Goal: Task Accomplishment & Management: Use online tool/utility

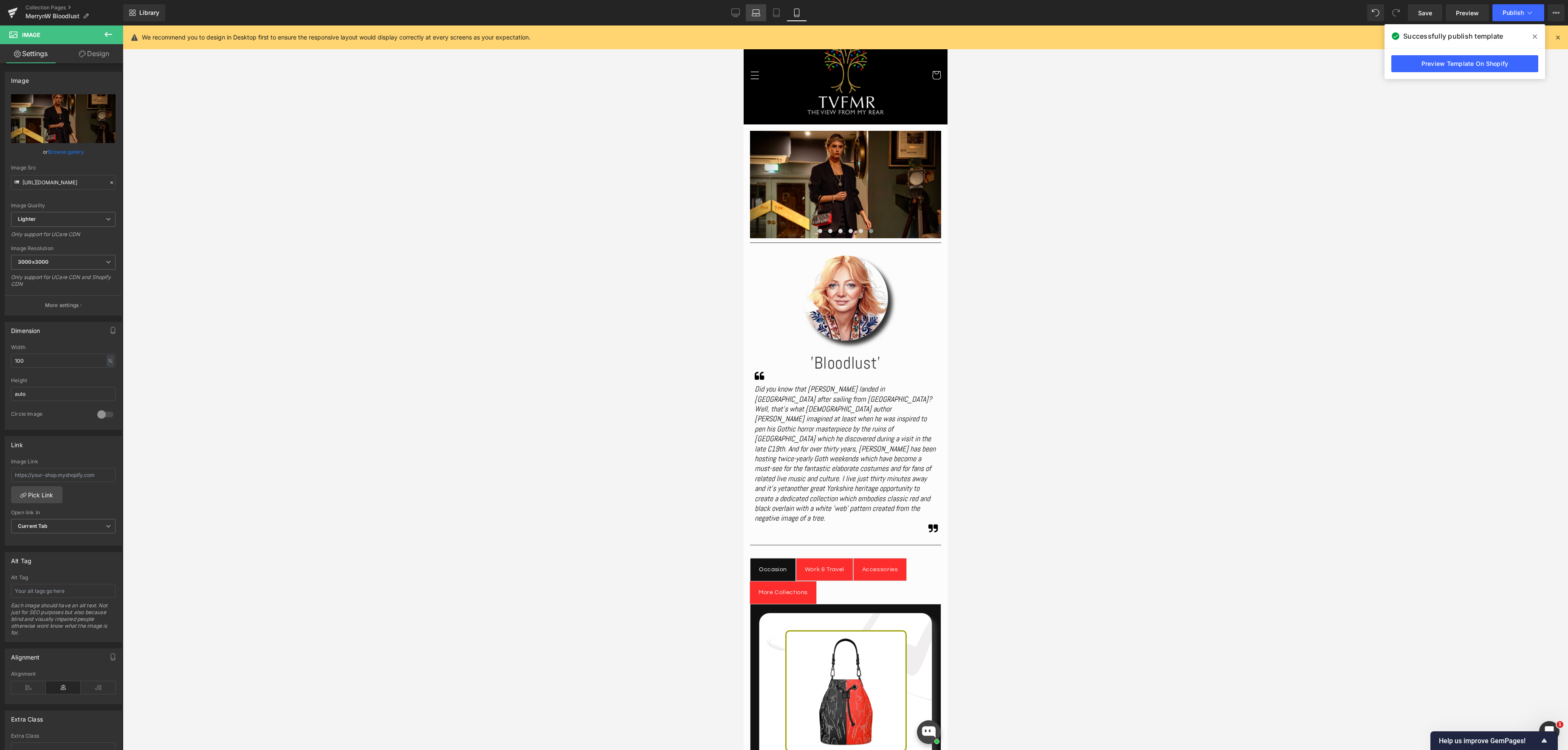
click at [755, 12] on icon at bounding box center [756, 13] width 9 height 9
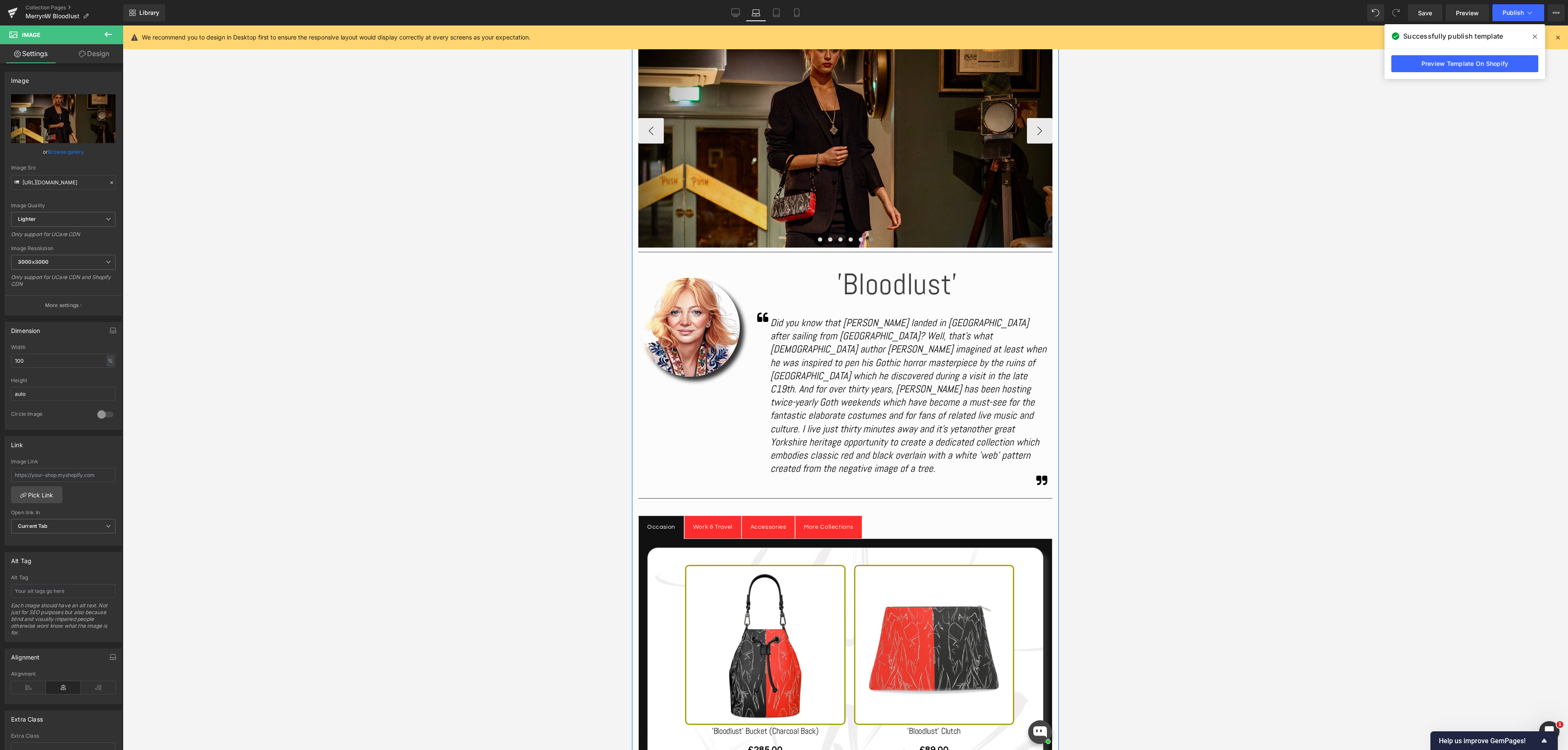
scroll to position [221, 0]
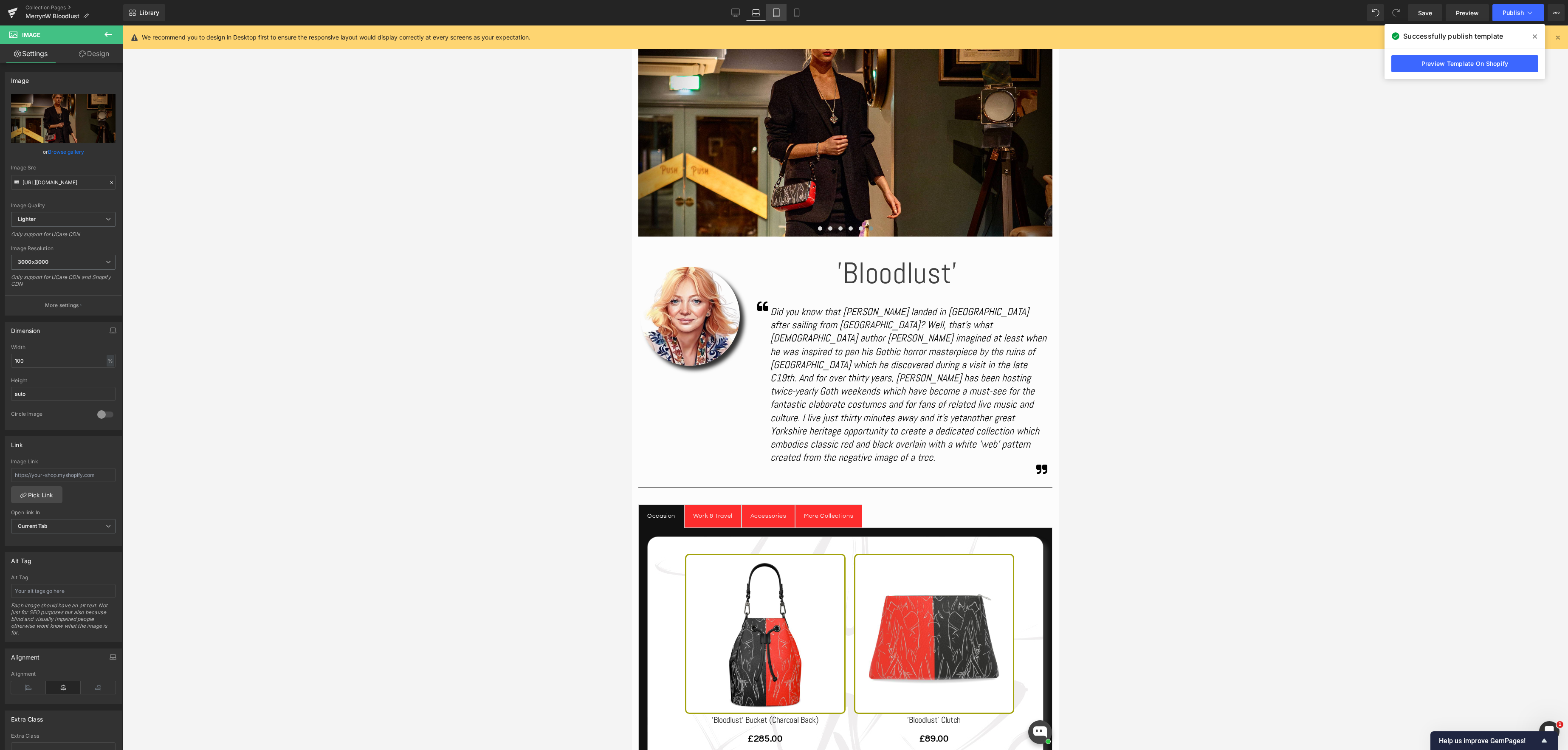
click at [782, 13] on link "Tablet" at bounding box center [776, 13] width 20 height 17
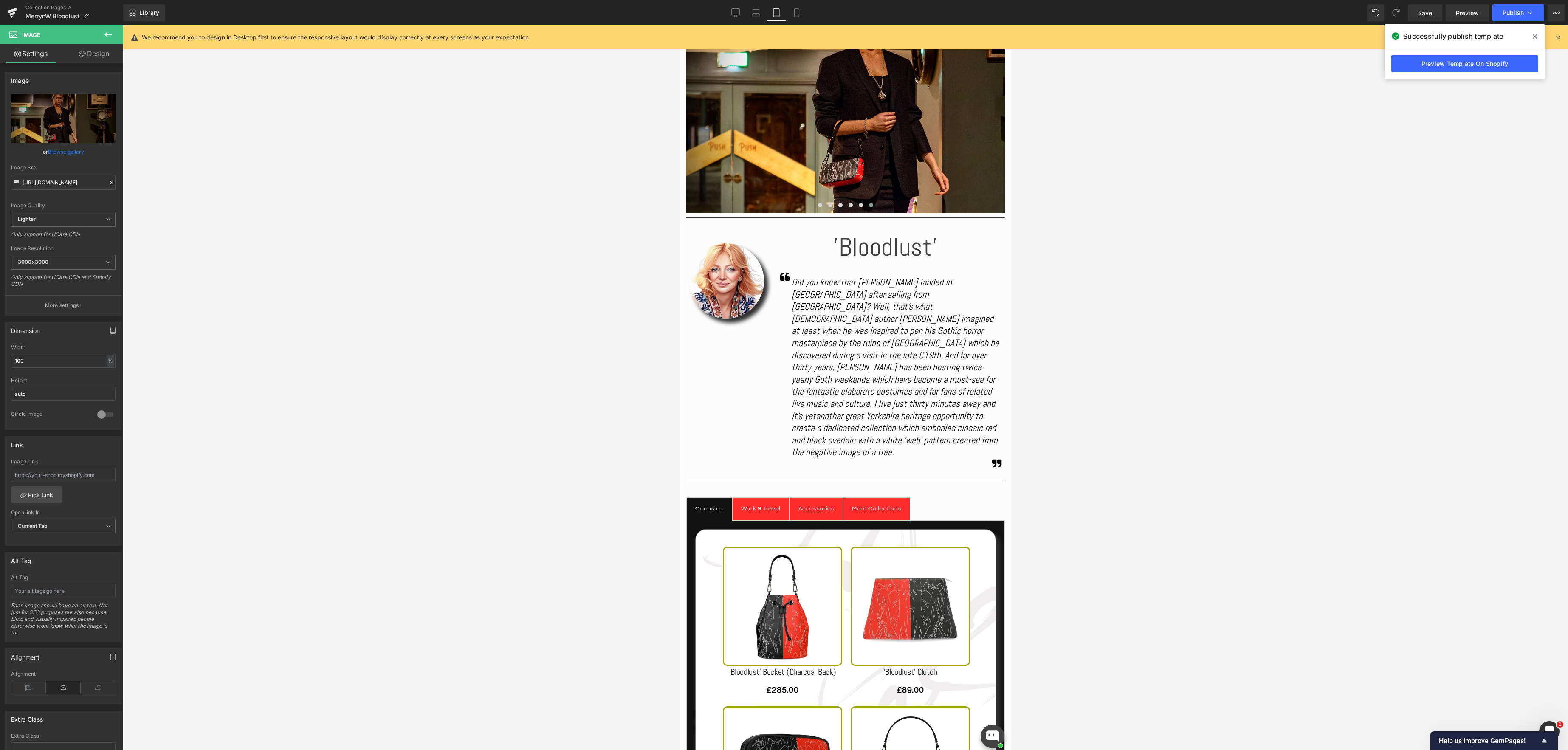
scroll to position [0, 0]
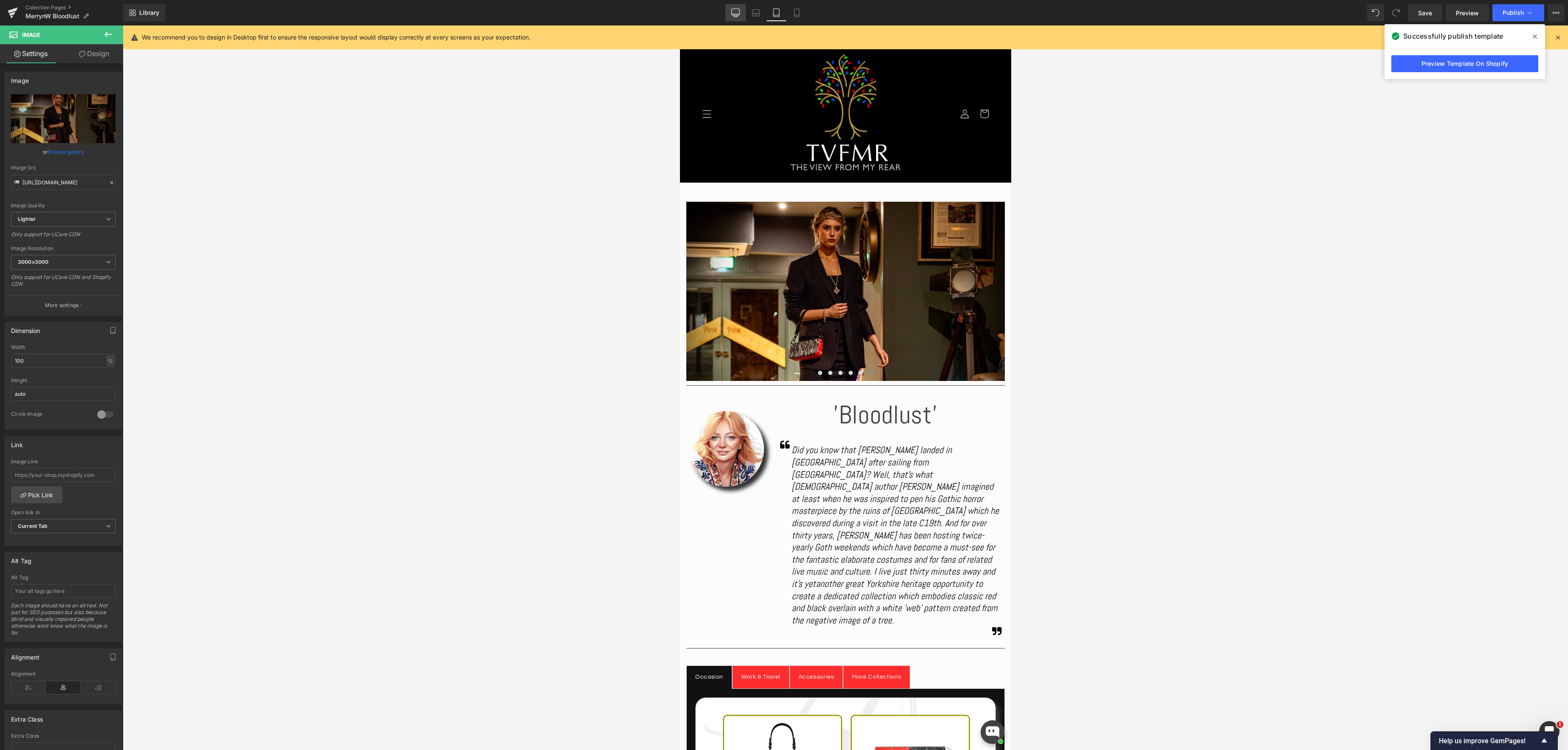
click at [734, 10] on icon at bounding box center [735, 13] width 9 height 9
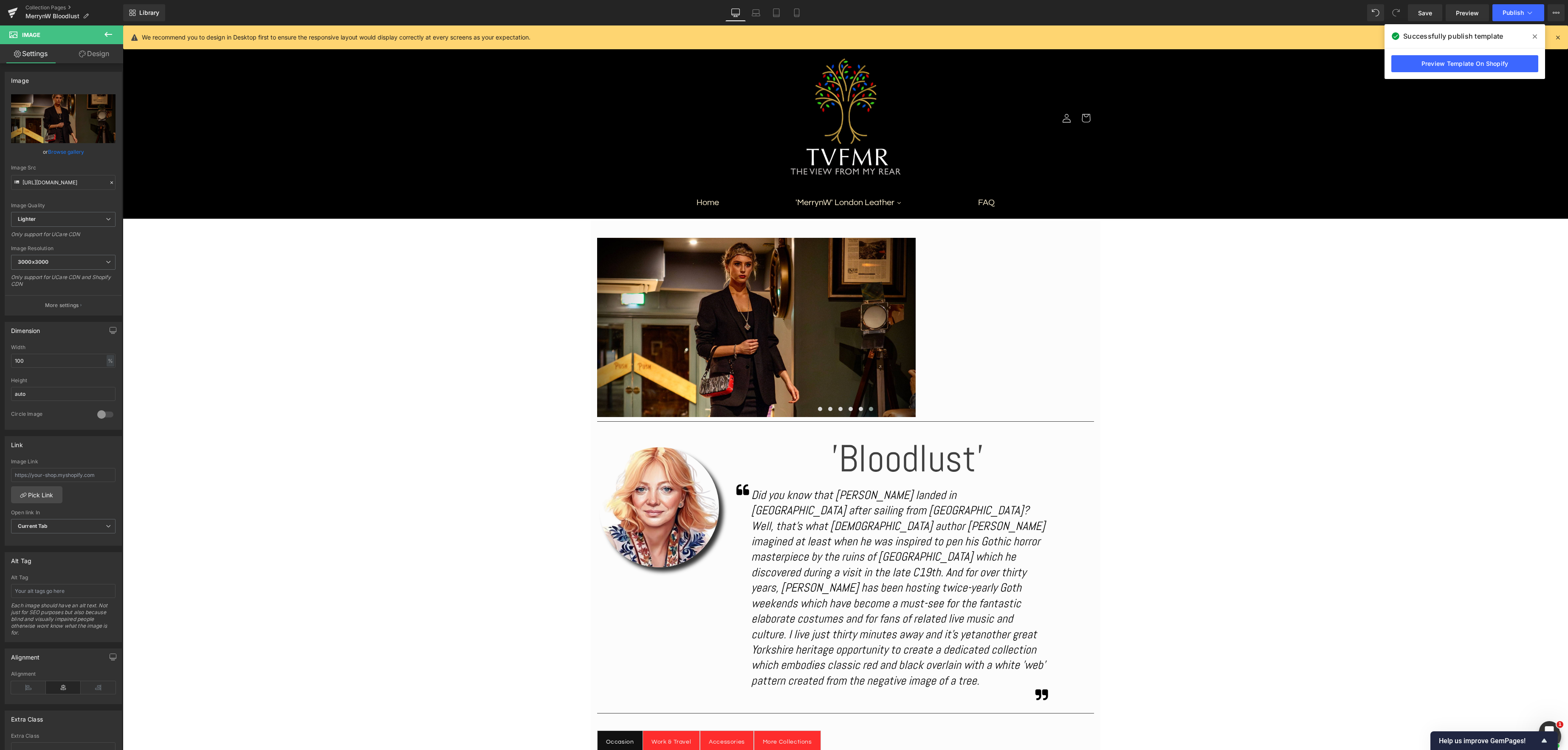
scroll to position [36, 0]
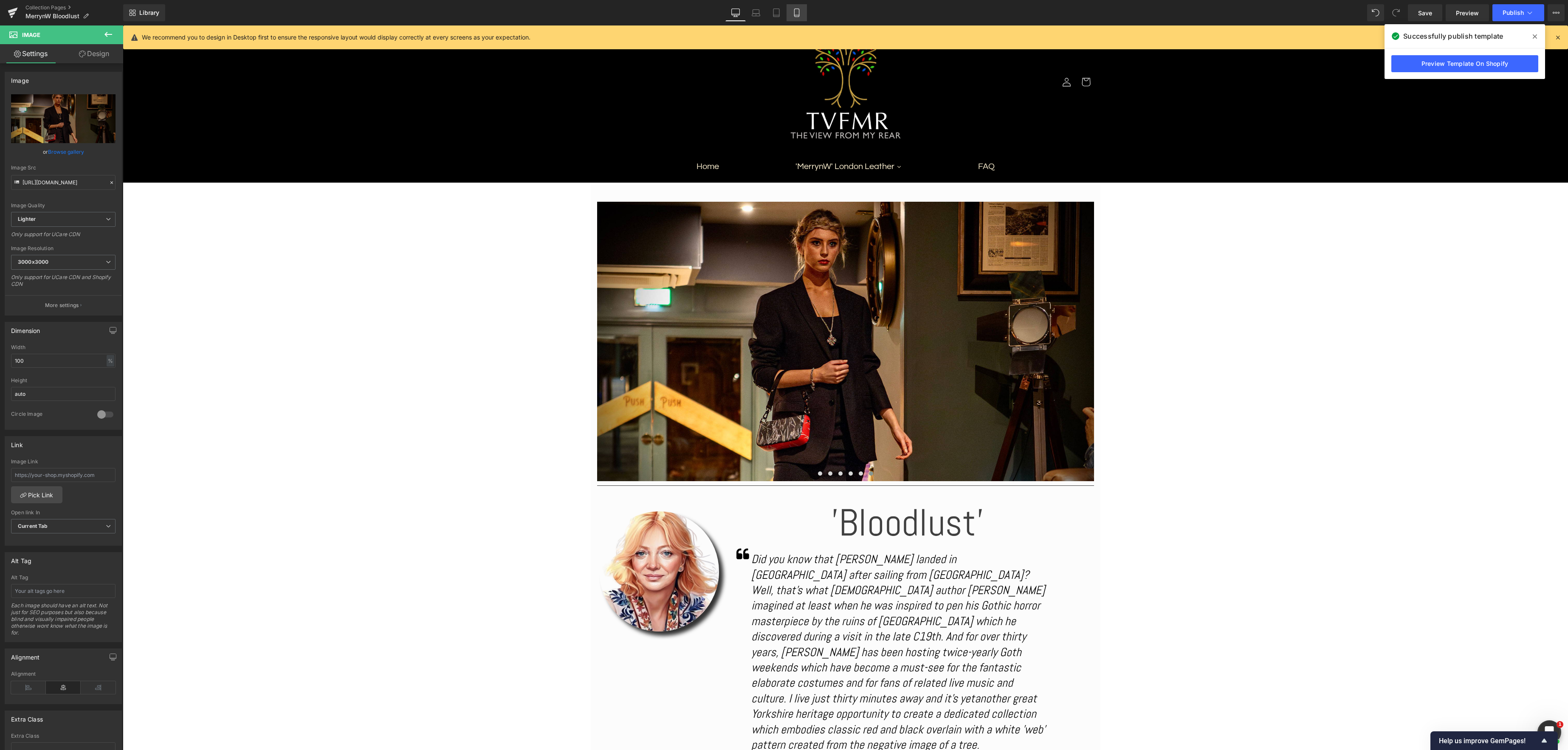
click at [801, 13] on icon at bounding box center [797, 13] width 9 height 9
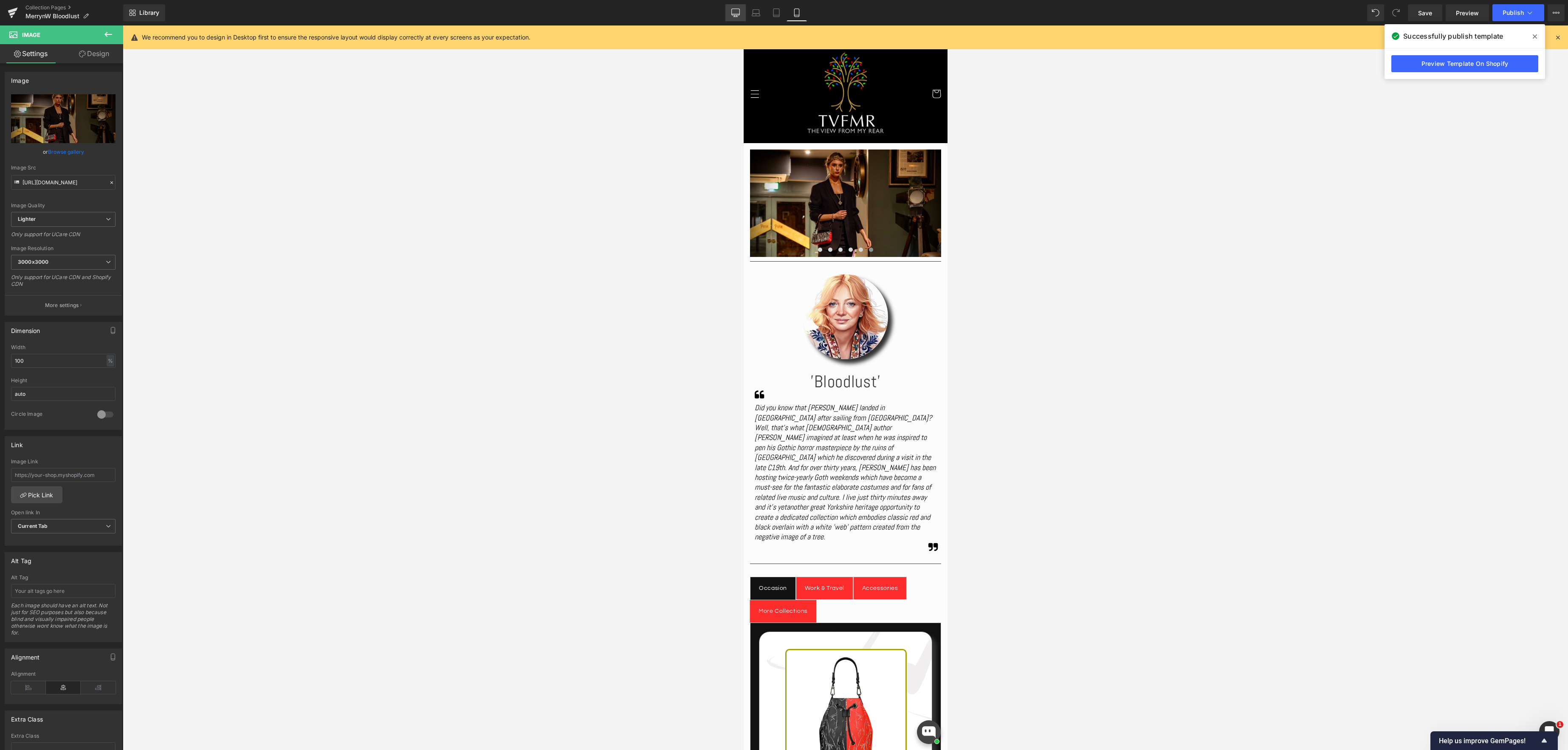
click at [737, 13] on icon at bounding box center [735, 13] width 9 height 9
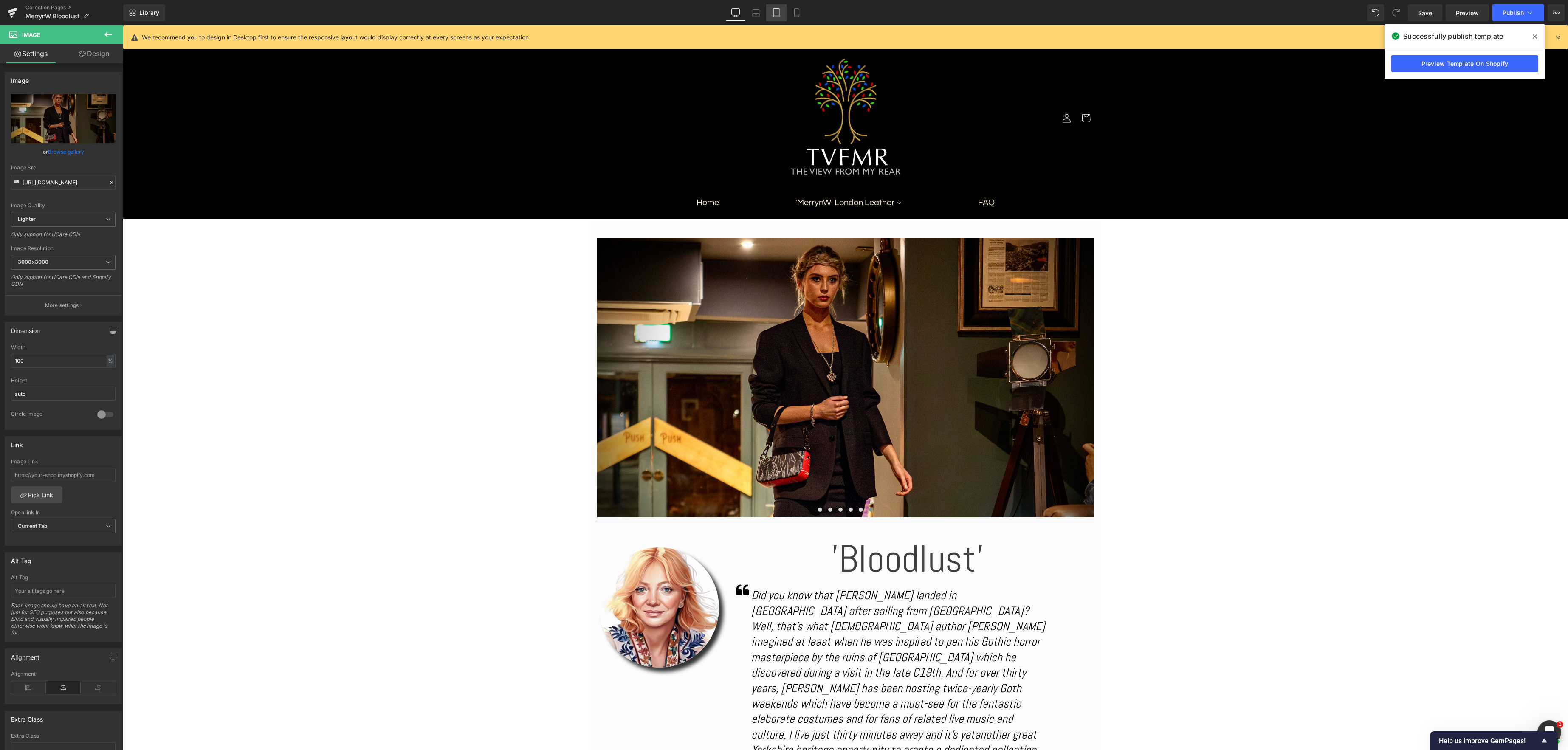
click at [774, 13] on icon at bounding box center [776, 13] width 9 height 9
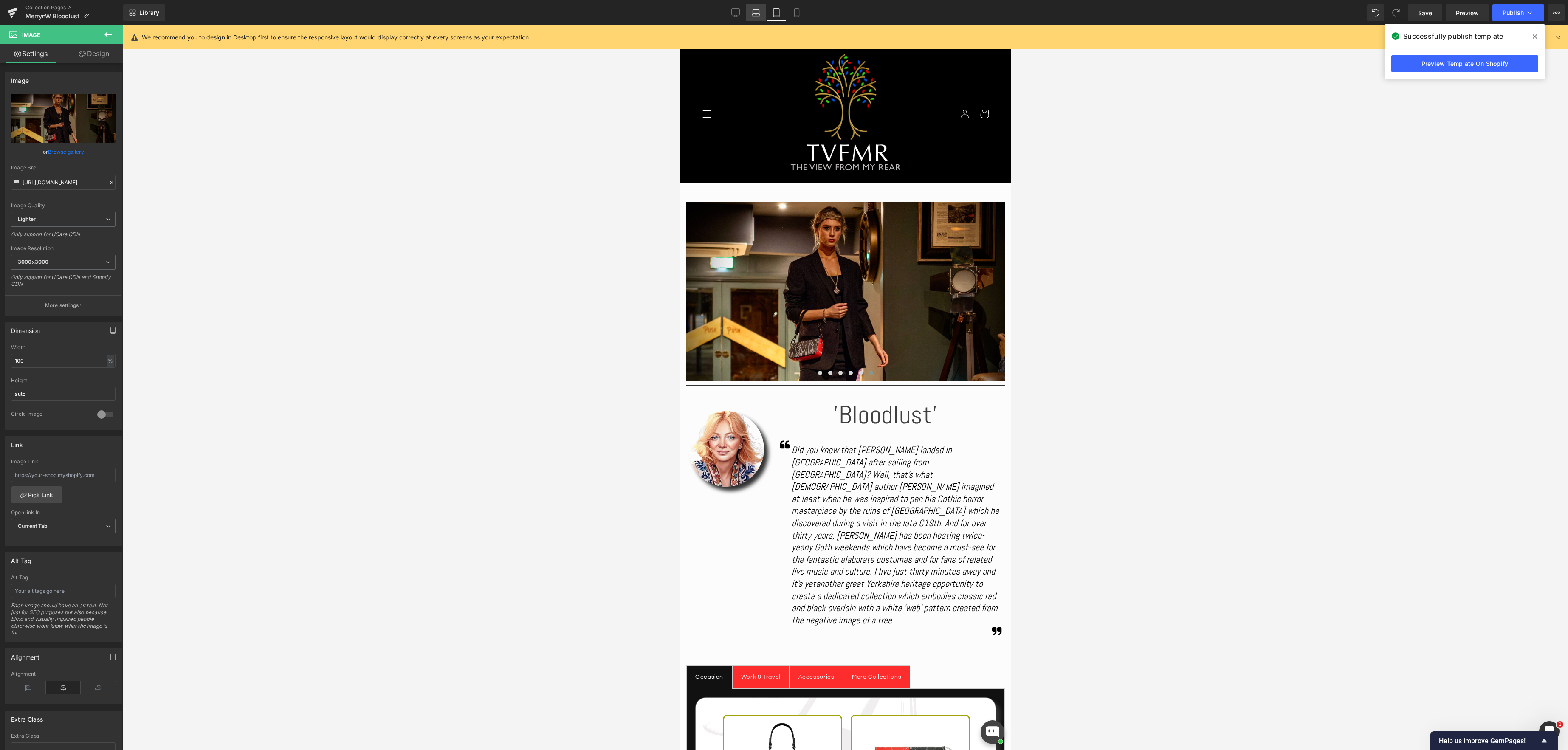
click at [753, 13] on icon at bounding box center [757, 14] width 8 height 2
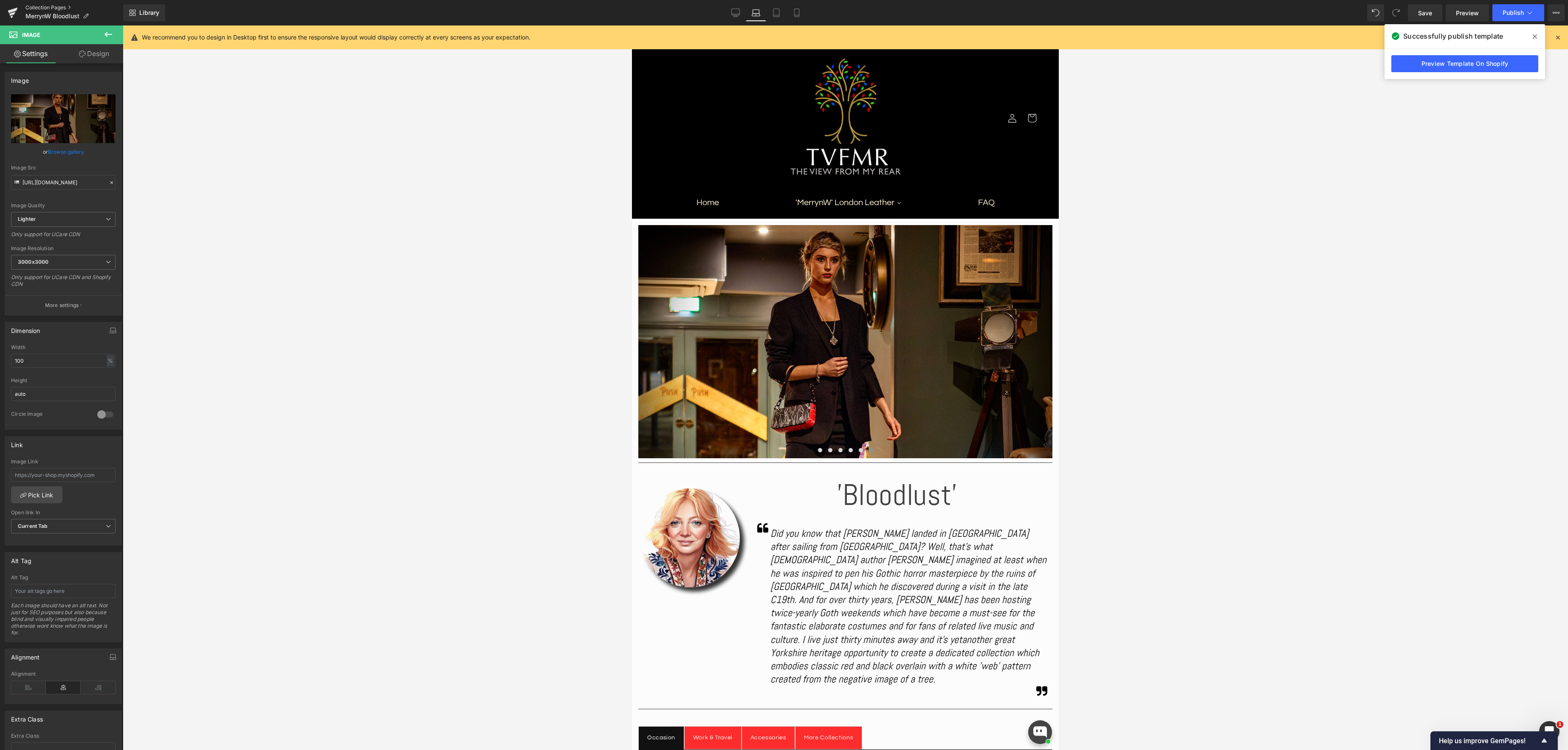
click at [61, 5] on link "Collection Pages" at bounding box center [74, 7] width 97 height 7
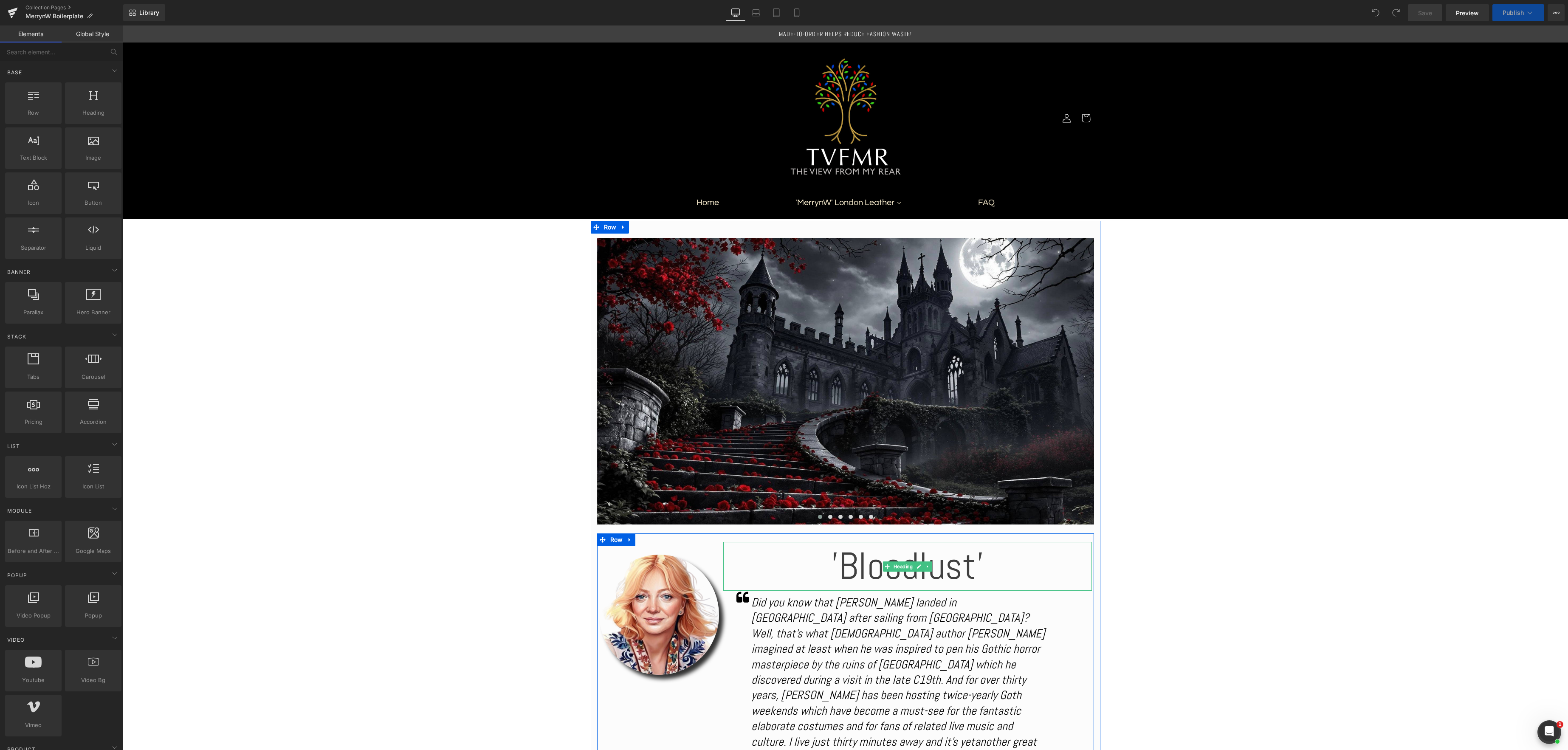
click at [962, 565] on h1 "'Bloodlust'" at bounding box center [907, 566] width 368 height 49
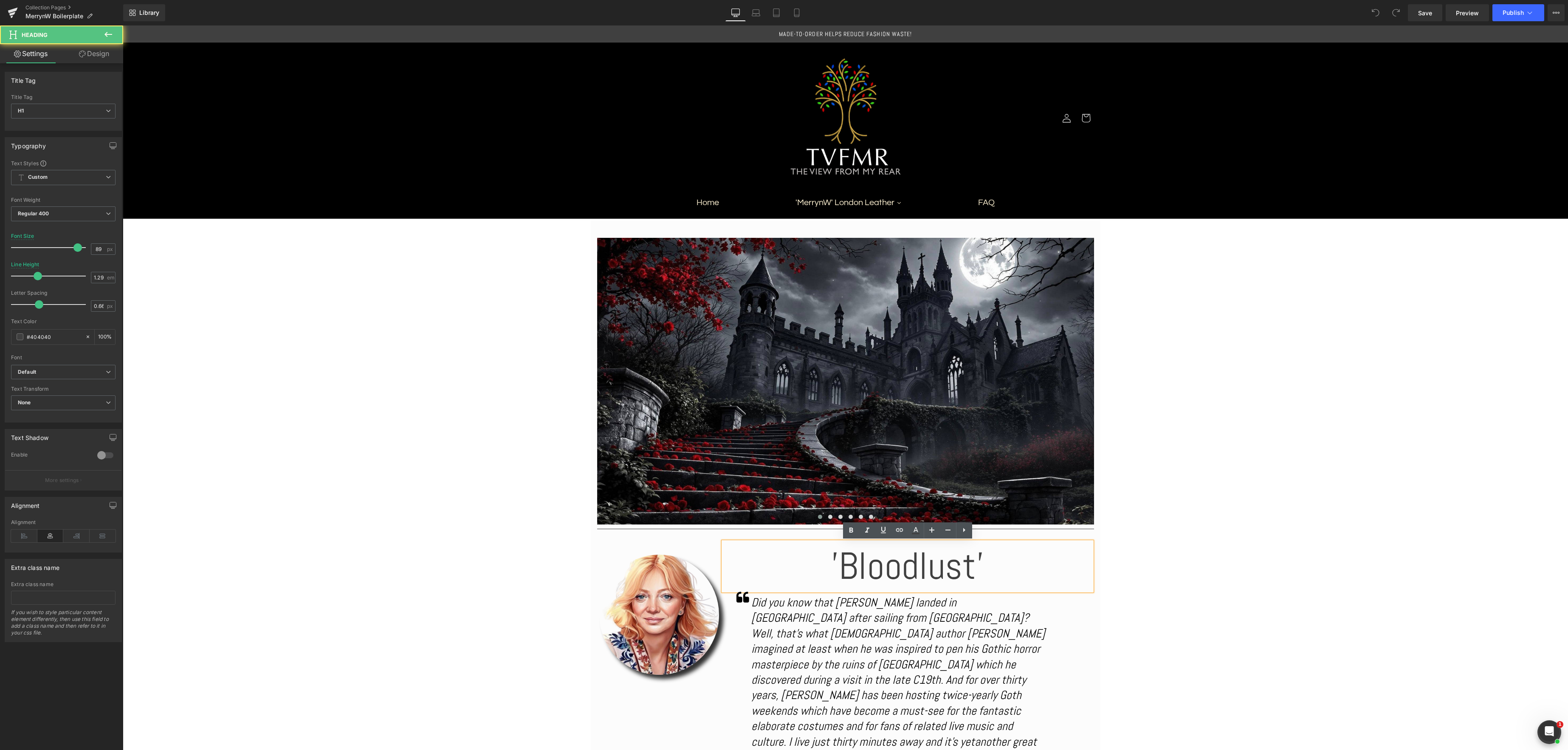
click at [976, 565] on h1 "'Bloodlust'" at bounding box center [907, 566] width 368 height 49
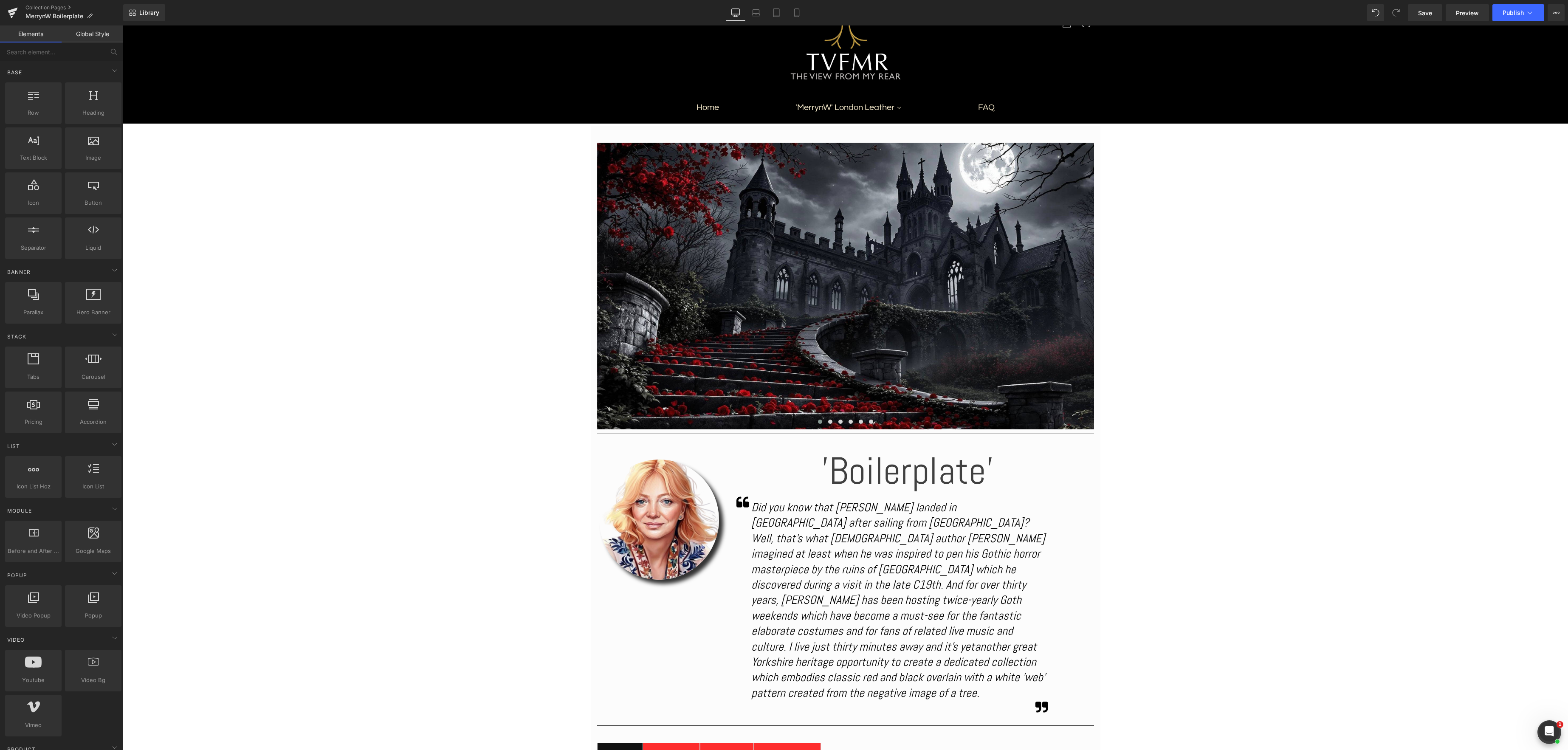
scroll to position [124, 0]
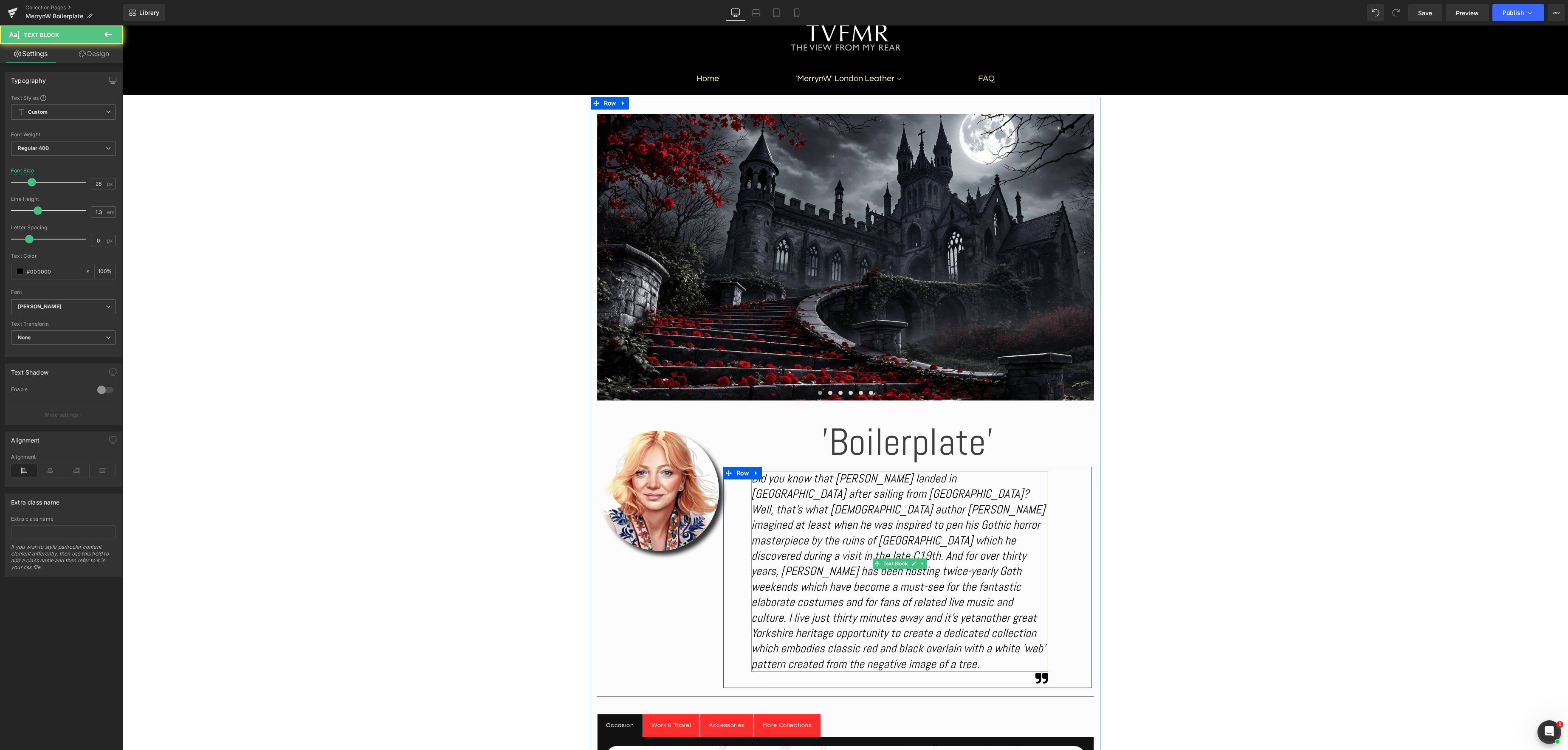
click at [896, 549] on icon "Did you know that [PERSON_NAME] landed in [GEOGRAPHIC_DATA] after sailing from …" at bounding box center [899, 548] width 294 height 154
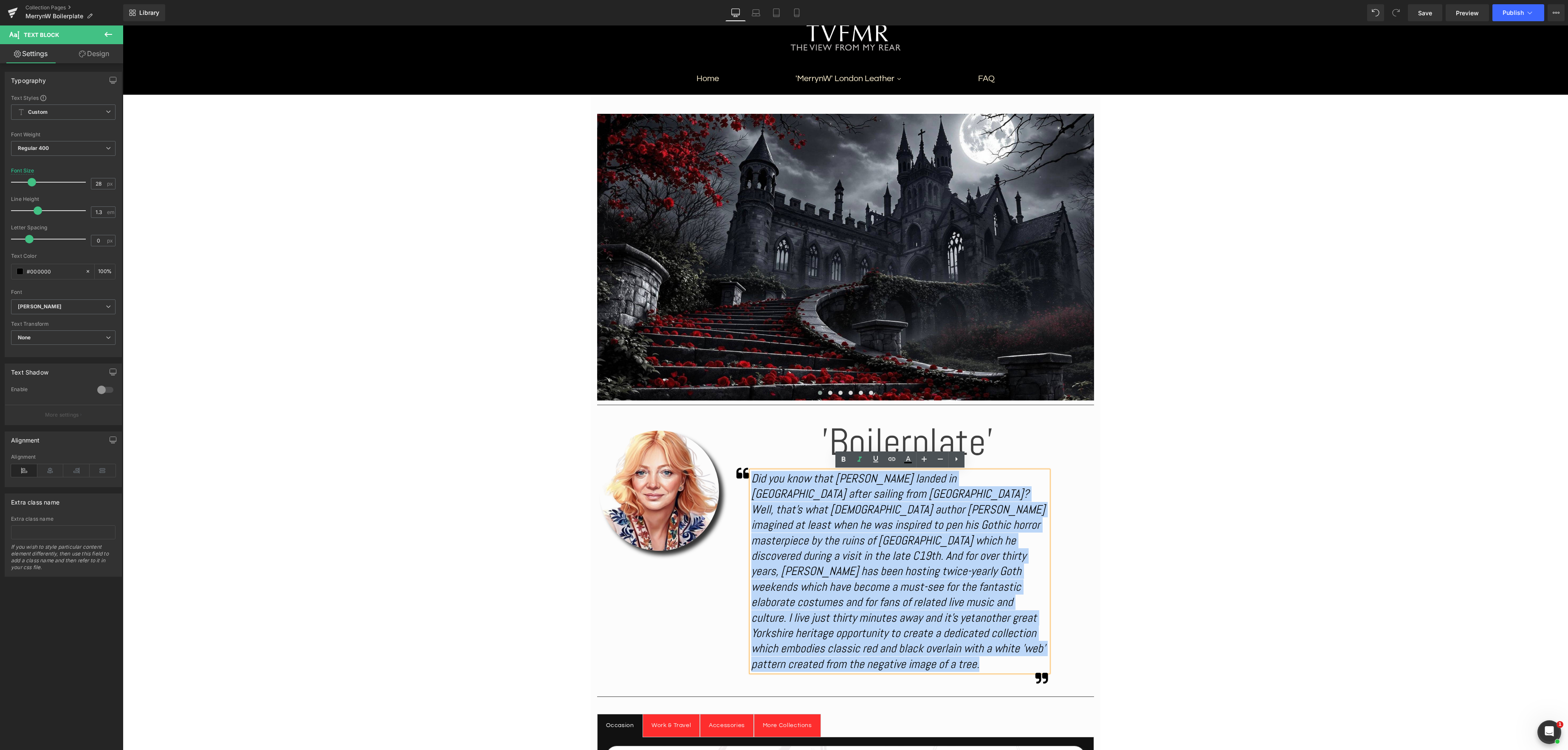
drag, startPoint x: 870, startPoint y: 649, endPoint x: 774, endPoint y: 488, distance: 187.4
click at [753, 484] on div "Did you know that [PERSON_NAME] landed in [GEOGRAPHIC_DATA] after sailing from …" at bounding box center [900, 572] width 297 height 201
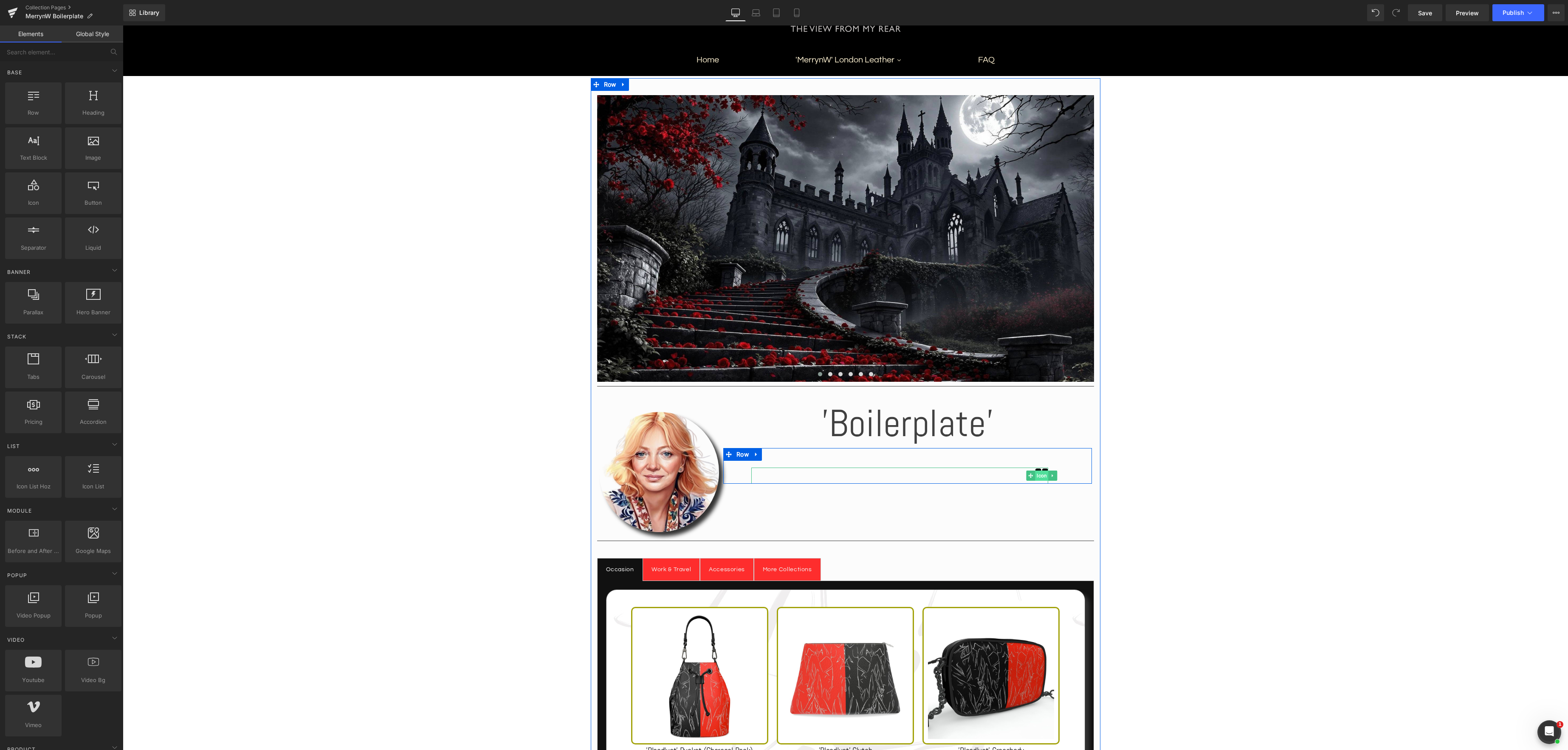
scroll to position [145, 0]
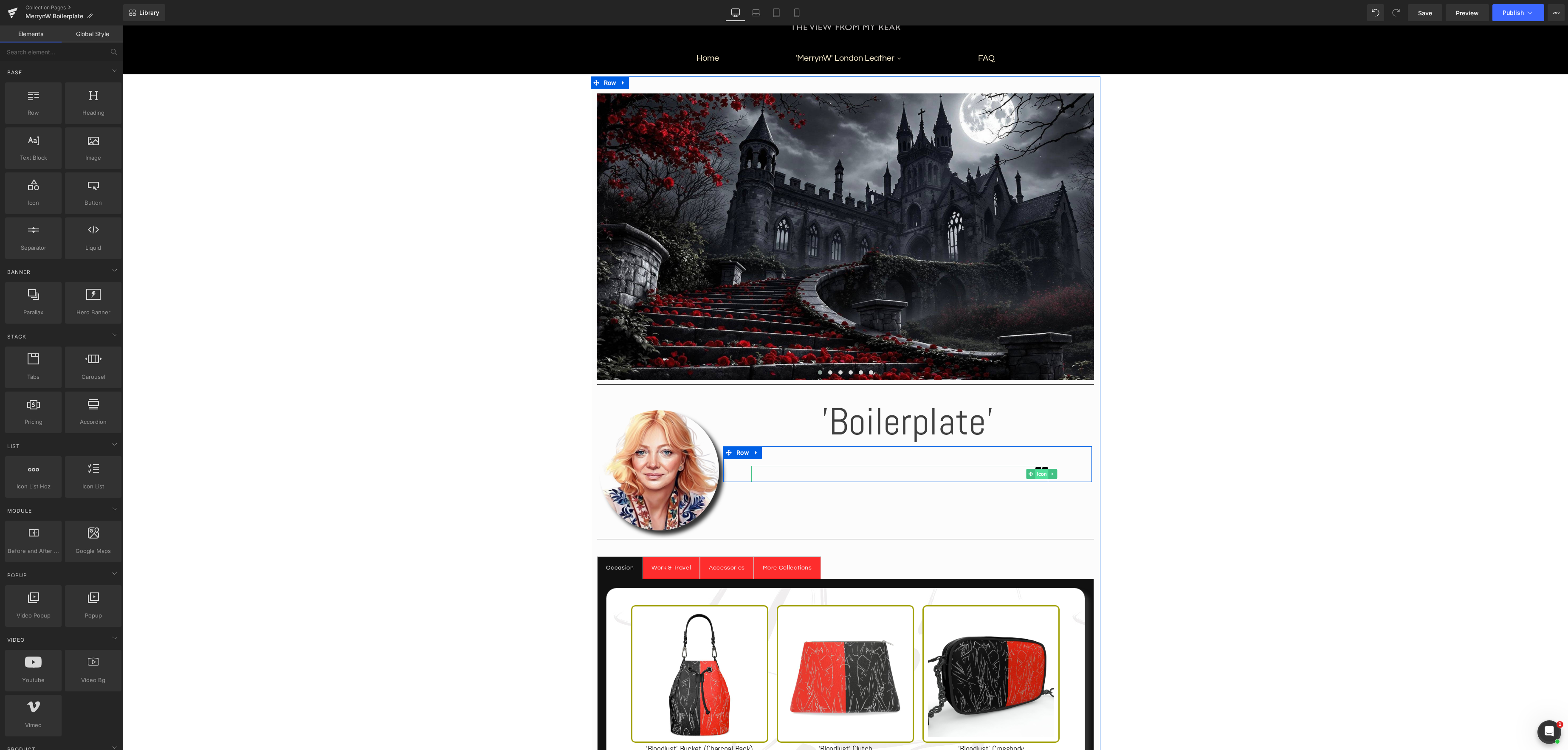
click at [1039, 477] on span "Icon" at bounding box center [1042, 474] width 13 height 10
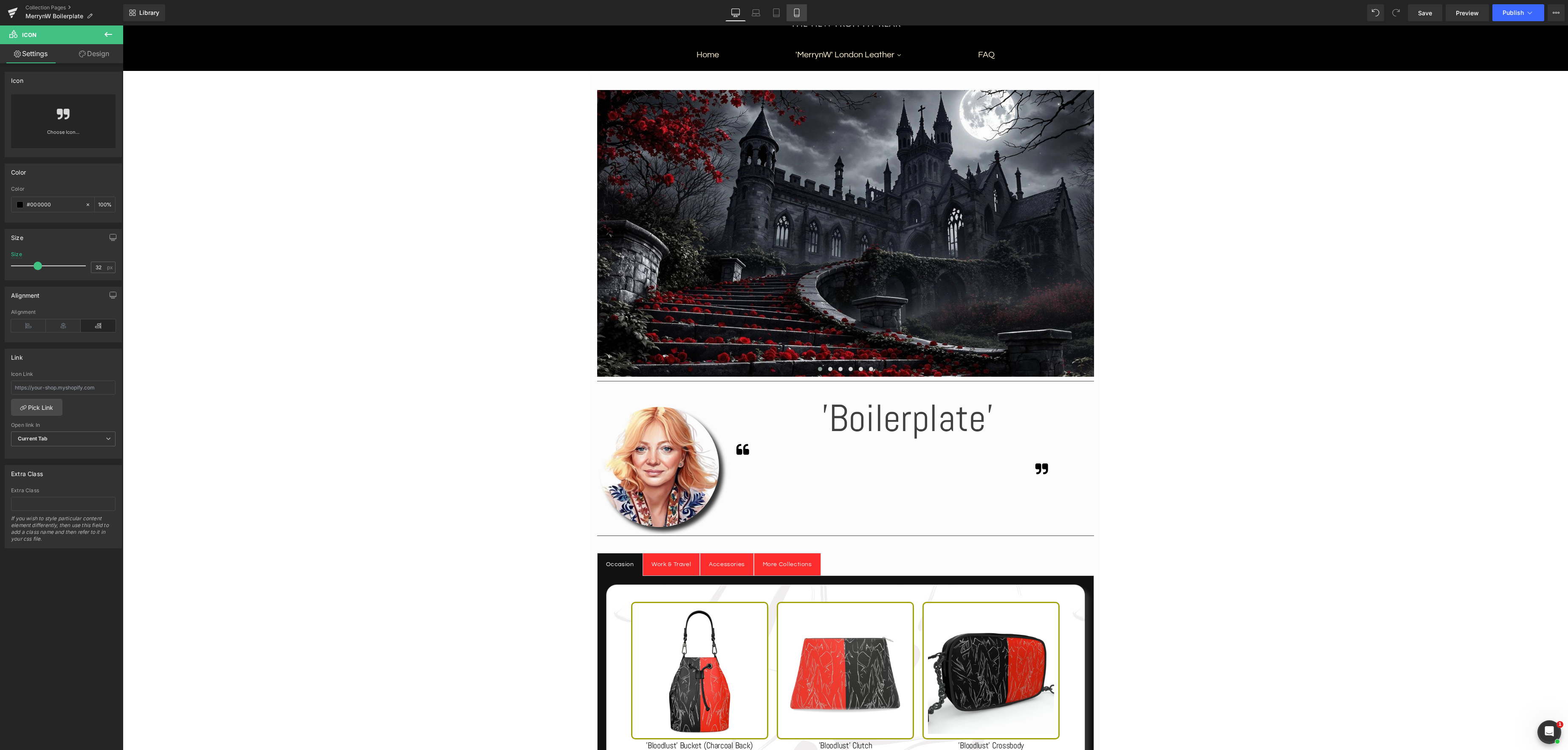
click at [799, 13] on icon at bounding box center [797, 13] width 9 height 9
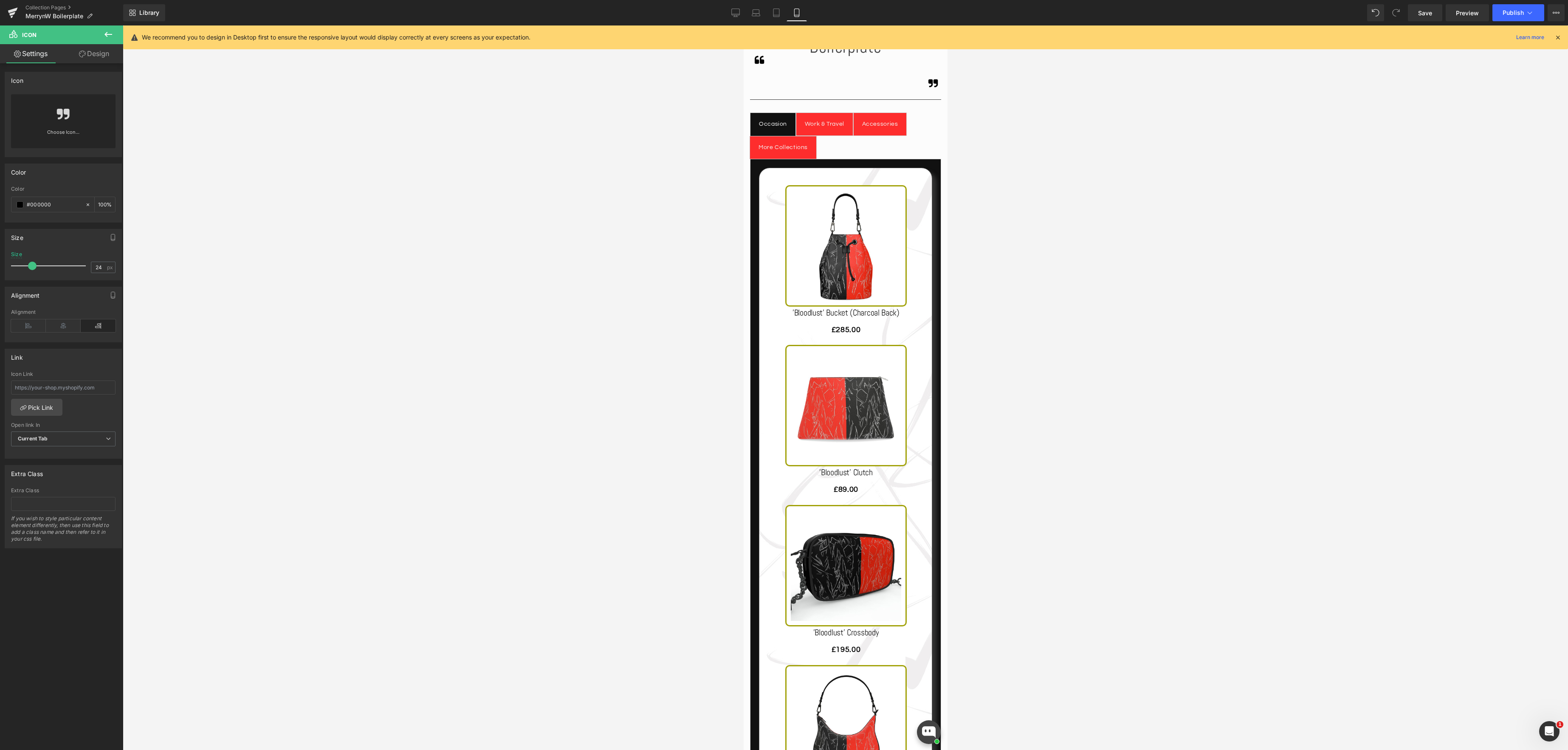
scroll to position [335, 0]
click at [733, 12] on icon at bounding box center [735, 13] width 9 height 9
type input "32"
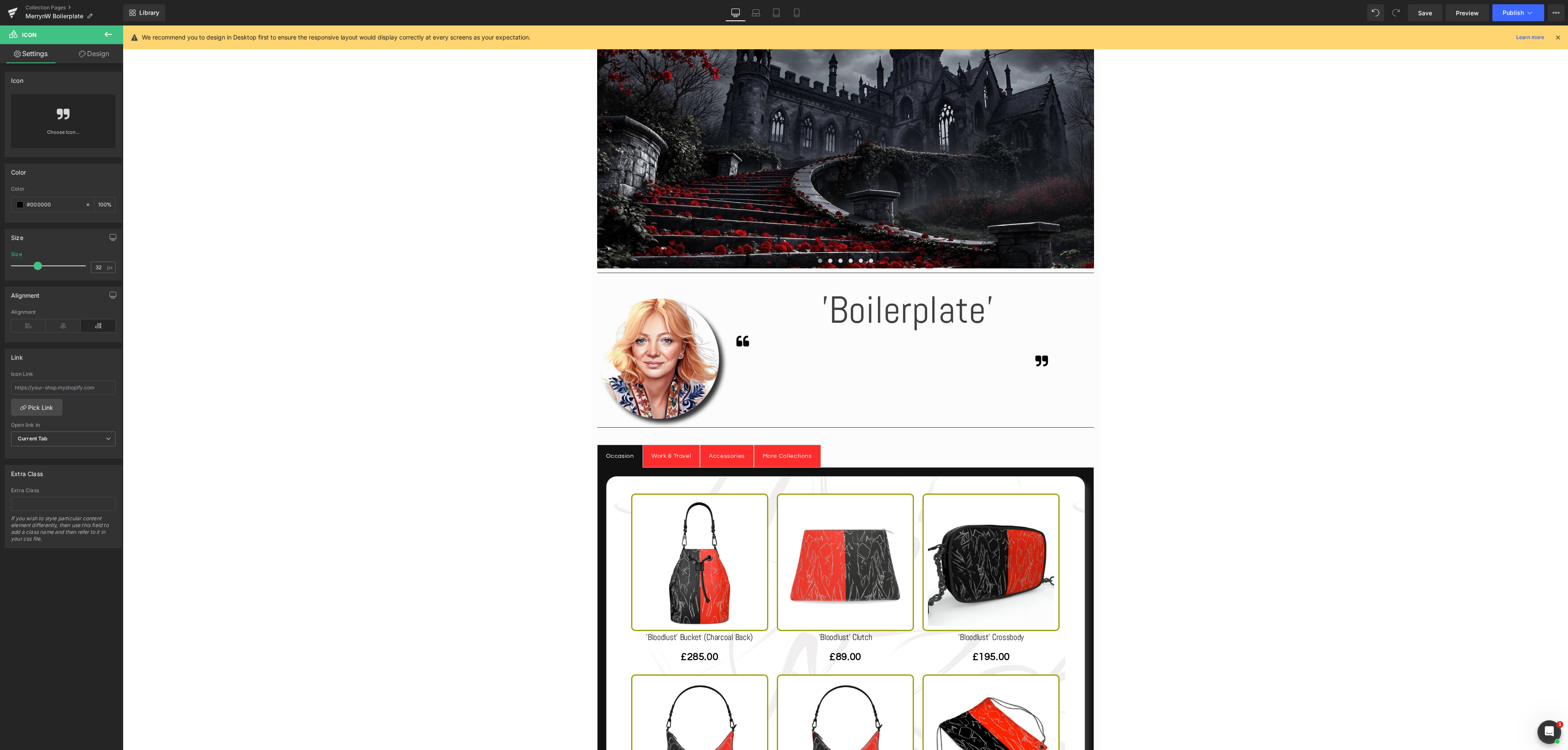
scroll to position [226, 0]
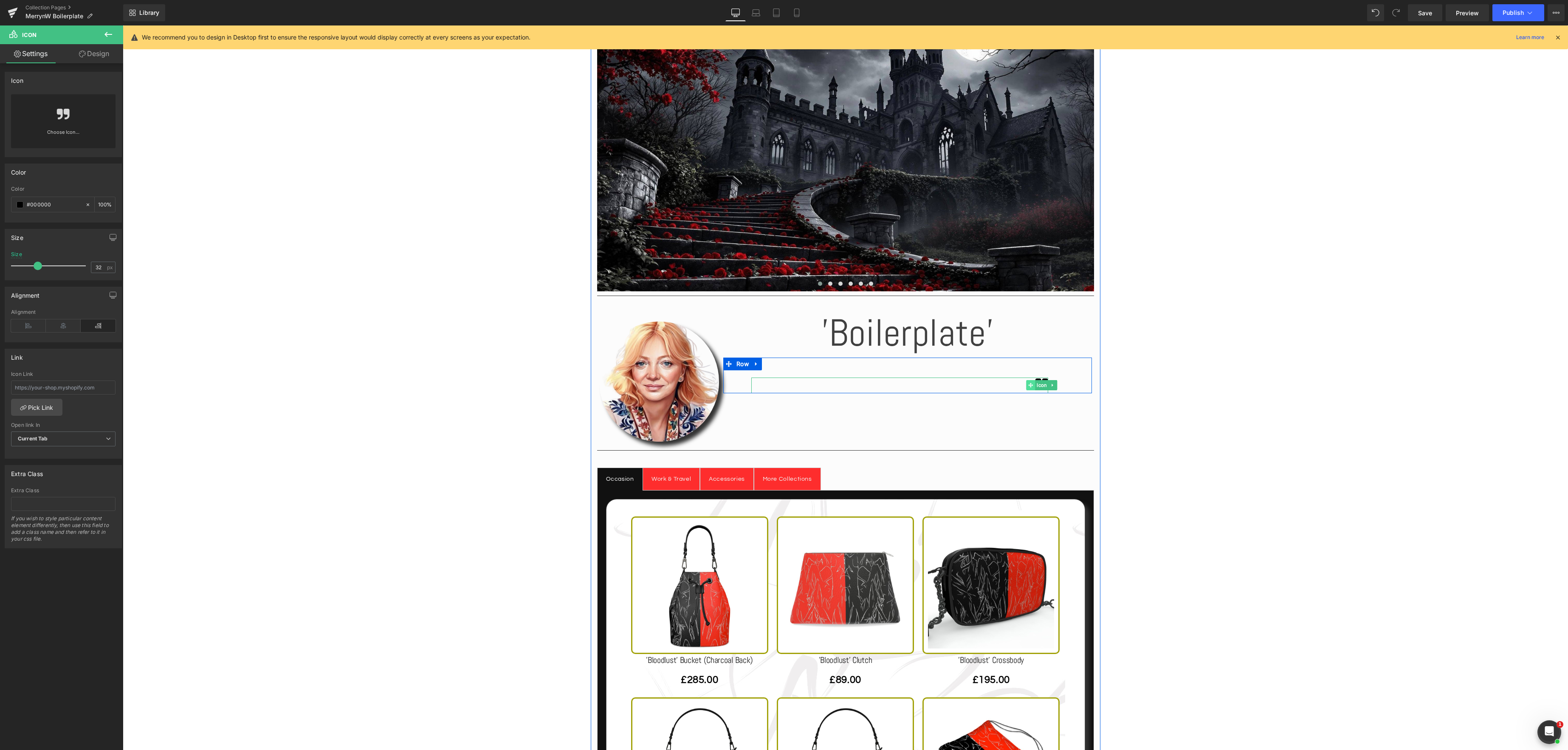
click at [1034, 386] on span at bounding box center [1031, 385] width 9 height 10
click at [802, 382] on div at bounding box center [900, 386] width 297 height 16
click at [797, 382] on div at bounding box center [900, 386] width 297 height 16
click at [794, 385] on div at bounding box center [900, 386] width 297 height 16
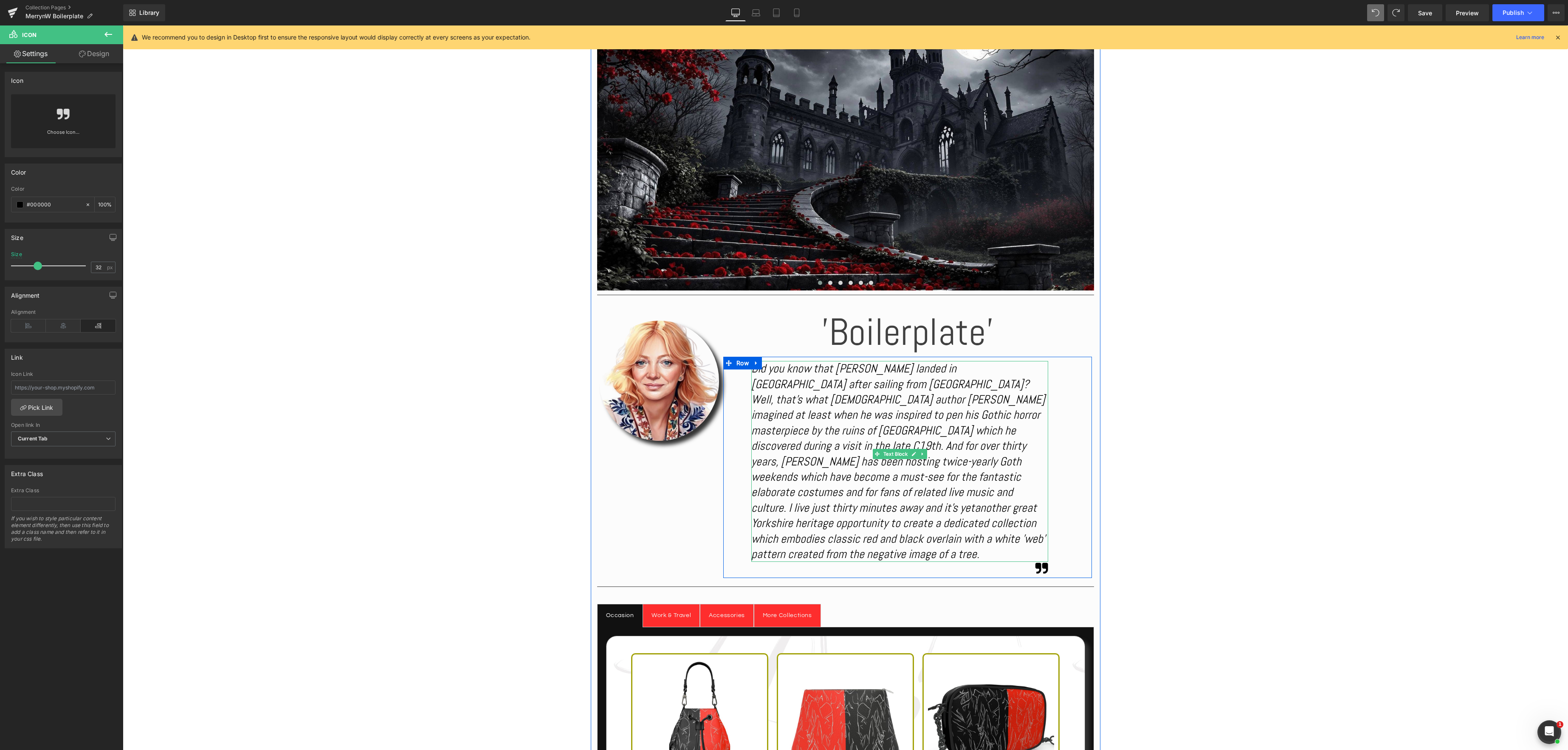
click at [832, 447] on icon "Did you know that [PERSON_NAME] landed in [GEOGRAPHIC_DATA] after sailing from …" at bounding box center [899, 438] width 294 height 154
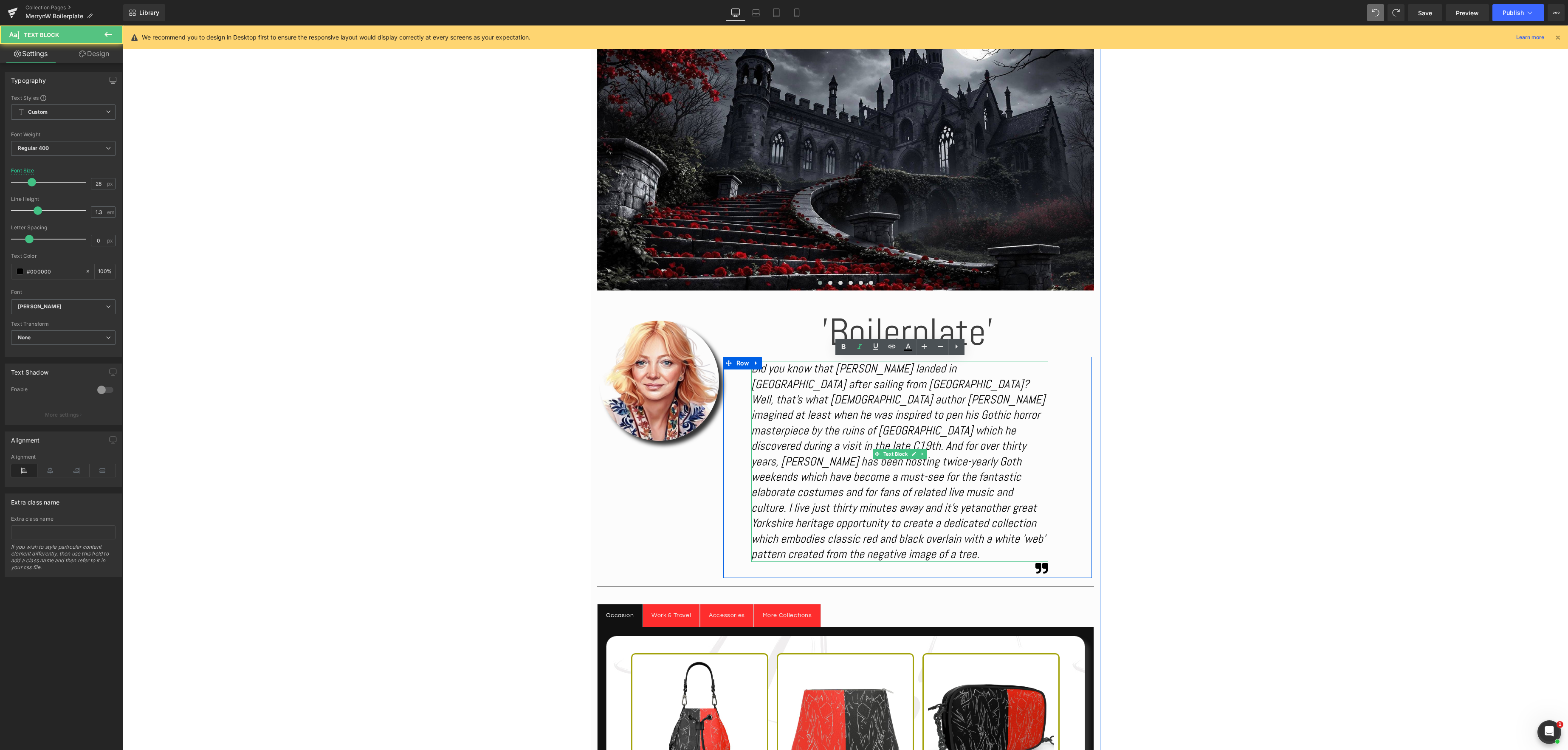
scroll to position [229, 0]
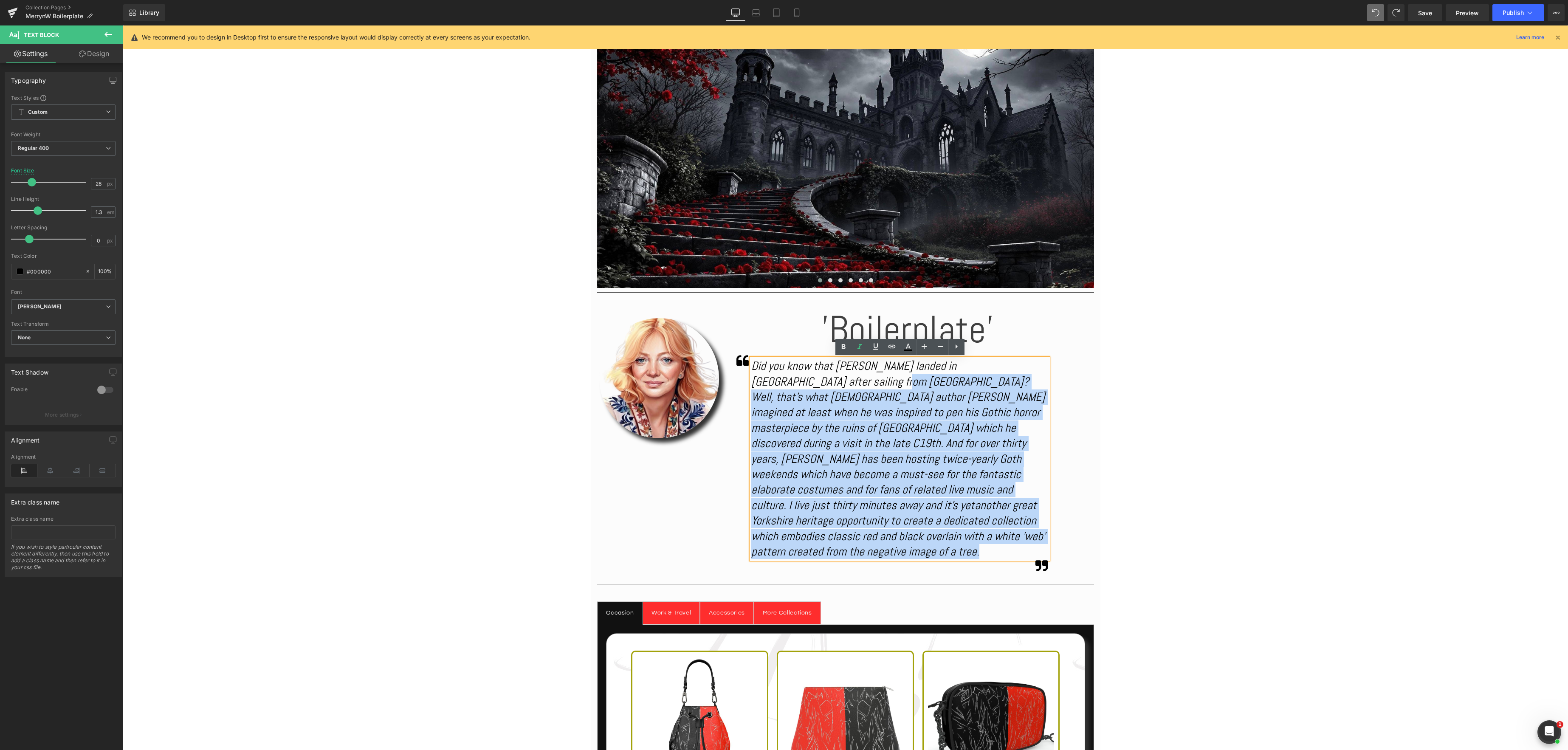
drag, startPoint x: 868, startPoint y: 539, endPoint x: 819, endPoint y: 382, distance: 164.5
click at [819, 382] on div "Did you know that Dracula landed in Whitby after sailing from Transylvania? Wel…" at bounding box center [900, 459] width 297 height 201
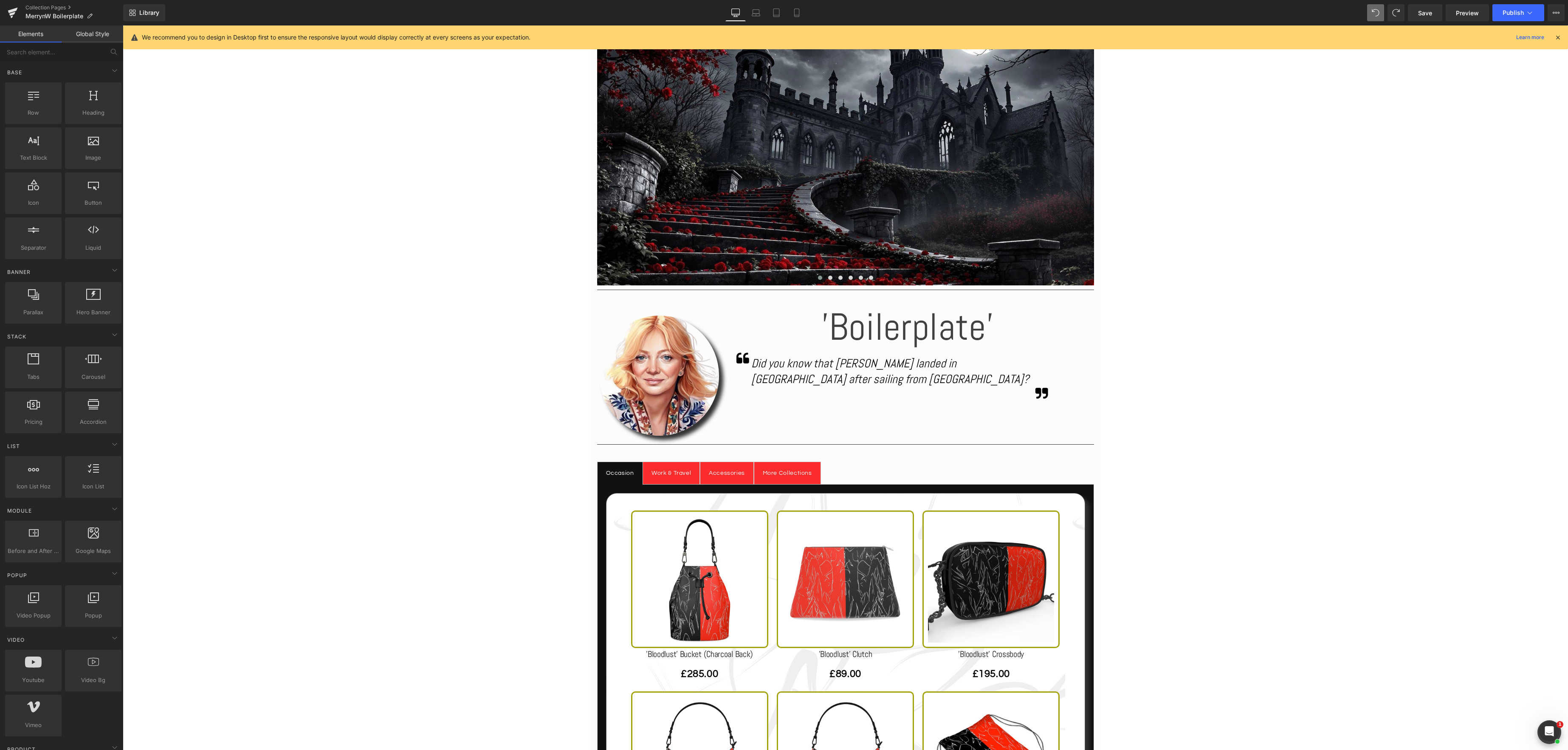
scroll to position [233, 0]
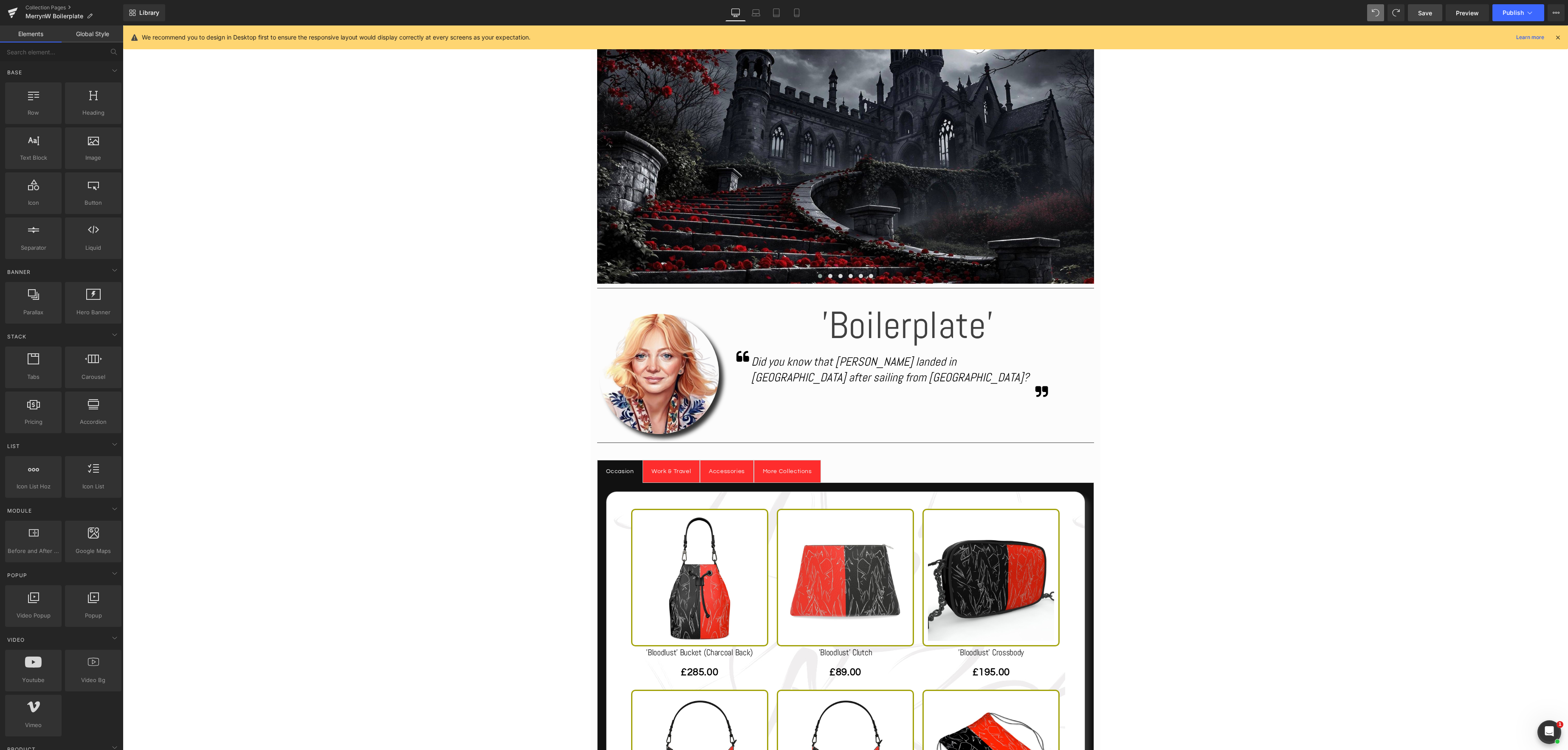
click at [1428, 17] on link "Save" at bounding box center [1425, 13] width 35 height 17
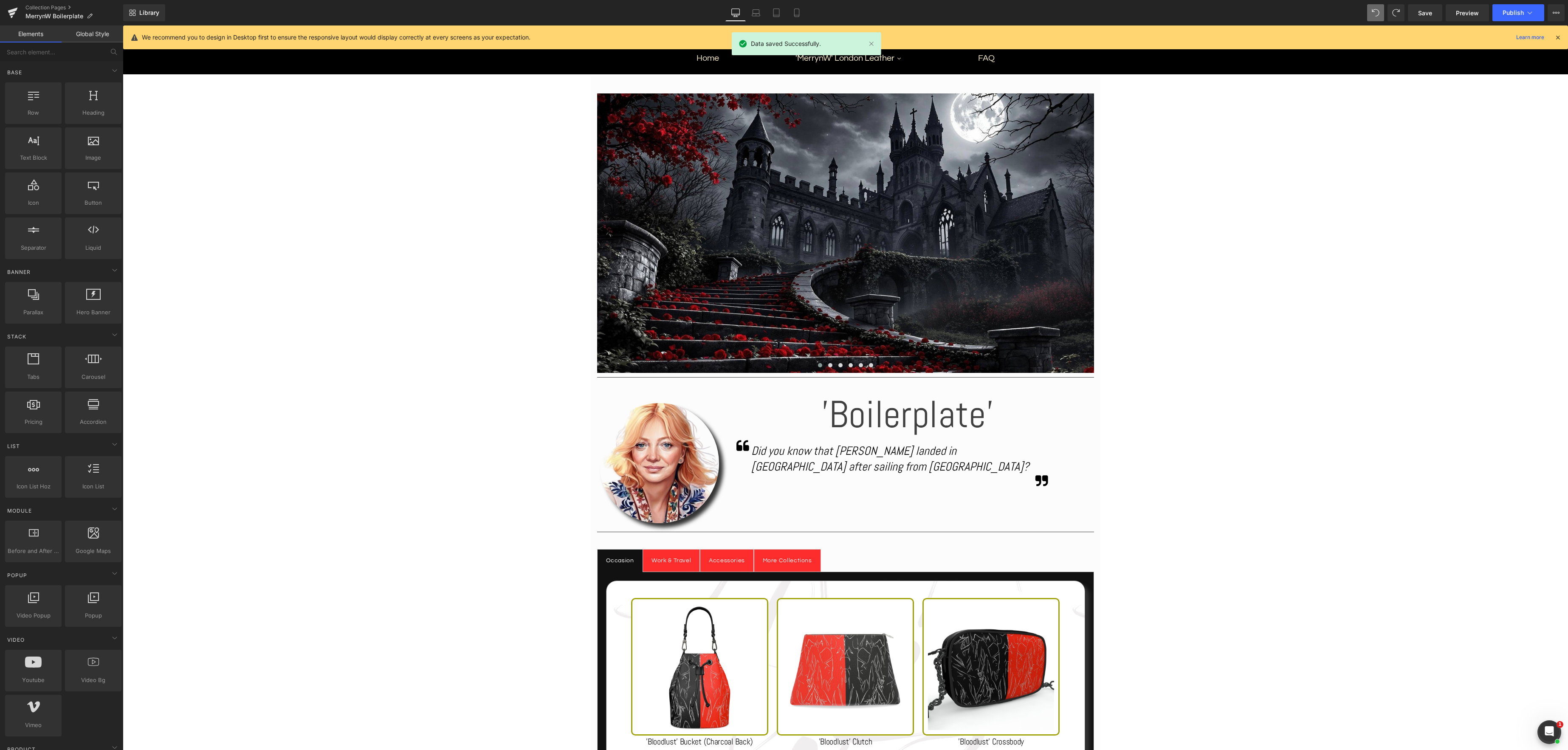
scroll to position [143, 0]
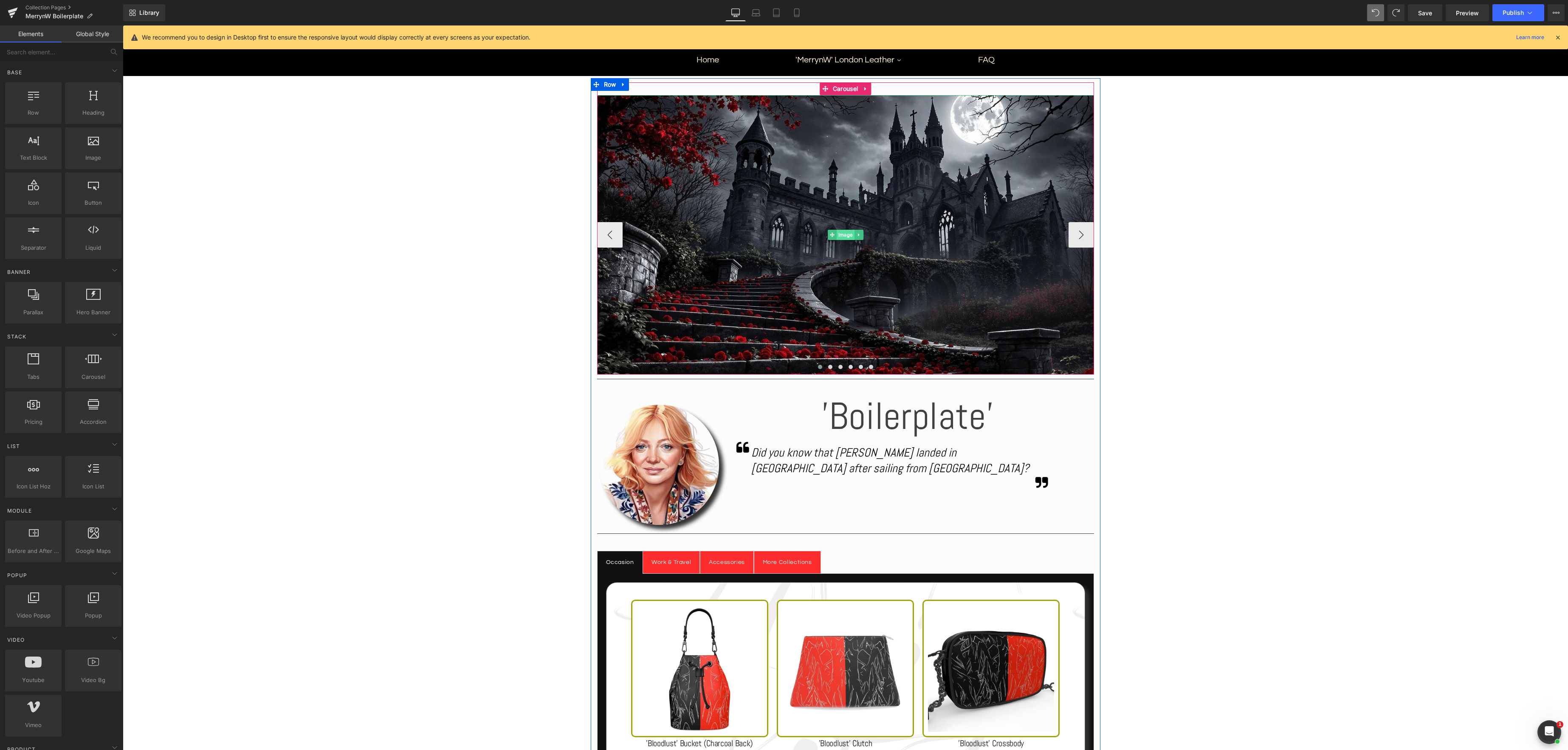
click at [844, 234] on div "Image" at bounding box center [845, 235] width 497 height 280
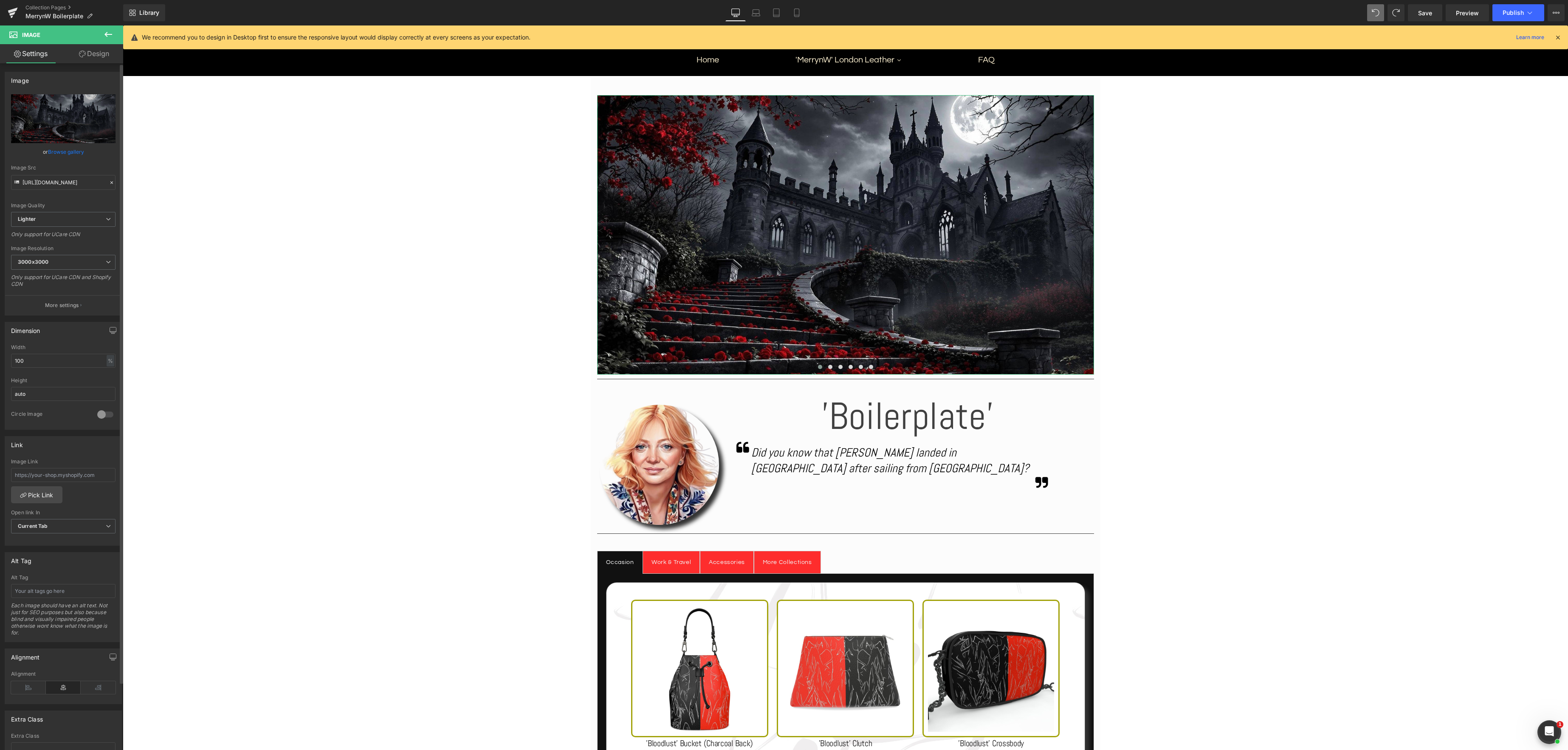
click at [59, 152] on link "Browse gallery" at bounding box center [66, 152] width 36 height 15
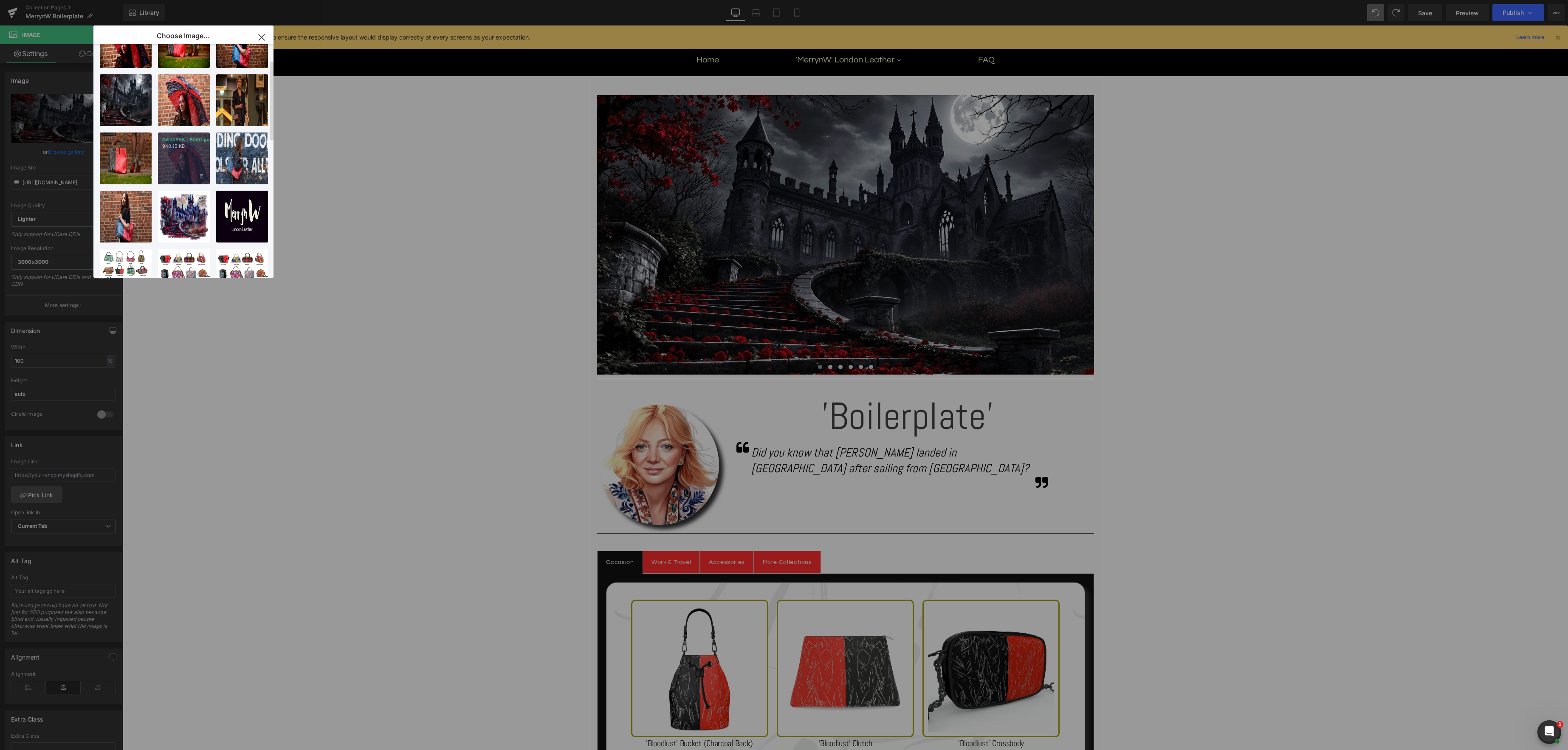
scroll to position [0, 0]
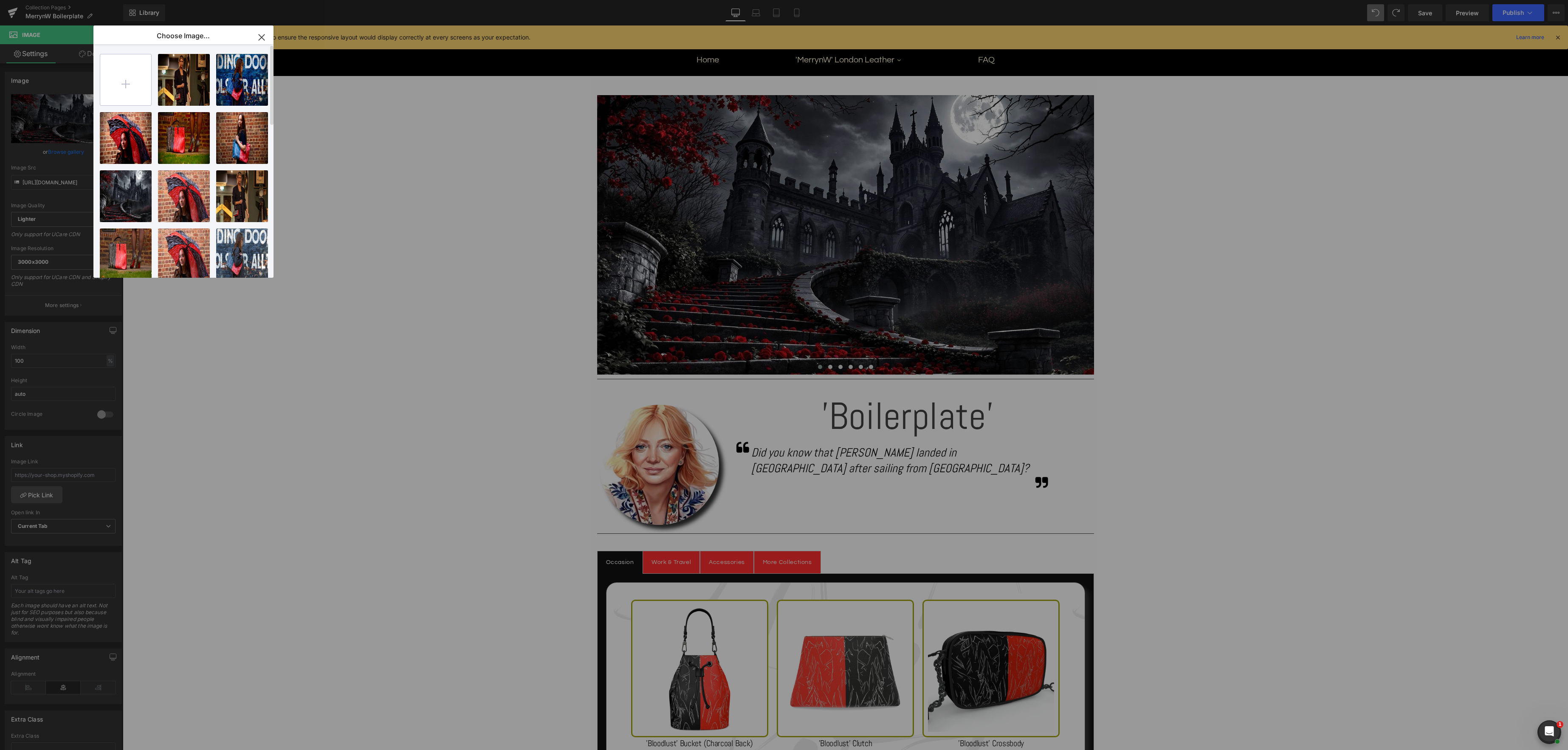
click at [119, 79] on input "file" at bounding box center [126, 79] width 51 height 51
type input "C:\fakepath\Copy of Copy of Copy of Copy of Copy of Copy of Copy of Copy of Cop…"
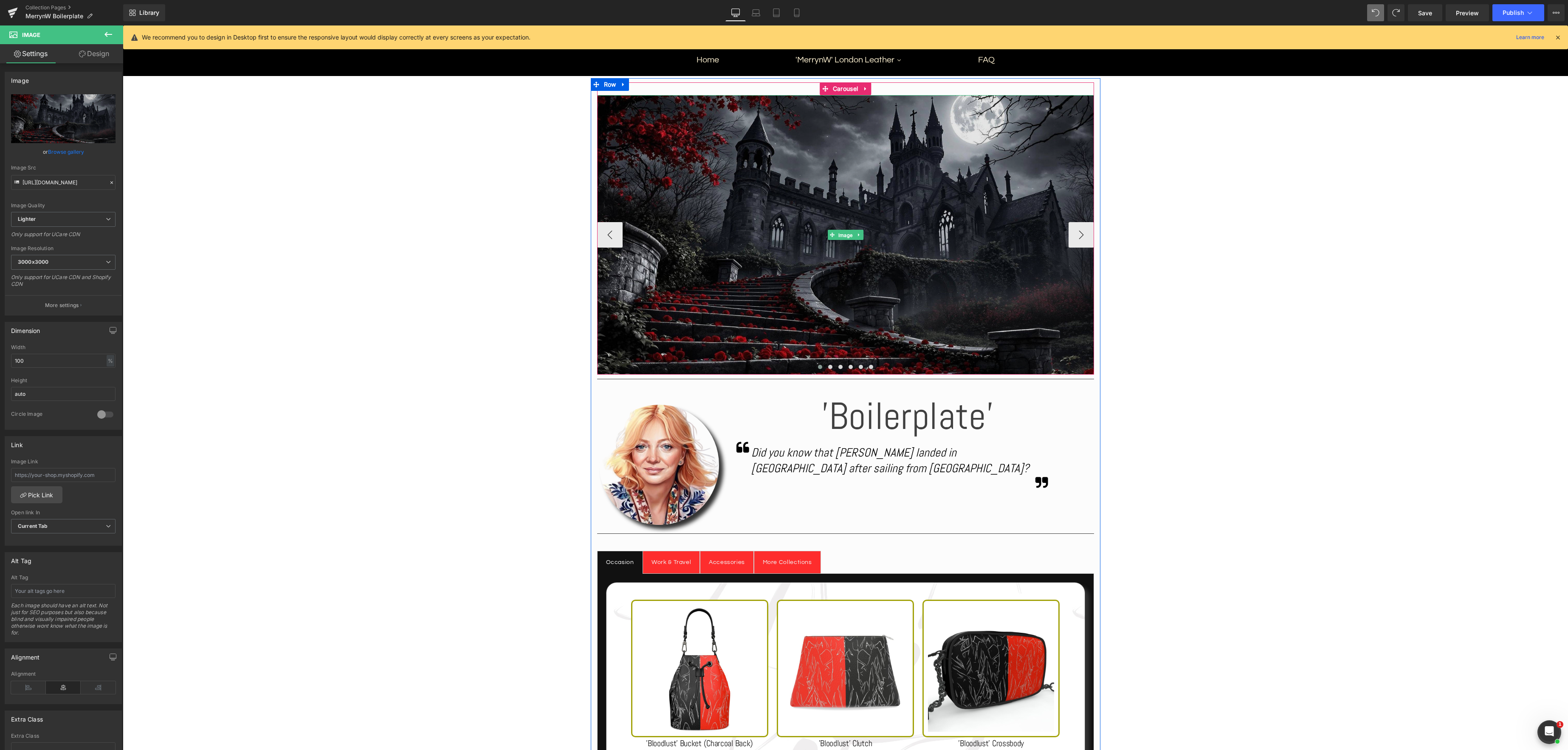
drag, startPoint x: 848, startPoint y: 234, endPoint x: 810, endPoint y: 231, distance: 38.1
click at [848, 234] on span "Image" at bounding box center [845, 235] width 18 height 10
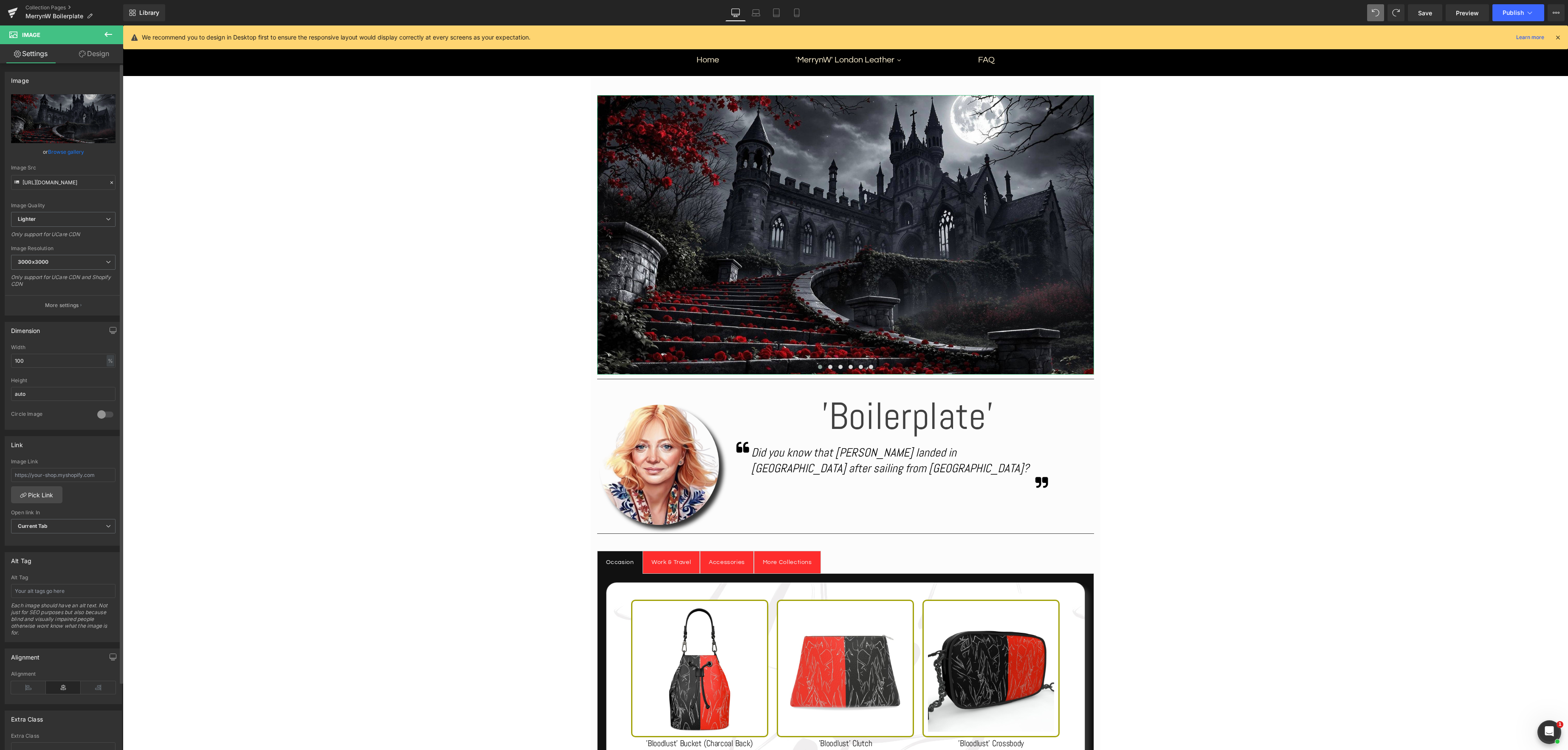
click at [63, 150] on link "Browse gallery" at bounding box center [66, 152] width 36 height 15
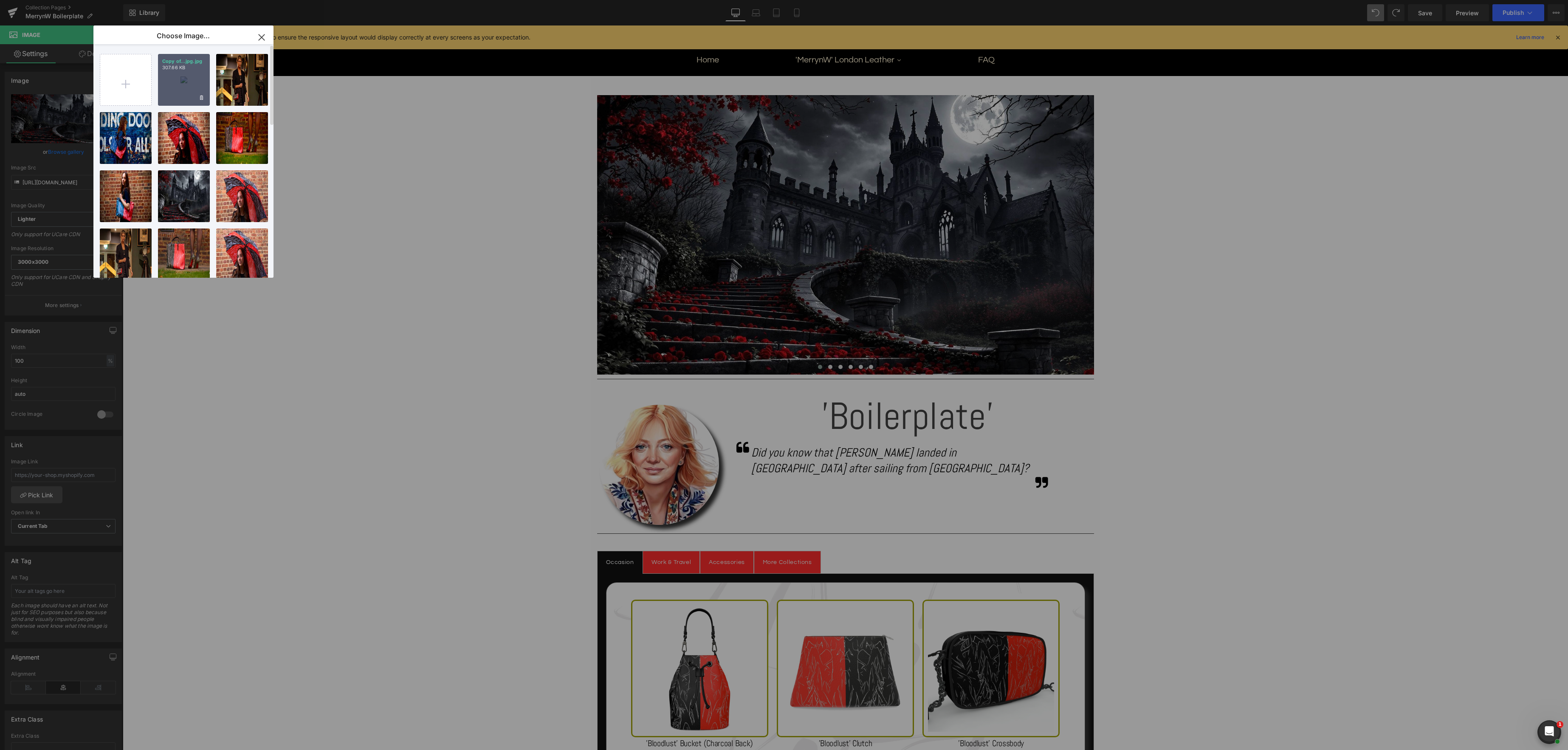
click at [179, 82] on div "Copy of...jpg.jpg 307.66 KB" at bounding box center [184, 80] width 52 height 52
type input "https://ucarecdn.com/c5d1ceb7-d4e0-4e5e-8bdd-7e5bf809bdad/-/format/auto/-/previ…"
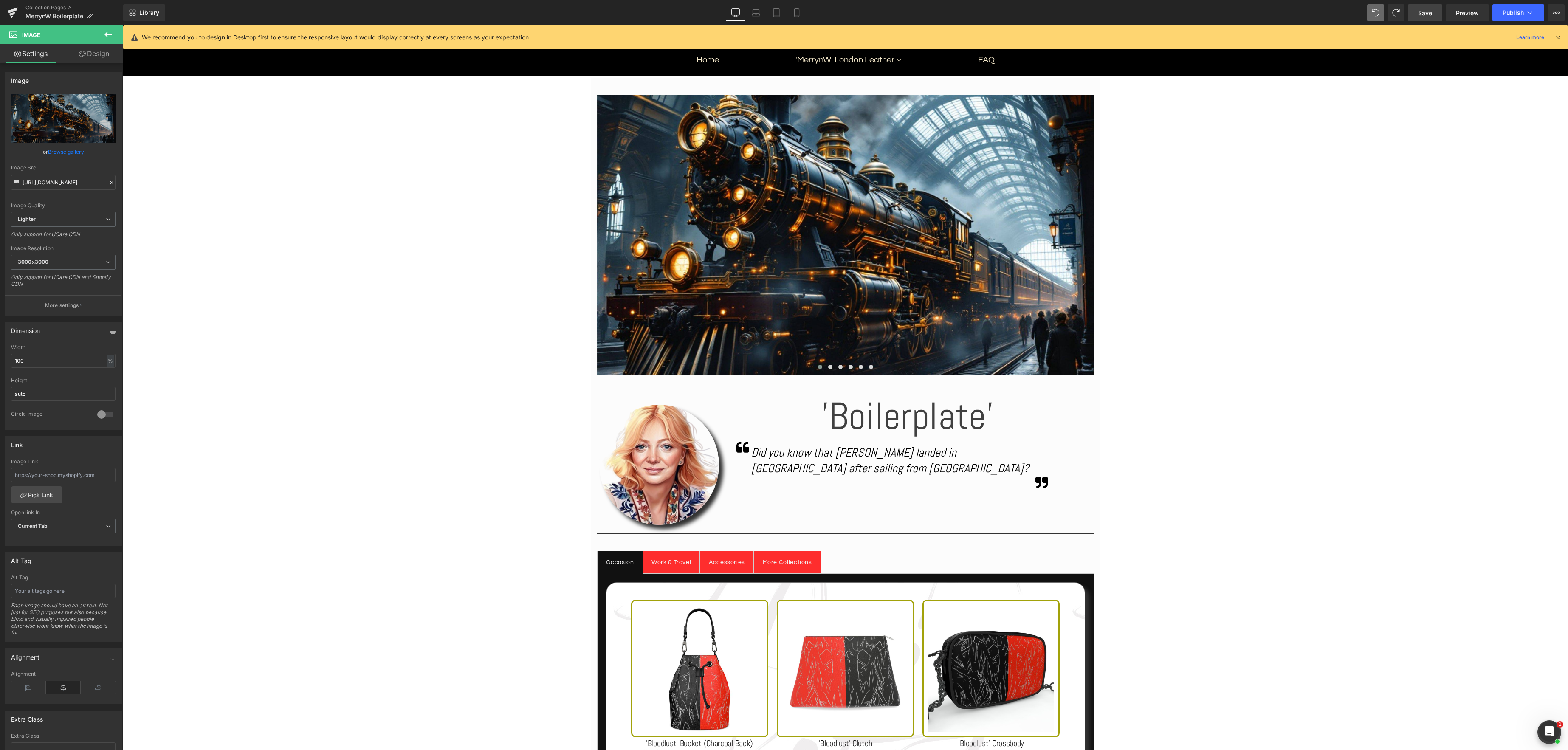
click at [1433, 13] on link "Save" at bounding box center [1425, 13] width 35 height 17
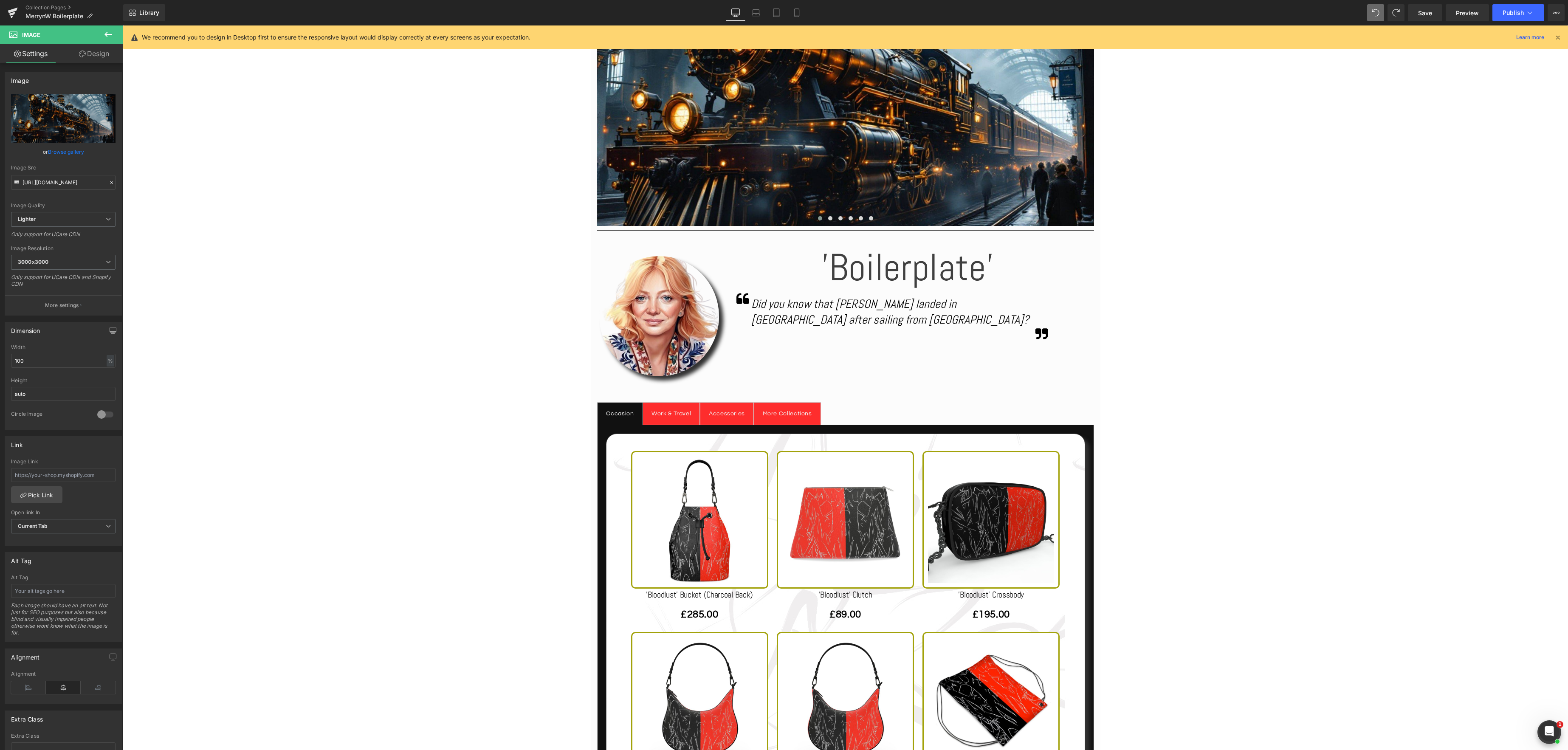
scroll to position [273, 0]
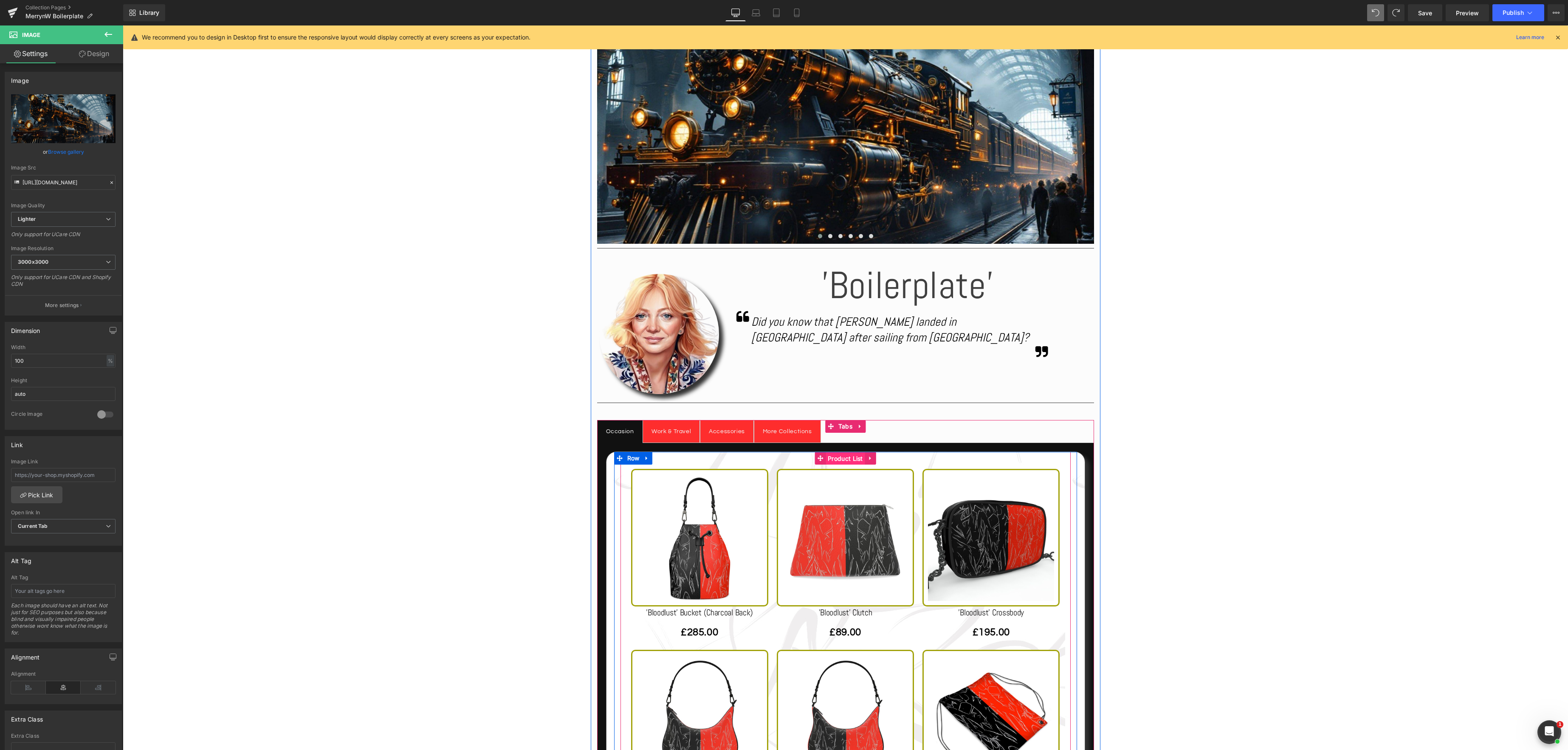
click at [837, 459] on span "Product List" at bounding box center [845, 459] width 39 height 13
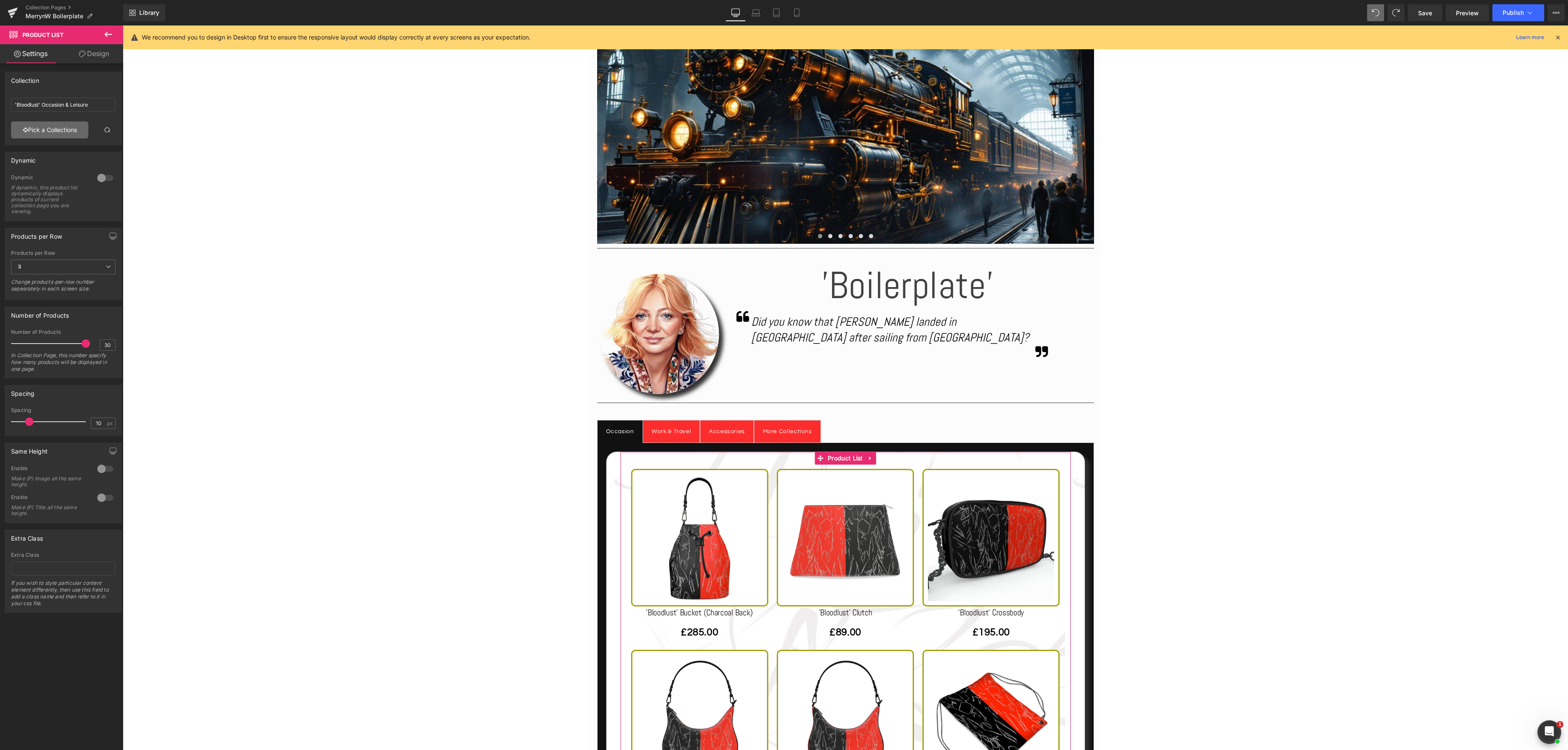
click at [67, 134] on link "Pick a Collections" at bounding box center [49, 130] width 77 height 17
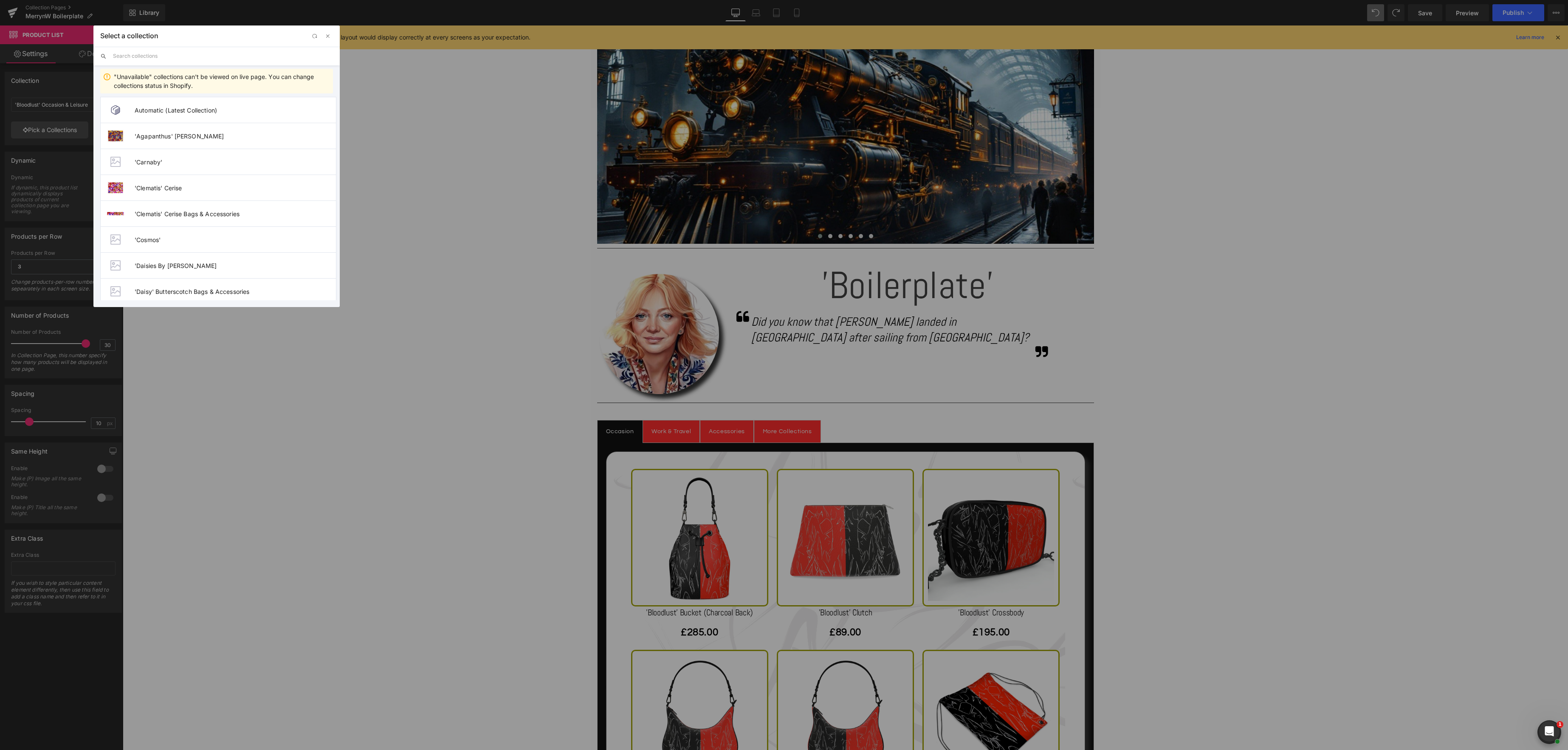
click at [146, 60] on input "text" at bounding box center [223, 56] width 220 height 19
type input "boilerplate"
click at [197, 236] on span "'Boilerplate' Occasion & Leisure" at bounding box center [235, 240] width 201 height 7
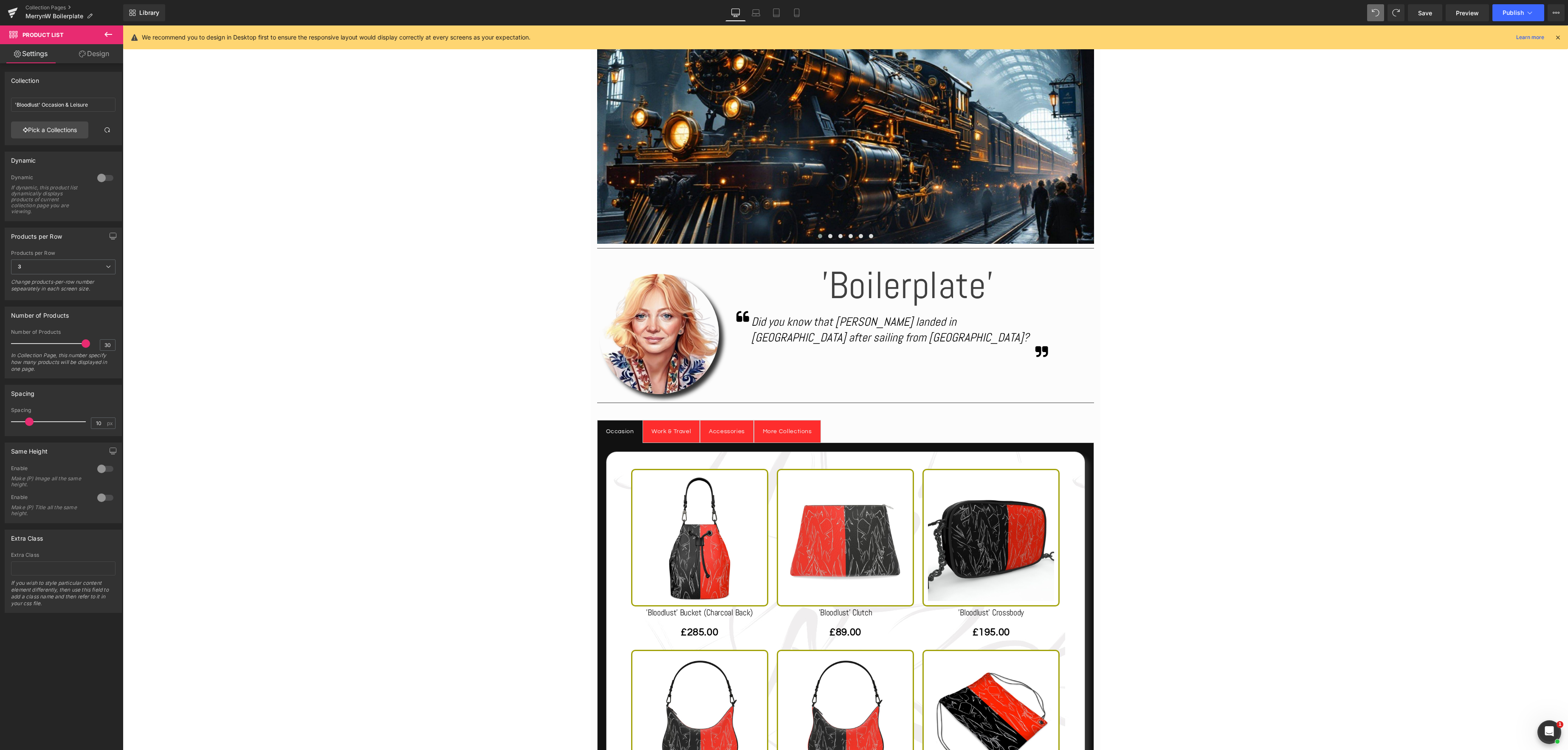
type input "'Boilerplate' Occasion & Leisure"
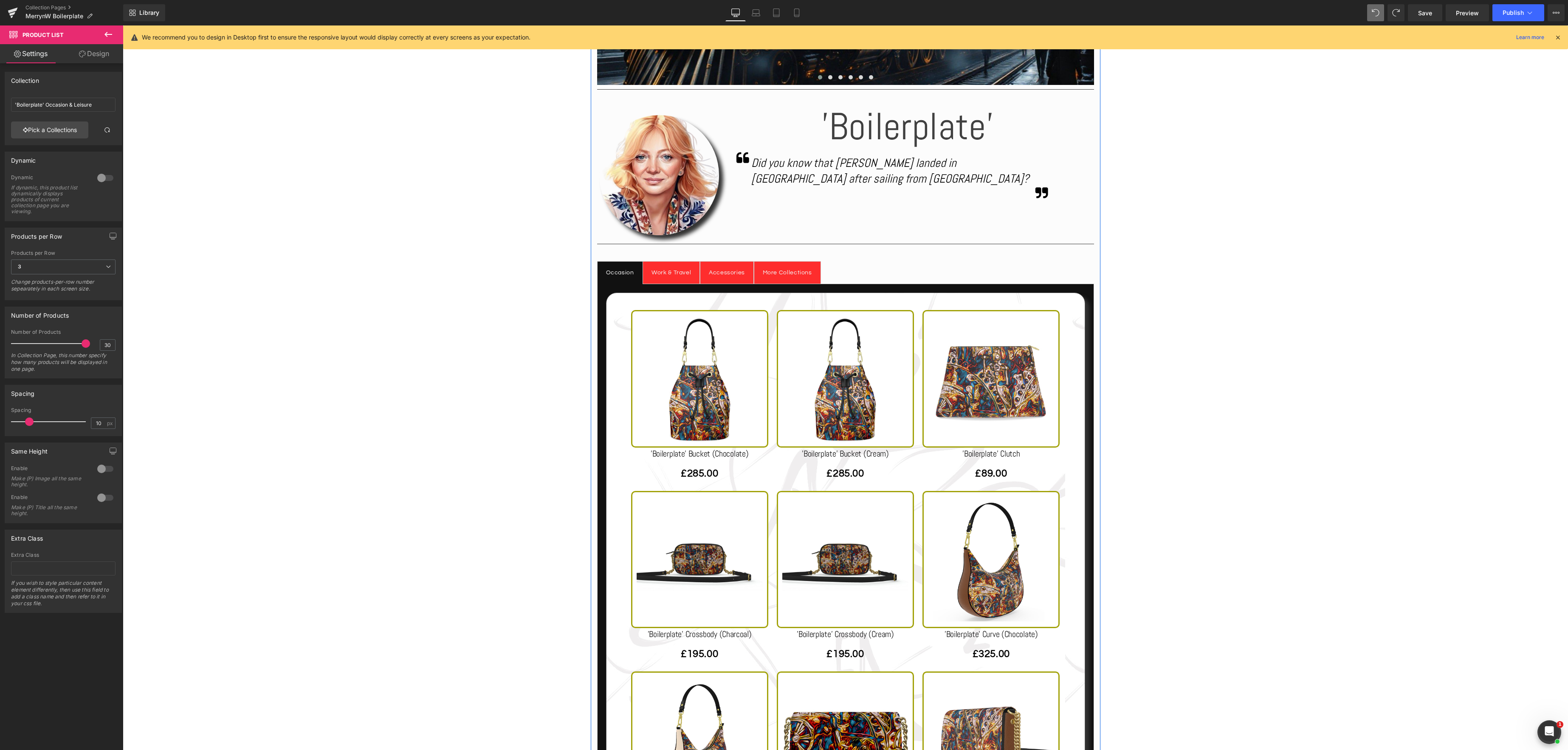
scroll to position [420, 0]
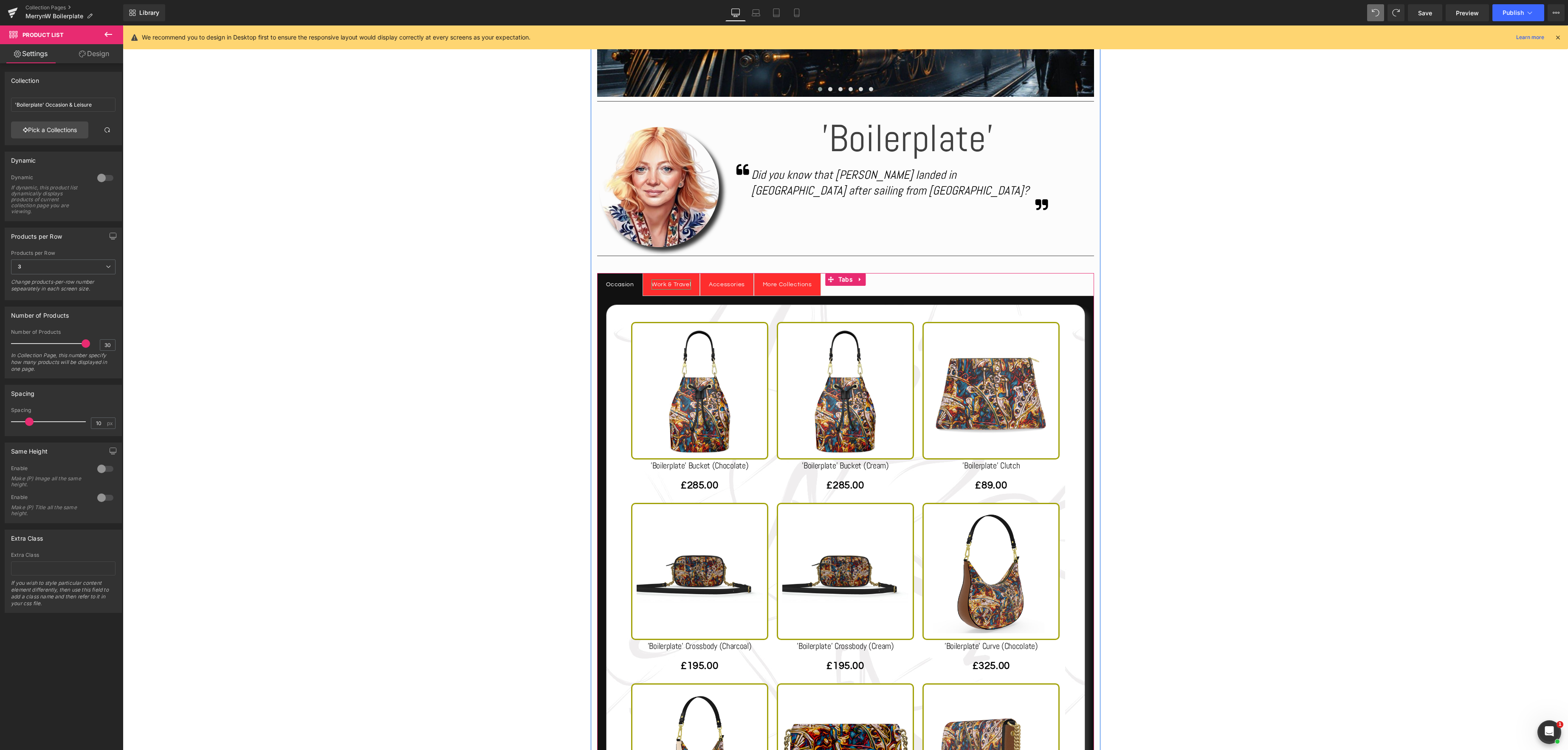
click at [670, 284] on div "Work & Travel" at bounding box center [671, 285] width 39 height 11
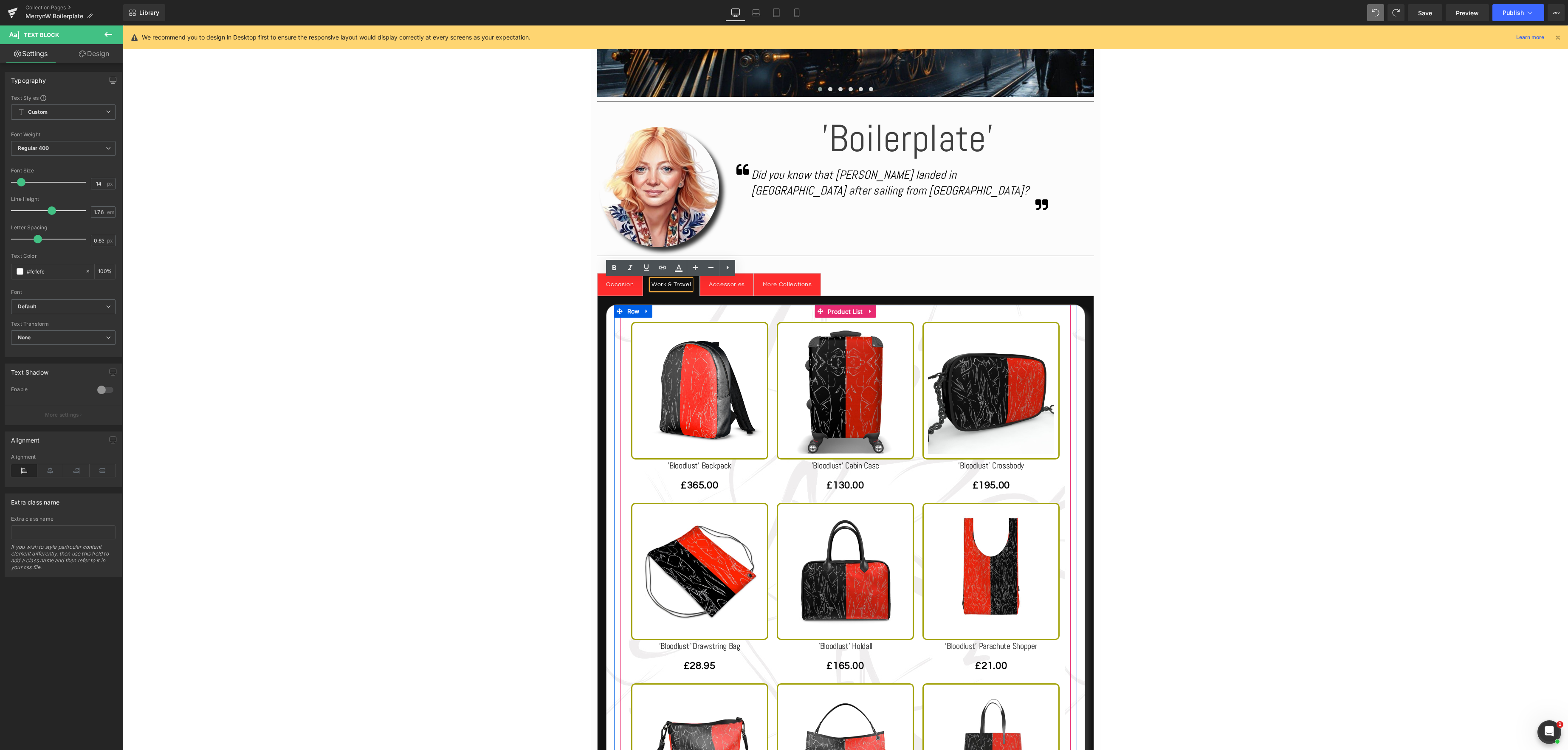
click at [842, 311] on div "10% OFF! (P) Image 'Bloodlust' Backpack (P) Title £365.00 (P) Price Product" at bounding box center [845, 675] width 450 height 740
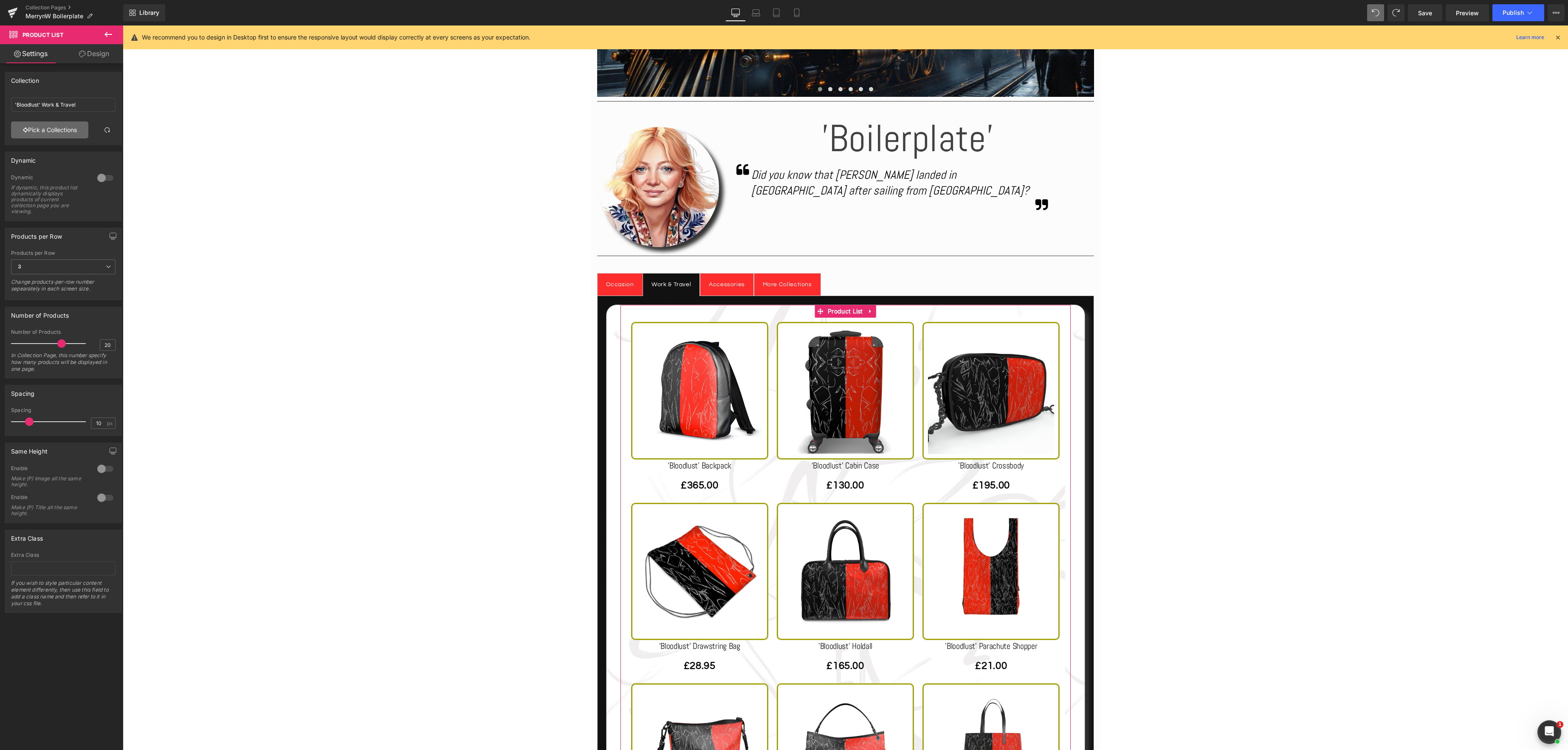
click at [57, 129] on link "Pick a Collections" at bounding box center [49, 130] width 77 height 17
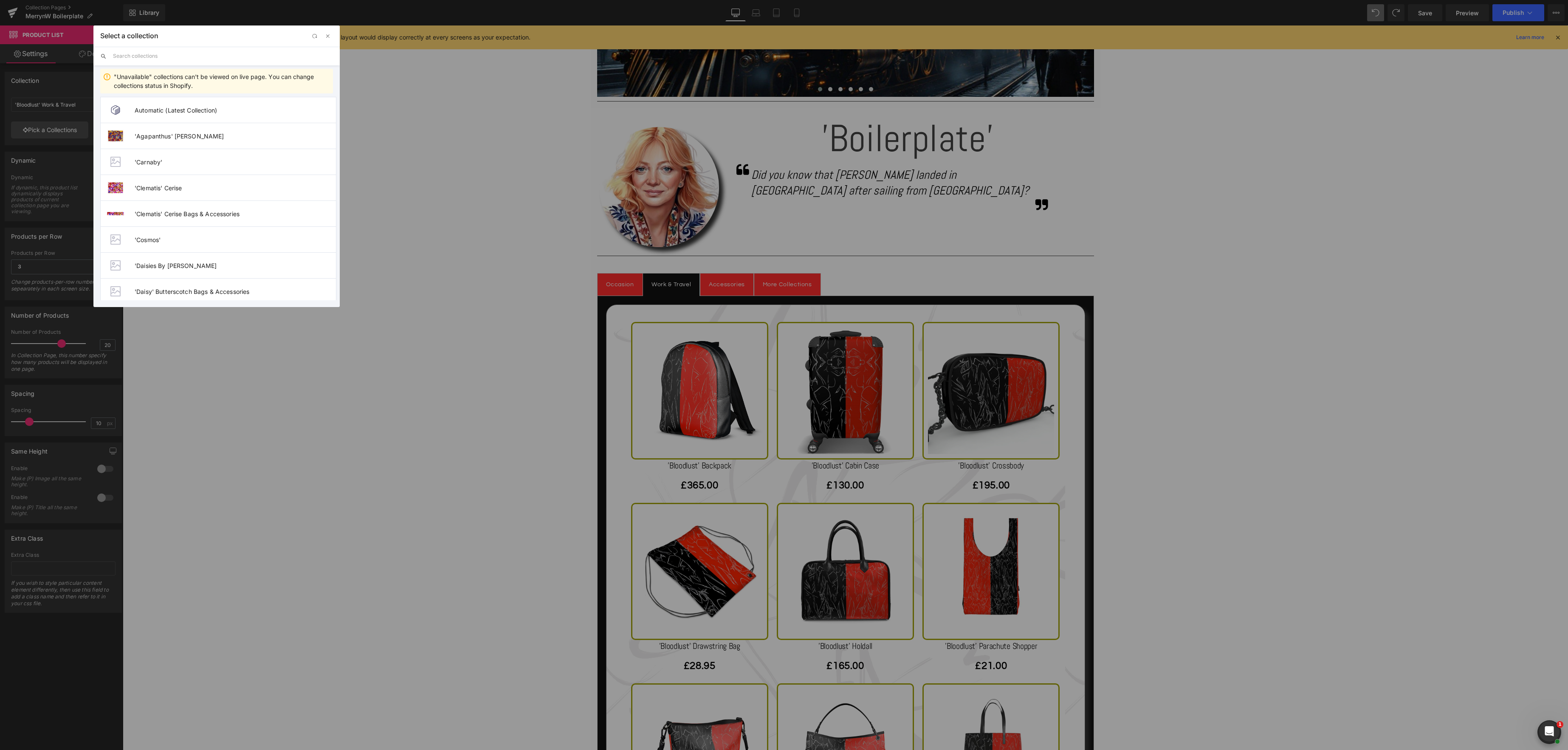
click at [147, 57] on input "text" at bounding box center [223, 56] width 220 height 19
type input "boilerplate"
click at [222, 225] on span "'Boilerplate' Work & Travel" at bounding box center [235, 226] width 201 height 7
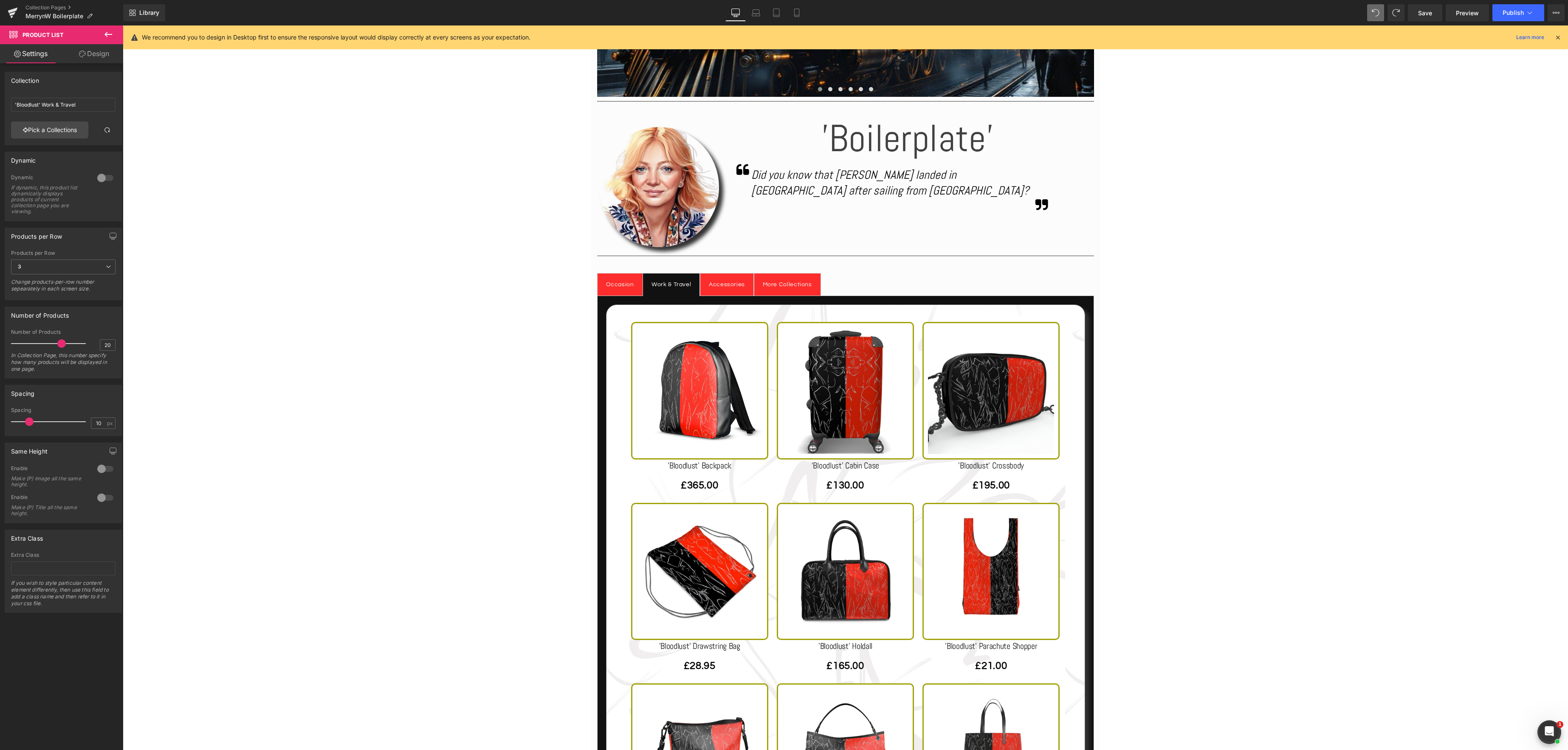
type input "'Boilerplate' Work & Travel"
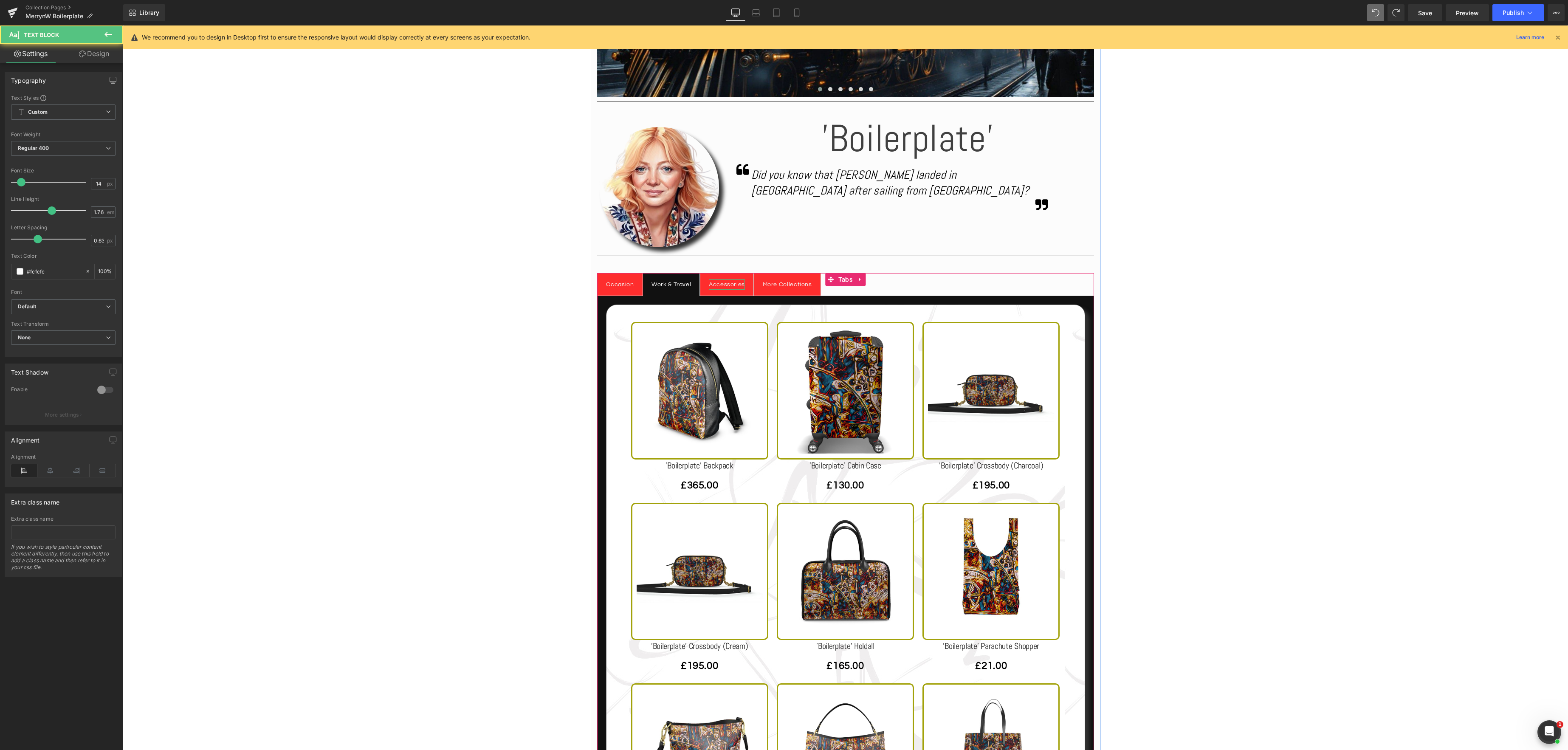
click at [731, 285] on div "Accessories" at bounding box center [727, 285] width 36 height 11
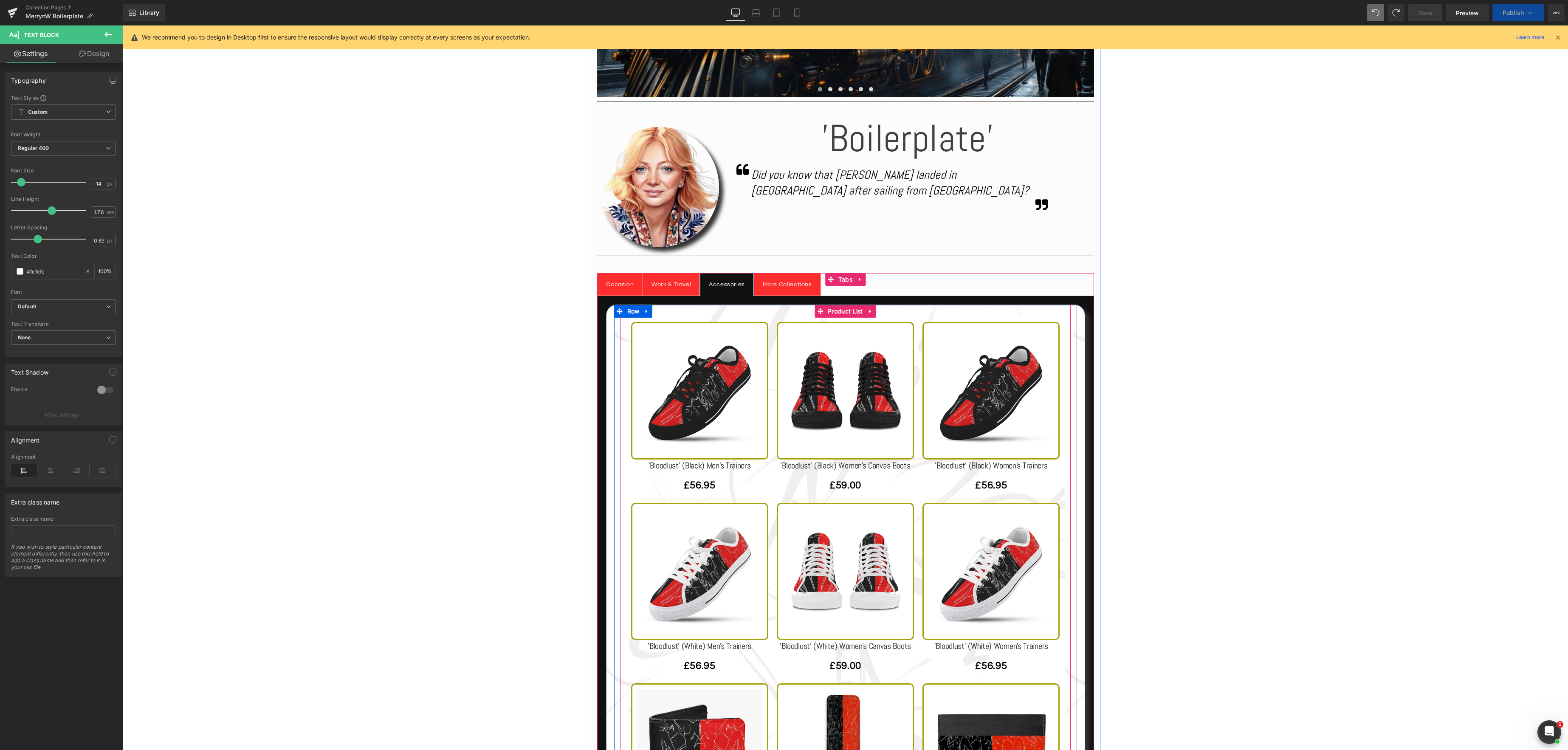
click at [838, 314] on div "10% OFF! (P) Image 'Bloodlust' (Black) Men's Trainers (P) Title £56.95 (P) Pric…" at bounding box center [845, 687] width 450 height 765
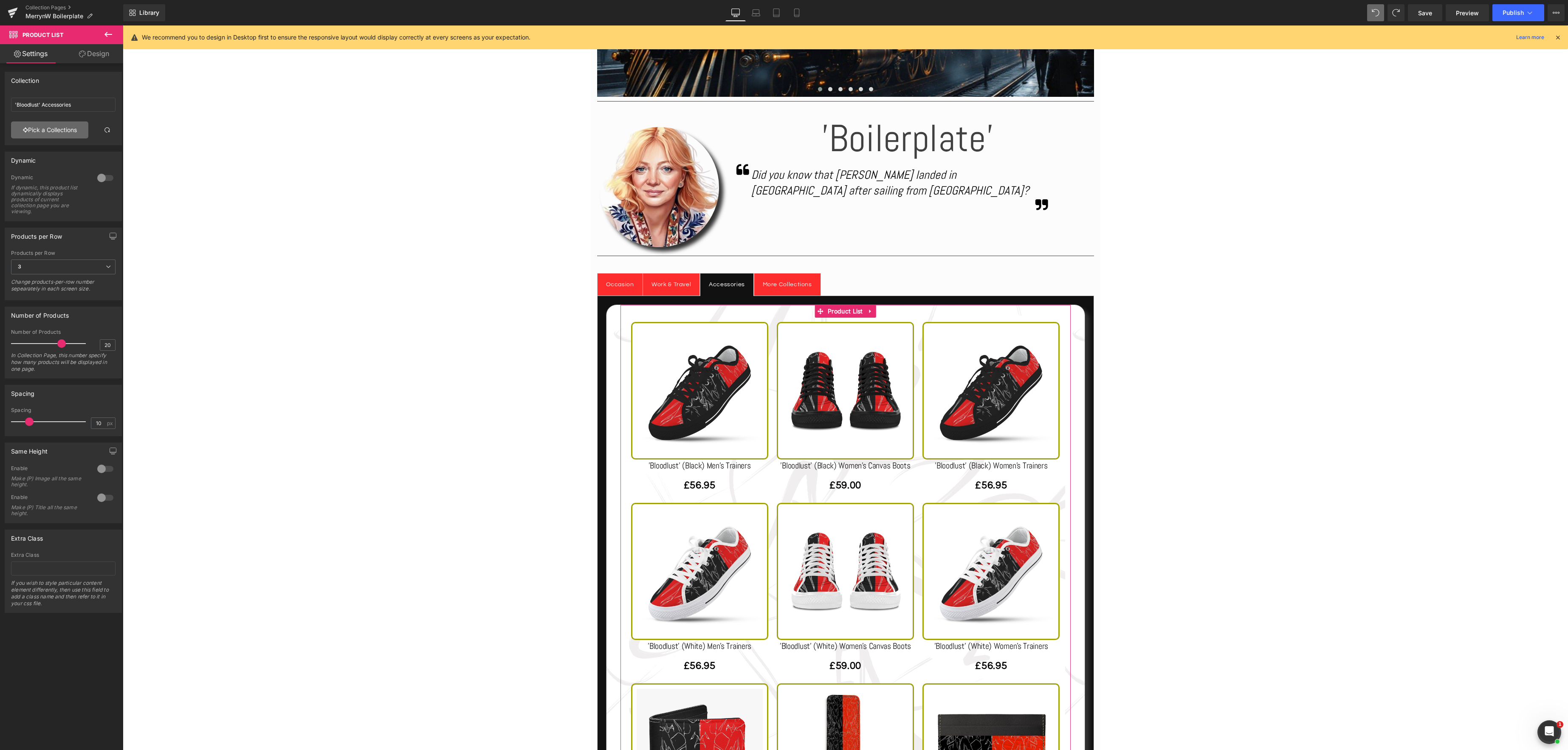
click at [67, 133] on link "Pick a Collections" at bounding box center [49, 130] width 77 height 17
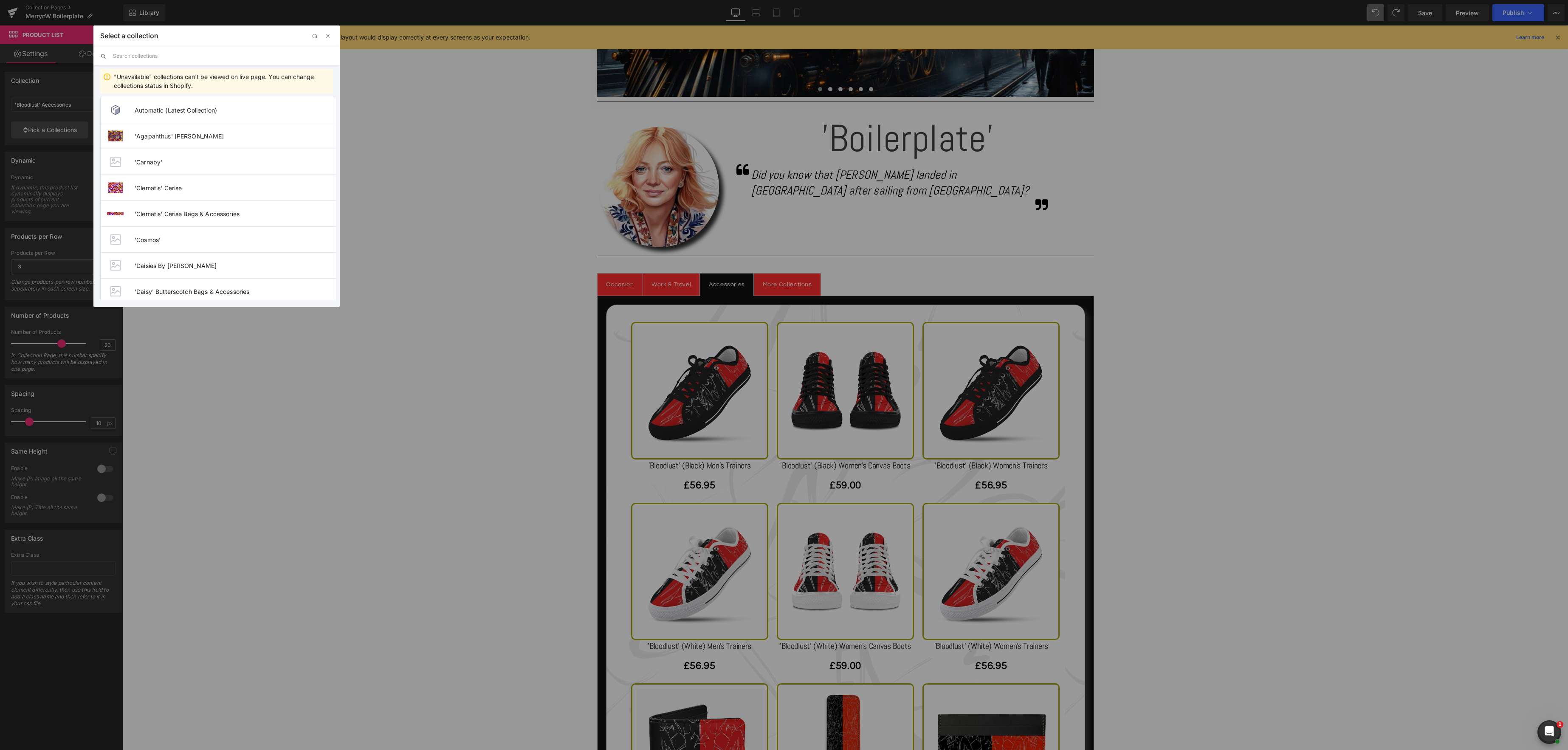
click at [153, 60] on input "text" at bounding box center [223, 56] width 220 height 19
type input "boilerplate"
drag, startPoint x: 203, startPoint y: 163, endPoint x: 80, endPoint y: 137, distance: 125.7
click at [203, 163] on span "'Boilerplate' Accessories" at bounding box center [235, 162] width 201 height 7
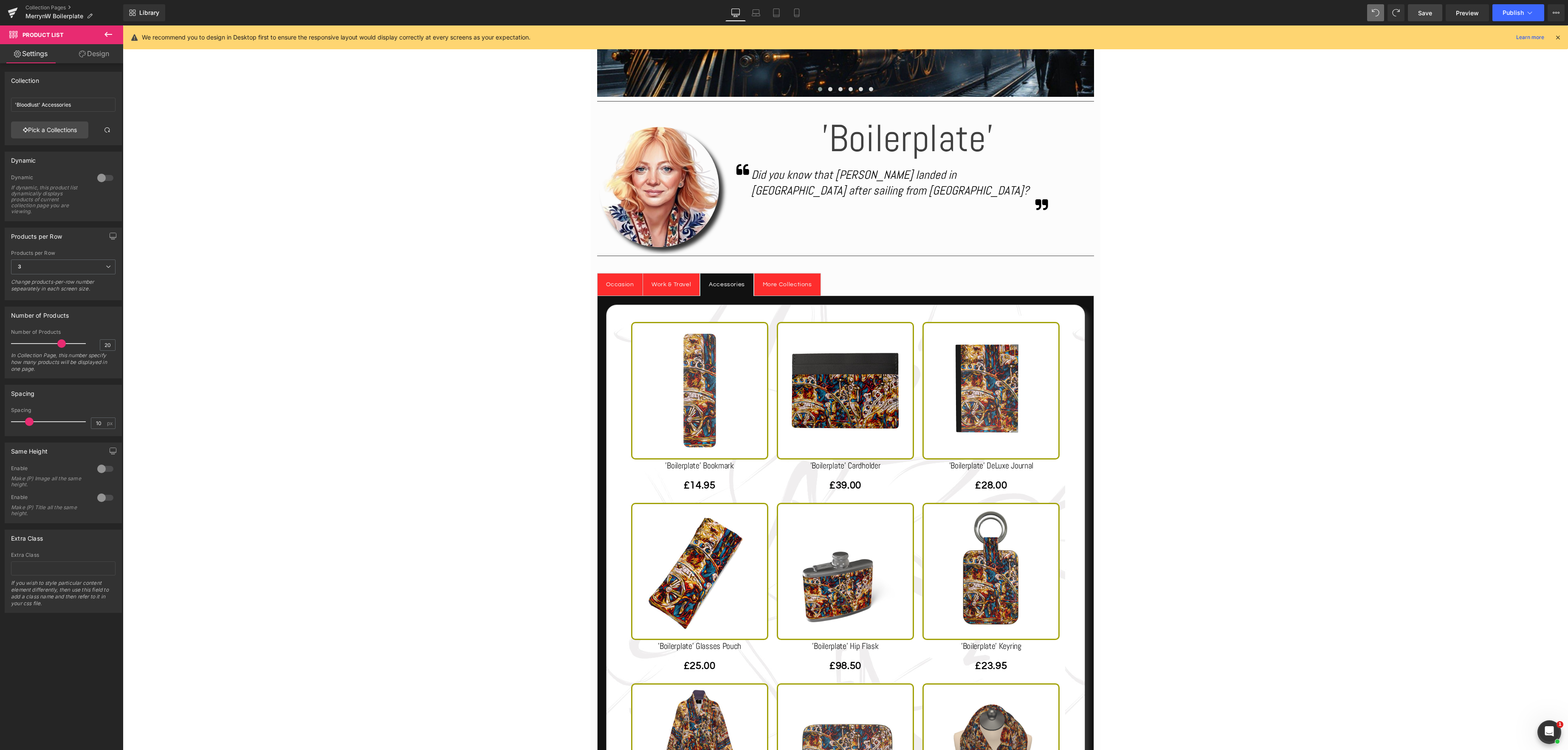
click at [1429, 15] on span "Save" at bounding box center [1425, 13] width 14 height 9
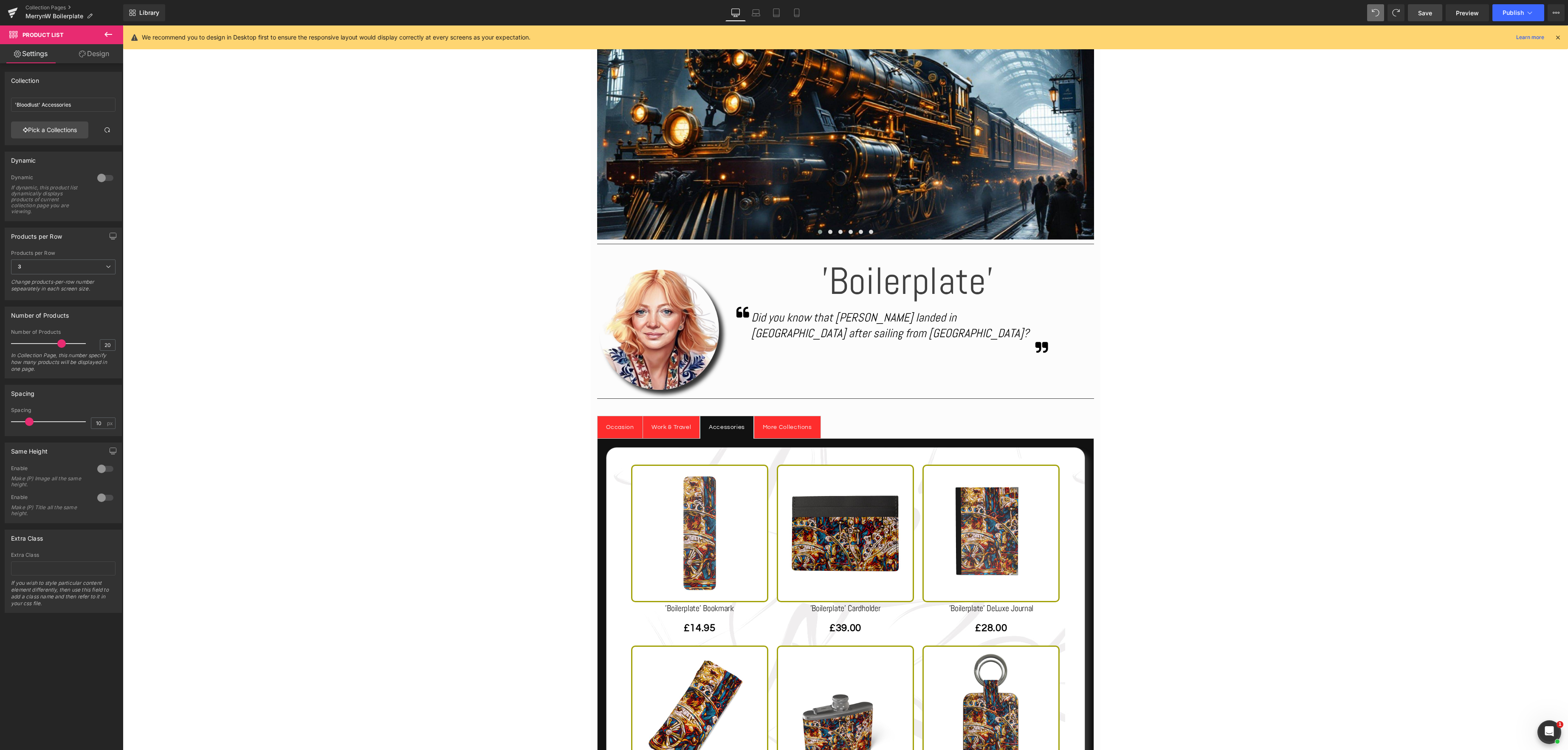
scroll to position [280, 0]
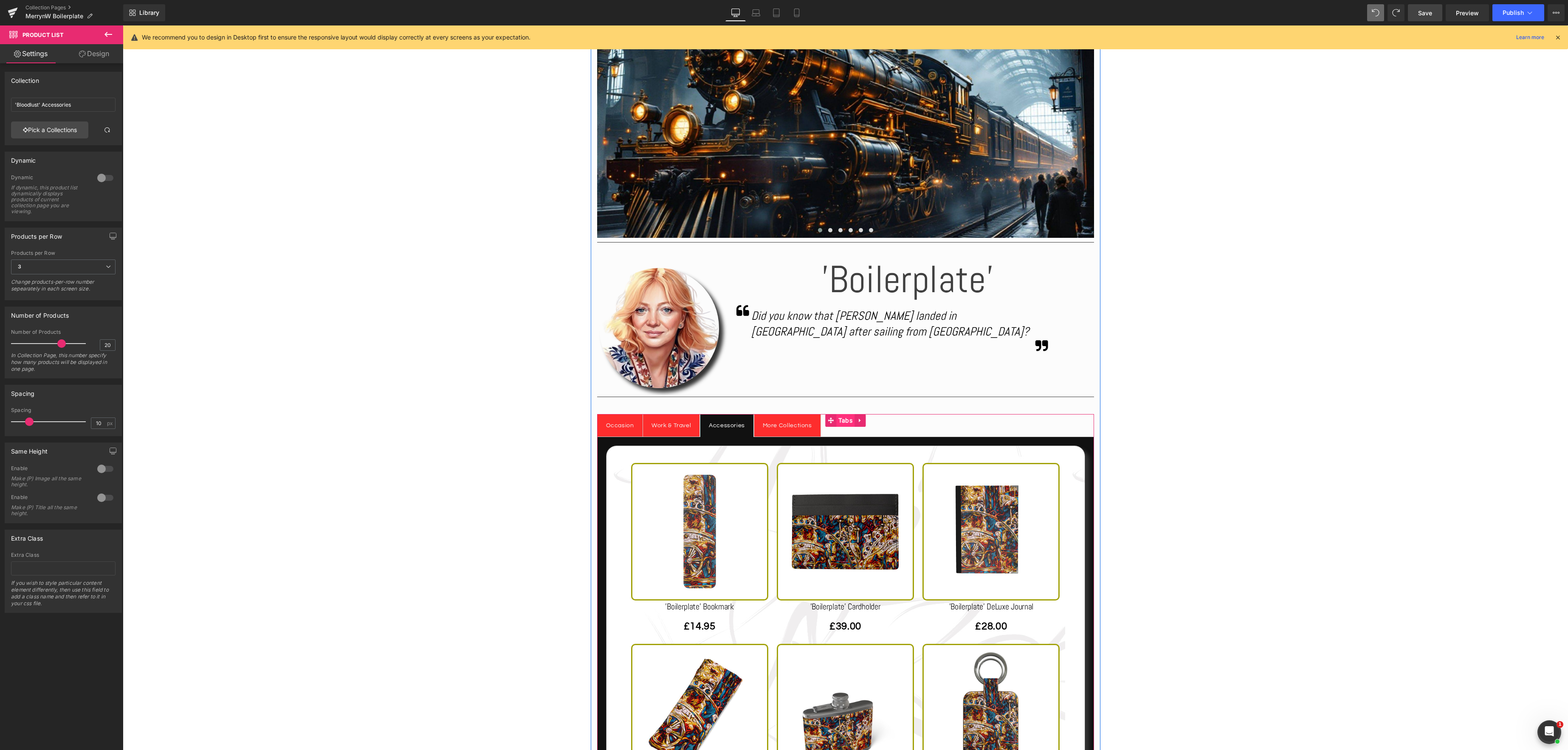
click at [843, 422] on span "Tabs" at bounding box center [845, 420] width 18 height 13
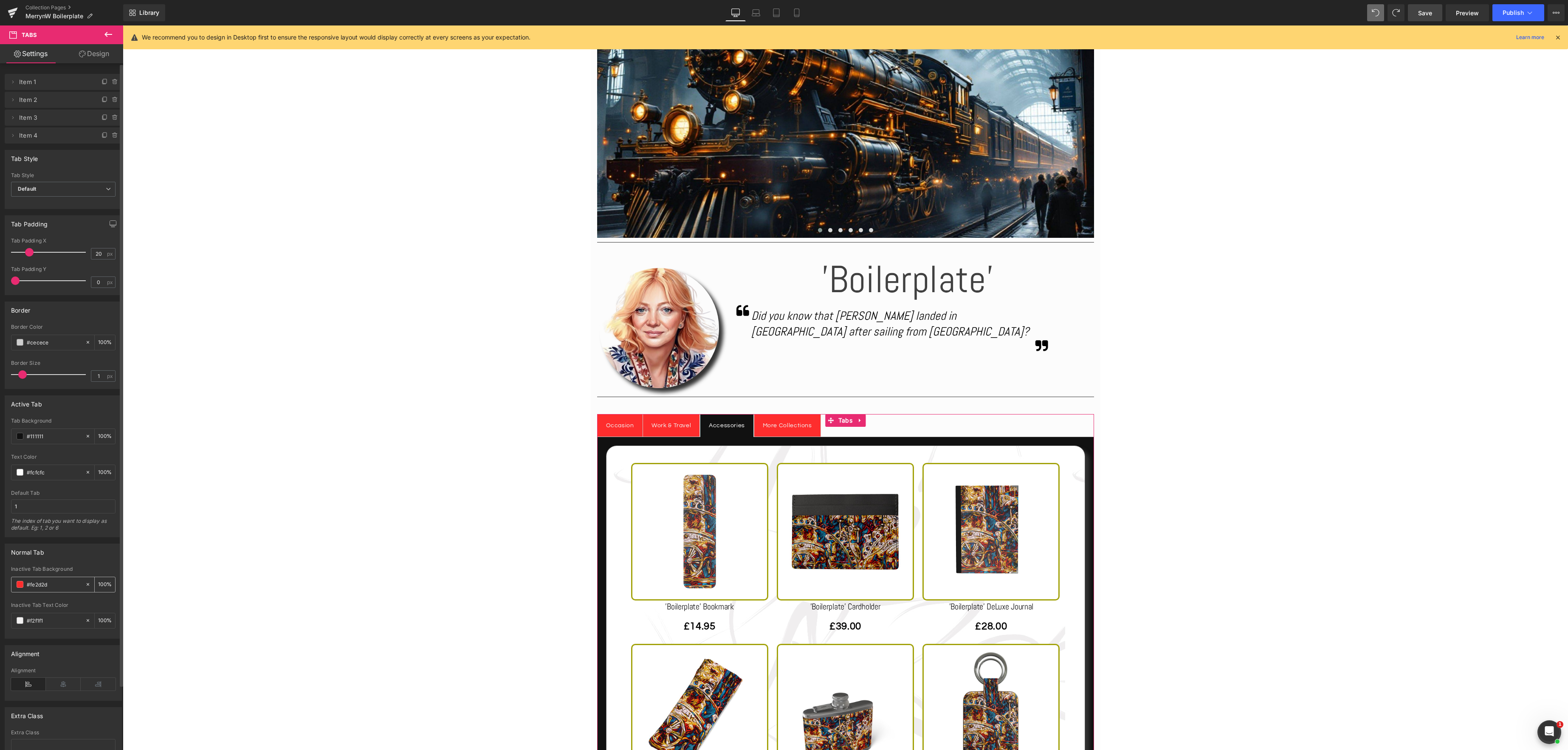
click at [20, 586] on span at bounding box center [20, 584] width 7 height 7
click at [61, 697] on input "#fe2d2d" at bounding box center [52, 694] width 45 height 9
type input "#"
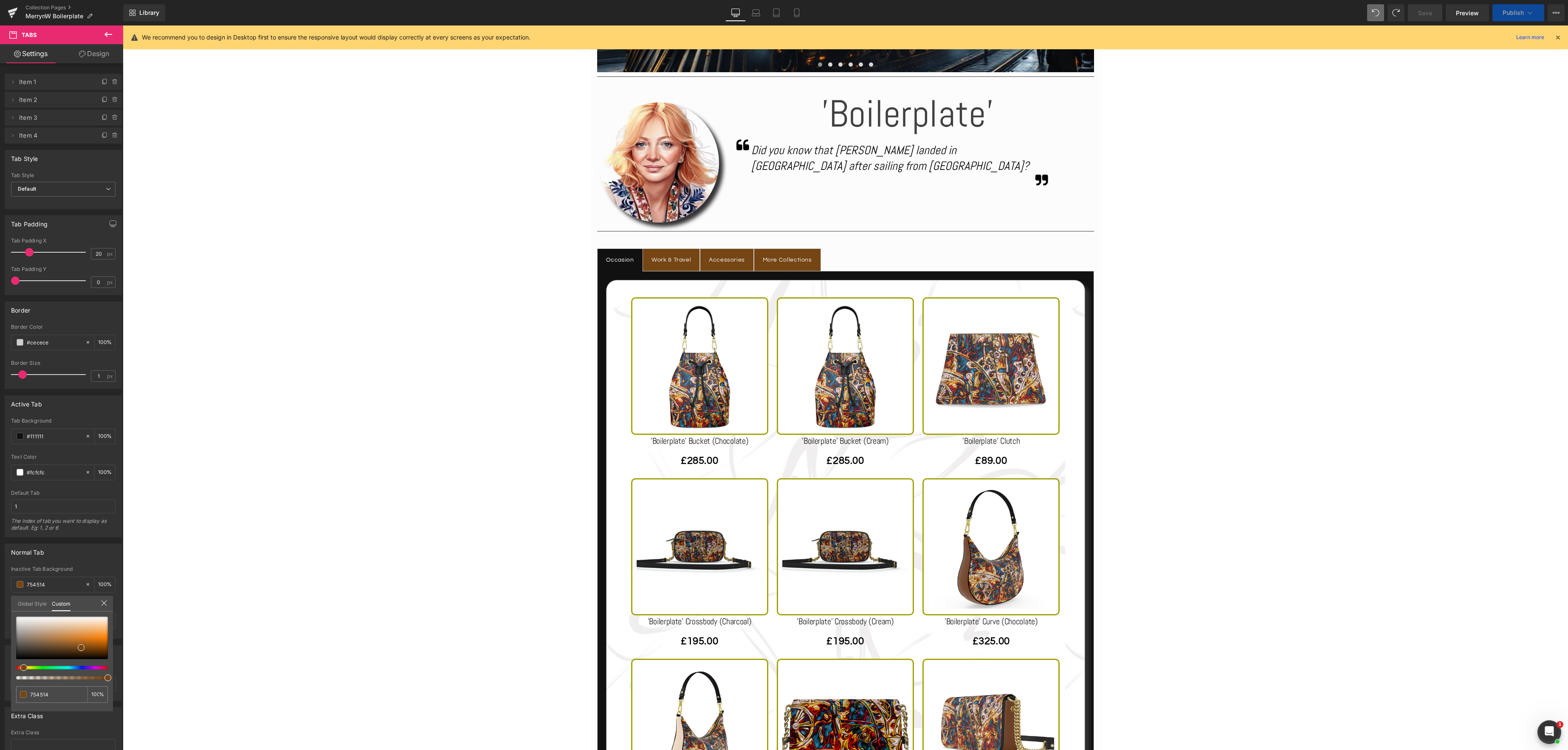
scroll to position [280, 0]
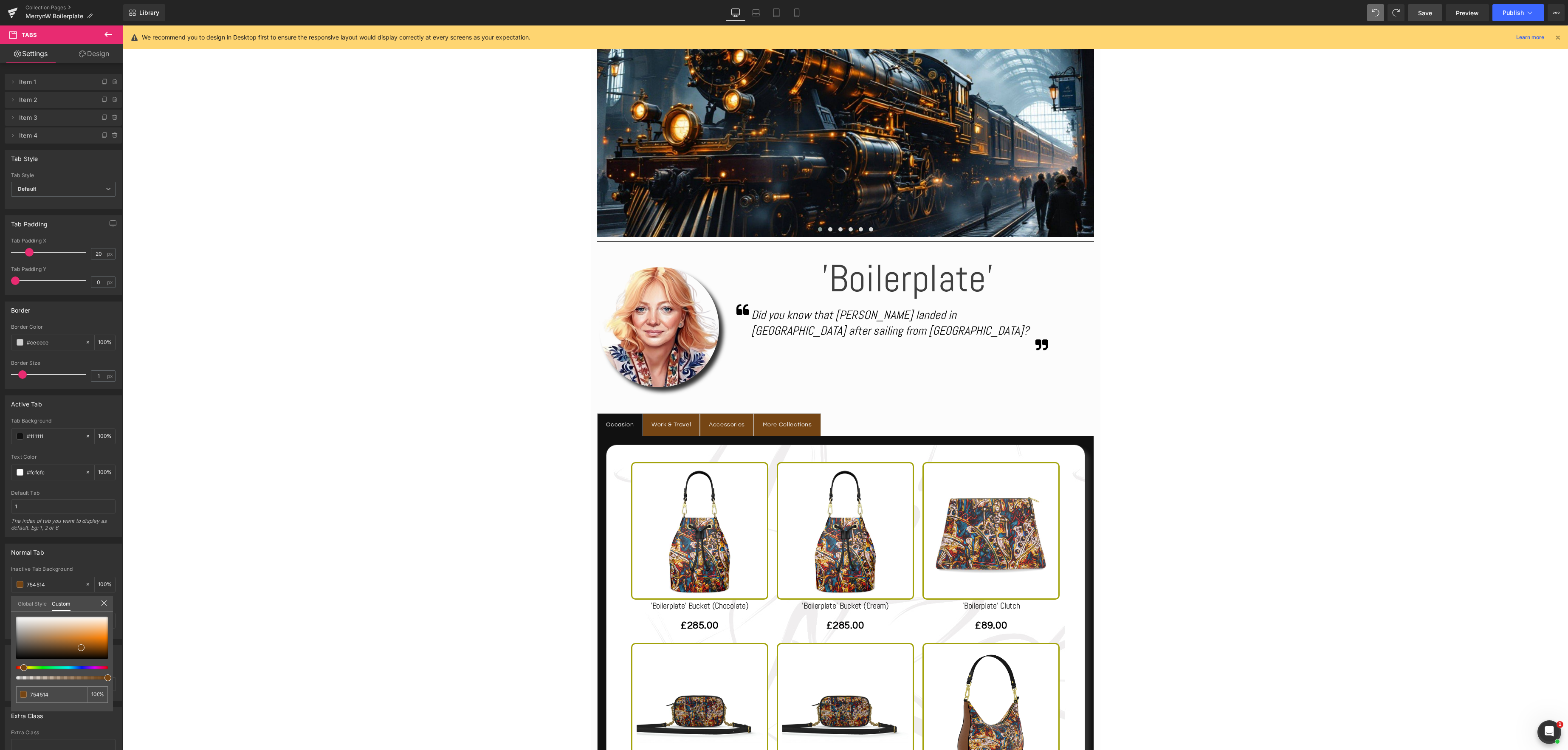
type input "754514"
click at [1428, 16] on span "Save" at bounding box center [1425, 13] width 14 height 9
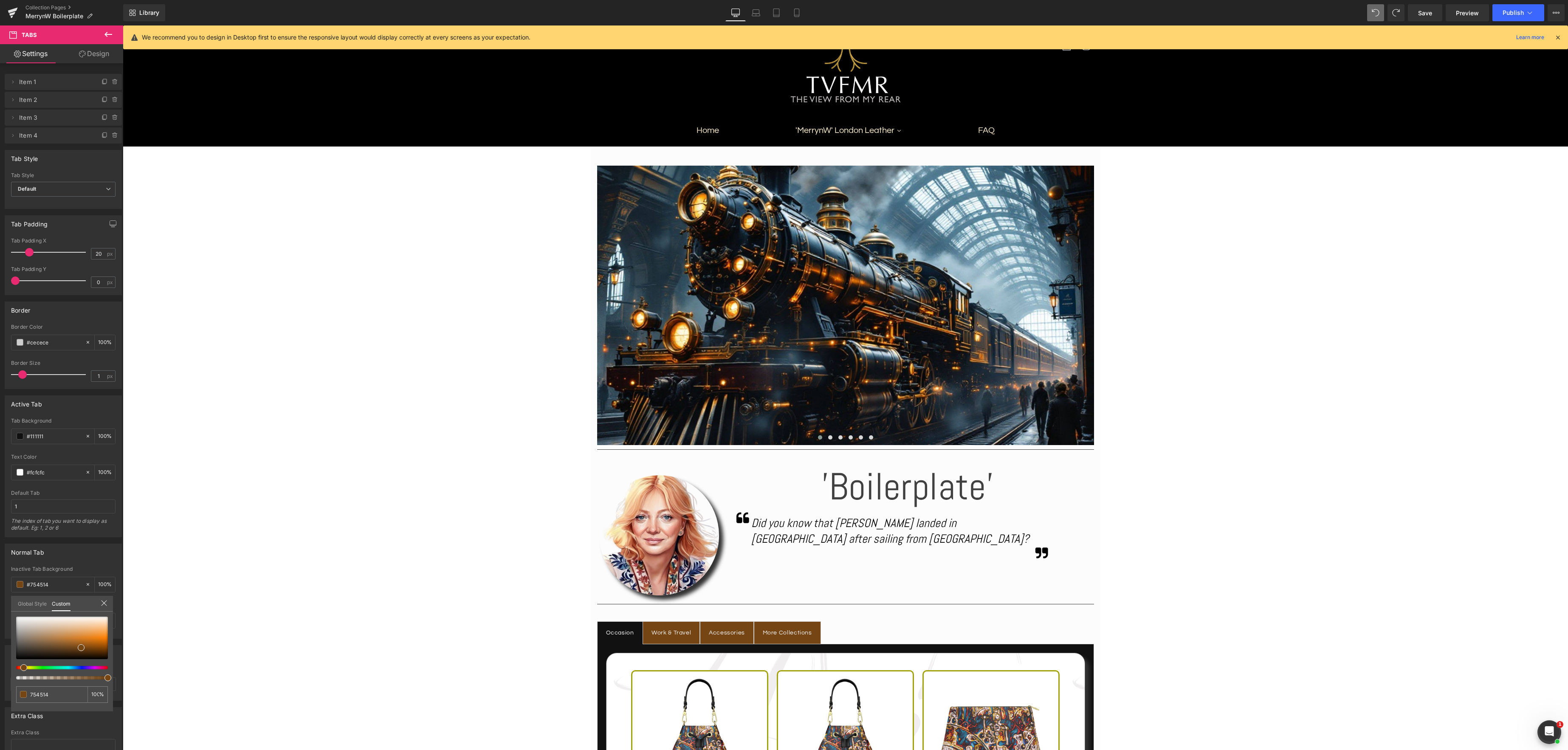
scroll to position [0, 0]
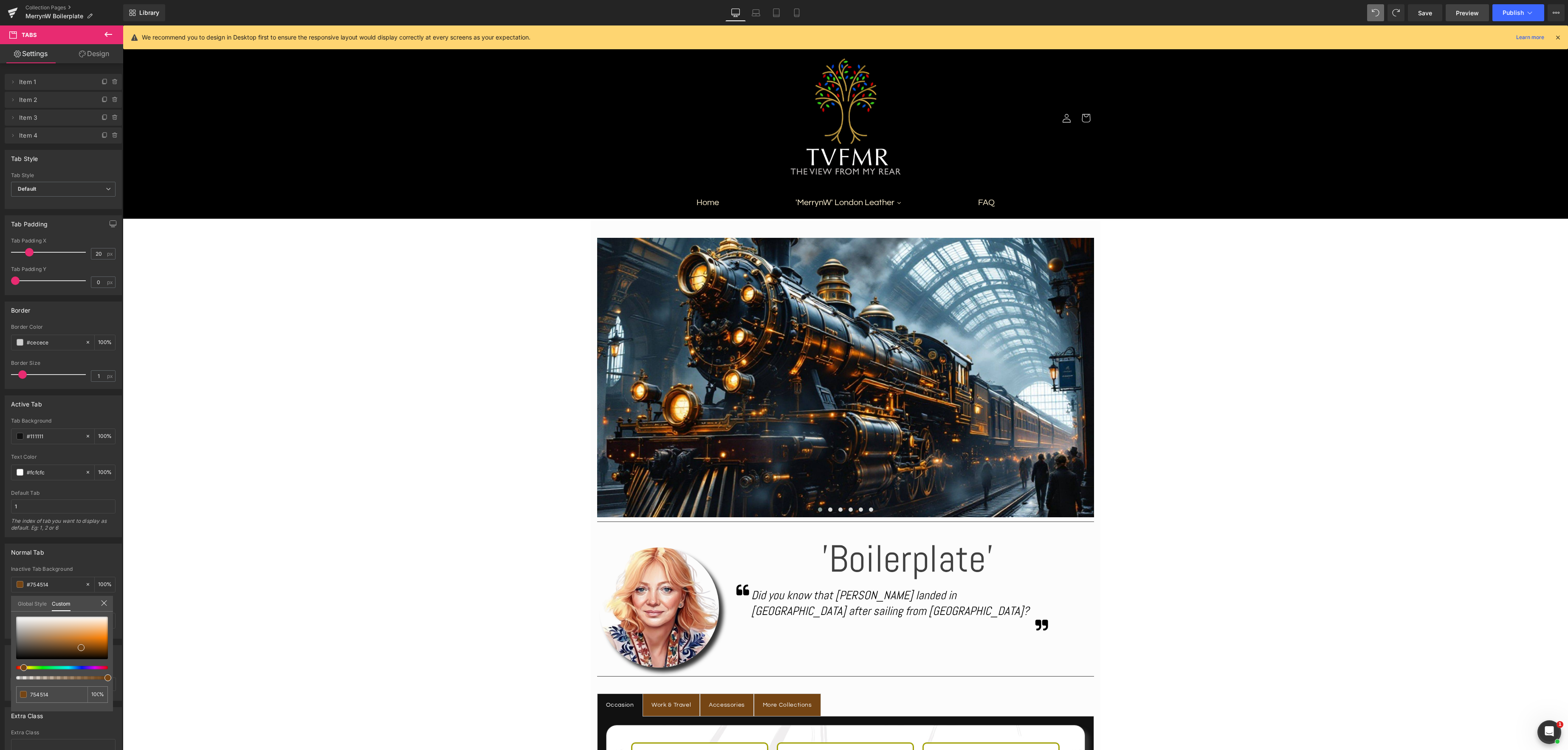
click at [1469, 14] on span "Preview" at bounding box center [1467, 13] width 23 height 9
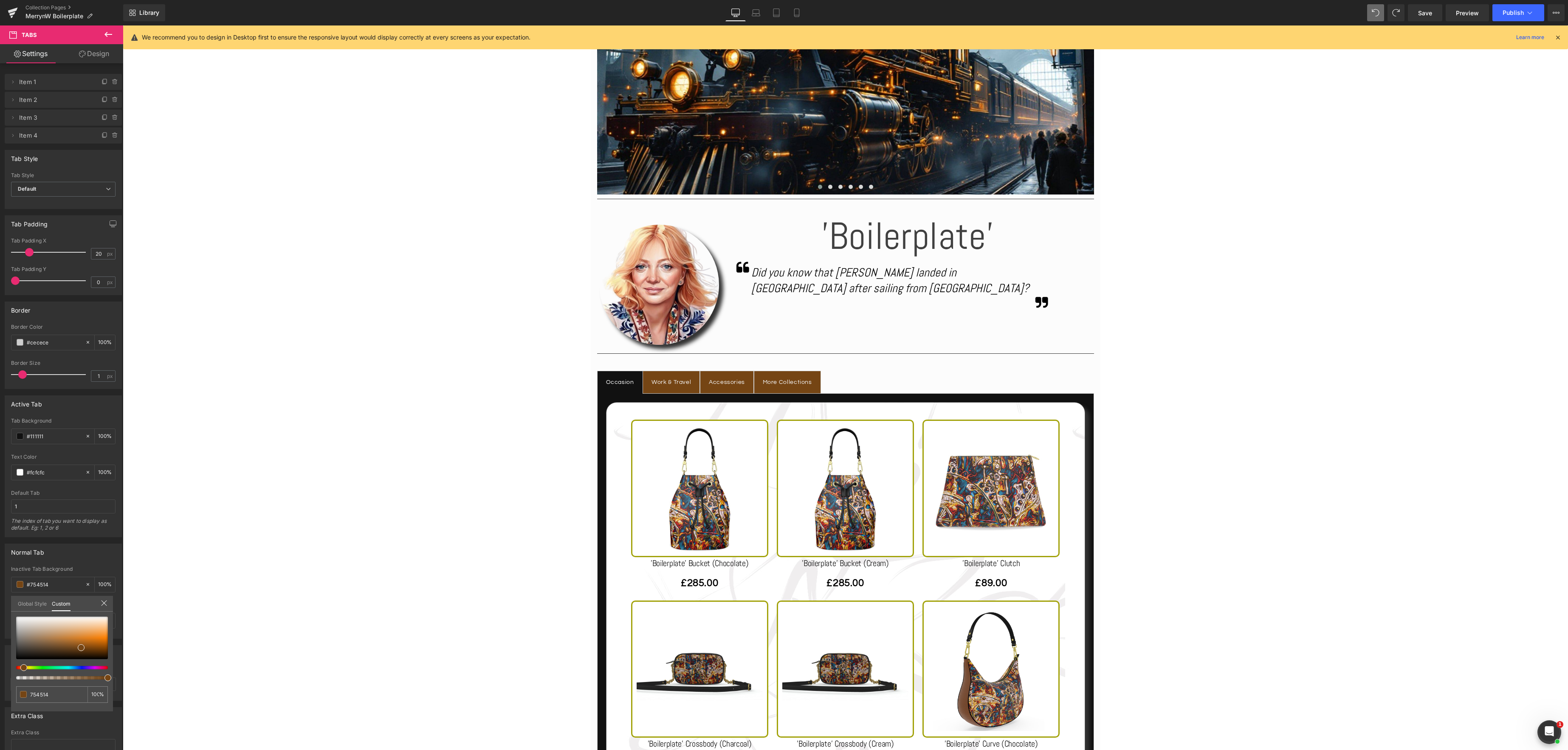
scroll to position [351, 0]
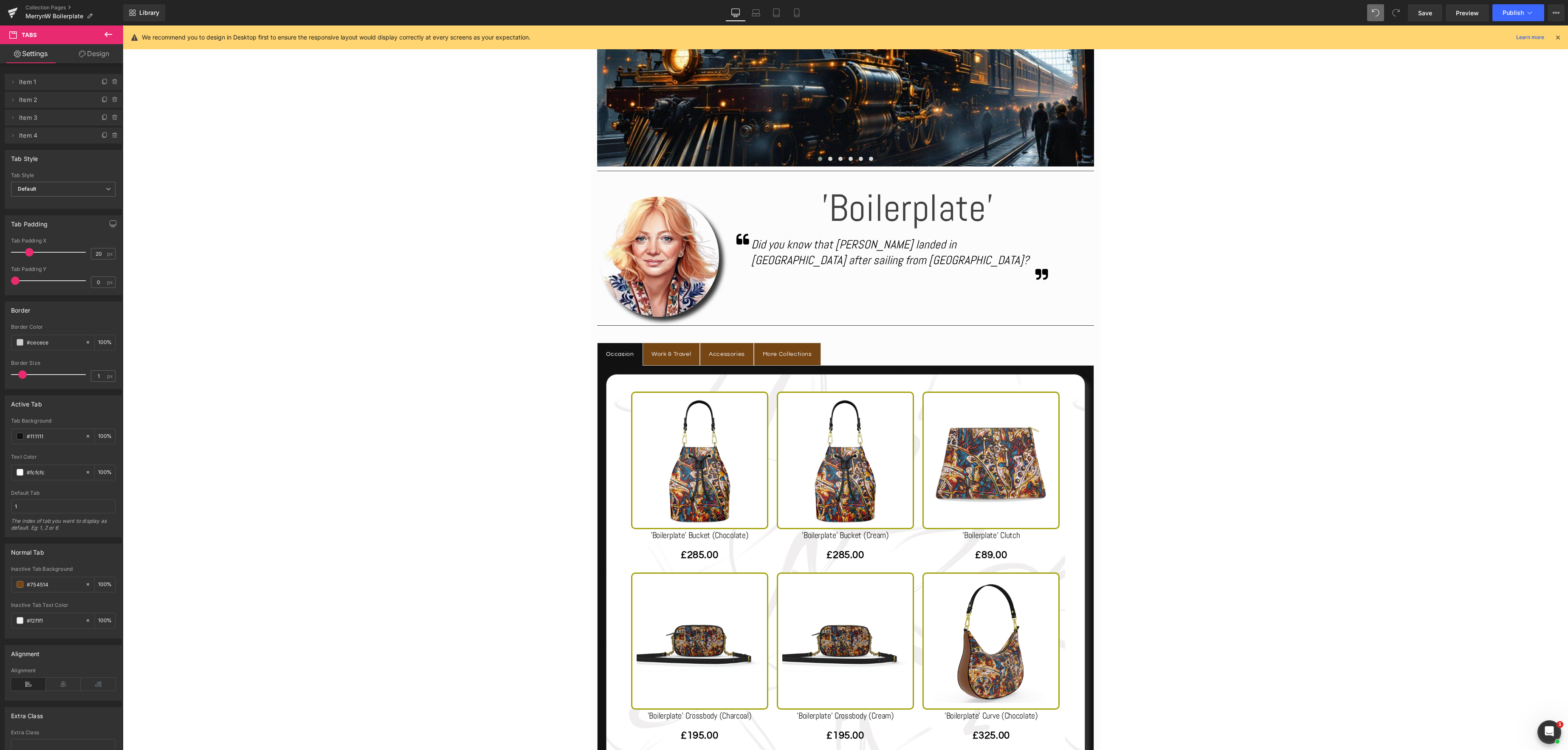
click at [727, 353] on div "Accessories" at bounding box center [727, 354] width 36 height 11
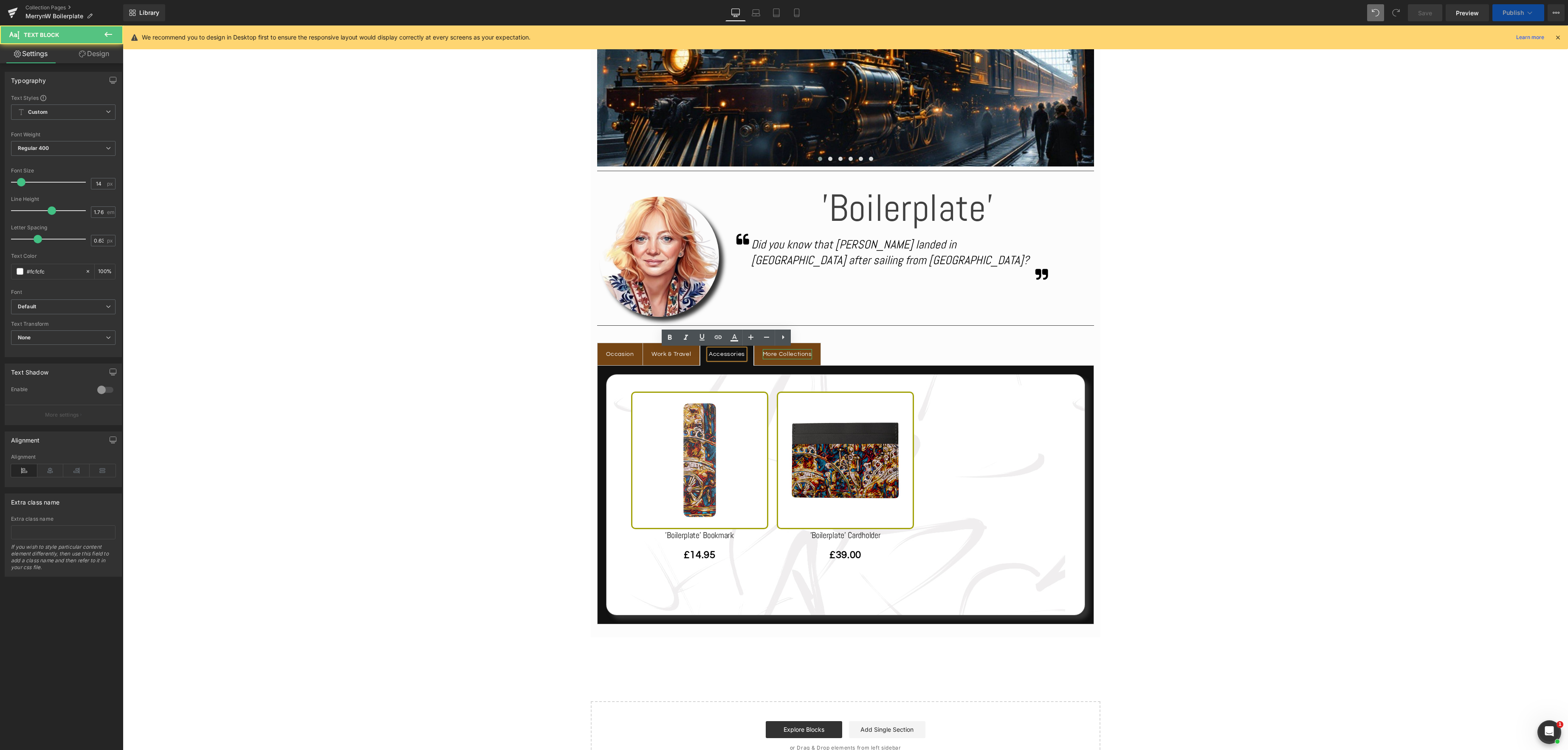
click at [766, 354] on div "More Collections" at bounding box center [787, 354] width 49 height 11
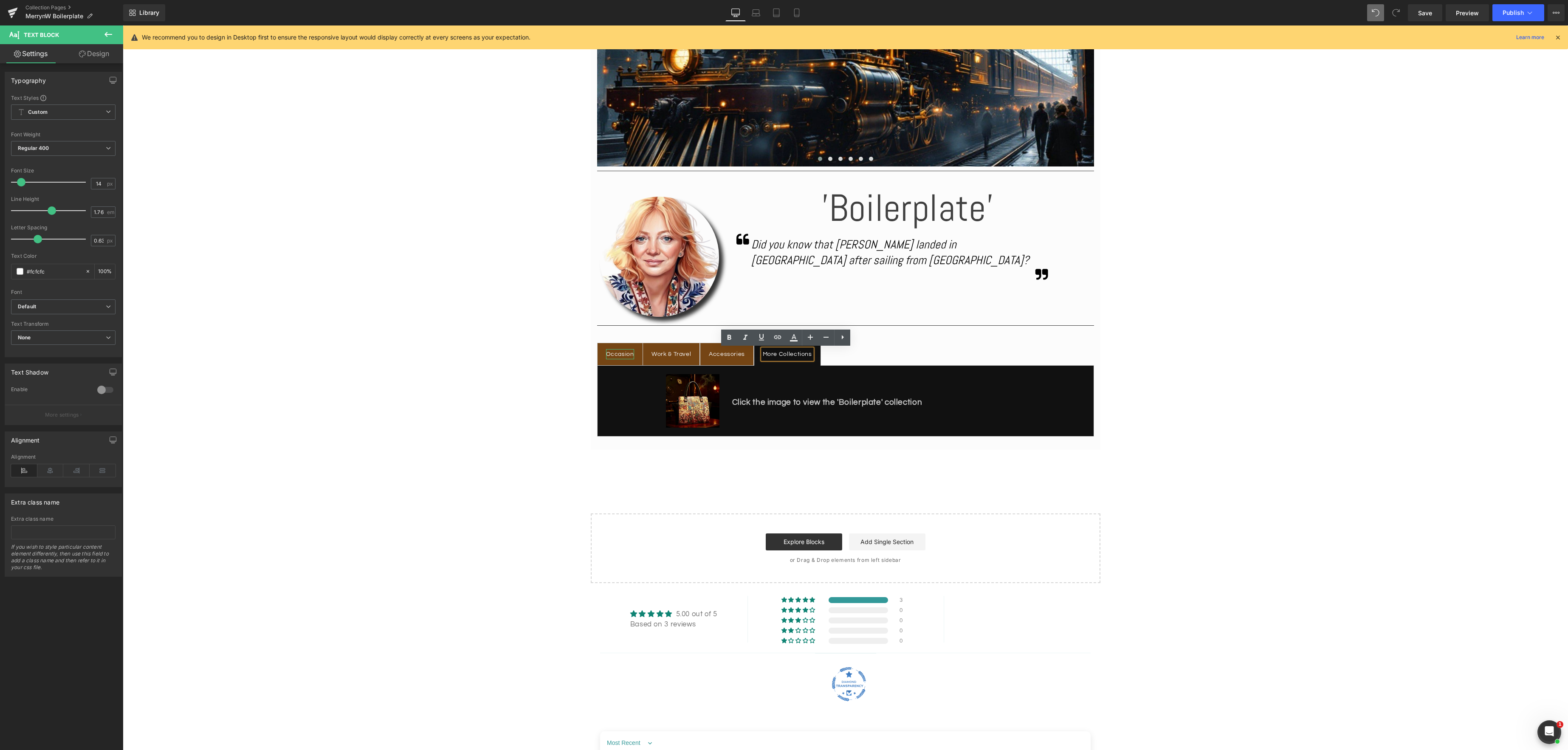
click at [614, 356] on div "Occasion" at bounding box center [621, 354] width 28 height 11
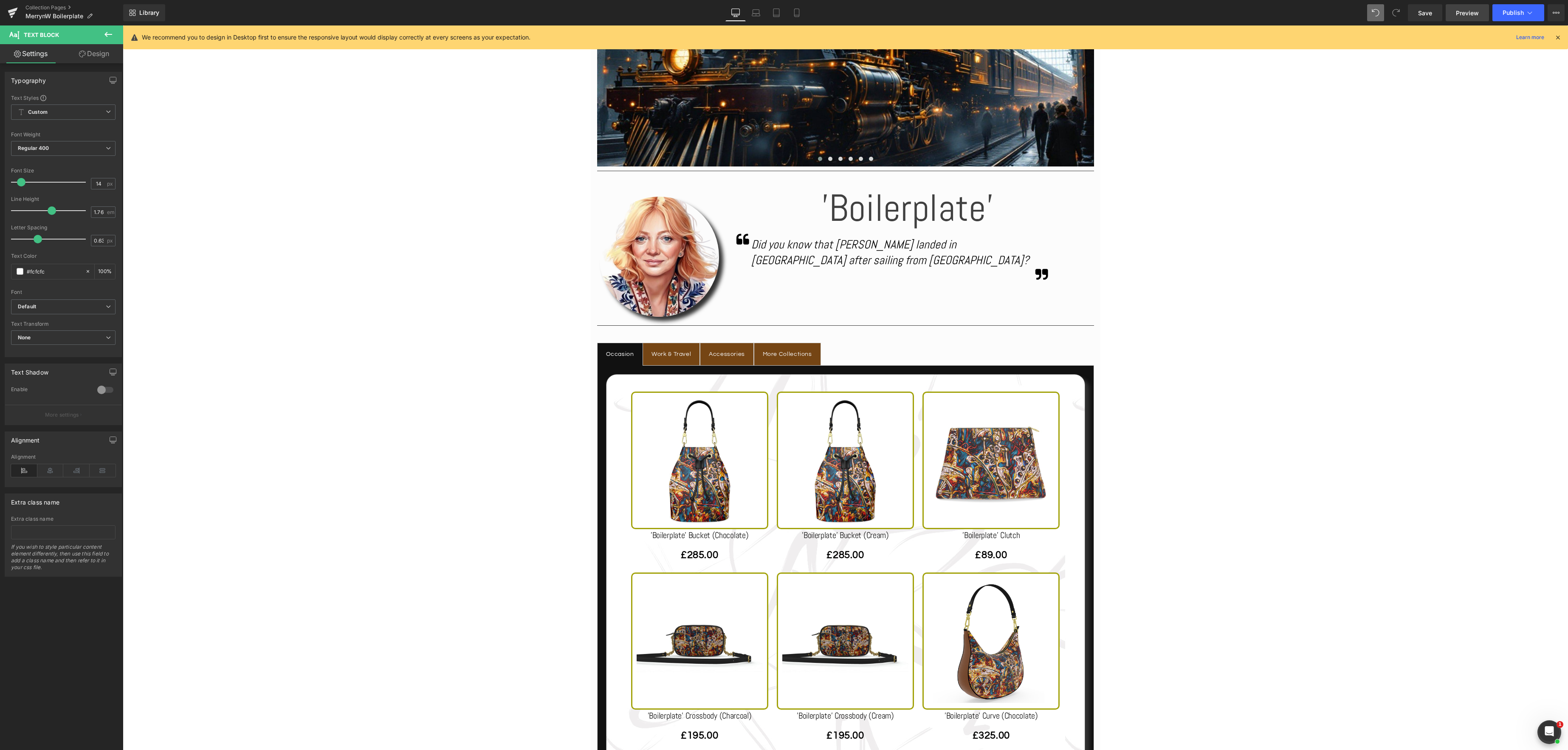
click at [1465, 16] on span "Preview" at bounding box center [1467, 13] width 23 height 9
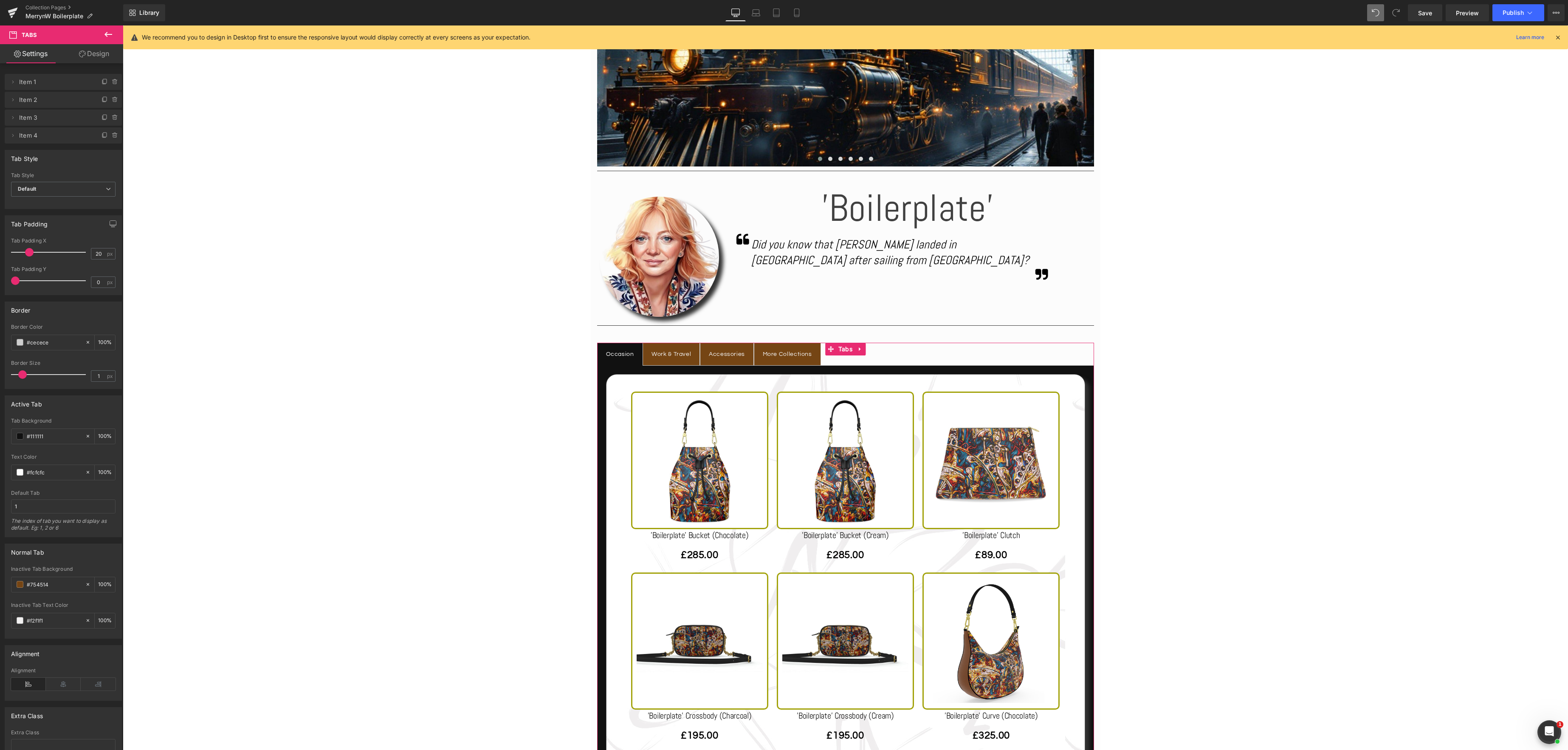
drag, startPoint x: 100, startPoint y: 51, endPoint x: 70, endPoint y: 66, distance: 33.5
click at [99, 51] on link "Design" at bounding box center [94, 53] width 61 height 19
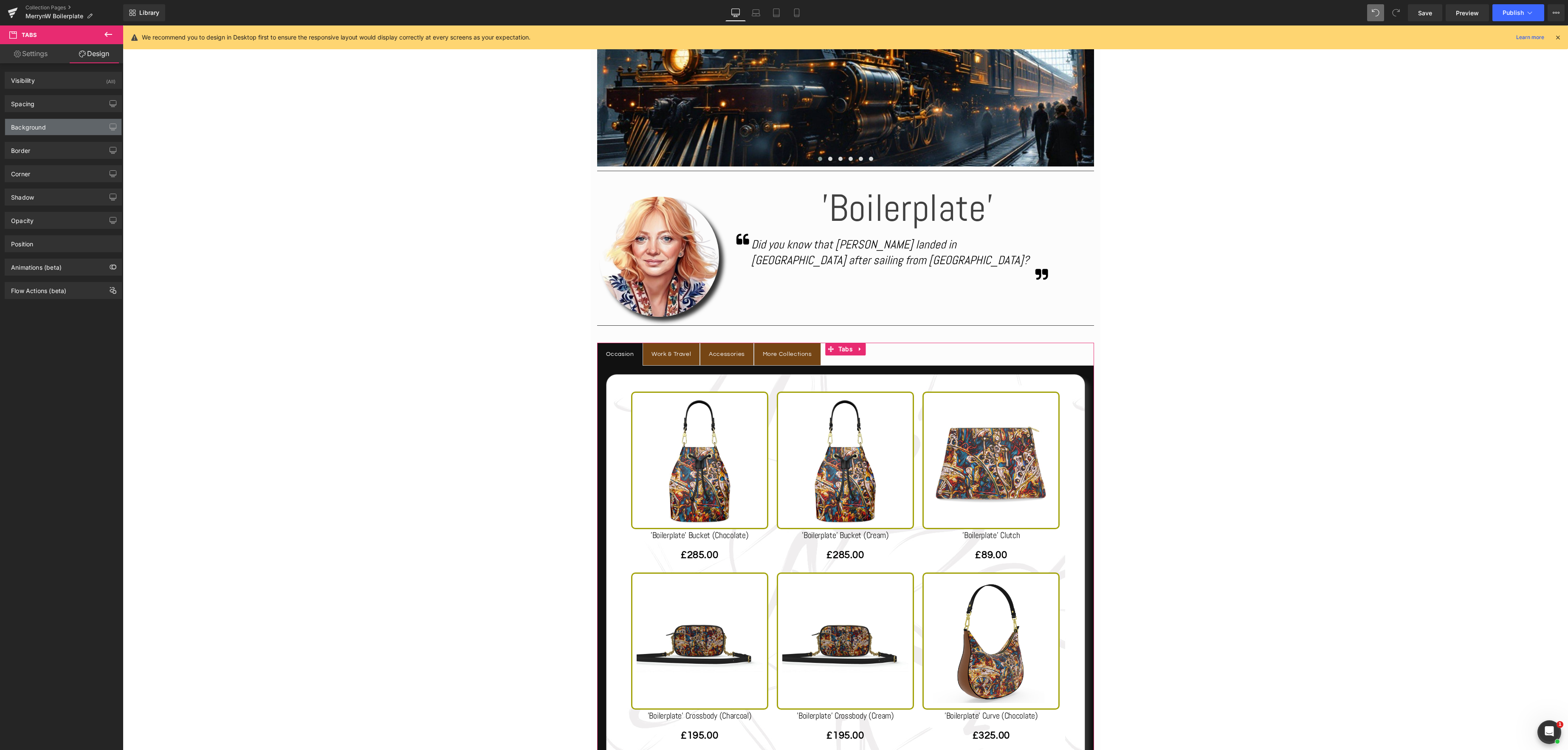
click at [45, 131] on div "Background" at bounding box center [63, 126] width 116 height 16
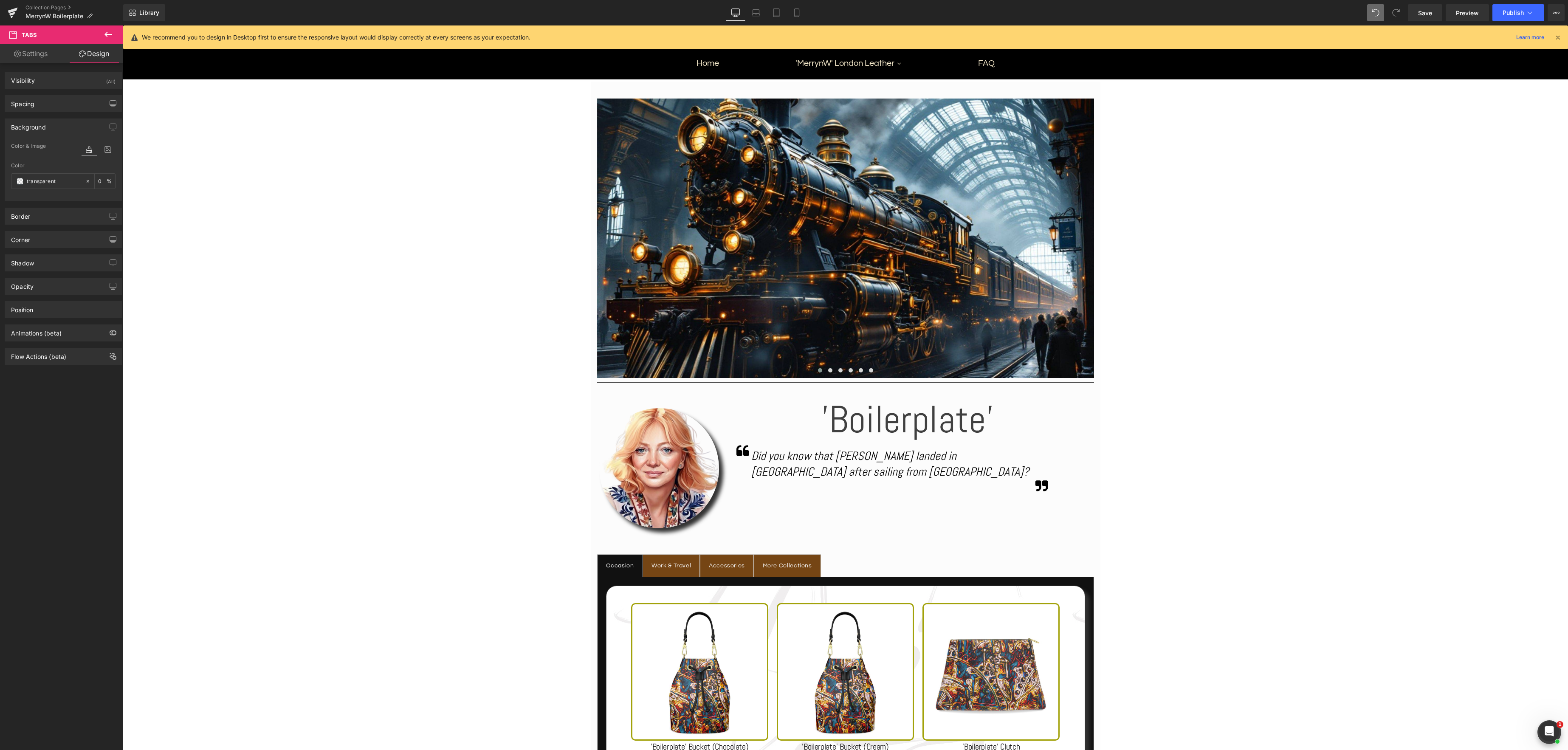
scroll to position [116, 0]
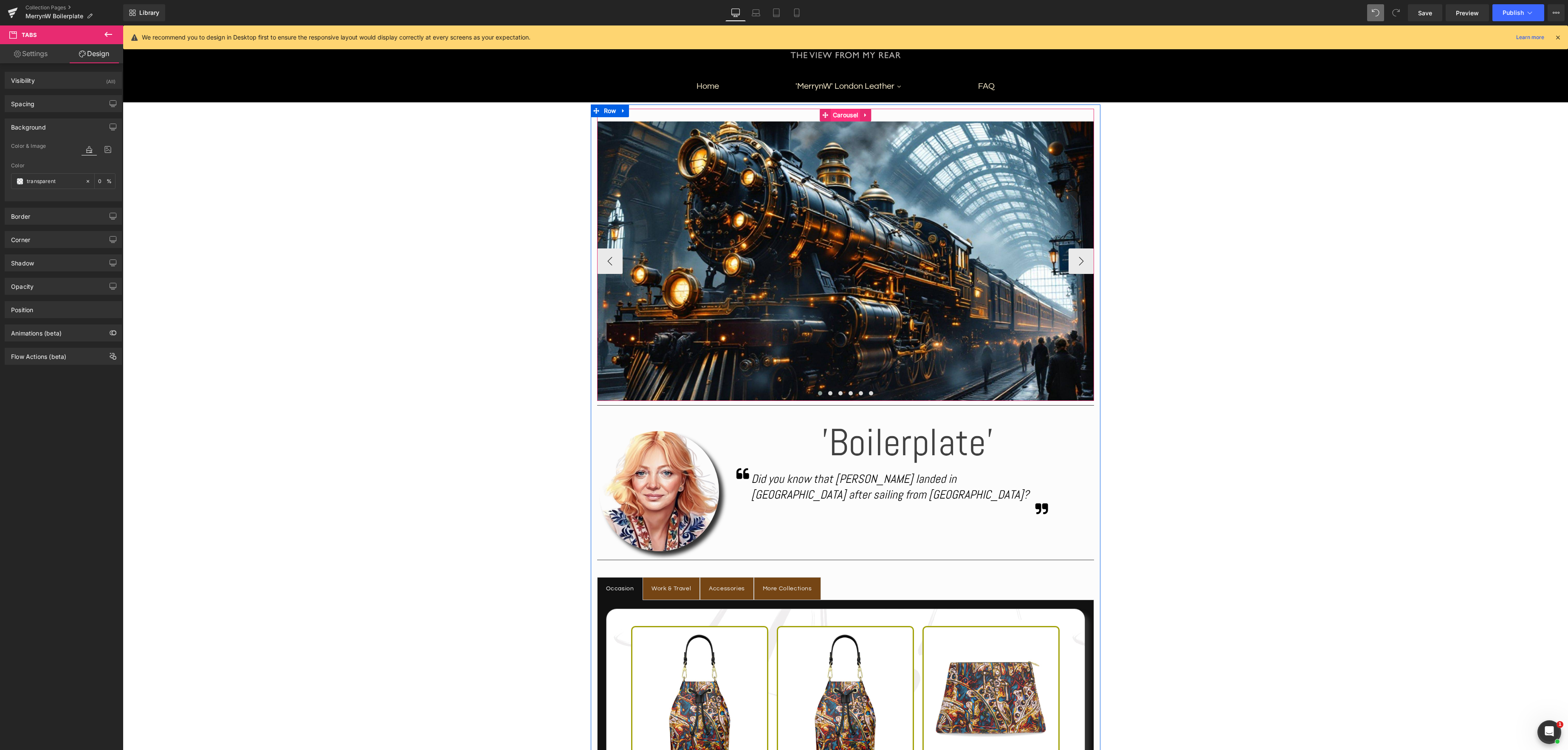
click at [839, 115] on span "Carousel" at bounding box center [845, 115] width 29 height 13
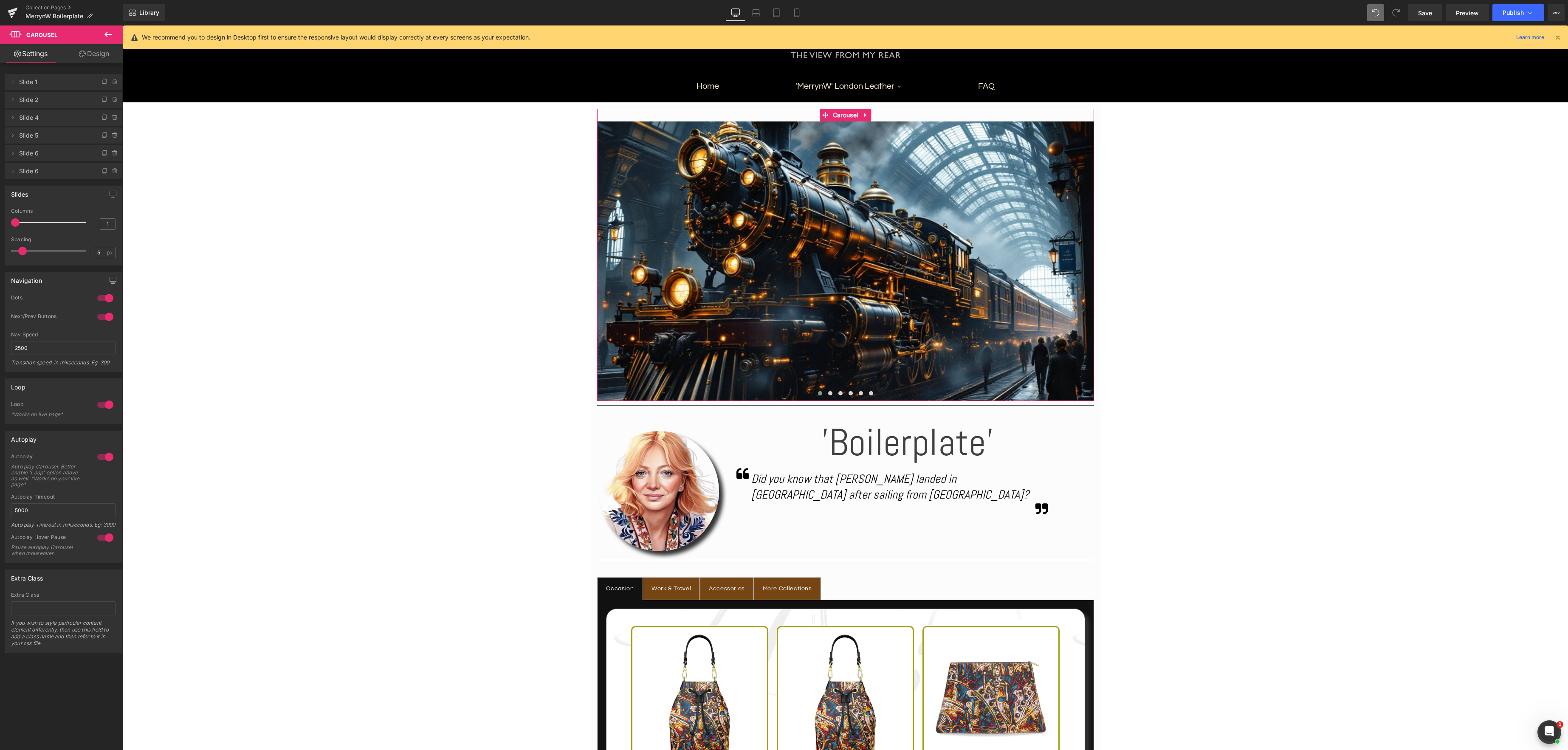
click at [90, 53] on link "Design" at bounding box center [94, 53] width 61 height 19
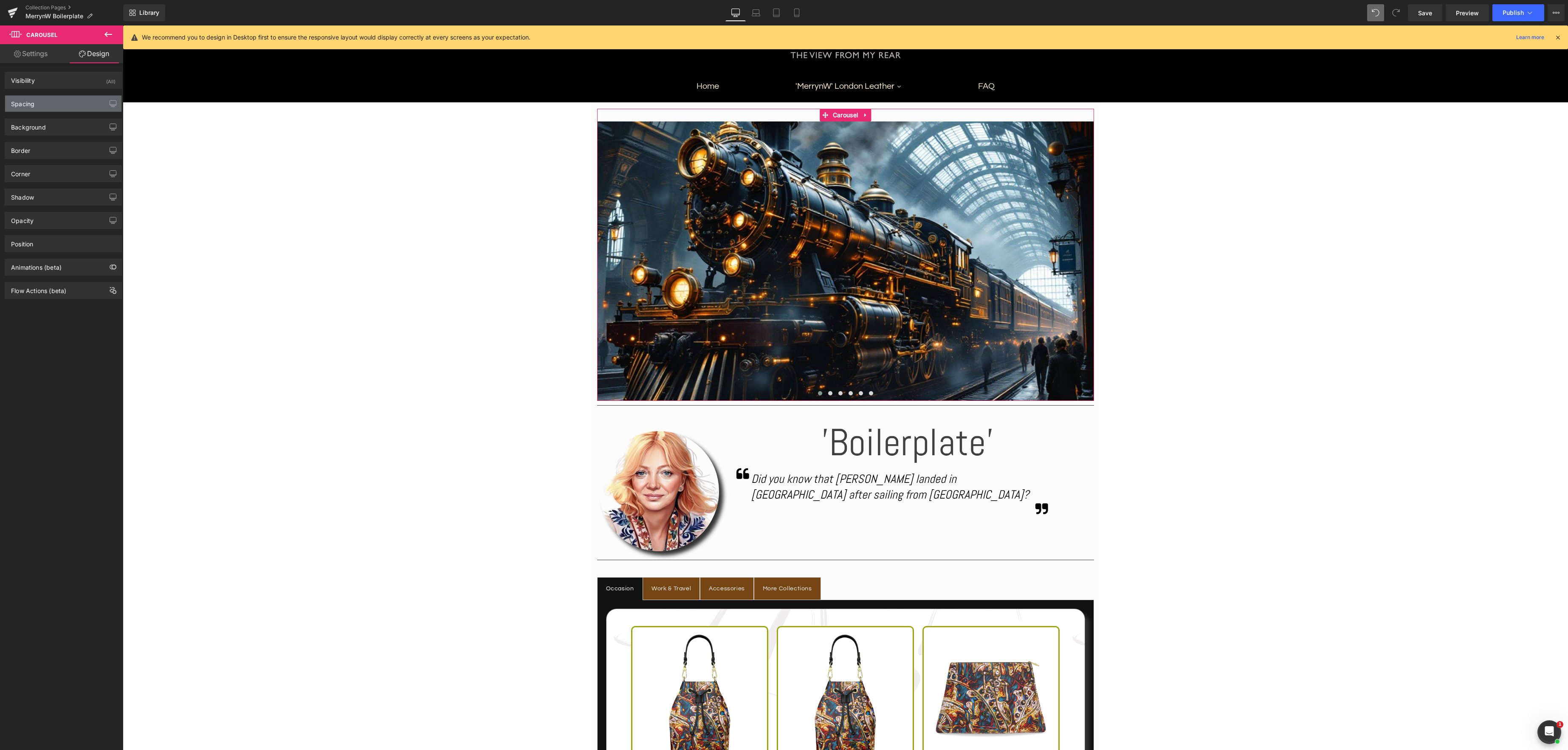
click at [60, 104] on div "Spacing" at bounding box center [63, 104] width 116 height 16
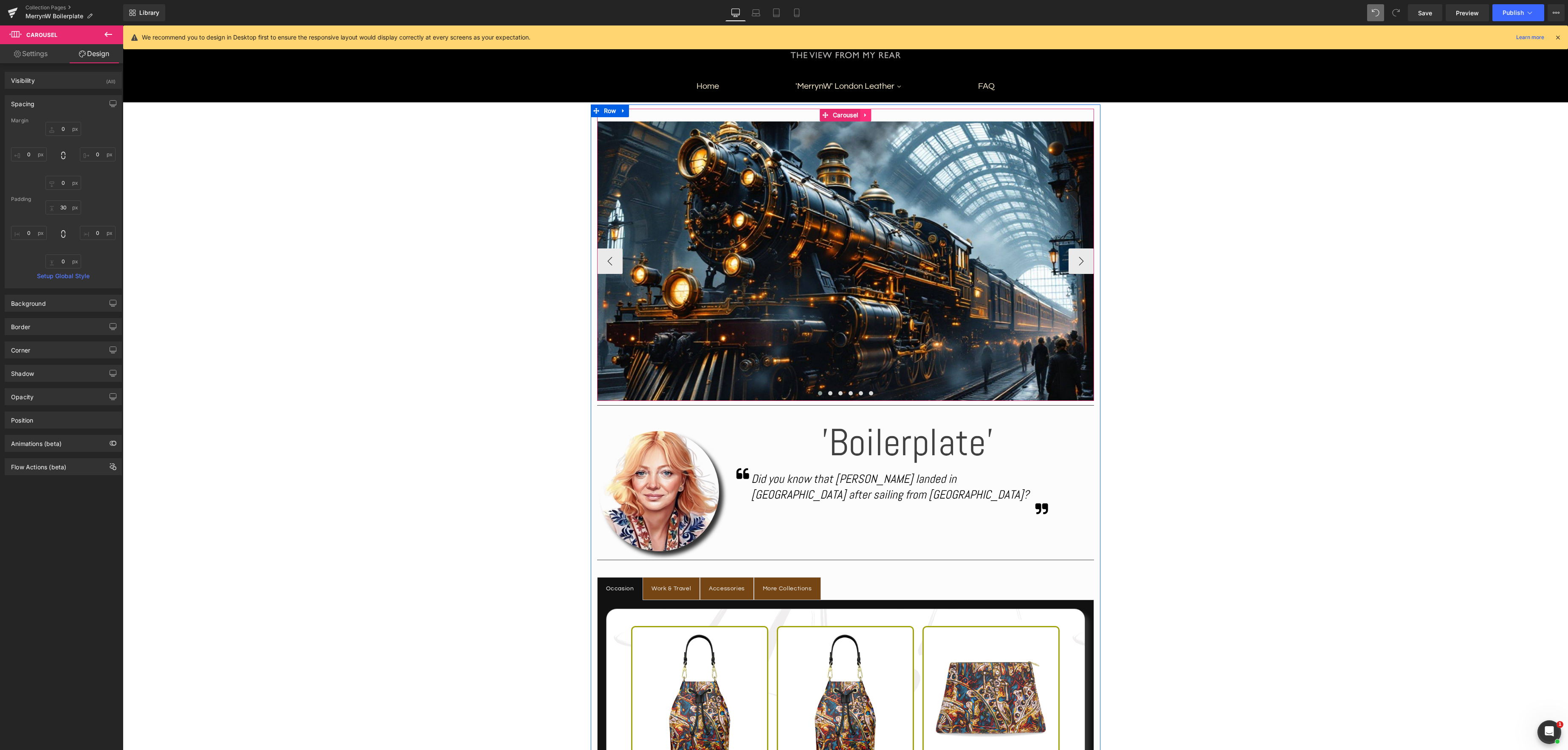
click at [868, 115] on icon at bounding box center [866, 115] width 6 height 6
click at [872, 114] on icon at bounding box center [871, 115] width 6 height 6
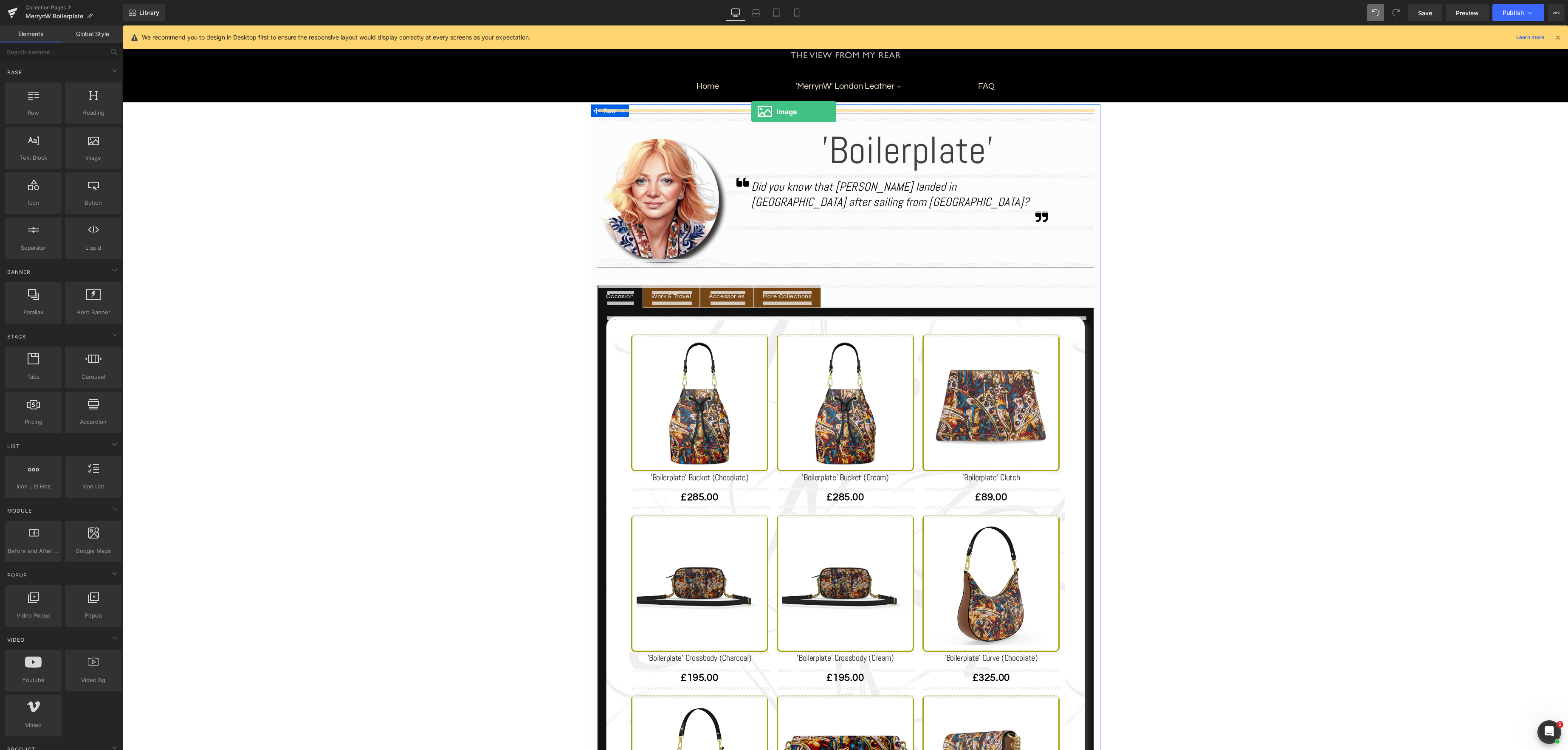
drag, startPoint x: 204, startPoint y: 180, endPoint x: 752, endPoint y: 112, distance: 552.2
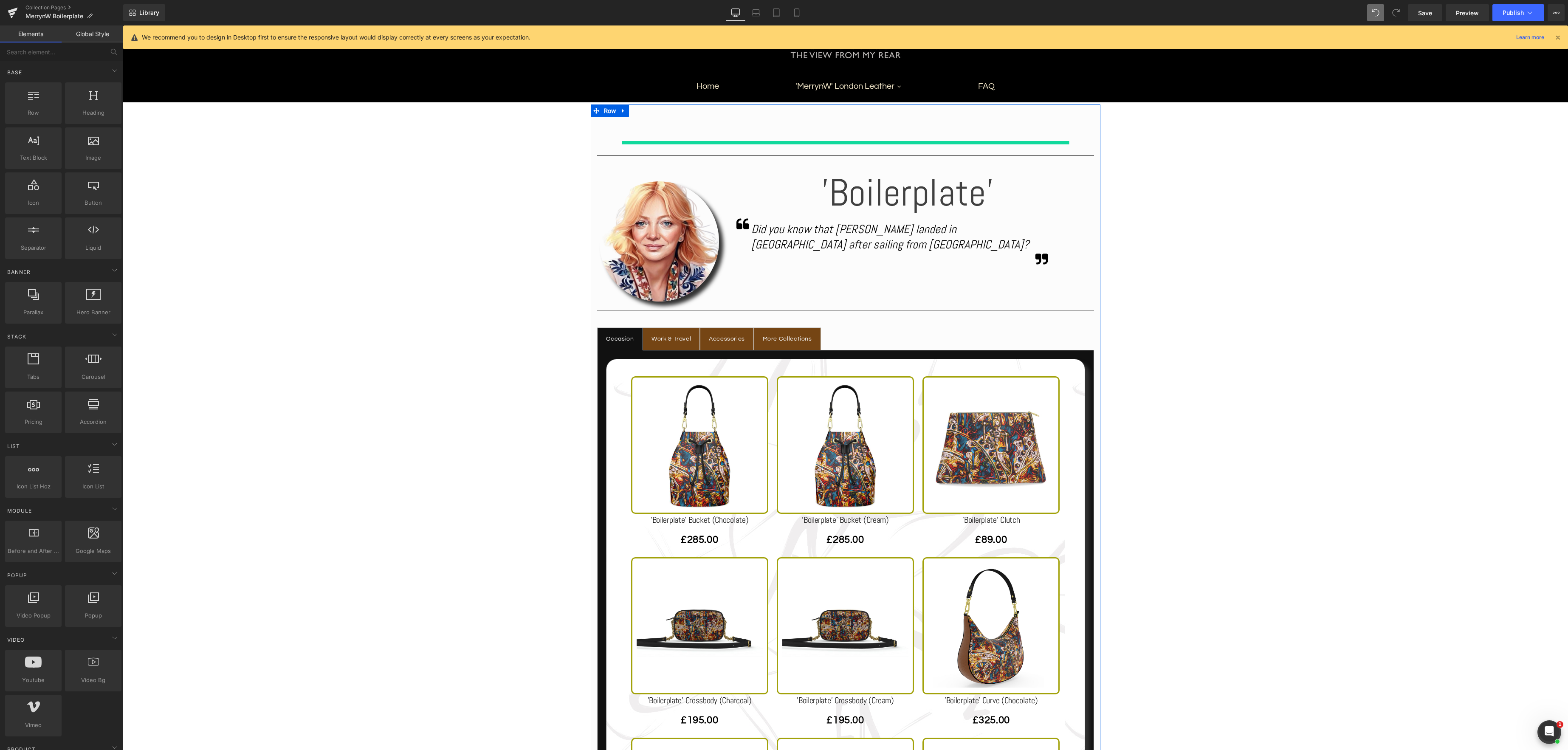
scroll to position [159, 0]
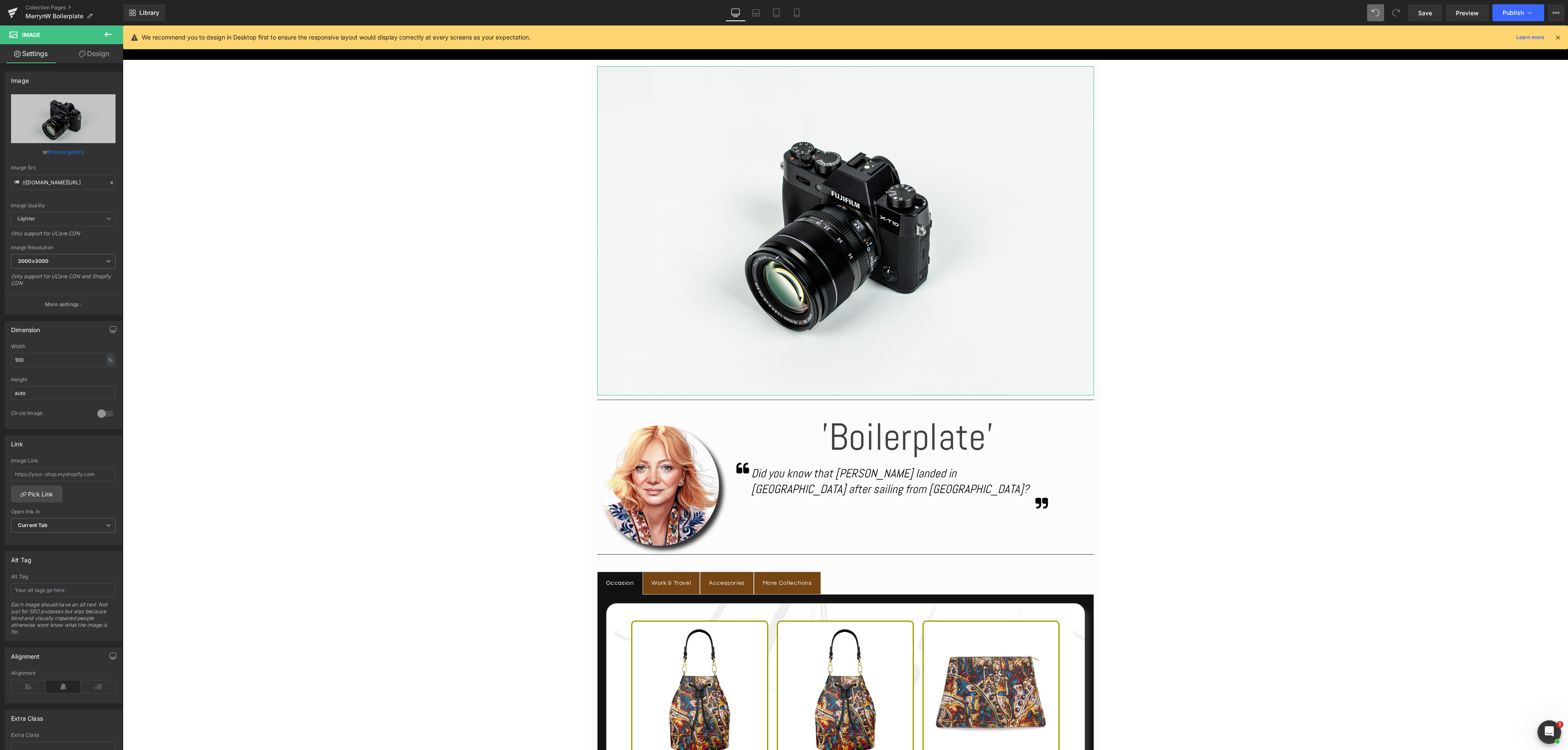
click at [93, 53] on link "Design" at bounding box center [94, 53] width 61 height 19
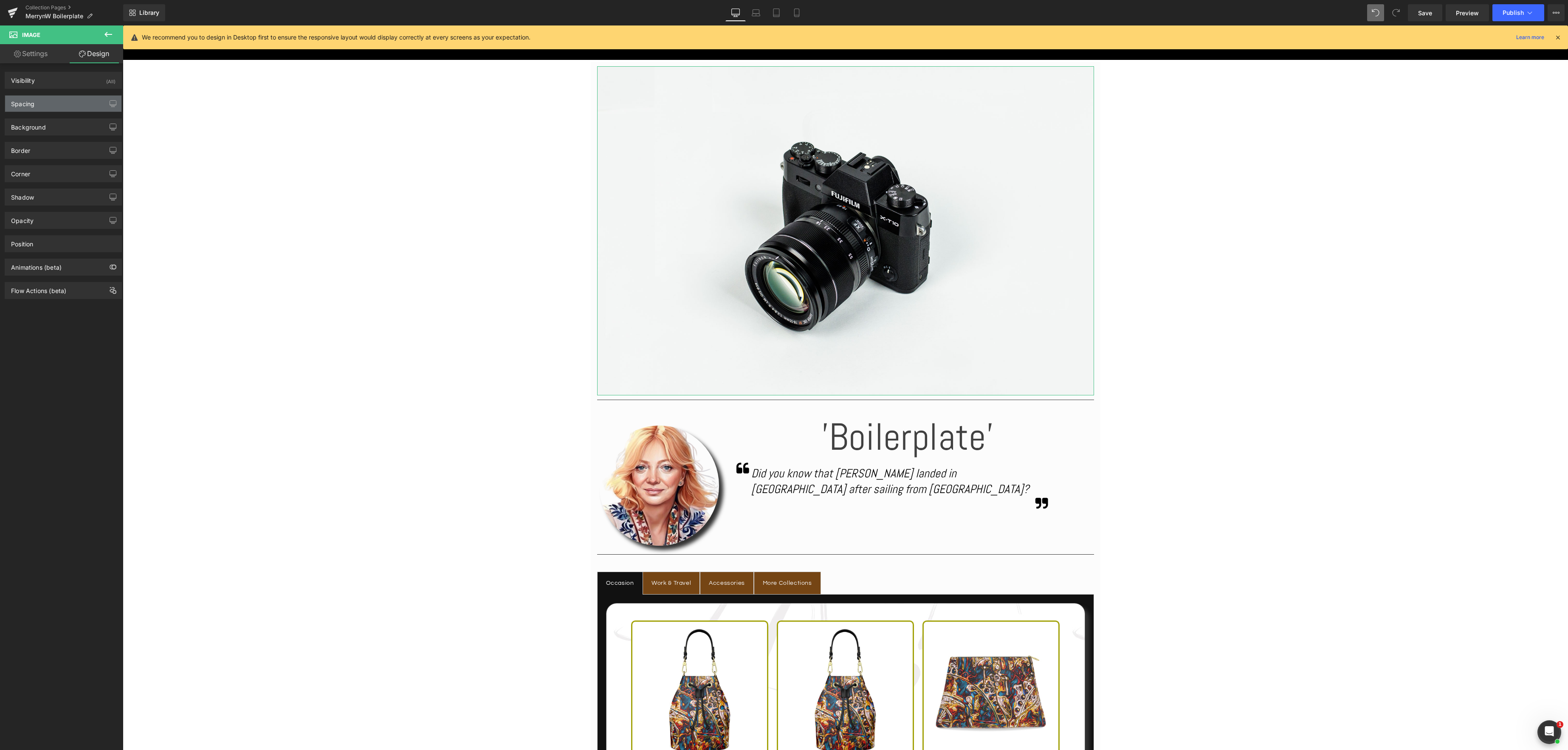
click at [42, 104] on div "Spacing" at bounding box center [63, 104] width 116 height 16
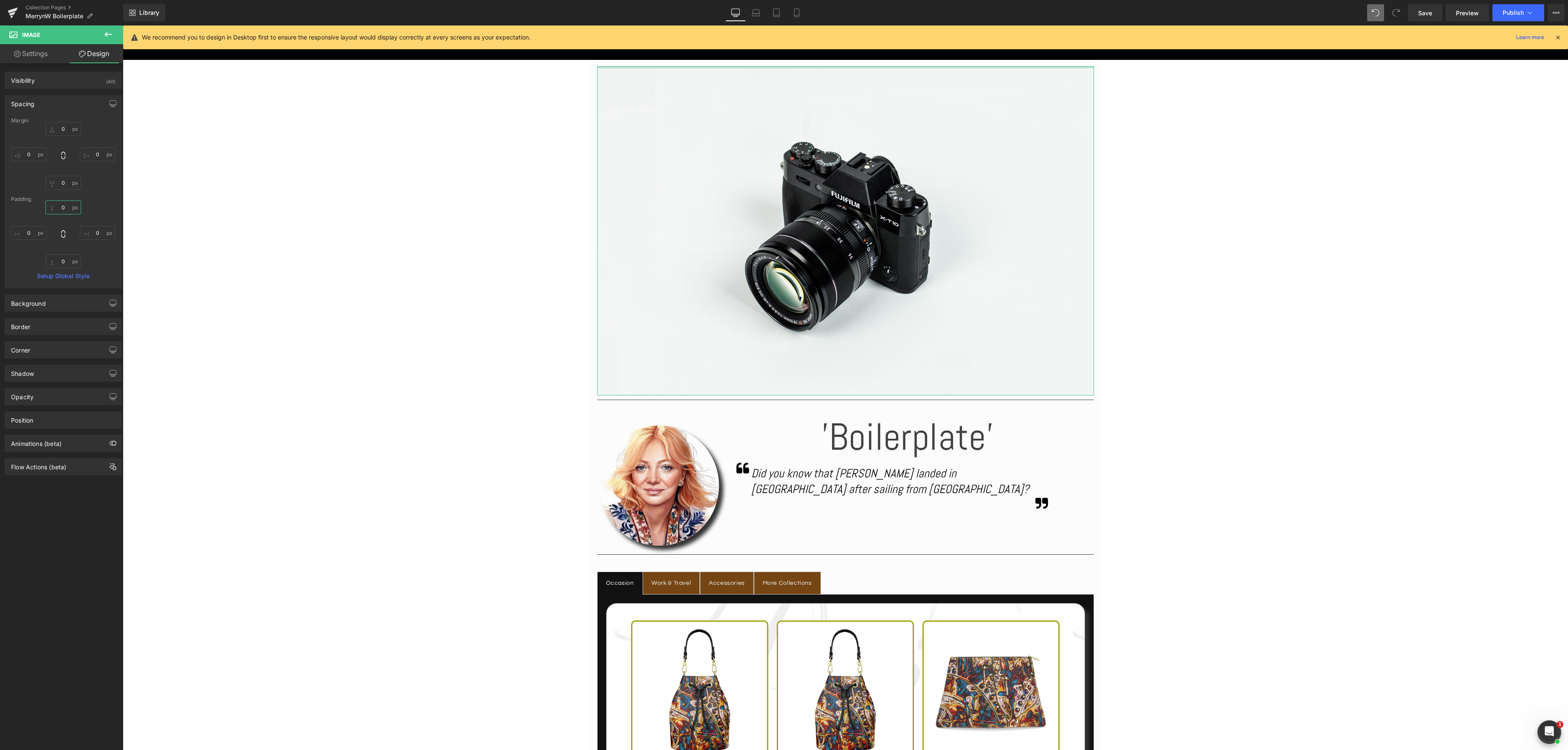
drag, startPoint x: 64, startPoint y: 210, endPoint x: 14, endPoint y: 187, distance: 55.0
click at [64, 210] on input "0" at bounding box center [63, 207] width 35 height 14
type input "30"
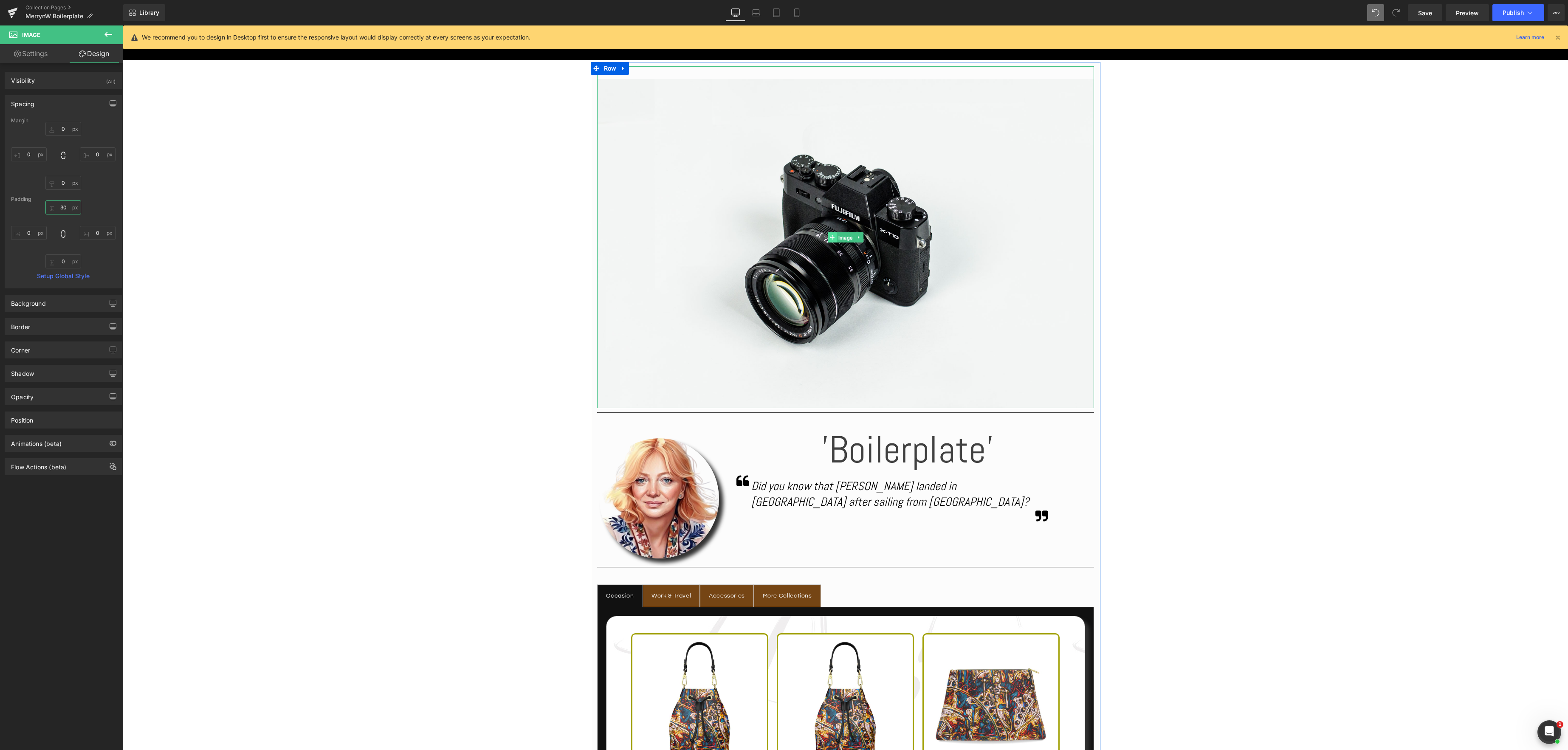
drag, startPoint x: 848, startPoint y: 237, endPoint x: 834, endPoint y: 237, distance: 14.0
click at [848, 237] on span "Image" at bounding box center [845, 237] width 18 height 10
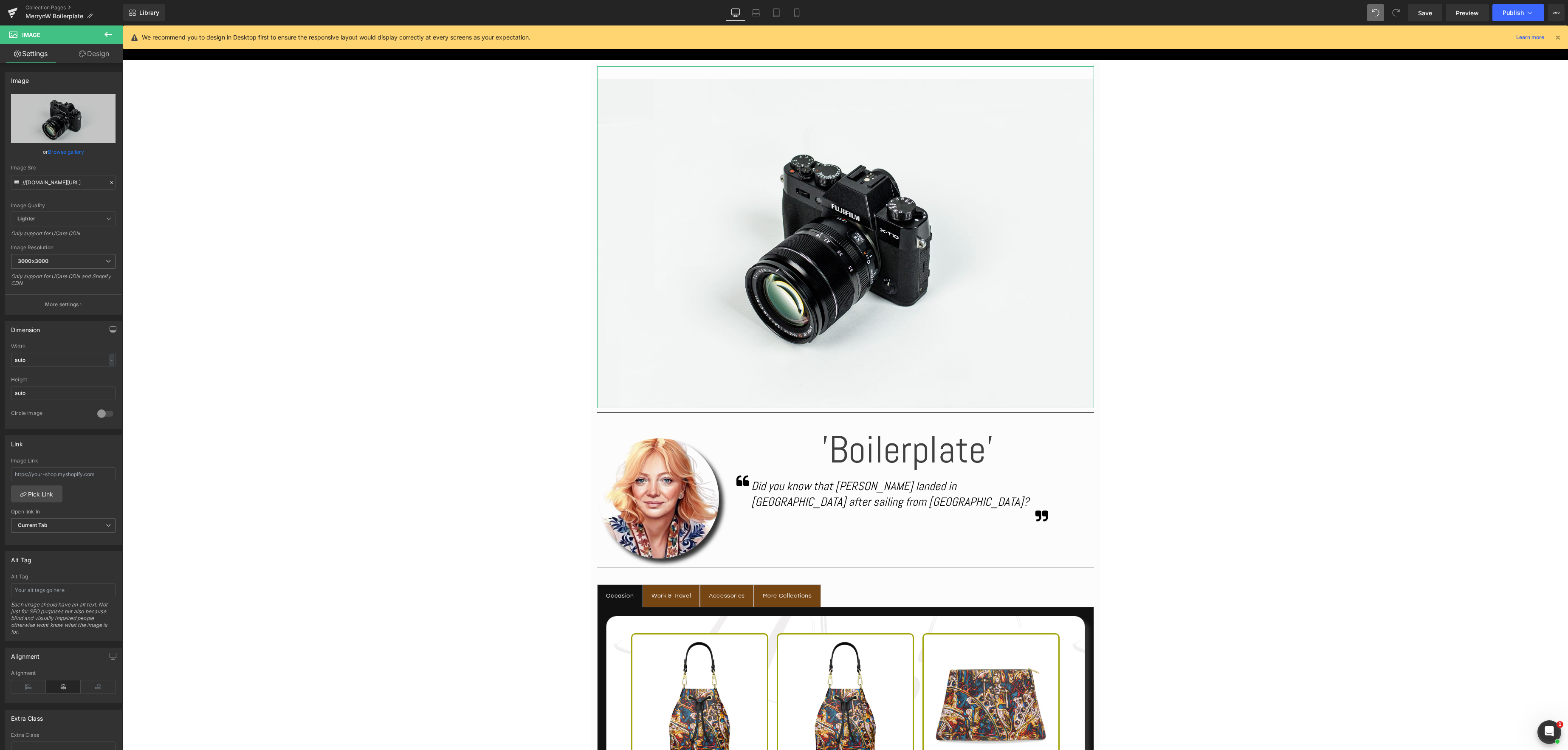
click at [63, 148] on link "Browse gallery" at bounding box center [66, 152] width 36 height 15
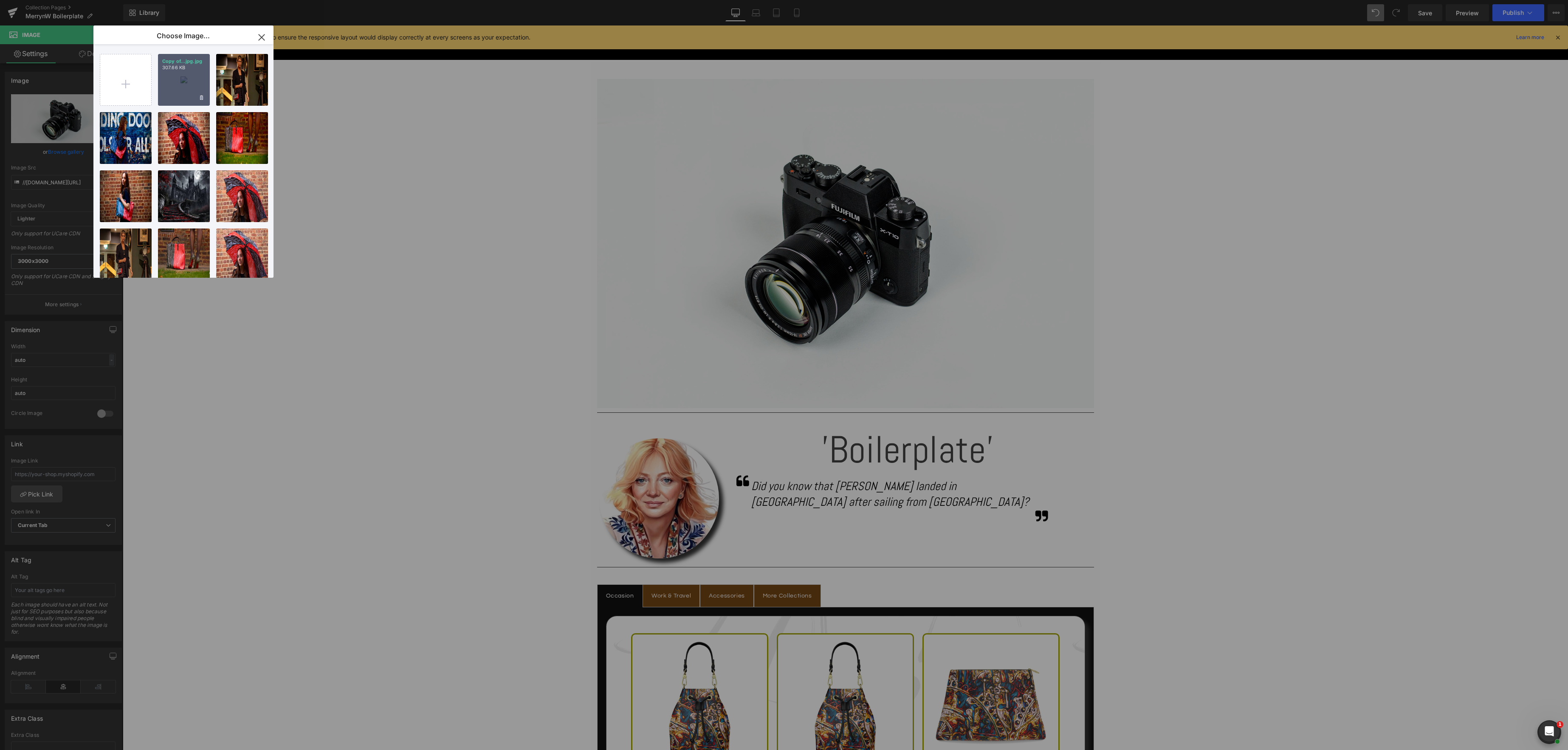
click at [176, 88] on div "Copy of...jpg.jpg 307.66 KB" at bounding box center [184, 80] width 52 height 52
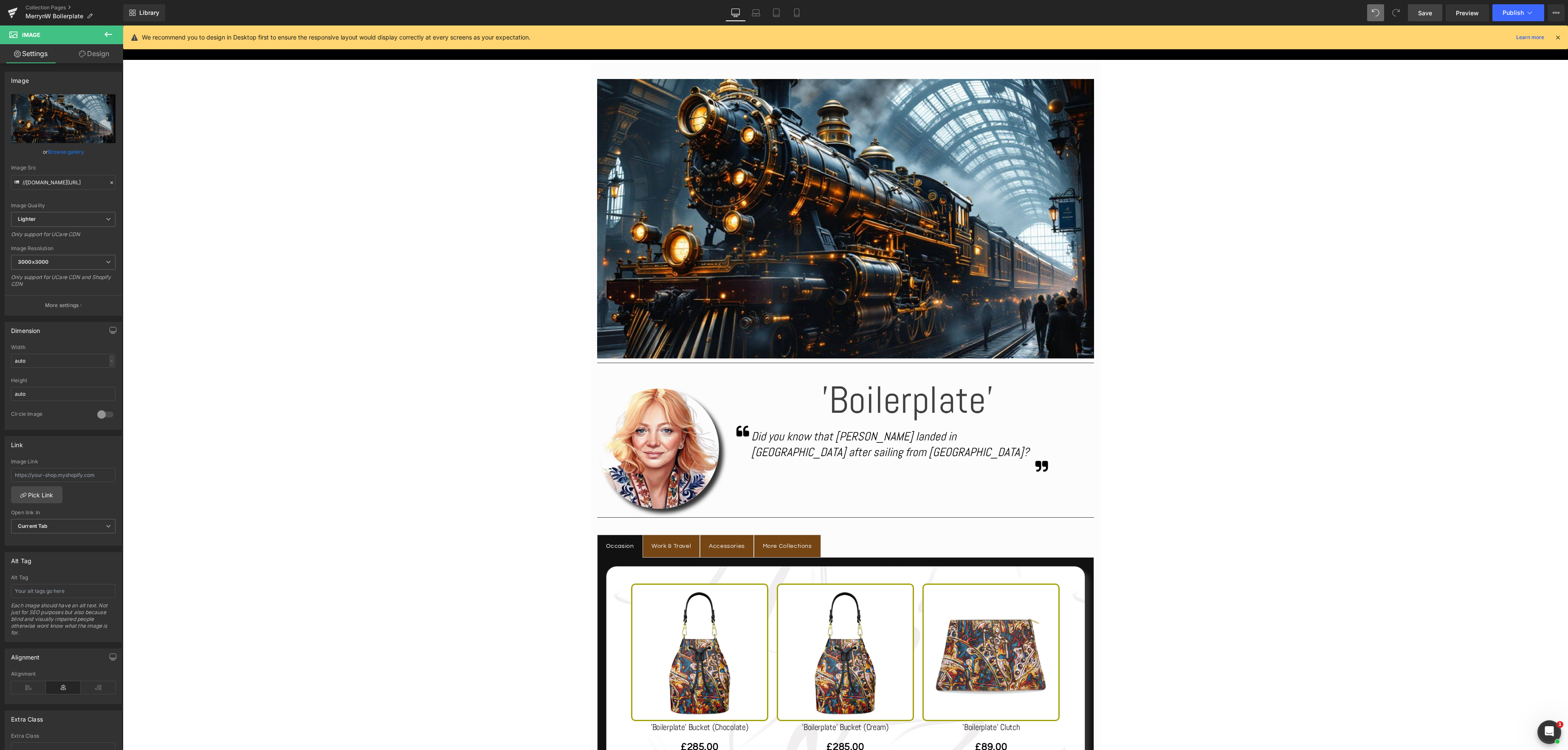
click at [1424, 13] on span "Save" at bounding box center [1425, 13] width 14 height 9
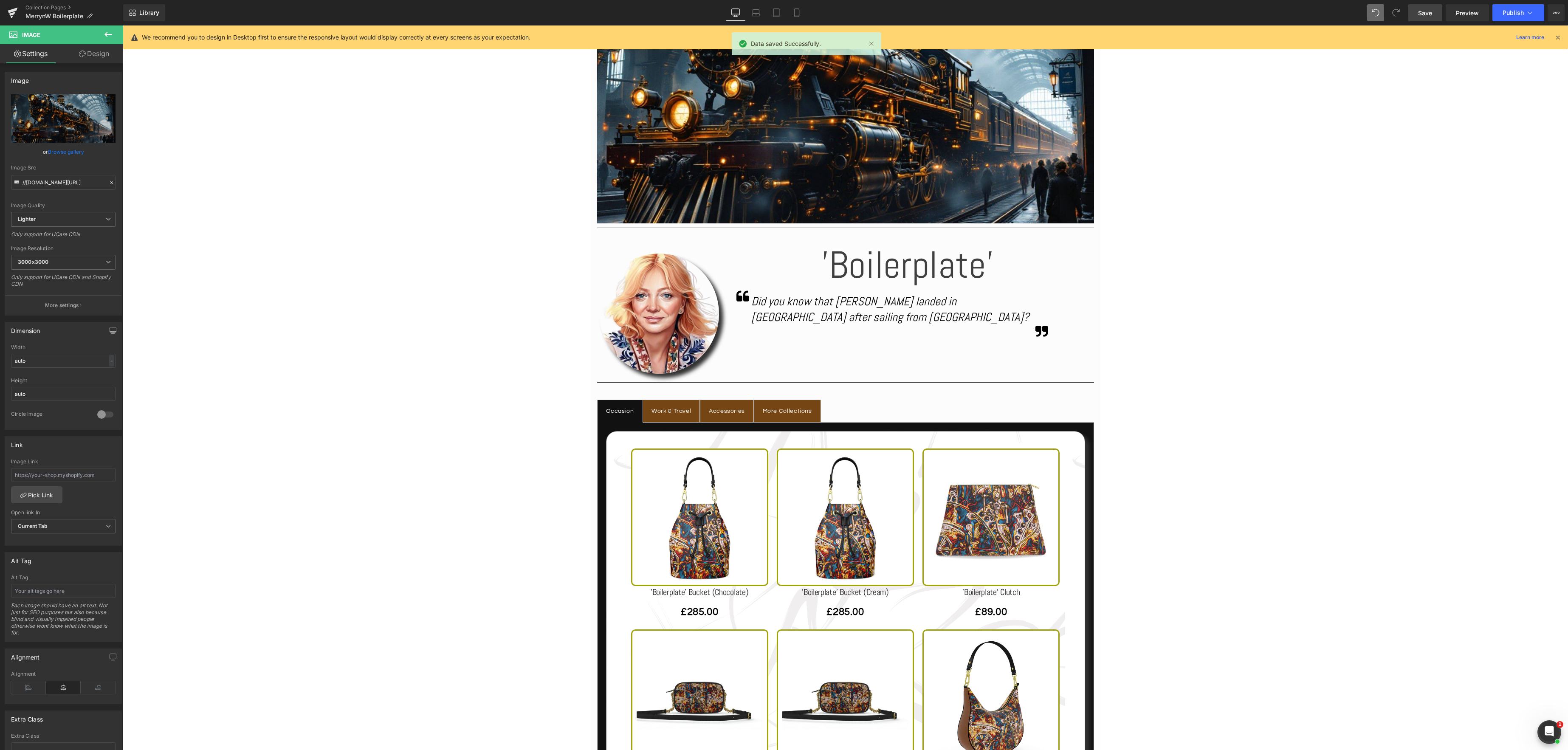
scroll to position [312, 0]
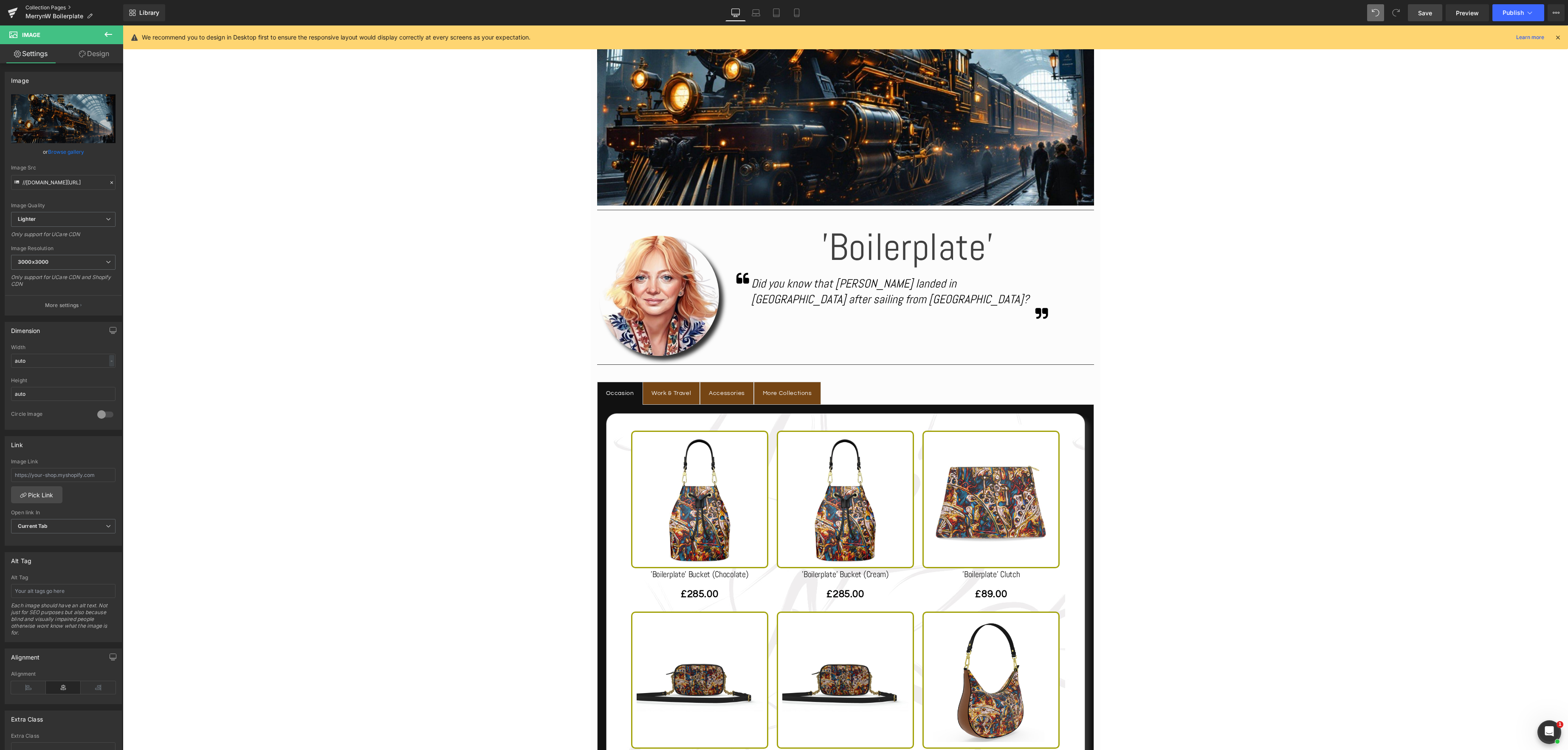
click at [46, 6] on link "Collection Pages" at bounding box center [74, 7] width 97 height 7
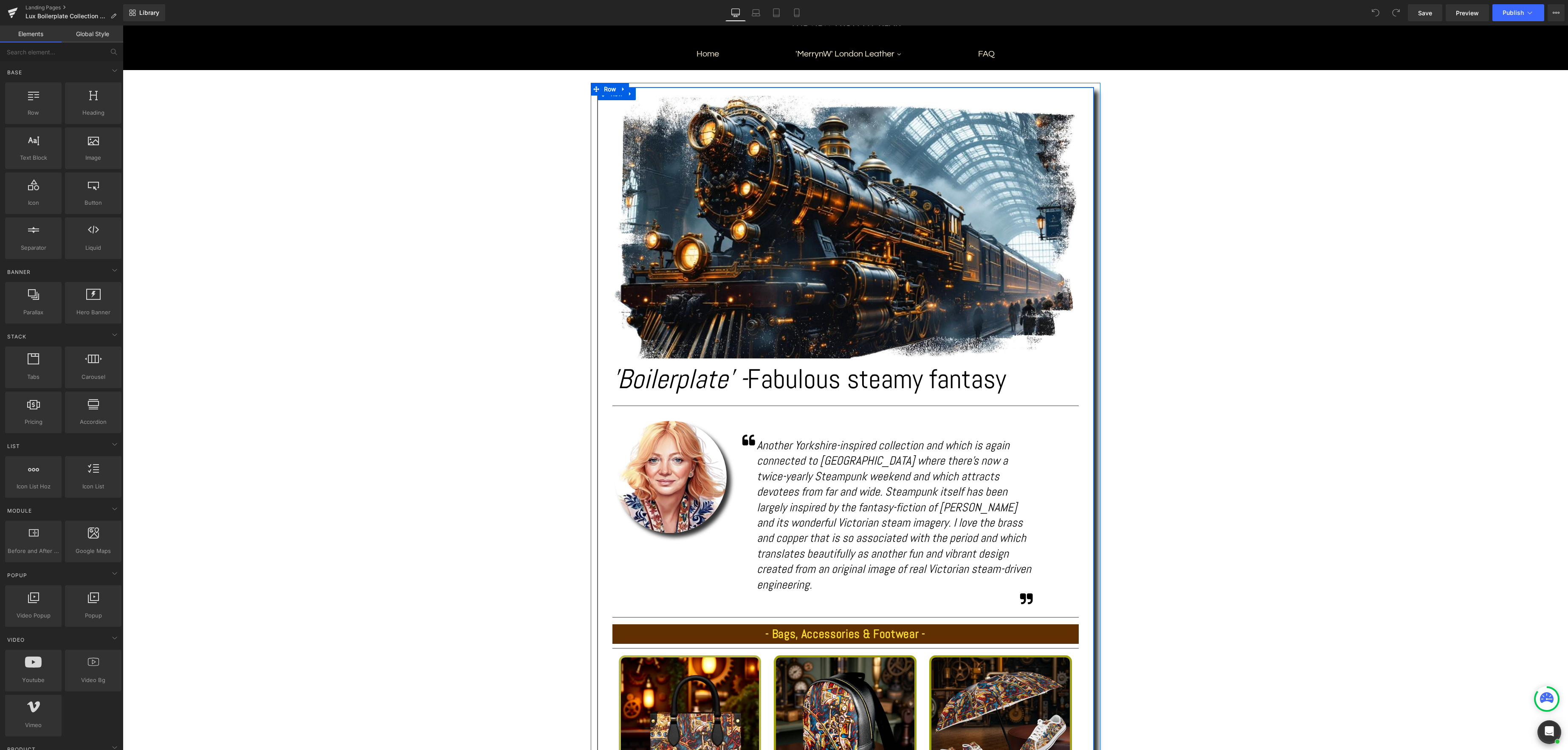
scroll to position [150, 0]
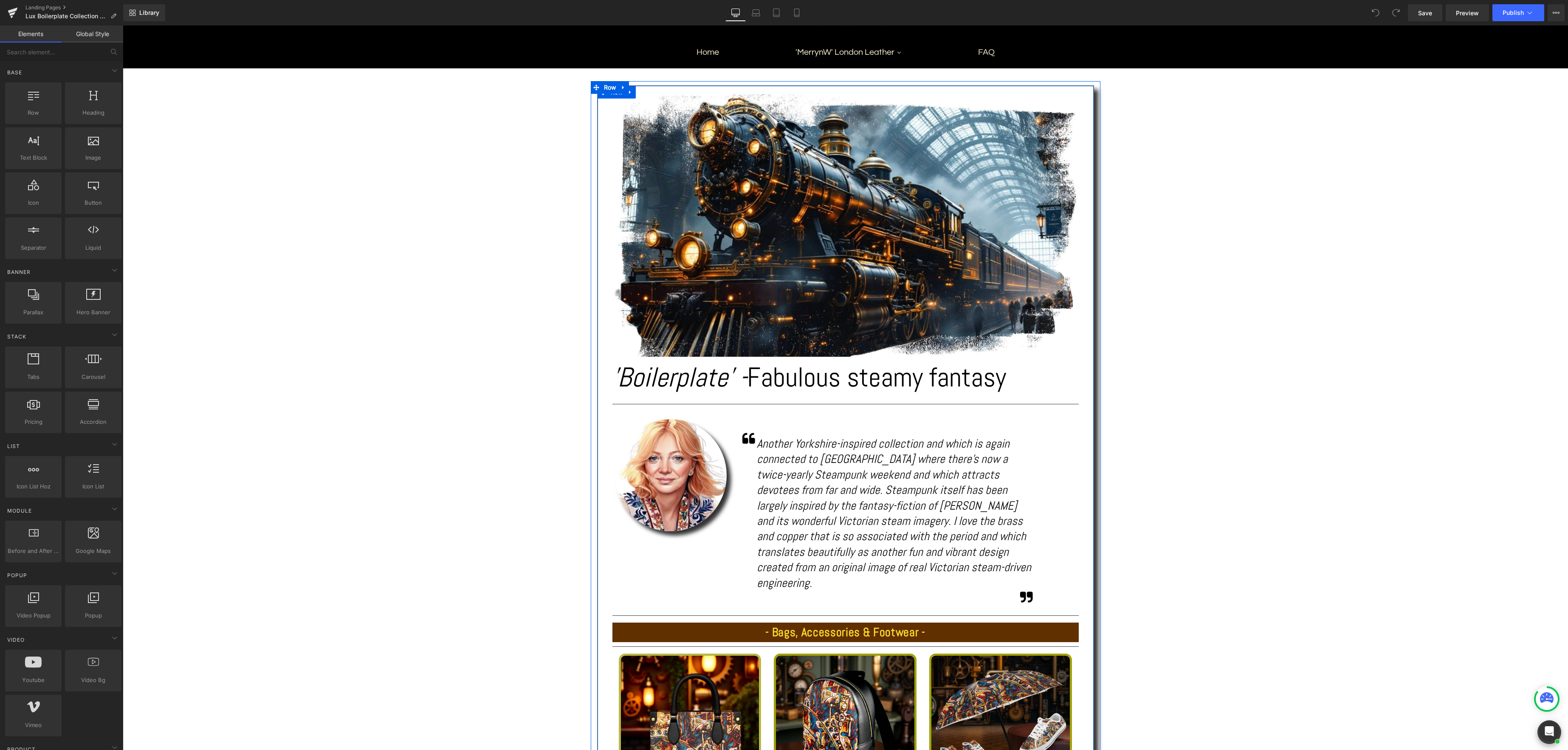
click at [842, 502] on icon "Another Yorkshire-inspired collection and which is again connected to Whitby wh…" at bounding box center [894, 513] width 274 height 154
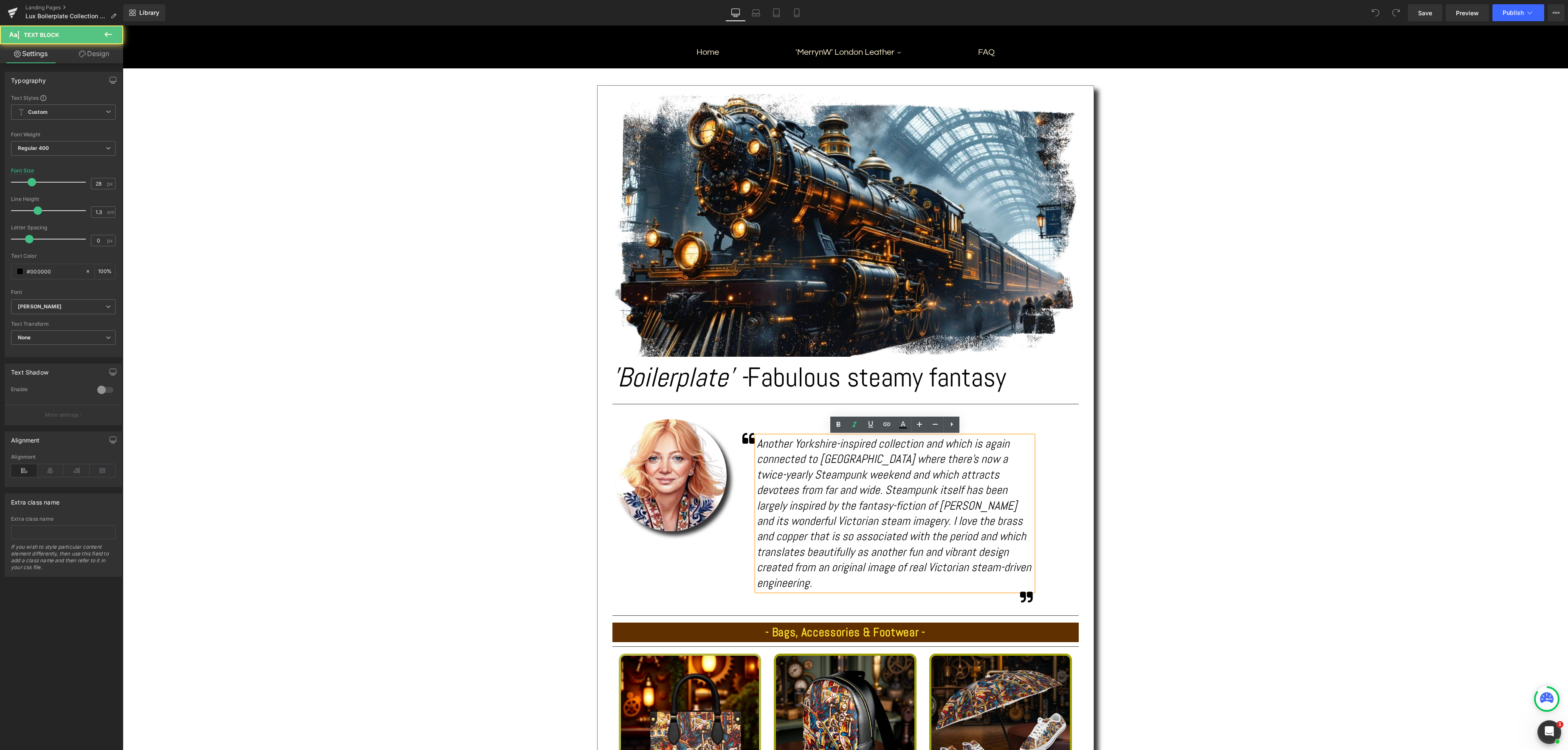
scroll to position [0, 0]
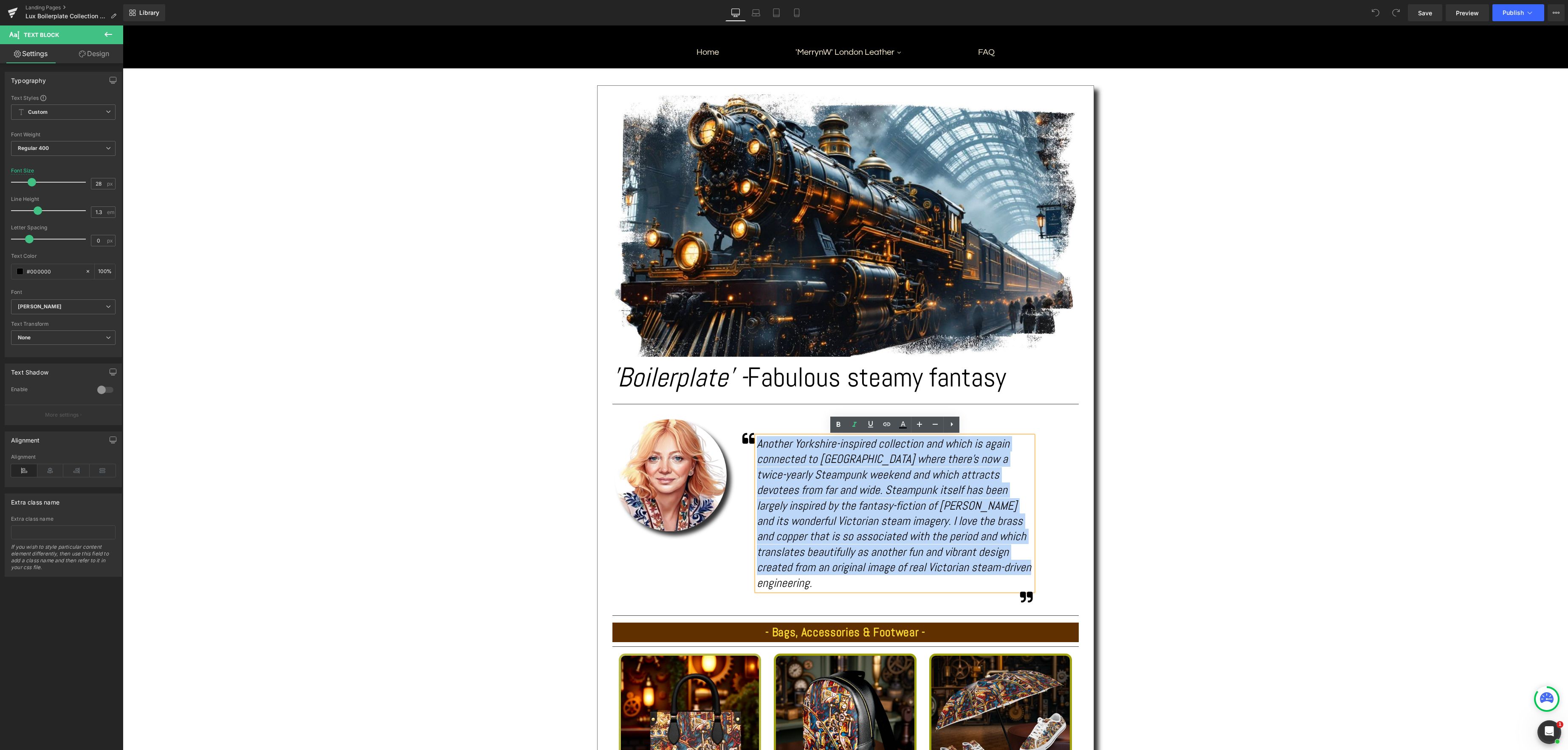
drag, startPoint x: 759, startPoint y: 444, endPoint x: 984, endPoint y: 562, distance: 254.1
click at [984, 562] on div "Another Yorkshire-inspired collection and which is again connected to Whitby wh…" at bounding box center [895, 513] width 276 height 155
copy icon "Another Yorkshire-inspired collection and which is again connected to Whitby wh…"
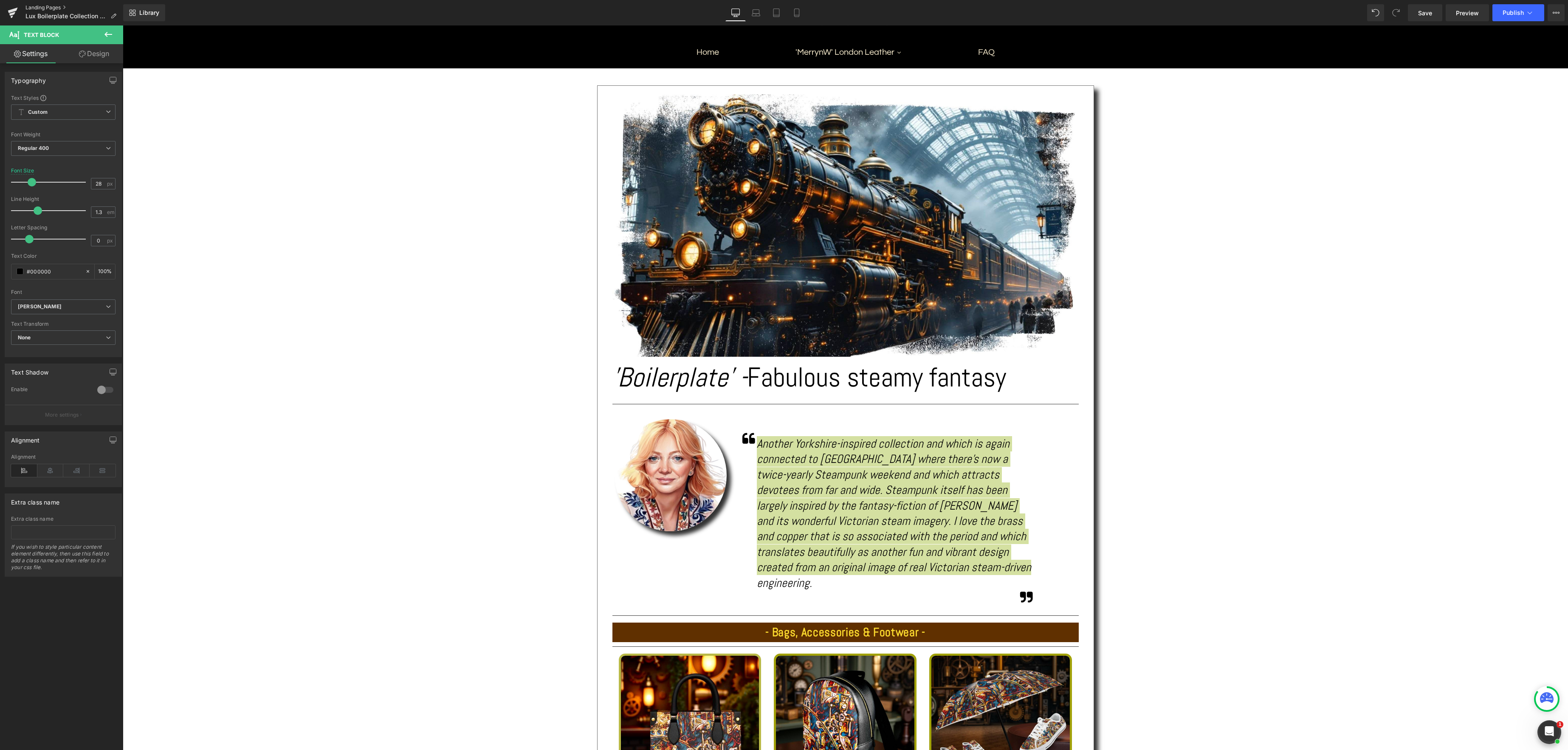
click at [49, 9] on link "Landing Pages" at bounding box center [74, 7] width 97 height 7
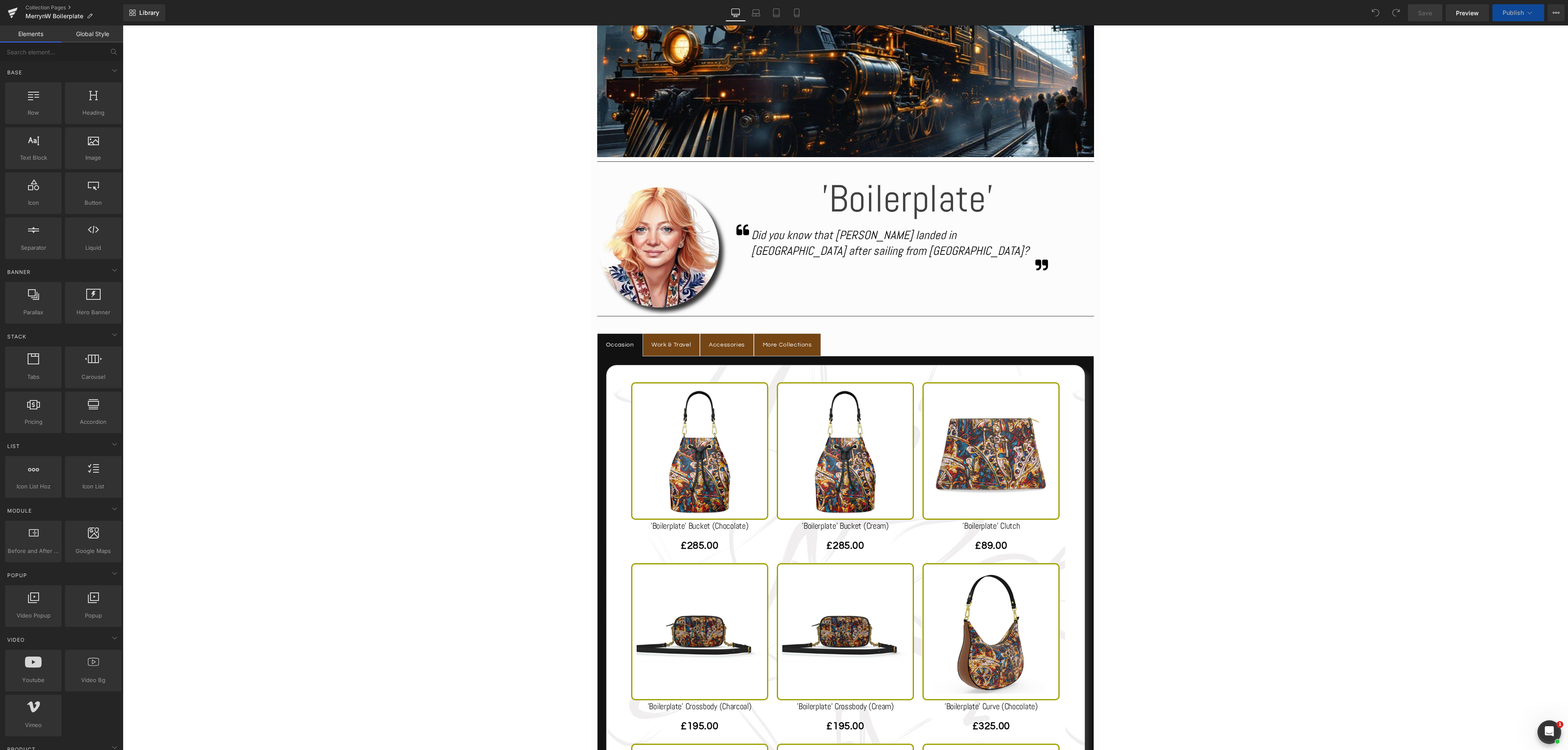
scroll to position [307, 0]
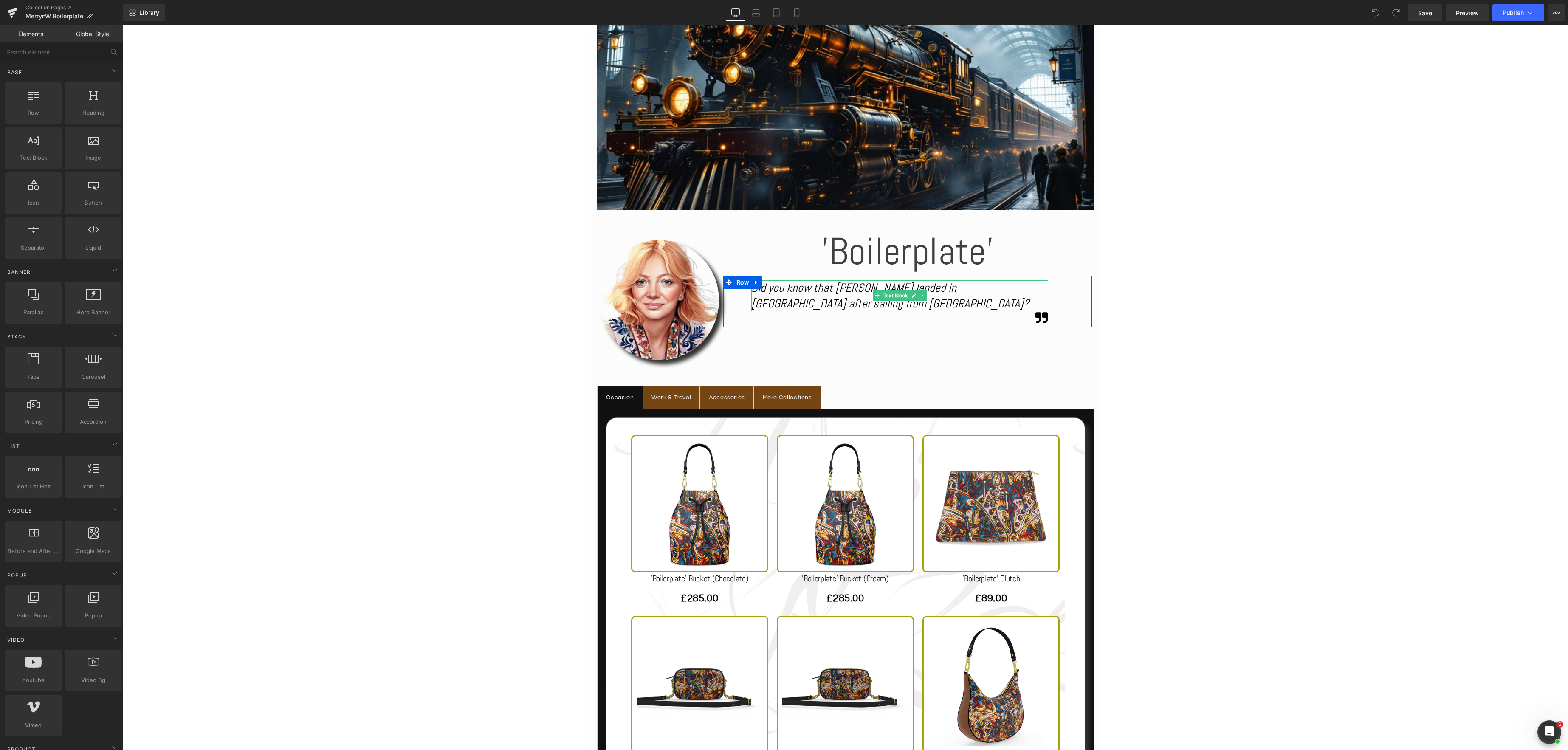
drag, startPoint x: 797, startPoint y: 291, endPoint x: 813, endPoint y: 301, distance: 18.9
click at [797, 291] on icon "Did you know that [PERSON_NAME] landed in [GEOGRAPHIC_DATA] after sailing from …" at bounding box center [891, 295] width 278 height 30
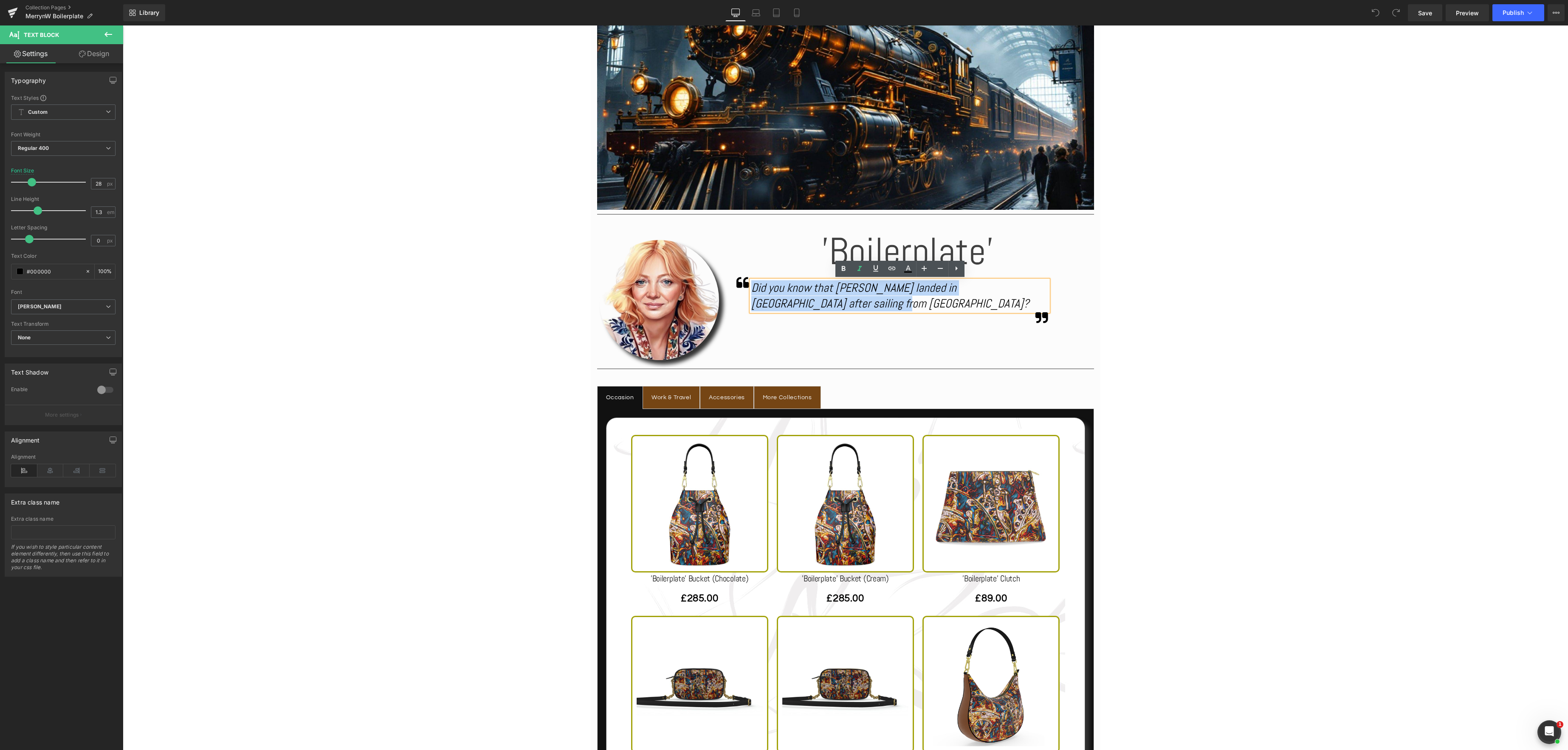
drag, startPoint x: 822, startPoint y: 303, endPoint x: 753, endPoint y: 290, distance: 70.2
click at [753, 290] on div "Did you know that Dracula landed in Whitby after sailing from Transylvania?" at bounding box center [900, 295] width 297 height 31
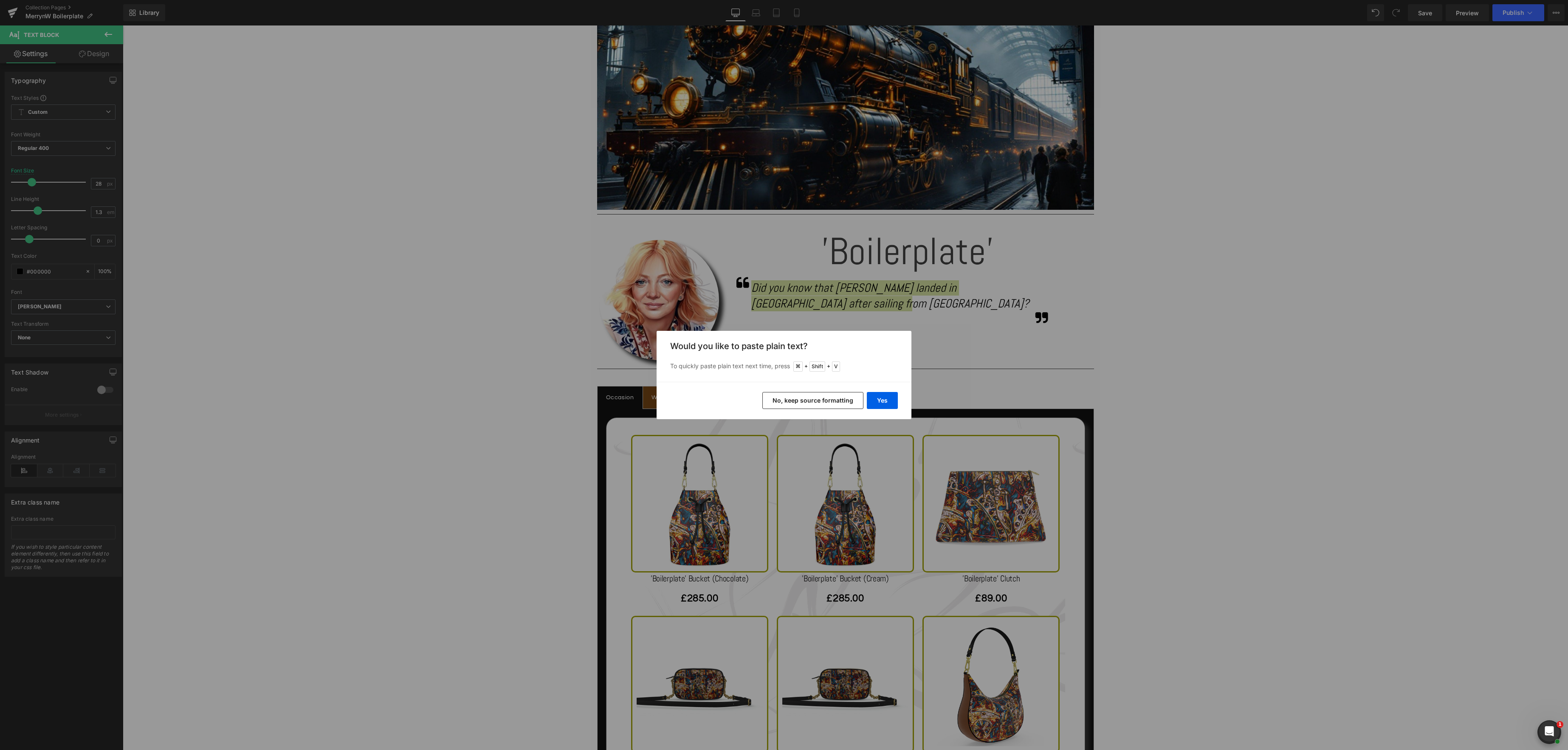
click at [853, 399] on button "No, keep source formatting" at bounding box center [813, 401] width 101 height 17
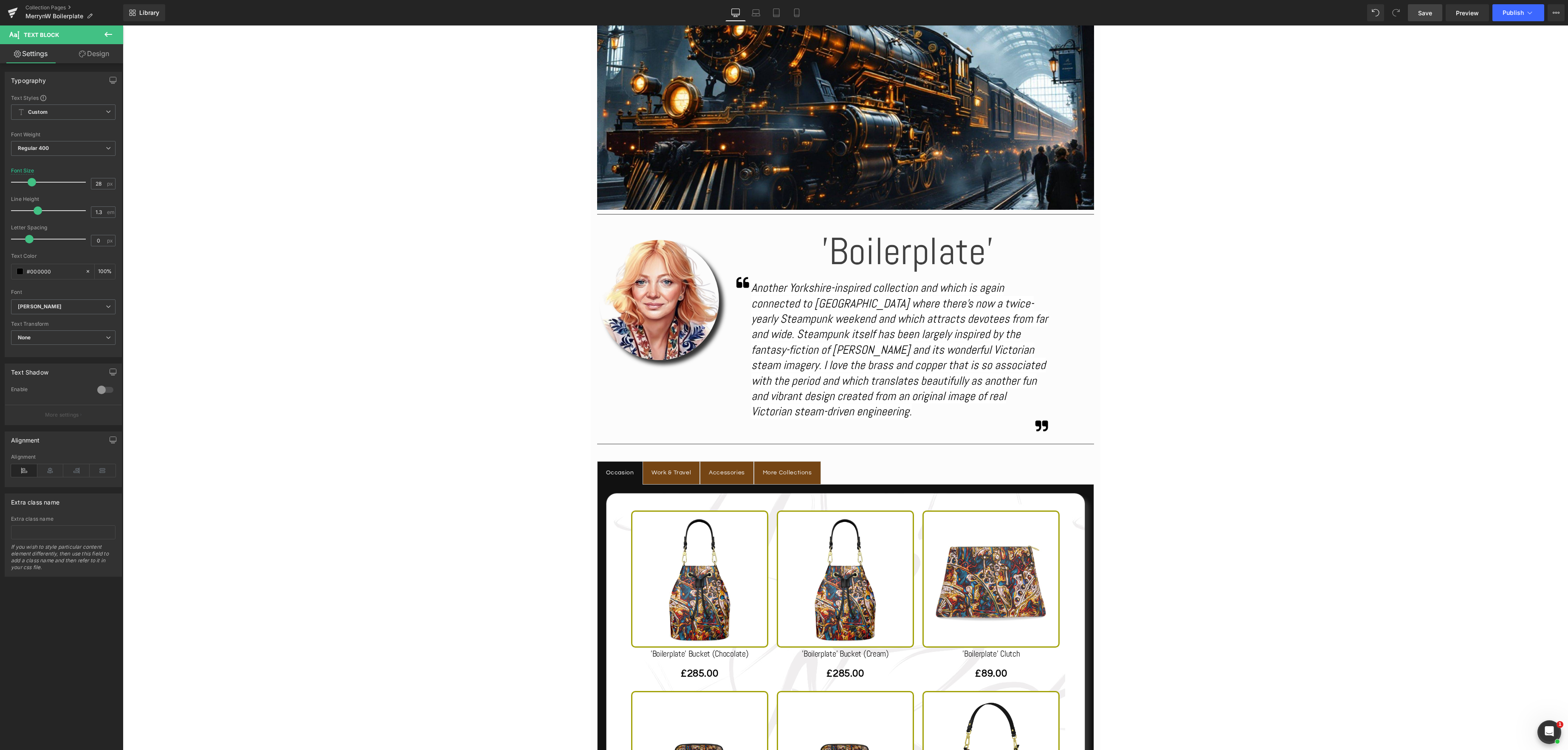
click at [1423, 13] on span "Save" at bounding box center [1425, 13] width 14 height 9
click at [1422, 13] on span "Save" at bounding box center [1425, 13] width 14 height 9
click at [1533, 15] on icon at bounding box center [1530, 13] width 9 height 9
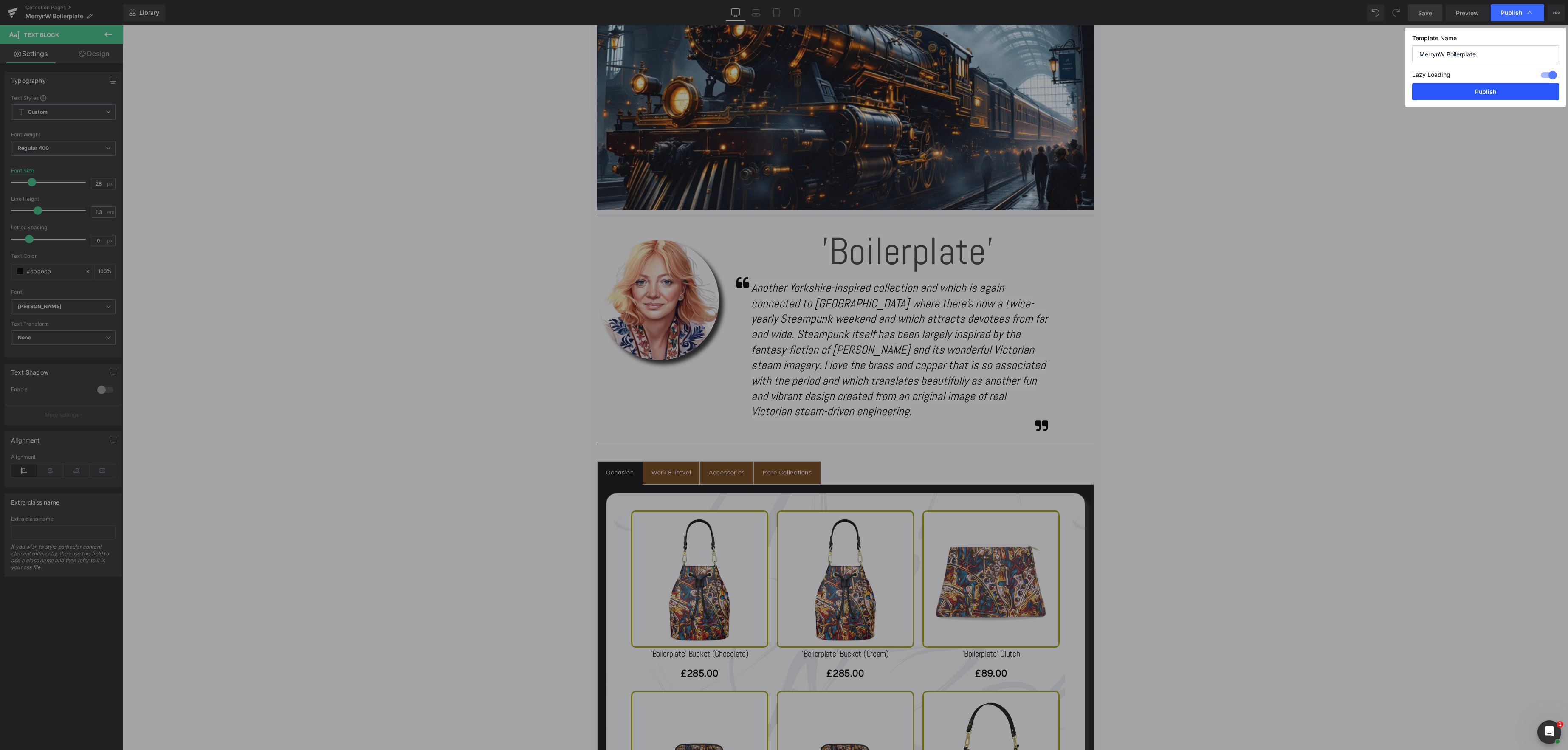
click at [1481, 91] on button "Publish" at bounding box center [1486, 92] width 147 height 17
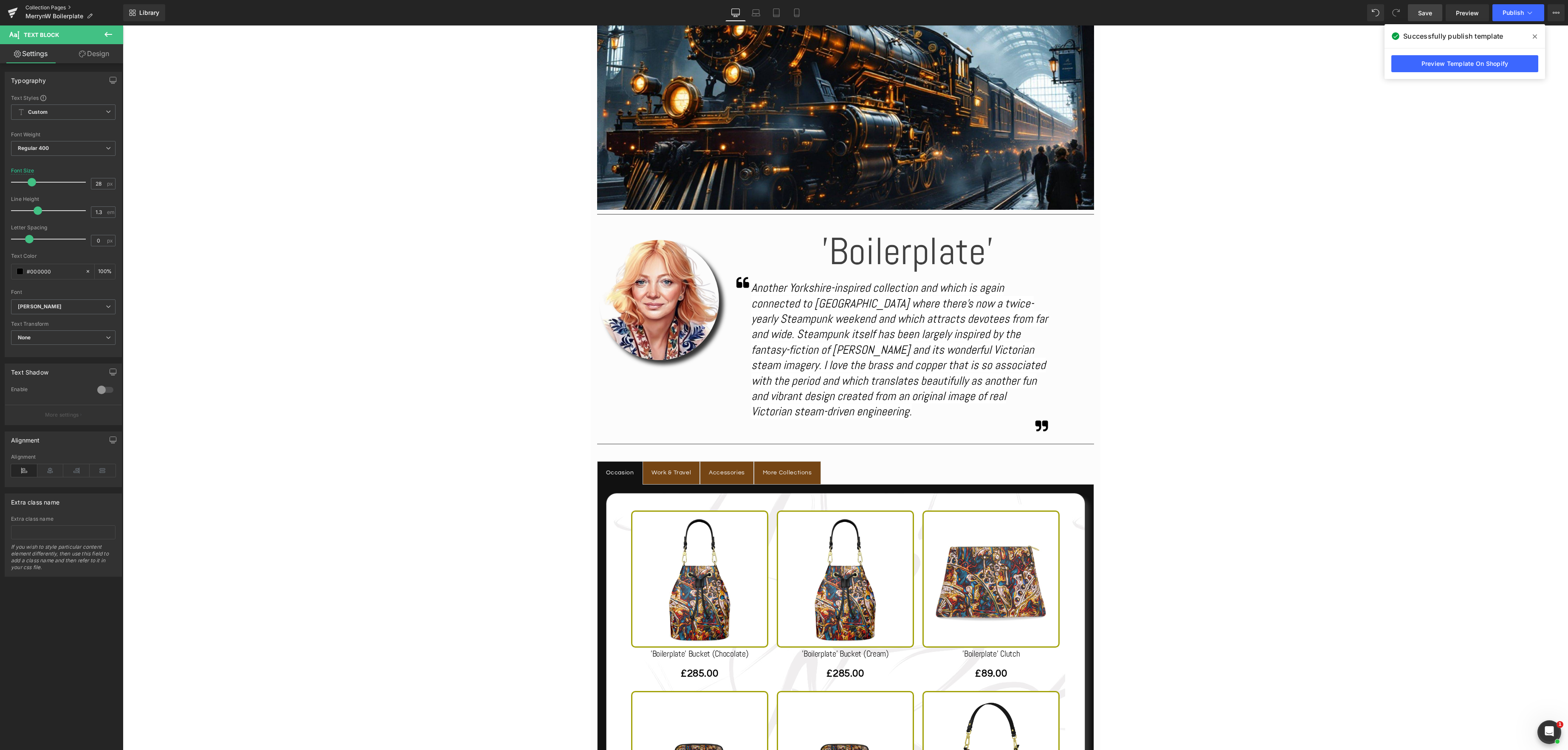
click at [36, 5] on link "Collection Pages" at bounding box center [74, 7] width 97 height 7
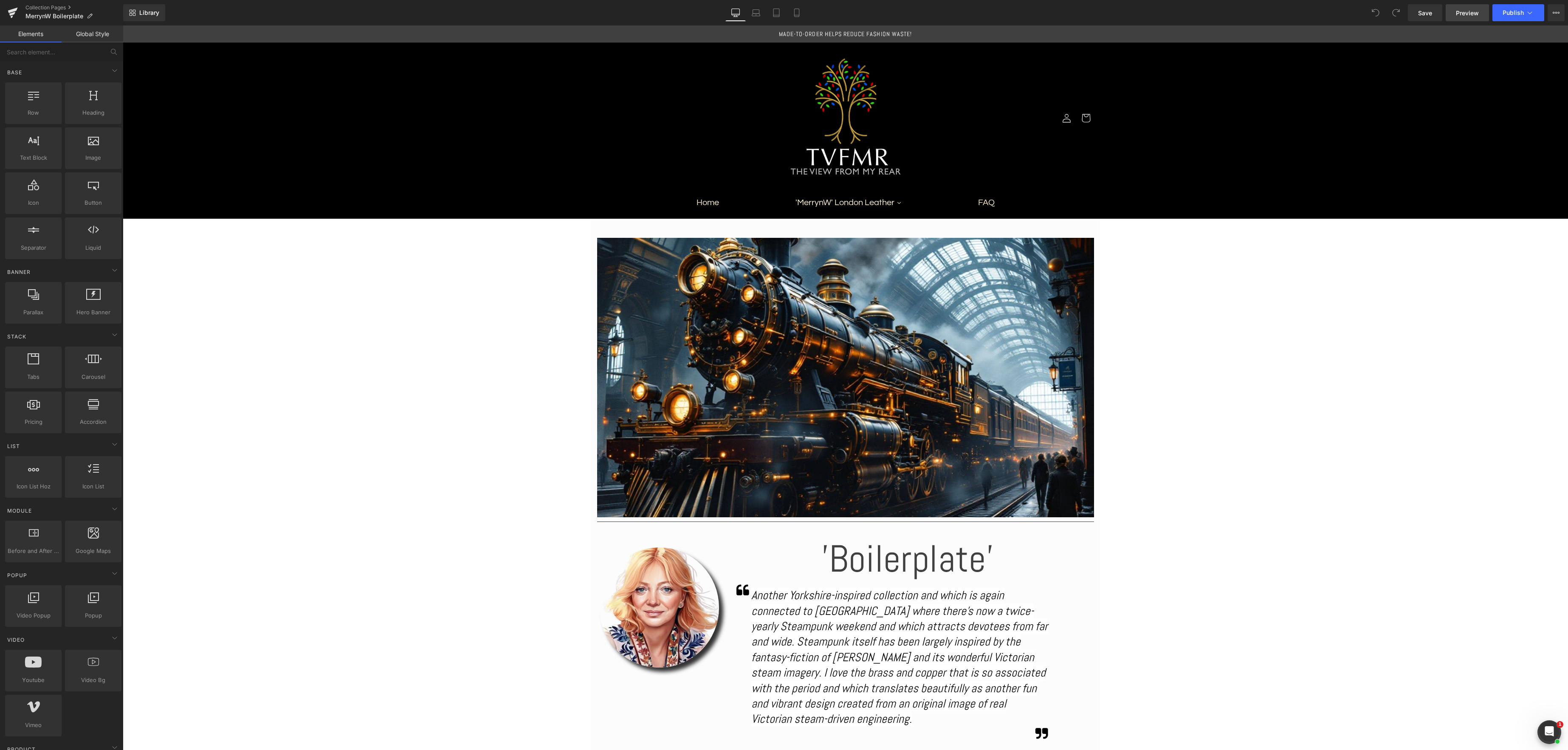
click at [1465, 16] on span "Preview" at bounding box center [1467, 13] width 23 height 9
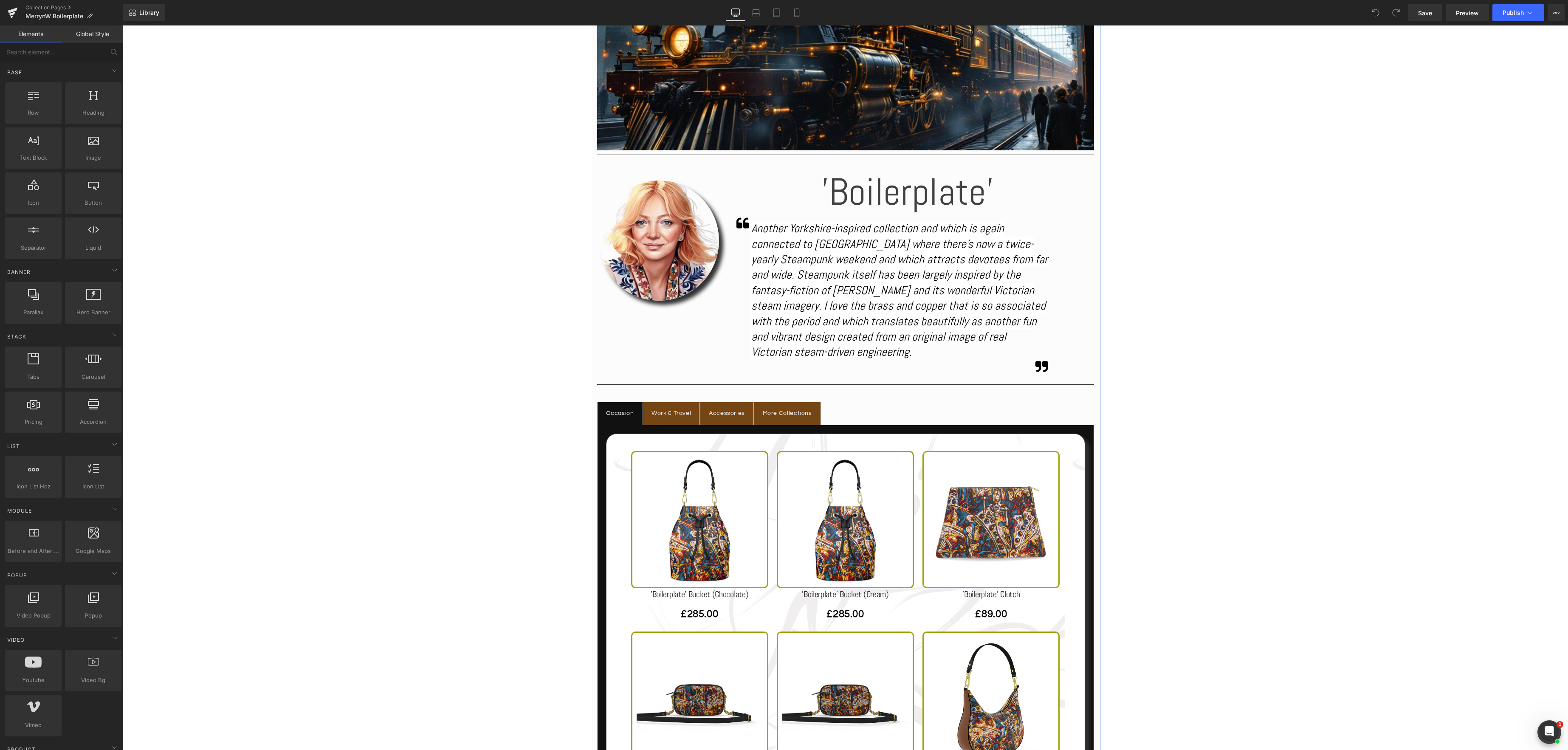
scroll to position [386, 0]
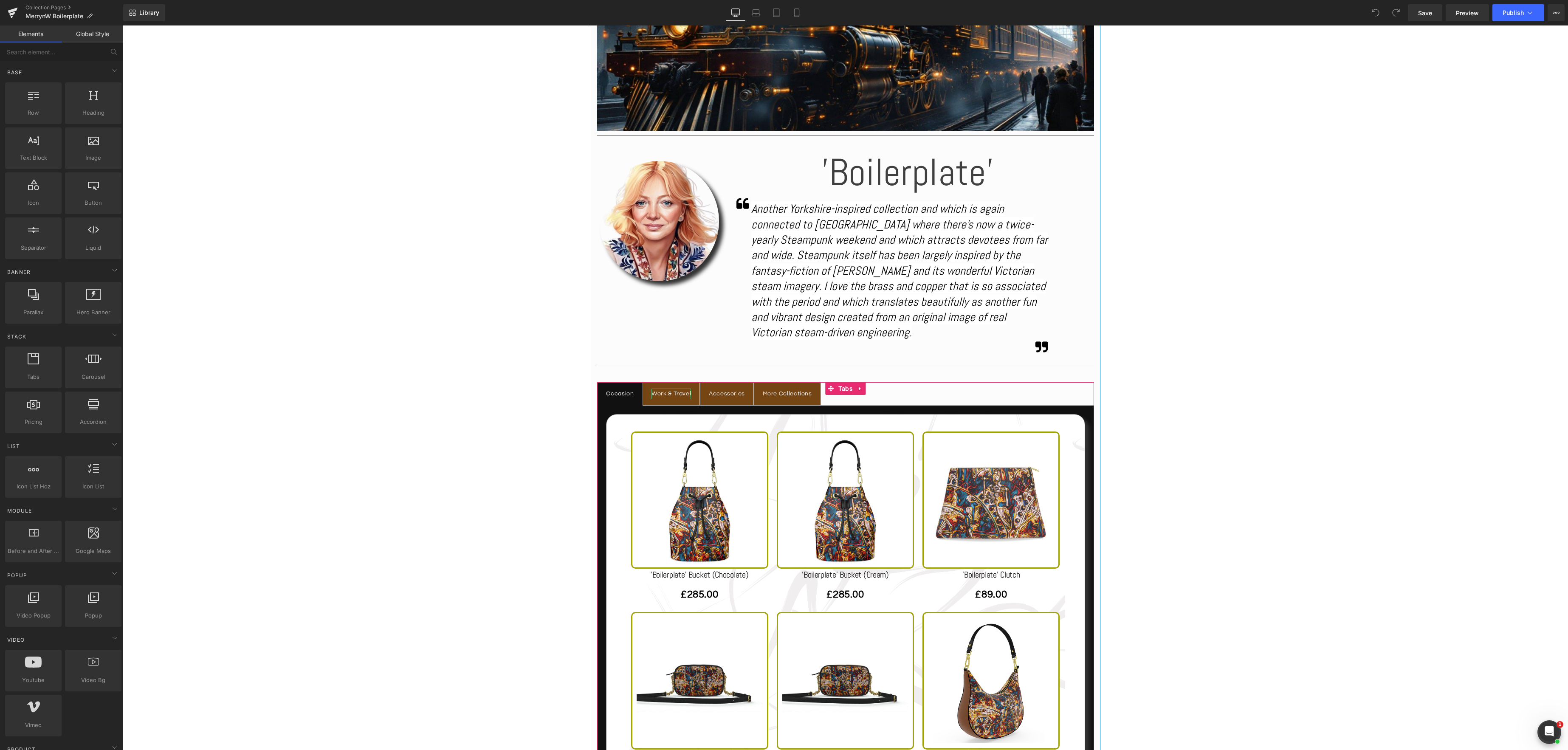
click at [674, 393] on div "Work & Travel" at bounding box center [671, 394] width 39 height 11
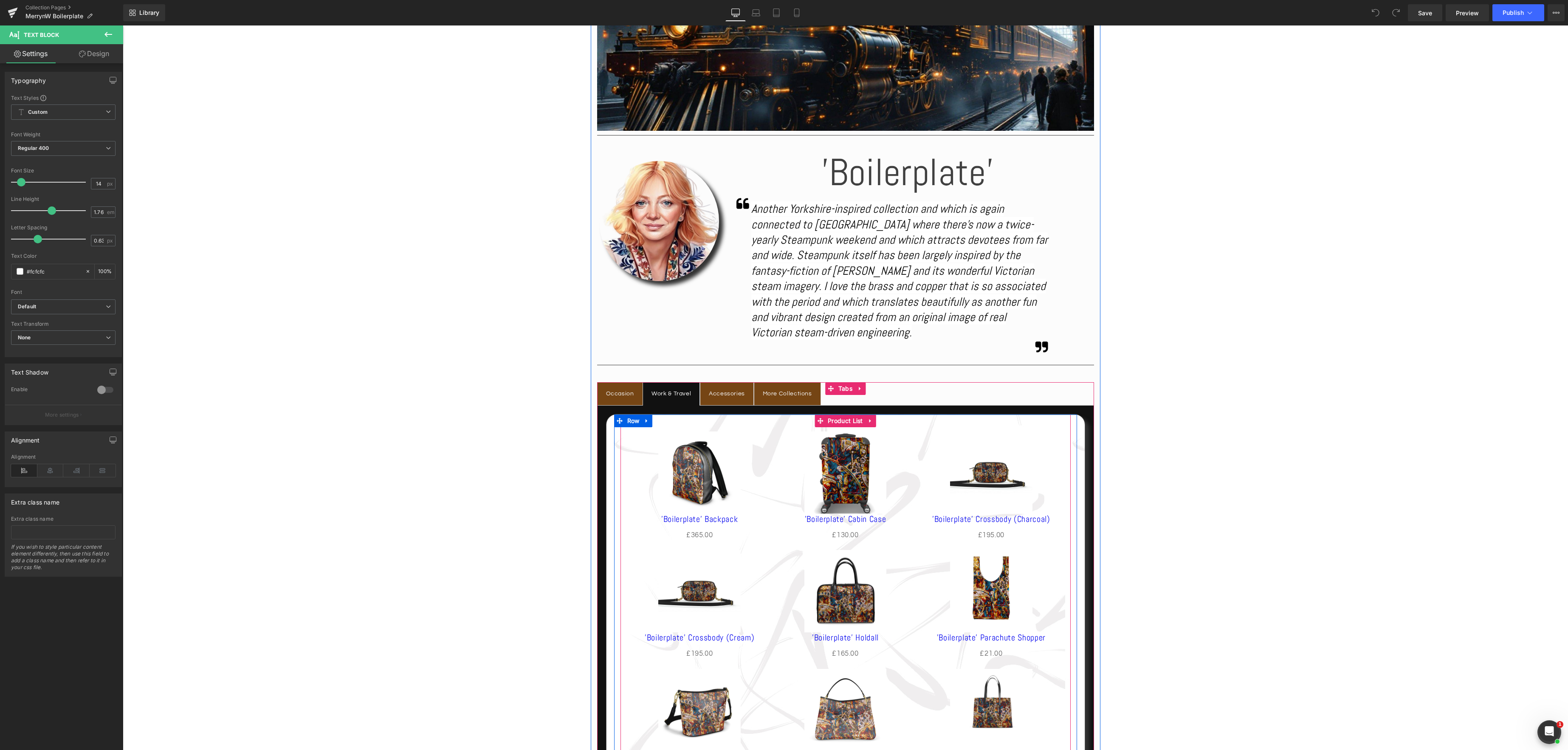
click at [841, 423] on div "Sale Off (P) Image 'Boilerplate' Backpack (P) Title £0 £365.00 (P) Price Produc…" at bounding box center [845, 660] width 450 height 492
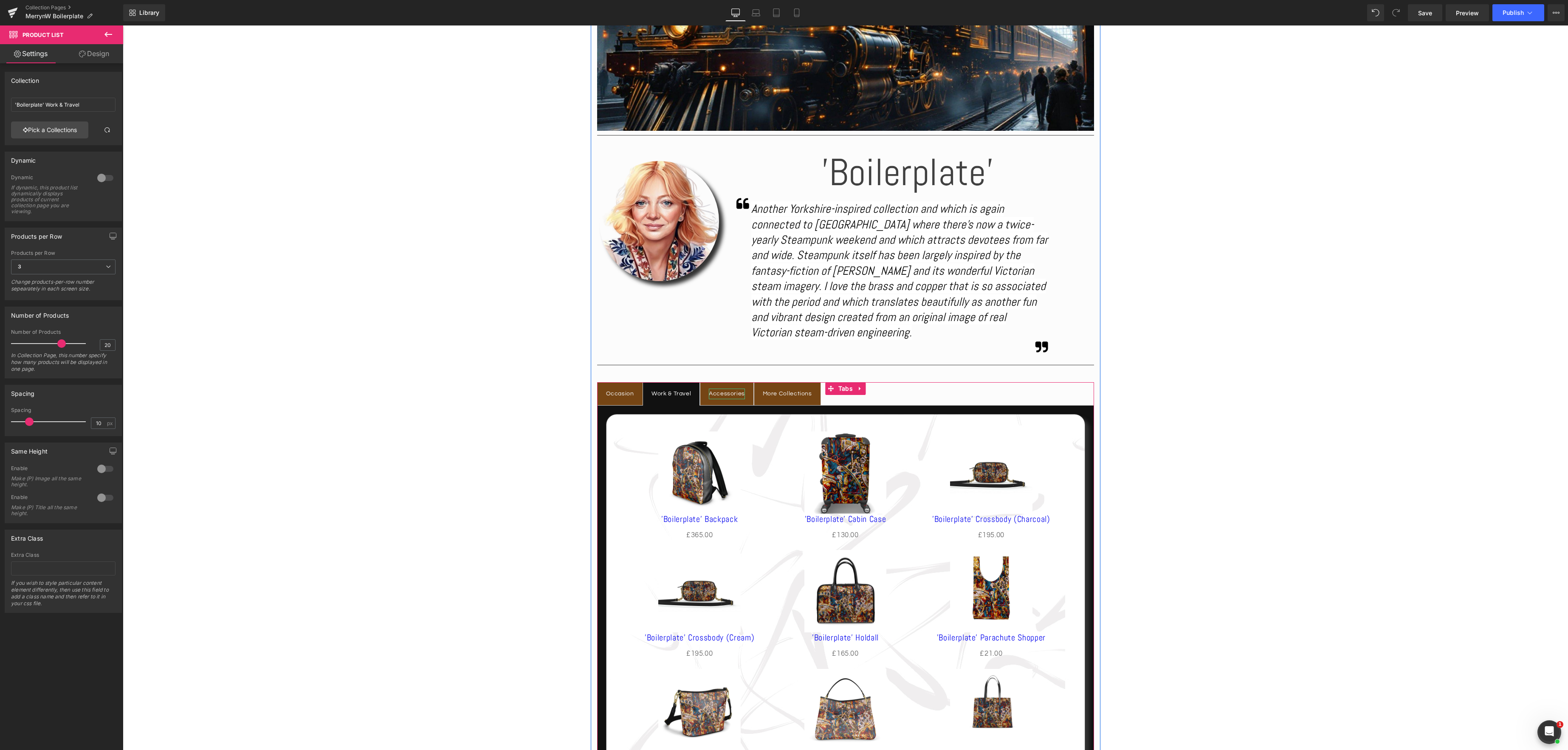
click at [729, 396] on div "Accessories" at bounding box center [727, 394] width 36 height 11
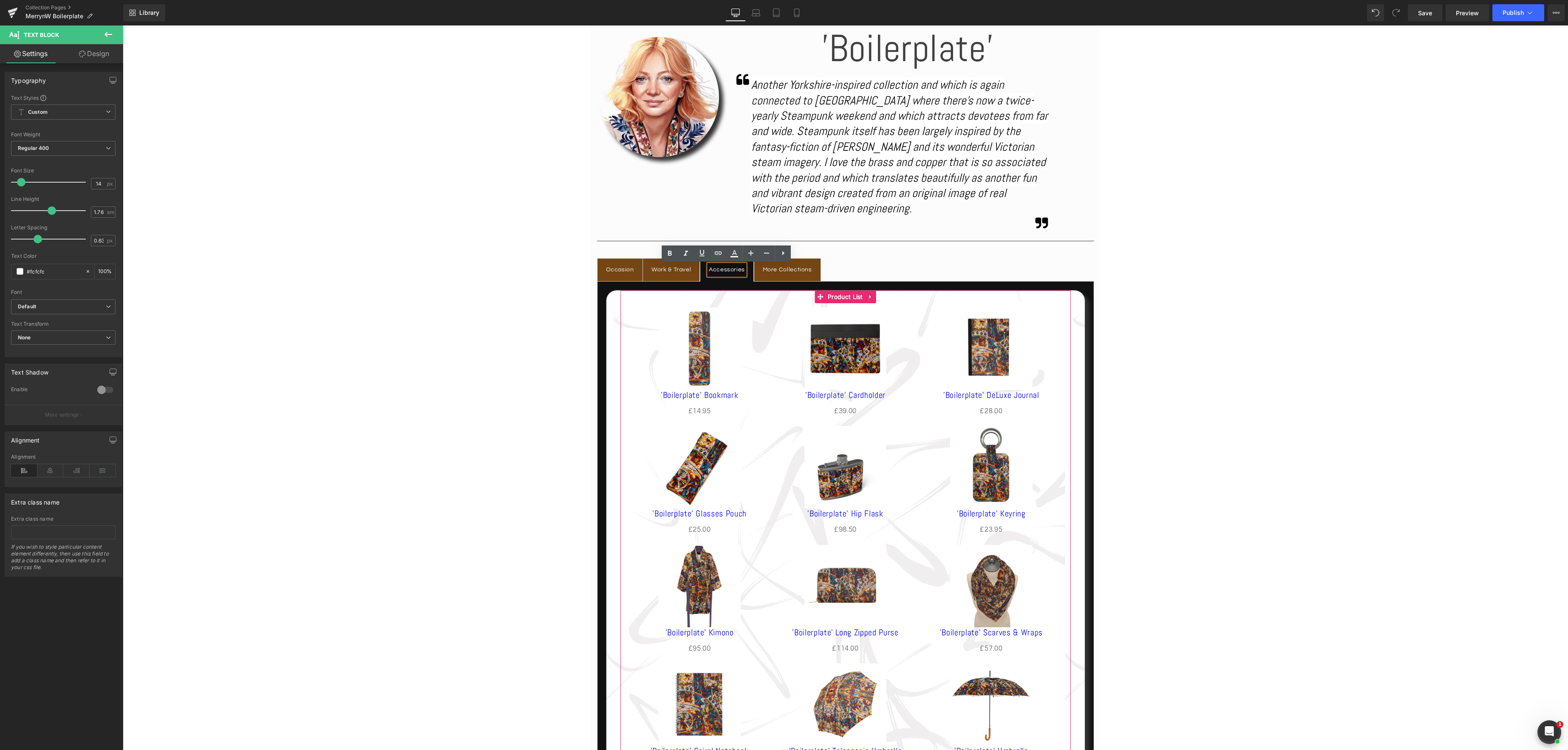
scroll to position [478, 0]
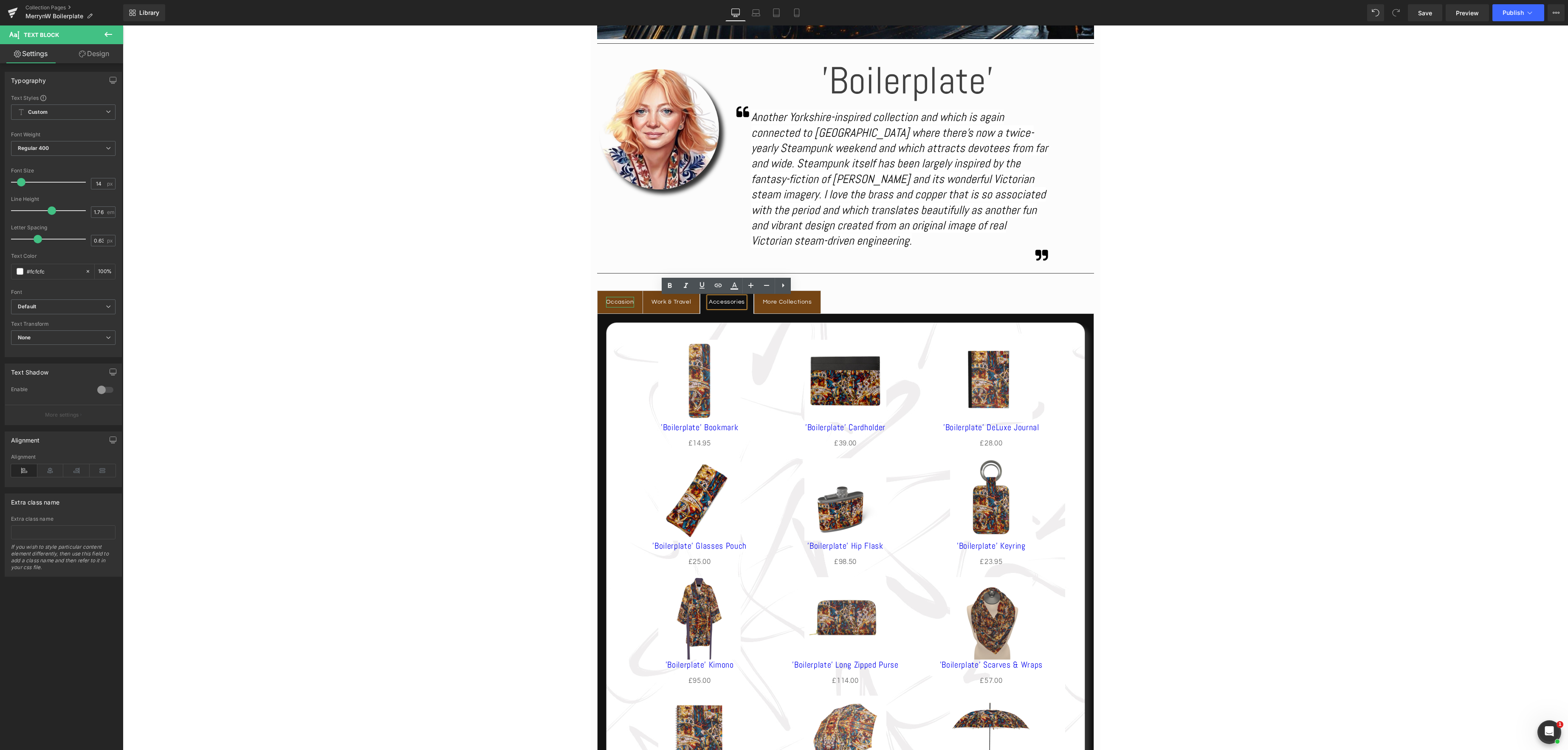
click at [620, 300] on div "Occasion" at bounding box center [621, 302] width 28 height 11
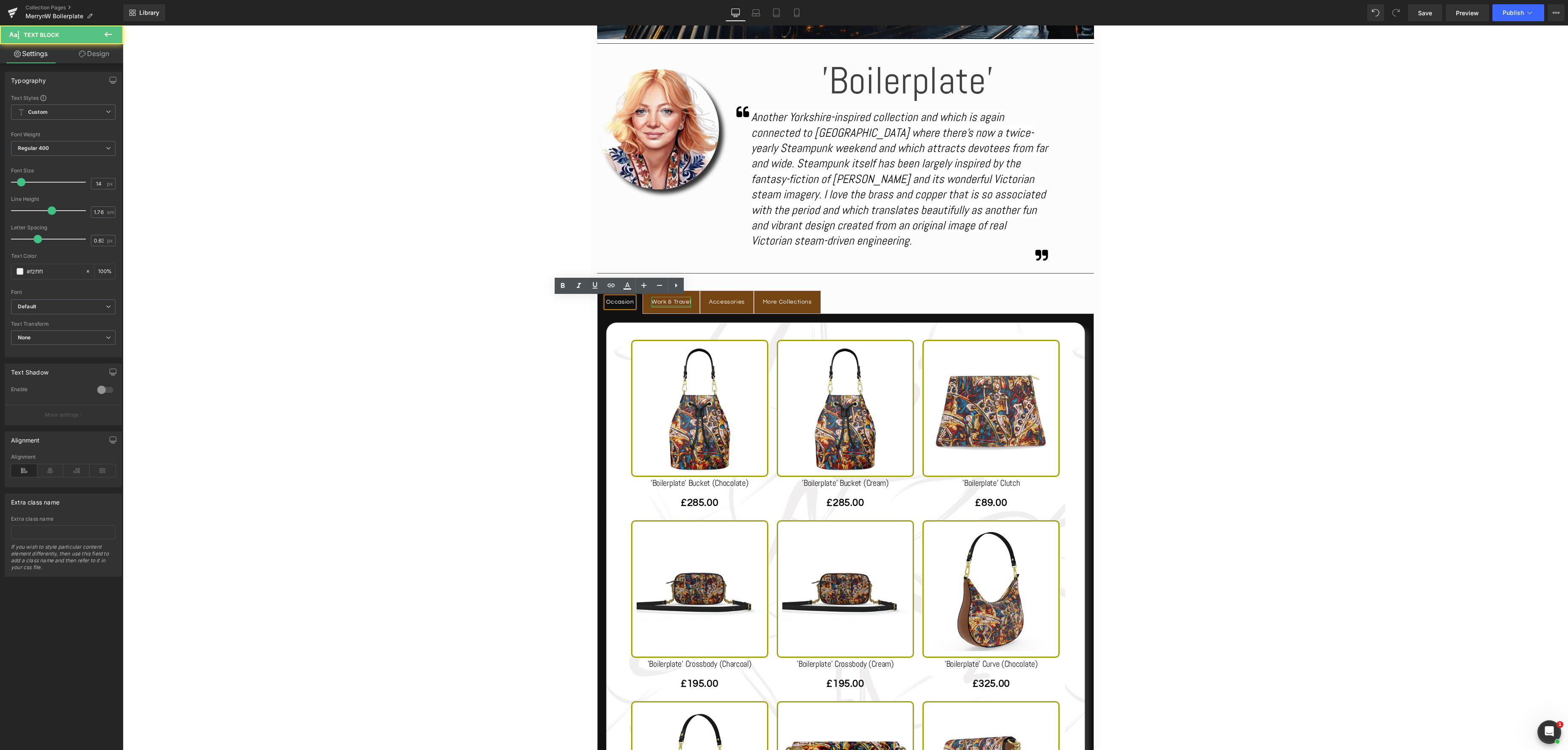
click at [679, 306] on div at bounding box center [671, 306] width 39 height 2
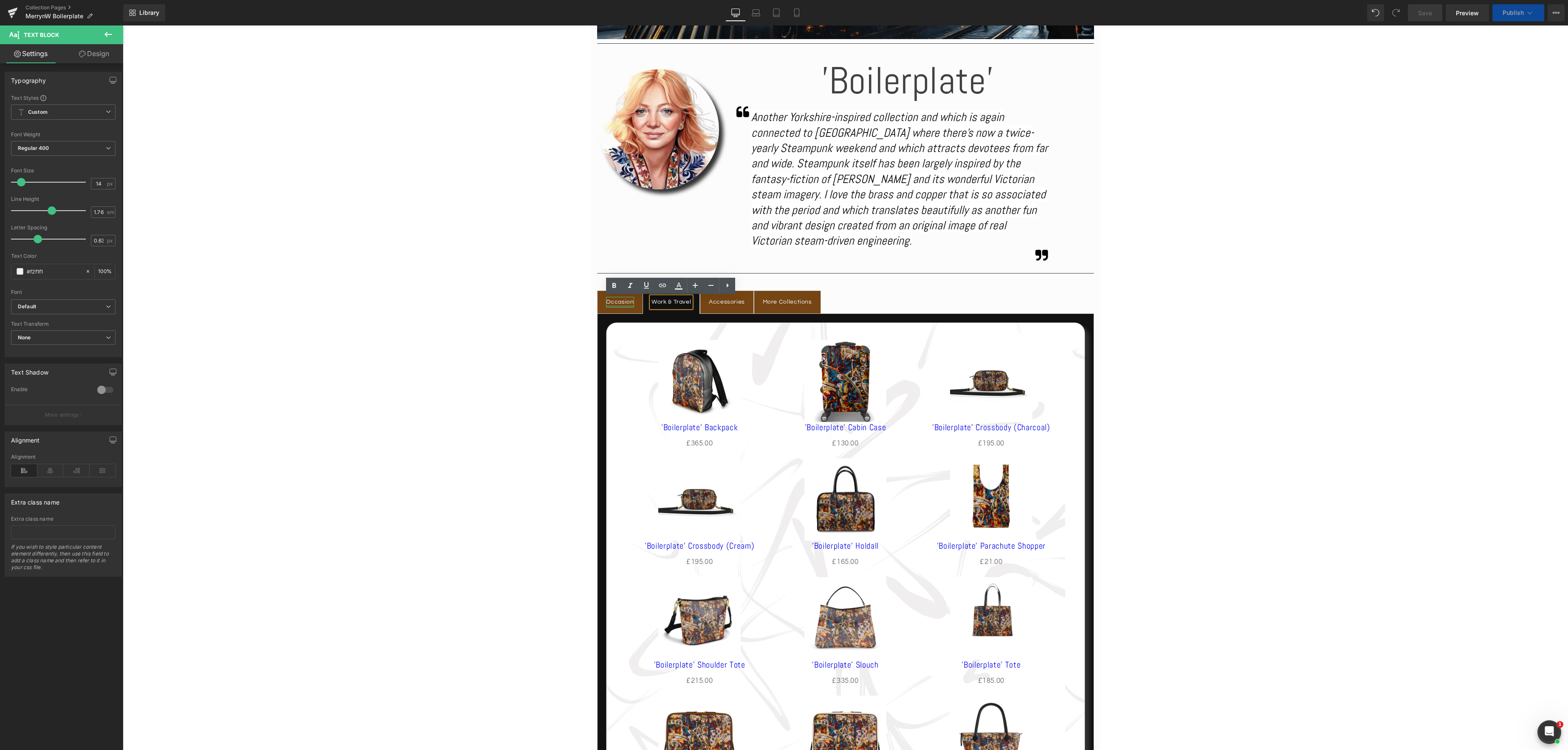
click at [622, 305] on div "Occasion Text Block" at bounding box center [621, 302] width 28 height 11
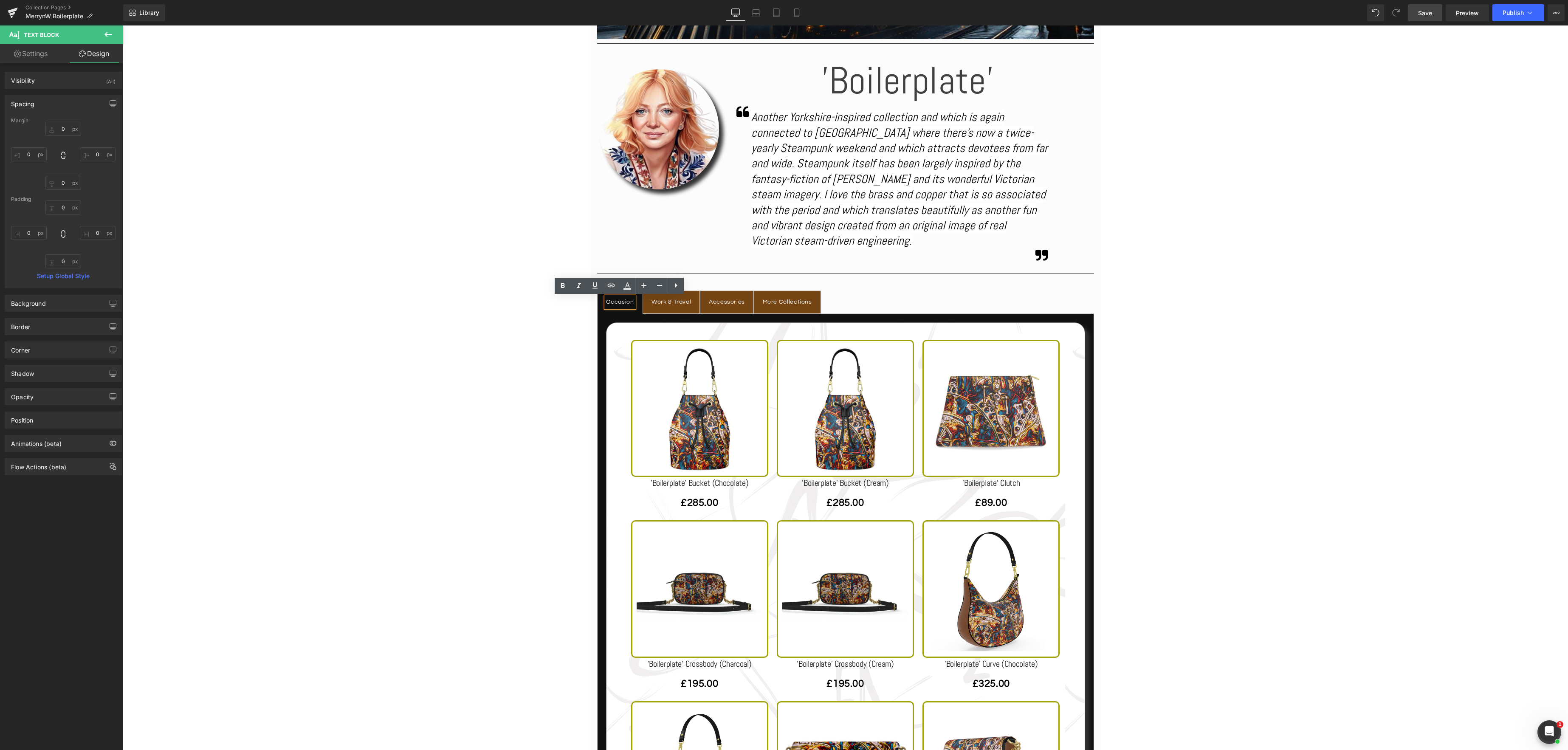
click at [1423, 12] on span "Save" at bounding box center [1425, 13] width 14 height 9
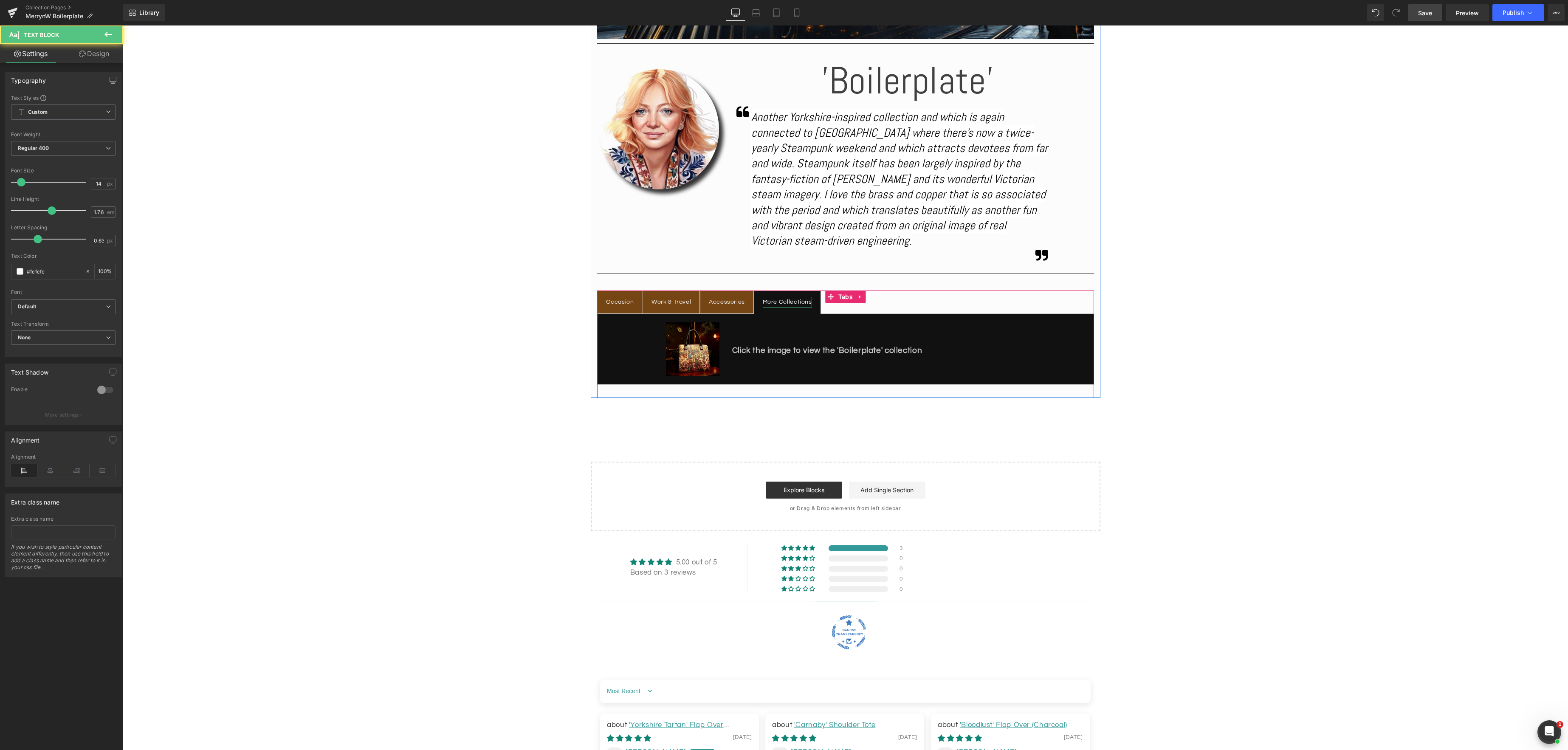
click at [796, 303] on div "More Collections" at bounding box center [787, 302] width 49 height 11
drag, startPoint x: 693, startPoint y: 348, endPoint x: 688, endPoint y: 347, distance: 5.1
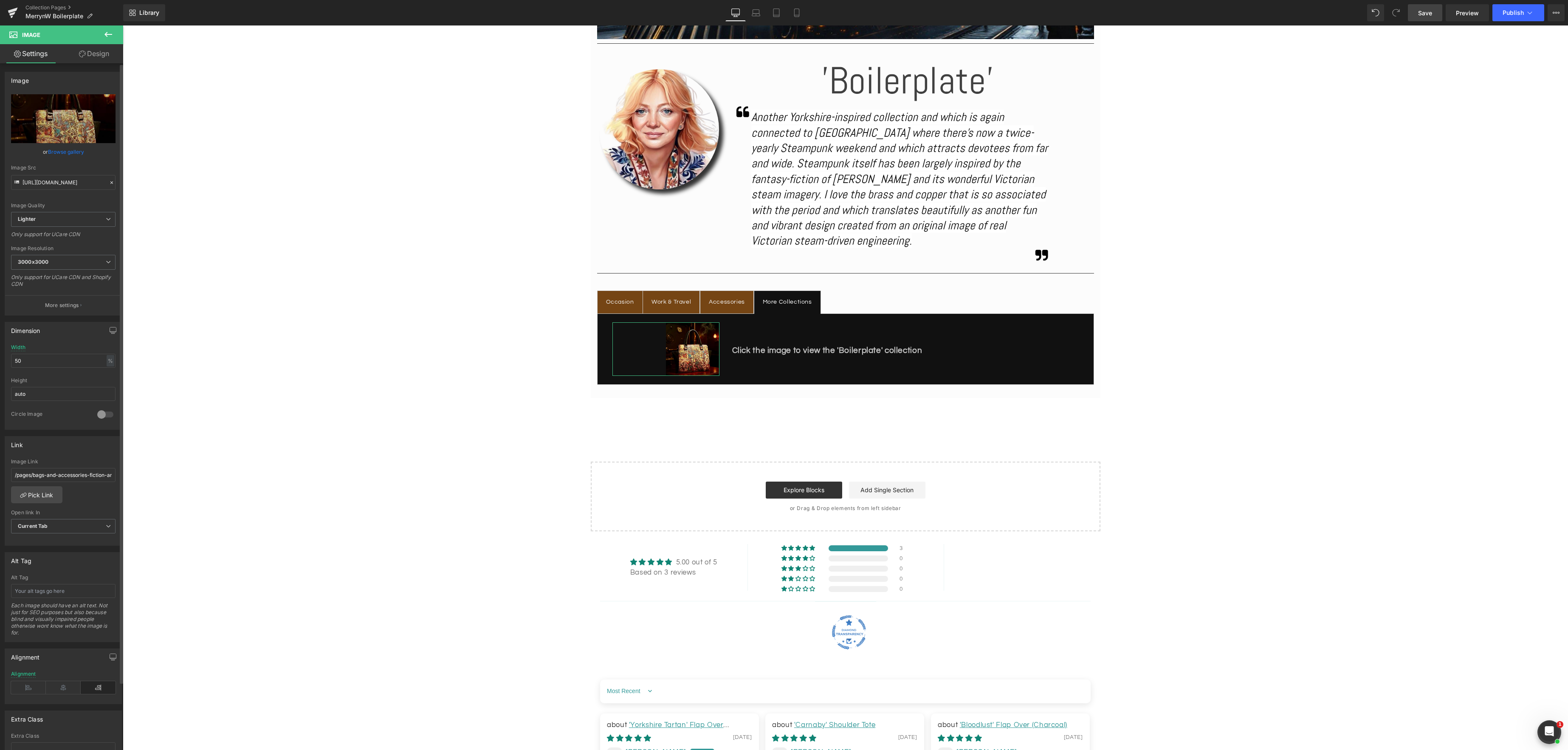
click at [64, 152] on link "Browse gallery" at bounding box center [66, 152] width 36 height 15
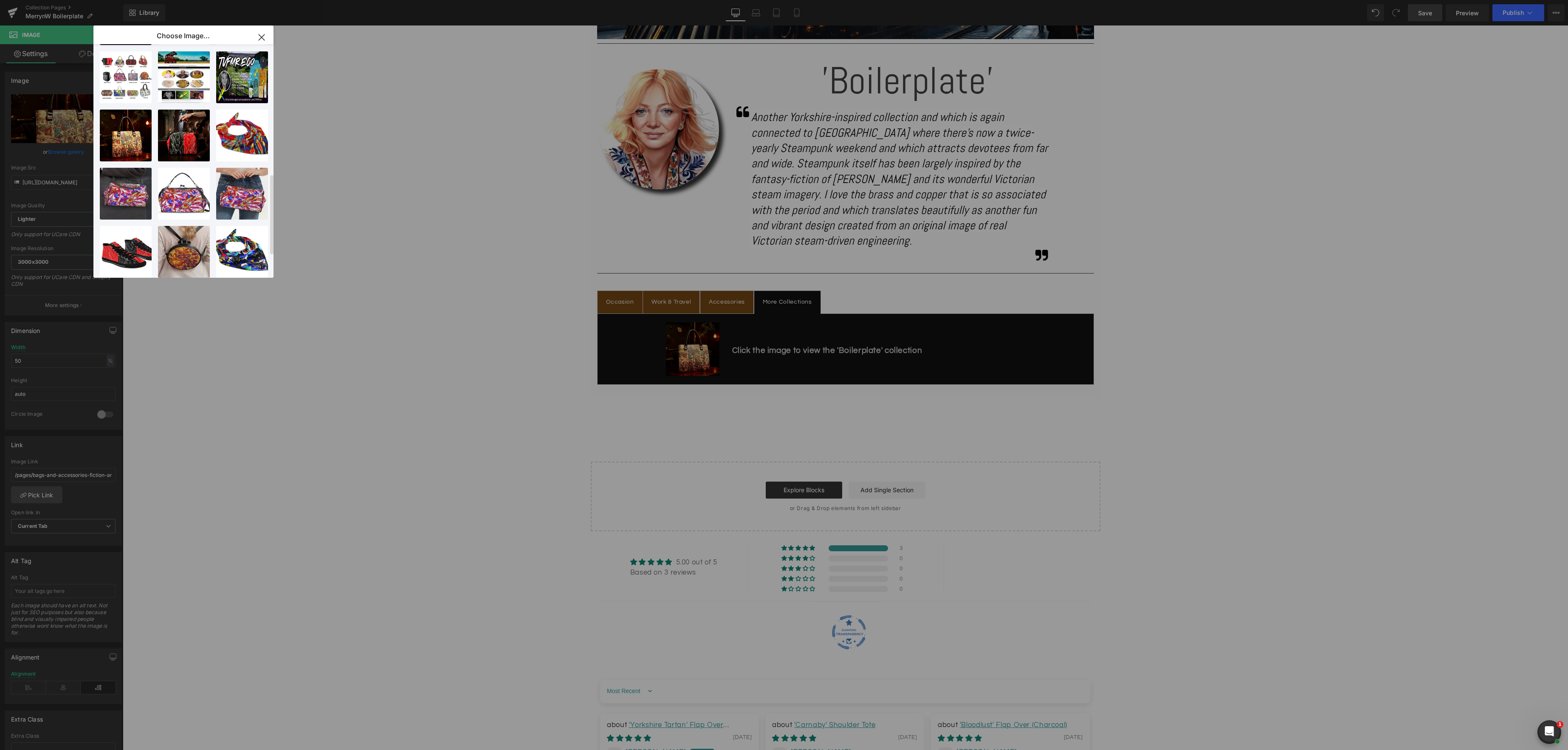
scroll to position [379, 0]
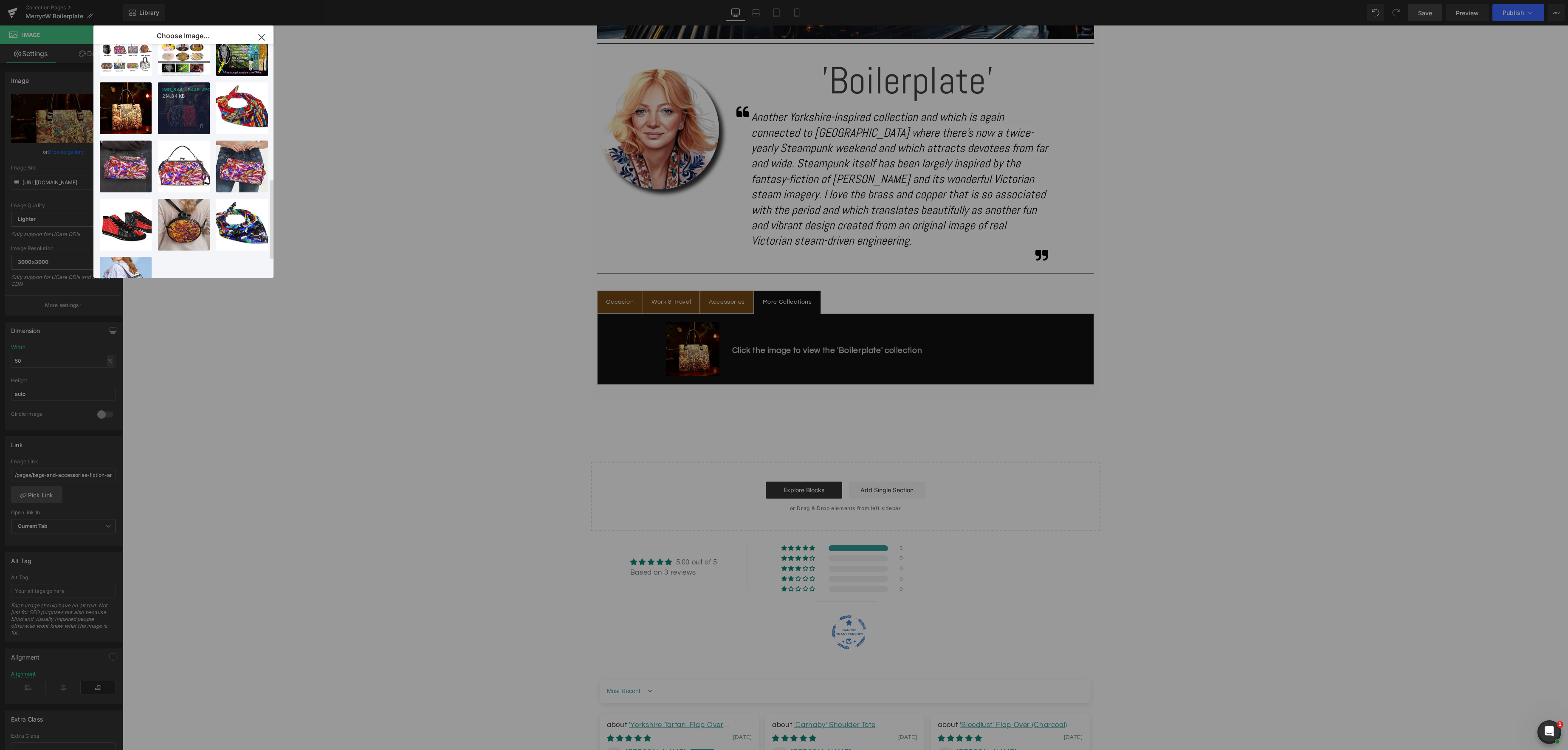
click at [189, 111] on div "IMG_844...8449.JPG 214.84 KB" at bounding box center [184, 108] width 52 height 52
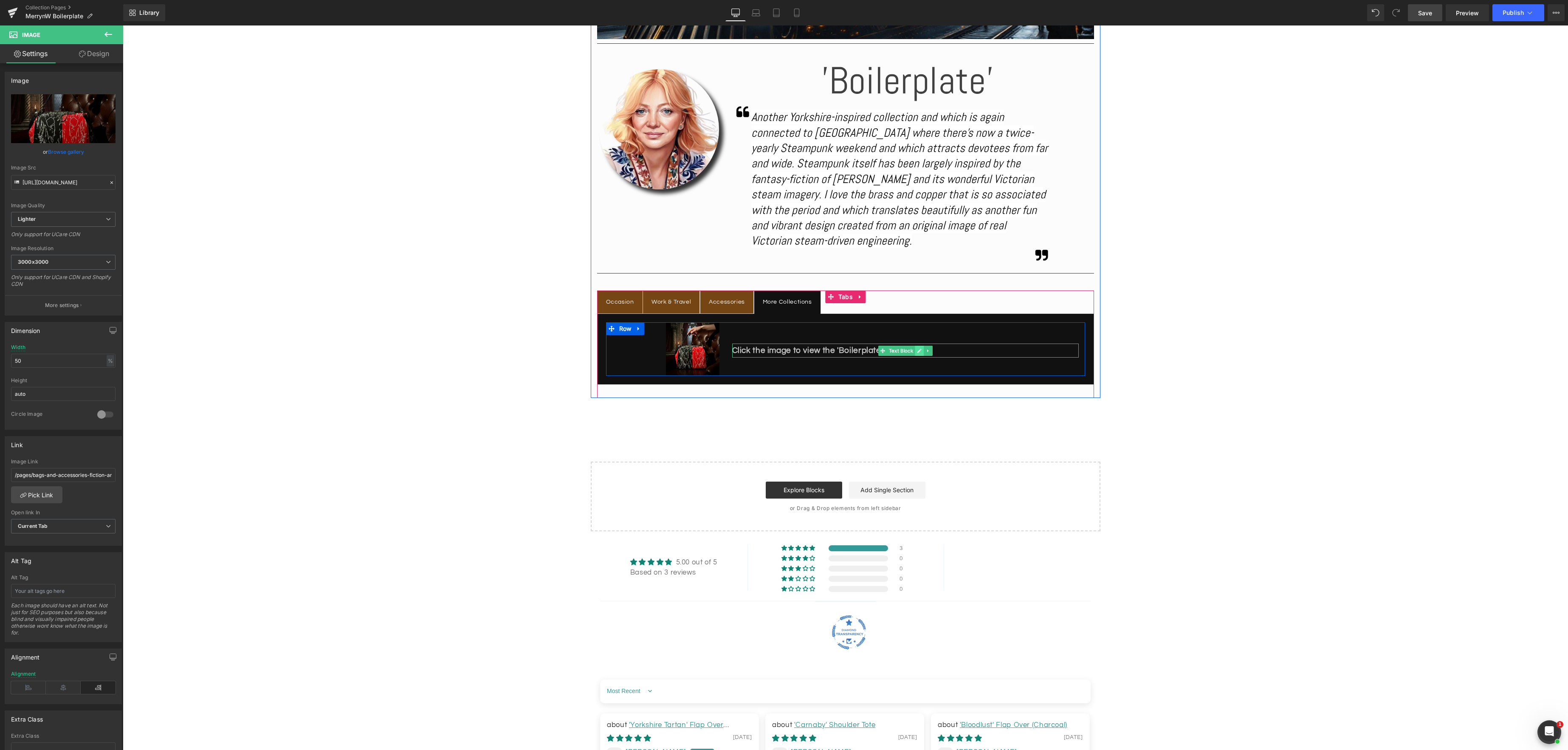
click at [919, 353] on icon at bounding box center [919, 350] width 5 height 5
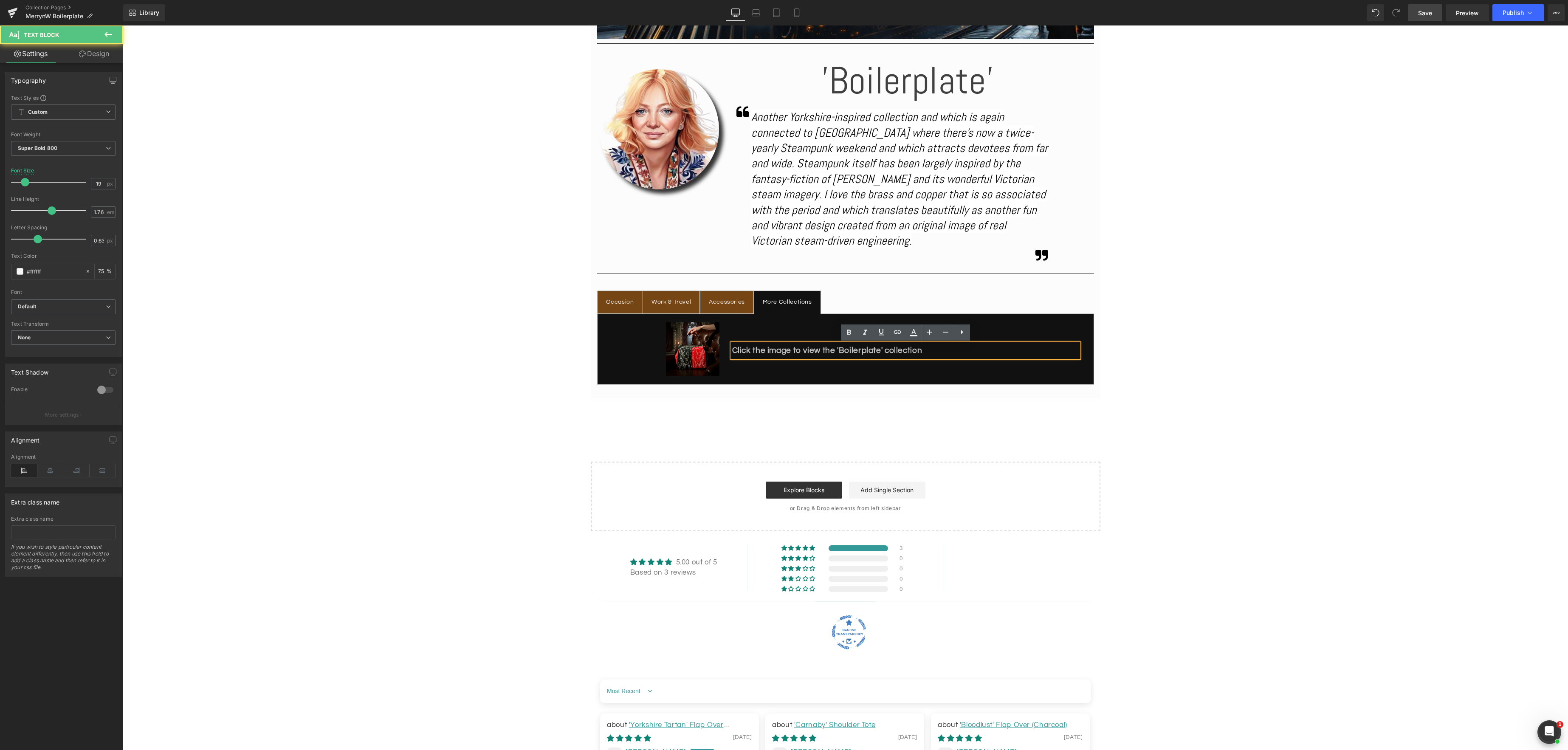
drag, startPoint x: 891, startPoint y: 351, endPoint x: 954, endPoint y: 357, distance: 63.3
click at [891, 351] on p "Click the image to view the 'Boilerplate' collection" at bounding box center [905, 350] width 346 height 14
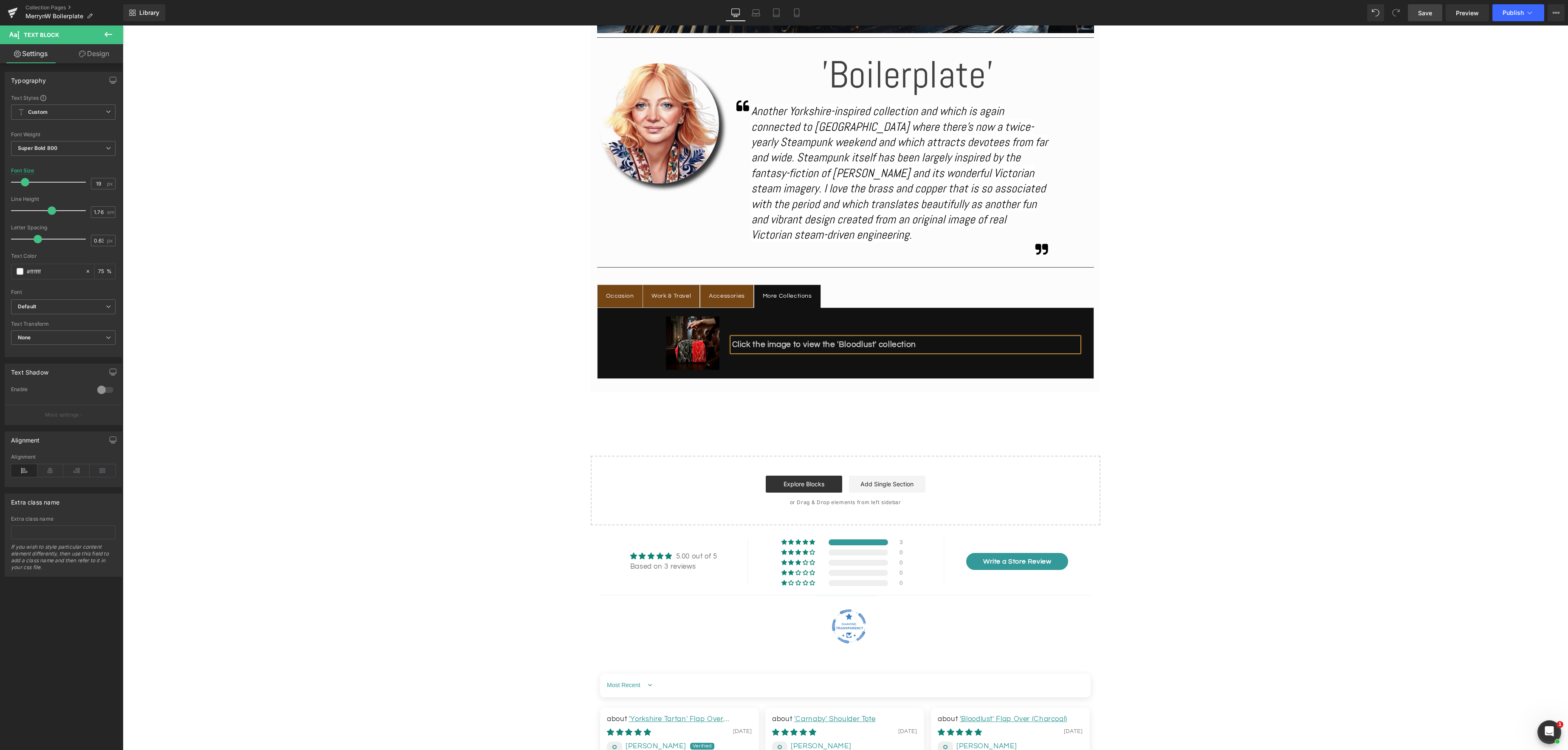
click at [1165, 419] on div "Image Separator Image 'Boilerplate' Heading Icon Another Yorkshire-inspired col…" at bounding box center [845, 130] width 1445 height 791
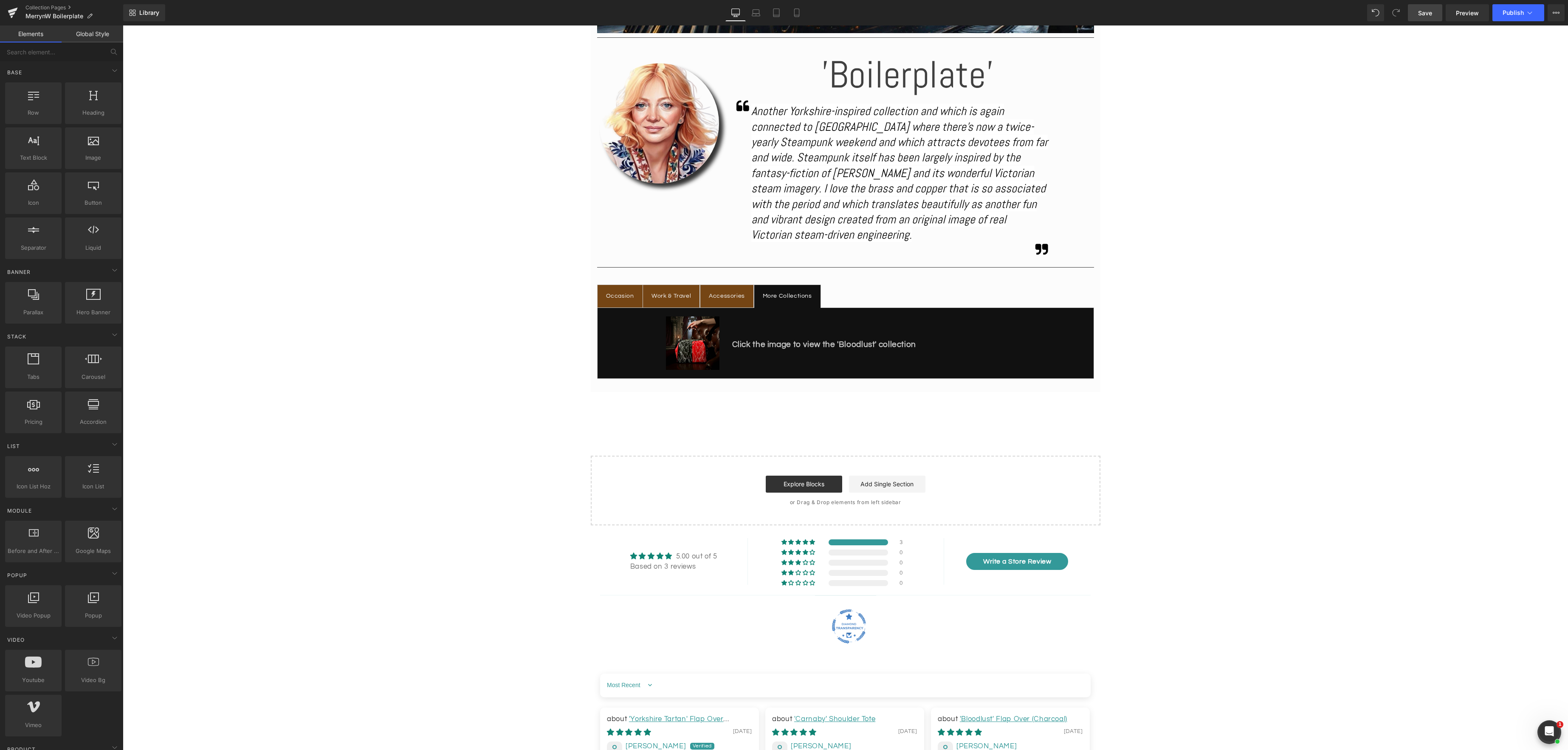
drag, startPoint x: 1422, startPoint y: 8, endPoint x: 1345, endPoint y: 95, distance: 116.2
click at [1422, 8] on link "Save" at bounding box center [1425, 13] width 35 height 17
click at [1532, 13] on icon at bounding box center [1530, 13] width 9 height 9
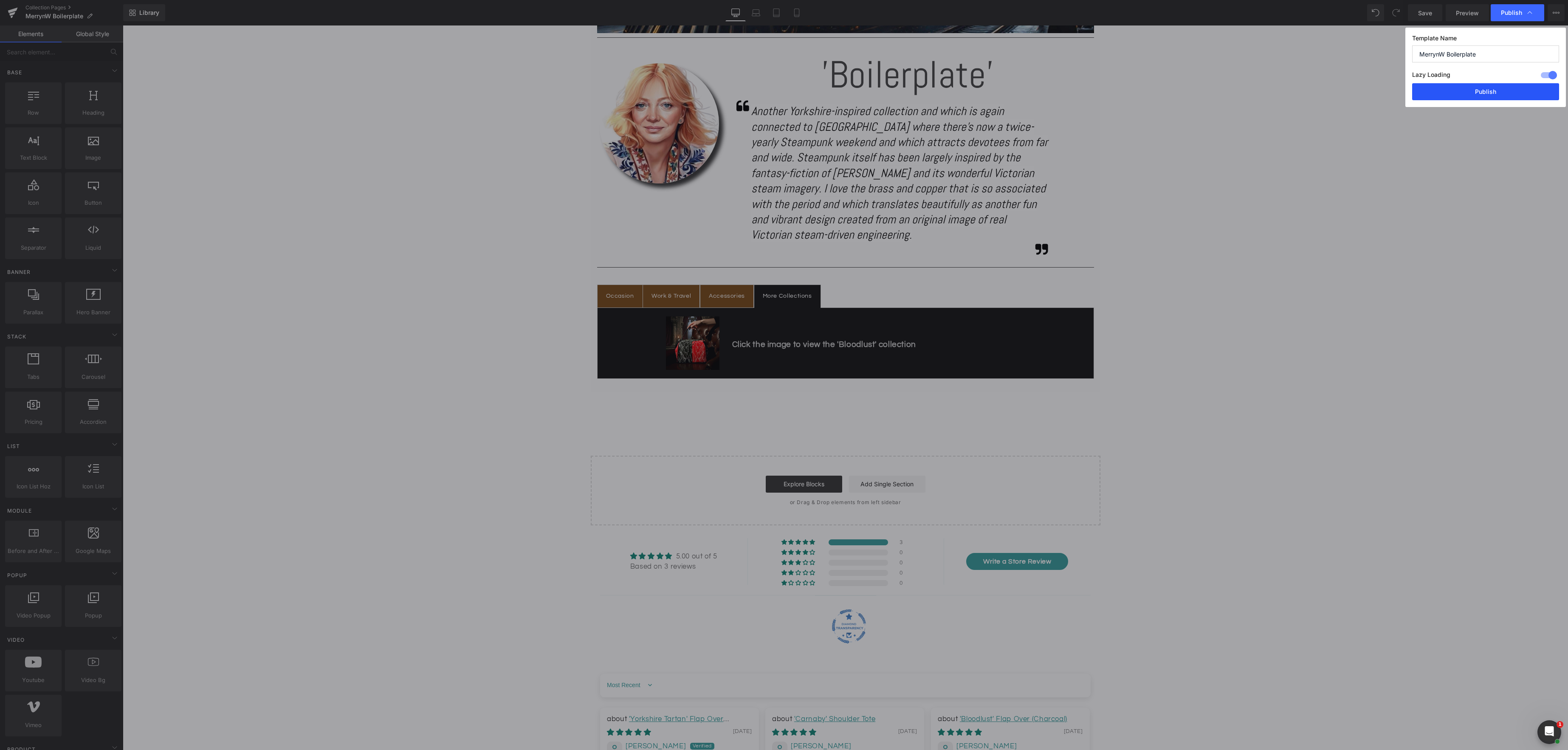
click at [1485, 90] on button "Publish" at bounding box center [1486, 92] width 147 height 17
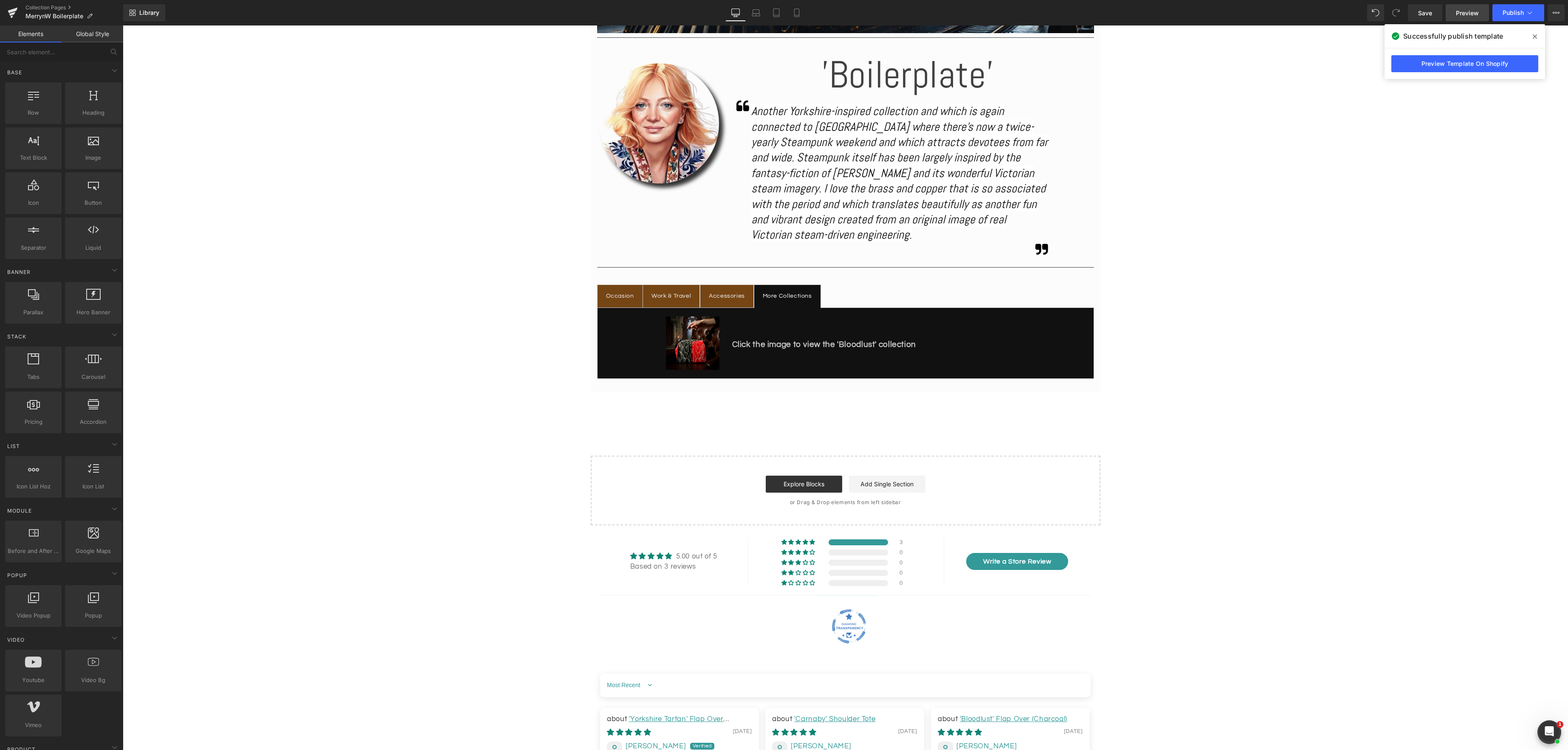
click at [1473, 13] on span "Preview" at bounding box center [1467, 13] width 23 height 9
click at [1429, 15] on span "Save" at bounding box center [1425, 13] width 14 height 9
click at [1533, 9] on icon at bounding box center [1530, 13] width 9 height 9
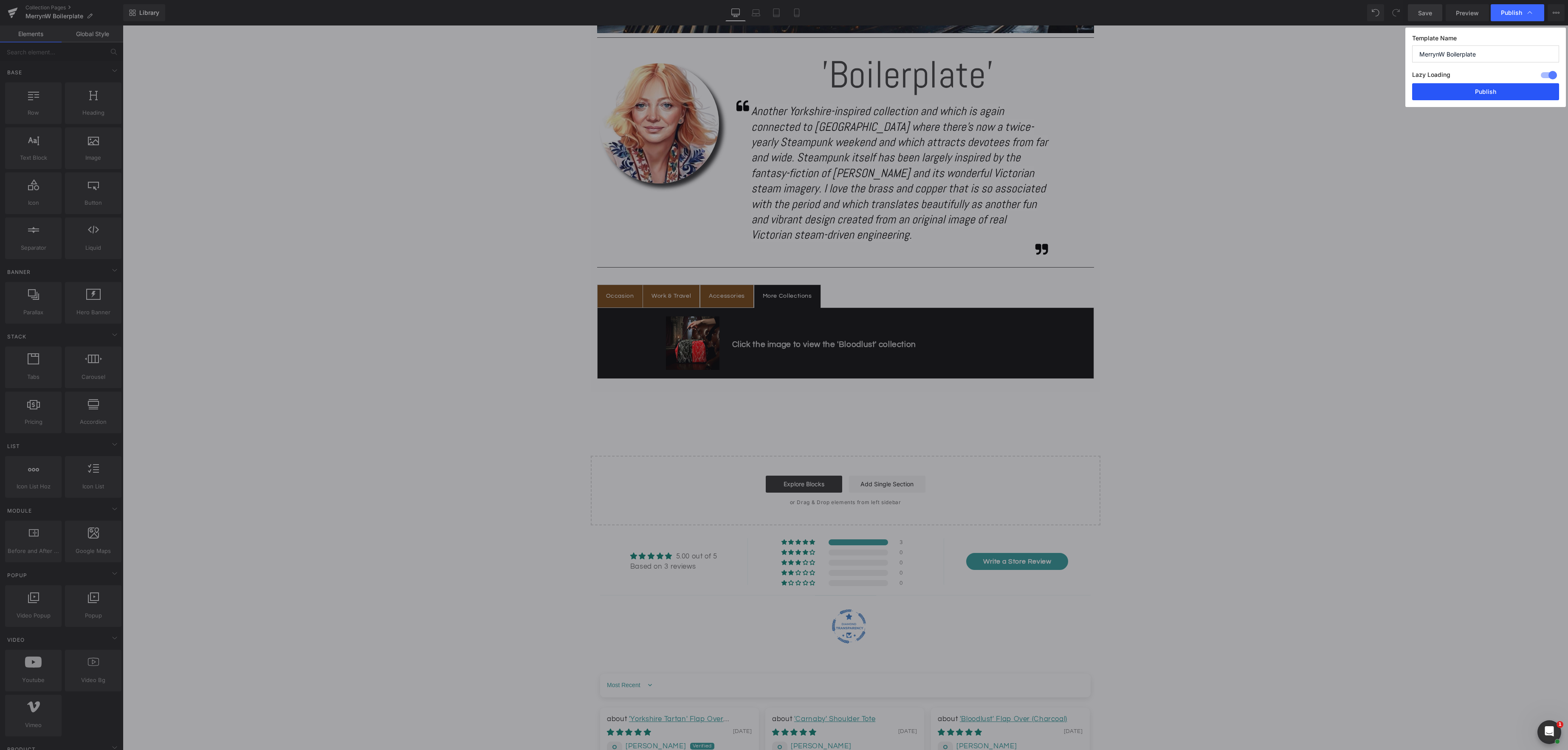
click at [1493, 88] on button "Publish" at bounding box center [1486, 92] width 147 height 17
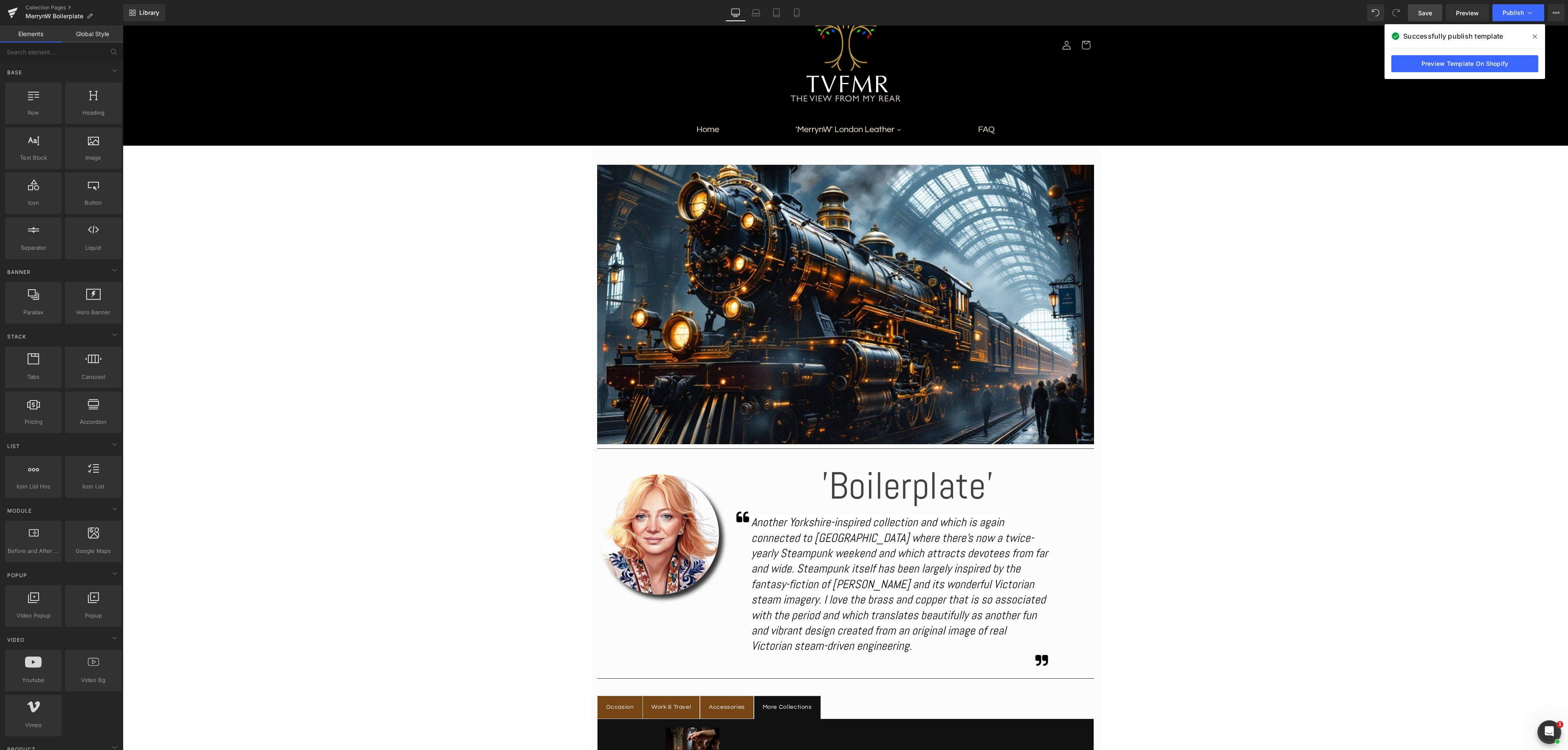
scroll to position [0, 0]
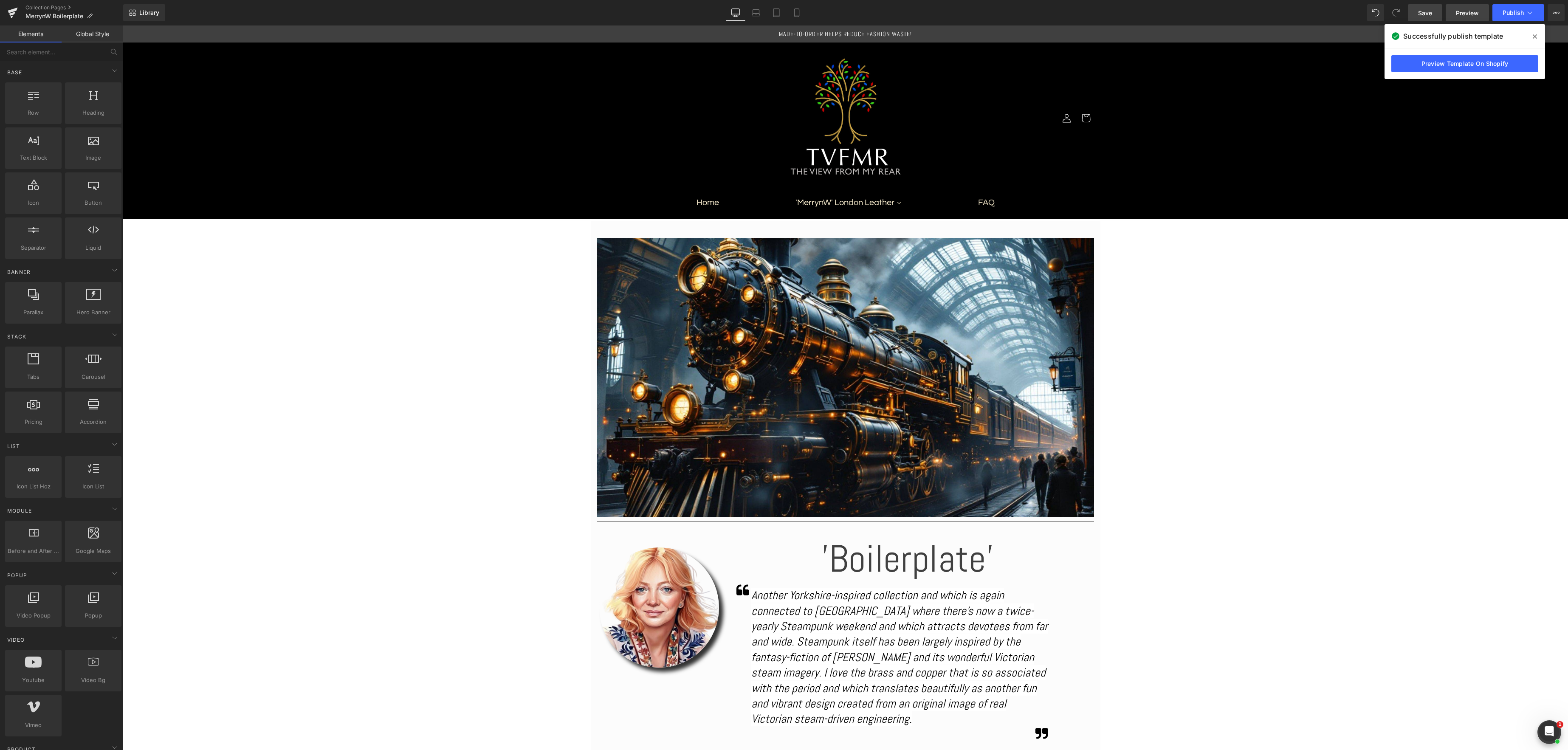
click at [1464, 15] on span "Preview" at bounding box center [1467, 13] width 23 height 9
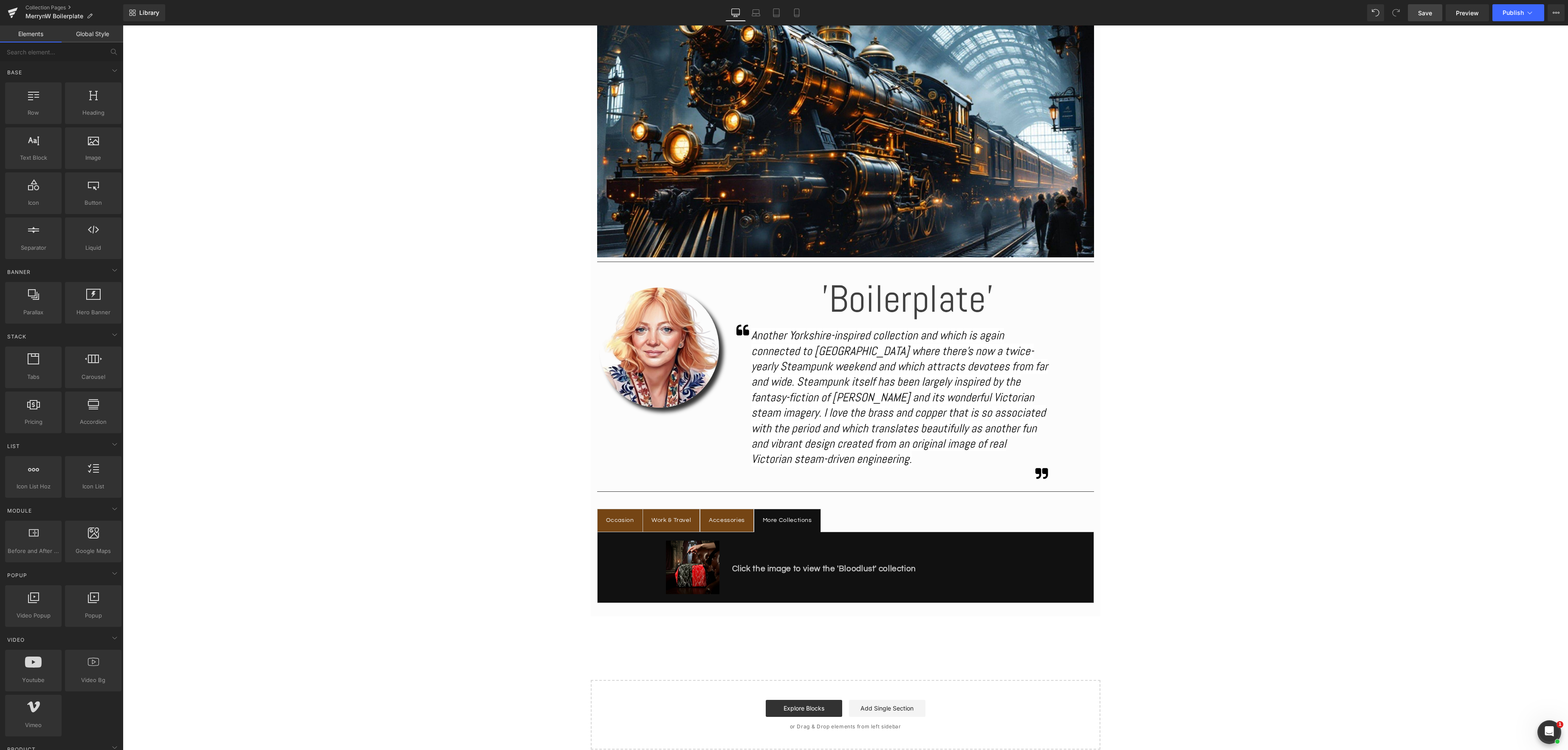
scroll to position [265, 0]
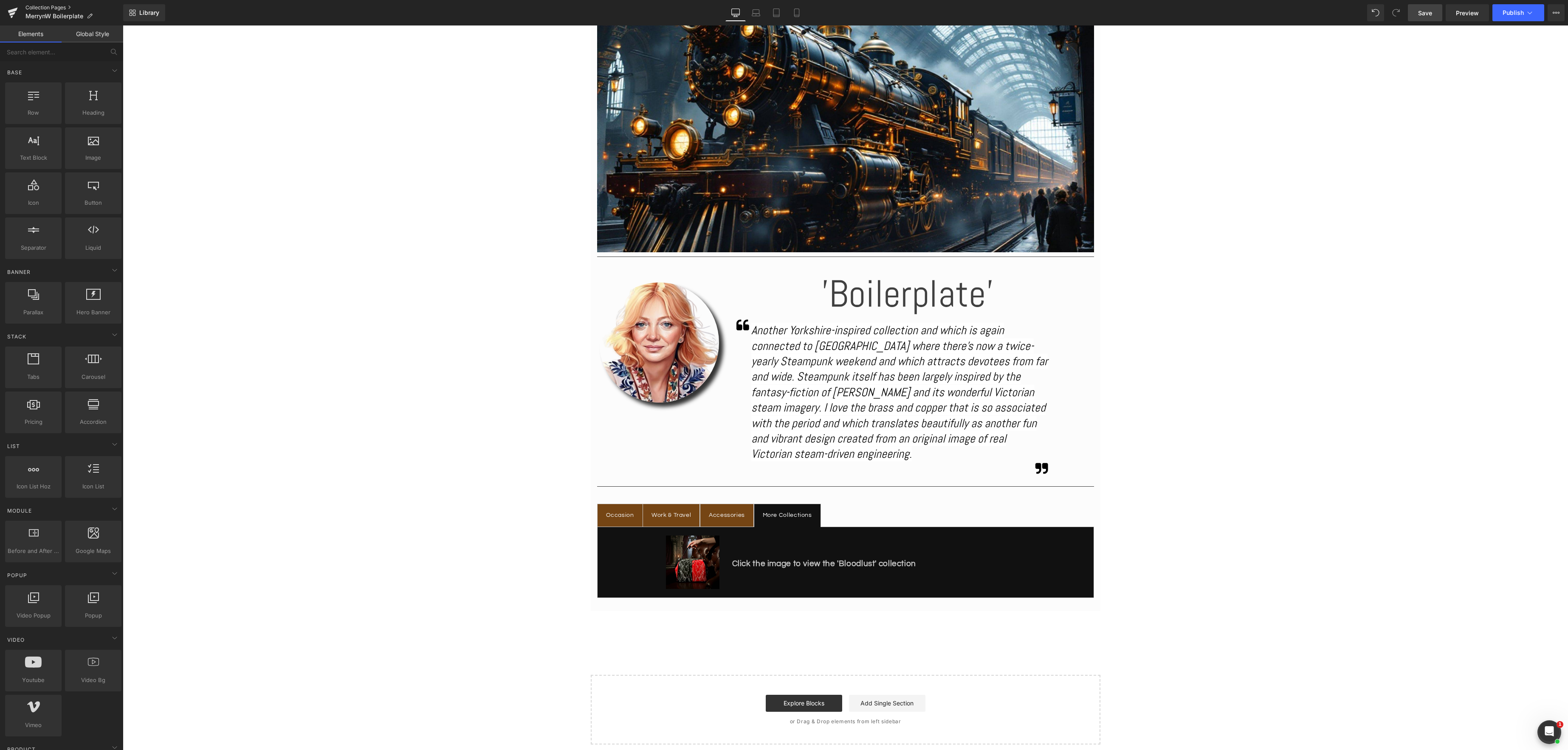
click at [42, 7] on link "Collection Pages" at bounding box center [74, 7] width 97 height 7
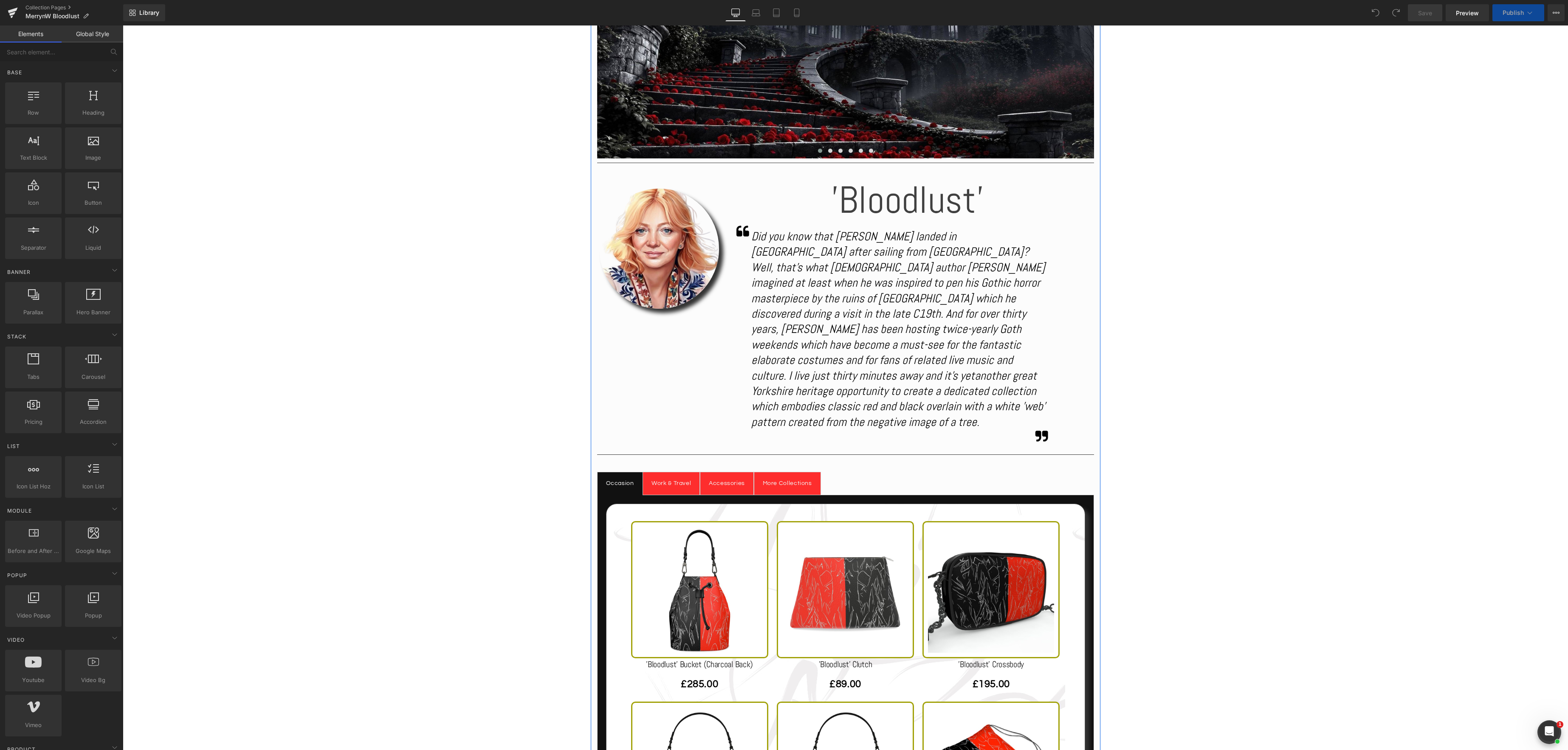
scroll to position [369, 0]
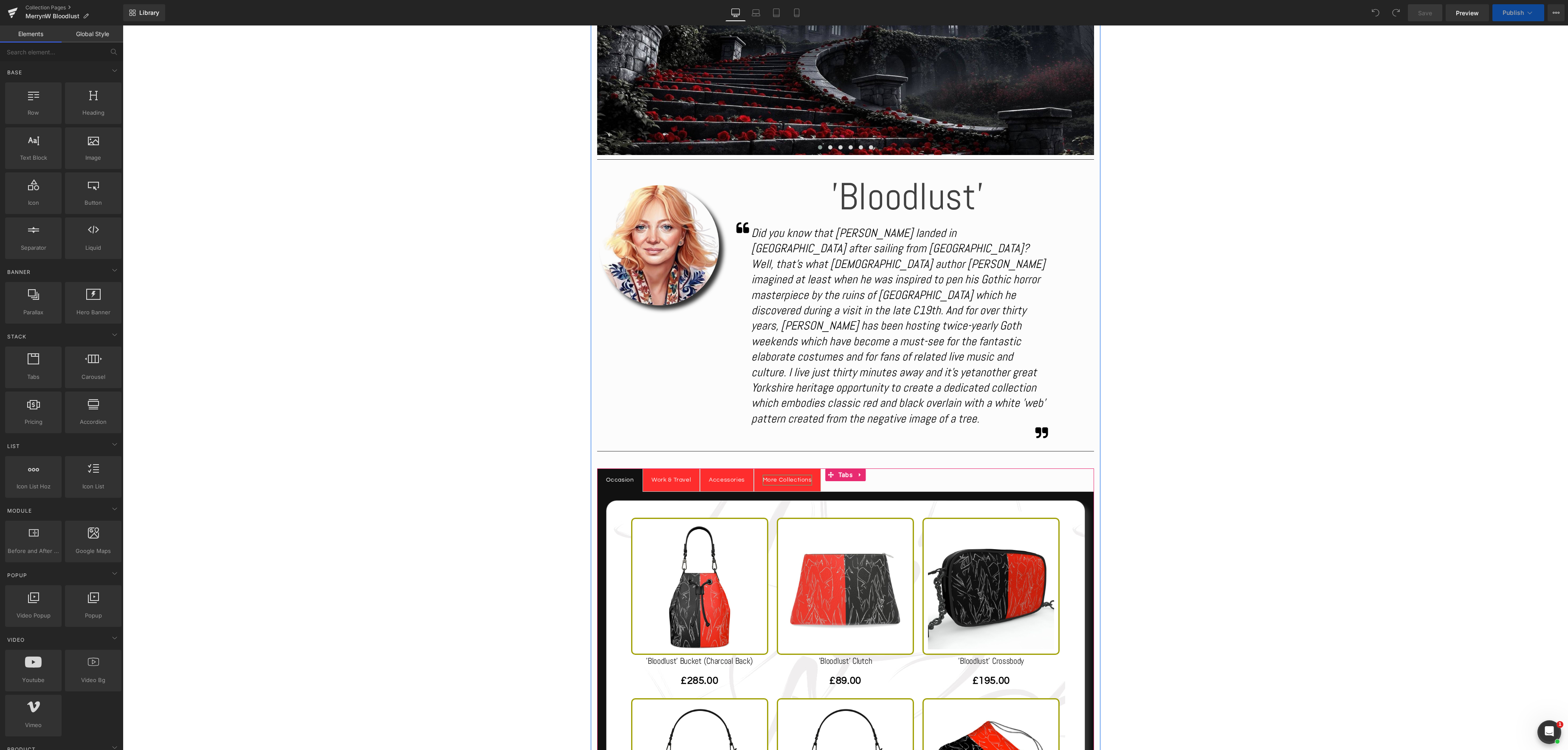
click at [781, 475] on div "More Collections" at bounding box center [787, 481] width 49 height 11
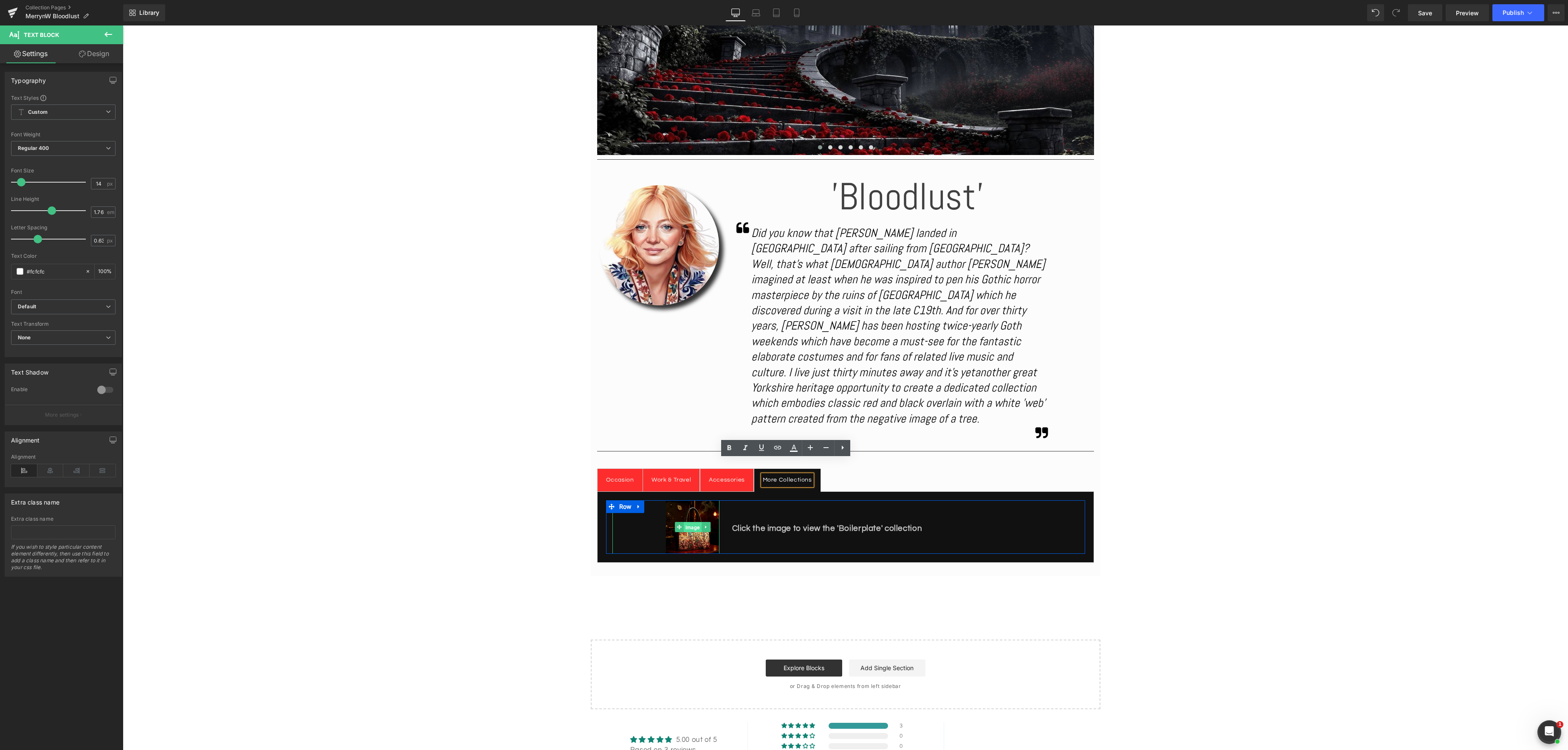
click at [694, 522] on span "Image" at bounding box center [693, 527] width 18 height 10
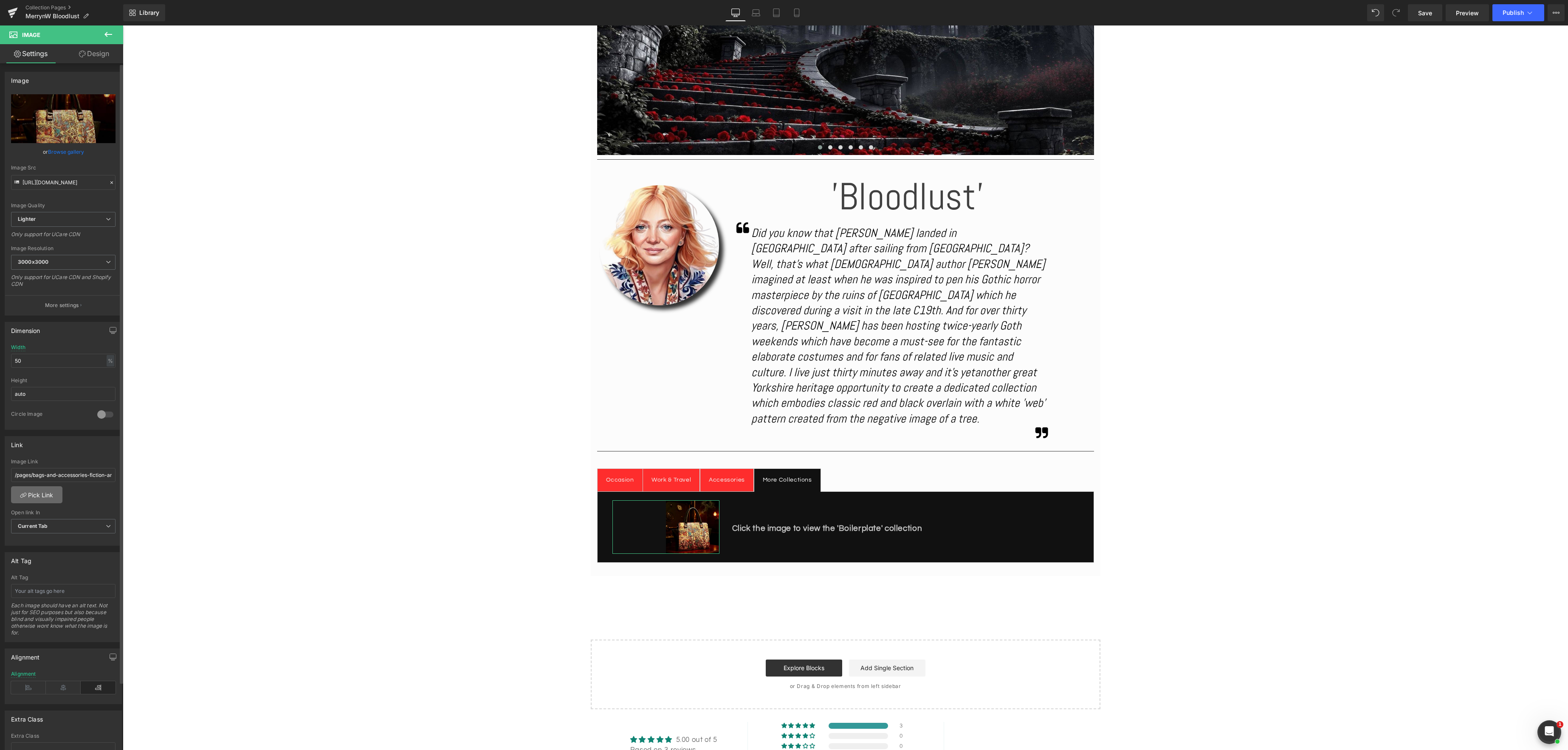
click at [29, 494] on link "Pick Link" at bounding box center [36, 495] width 51 height 17
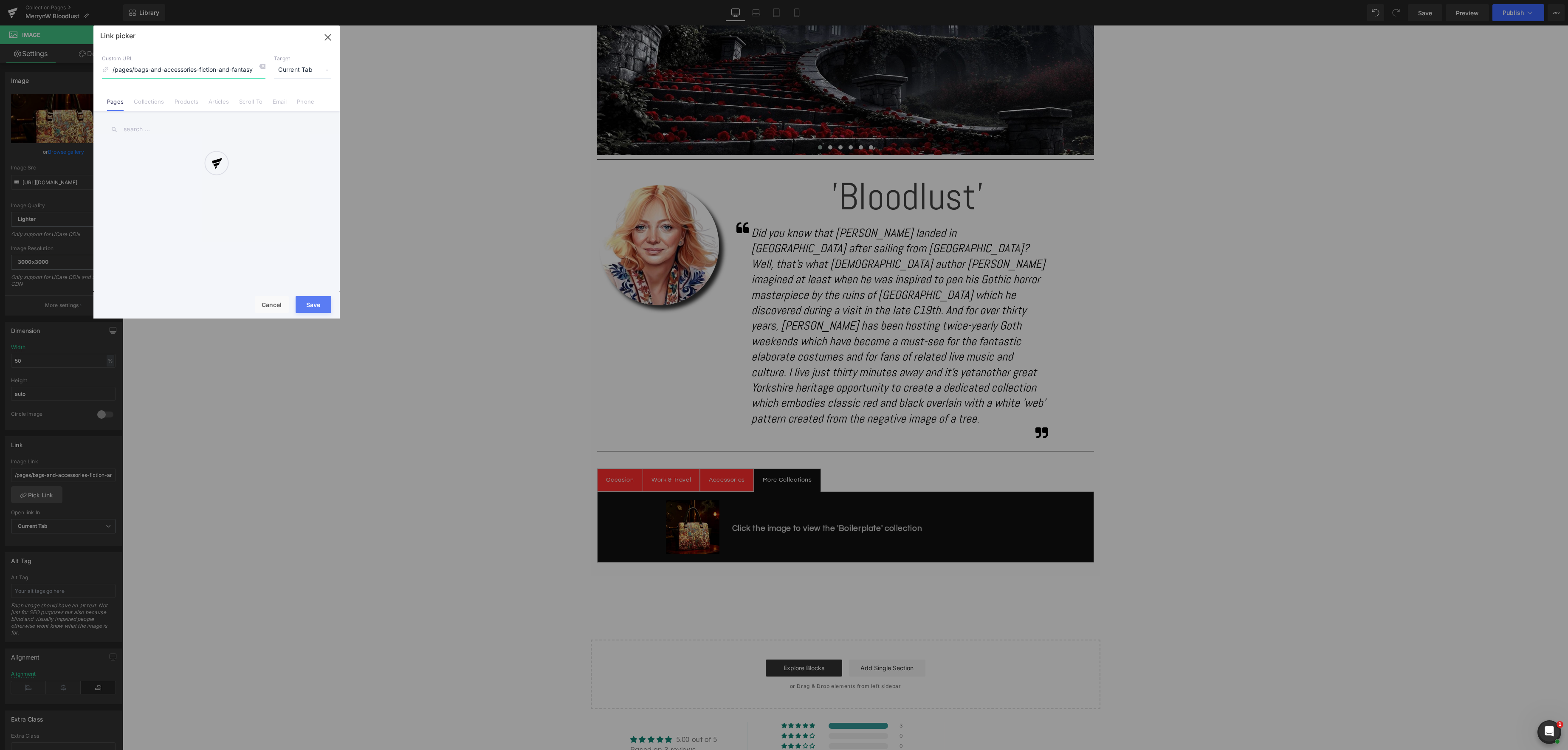
scroll to position [0, 34]
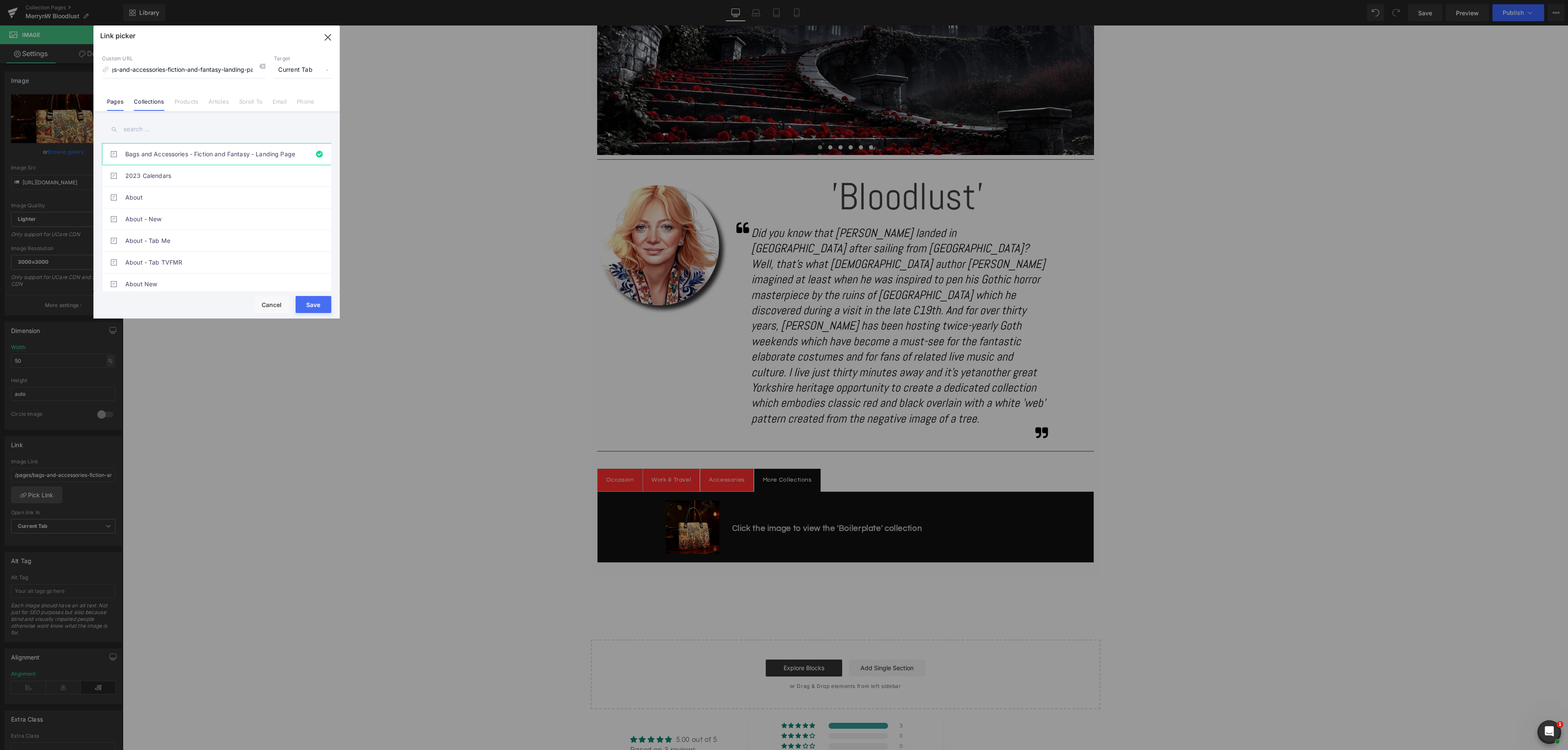
click at [150, 104] on link "Collections" at bounding box center [148, 104] width 30 height 13
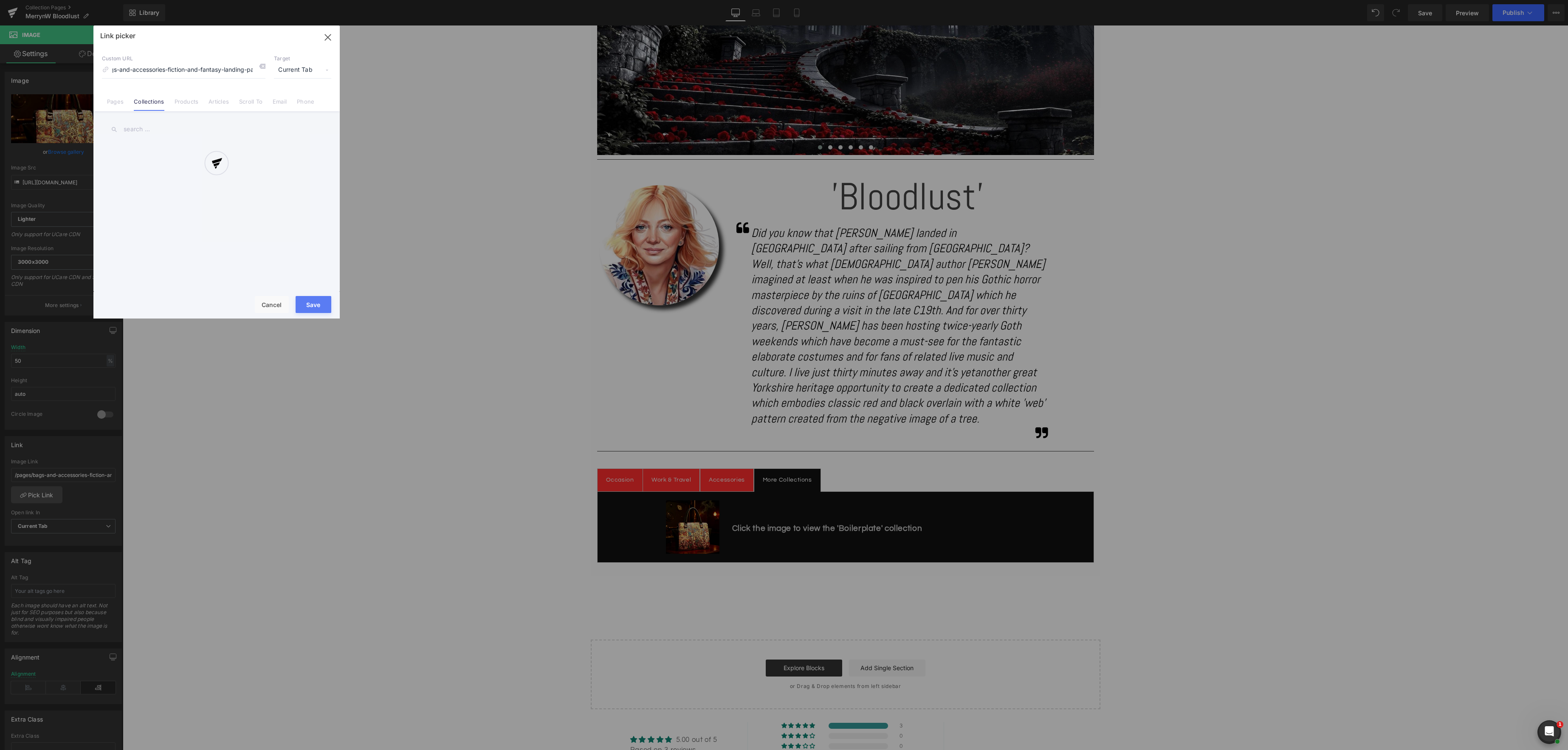
scroll to position [0, 0]
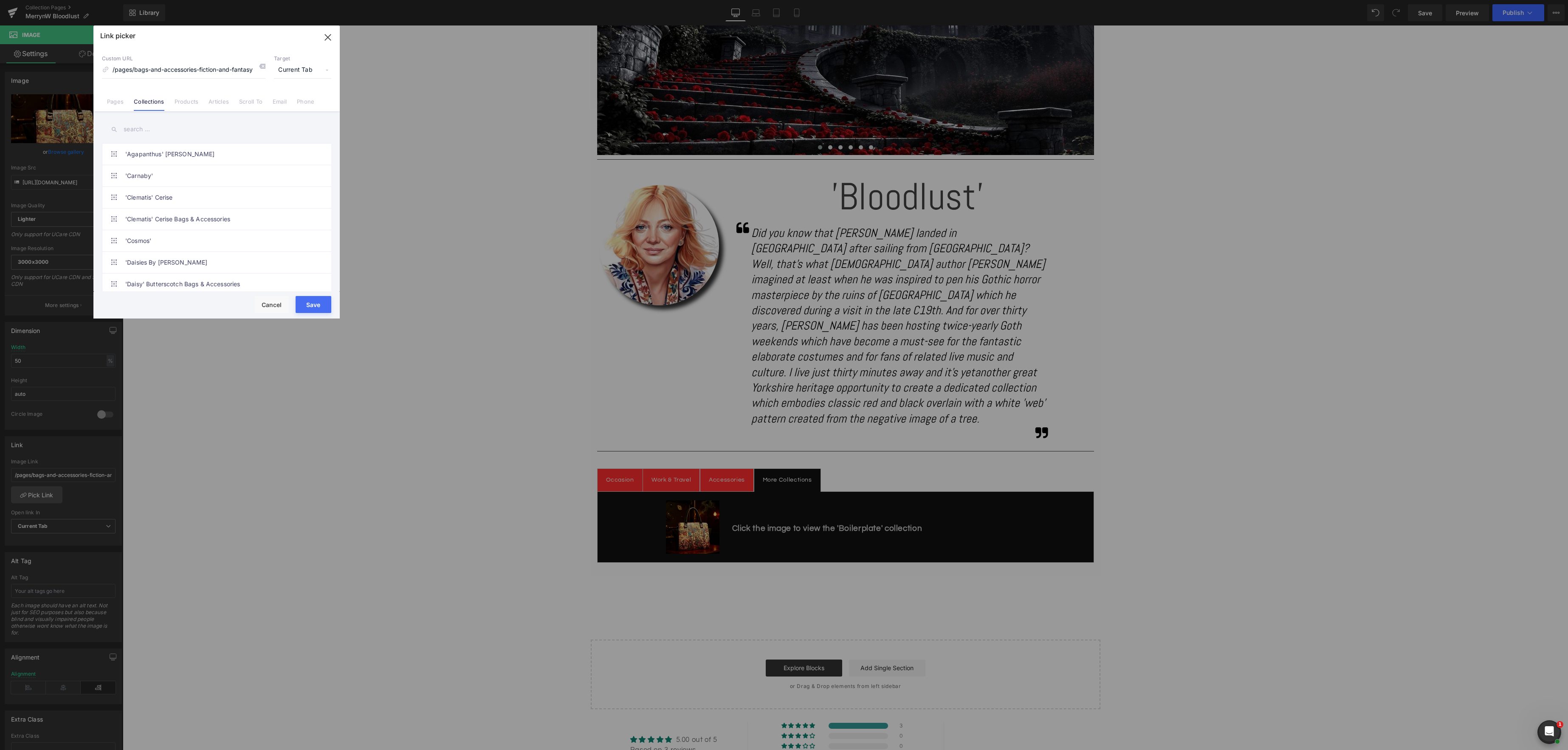
drag, startPoint x: 163, startPoint y: 125, endPoint x: 189, endPoint y: 131, distance: 26.7
click at [163, 125] on input "text" at bounding box center [217, 129] width 229 height 19
click at [116, 101] on link "Pages" at bounding box center [115, 104] width 16 height 13
click at [172, 131] on input "boilerplate" at bounding box center [217, 129] width 229 height 19
drag, startPoint x: 172, startPoint y: 131, endPoint x: 159, endPoint y: 142, distance: 17.0
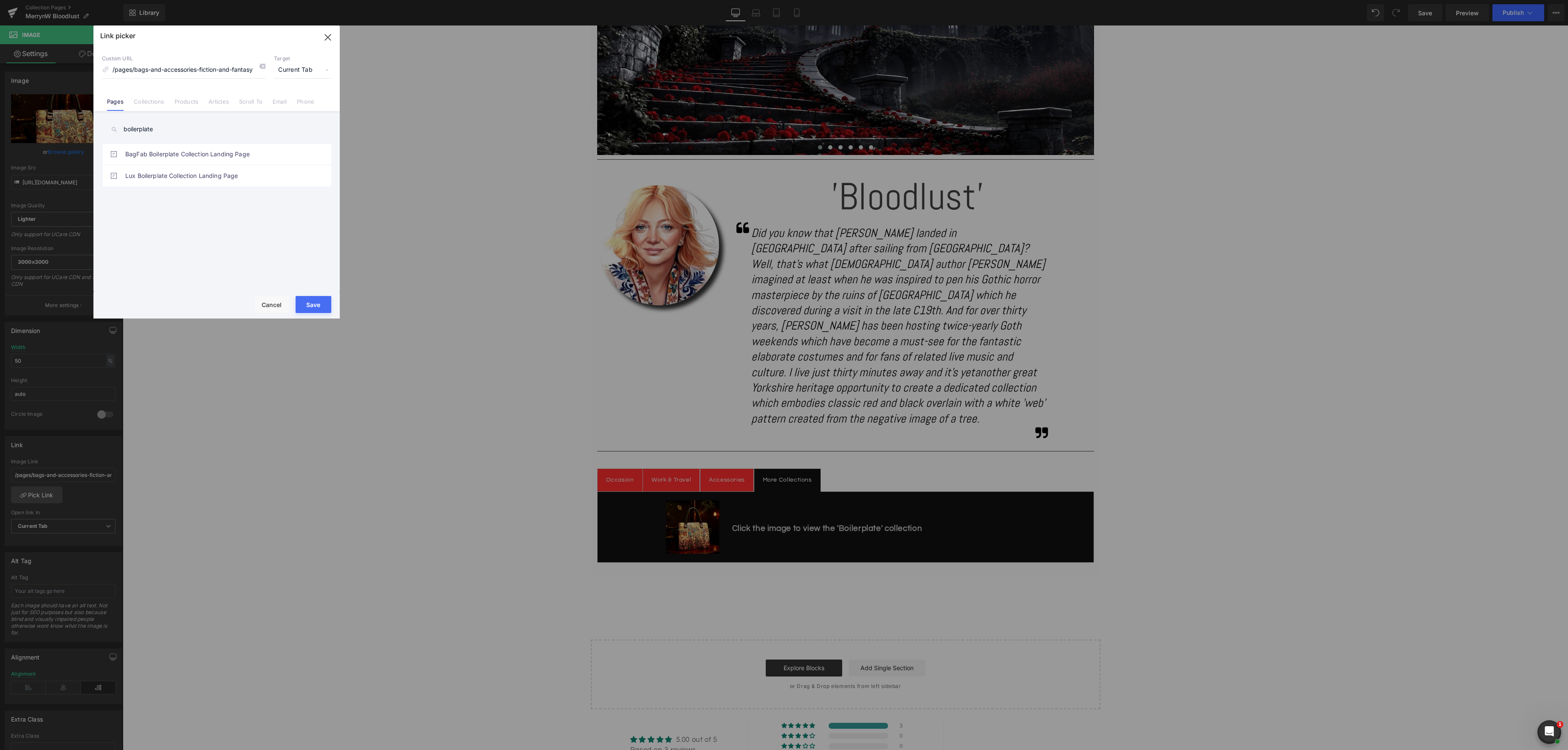
click at [99, 130] on div "boilerplate Bags and Accessories - Fiction and Fantasy - Landing Page 2023 Cale…" at bounding box center [217, 203] width 247 height 182
type input "merrynw"
click at [156, 104] on link "Collections" at bounding box center [148, 104] width 30 height 13
click at [156, 128] on input "merrynw" at bounding box center [217, 129] width 229 height 19
drag, startPoint x: 157, startPoint y: 130, endPoint x: 104, endPoint y: 127, distance: 53.1
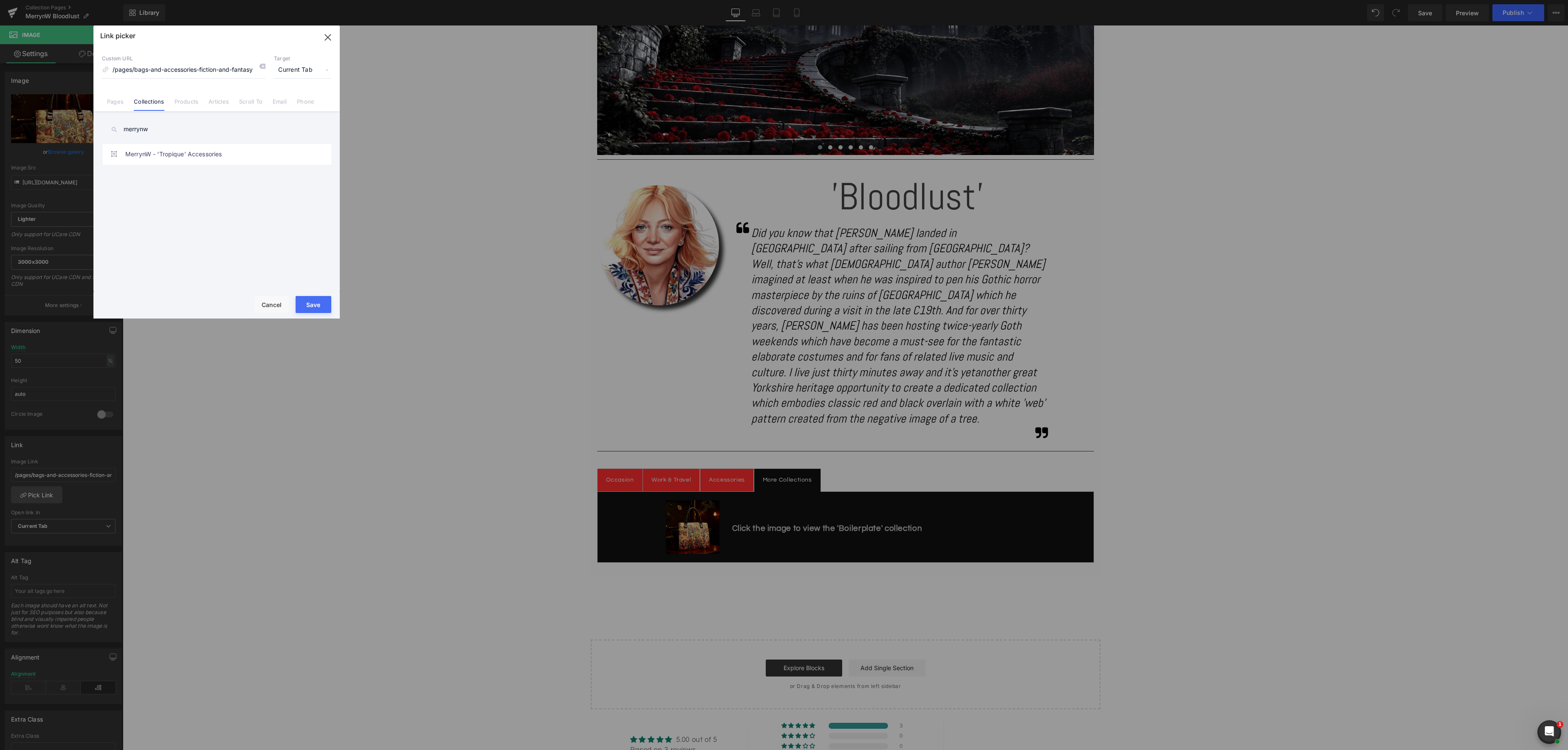
click at [104, 127] on input "merrynw" at bounding box center [217, 129] width 229 height 19
click at [240, 66] on input "/pages/bags-and-accessories-fiction-and-fantasy-landing-page" at bounding box center [184, 70] width 163 height 16
click at [276, 302] on button "Cancel" at bounding box center [271, 305] width 34 height 17
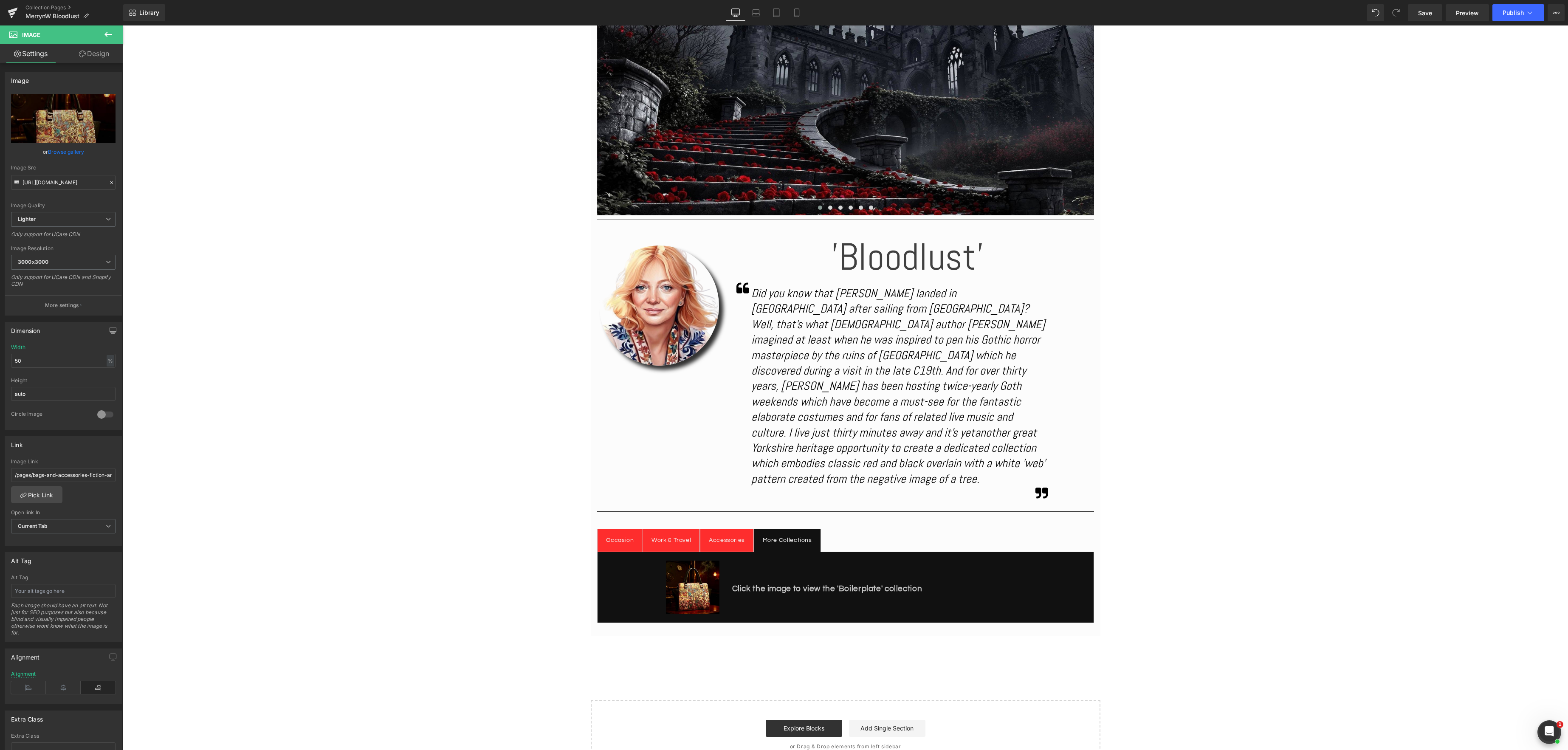
scroll to position [188, 0]
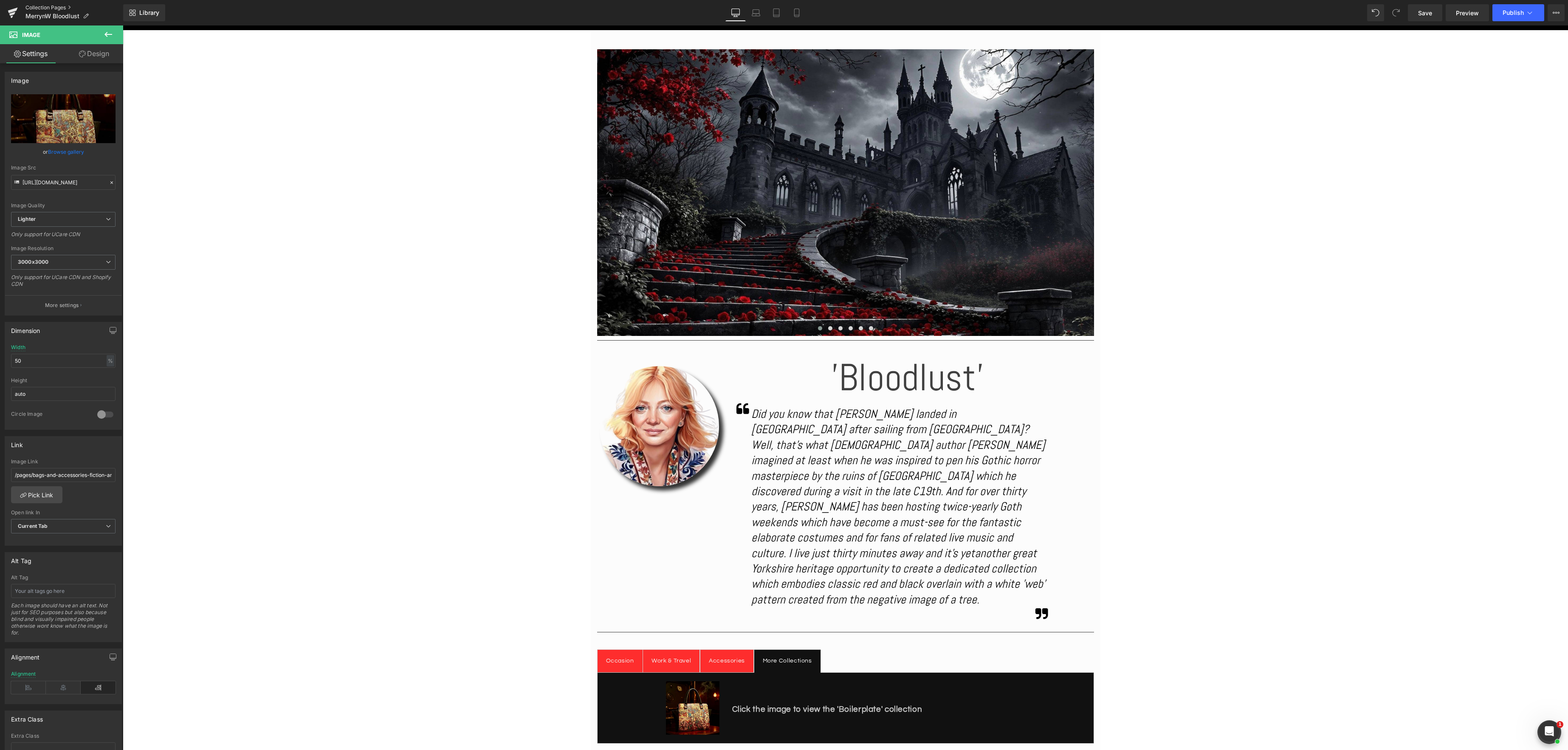
click at [41, 8] on link "Collection Pages" at bounding box center [74, 7] width 97 height 7
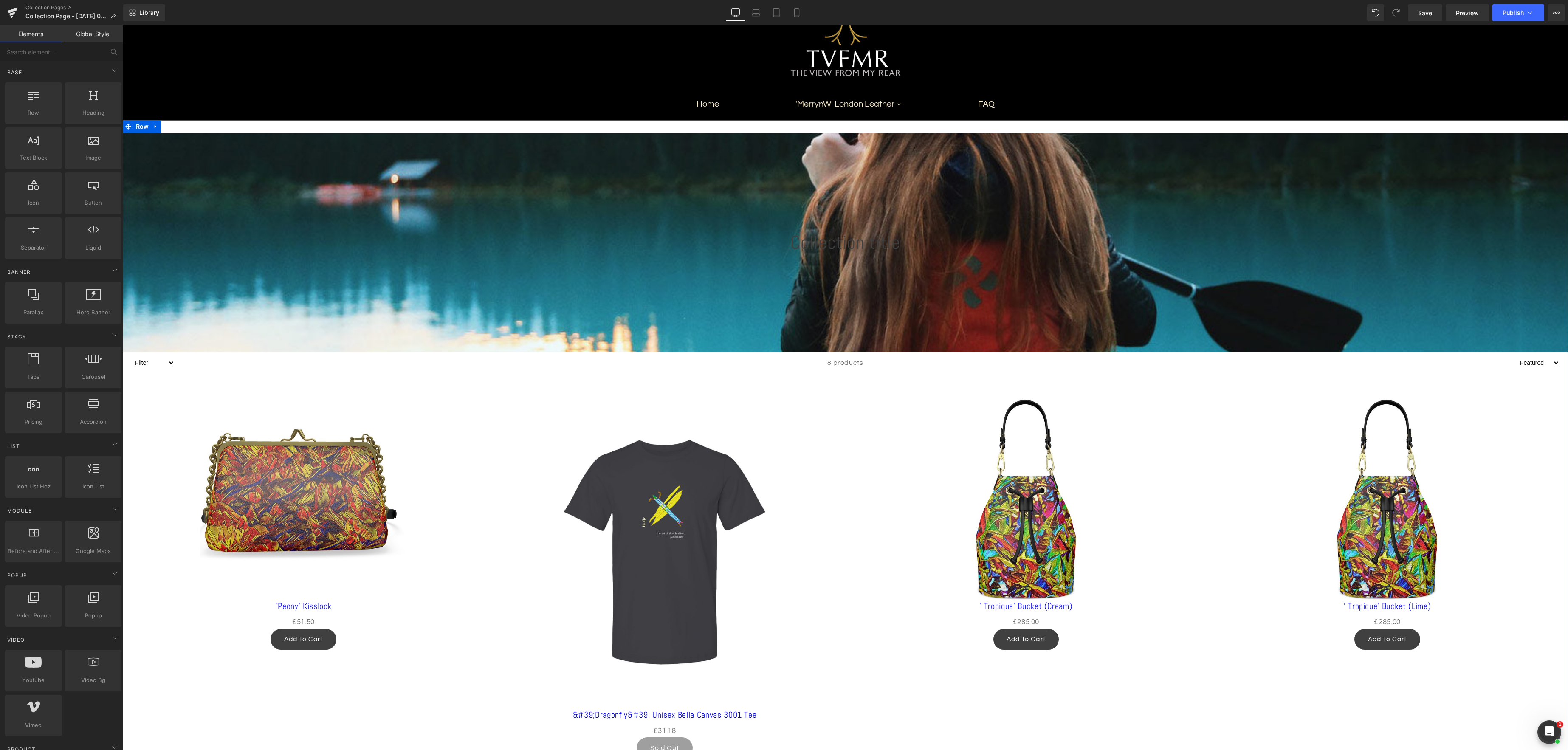
scroll to position [46, 0]
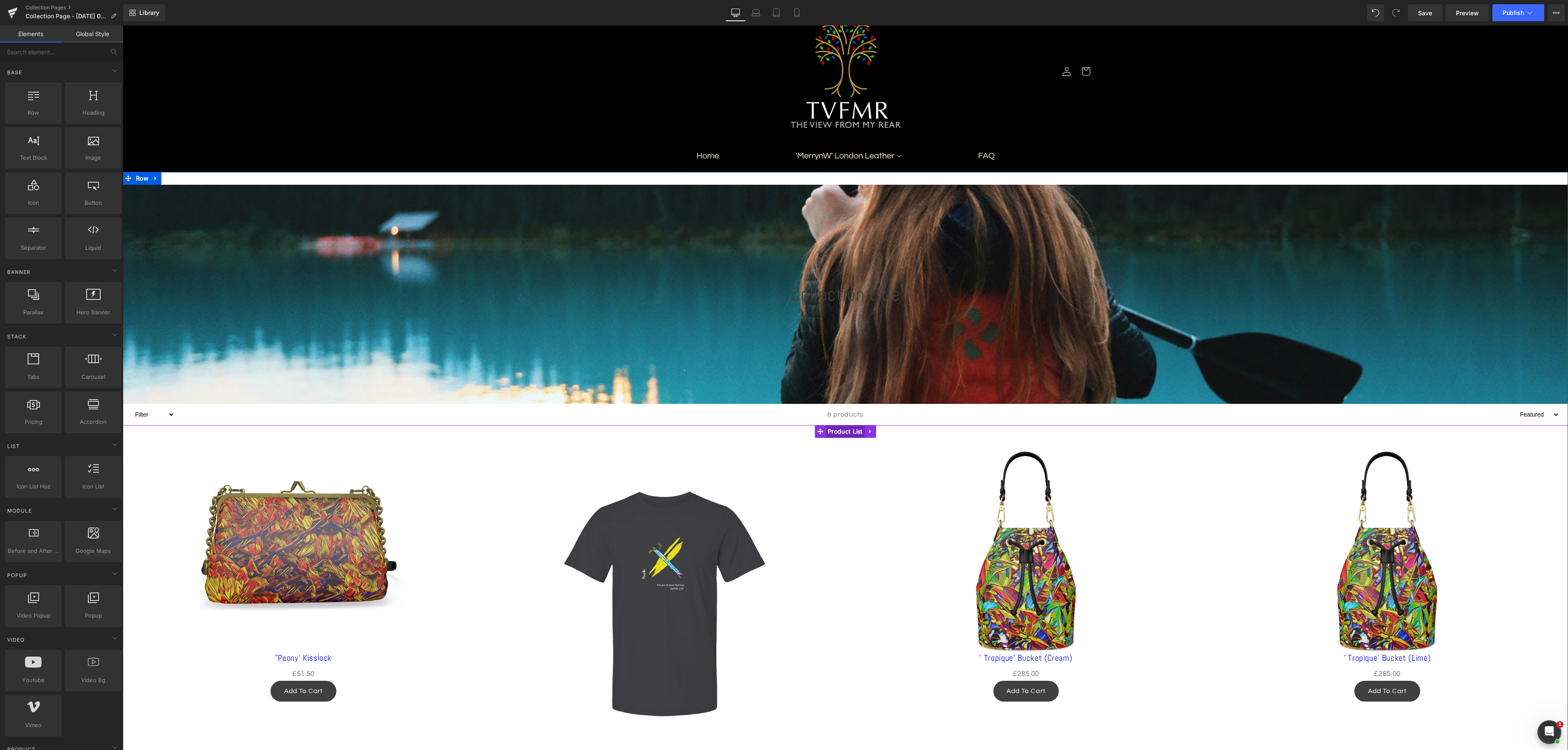
click at [848, 431] on span "Product List" at bounding box center [845, 431] width 39 height 13
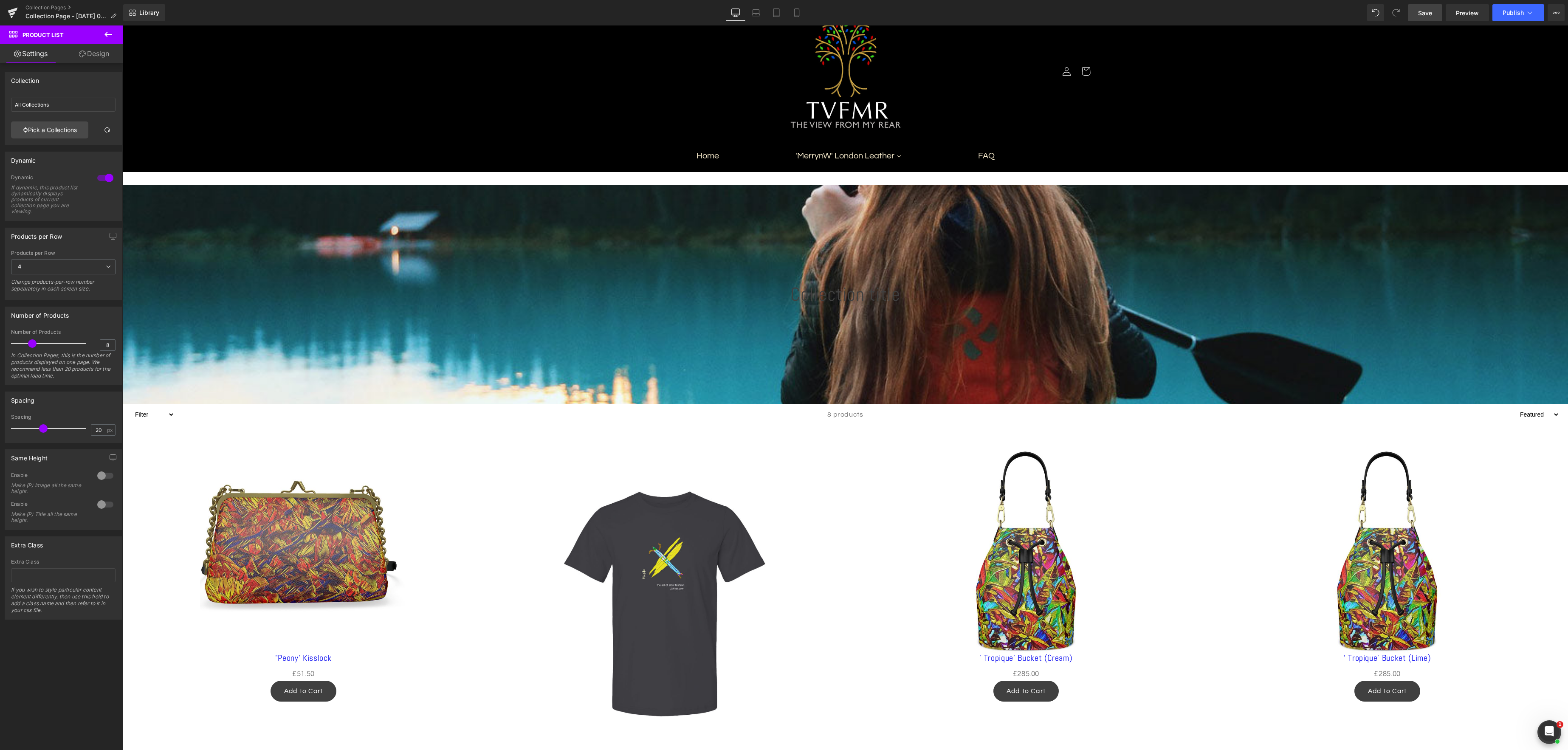
click at [1431, 13] on span "Save" at bounding box center [1425, 13] width 14 height 9
click at [1535, 11] on button "Publish" at bounding box center [1519, 13] width 52 height 17
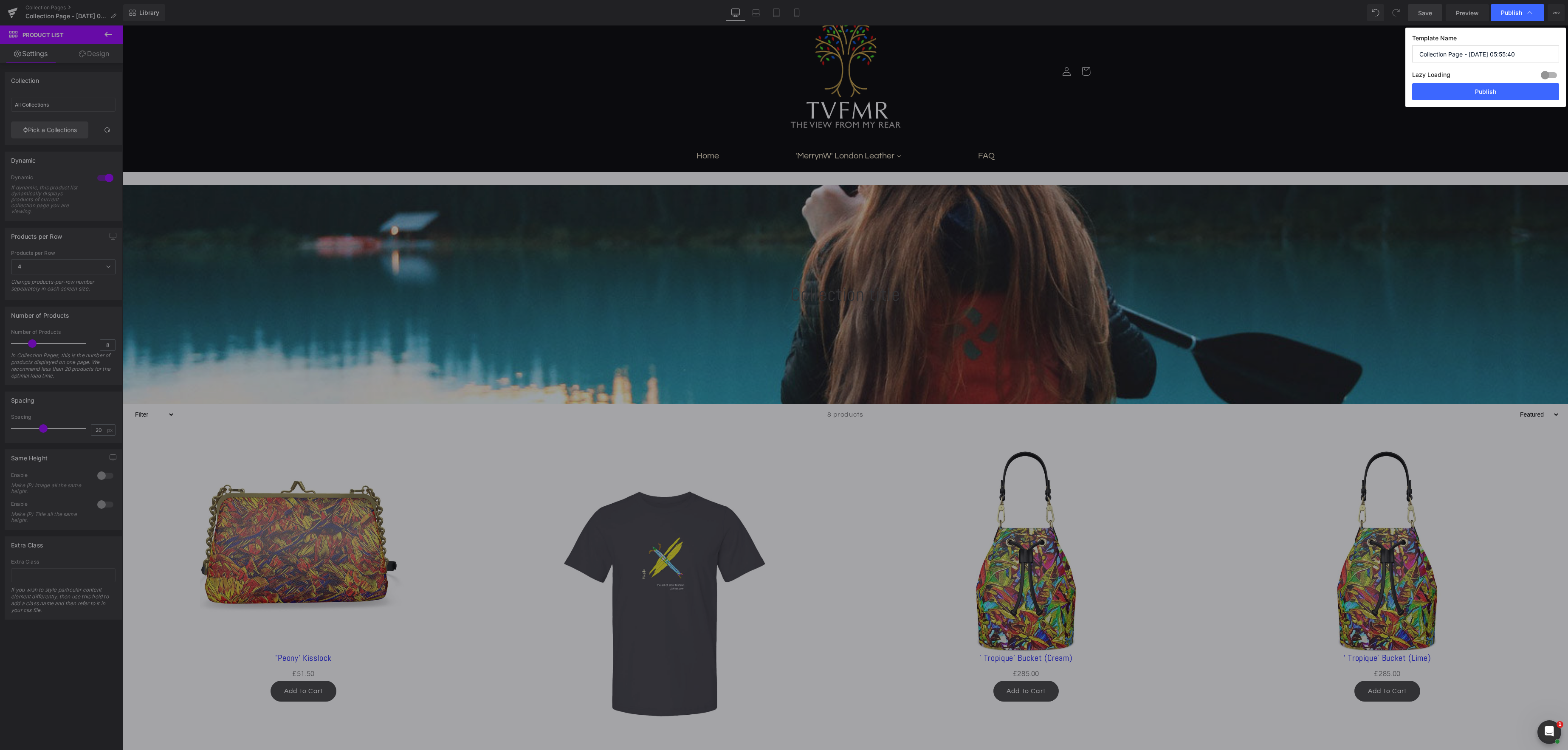
drag, startPoint x: 1530, startPoint y: 55, endPoint x: 1418, endPoint y: 58, distance: 112.0
click at [1399, 50] on div "Publish Template Name Collection Page - [DATE] 05:55:40 Lazy Loading Build Upgr…" at bounding box center [784, 375] width 1568 height 750
type input "MerrynW - Boilerplate"
click at [1520, 91] on button "Publish" at bounding box center [1486, 92] width 147 height 17
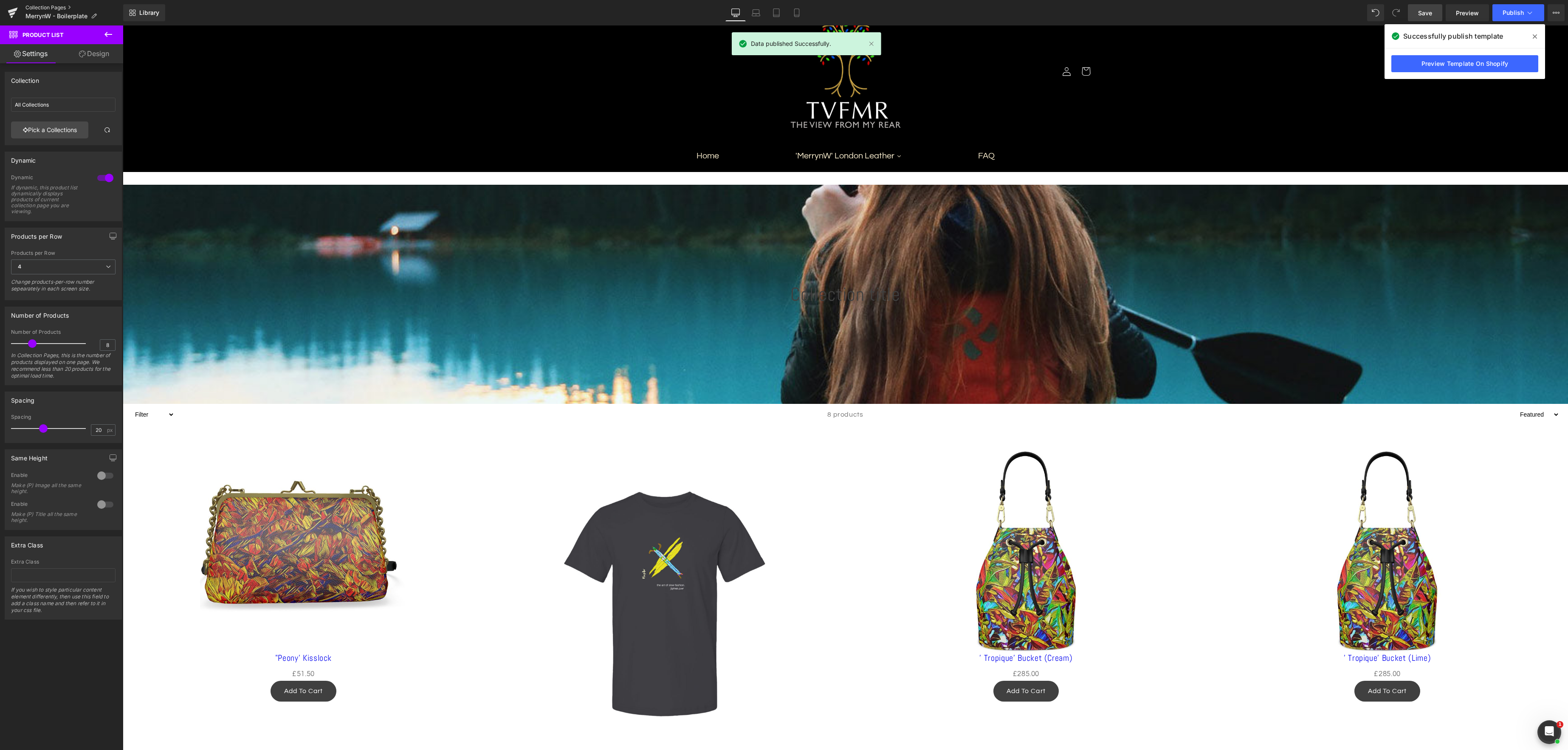
click at [42, 6] on link "Collection Pages" at bounding box center [74, 7] width 97 height 7
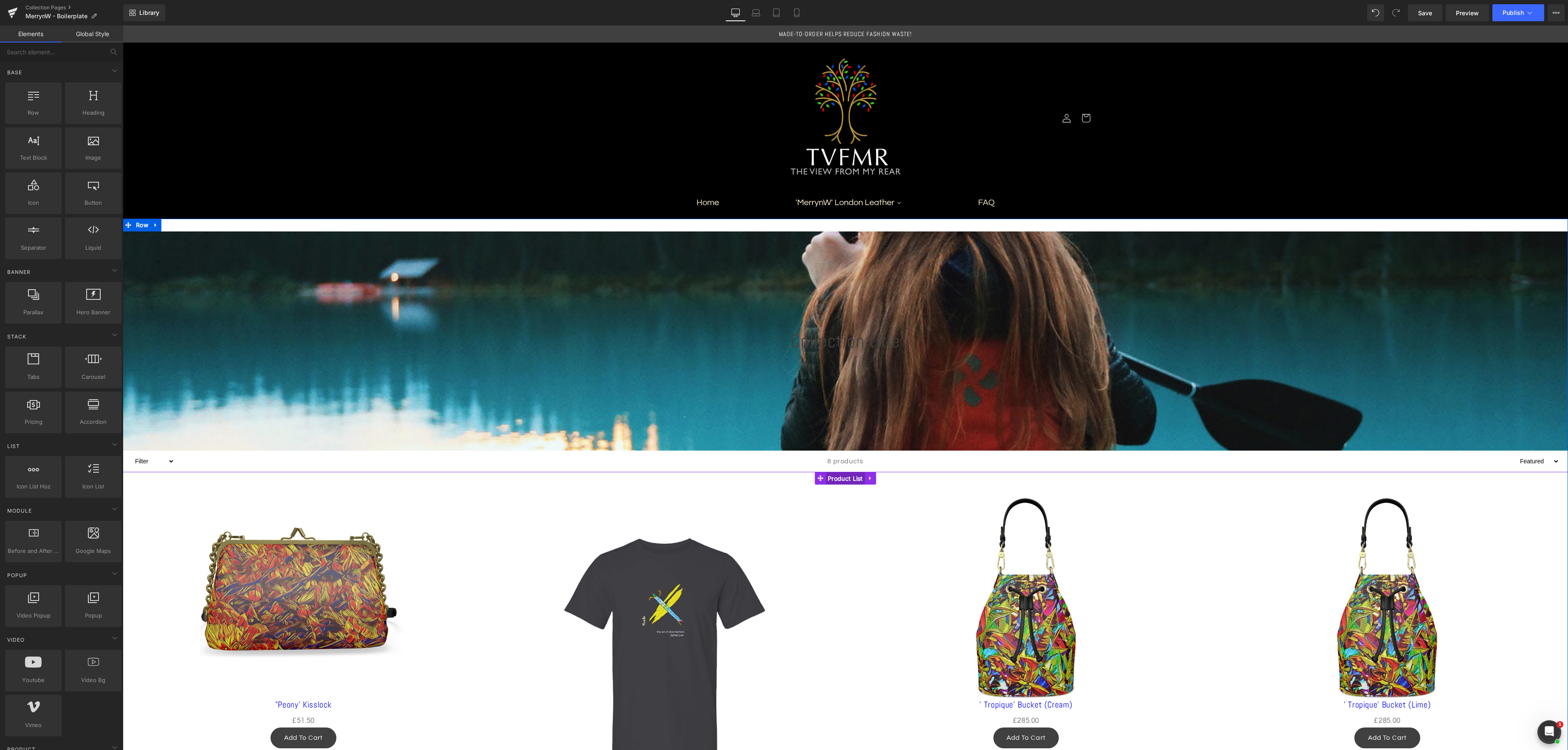
click at [846, 481] on span "Product List" at bounding box center [845, 478] width 39 height 13
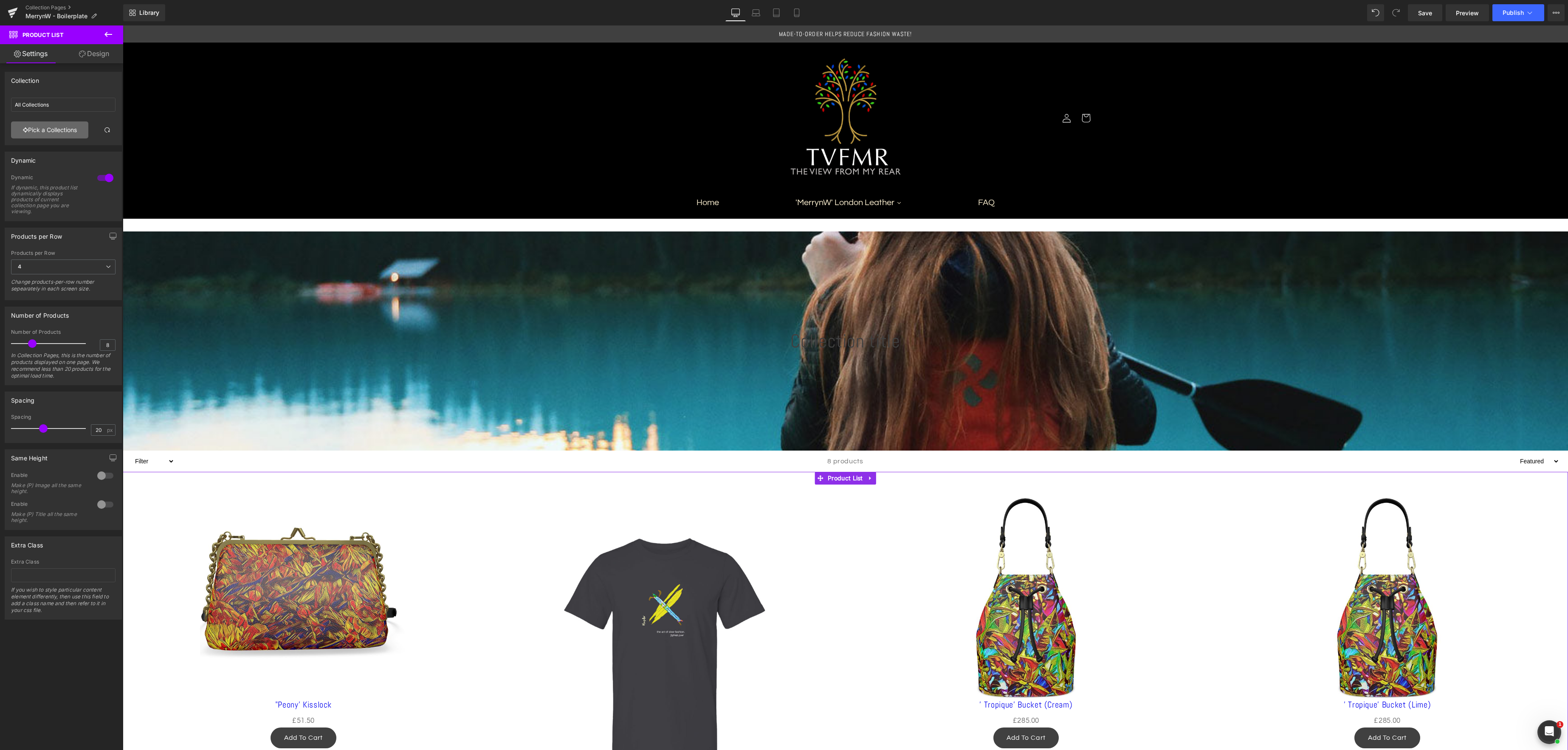
click at [59, 128] on link "Pick a Collections" at bounding box center [49, 130] width 77 height 17
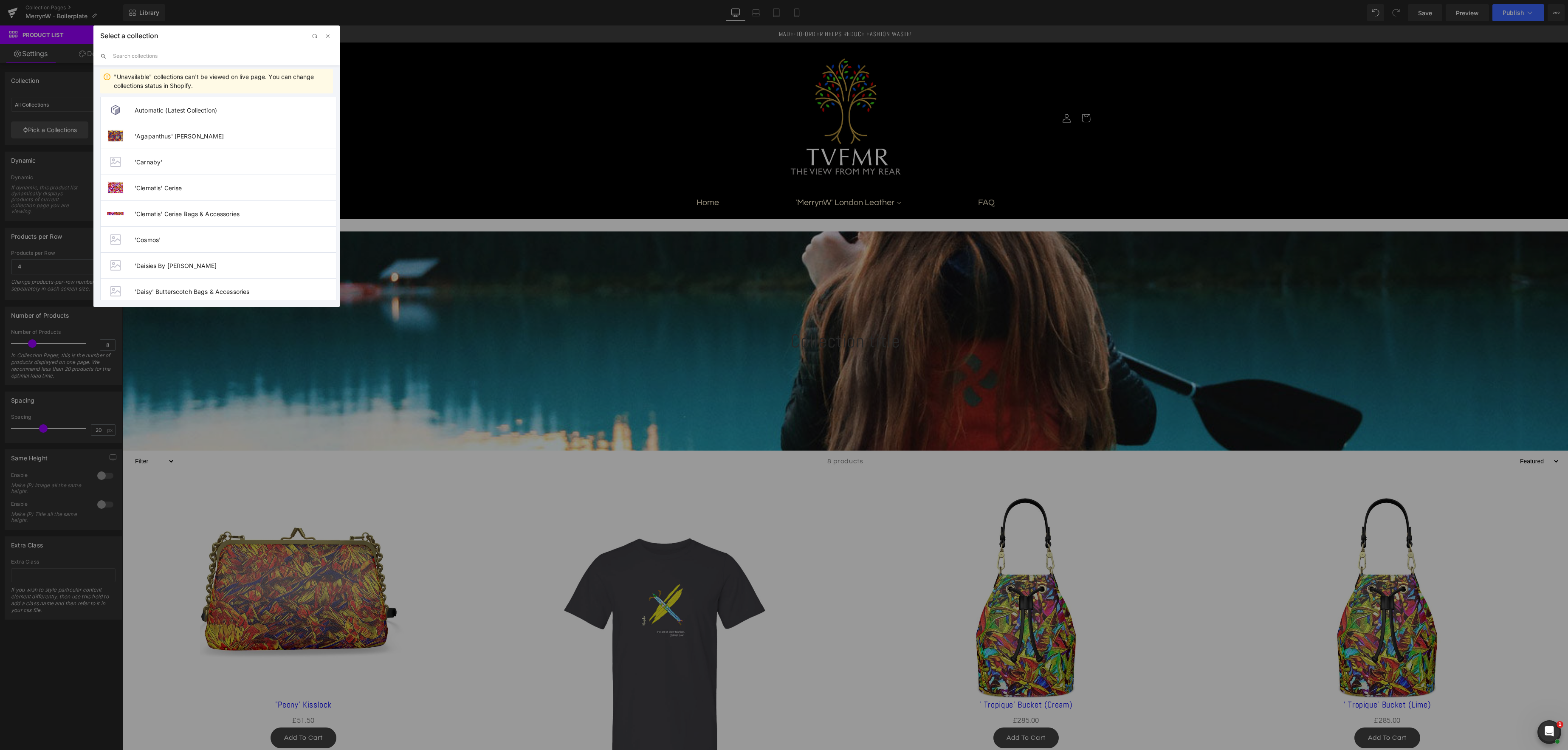
click at [152, 56] on input "text" at bounding box center [223, 56] width 220 height 19
type input "boilerplate"
click at [234, 233] on span "Style: 'Boilerplate' Crossbodies & Handbags" at bounding box center [235, 233] width 201 height 7
type input "Style: 'Boilerplate' Crossbodies & Handbags"
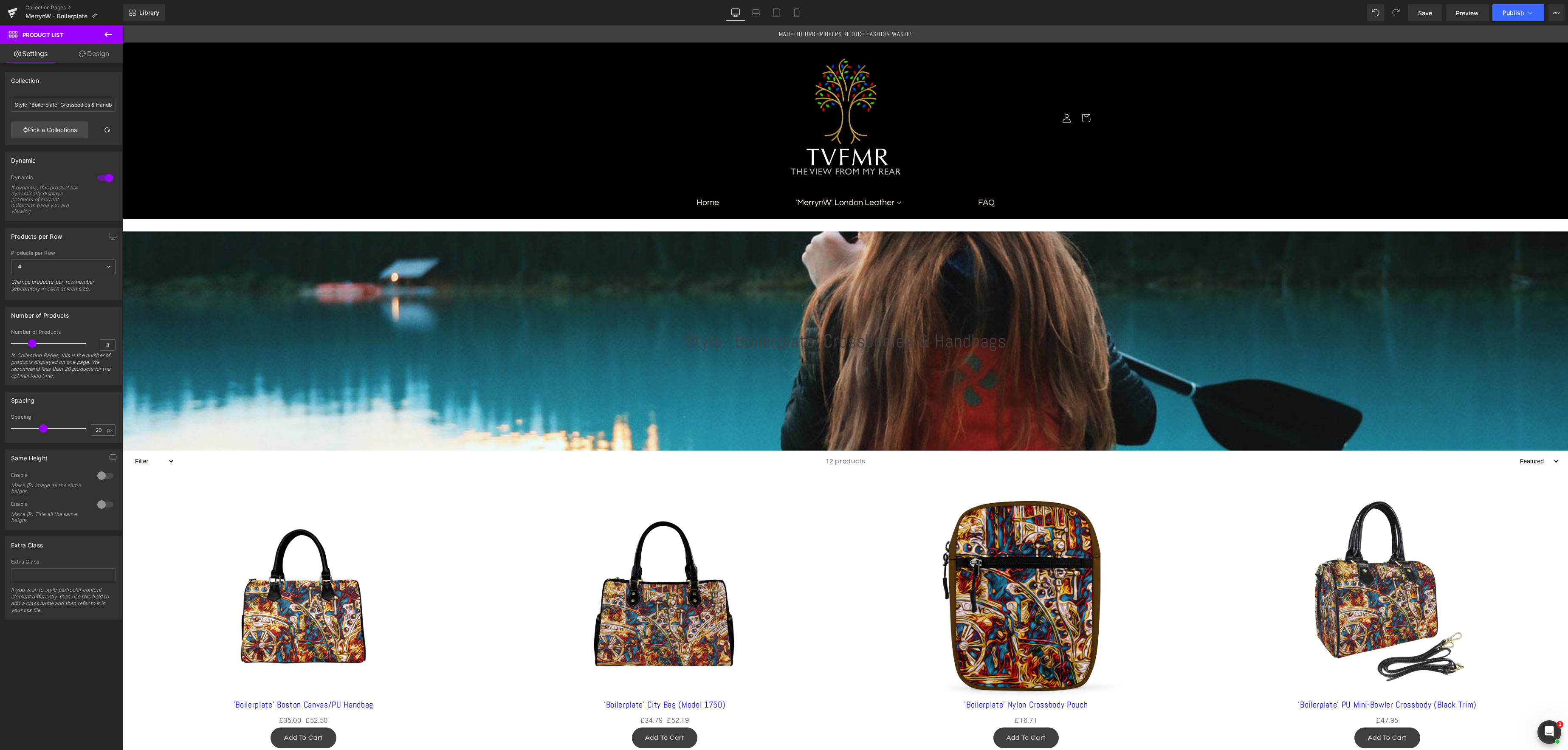
scroll to position [9, 0]
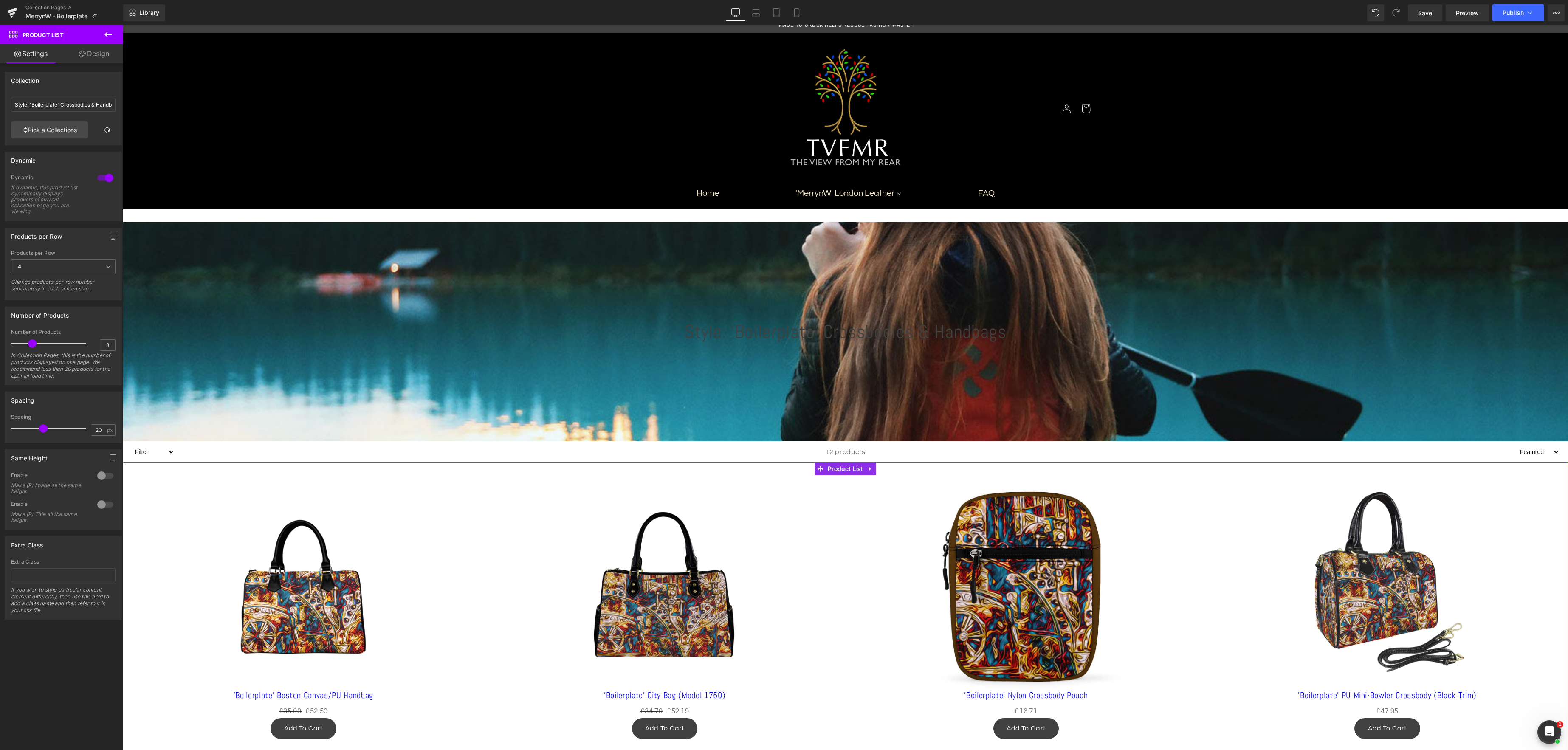
click at [100, 178] on div at bounding box center [105, 177] width 20 height 13
click at [1429, 18] on link "Save" at bounding box center [1425, 13] width 35 height 17
click at [1535, 11] on button "Publish" at bounding box center [1519, 13] width 52 height 17
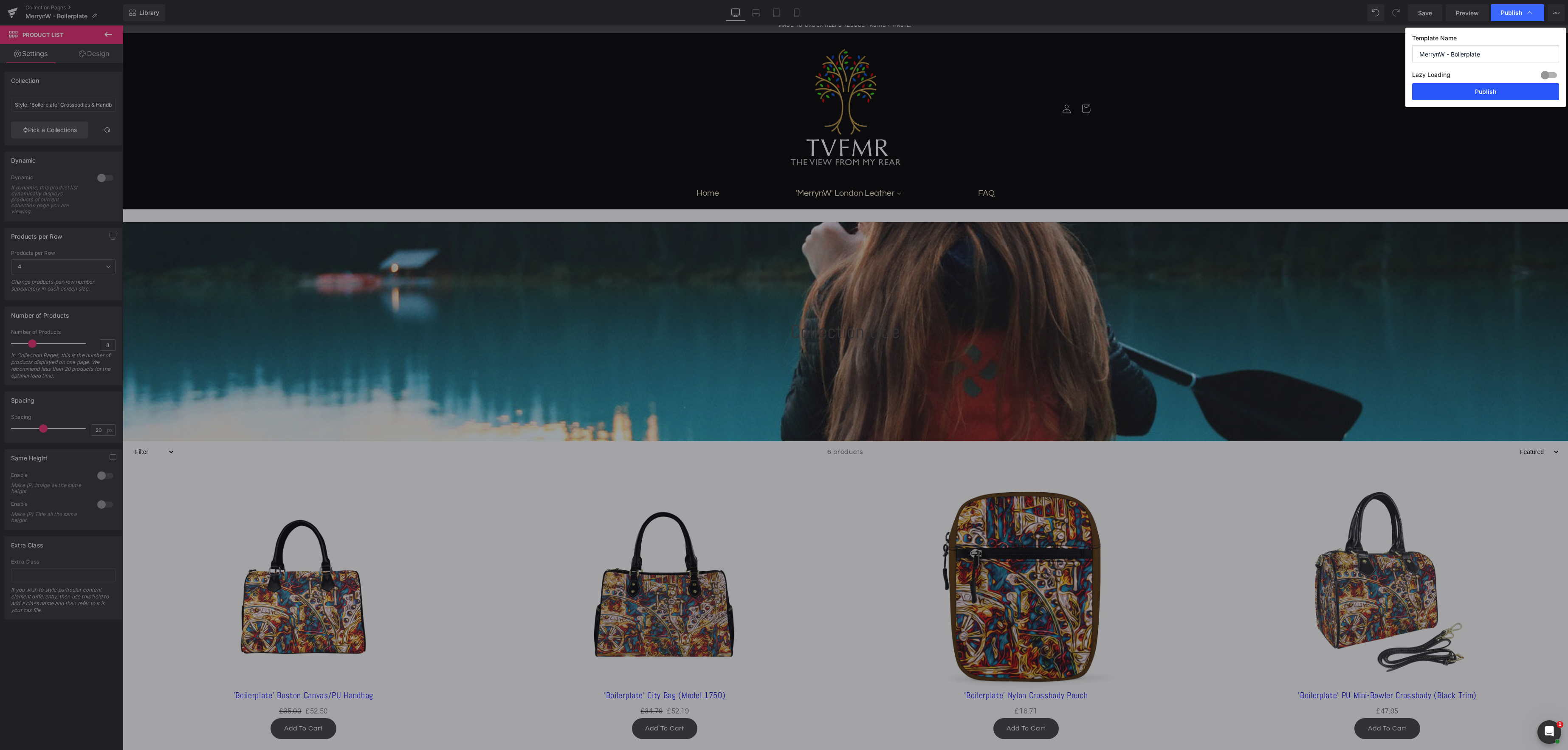
click at [1506, 90] on button "Publish" at bounding box center [1486, 92] width 147 height 17
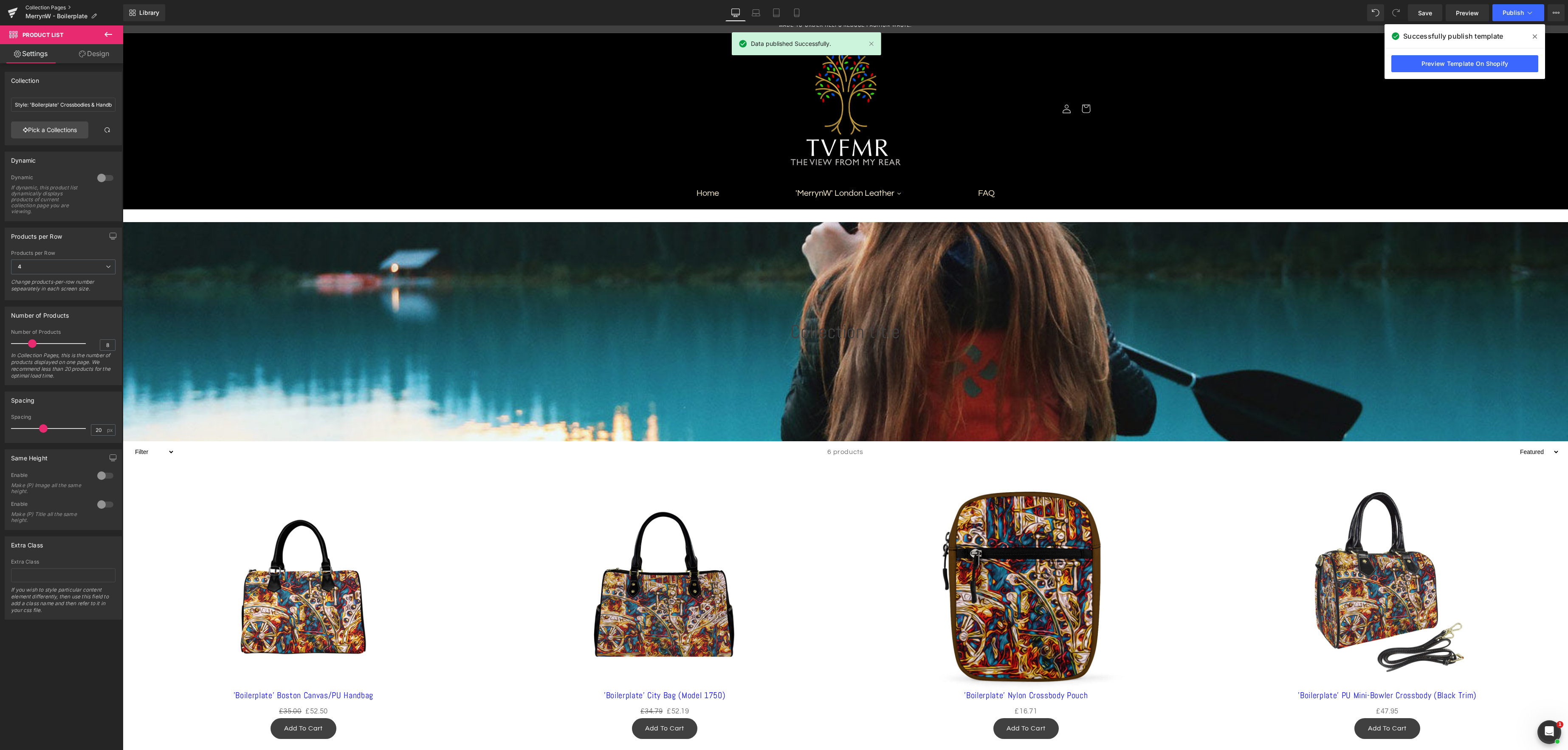
click at [33, 5] on link "Collection Pages" at bounding box center [74, 7] width 97 height 7
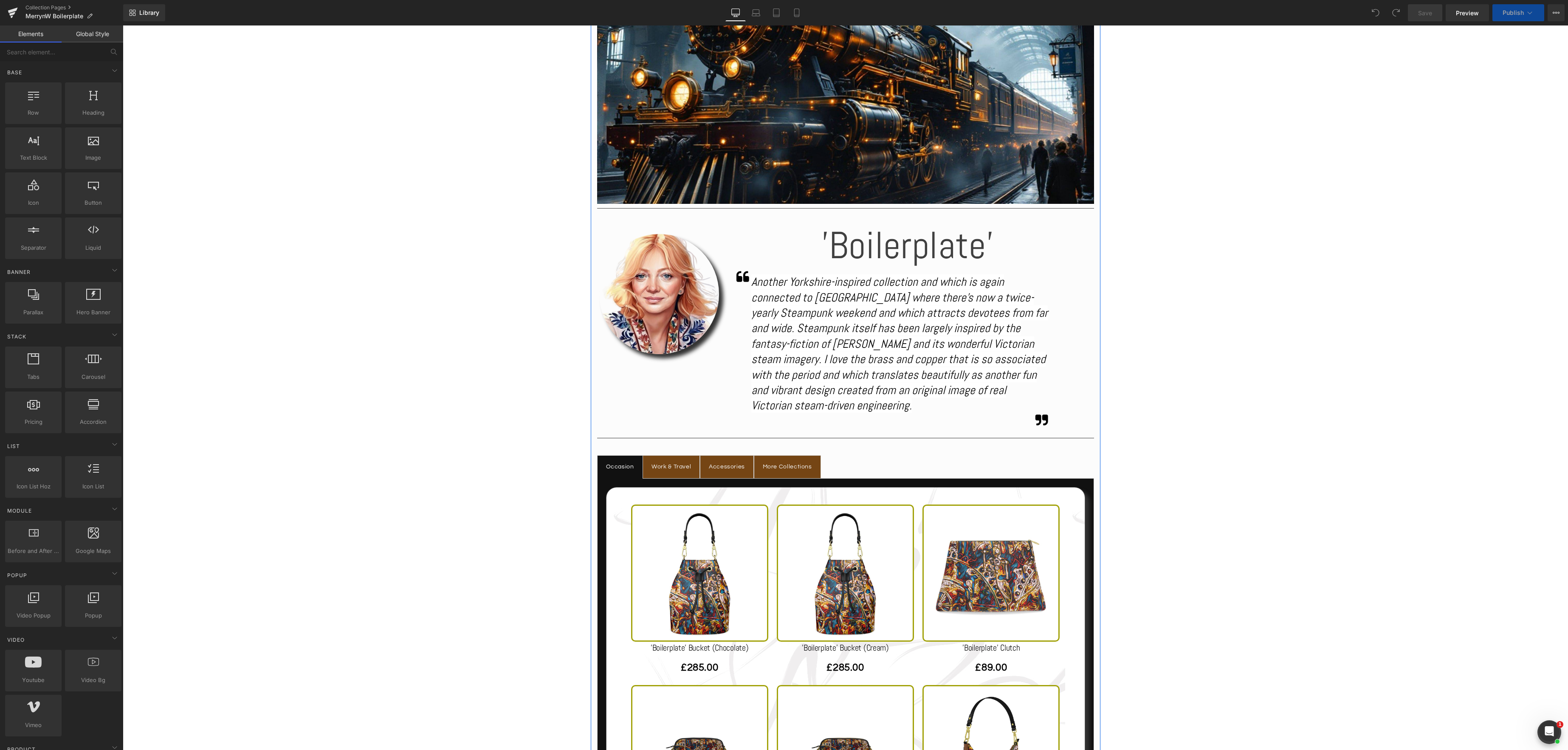
scroll to position [324, 0]
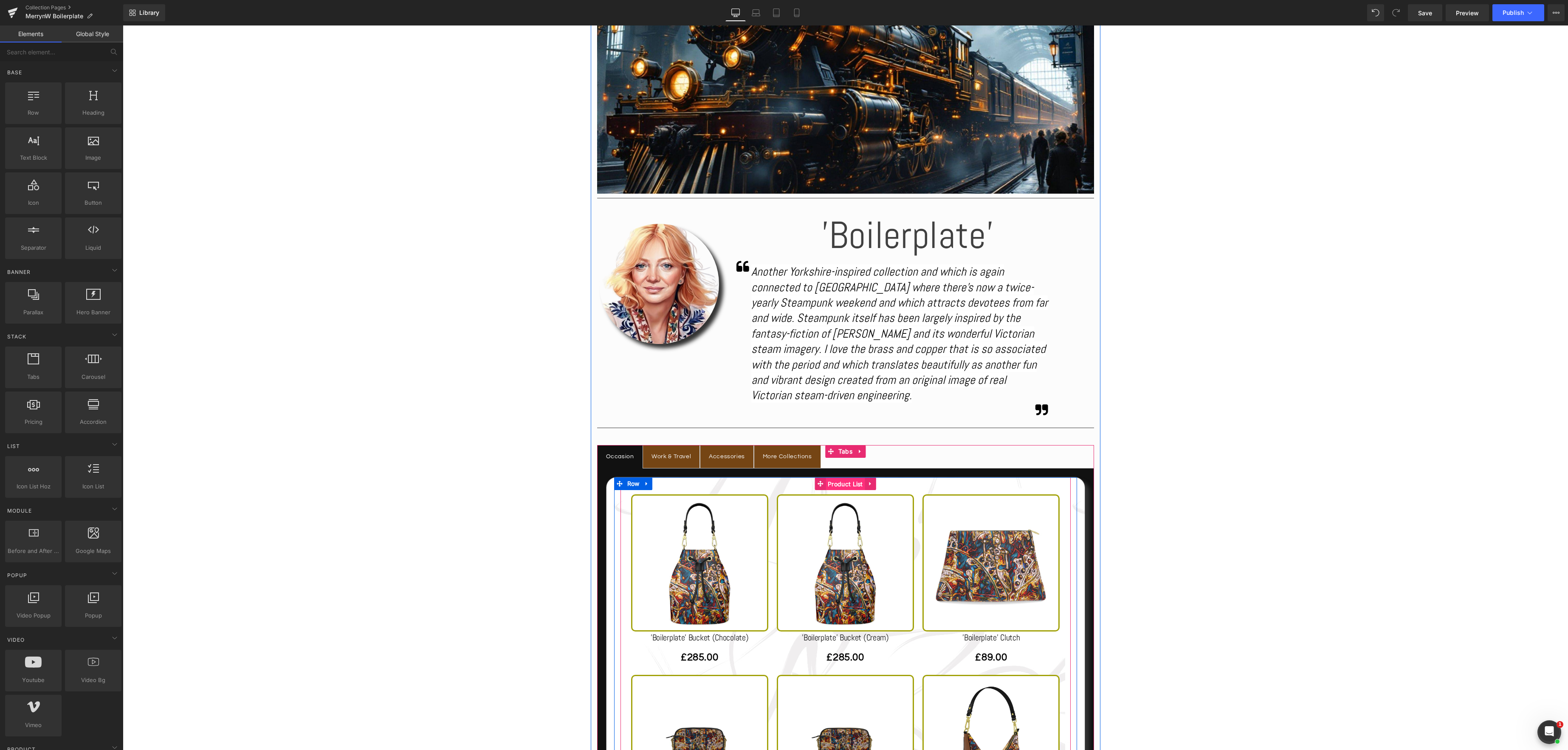
click at [834, 482] on span "Product List" at bounding box center [845, 484] width 39 height 13
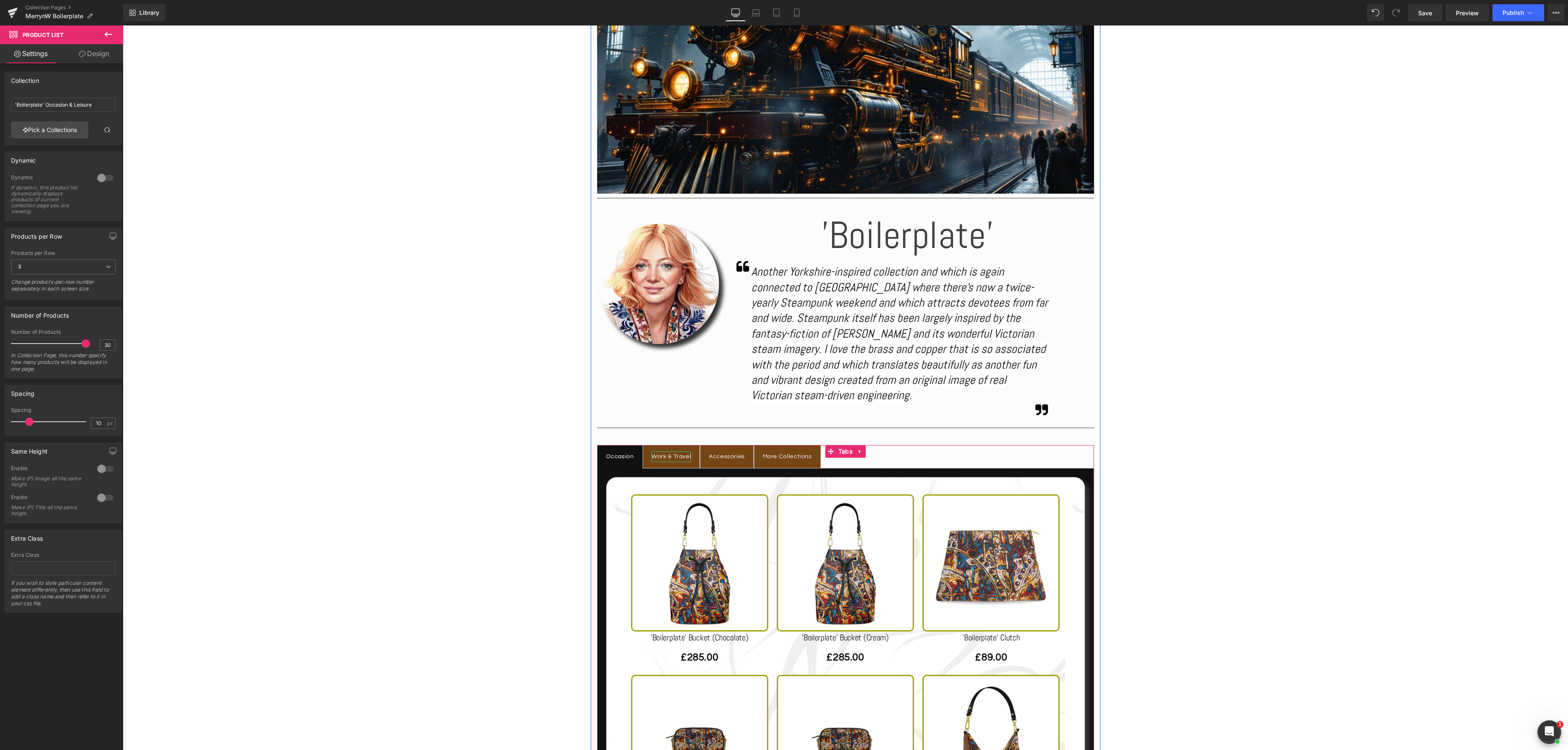
click at [677, 458] on div "Work & Travel" at bounding box center [671, 457] width 39 height 11
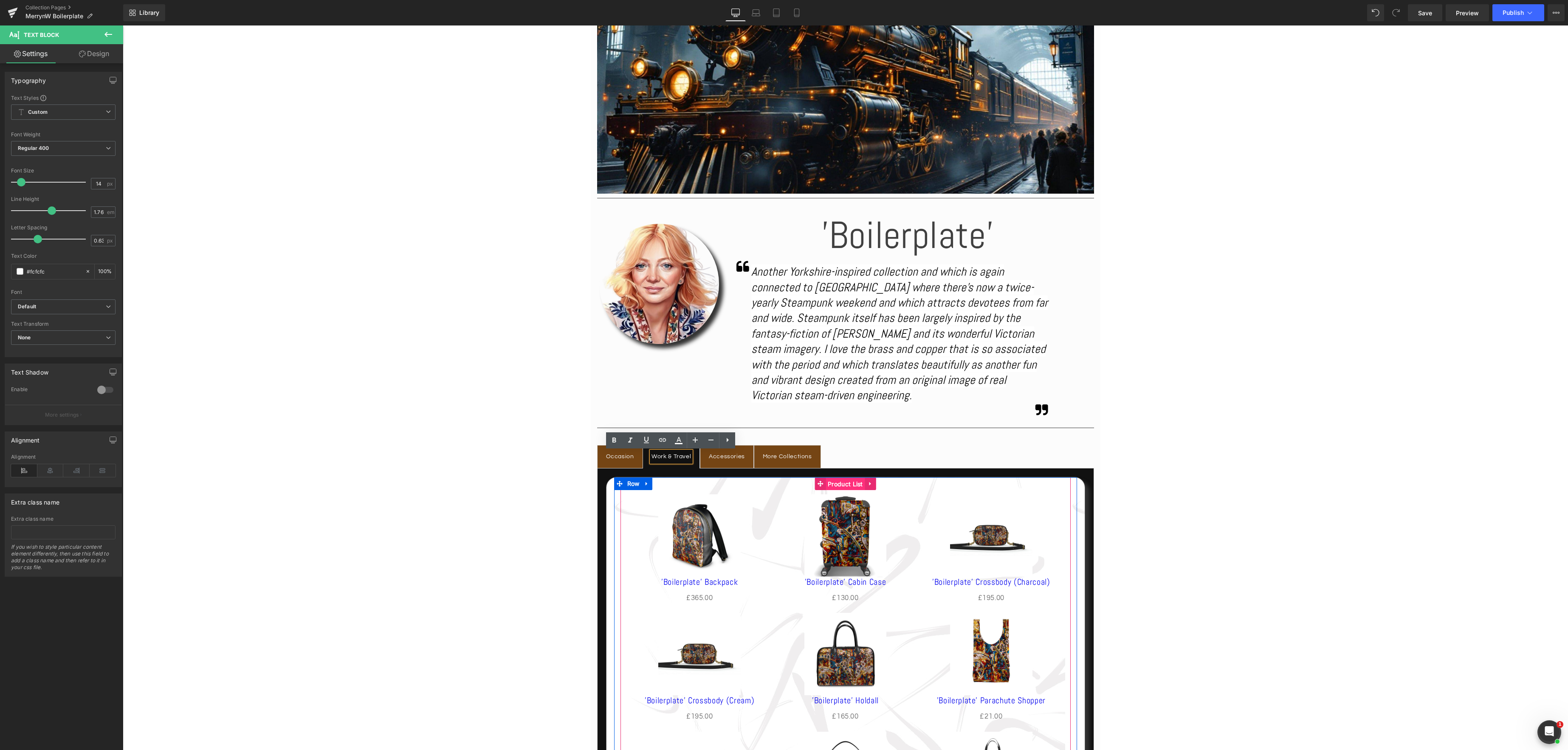
click at [837, 482] on span "Product List" at bounding box center [845, 484] width 39 height 13
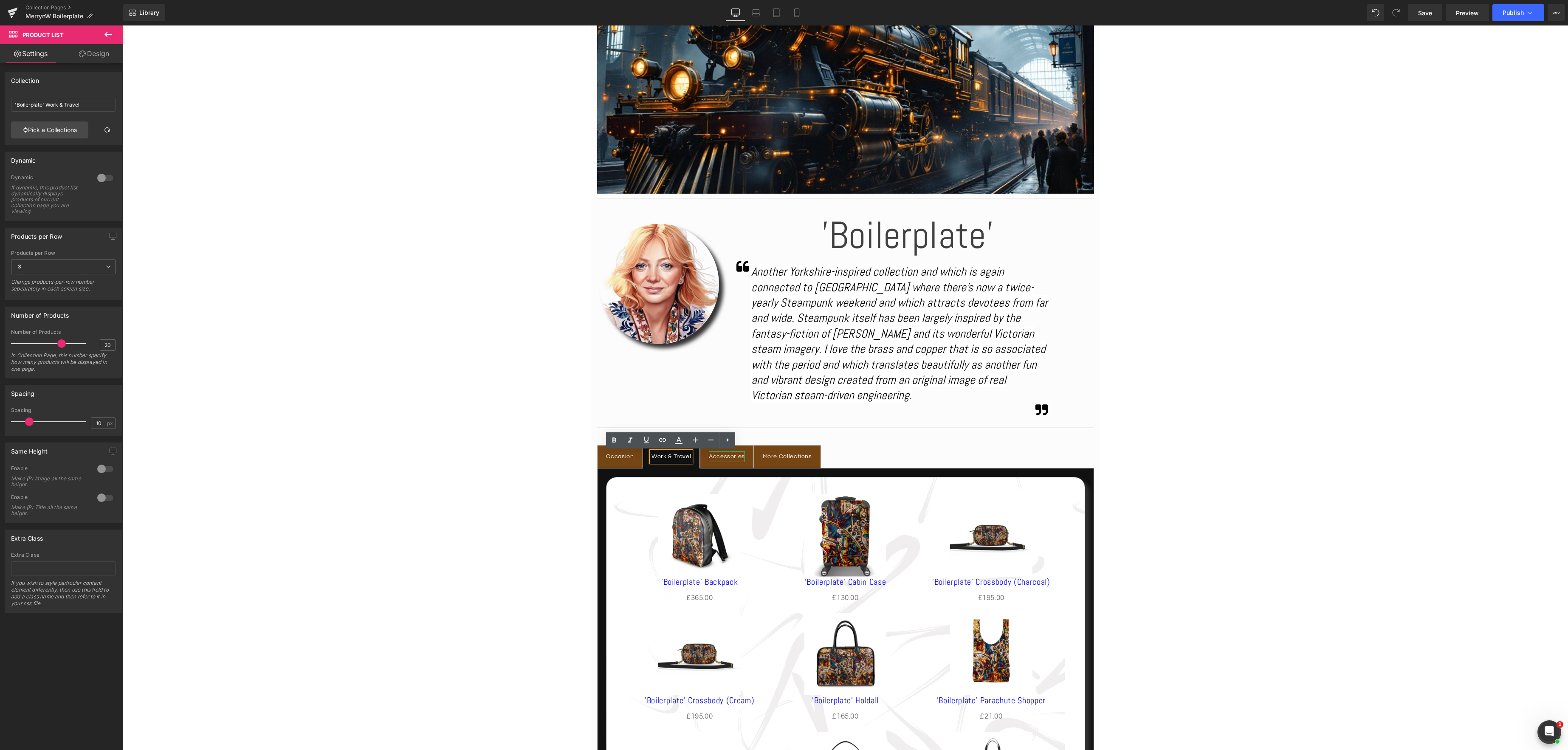
click at [732, 458] on div "Accessories" at bounding box center [727, 457] width 36 height 11
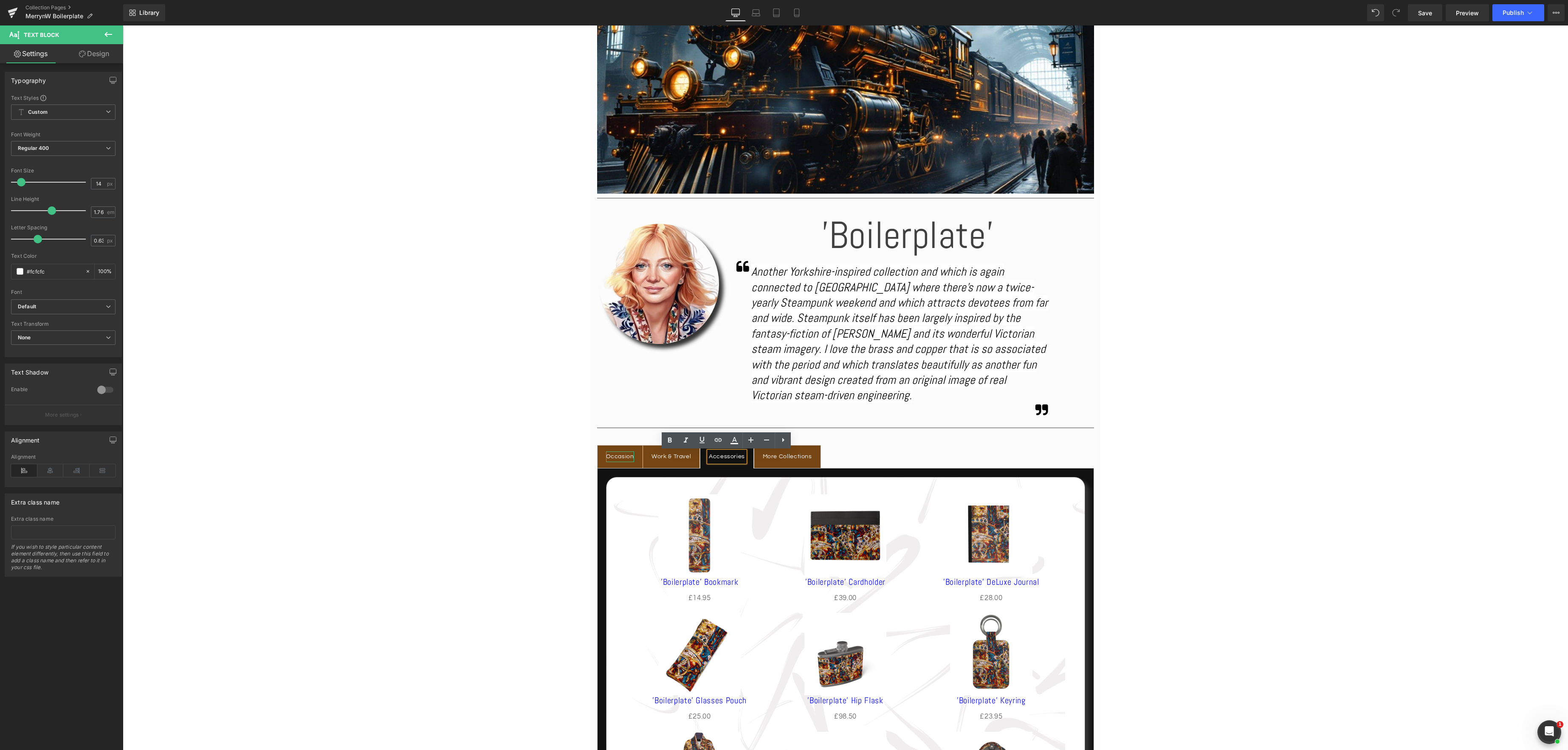
click at [627, 457] on div "Occasion" at bounding box center [621, 457] width 28 height 11
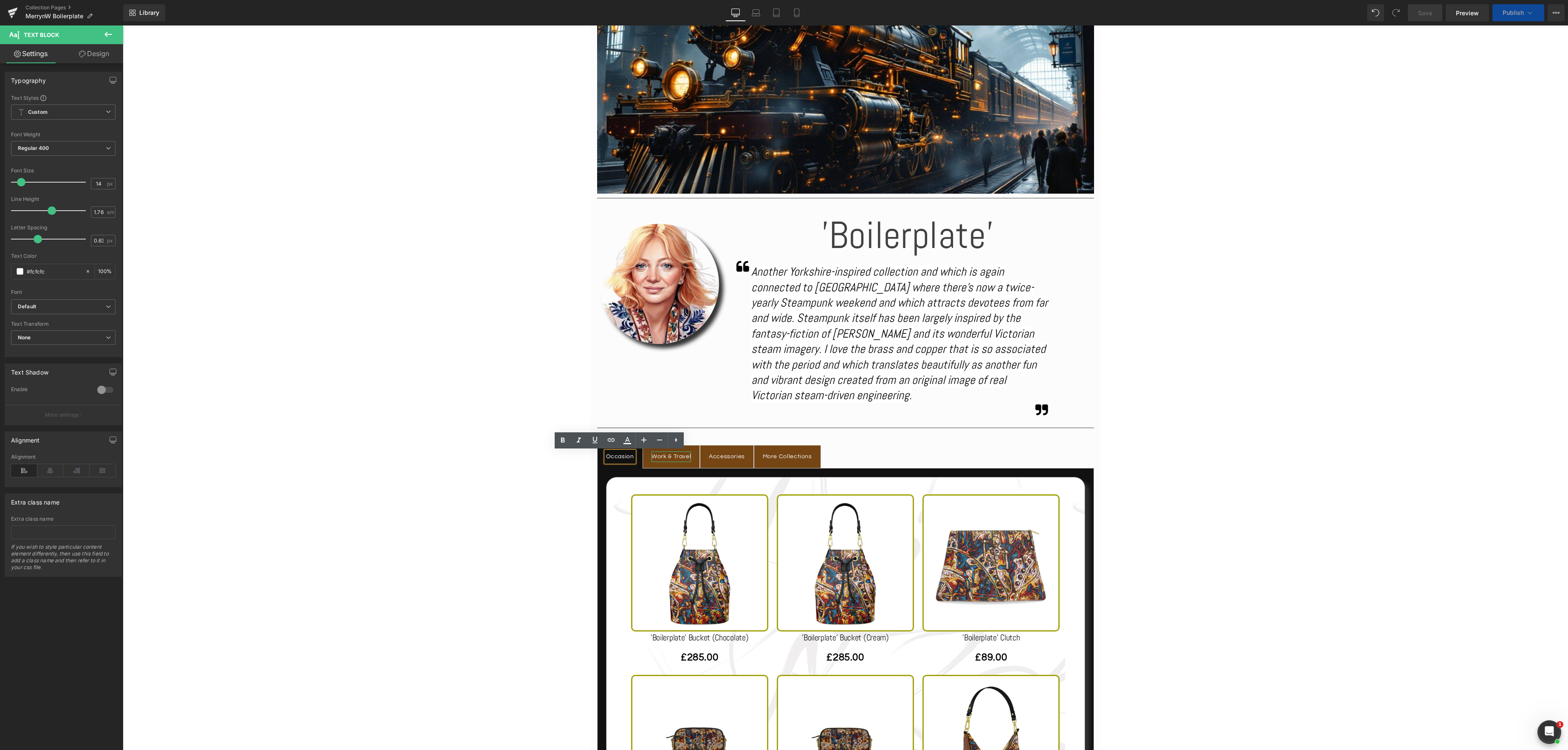
click at [669, 457] on div "Work & Travel" at bounding box center [671, 457] width 39 height 11
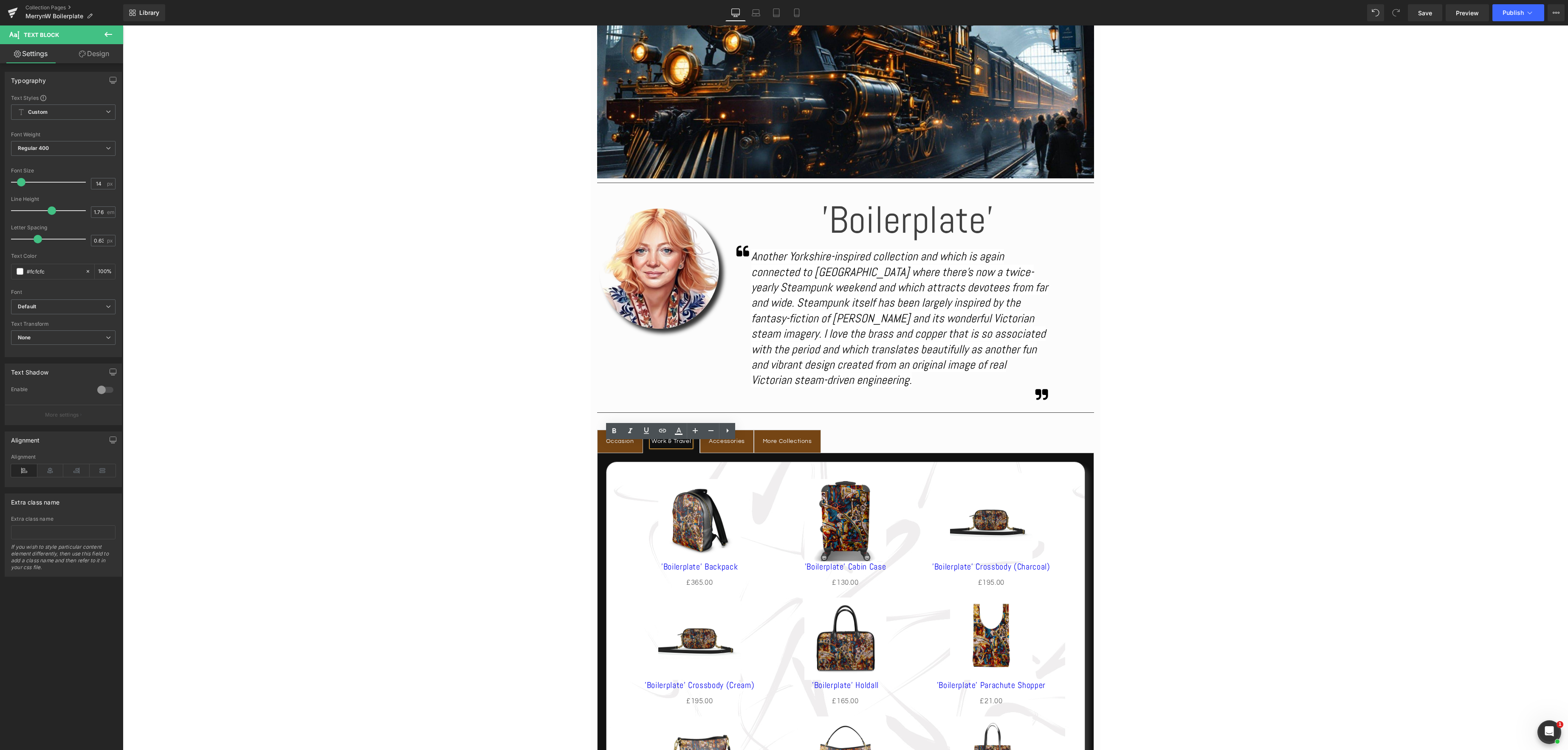
scroll to position [340, 0]
click at [834, 469] on span "Product List" at bounding box center [845, 467] width 39 height 13
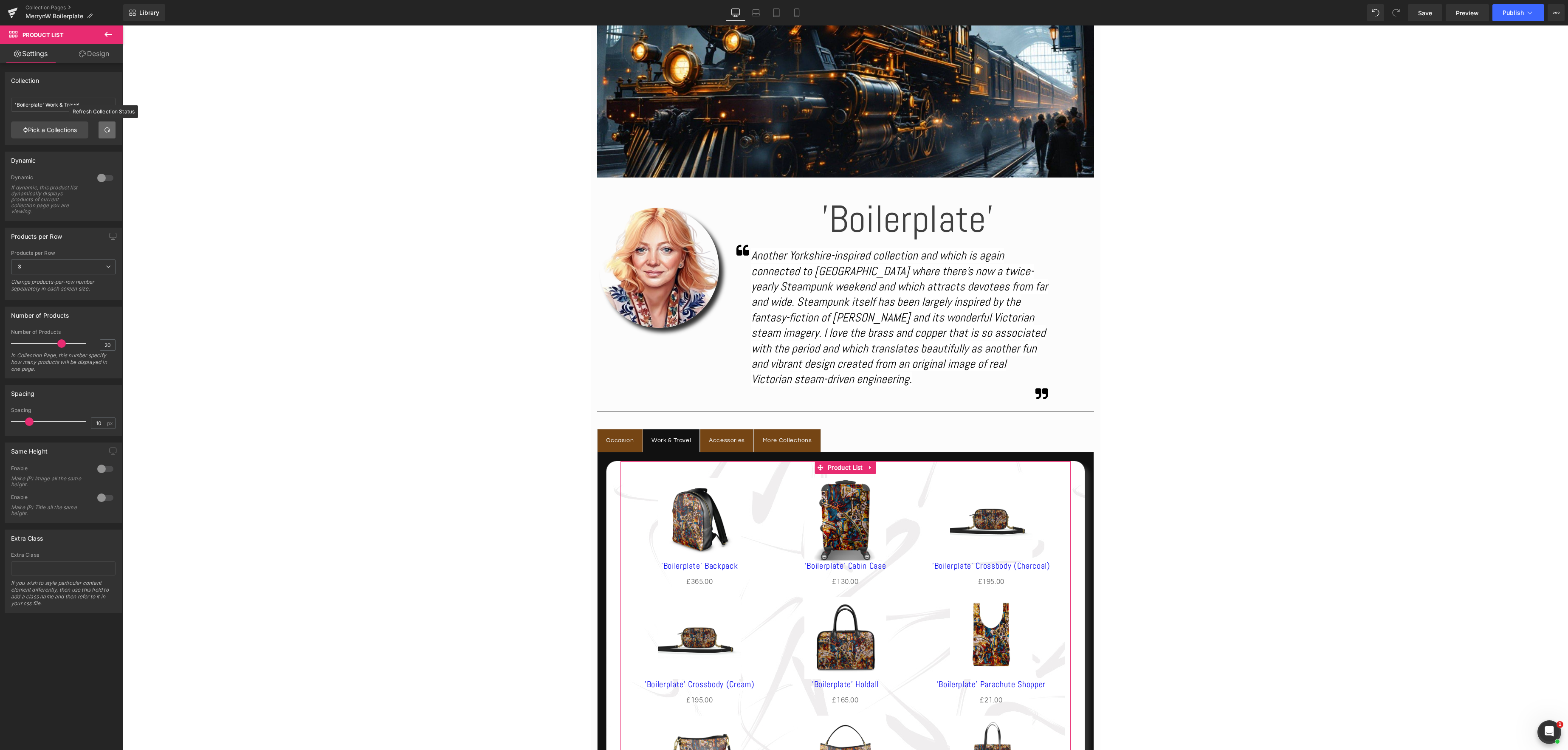
click at [105, 132] on span at bounding box center [107, 130] width 7 height 7
click at [103, 134] on link at bounding box center [107, 130] width 17 height 17
click at [104, 179] on div at bounding box center [105, 177] width 20 height 13
click at [98, 179] on div at bounding box center [105, 177] width 20 height 13
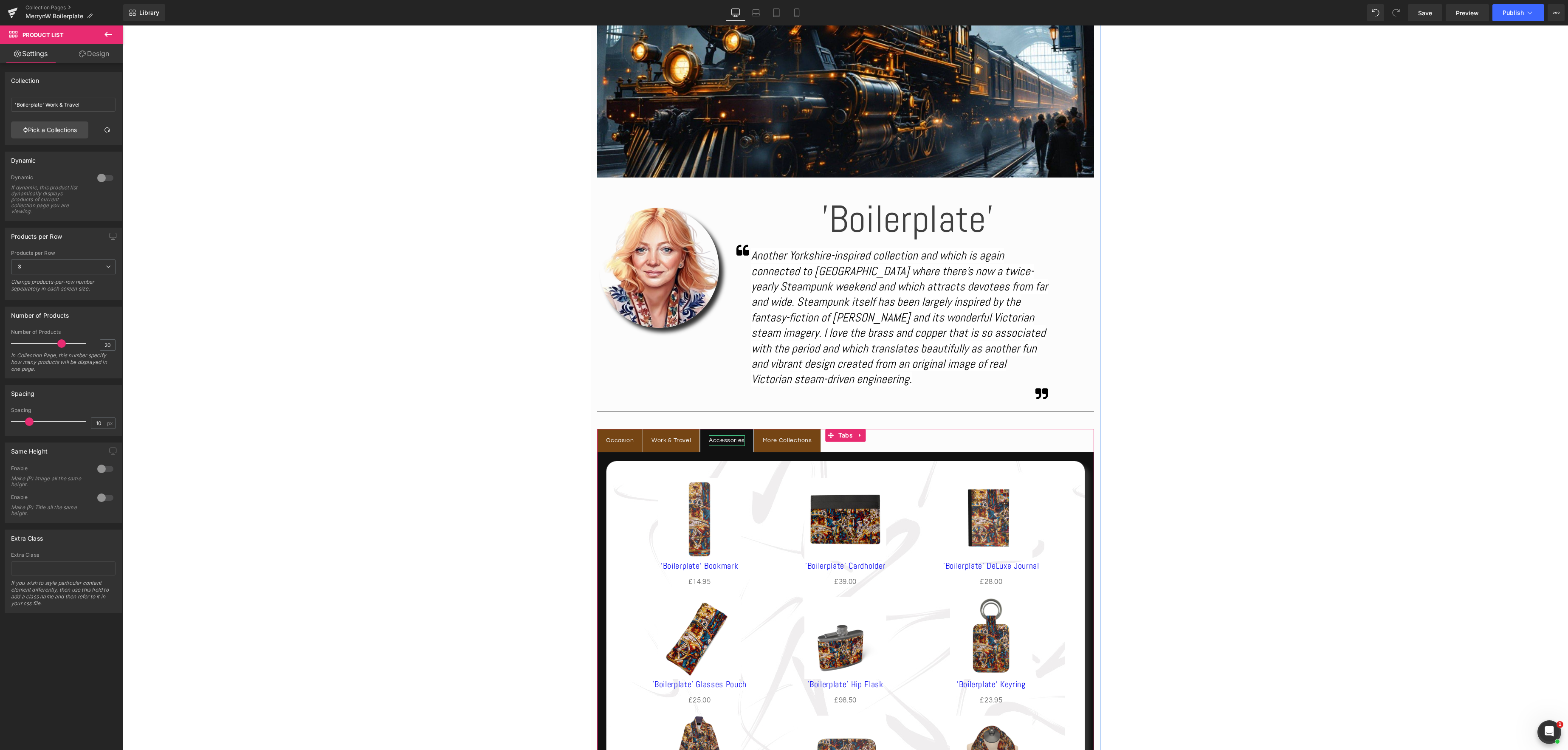
click at [726, 442] on div "Accessories" at bounding box center [727, 441] width 36 height 11
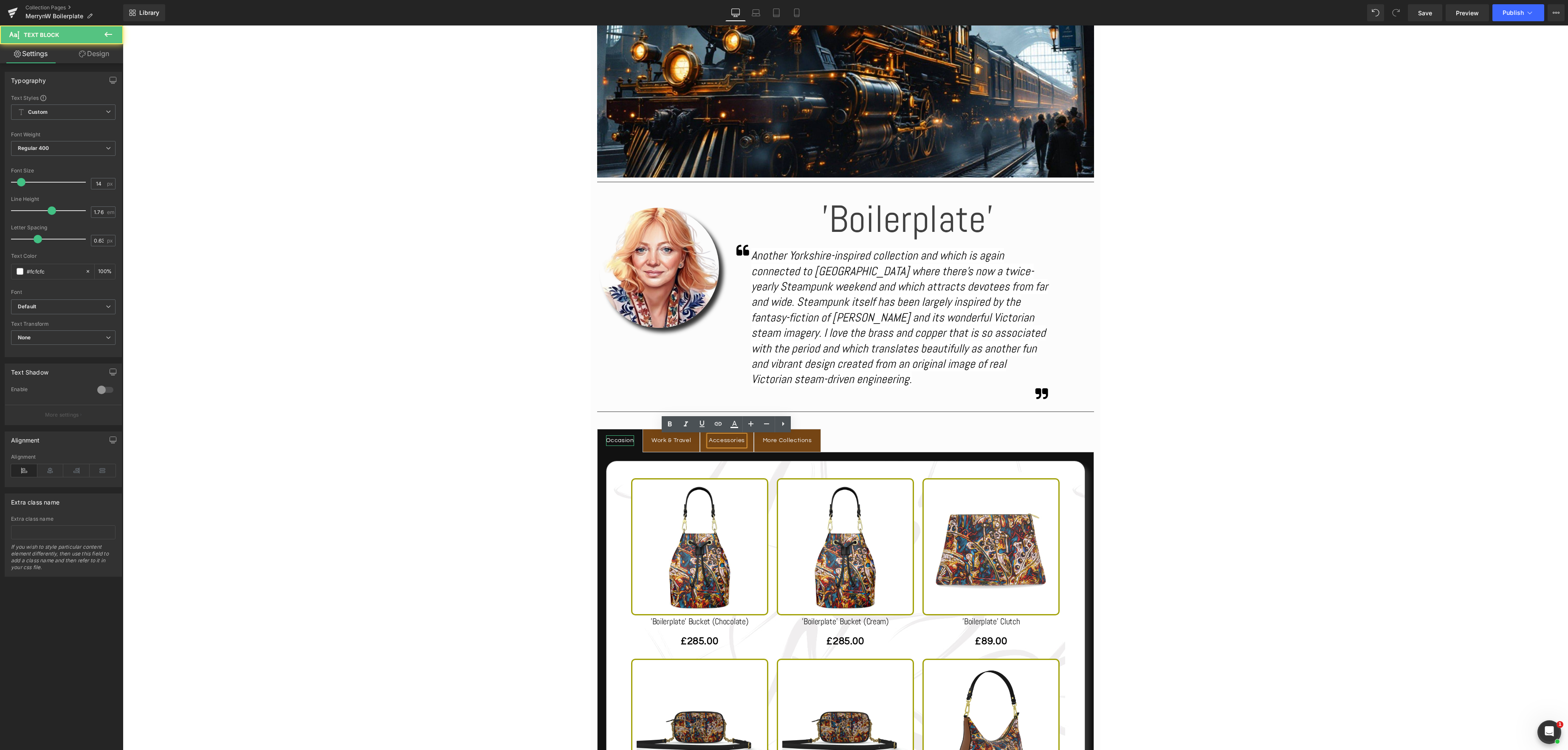
click at [621, 444] on div "Occasion" at bounding box center [621, 441] width 28 height 11
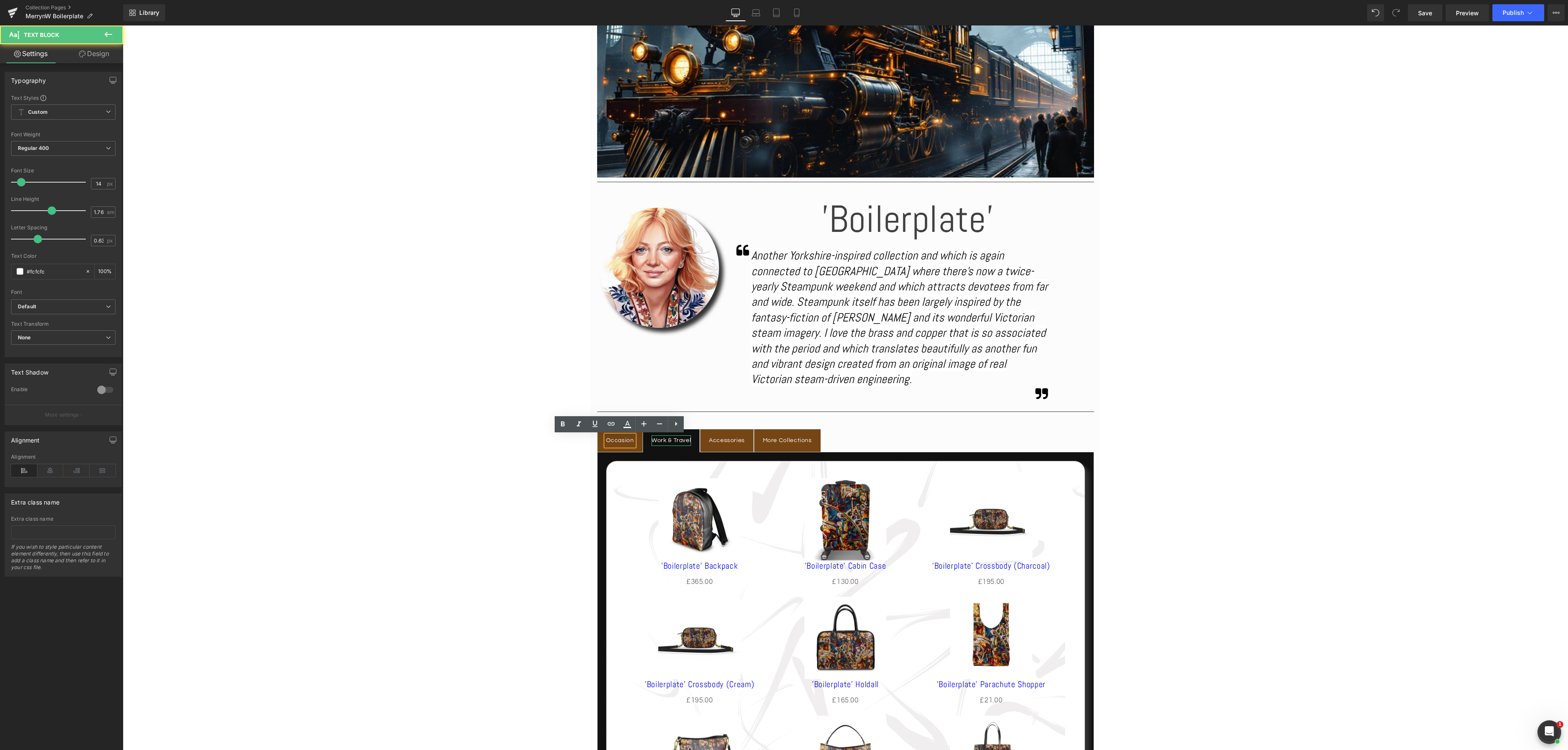
click at [669, 442] on div "Work & Travel" at bounding box center [671, 441] width 39 height 11
click at [622, 445] on div at bounding box center [621, 445] width 28 height 2
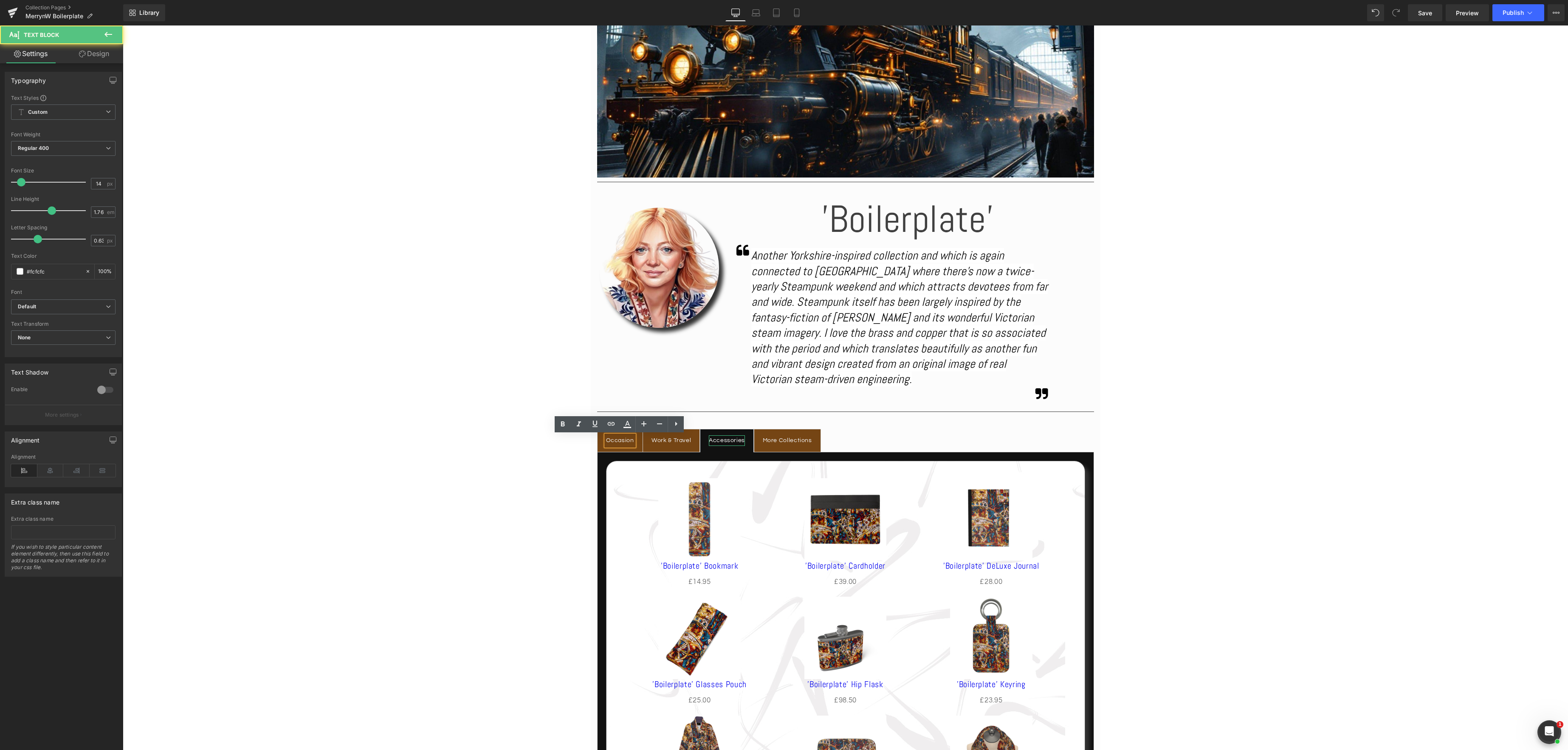
click at [721, 442] on div "Accessories" at bounding box center [727, 441] width 36 height 11
click at [870, 466] on icon at bounding box center [870, 467] width 2 height 4
click at [819, 465] on link "Product List" at bounding box center [840, 467] width 50 height 13
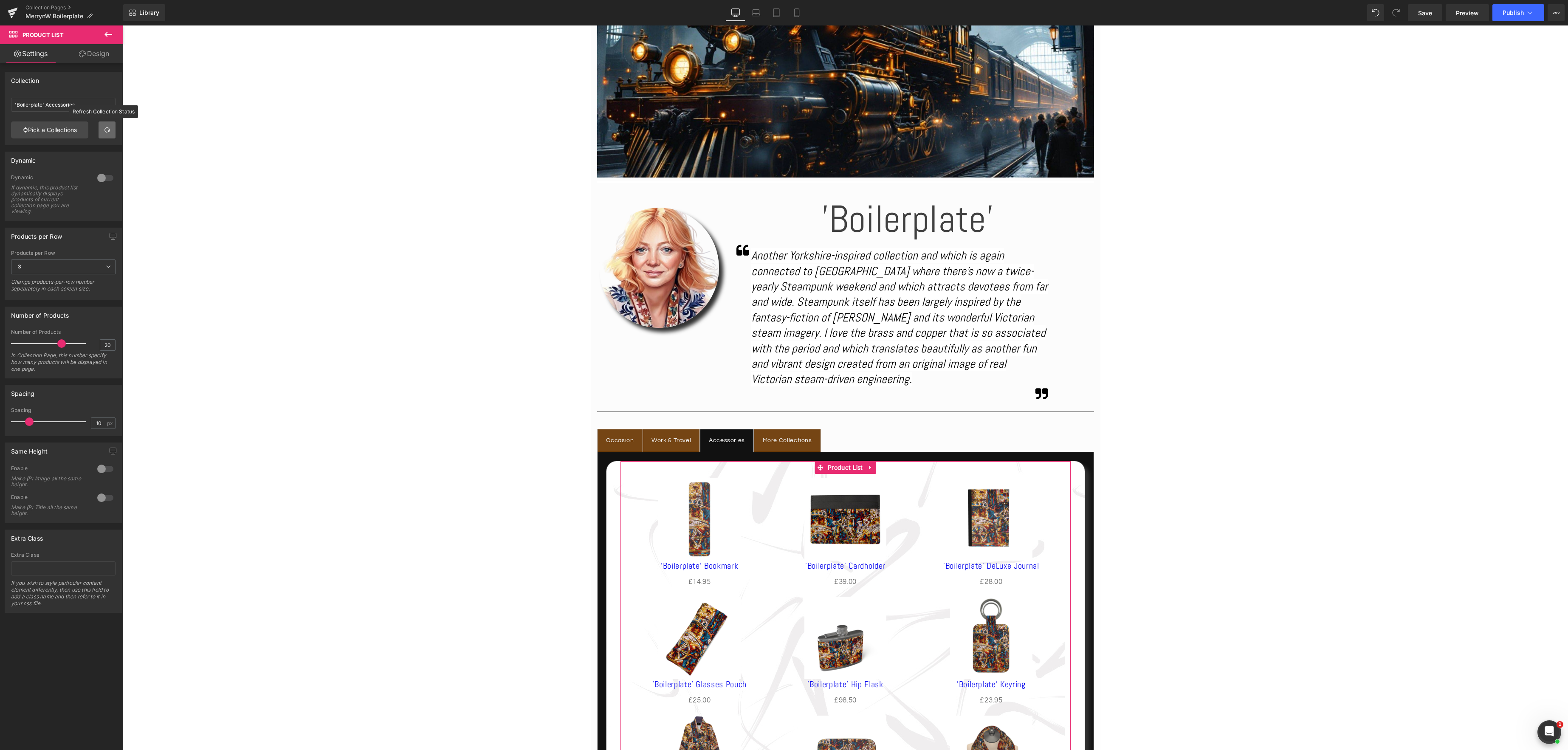
click at [104, 132] on span at bounding box center [107, 130] width 7 height 7
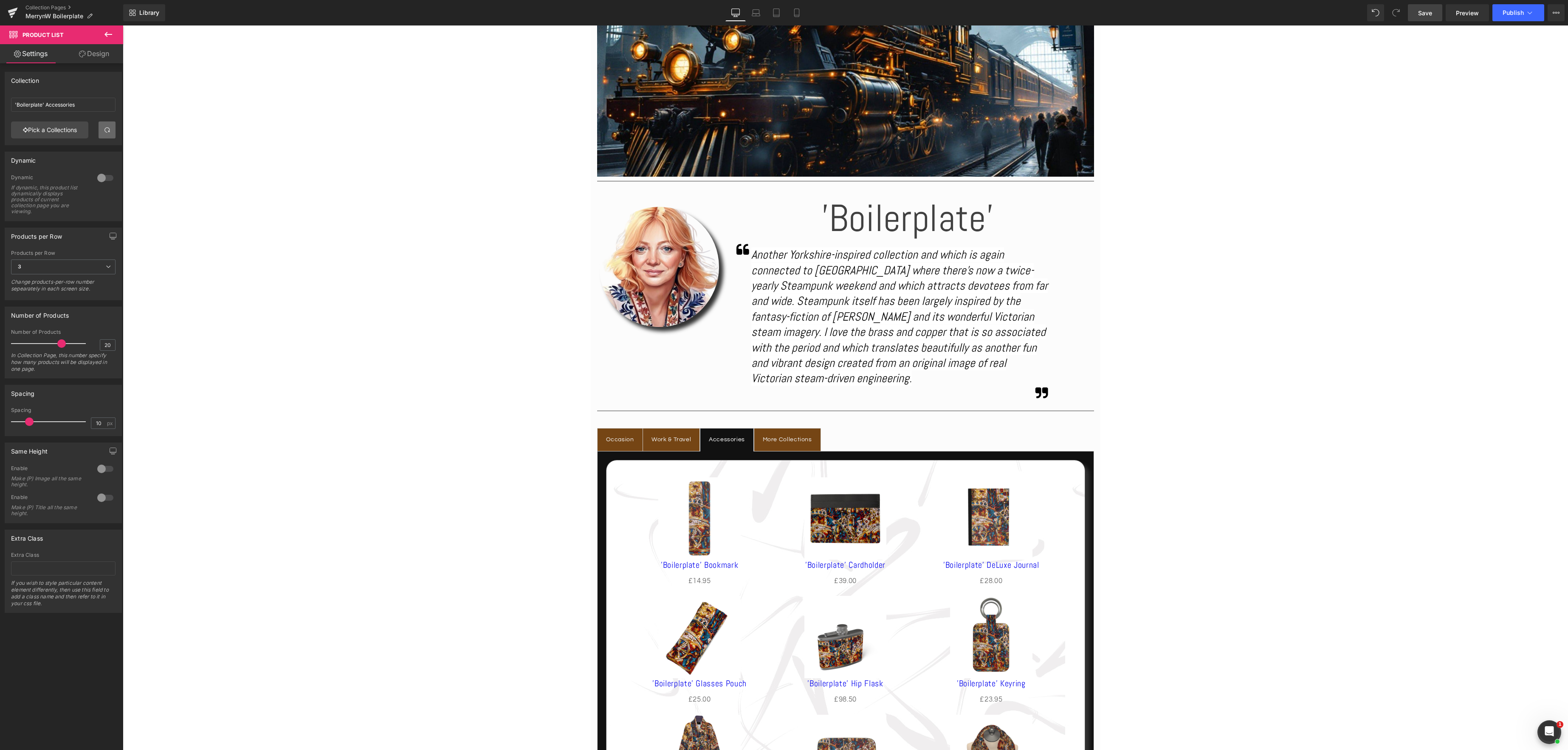
click at [1423, 14] on span "Save" at bounding box center [1425, 13] width 14 height 9
click at [45, 5] on link "Collection Pages" at bounding box center [74, 7] width 97 height 7
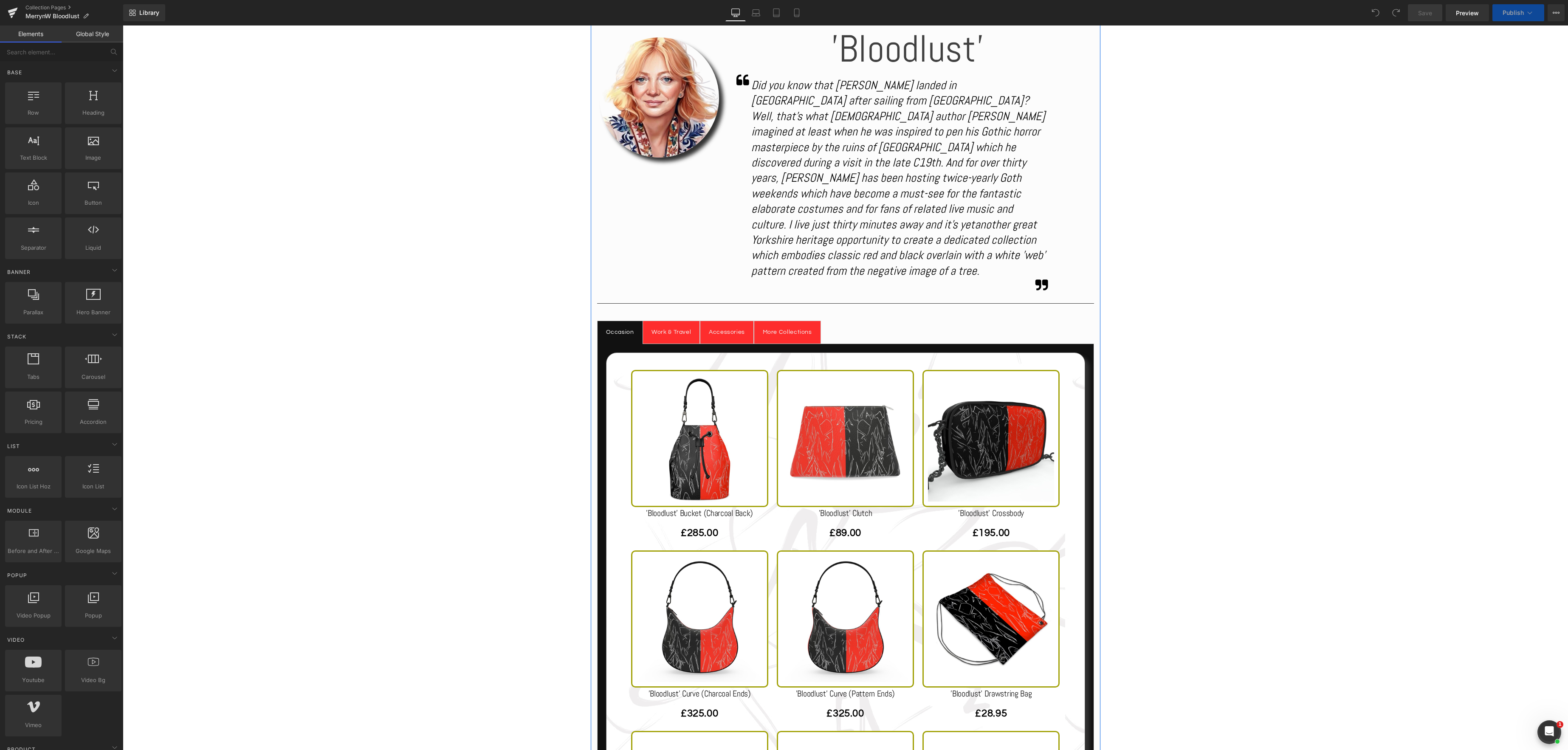
scroll to position [586, 0]
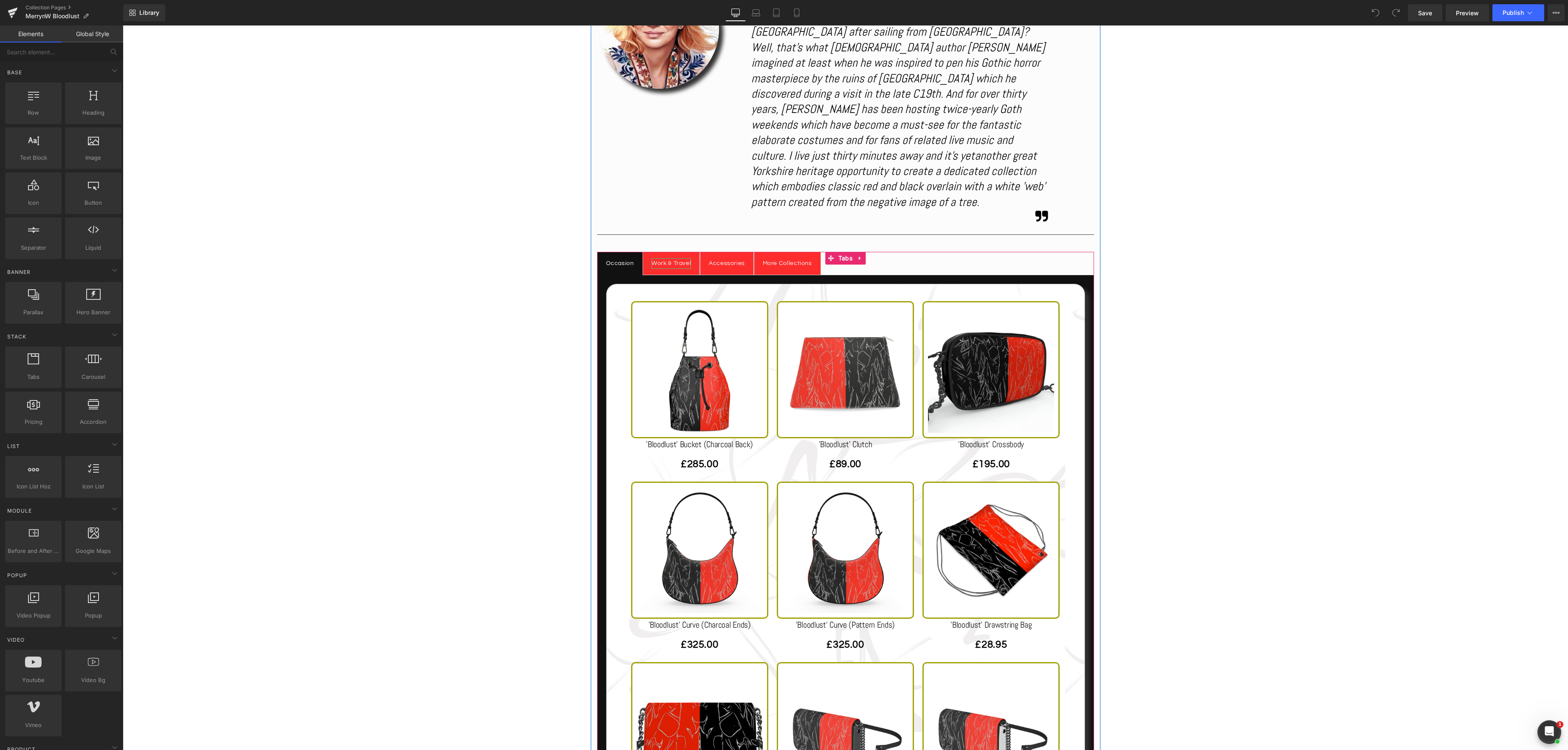
click at [664, 258] on div "Work & Travel" at bounding box center [671, 264] width 39 height 11
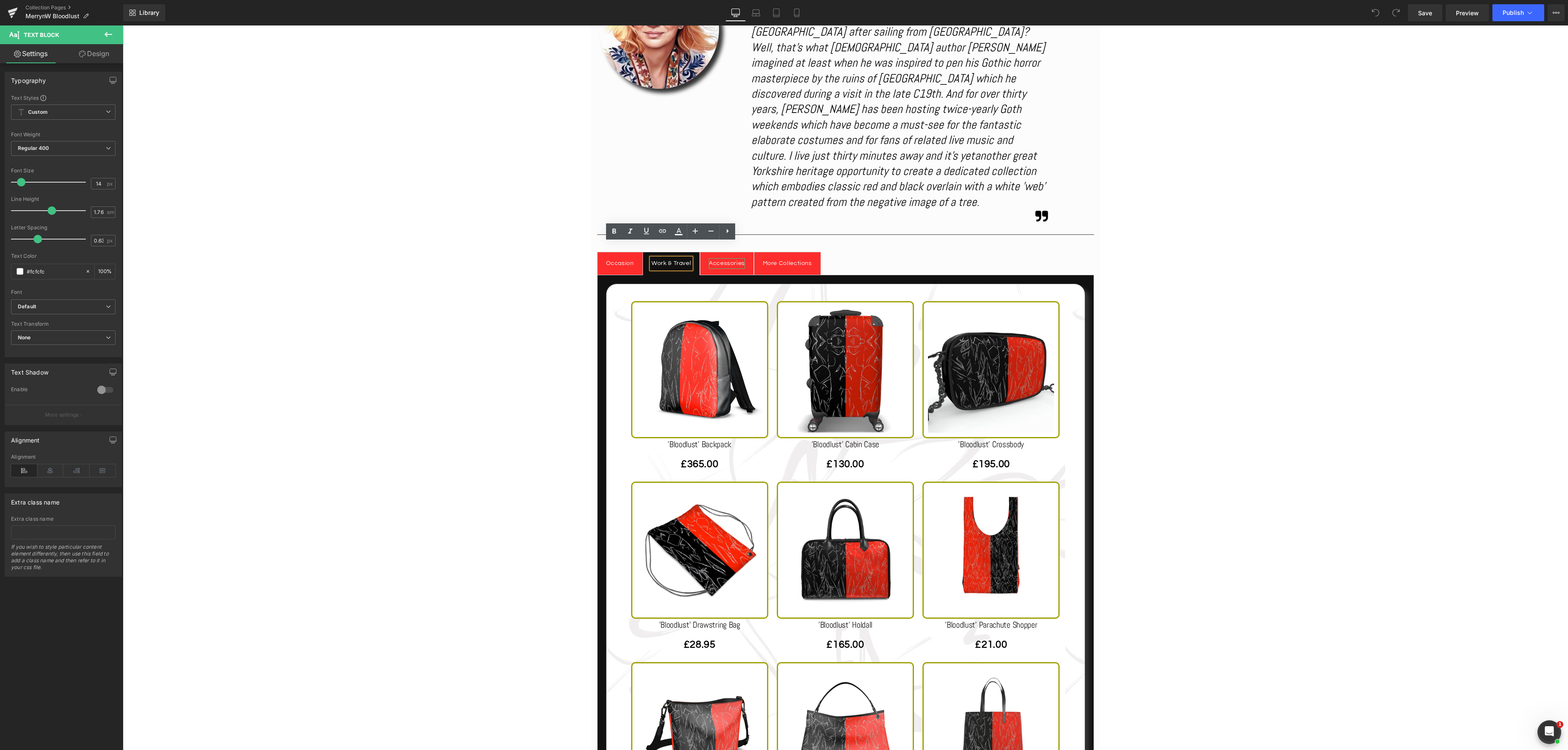
click at [721, 258] on div "Accessories" at bounding box center [727, 264] width 36 height 11
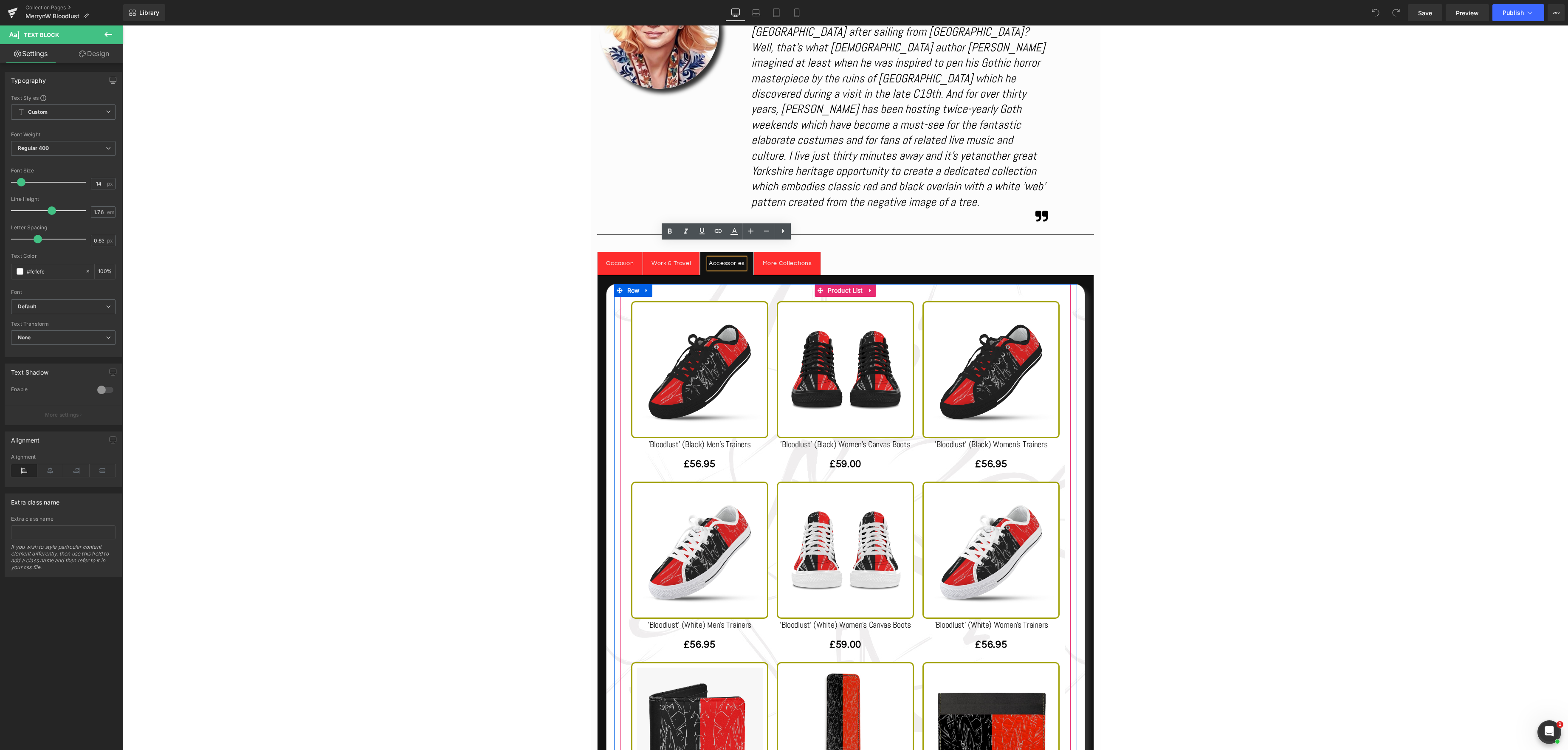
click at [848, 284] on link "Product List" at bounding box center [840, 291] width 50 height 13
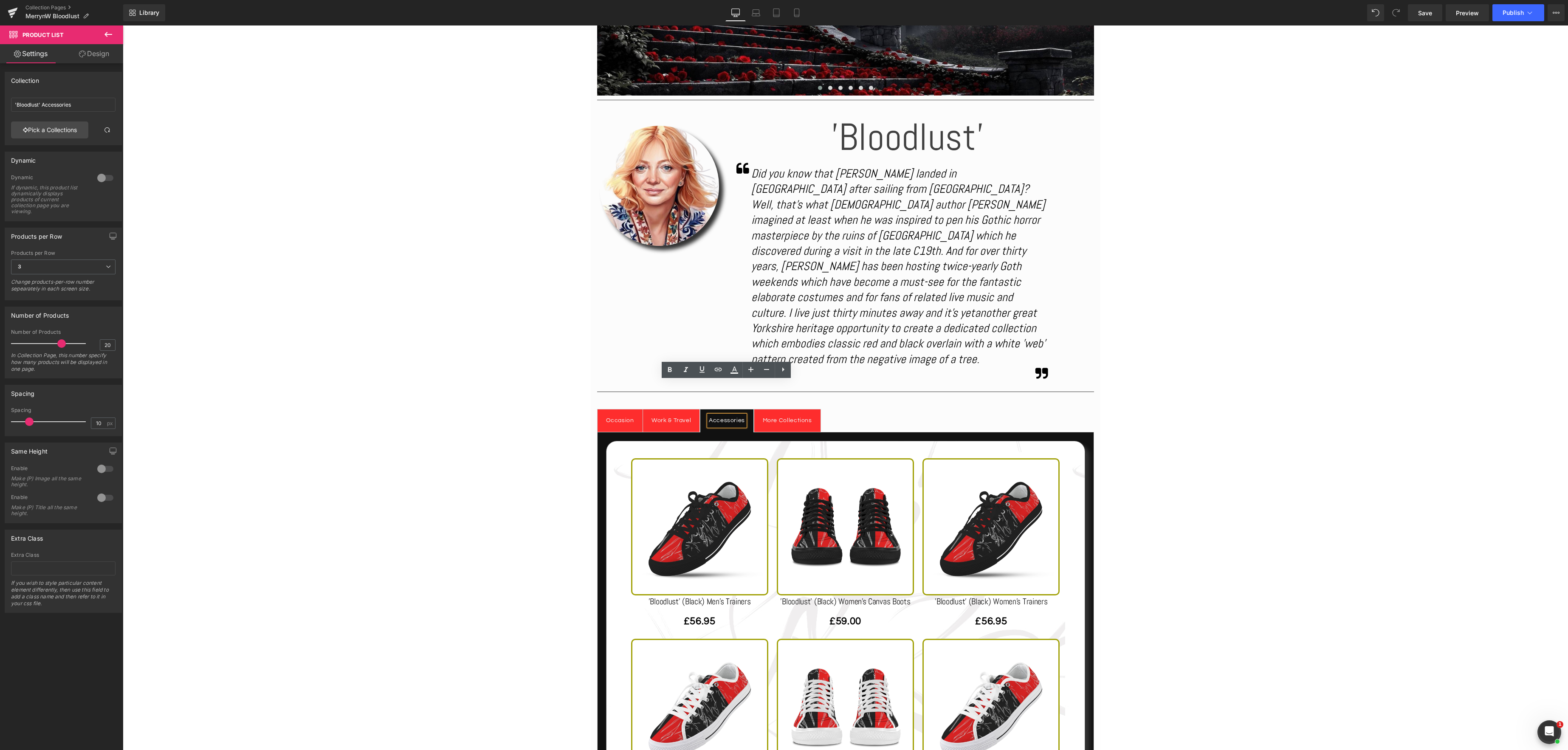
scroll to position [395, 0]
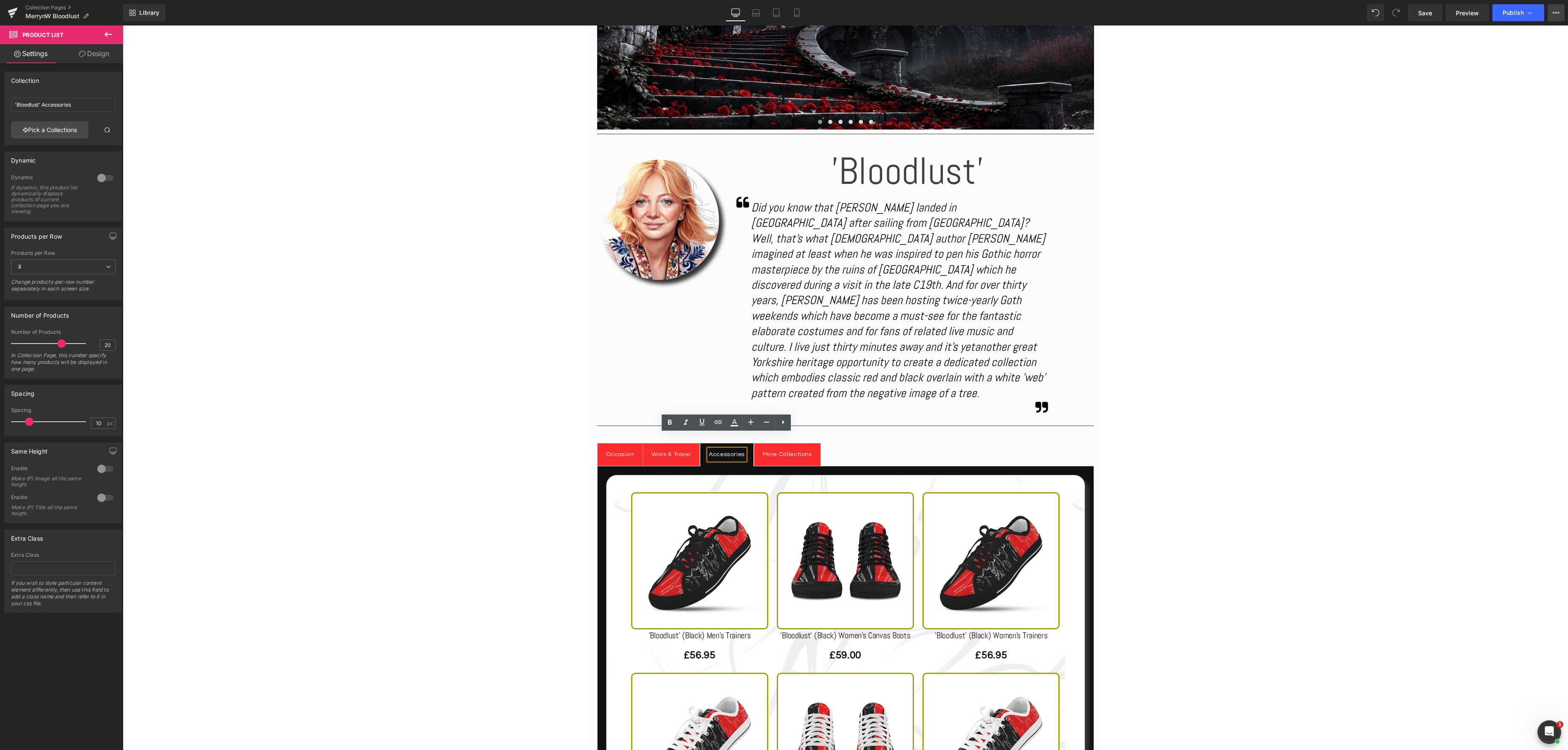
click at [1554, 12] on icon at bounding box center [1554, 13] width 2 height 2
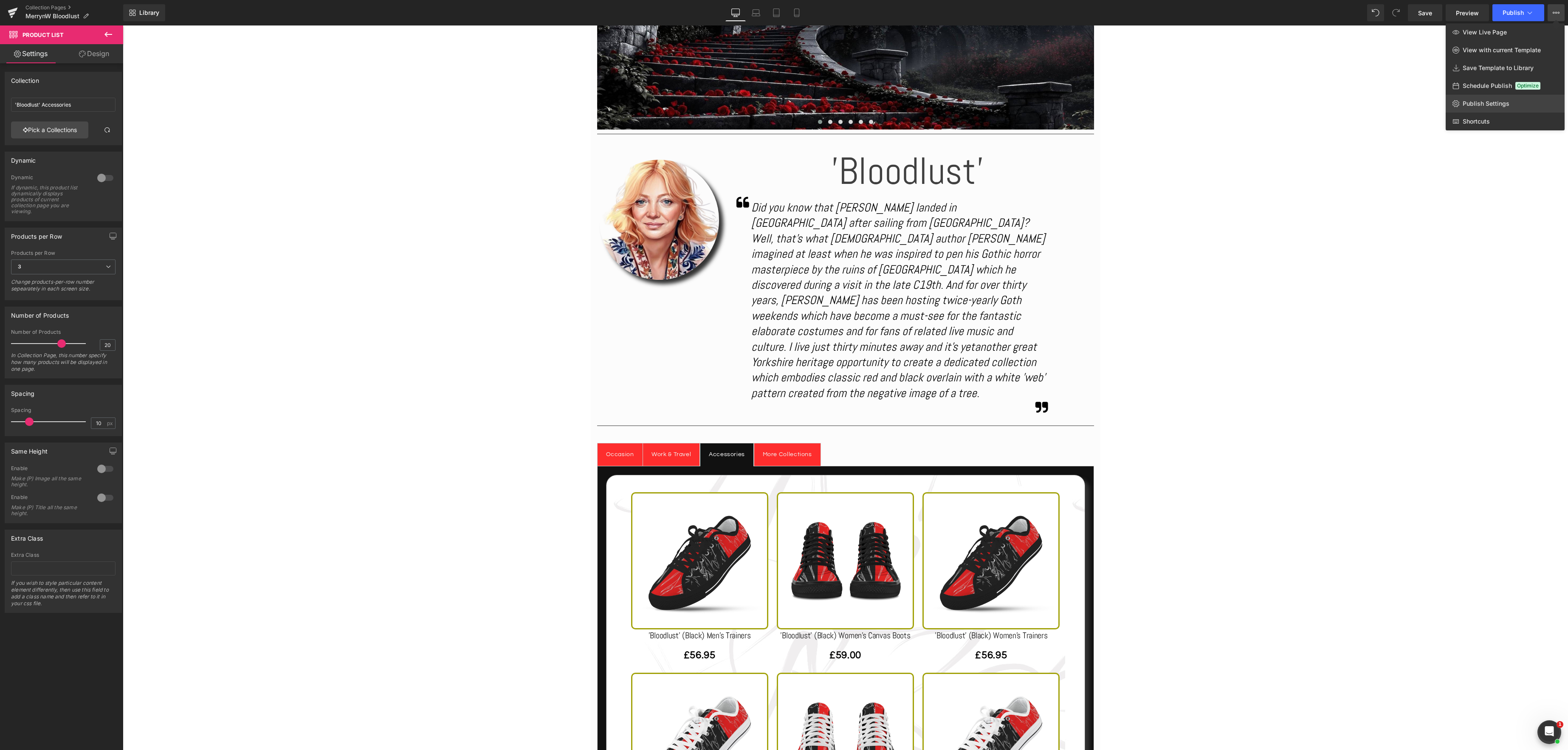
click at [1514, 101] on link "Publish Settings" at bounding box center [1505, 104] width 119 height 18
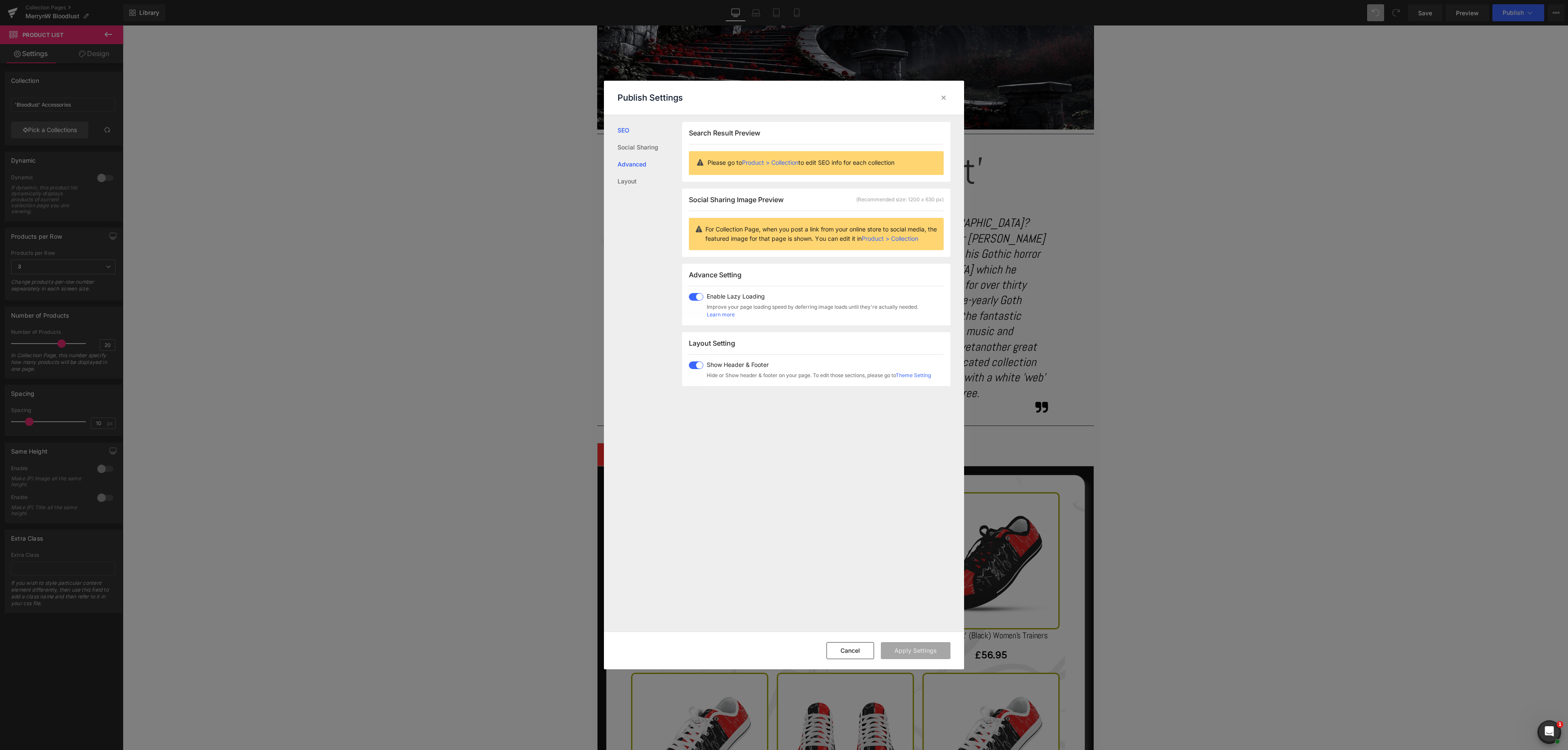
click at [637, 166] on link "Advanced" at bounding box center [650, 164] width 64 height 17
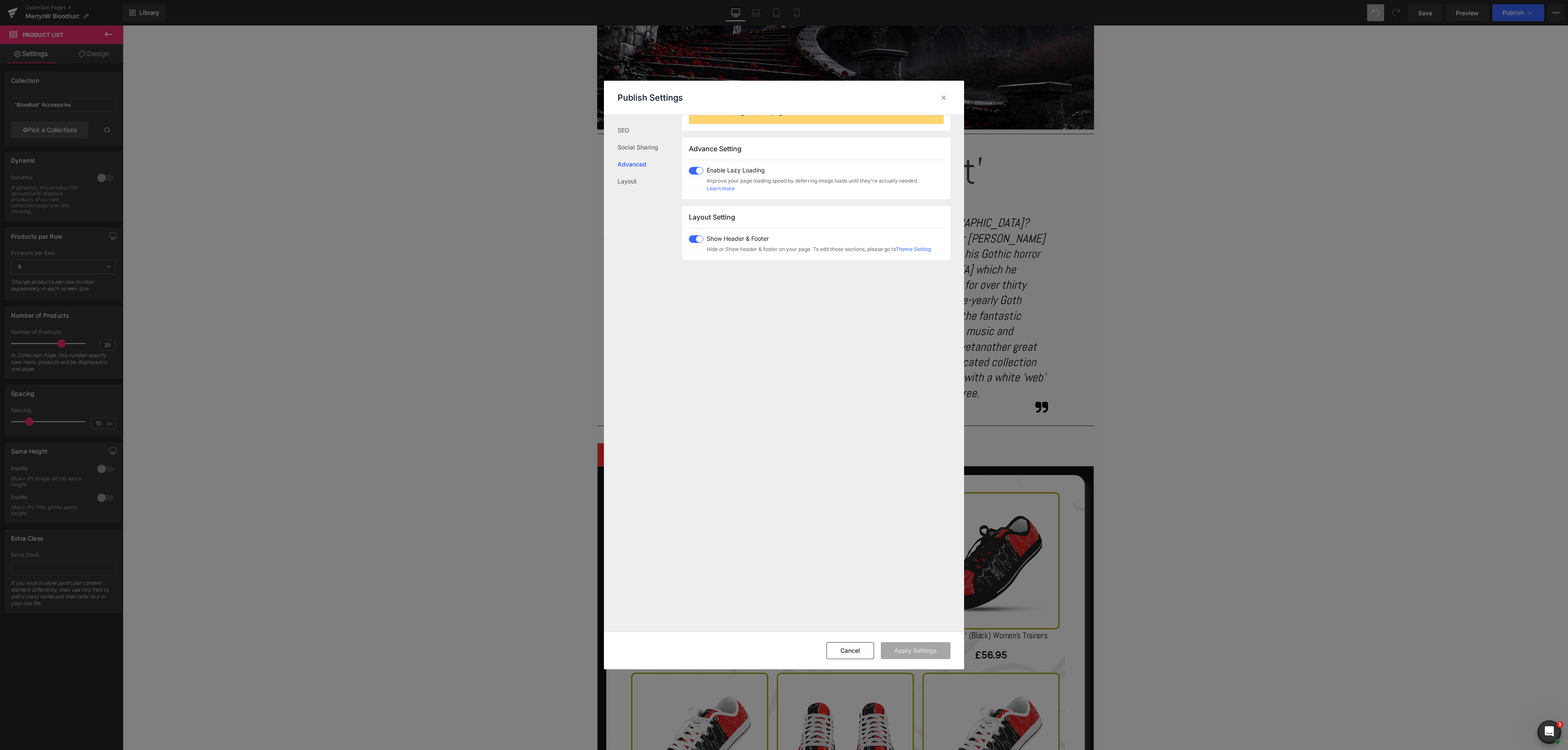
scroll to position [142, 0]
click at [631, 179] on link "Layout" at bounding box center [650, 181] width 64 height 17
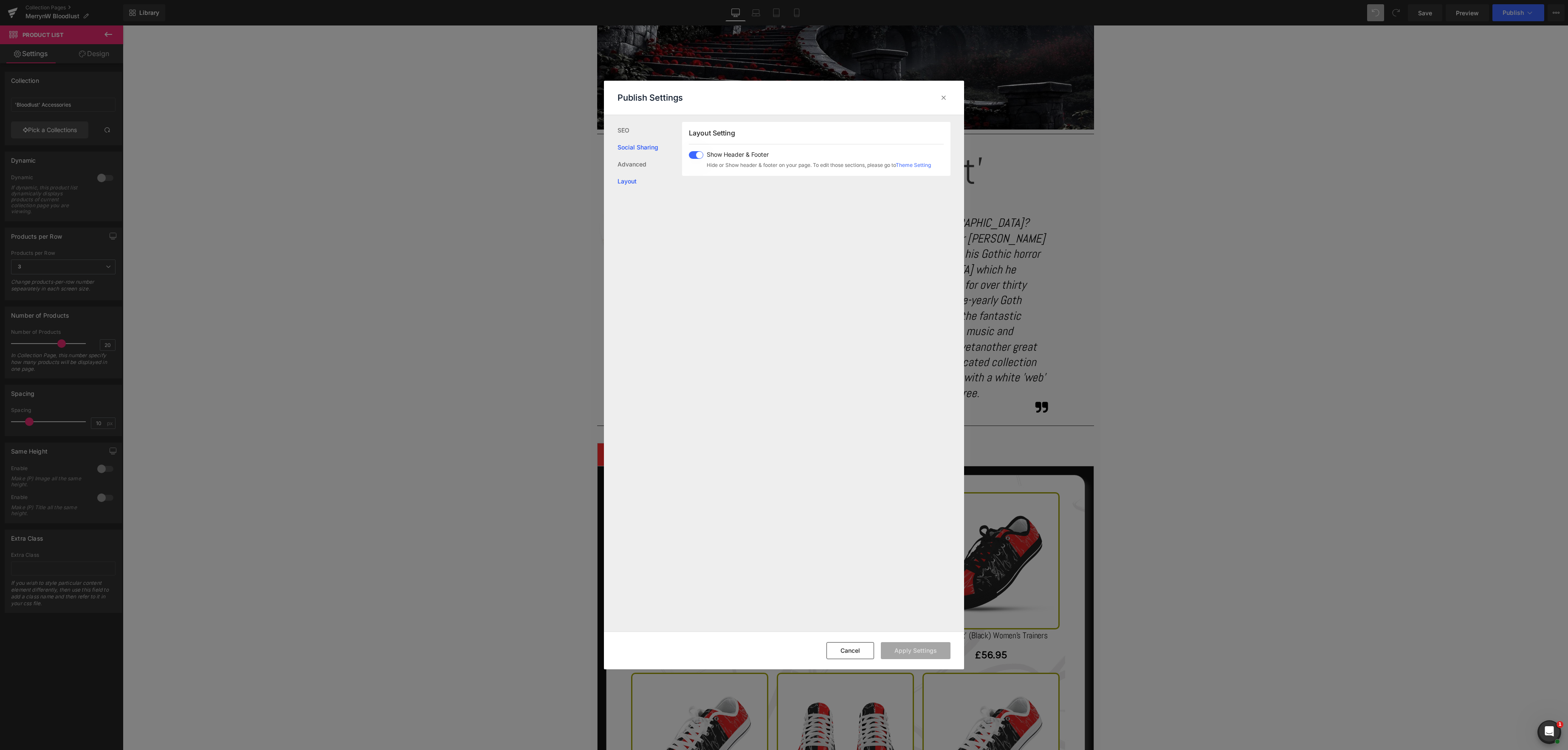
click at [631, 148] on link "Social Sharing" at bounding box center [650, 148] width 64 height 17
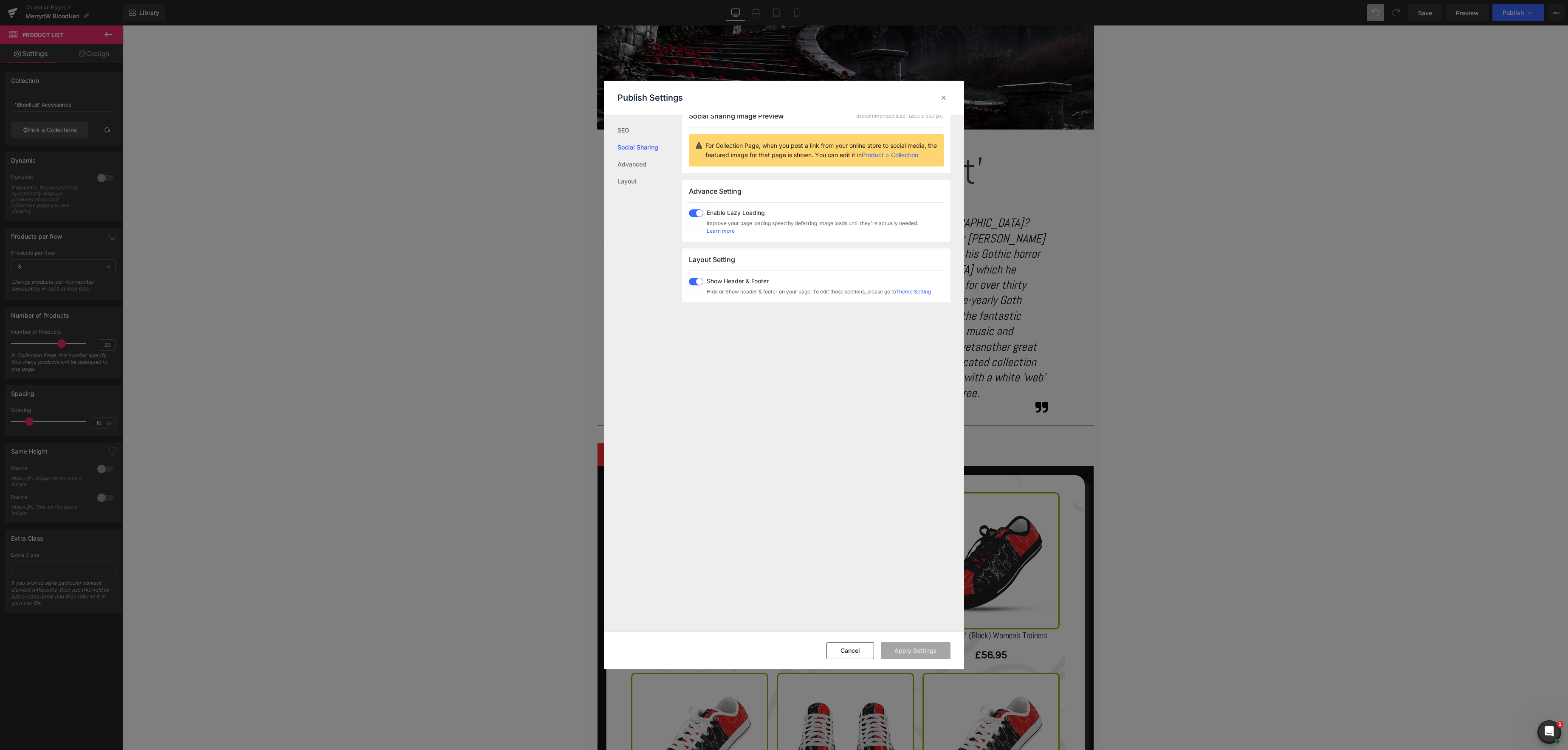
scroll to position [67, 0]
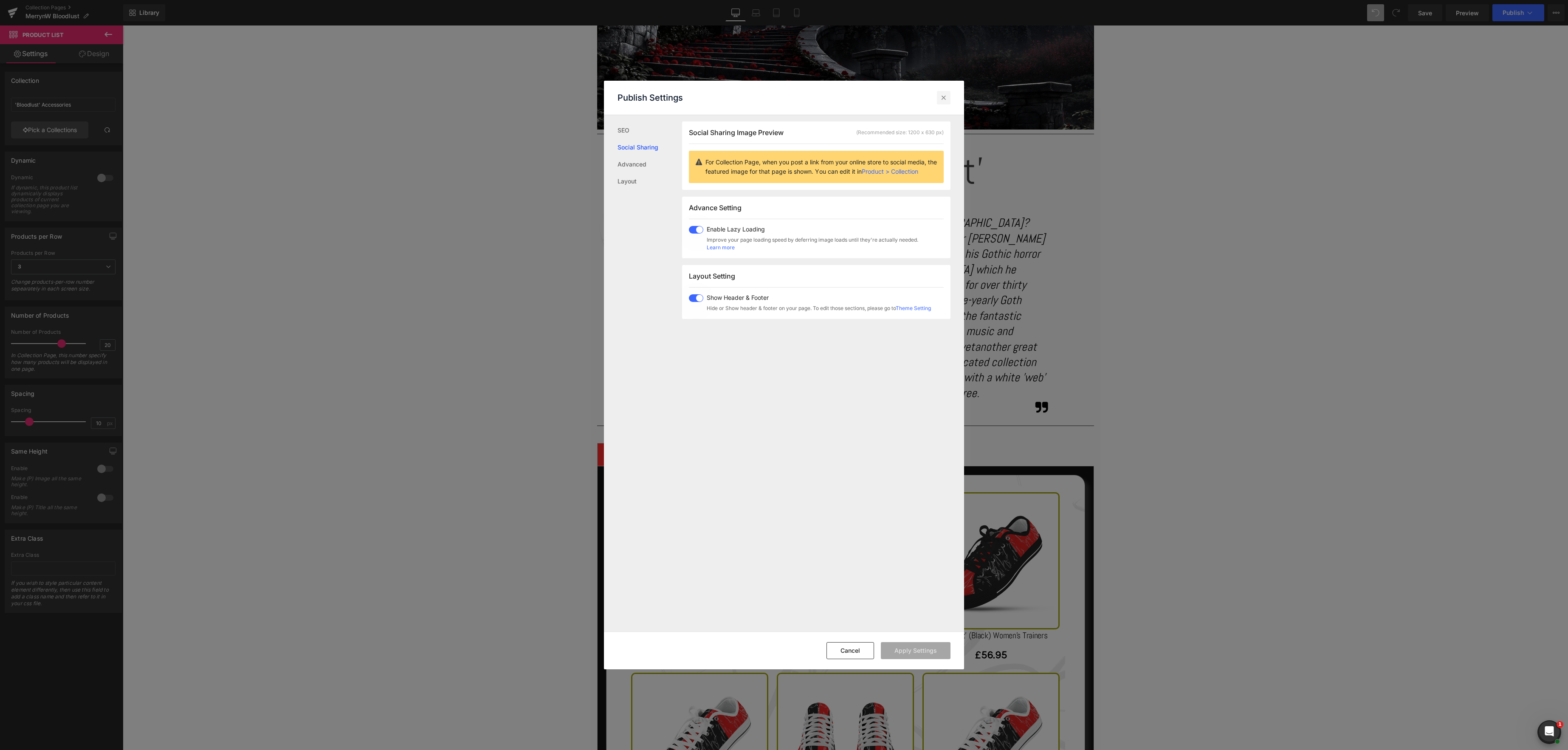
click at [940, 97] on icon at bounding box center [943, 97] width 9 height 9
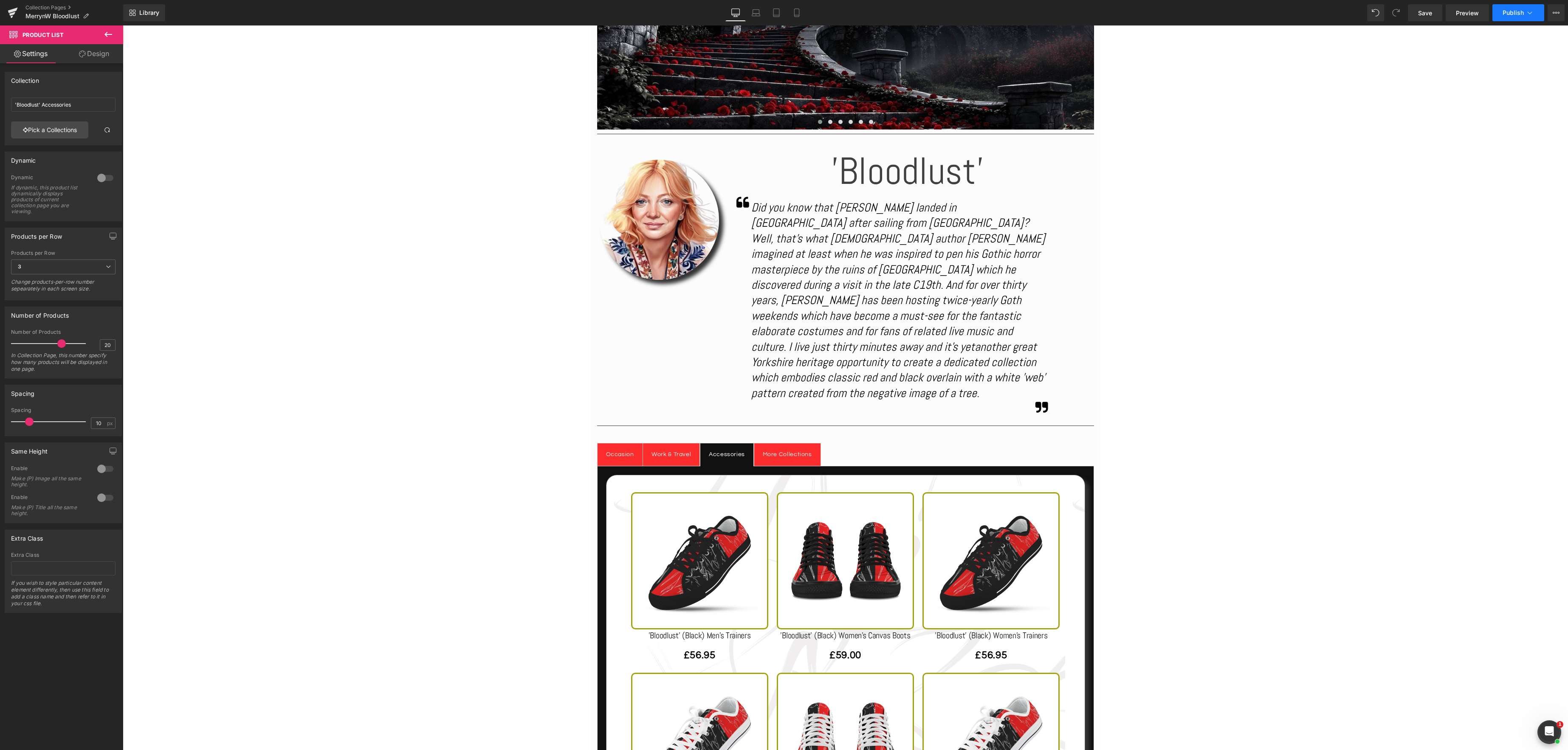
click at [1534, 14] on button "Publish" at bounding box center [1519, 13] width 52 height 17
click at [1560, 14] on button "View Live Page View with current Template Save Template to Library Schedule Pub…" at bounding box center [1556, 13] width 17 height 17
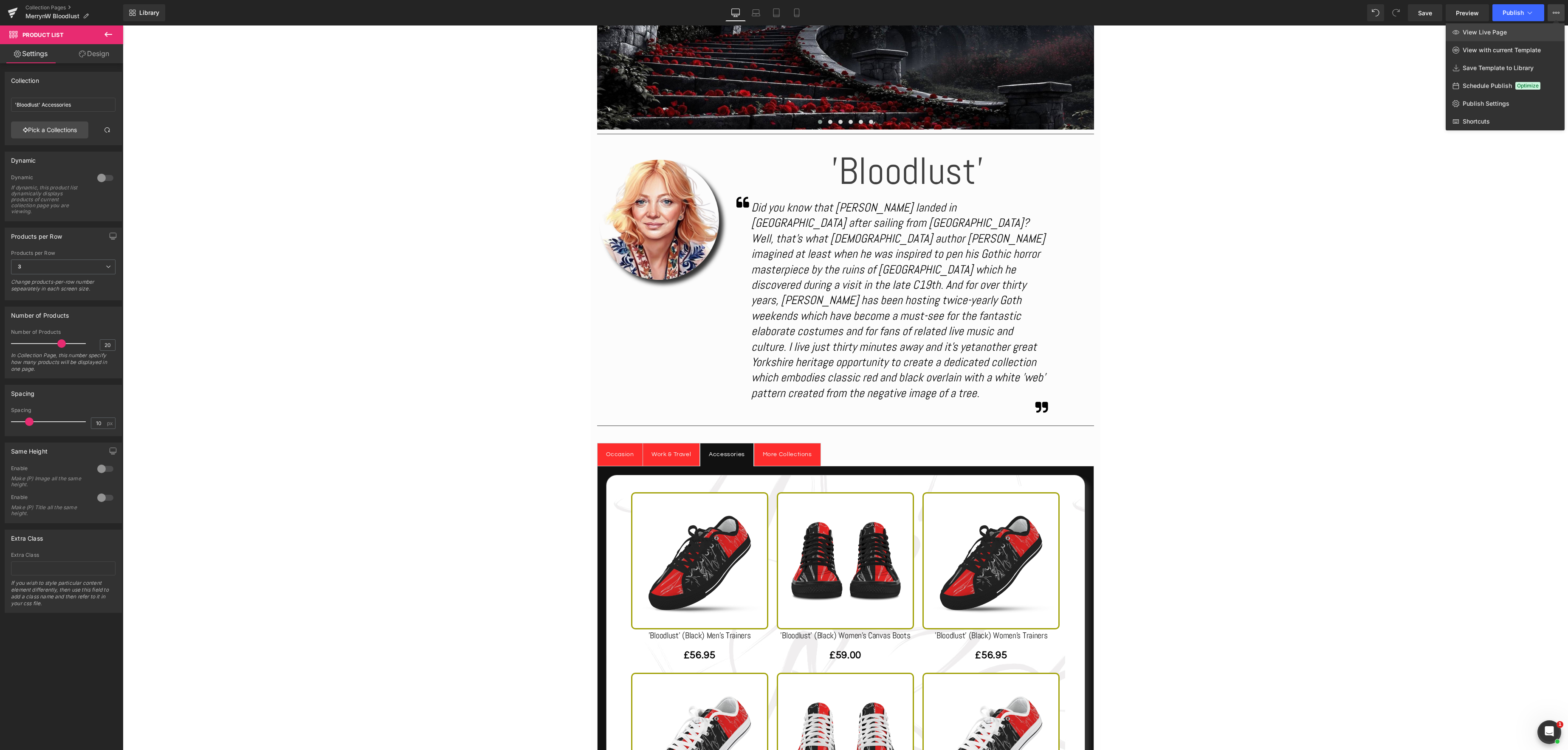
click at [1489, 31] on span "View Live Page" at bounding box center [1485, 32] width 44 height 8
click at [59, 9] on link "Collection Pages" at bounding box center [74, 7] width 97 height 7
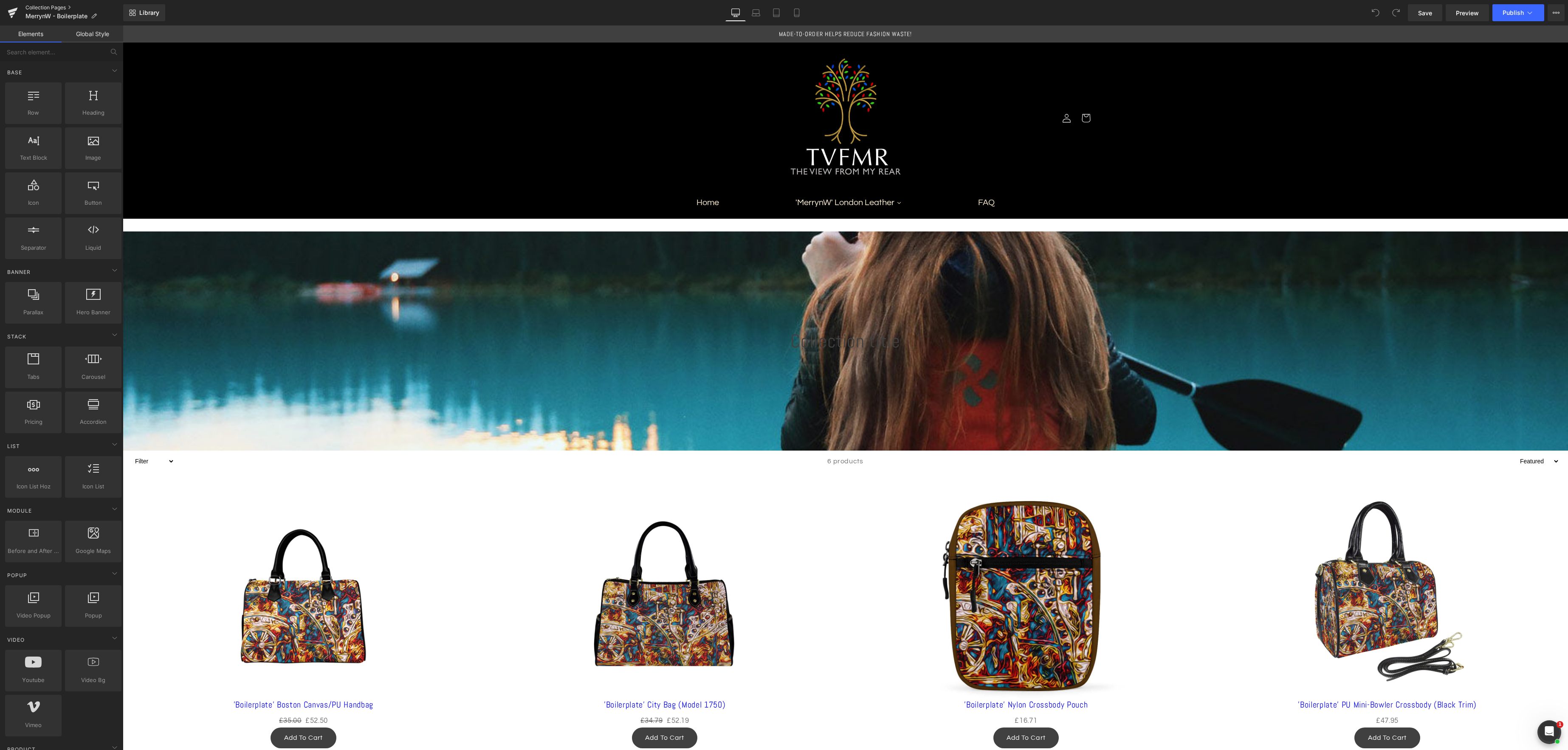
click at [46, 4] on link "Collection Pages" at bounding box center [74, 7] width 97 height 7
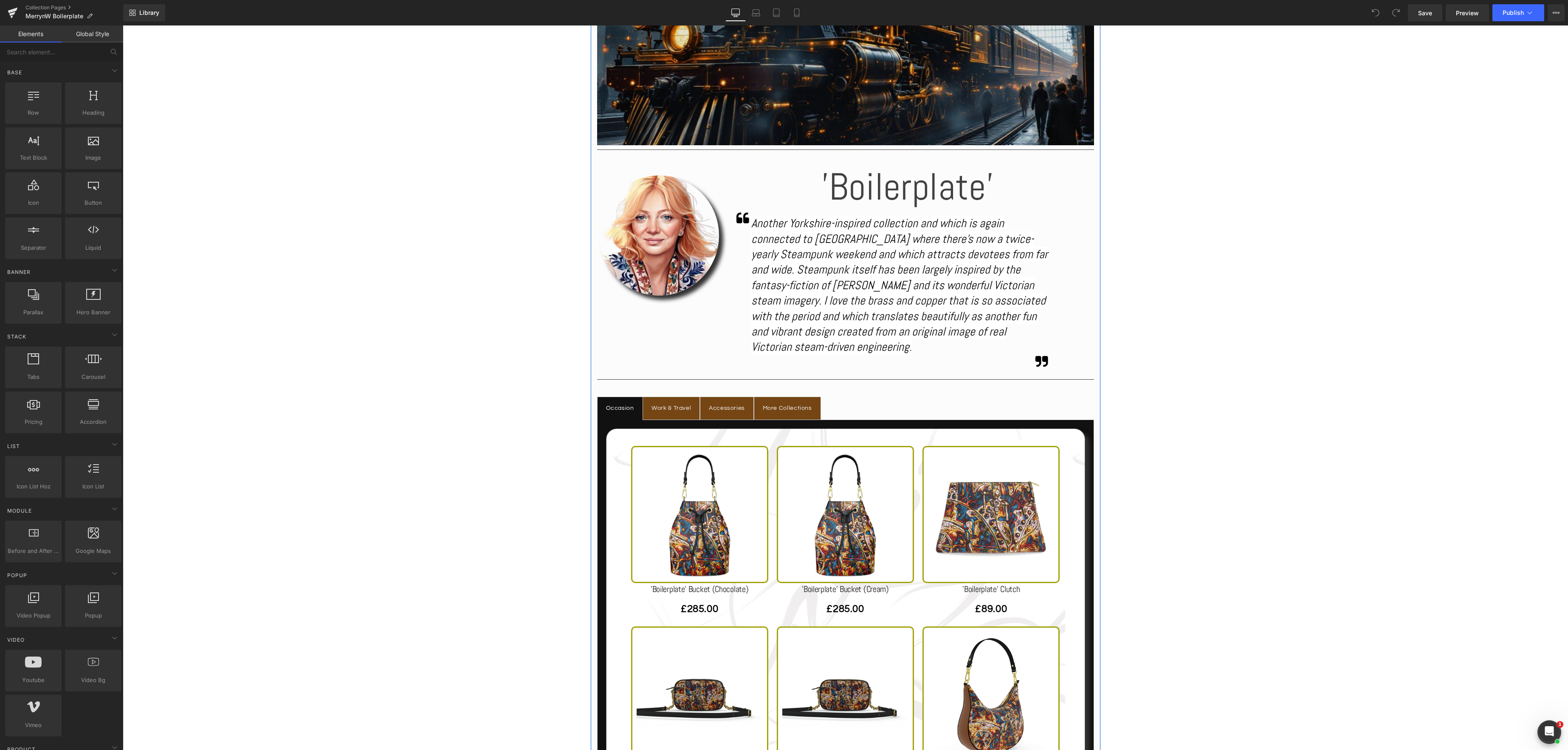
scroll to position [404, 0]
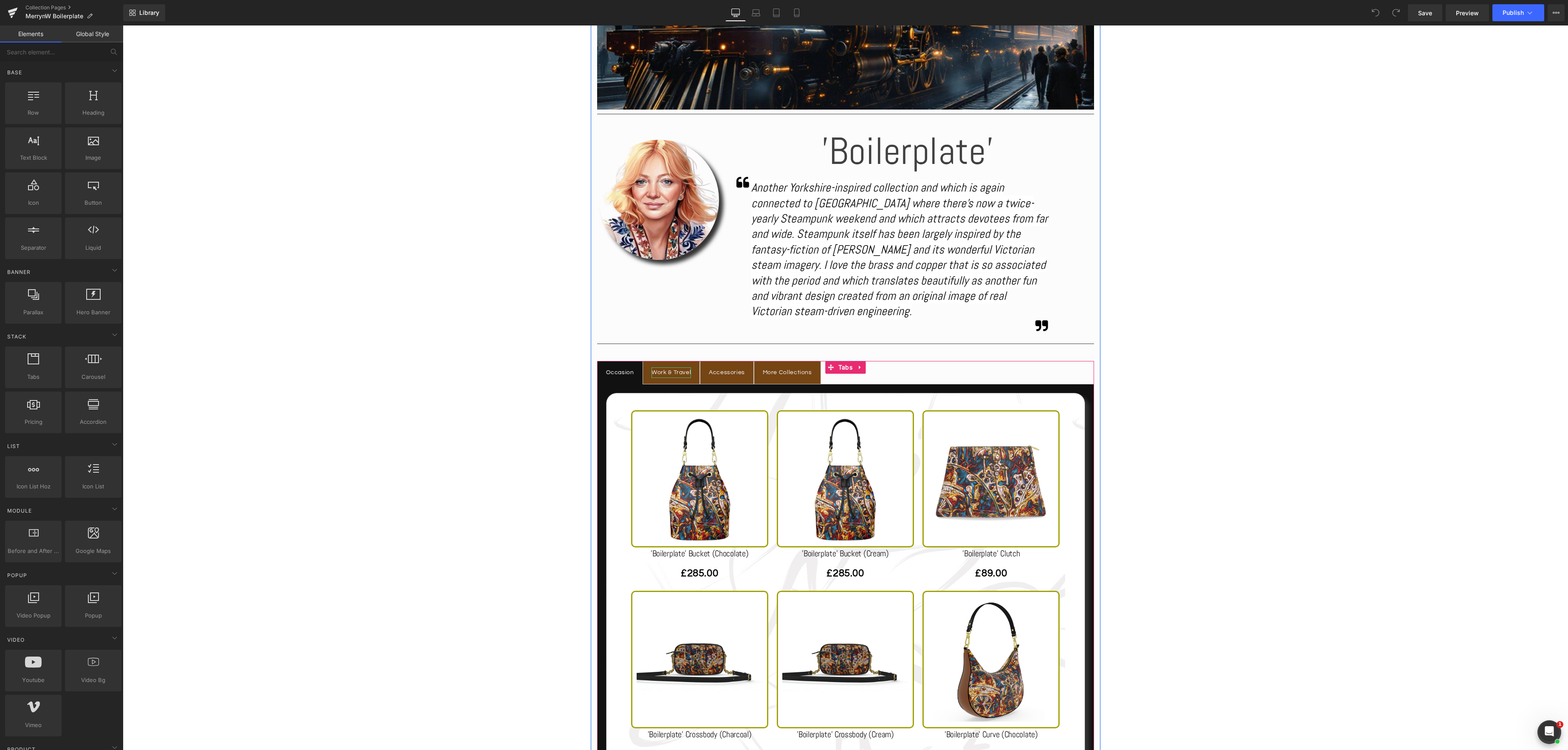
click at [672, 376] on div at bounding box center [671, 377] width 39 height 2
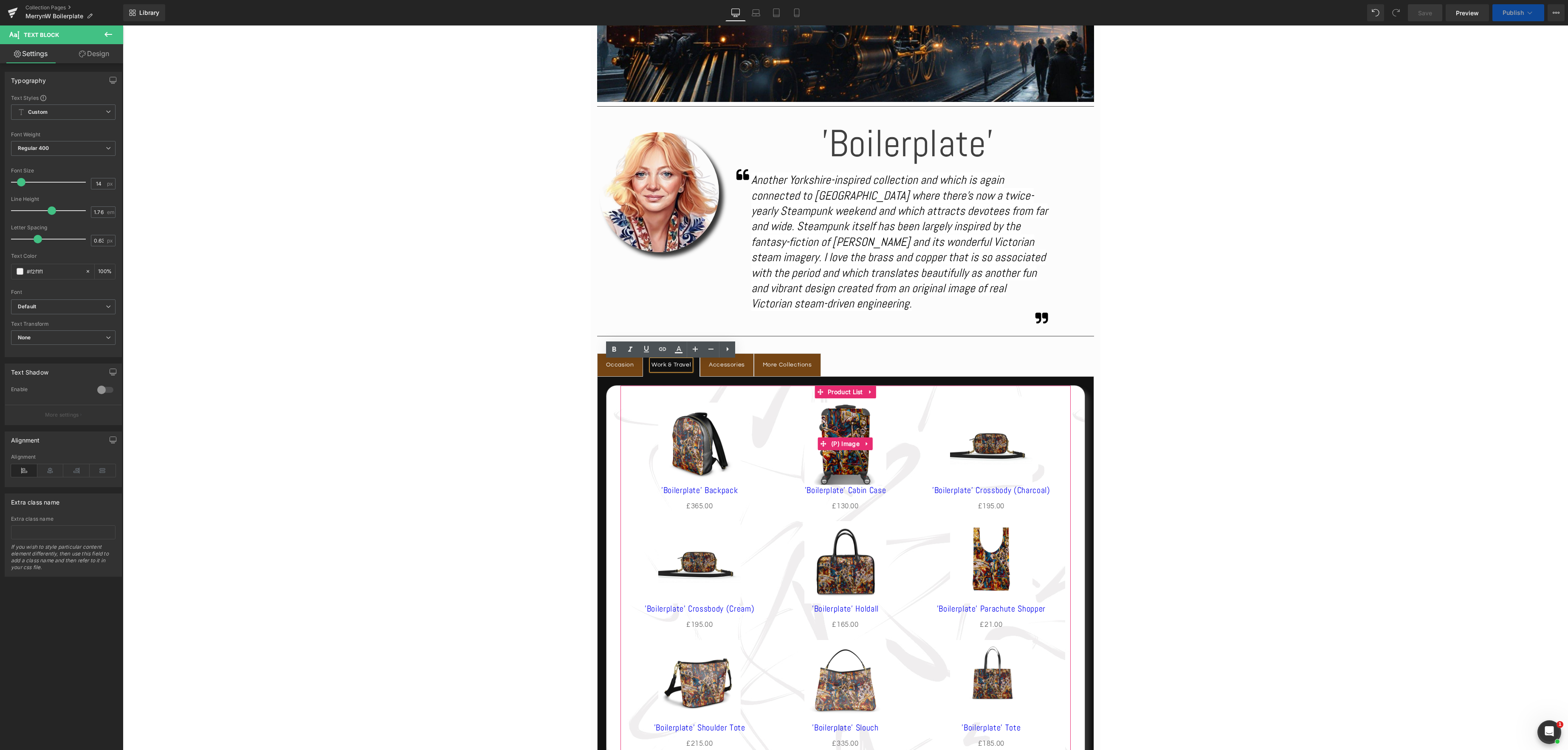
scroll to position [413, 0]
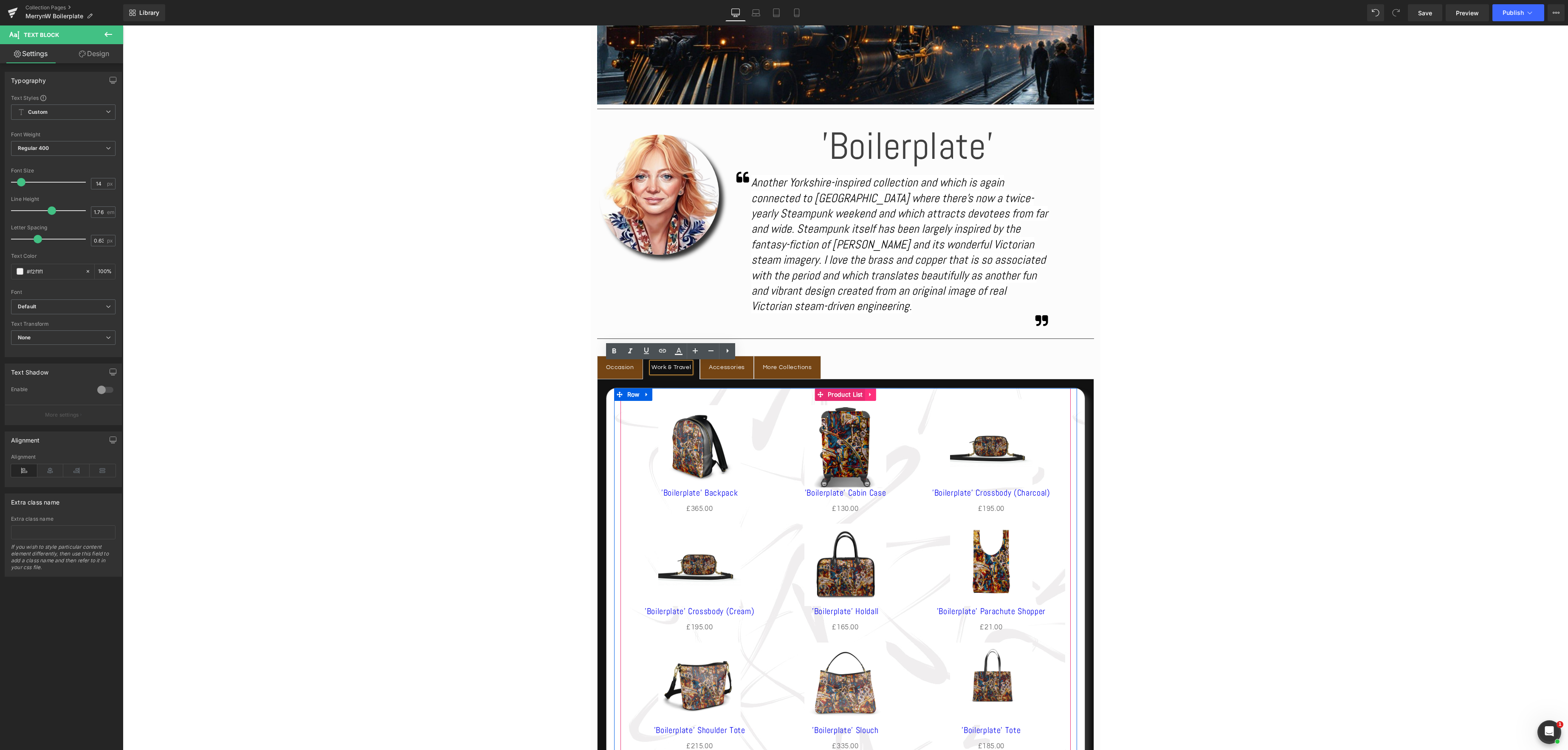
click at [871, 396] on icon at bounding box center [871, 395] width 6 height 6
click at [879, 395] on link at bounding box center [876, 394] width 11 height 13
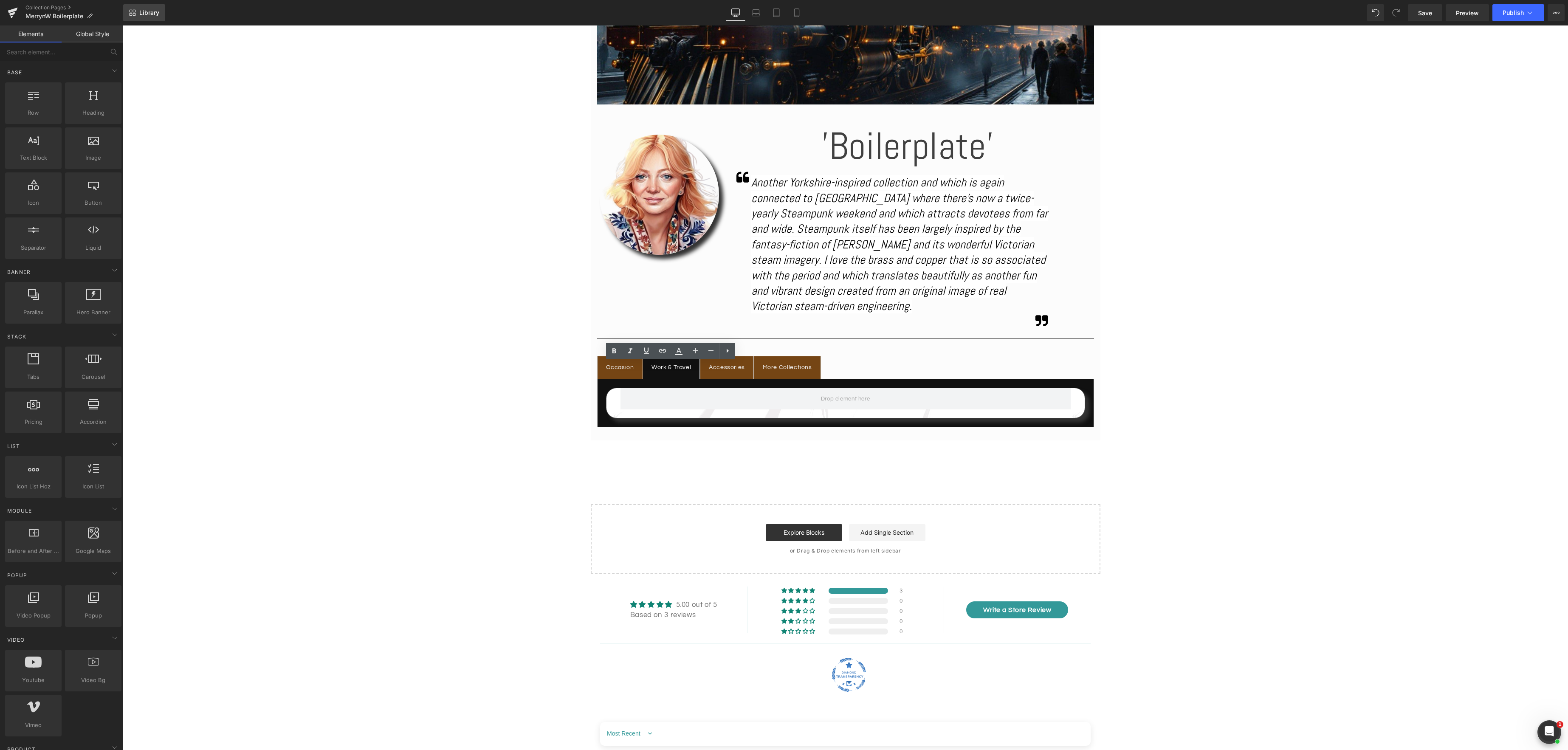
click at [148, 11] on span "Library" at bounding box center [148, 13] width 20 height 8
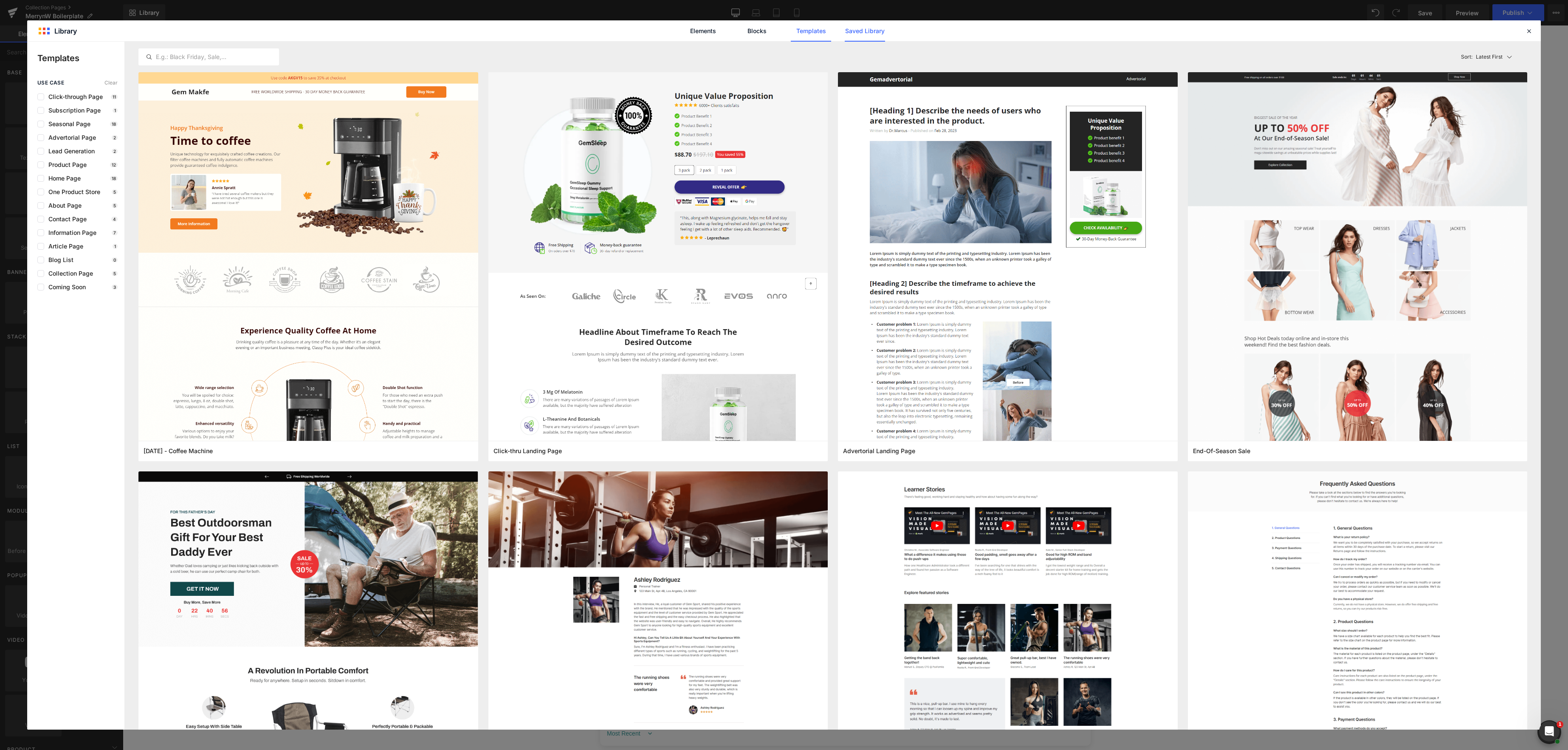
click at [867, 30] on link "Saved Library" at bounding box center [864, 31] width 40 height 21
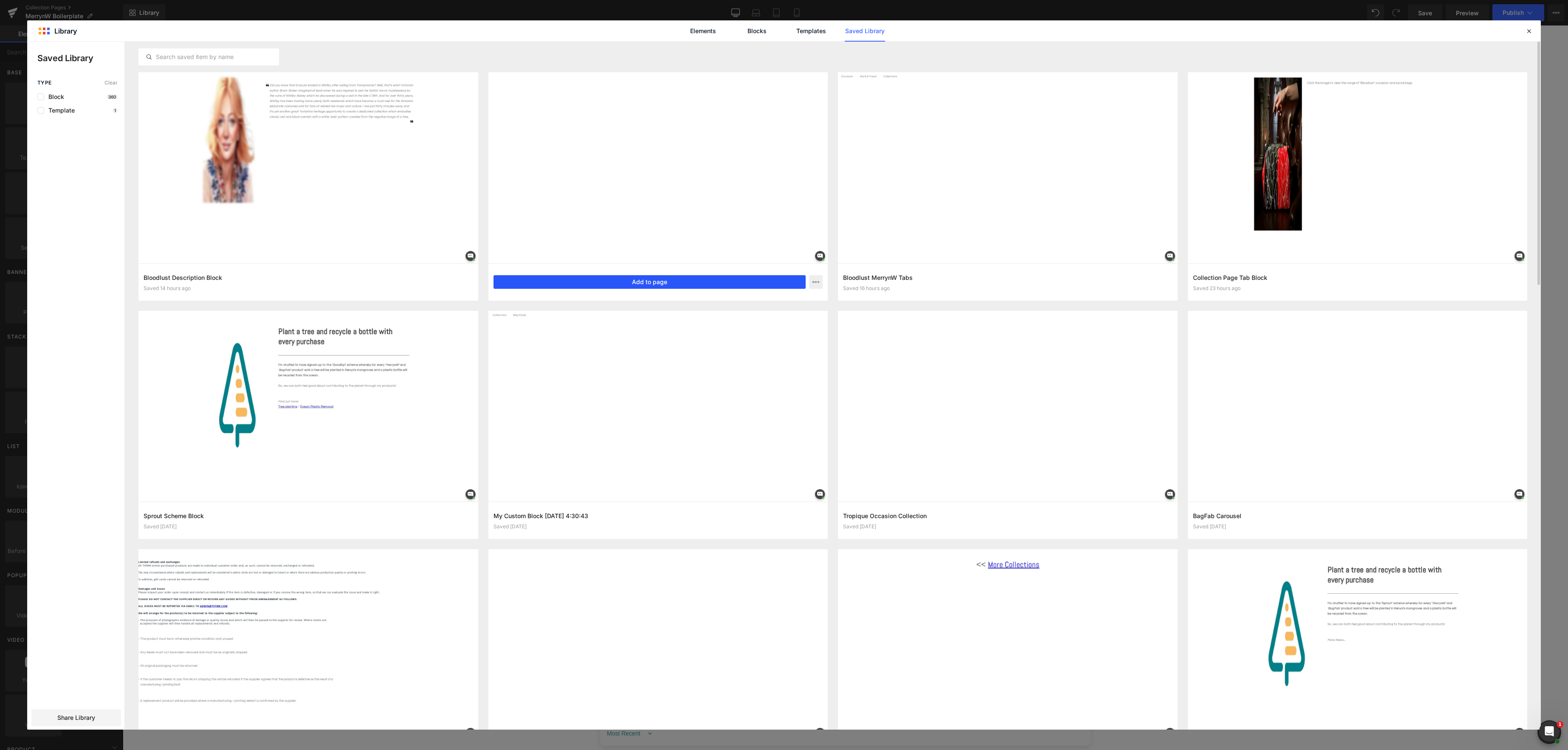
click at [665, 284] on button "Add to page" at bounding box center [650, 281] width 313 height 13
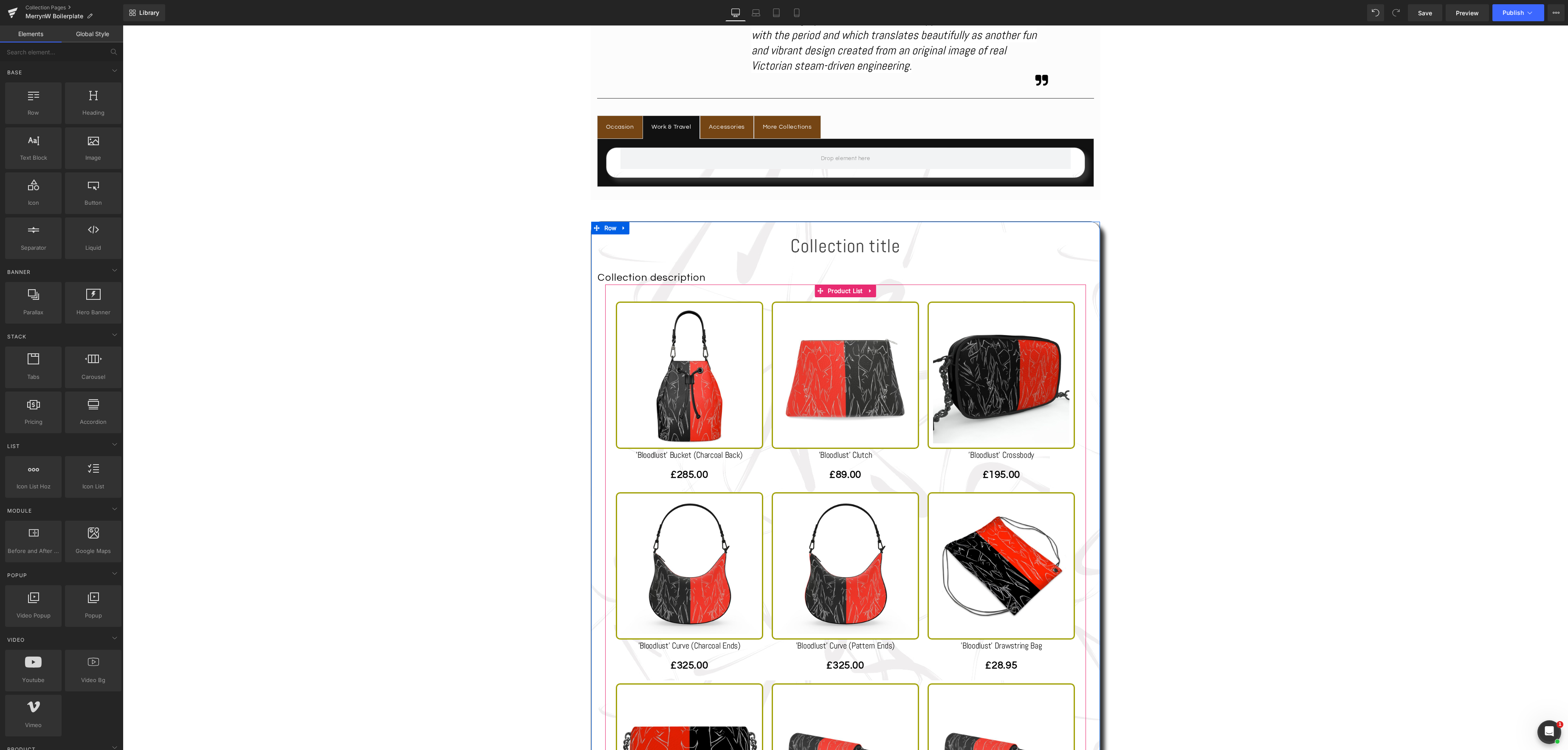
scroll to position [650, 0]
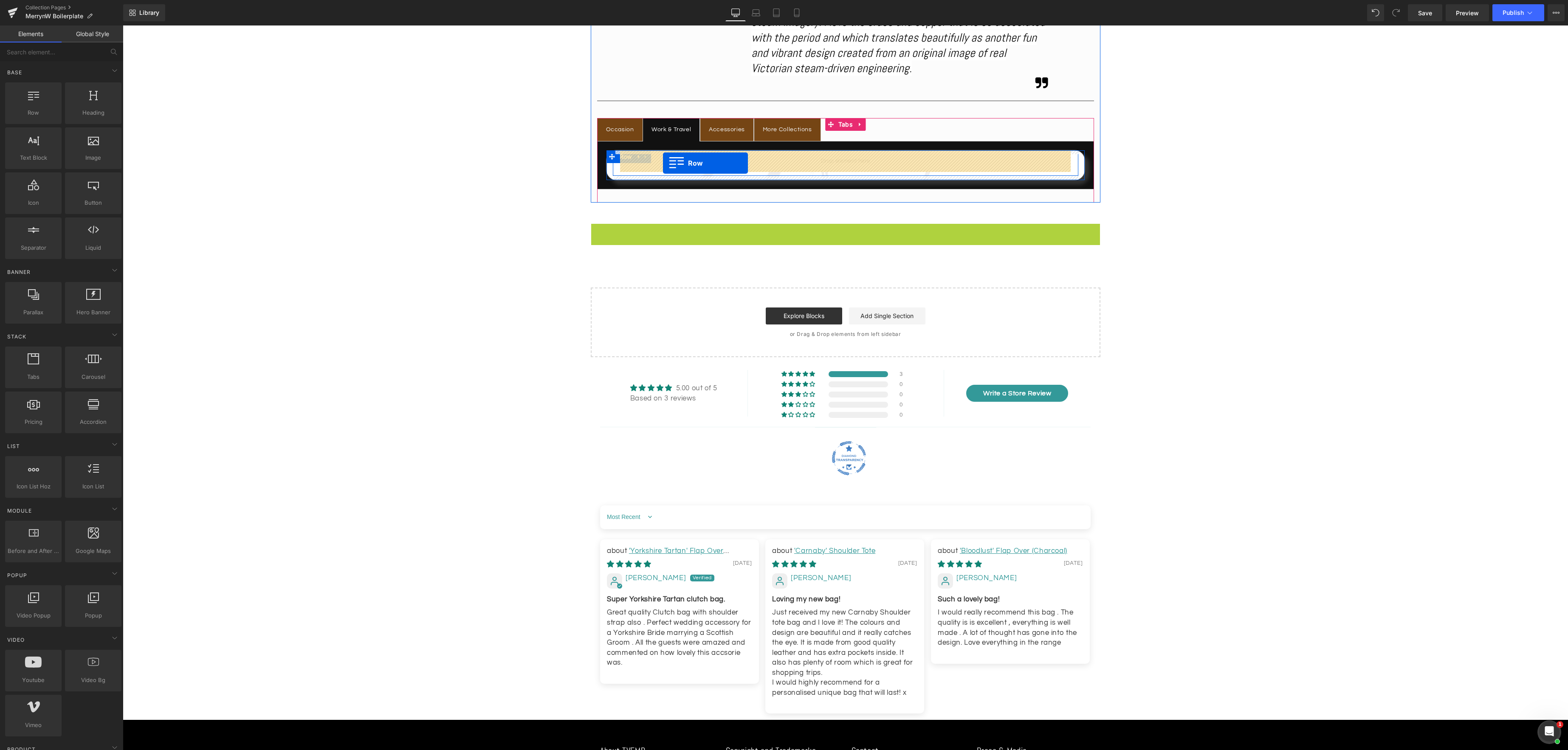
drag, startPoint x: 597, startPoint y: 230, endPoint x: 663, endPoint y: 163, distance: 94.0
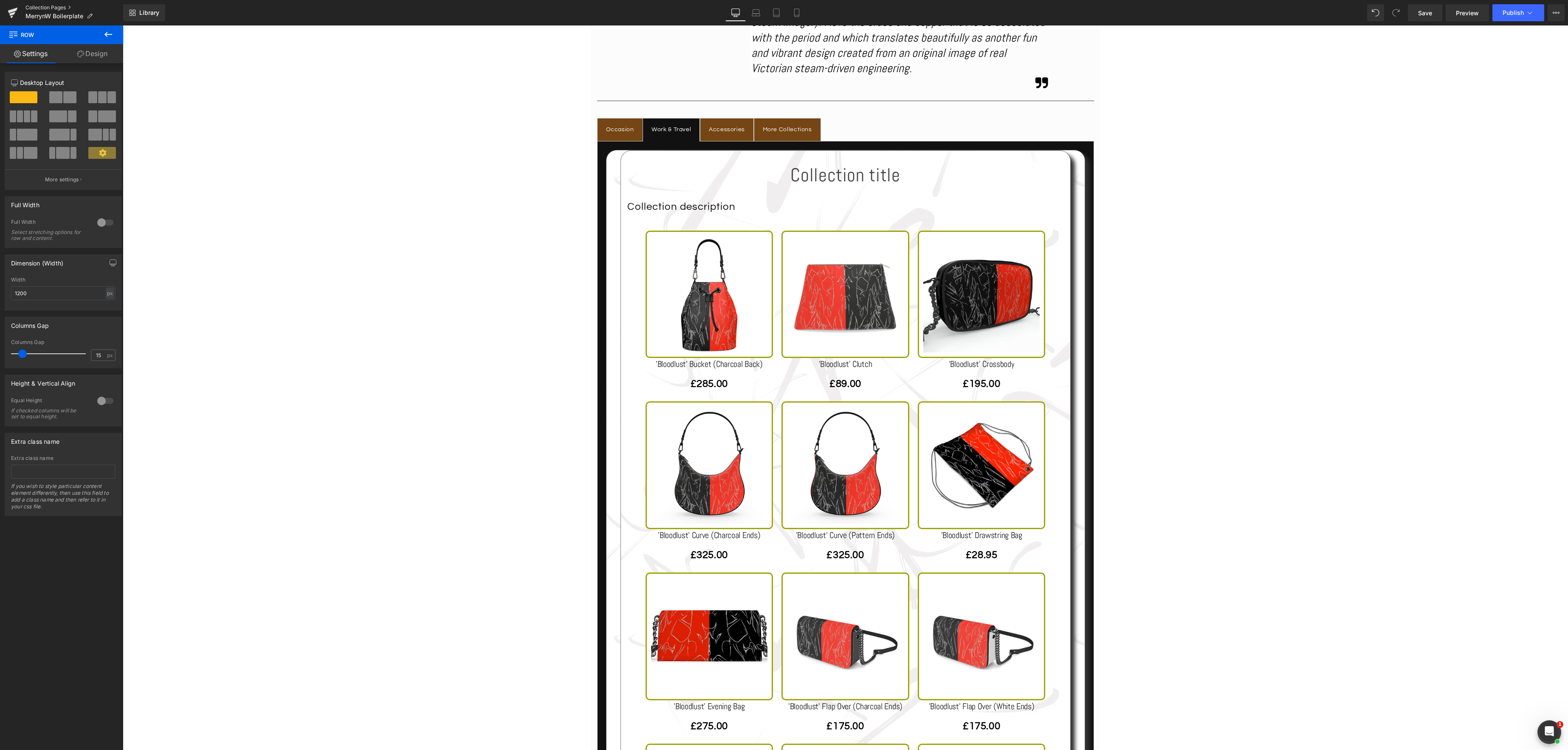
click at [54, 6] on link "Collection Pages" at bounding box center [74, 7] width 97 height 7
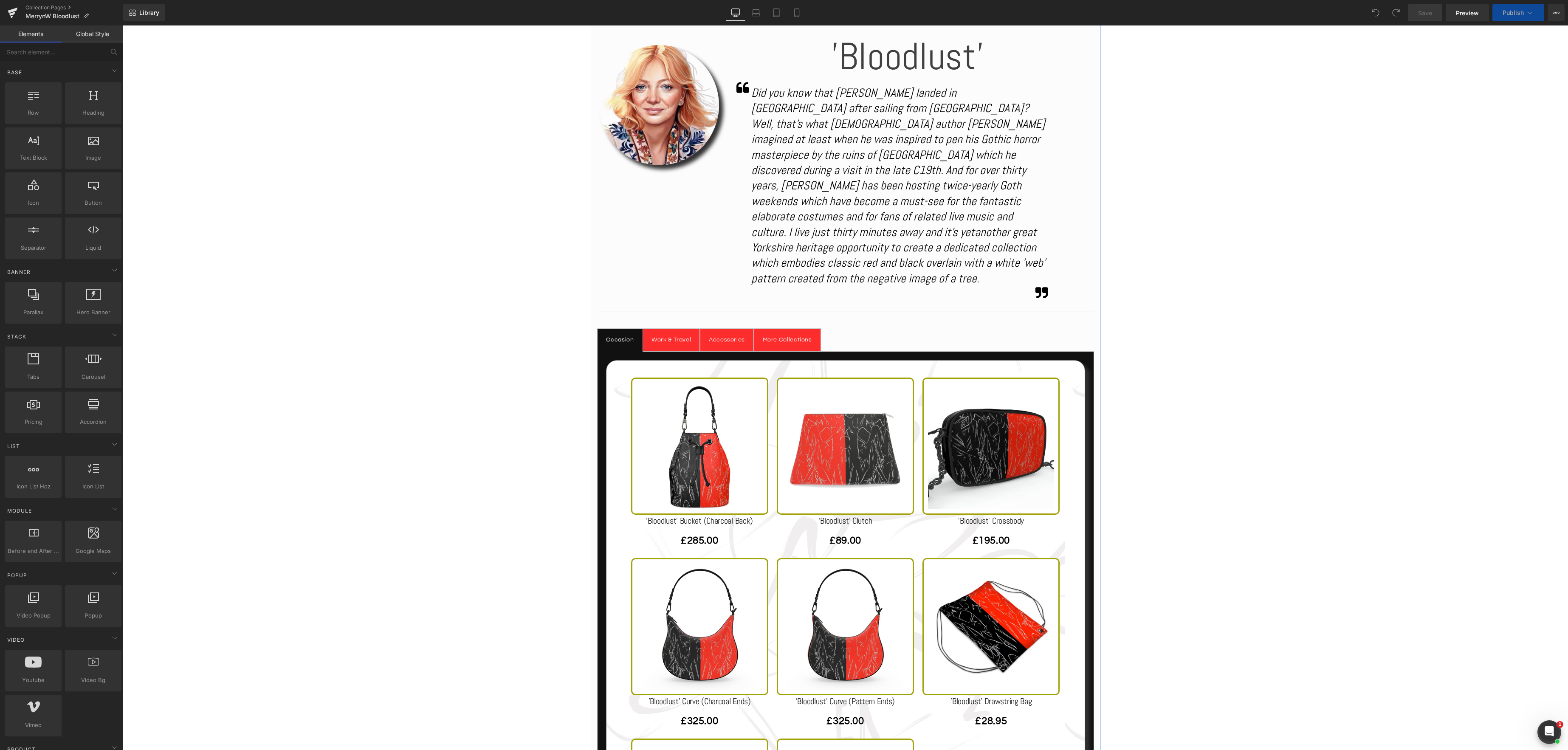
scroll to position [582, 0]
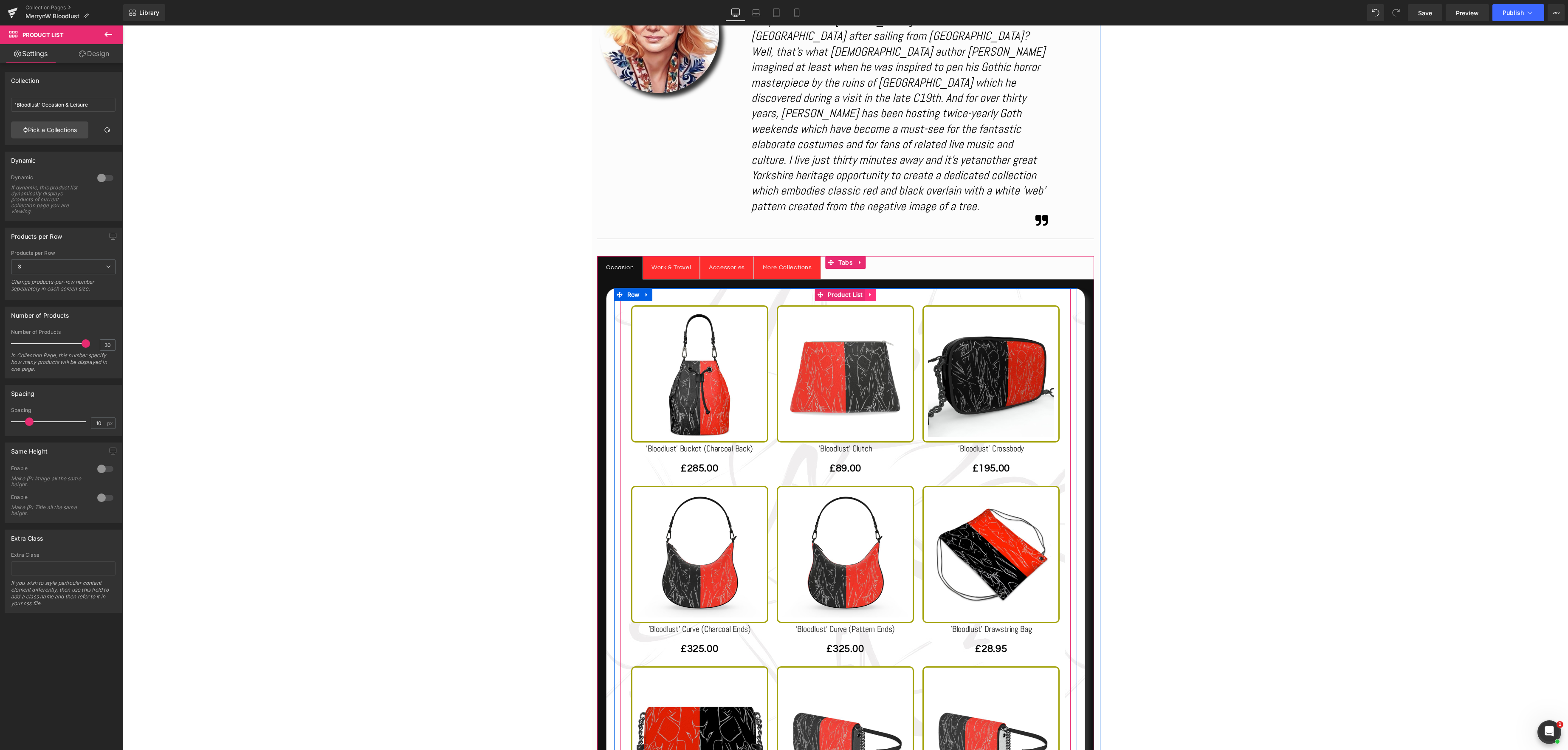
click at [872, 291] on icon at bounding box center [871, 295] width 6 height 6
click at [855, 291] on icon at bounding box center [855, 295] width 6 height 6
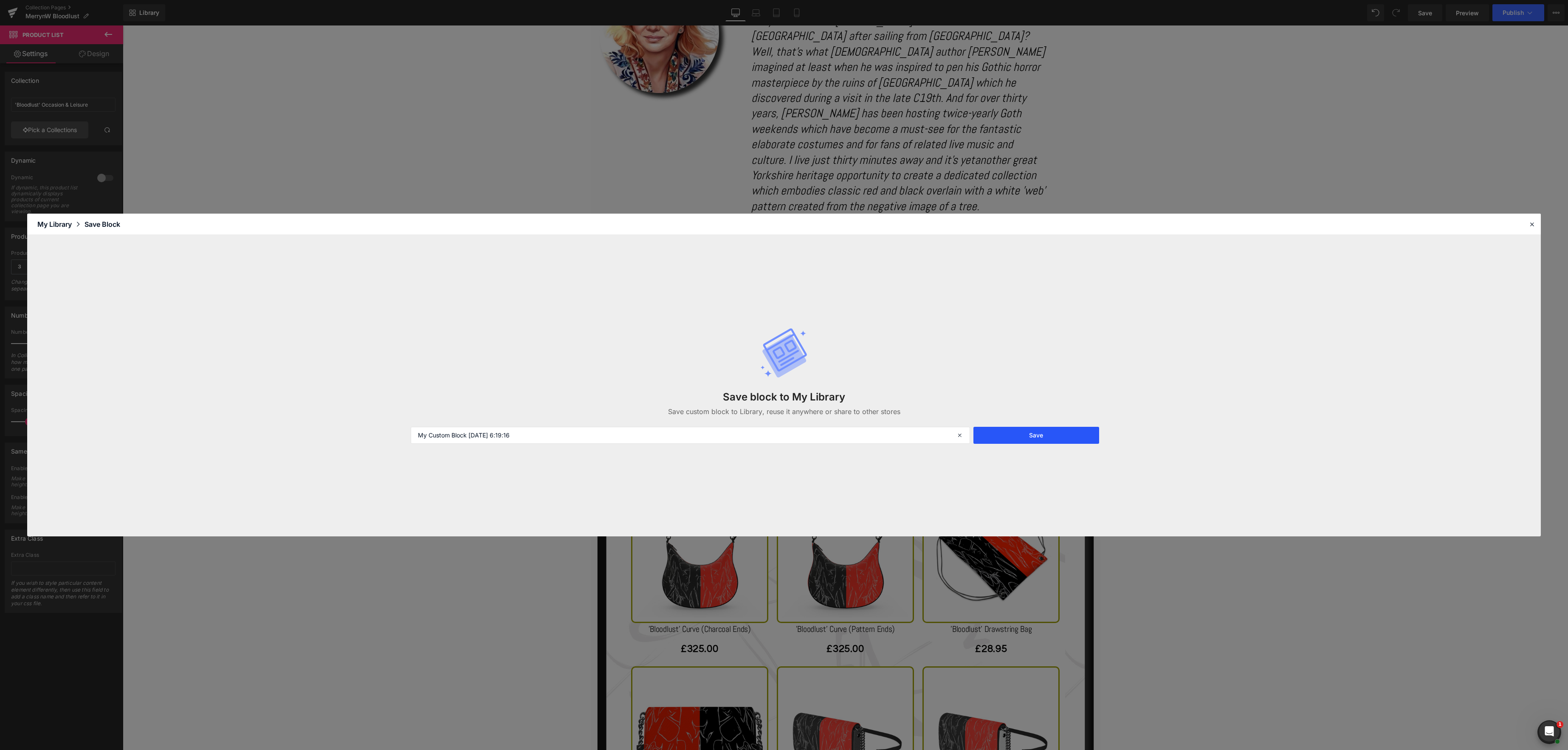
click at [1022, 437] on button "Save" at bounding box center [1036, 435] width 126 height 17
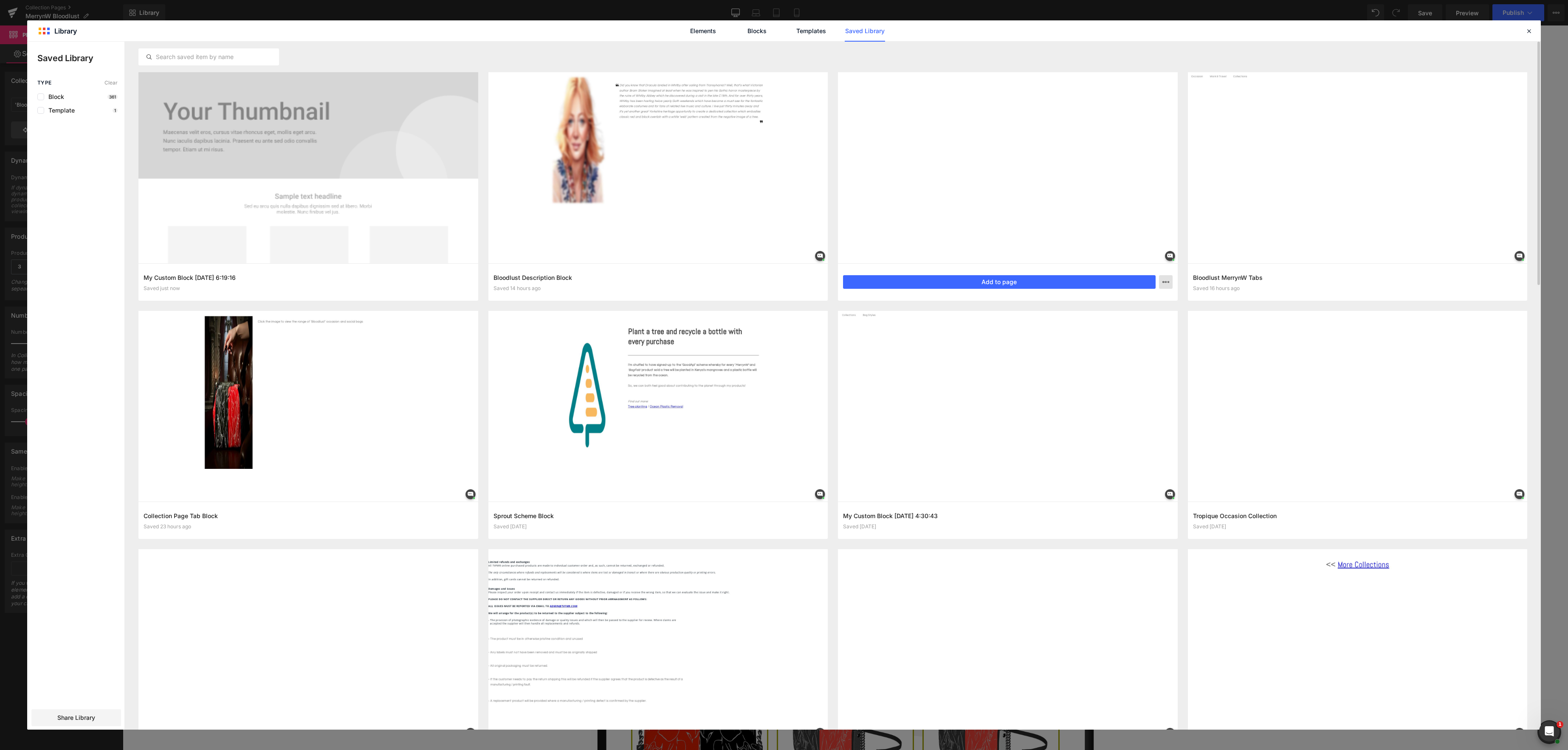
click at [1163, 281] on icon "button" at bounding box center [1166, 282] width 7 height 7
click at [1112, 319] on div "Delete" at bounding box center [1124, 319] width 97 height 18
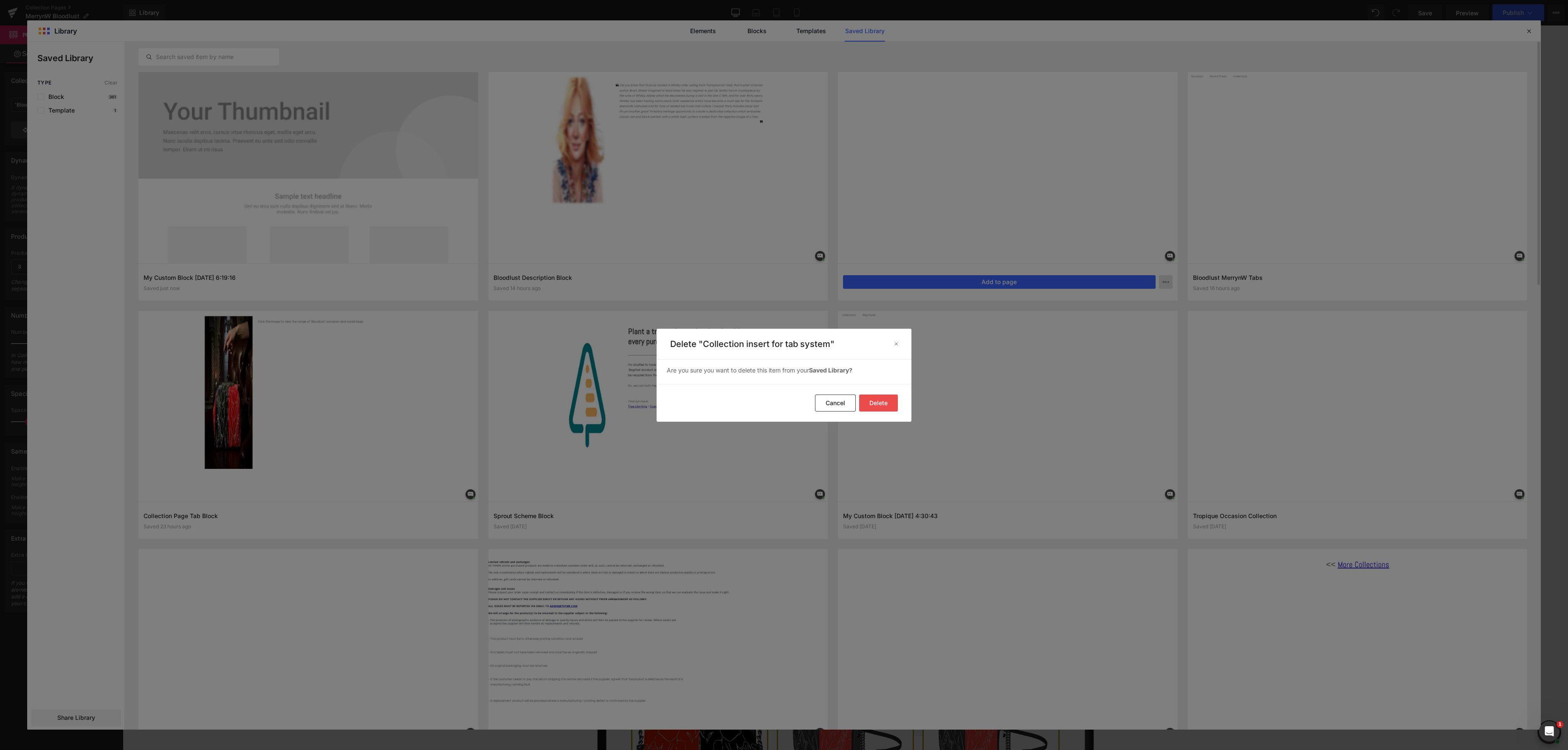
click at [887, 403] on button "Delete" at bounding box center [878, 403] width 38 height 17
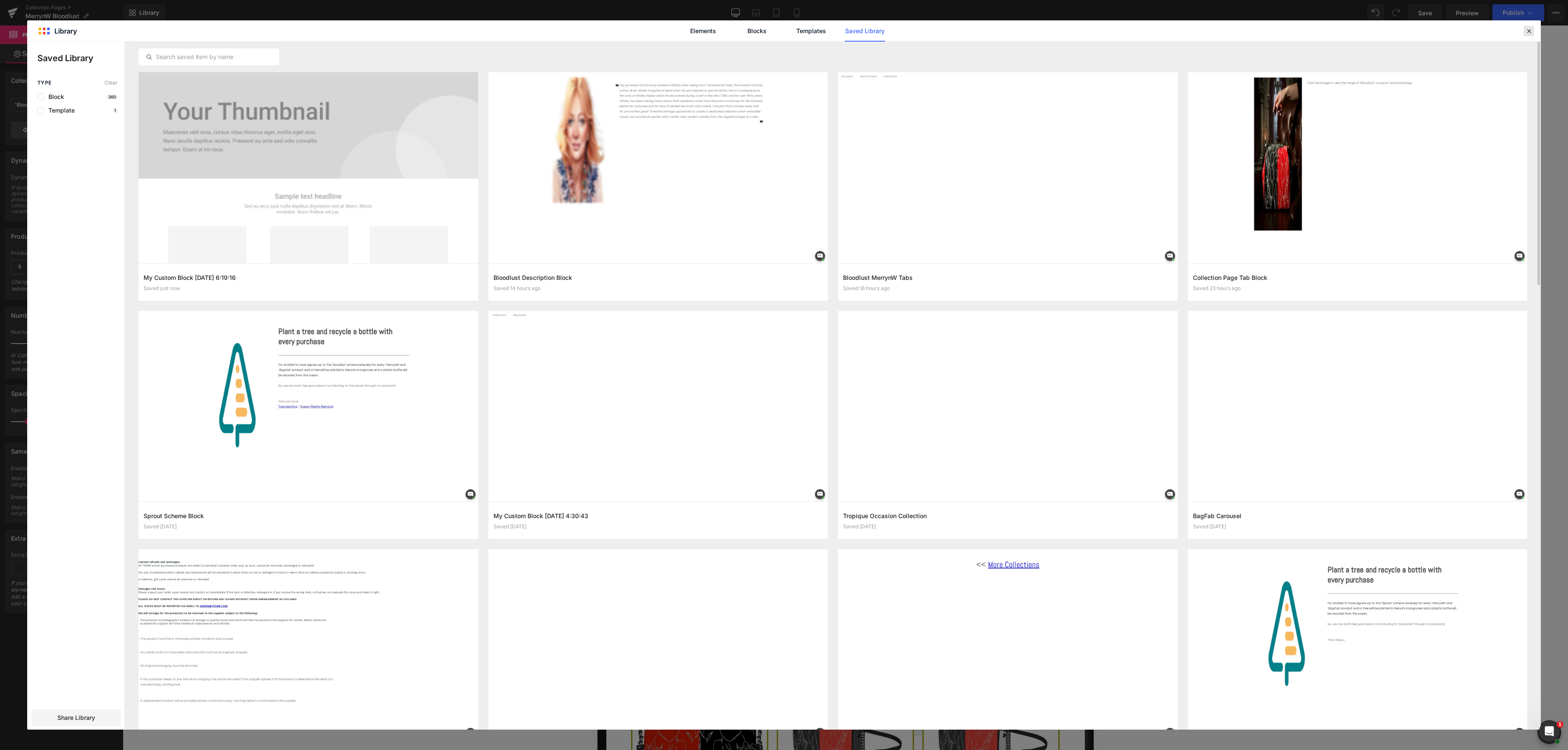
click at [1526, 27] on icon at bounding box center [1530, 31] width 8 height 8
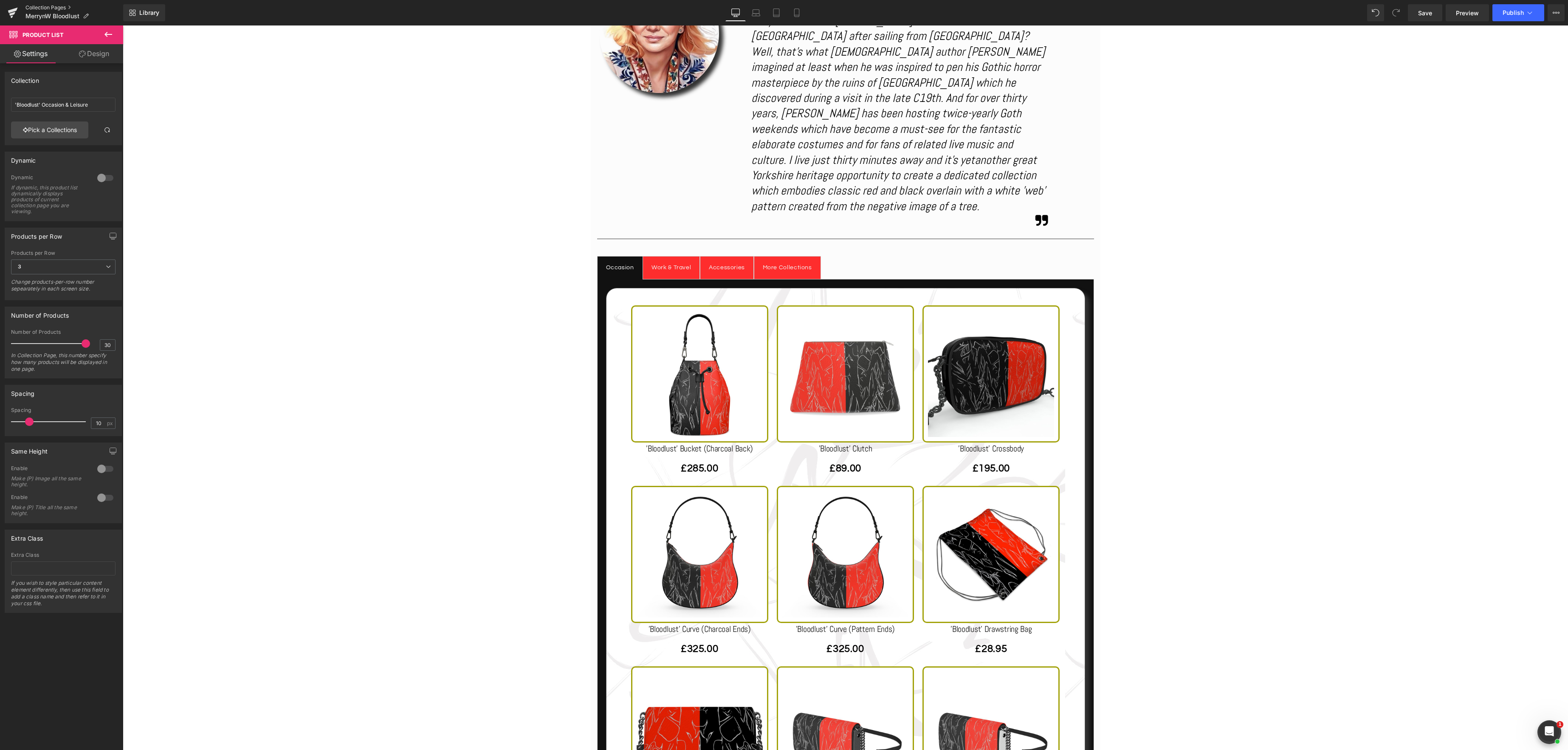
click at [50, 5] on link "Collection Pages" at bounding box center [74, 7] width 97 height 7
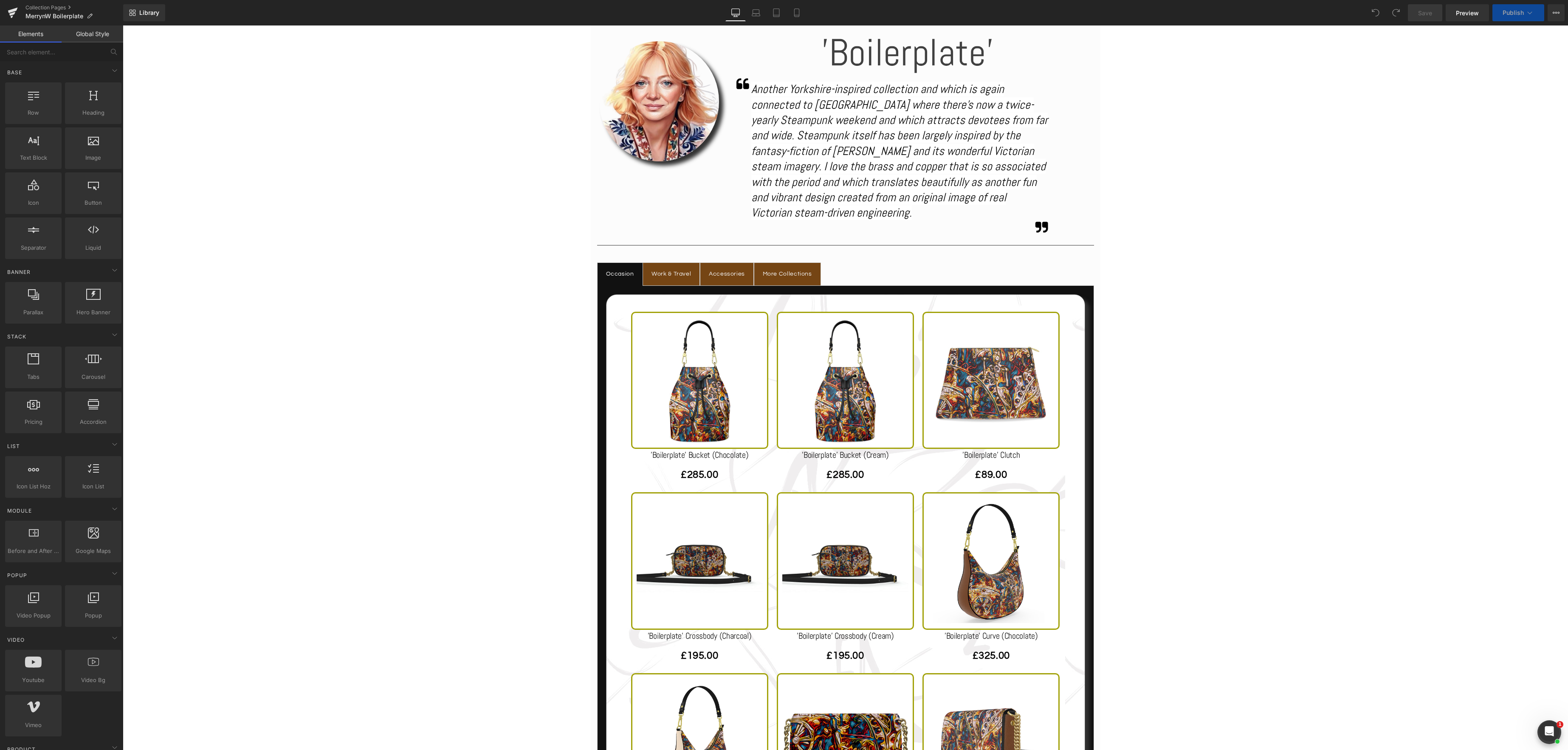
scroll to position [484, 0]
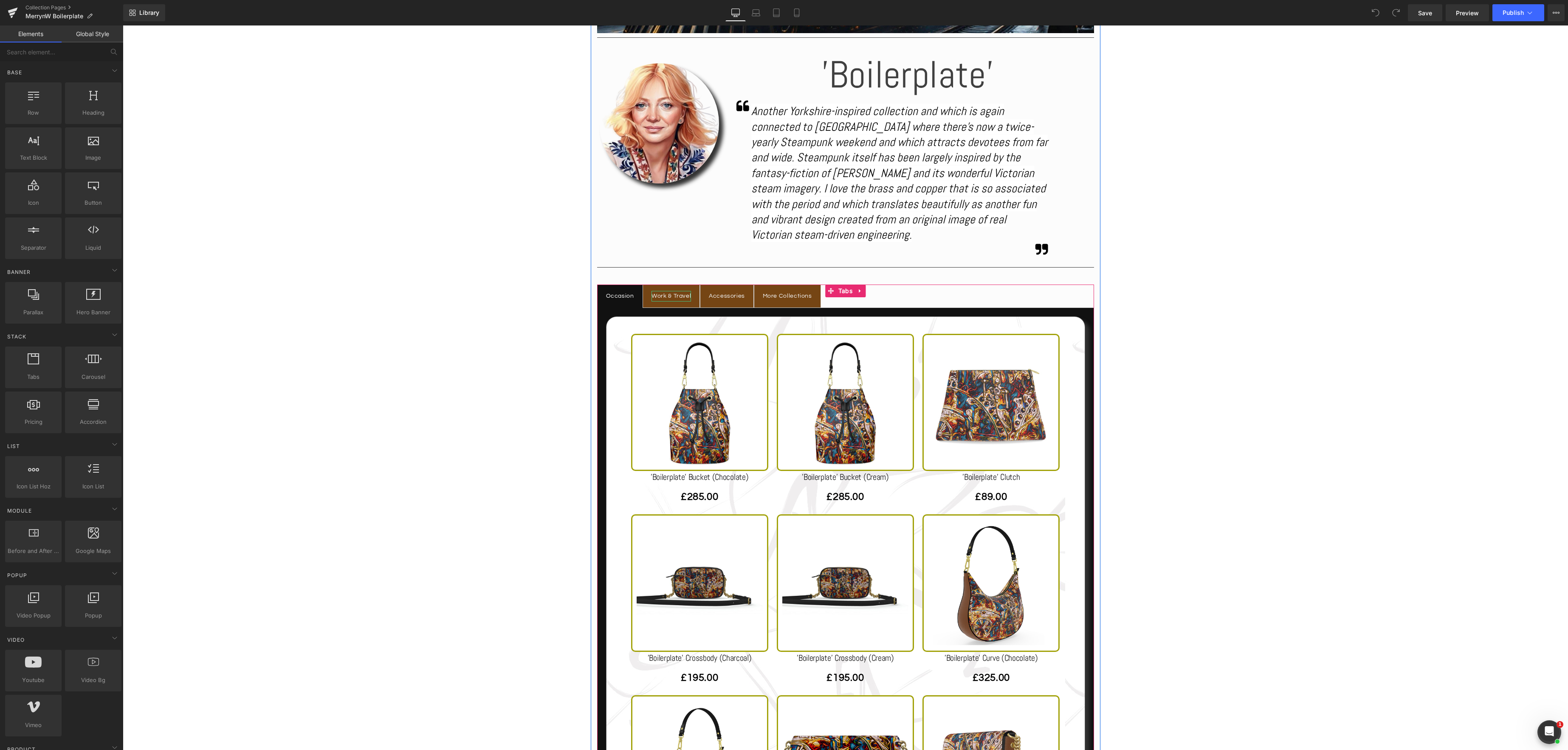
click at [676, 295] on div "Work & Travel" at bounding box center [671, 296] width 39 height 11
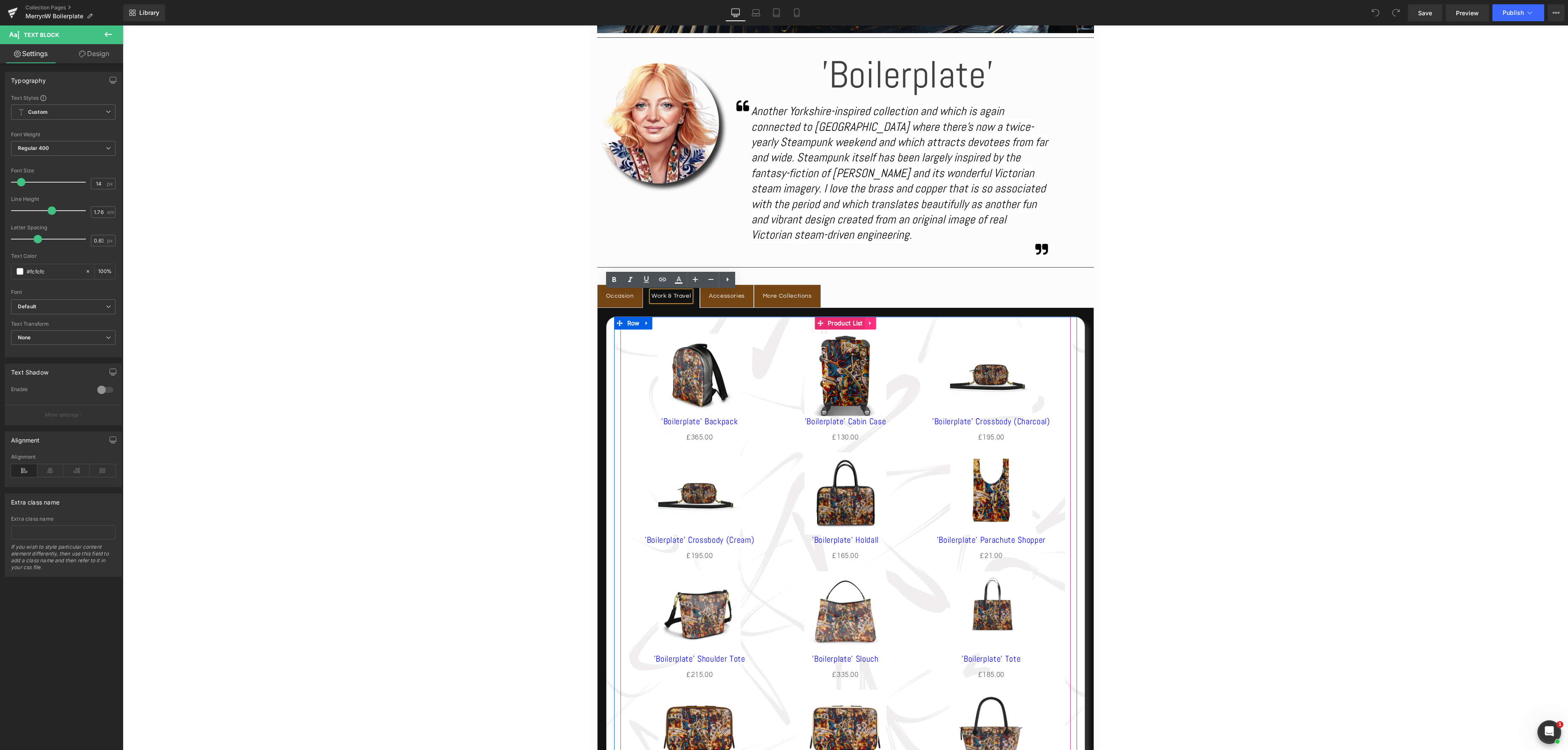
click at [870, 324] on icon at bounding box center [870, 323] width 2 height 4
click at [875, 323] on icon at bounding box center [877, 324] width 6 height 6
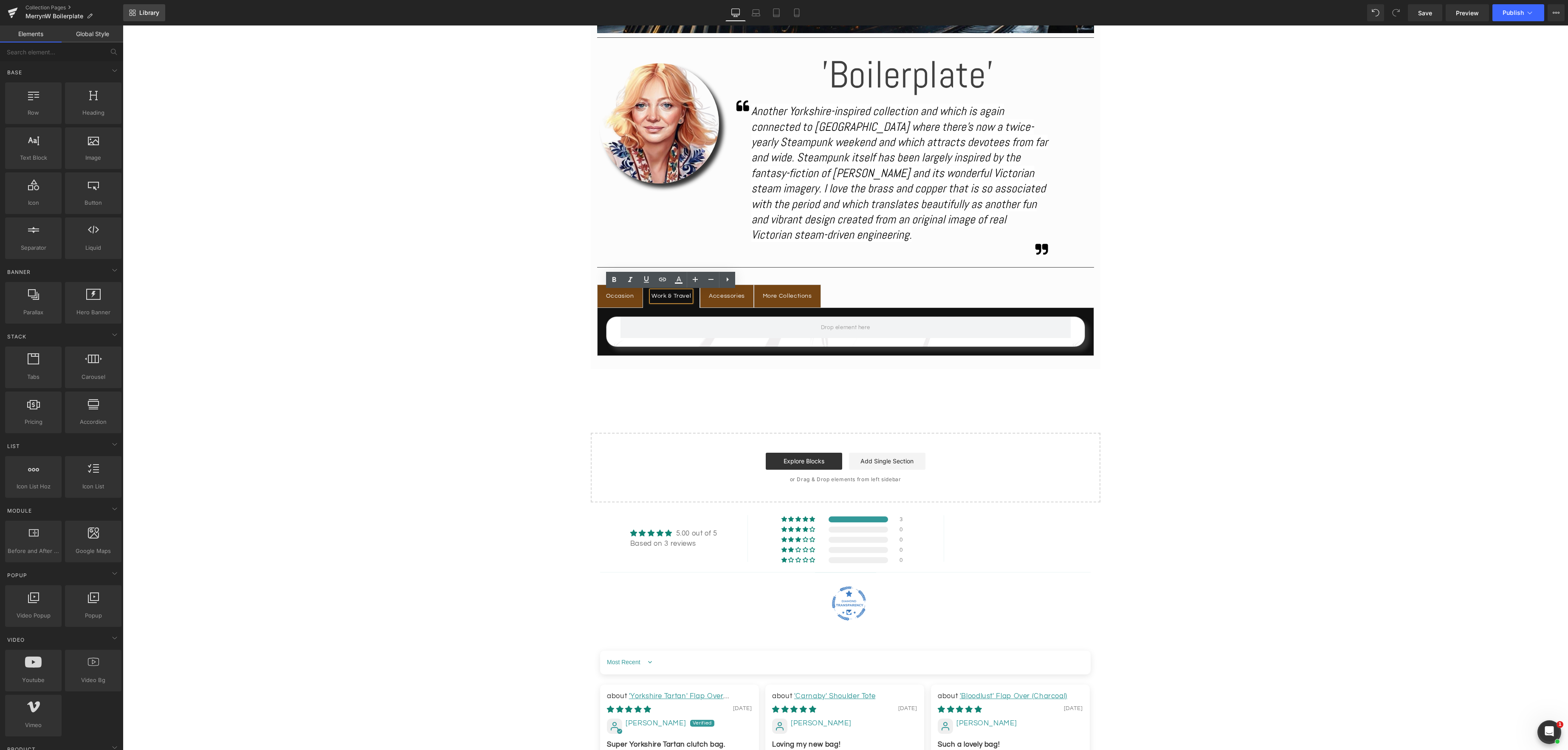
click at [152, 13] on span "Library" at bounding box center [148, 13] width 20 height 8
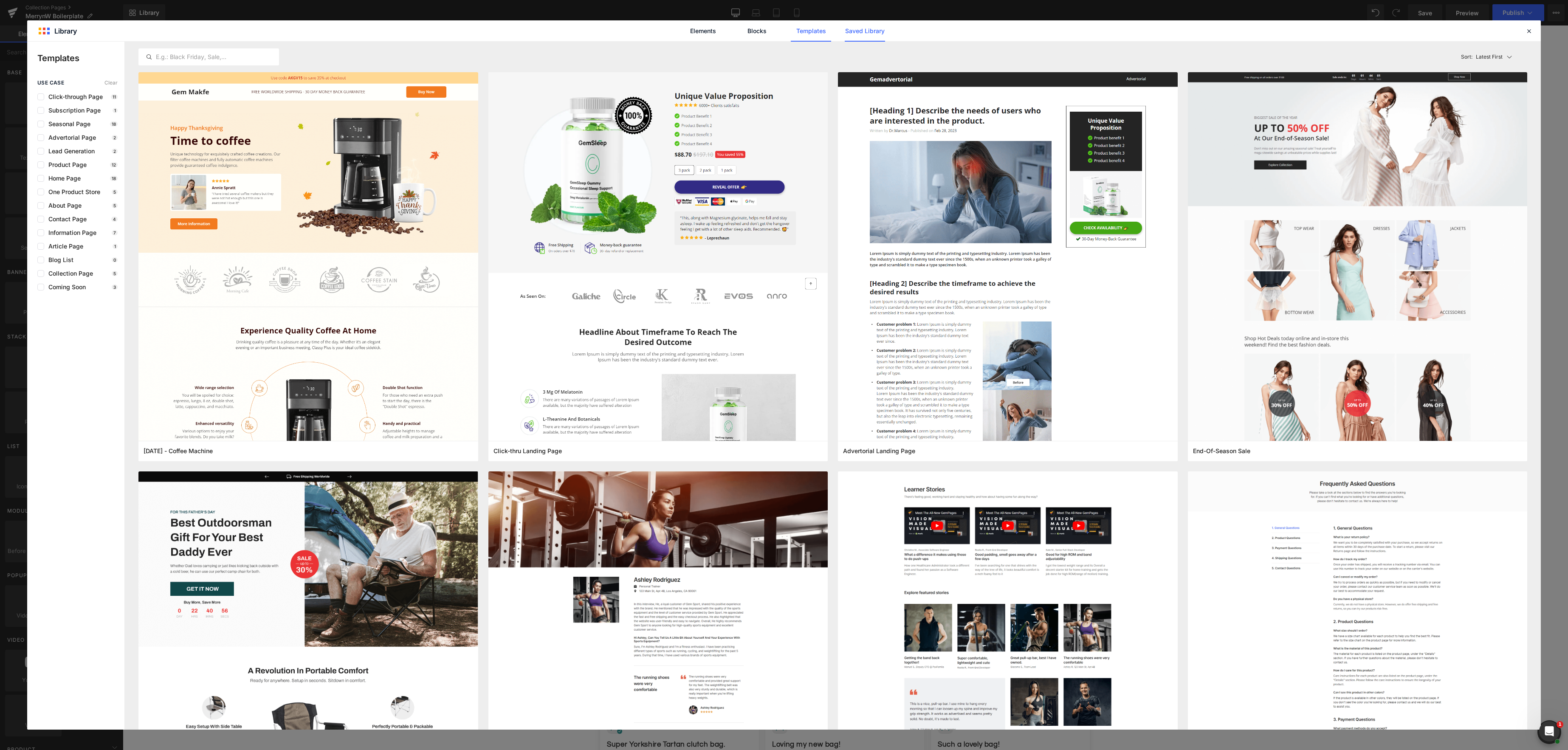
click at [874, 33] on link "Saved Library" at bounding box center [864, 31] width 40 height 21
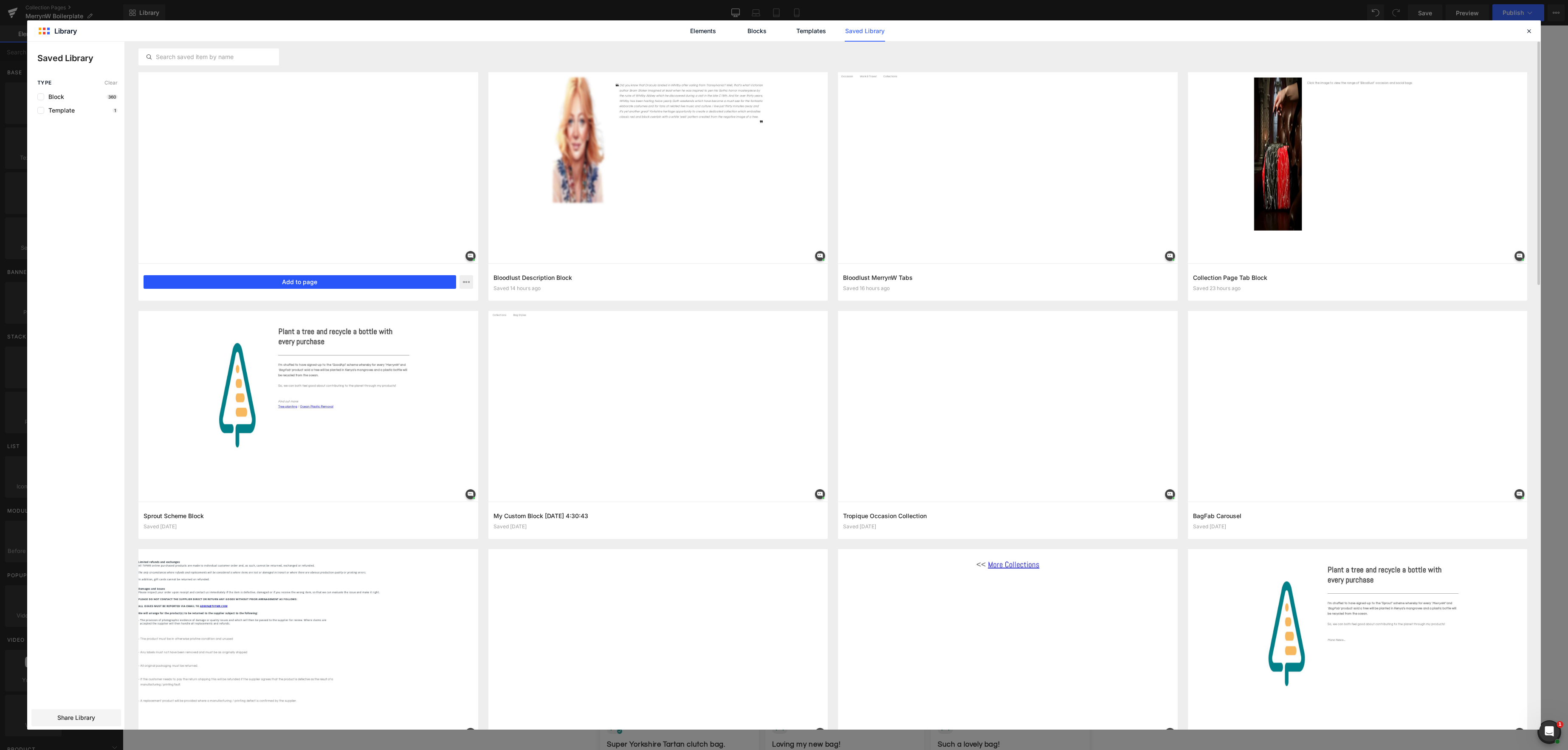
drag, startPoint x: 312, startPoint y: 281, endPoint x: 189, endPoint y: 256, distance: 125.5
click at [312, 281] on button "Add to page" at bounding box center [300, 281] width 313 height 13
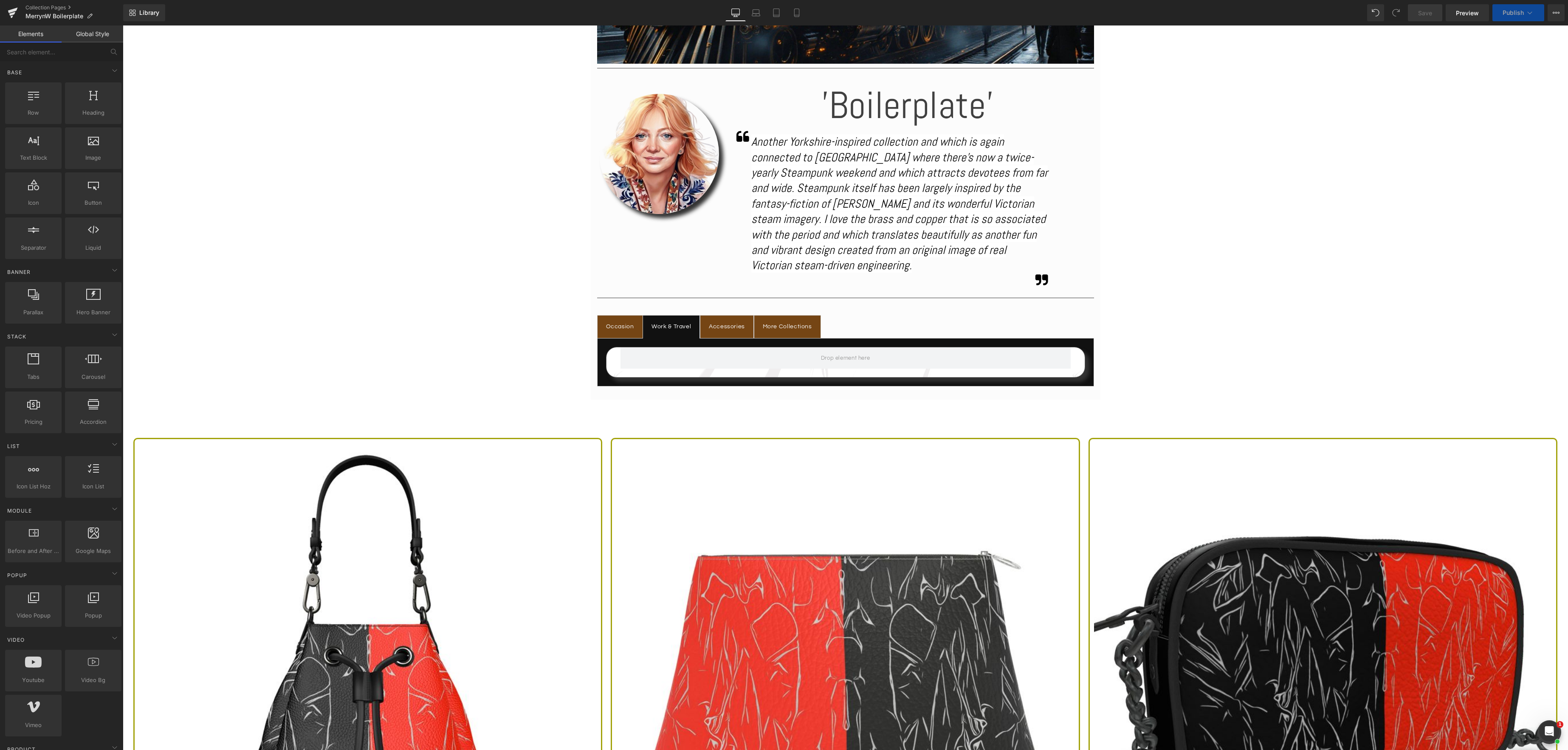
scroll to position [430, 0]
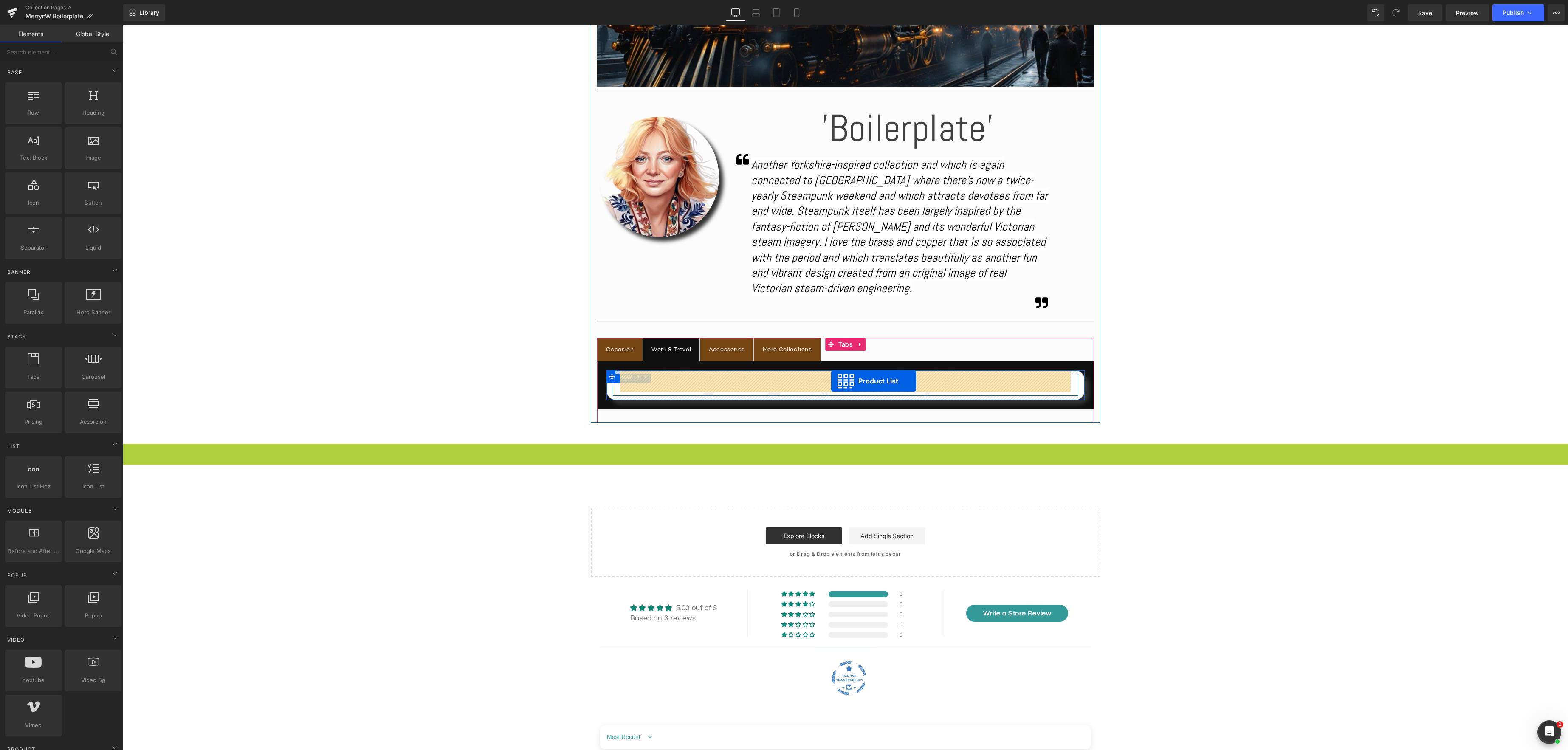
drag, startPoint x: 819, startPoint y: 448, endPoint x: 831, endPoint y: 381, distance: 68.1
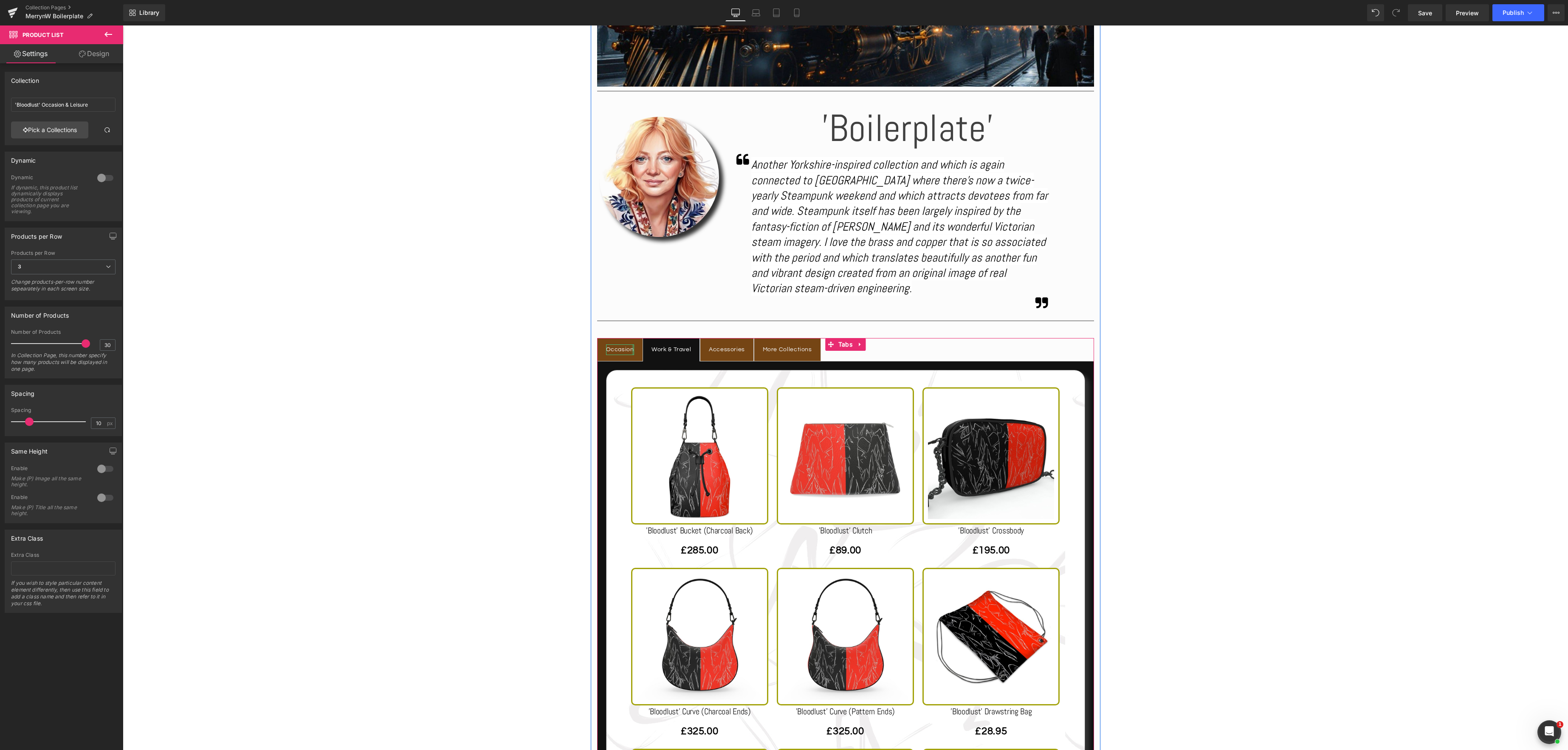
click at [632, 350] on div "Occasion Text Block" at bounding box center [621, 350] width 28 height 11
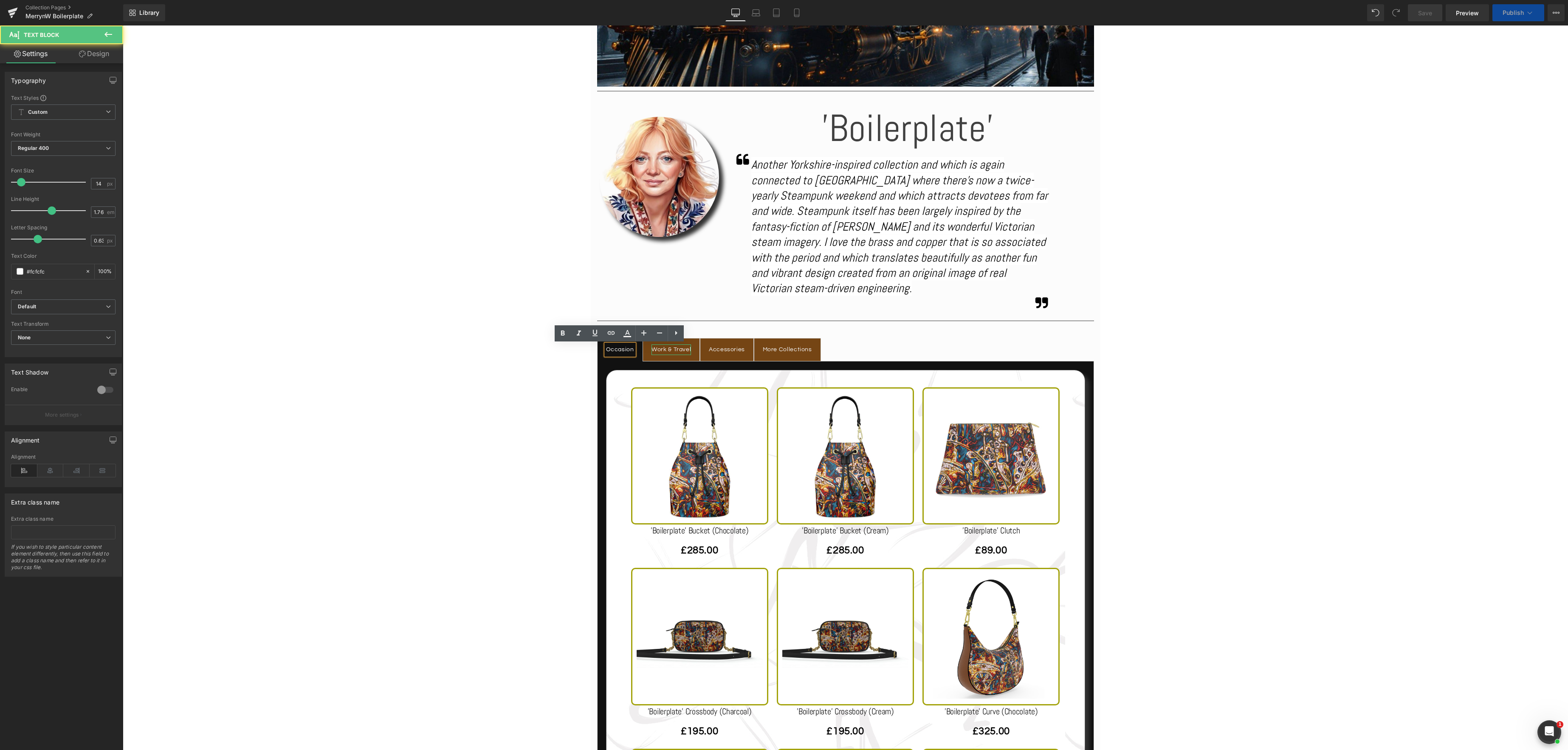
click at [669, 349] on div "Work & Travel" at bounding box center [671, 350] width 39 height 11
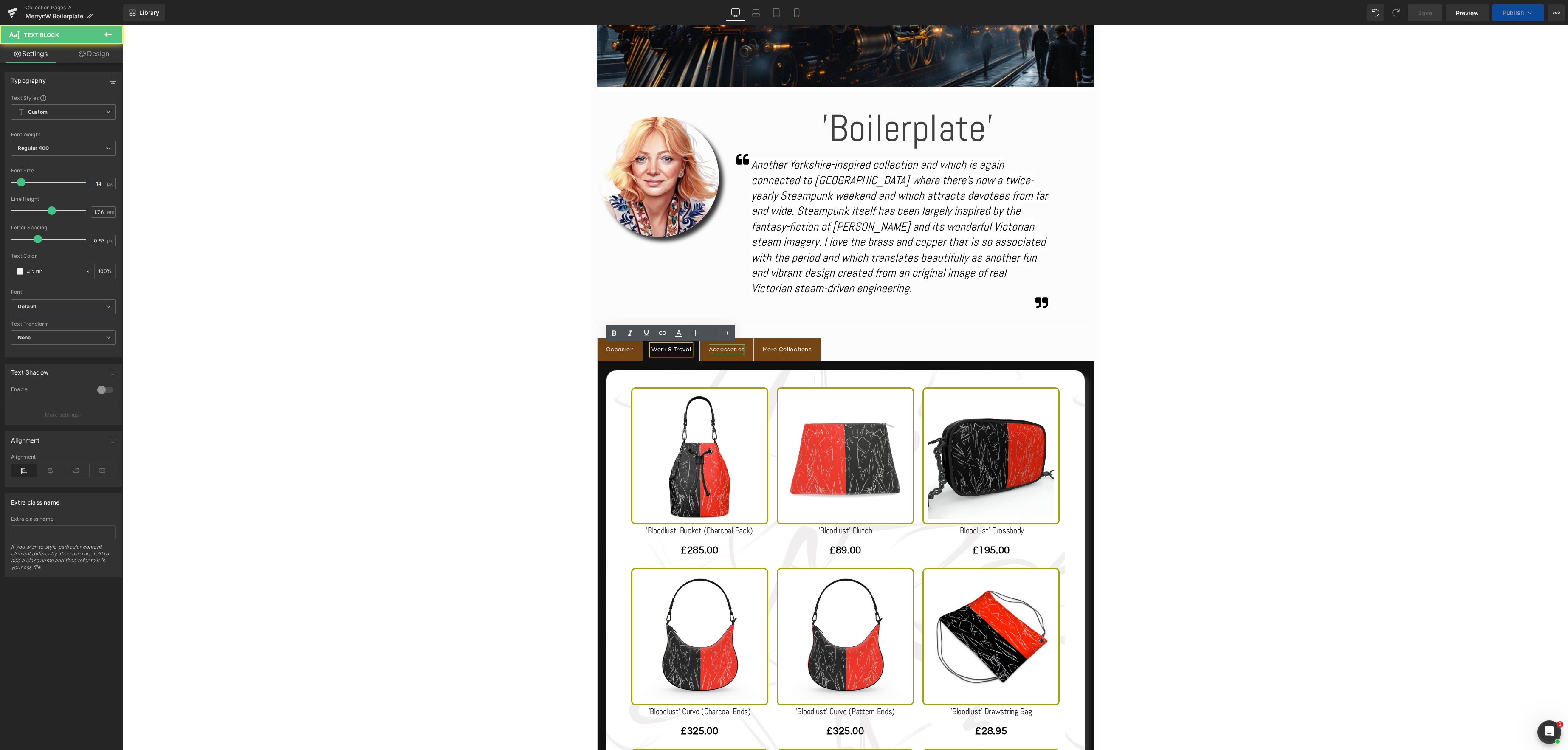
click at [743, 351] on div at bounding box center [744, 350] width 2 height 11
click at [666, 351] on div "Work & Travel" at bounding box center [671, 350] width 39 height 11
click at [829, 377] on span "Product List" at bounding box center [845, 377] width 39 height 13
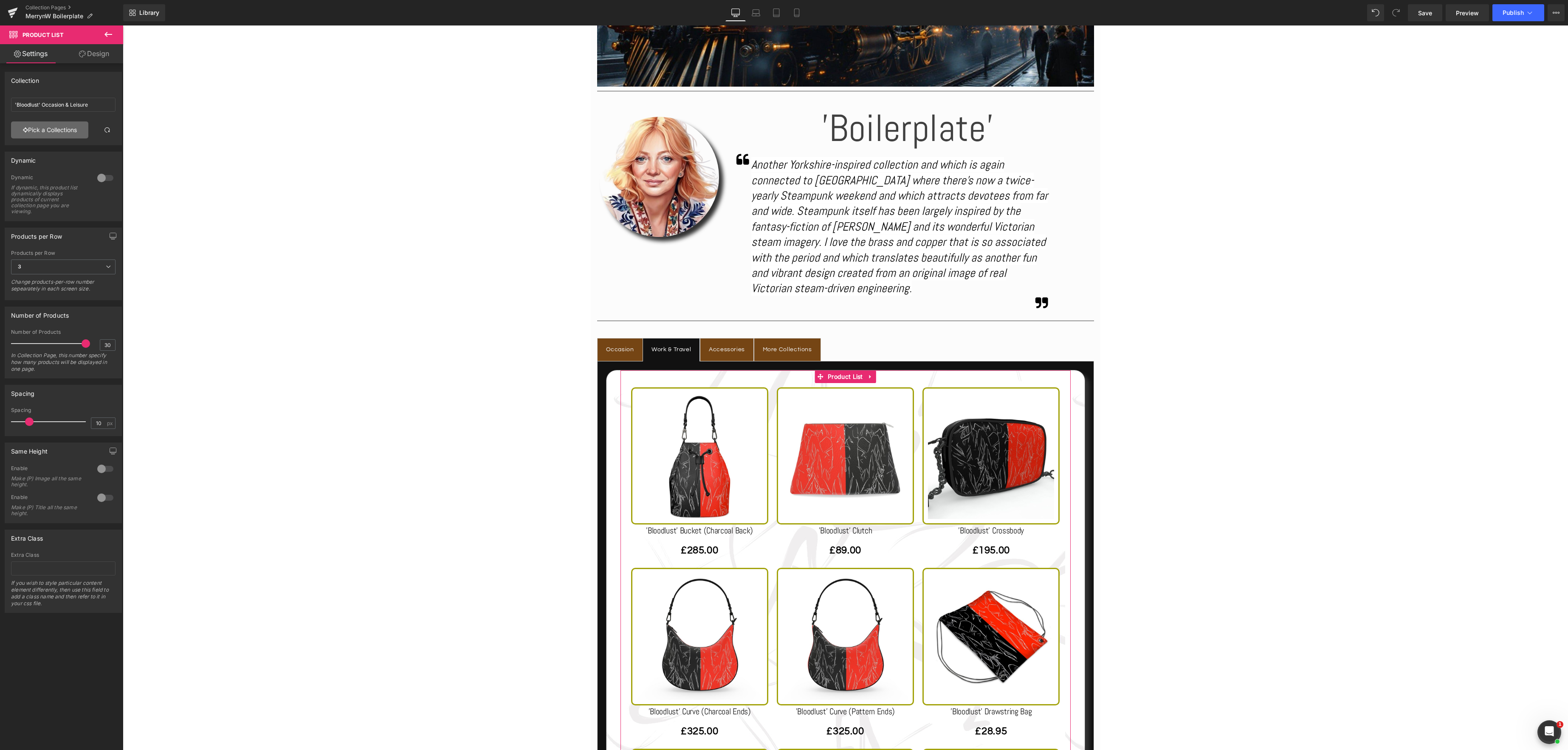
click at [82, 128] on link "Pick a Collections" at bounding box center [49, 130] width 77 height 17
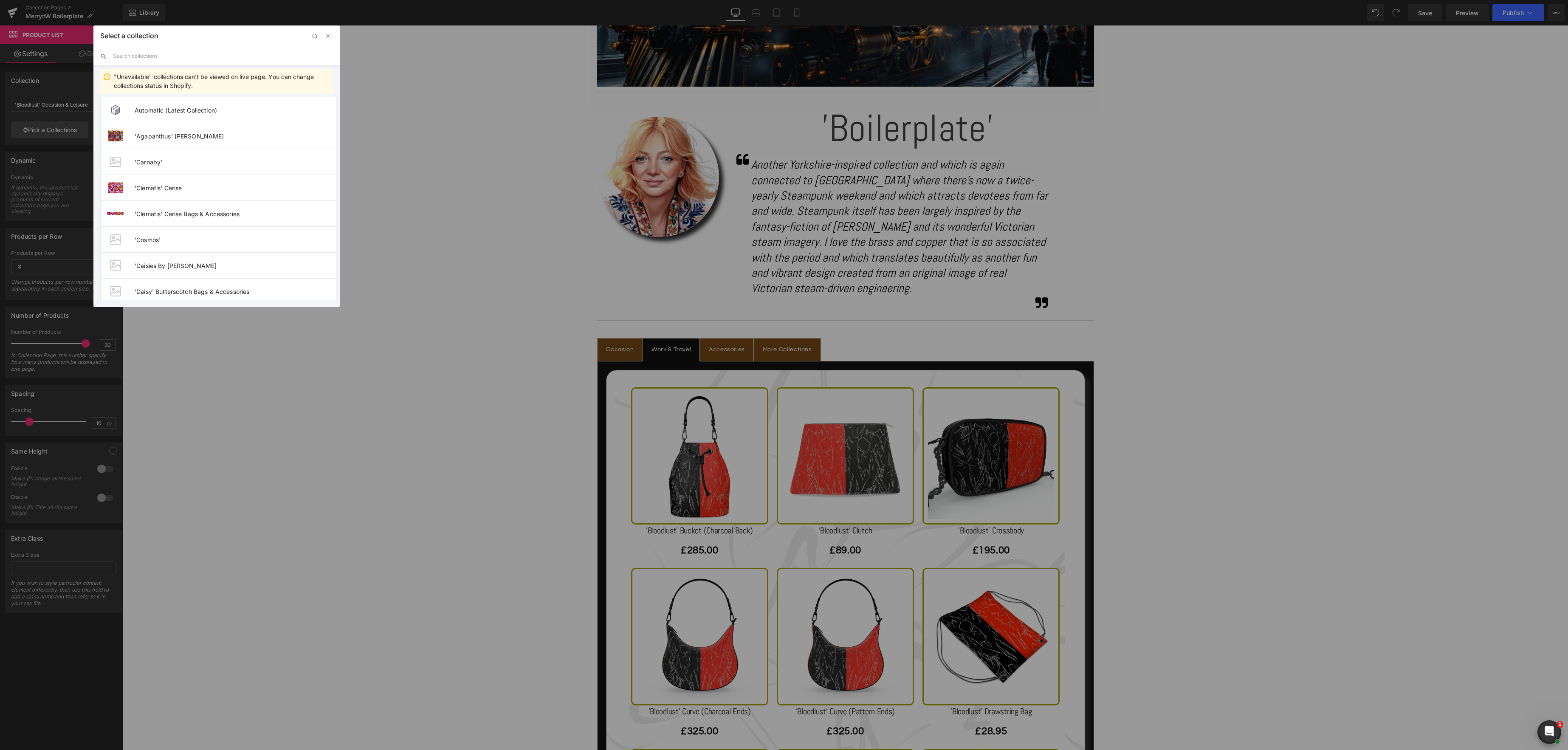
click at [145, 53] on input "text" at bounding box center [223, 56] width 220 height 19
type input "boilerplate"
click at [200, 252] on span "'Boilerplate' Work & Travel" at bounding box center [235, 251] width 201 height 7
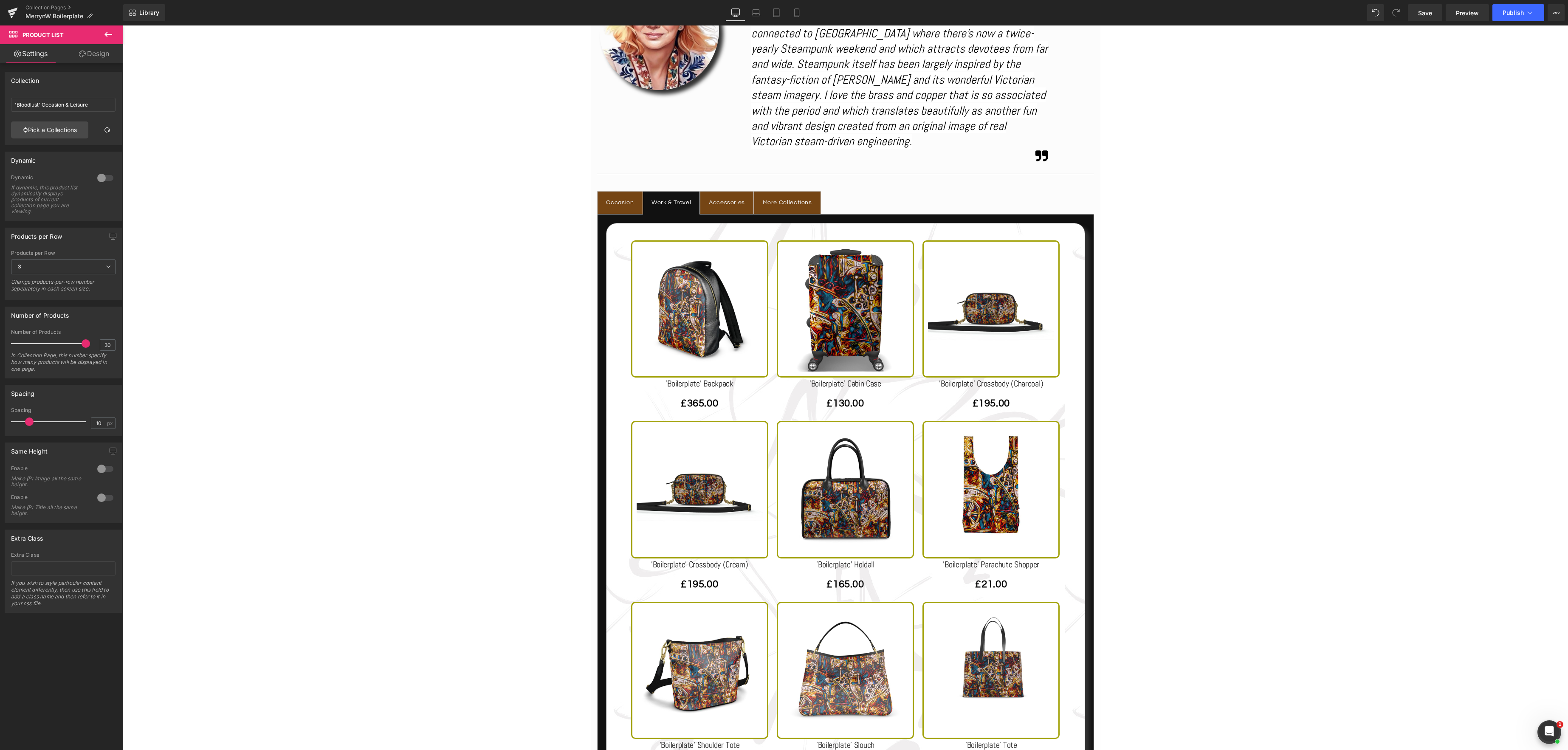
scroll to position [578, 0]
click at [1426, 17] on link "Save" at bounding box center [1425, 13] width 35 height 17
click at [1530, 11] on icon at bounding box center [1530, 13] width 9 height 9
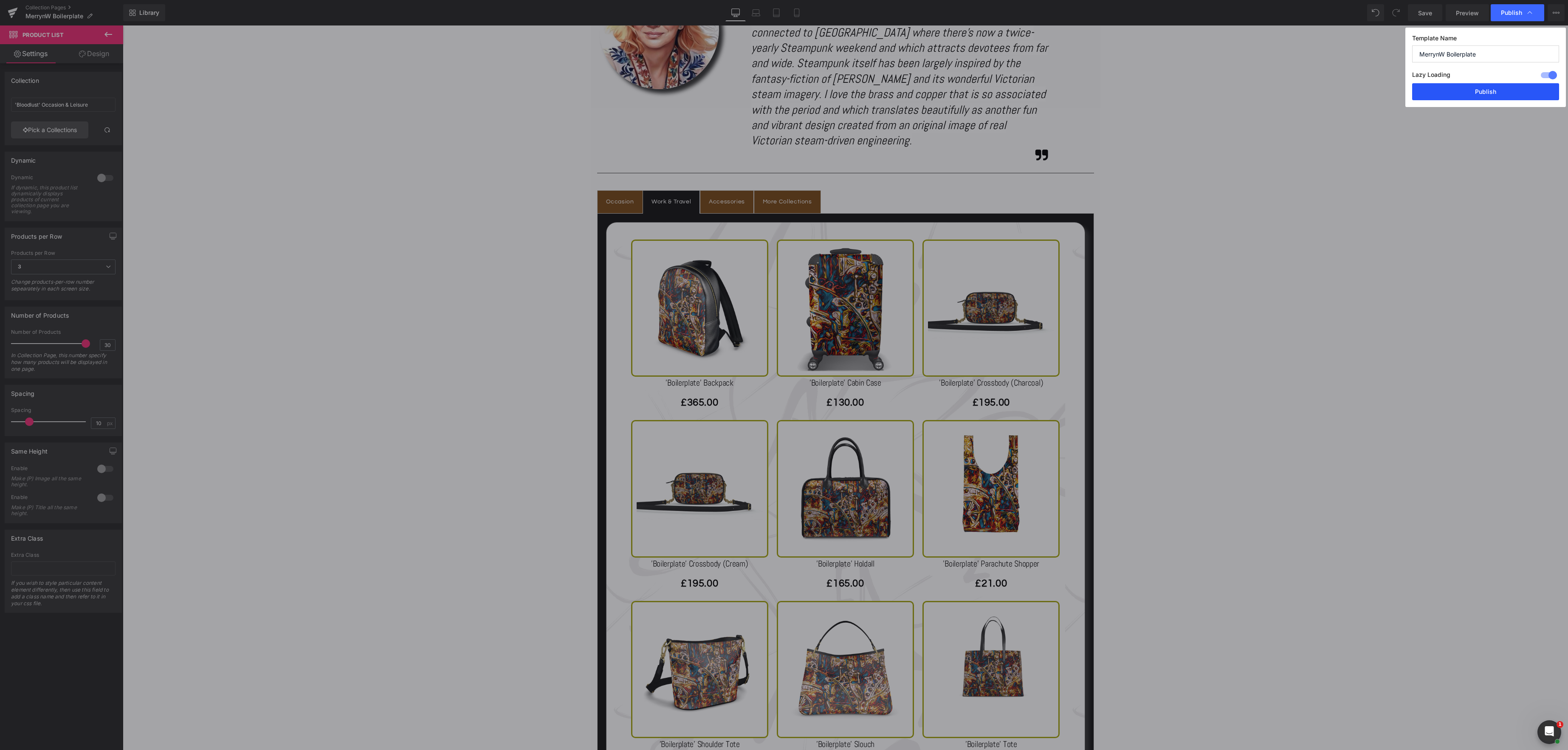
click at [1495, 91] on button "Publish" at bounding box center [1486, 92] width 147 height 17
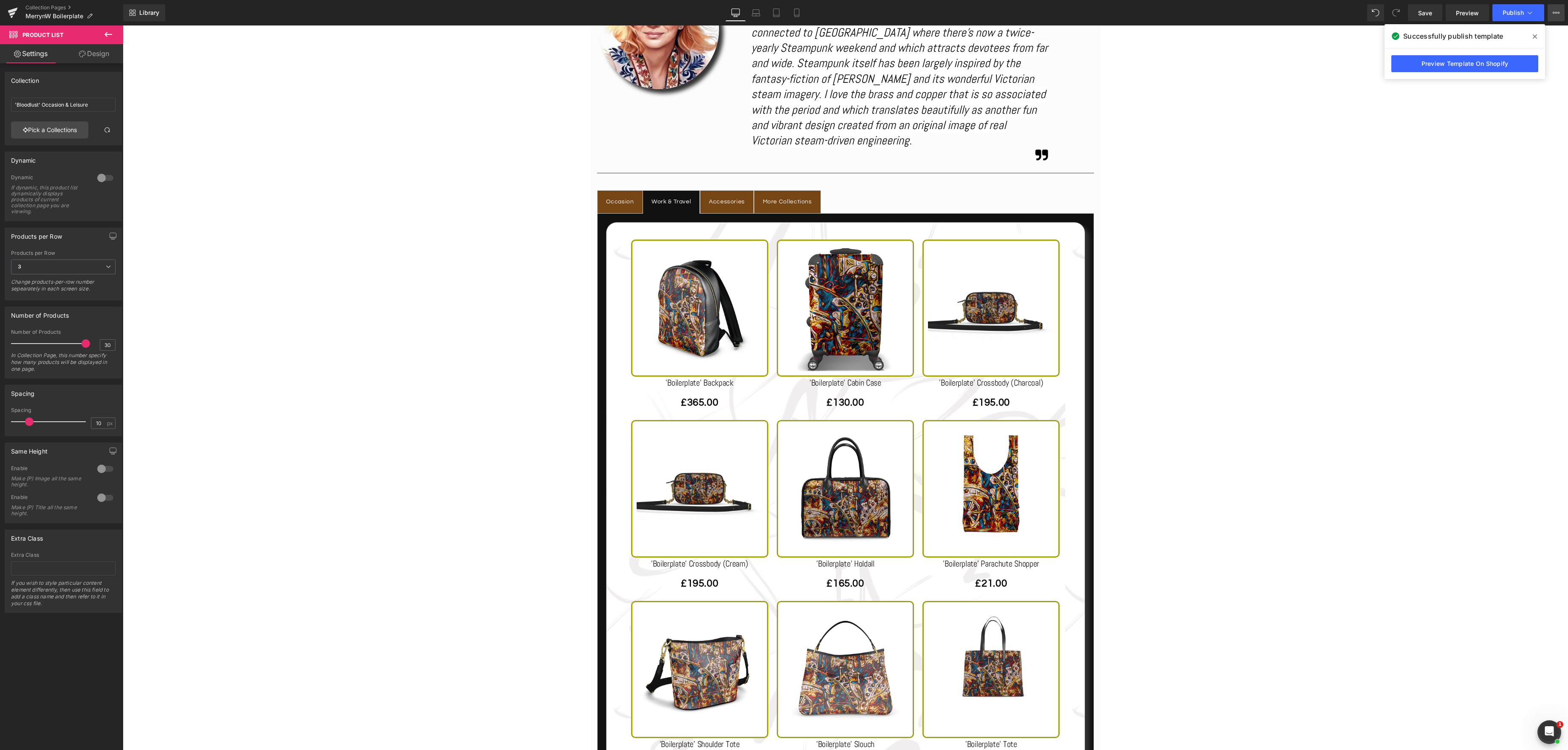
click at [1556, 11] on icon at bounding box center [1556, 13] width 7 height 7
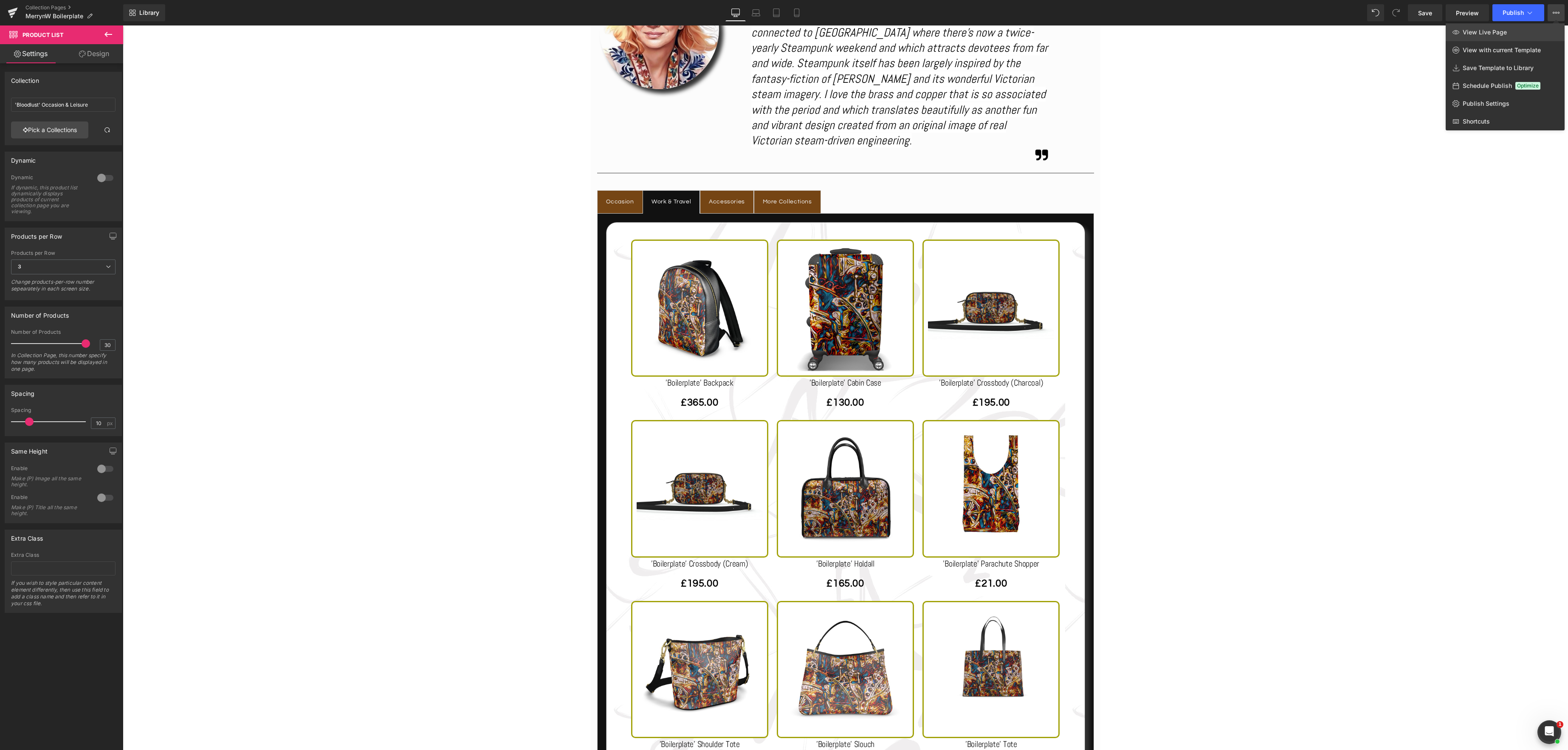
click at [1473, 29] on span "View Live Page" at bounding box center [1485, 32] width 44 height 8
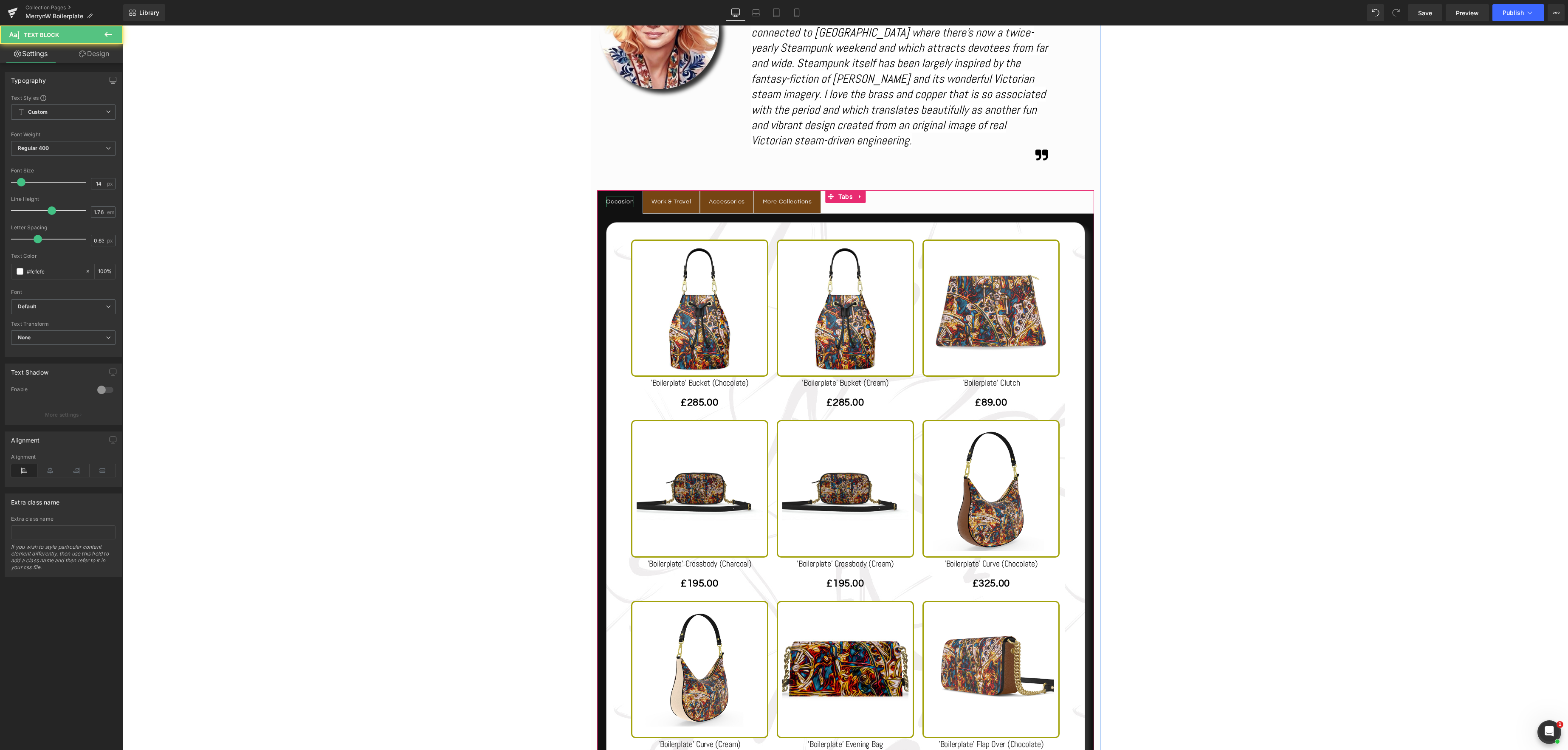
click at [617, 202] on div "Occasion" at bounding box center [621, 202] width 28 height 11
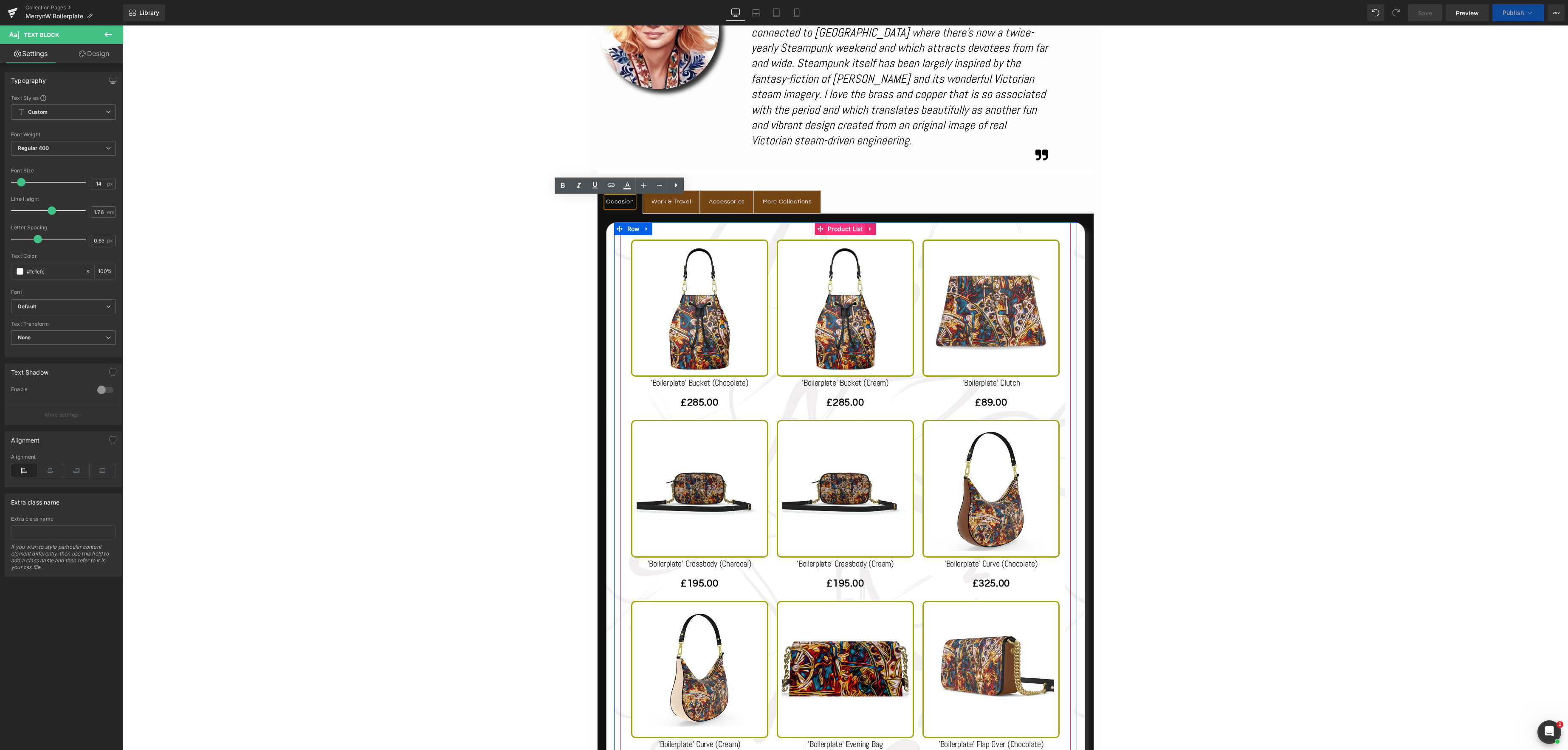
click at [848, 230] on span "Product List" at bounding box center [845, 229] width 39 height 13
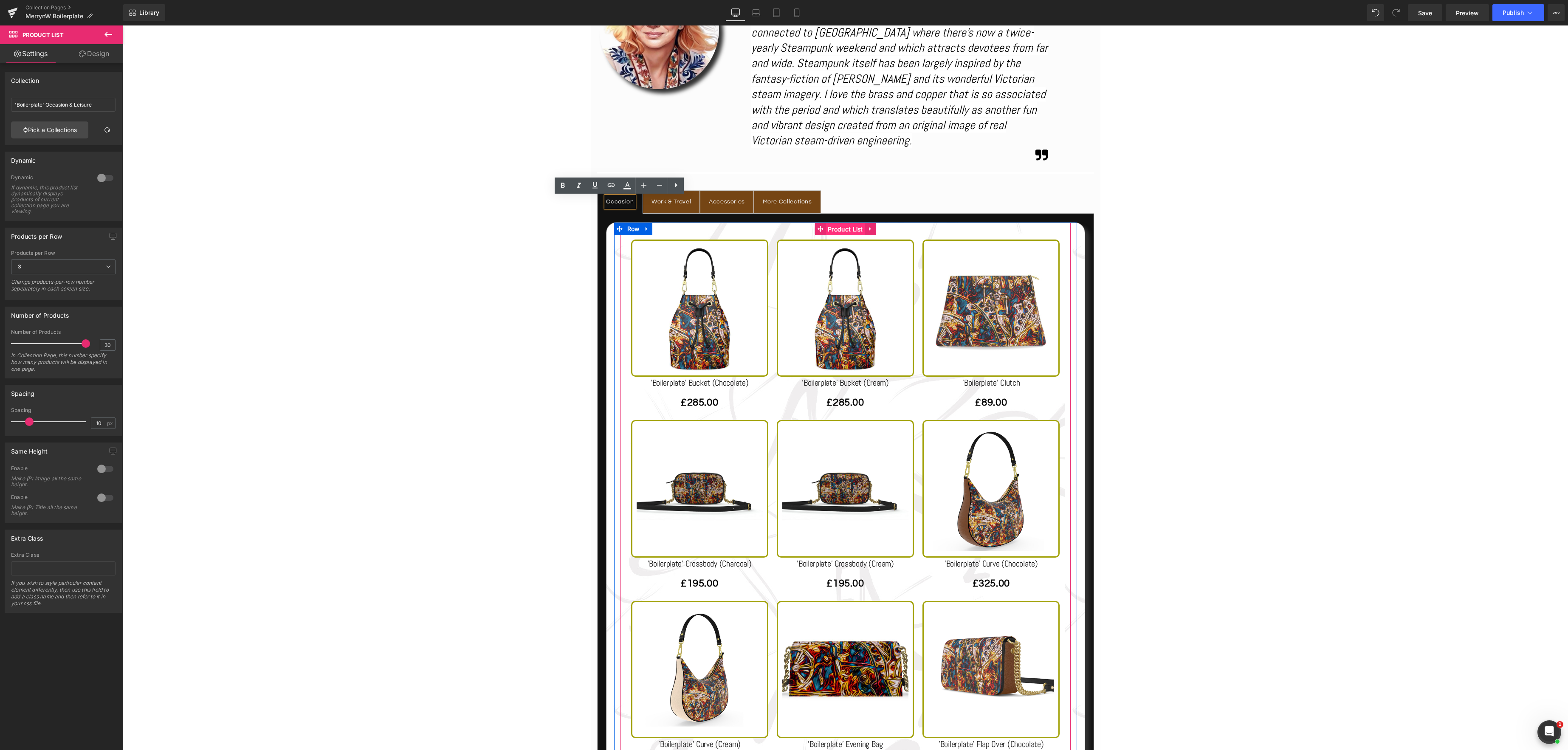
click at [848, 230] on span "Product List" at bounding box center [845, 229] width 39 height 13
click at [870, 229] on icon at bounding box center [870, 229] width 2 height 4
click at [875, 229] on icon at bounding box center [877, 229] width 6 height 6
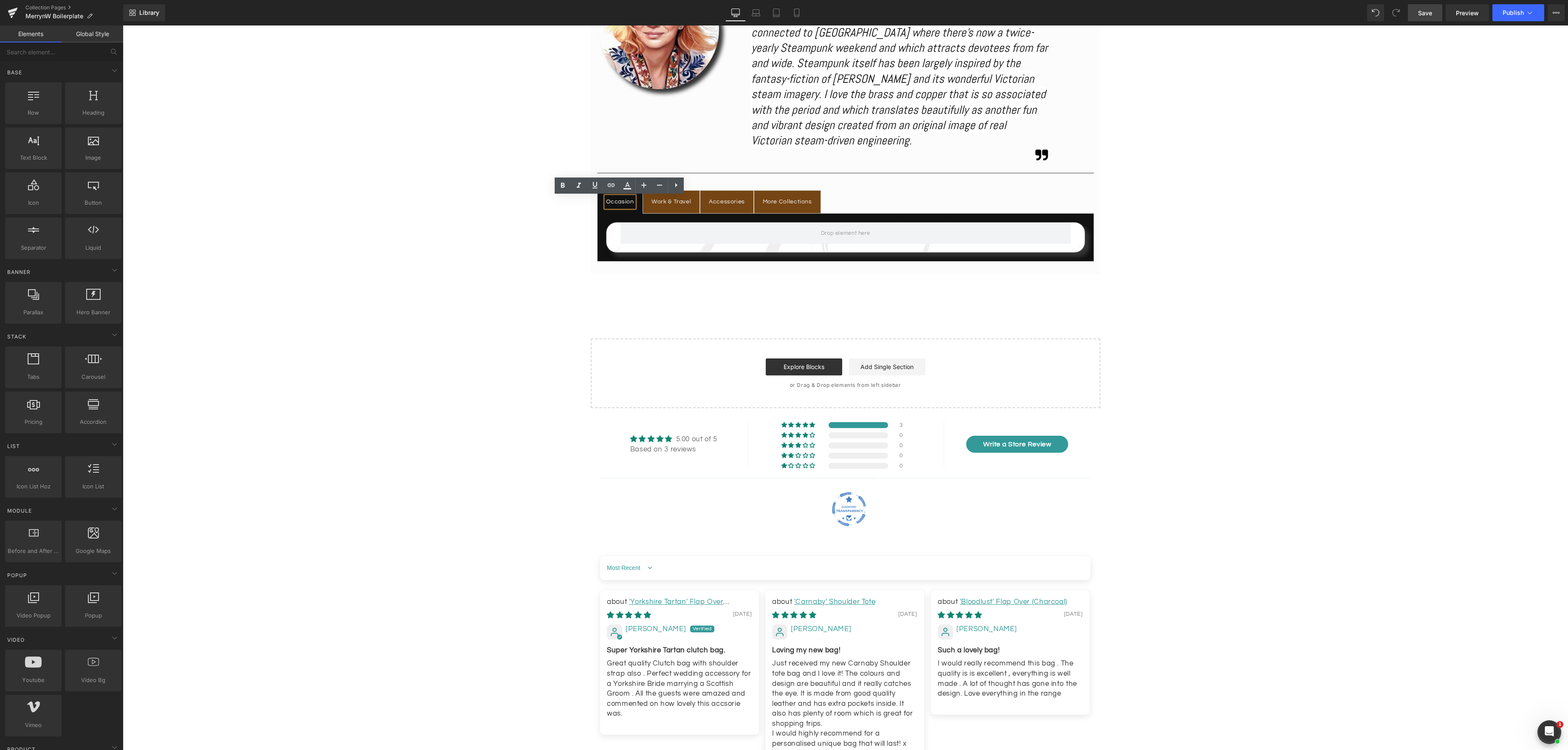
click at [1426, 13] on span "Save" at bounding box center [1425, 13] width 14 height 9
click at [145, 13] on span "Library" at bounding box center [148, 13] width 20 height 8
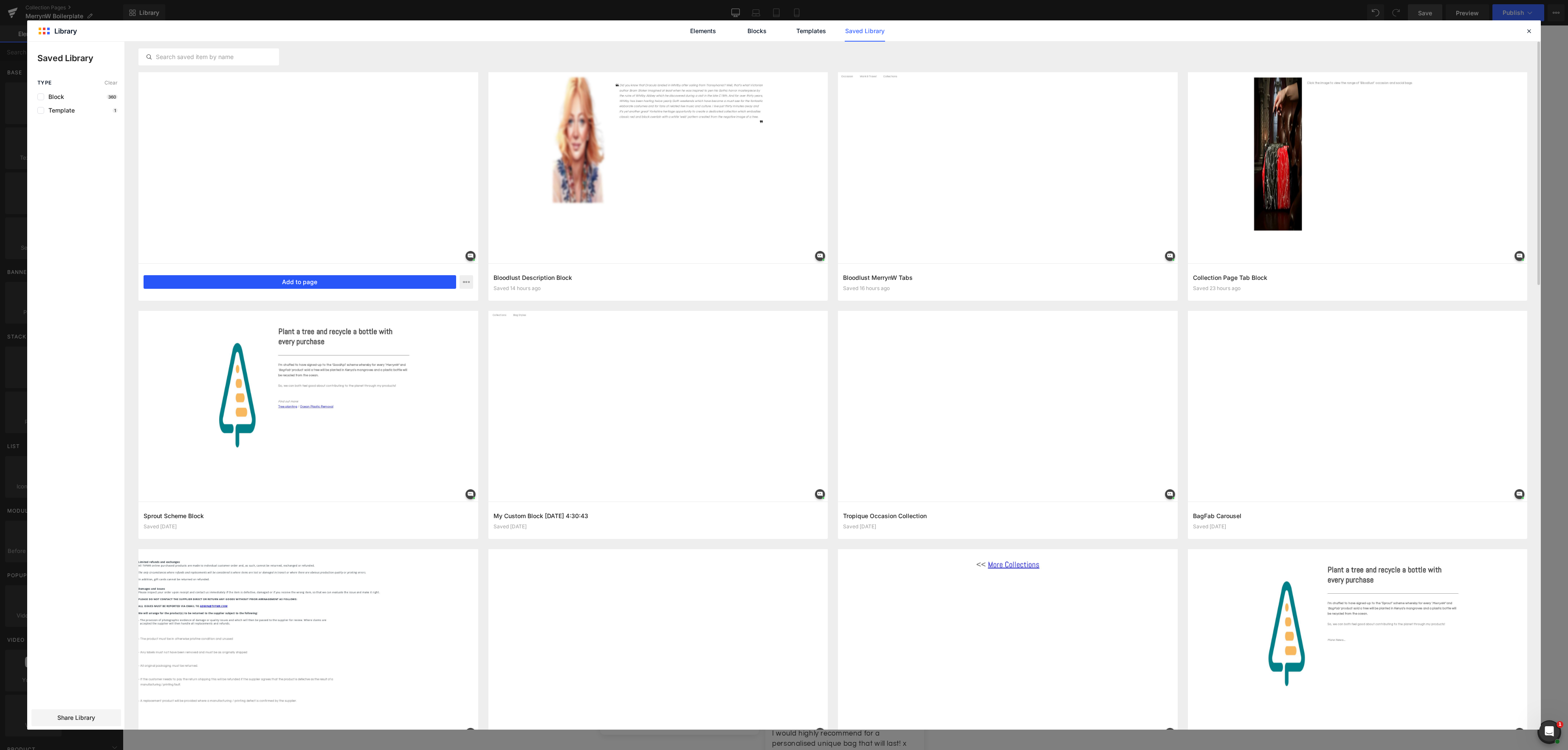
click at [313, 282] on button "Add to page" at bounding box center [300, 281] width 313 height 13
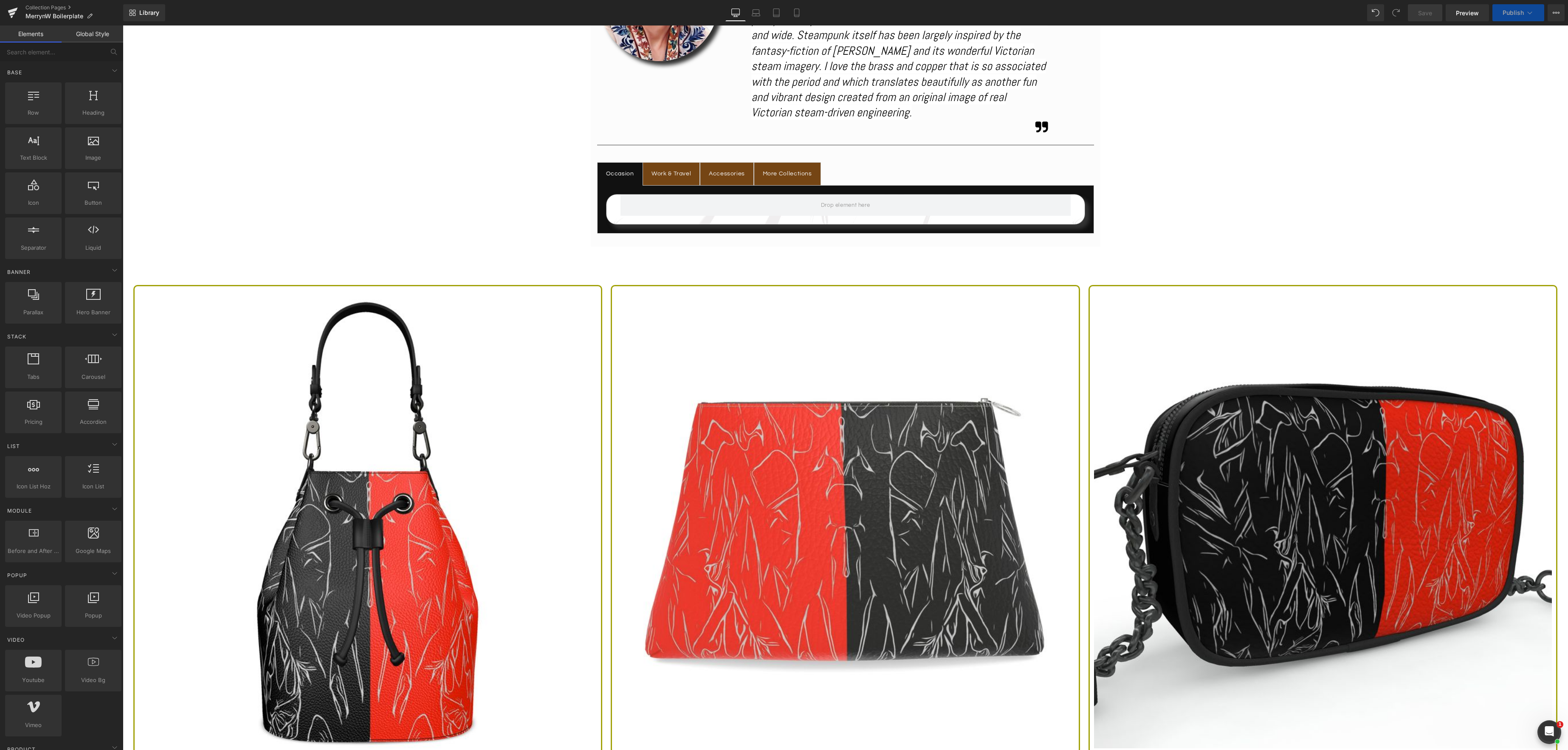
scroll to position [555, 0]
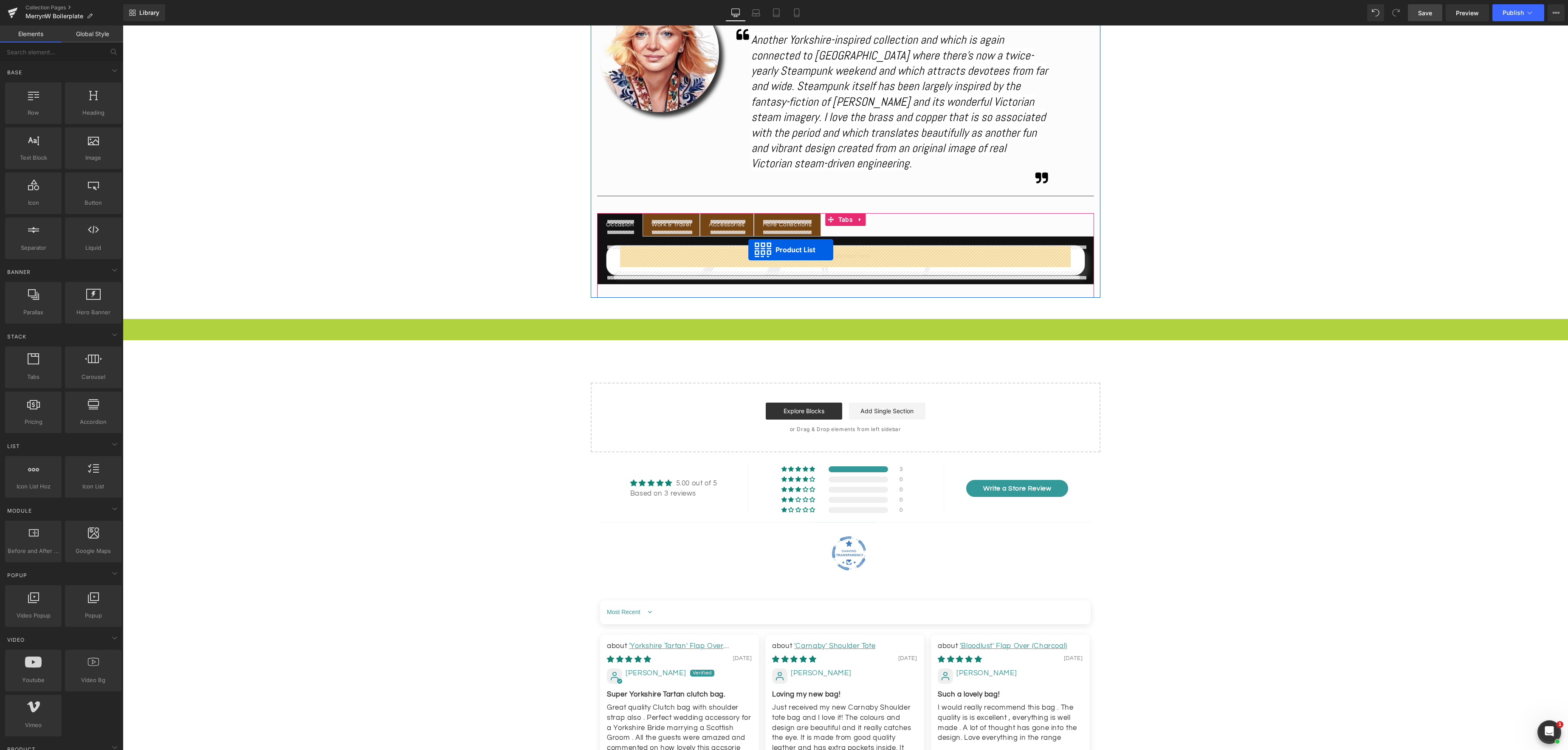
drag, startPoint x: 822, startPoint y: 324, endPoint x: 749, endPoint y: 250, distance: 103.9
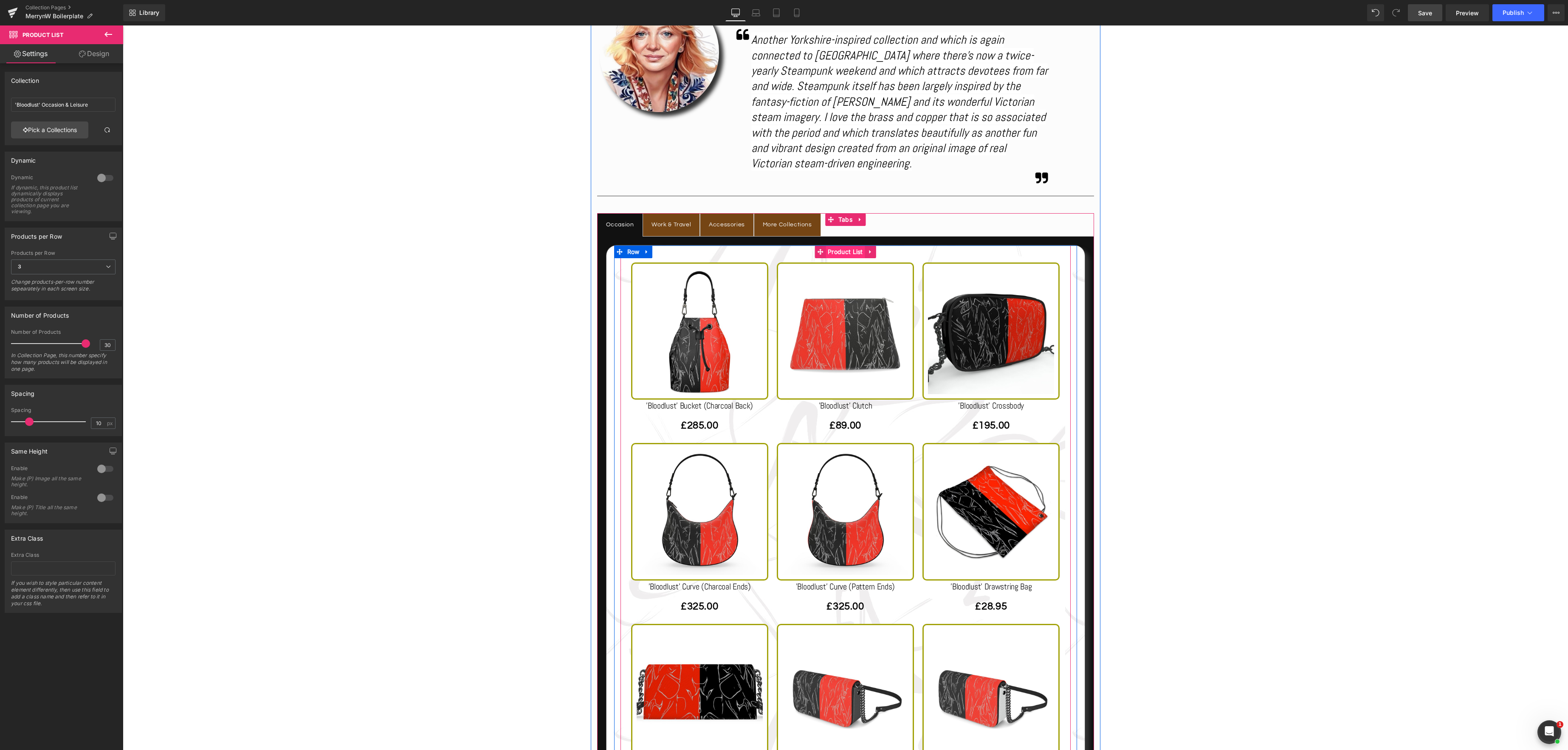
click at [71, 133] on link "Pick a Collections" at bounding box center [49, 130] width 77 height 17
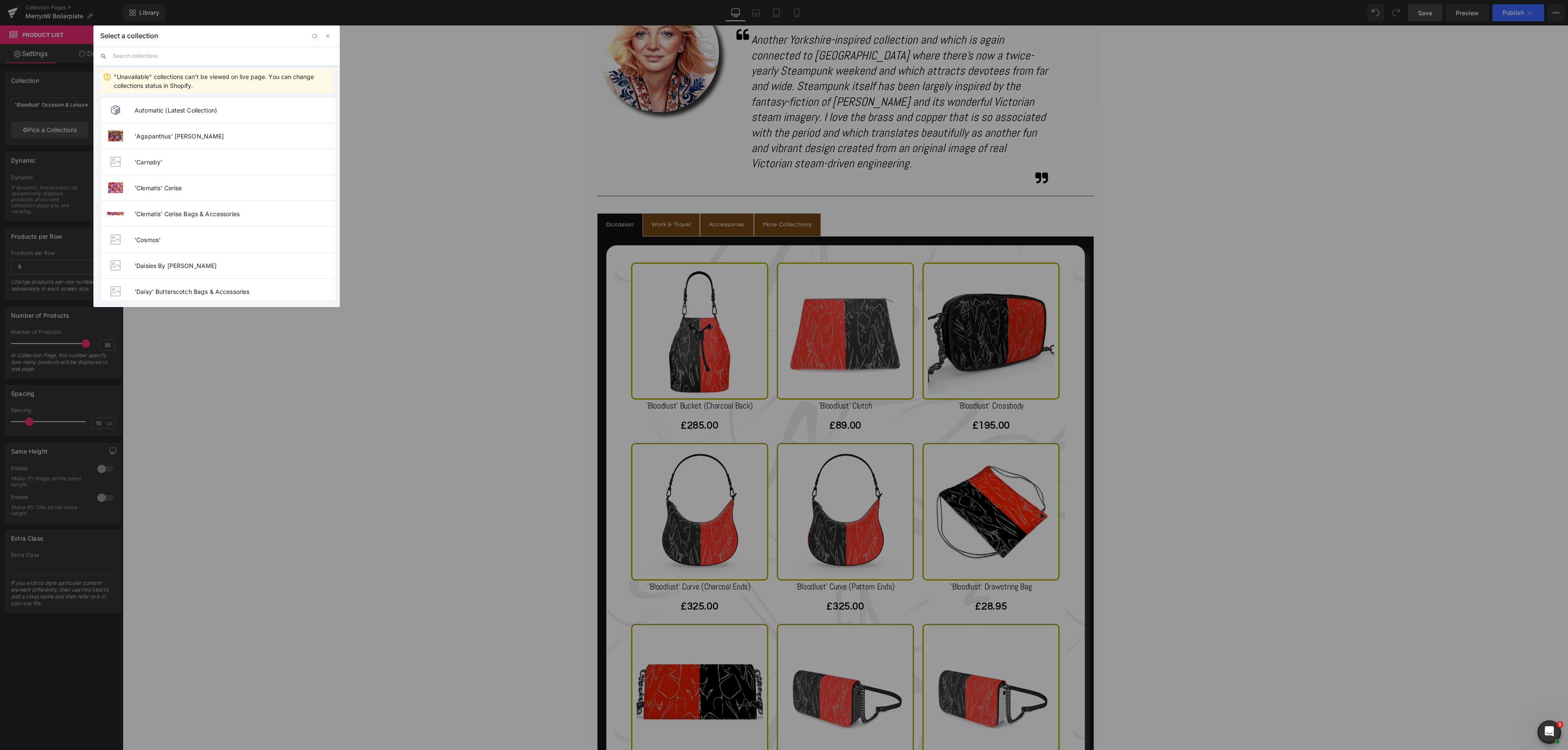
click at [134, 53] on input "text" at bounding box center [223, 56] width 220 height 19
type input "boilerplate"
click at [224, 240] on span "'Boilerplate' Occasion & Leisure" at bounding box center [235, 240] width 201 height 7
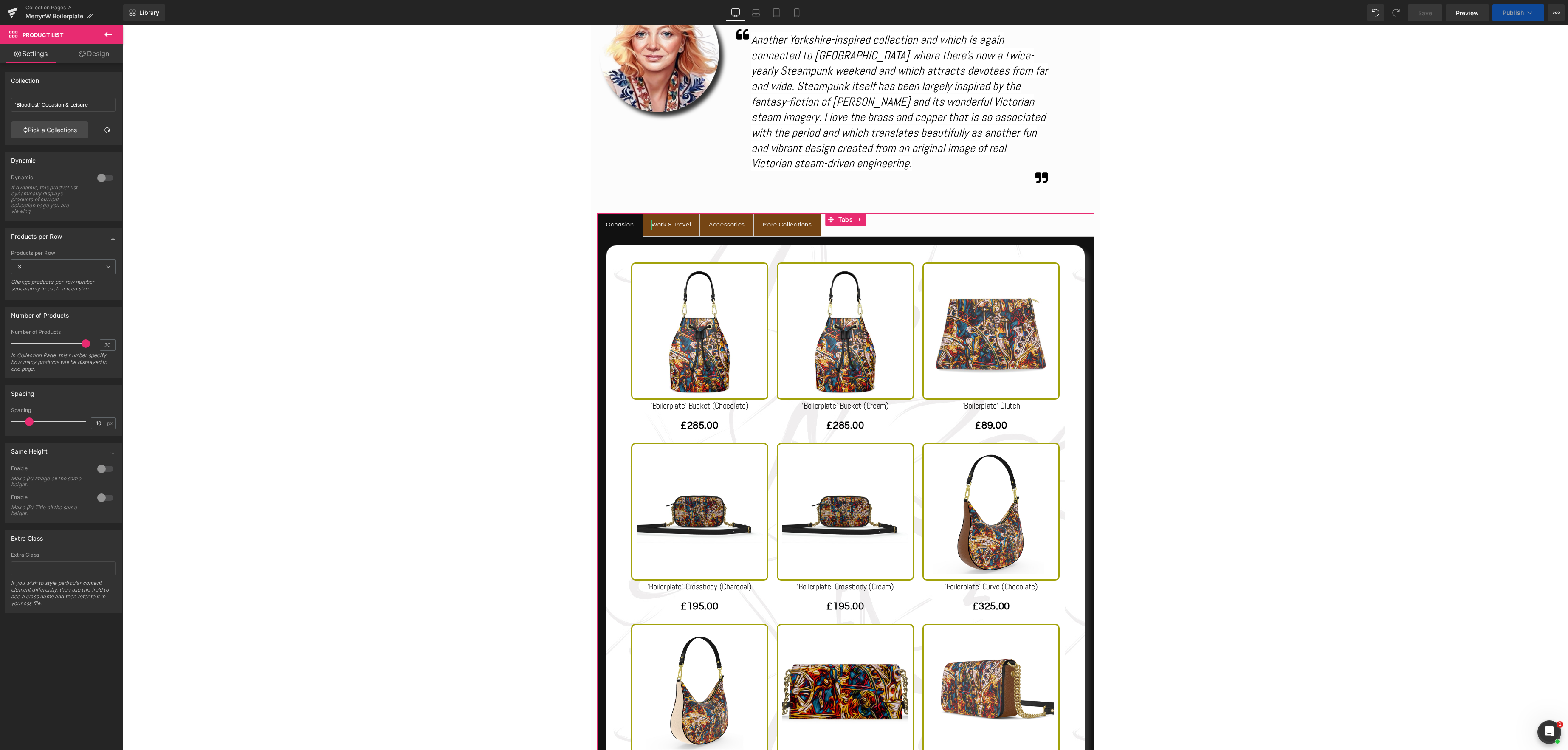
click at [662, 228] on div "Work & Travel Text Block" at bounding box center [671, 225] width 39 height 11
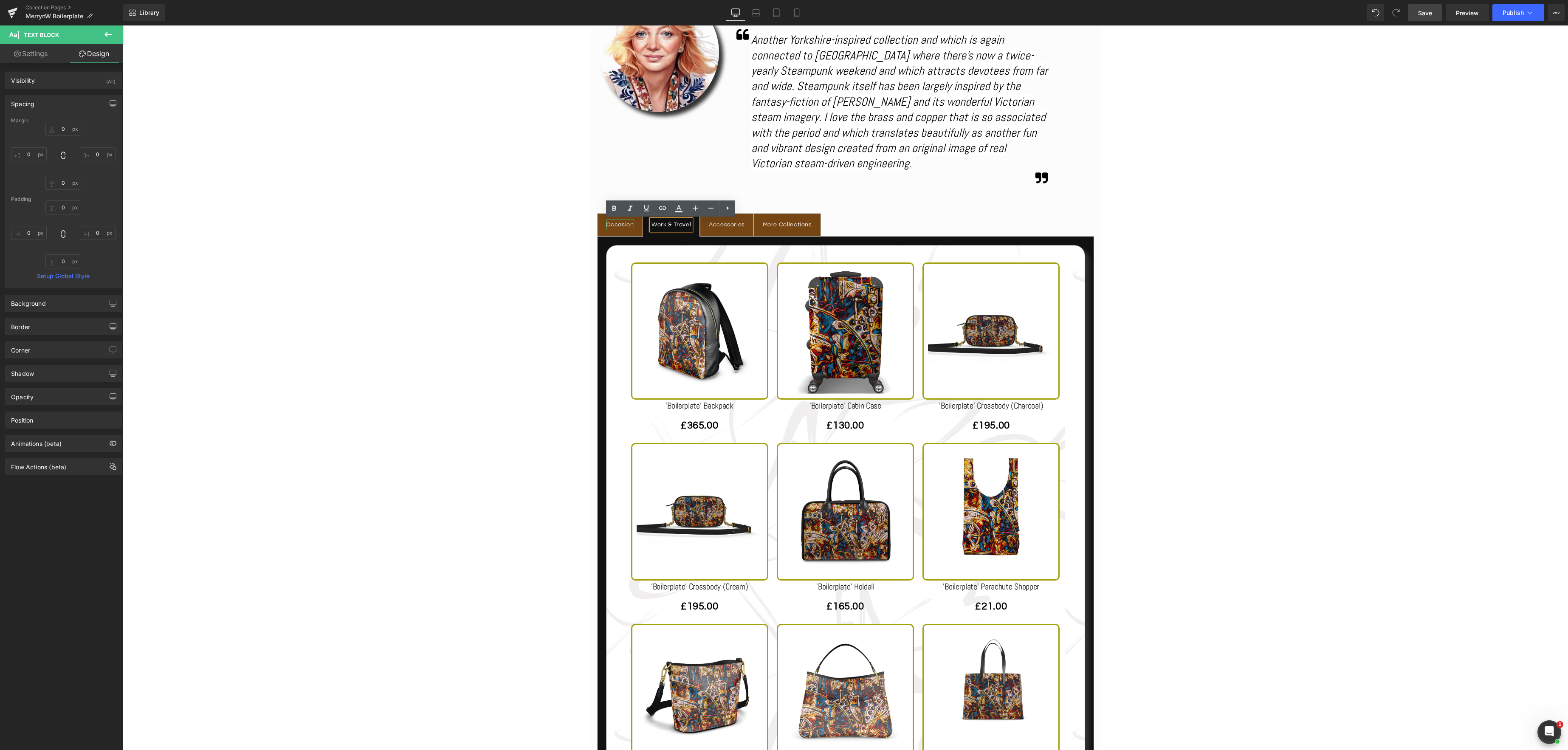
click at [625, 222] on div "Occasion" at bounding box center [621, 225] width 28 height 11
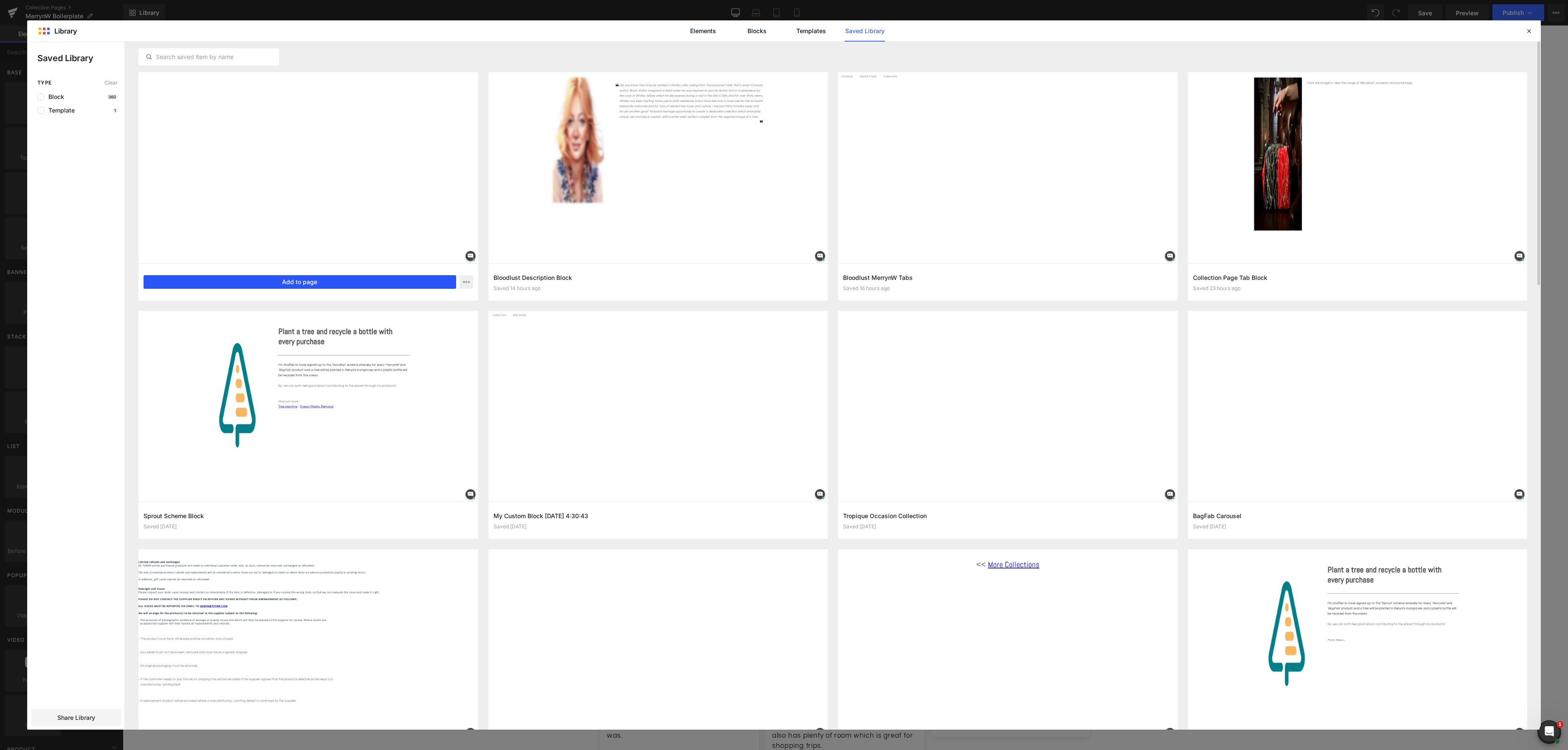
click at [299, 280] on button "Add to page" at bounding box center [300, 281] width 313 height 13
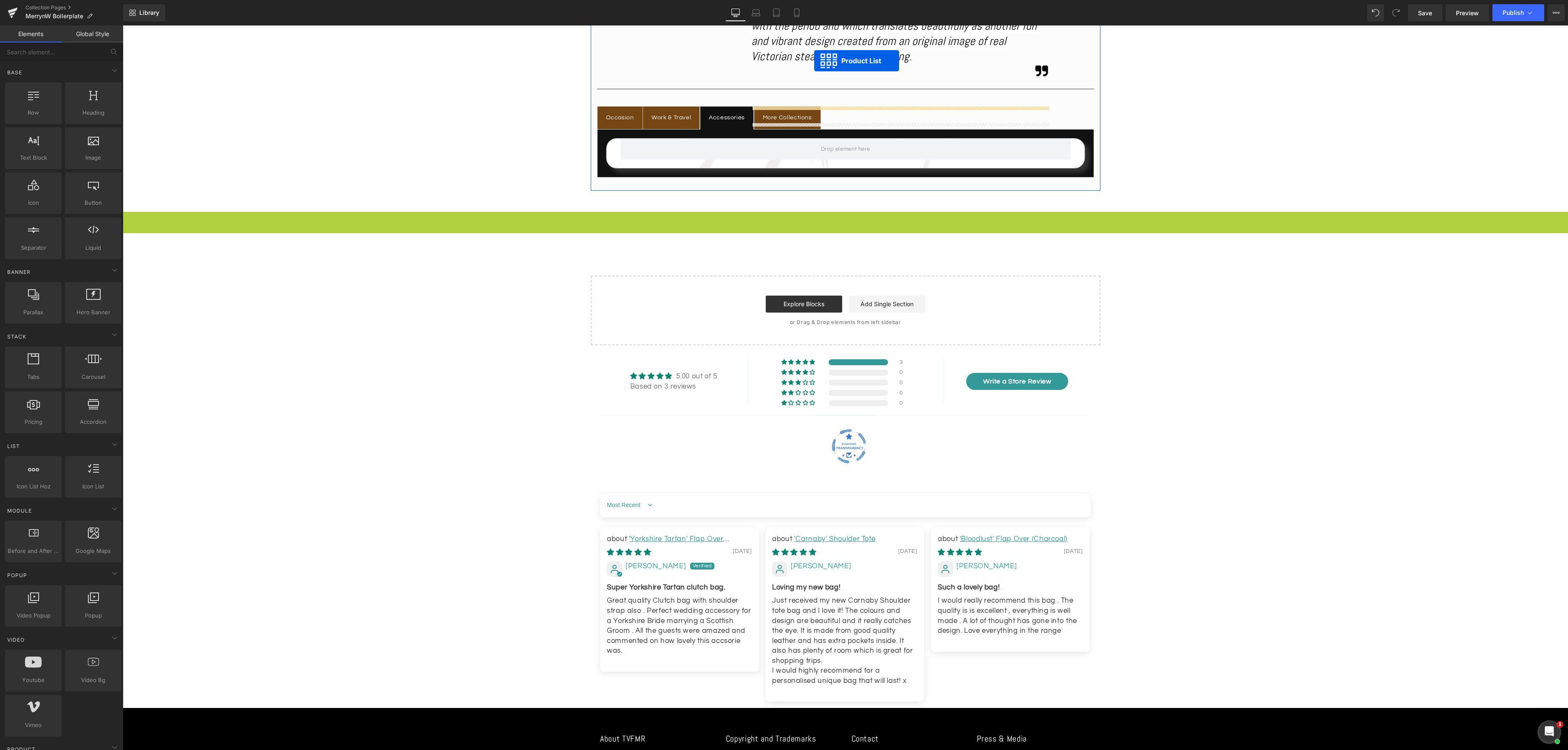
scroll to position [620, 0]
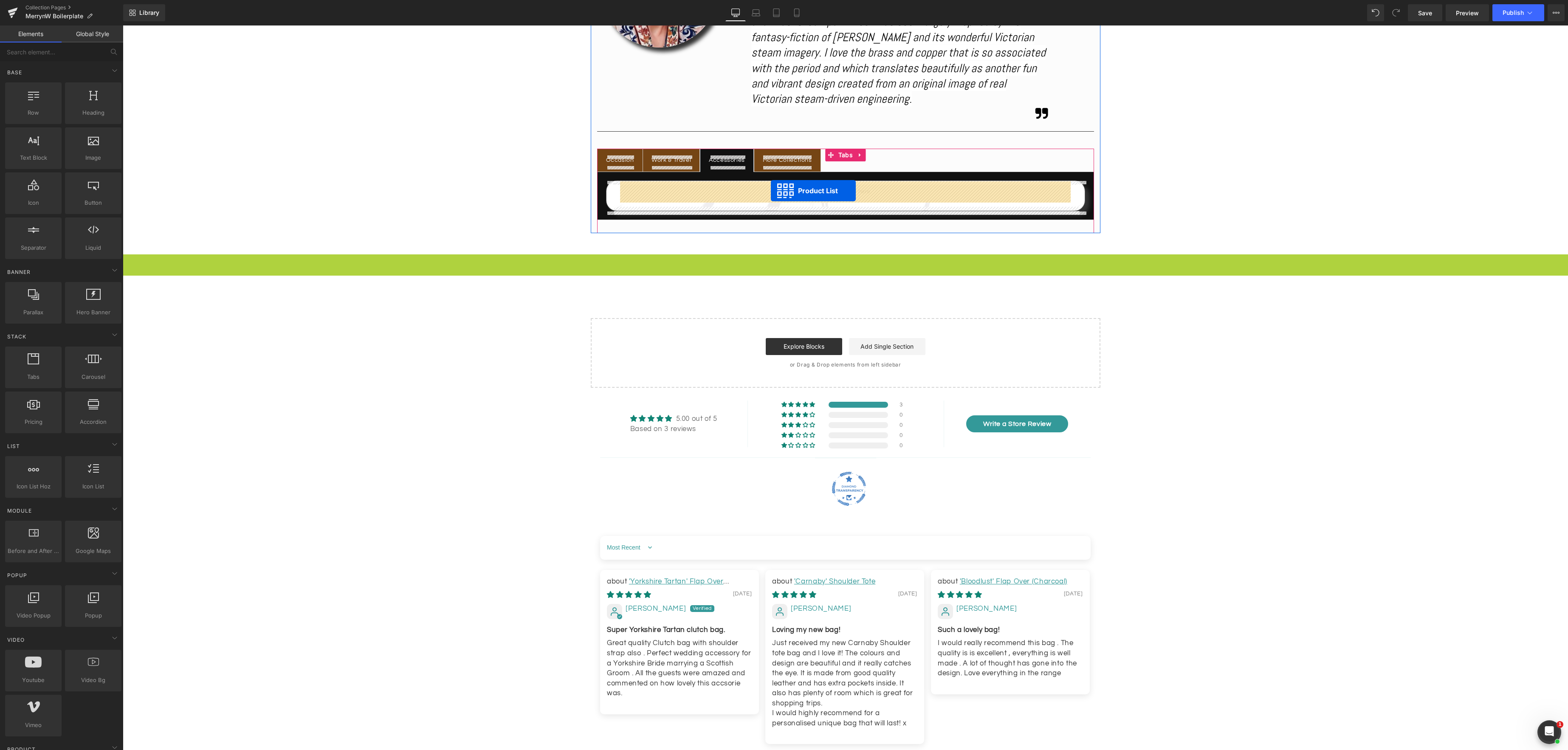
drag, startPoint x: 819, startPoint y: 76, endPoint x: 771, endPoint y: 191, distance: 124.6
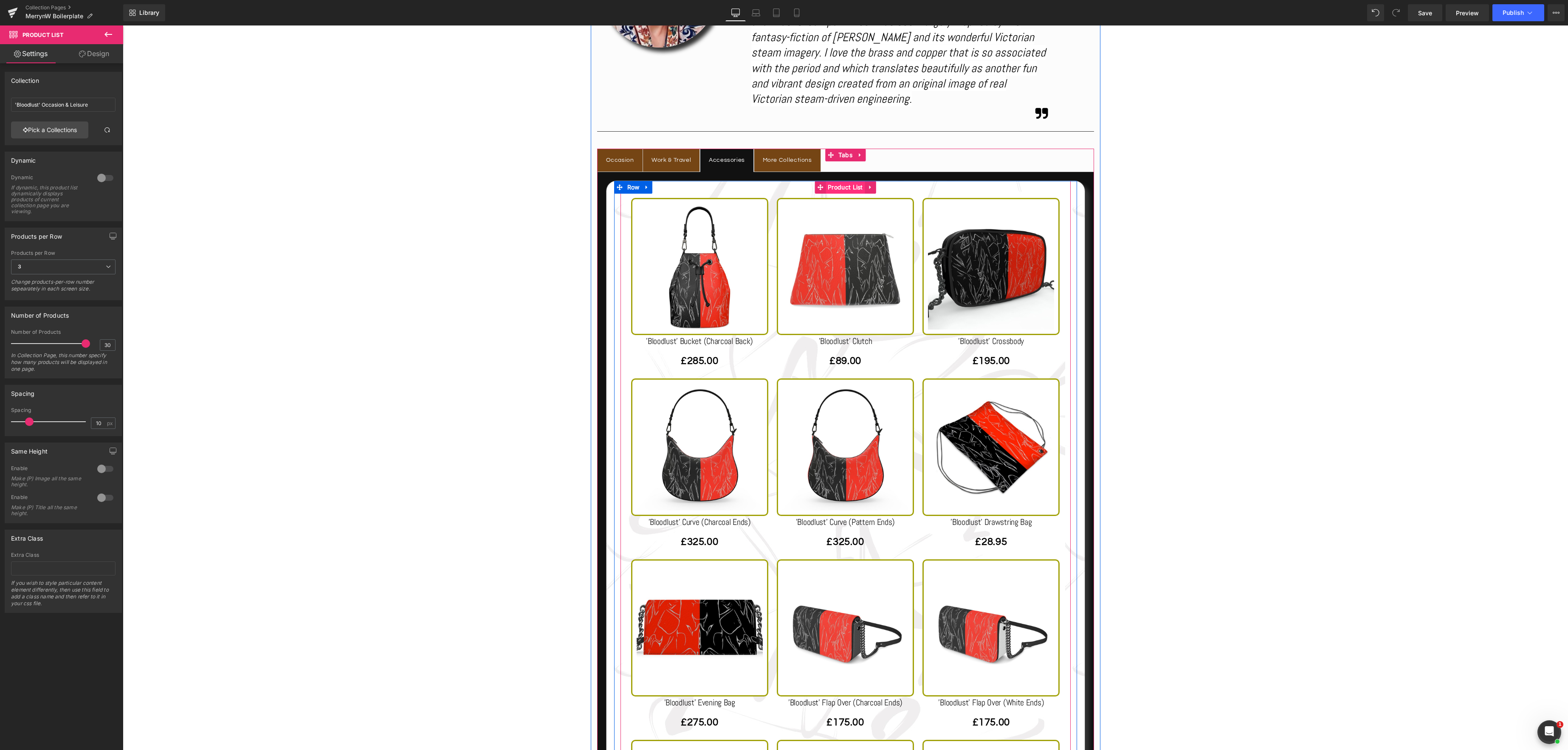
click at [843, 188] on span "Product List" at bounding box center [845, 187] width 39 height 13
click at [79, 129] on link "Pick a Collections" at bounding box center [49, 130] width 77 height 17
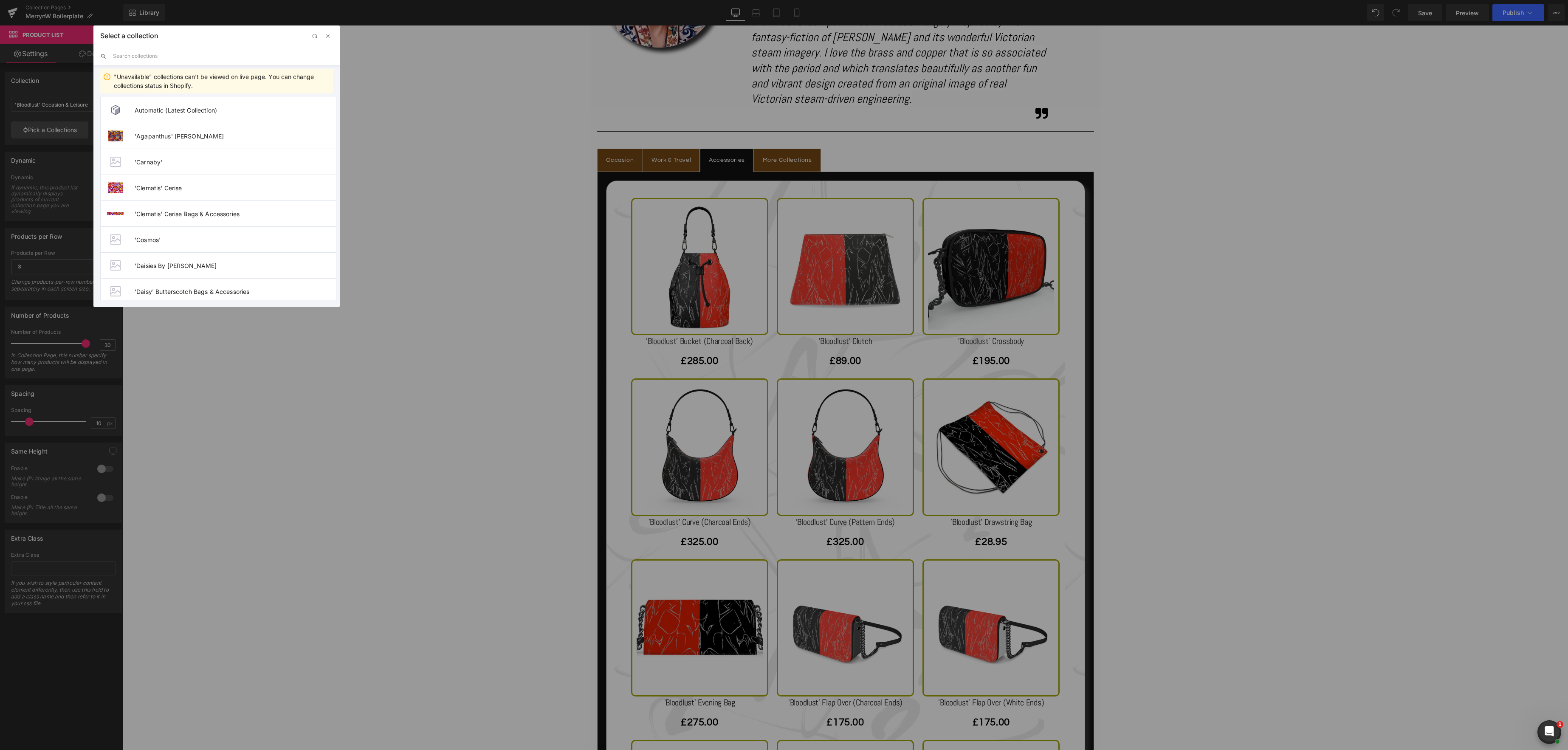
click at [137, 57] on input "text" at bounding box center [223, 56] width 220 height 19
type input "boilerplate"
click at [201, 165] on li "'Boilerplate' Accessories" at bounding box center [218, 161] width 236 height 26
type input "'Boilerplate' Accessories"
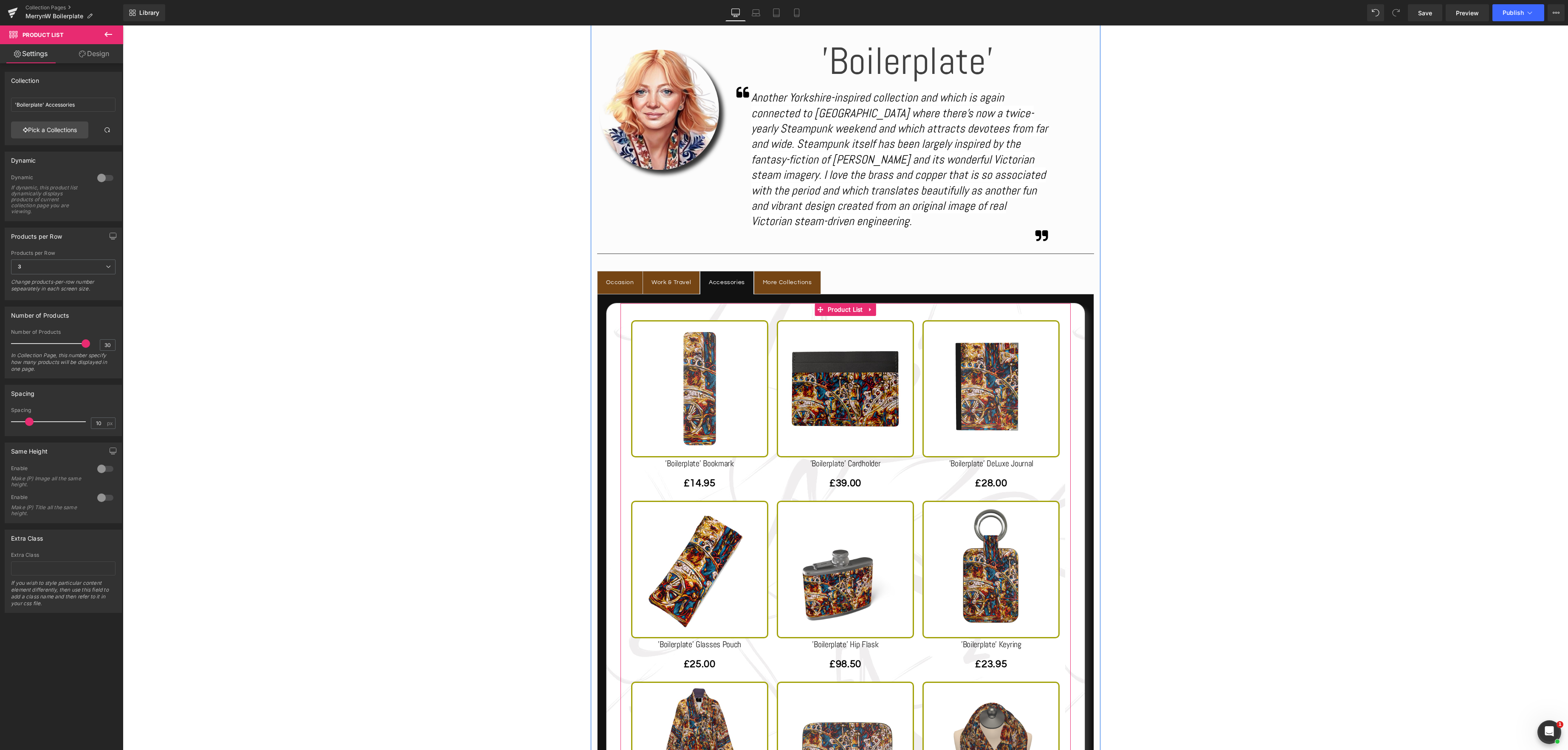
scroll to position [479, 0]
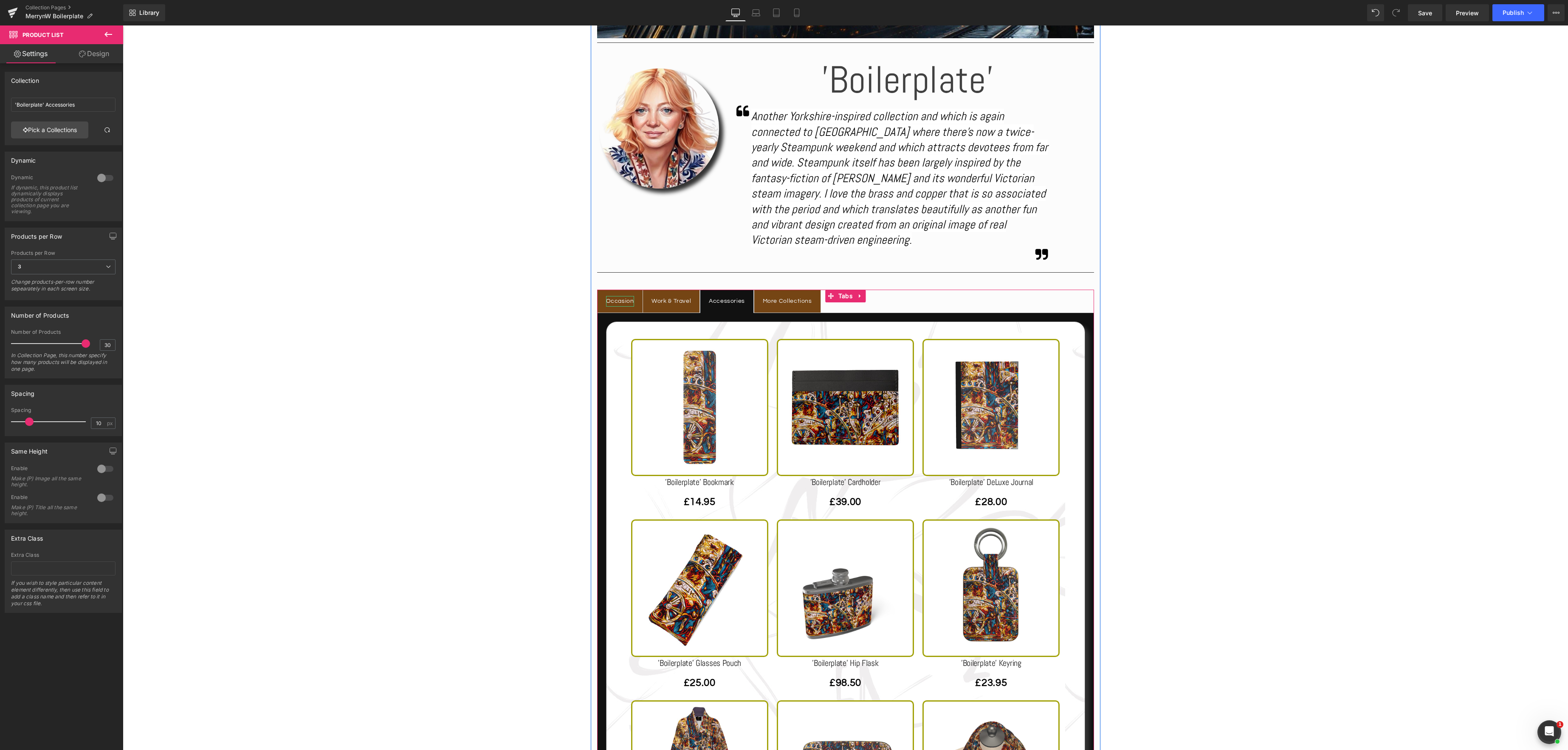
click at [630, 303] on div "Occasion" at bounding box center [621, 302] width 28 height 11
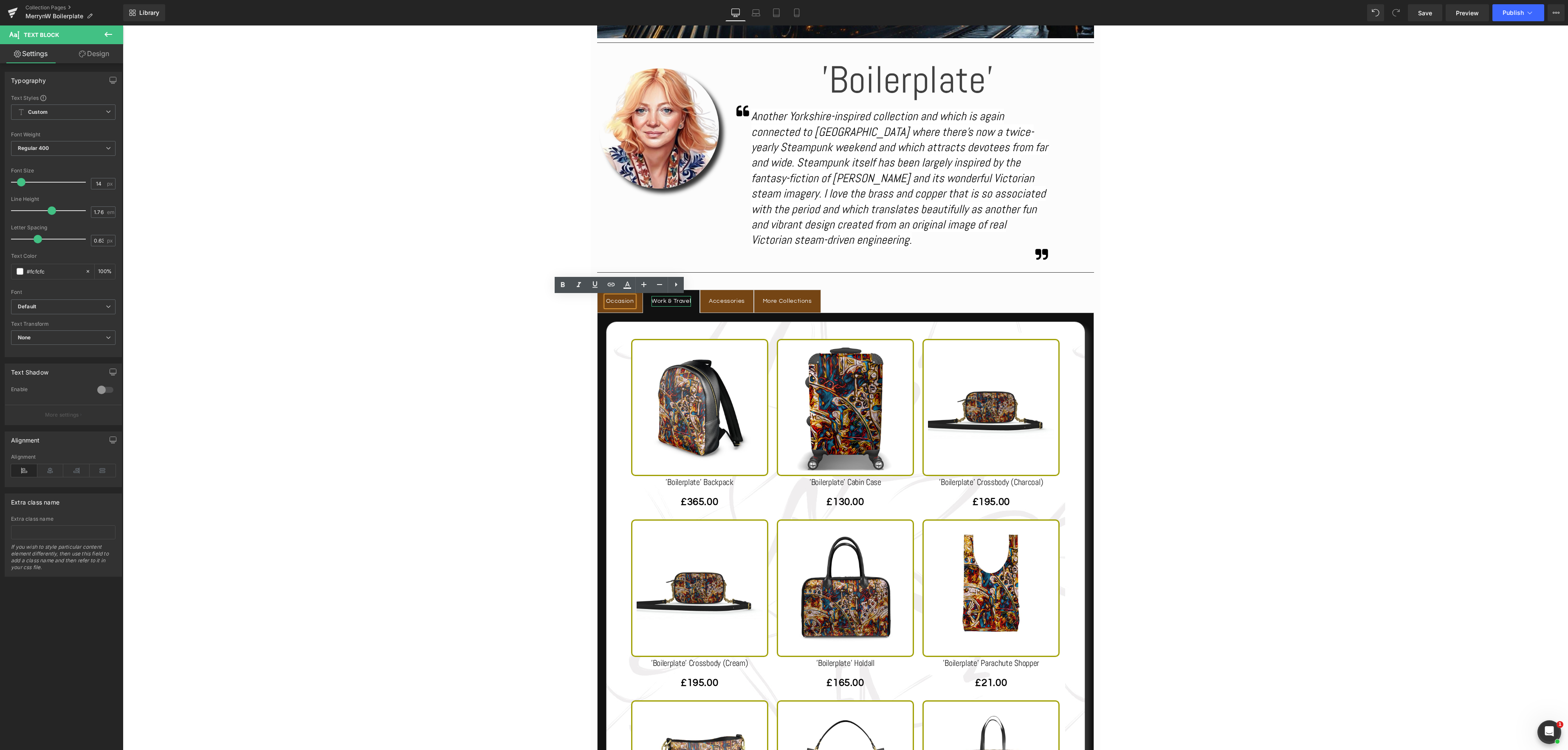
click at [676, 302] on div "Work & Travel" at bounding box center [671, 302] width 39 height 11
click at [739, 299] on div "Accessories" at bounding box center [727, 302] width 36 height 11
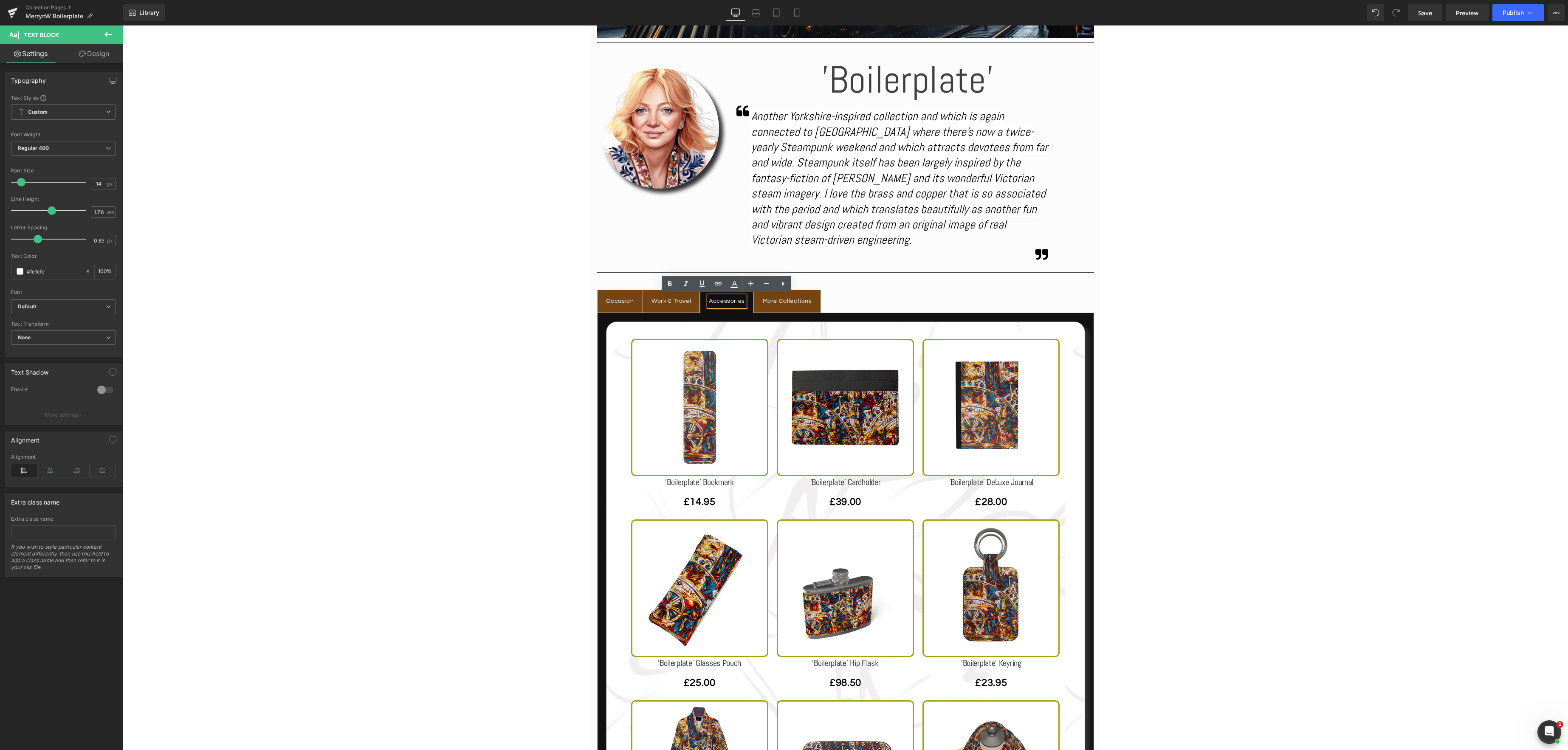
scroll to position [480, 0]
click at [616, 300] on div "Occasion" at bounding box center [621, 301] width 28 height 11
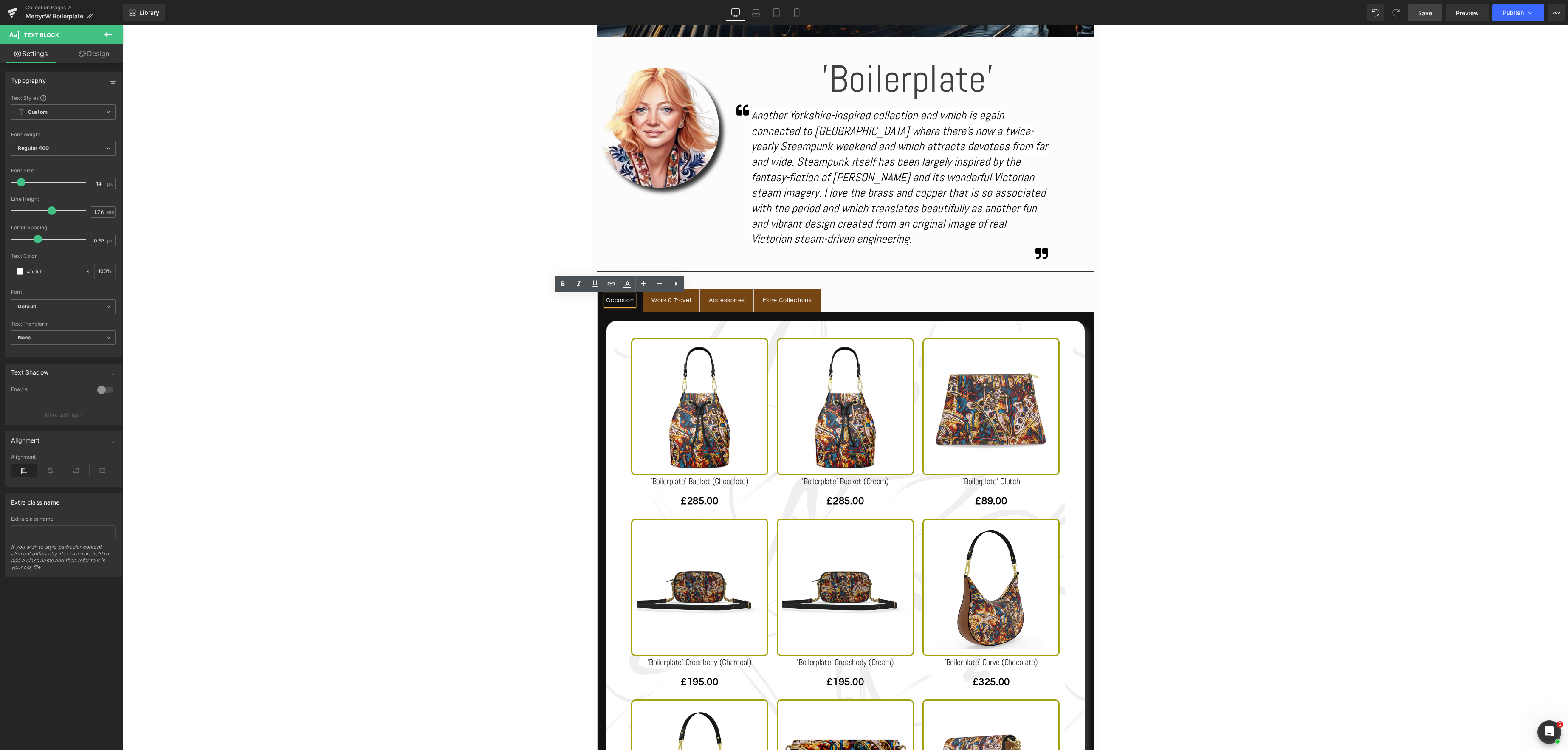
click at [1426, 16] on span "Save" at bounding box center [1425, 13] width 14 height 9
click at [1534, 13] on icon at bounding box center [1530, 13] width 9 height 9
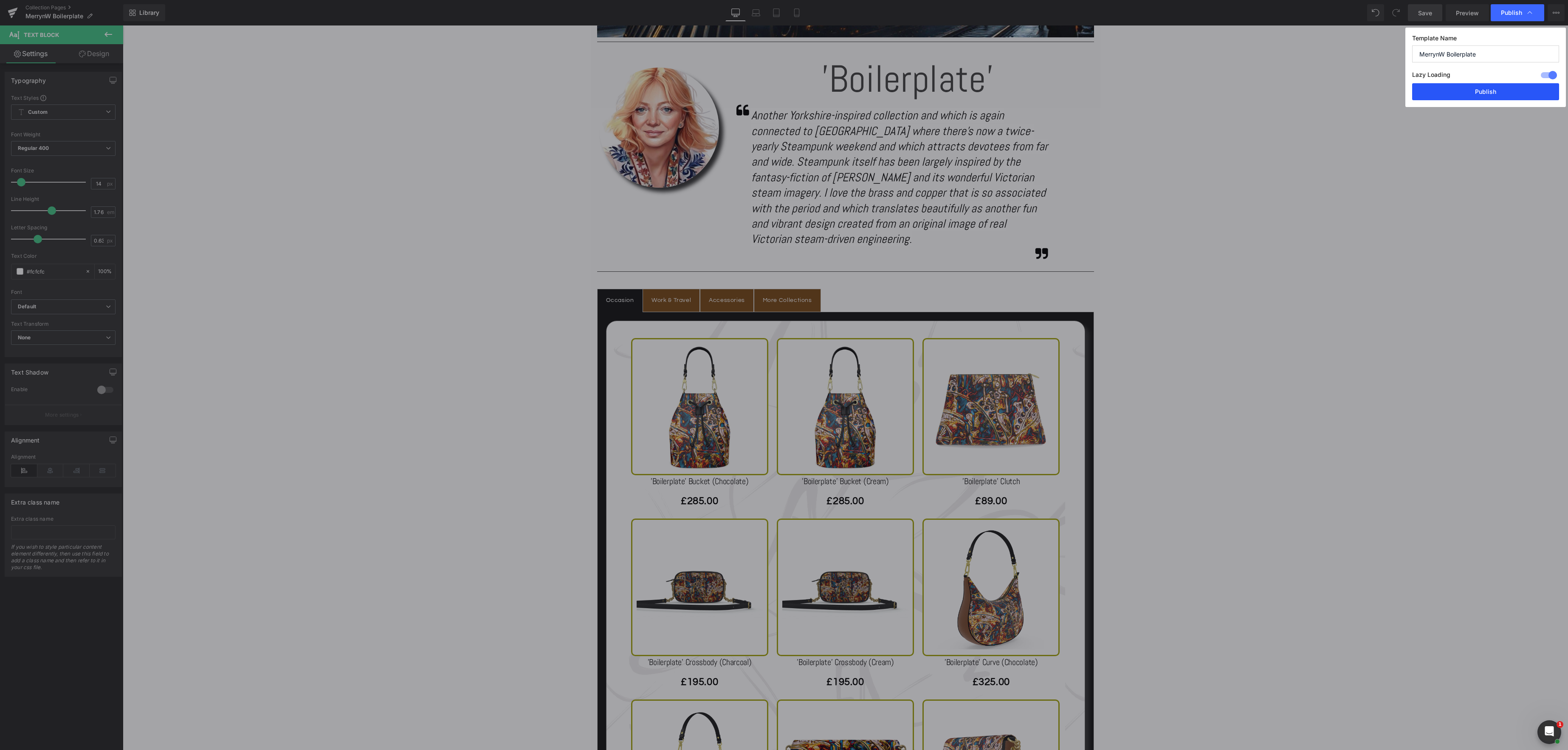
click at [1498, 87] on button "Publish" at bounding box center [1486, 92] width 147 height 17
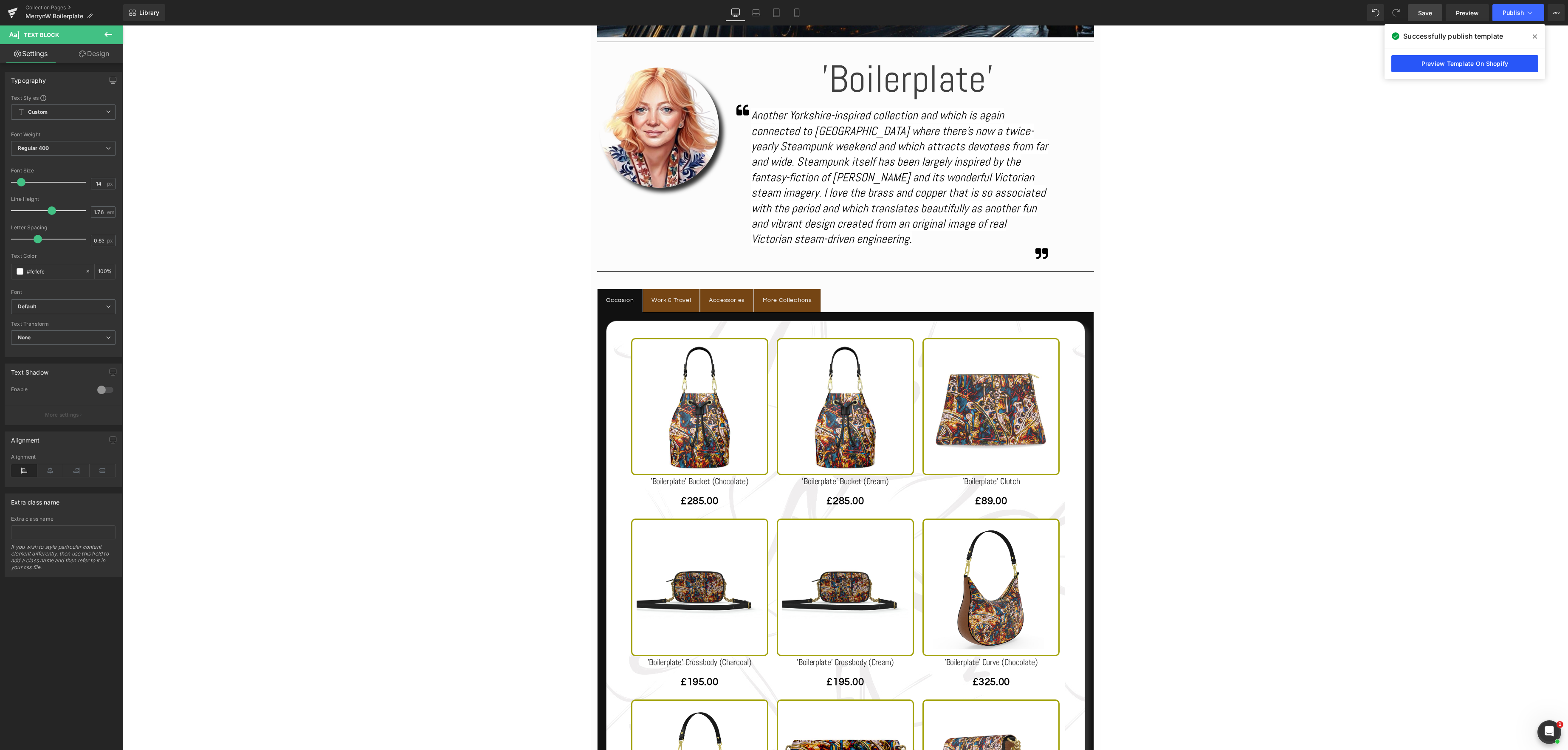
click at [1469, 64] on link "Preview Template On Shopify" at bounding box center [1464, 64] width 147 height 17
click at [50, 7] on link "Collection Pages" at bounding box center [74, 7] width 97 height 7
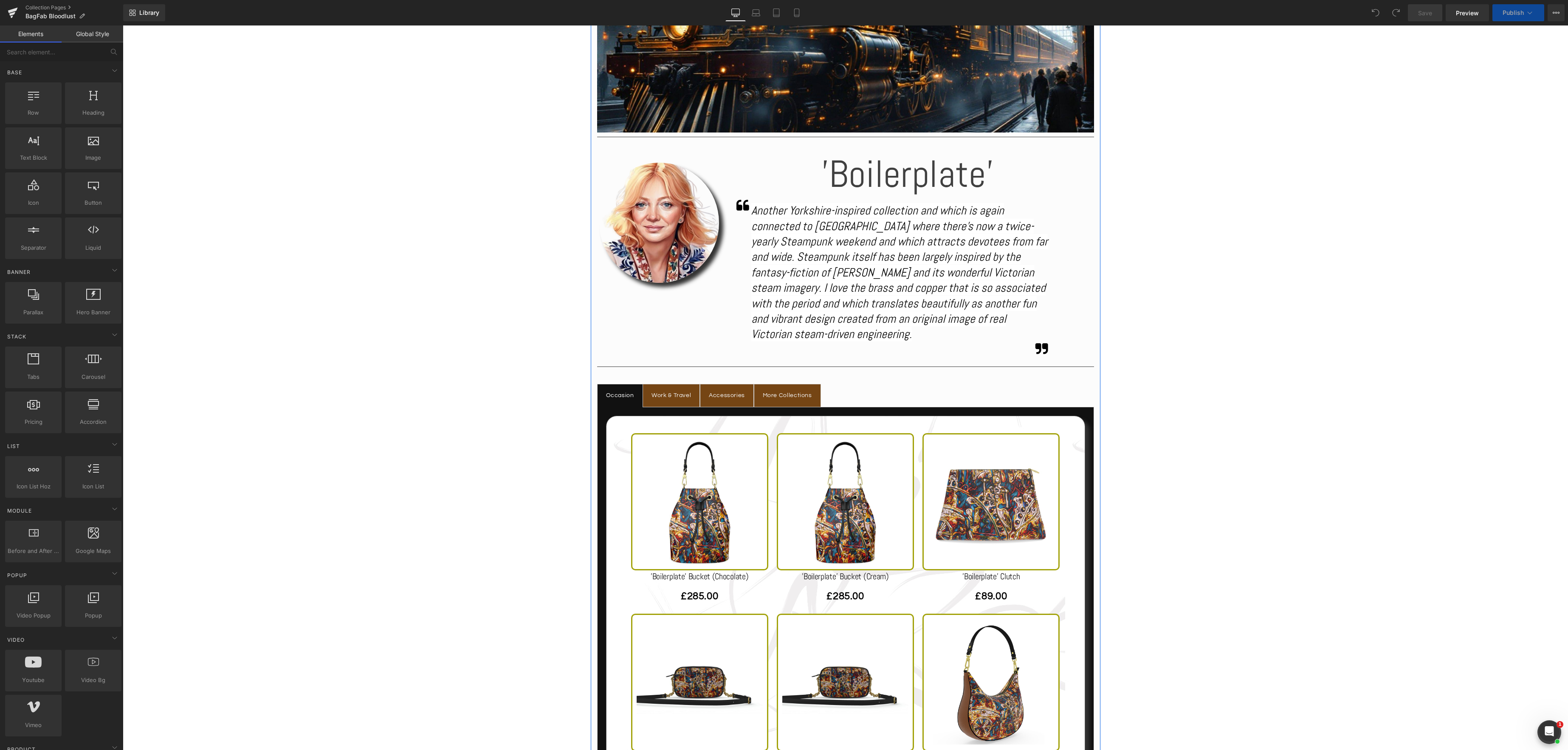
scroll to position [390, 0]
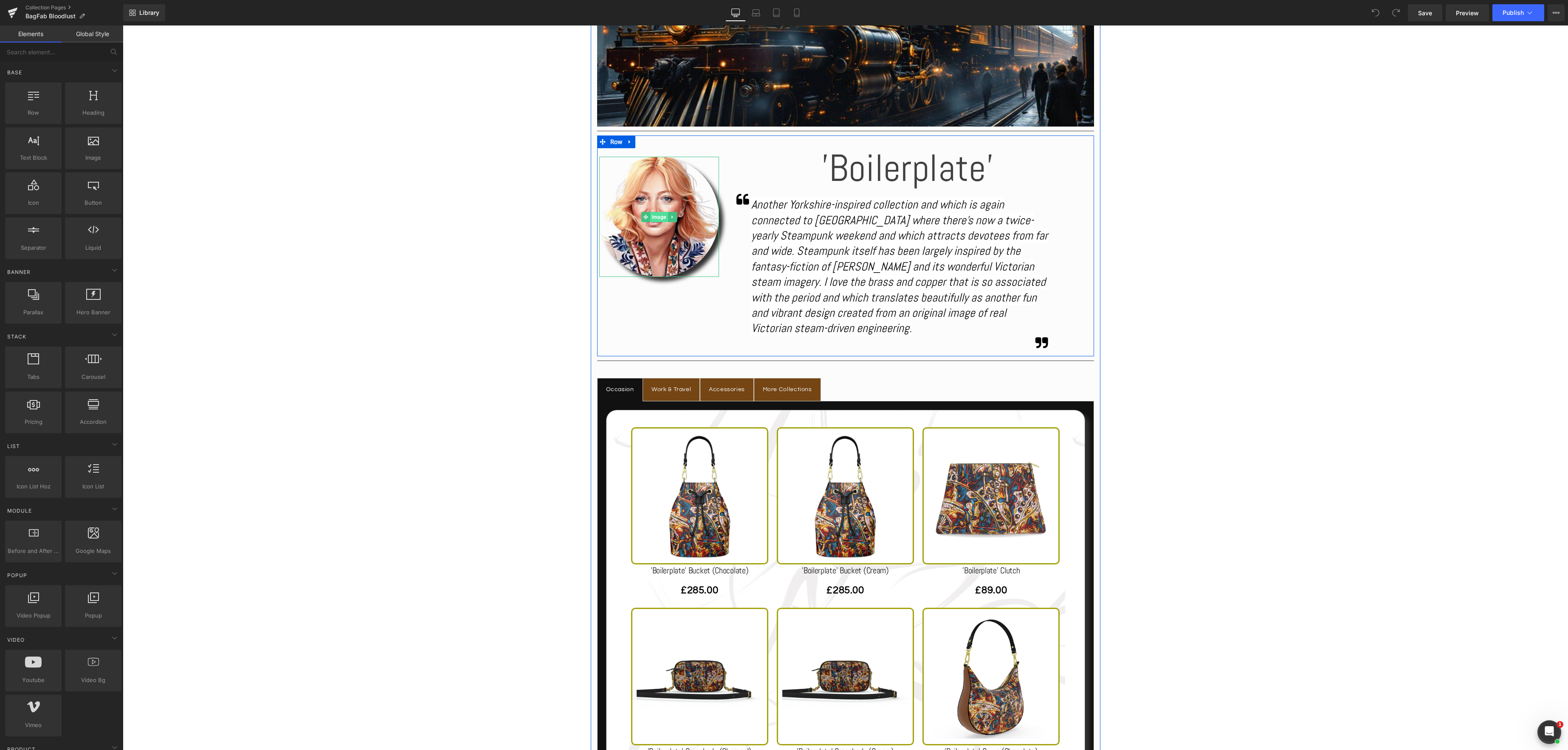
click at [662, 216] on span "Image" at bounding box center [659, 217] width 18 height 10
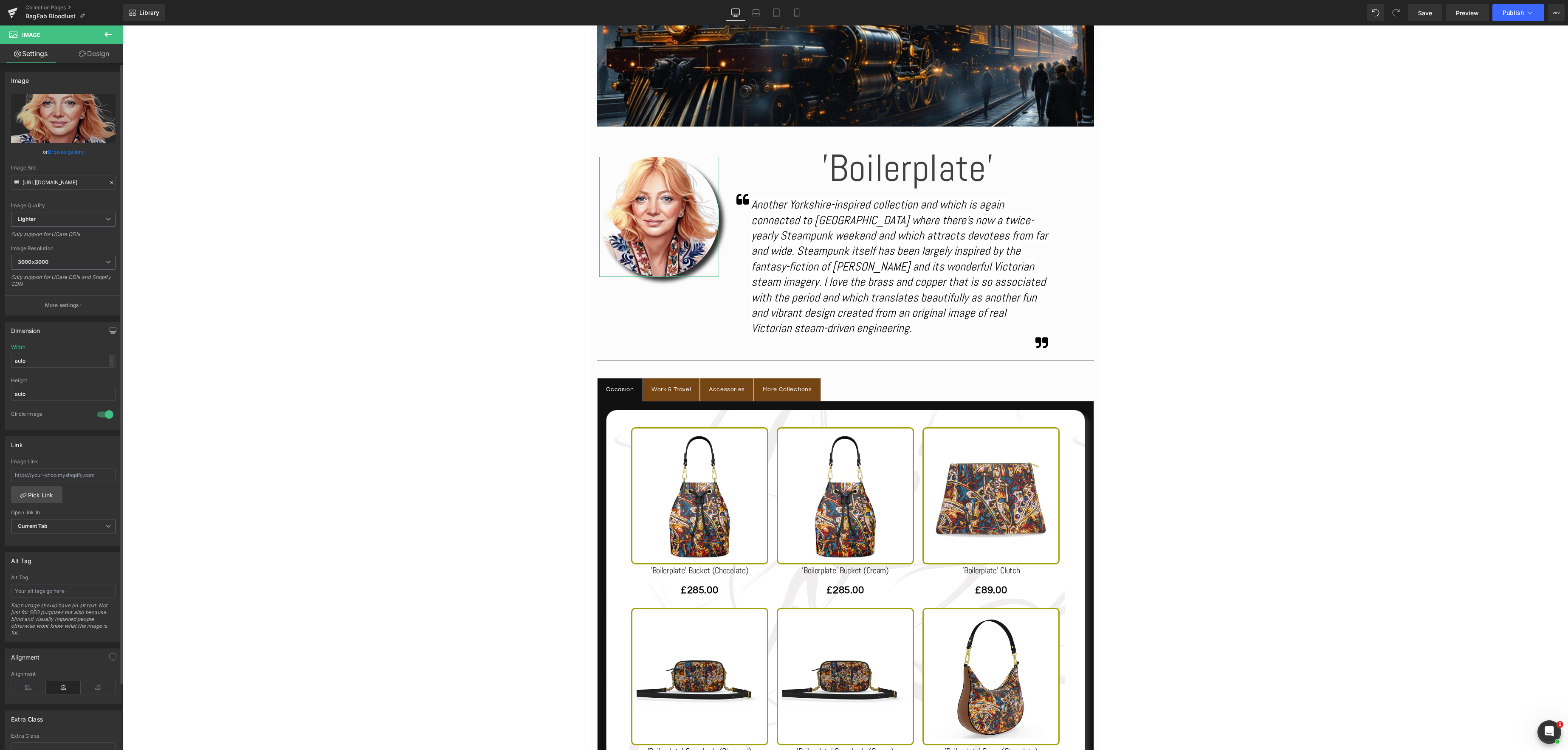
click at [75, 153] on link "Browse gallery" at bounding box center [66, 152] width 36 height 15
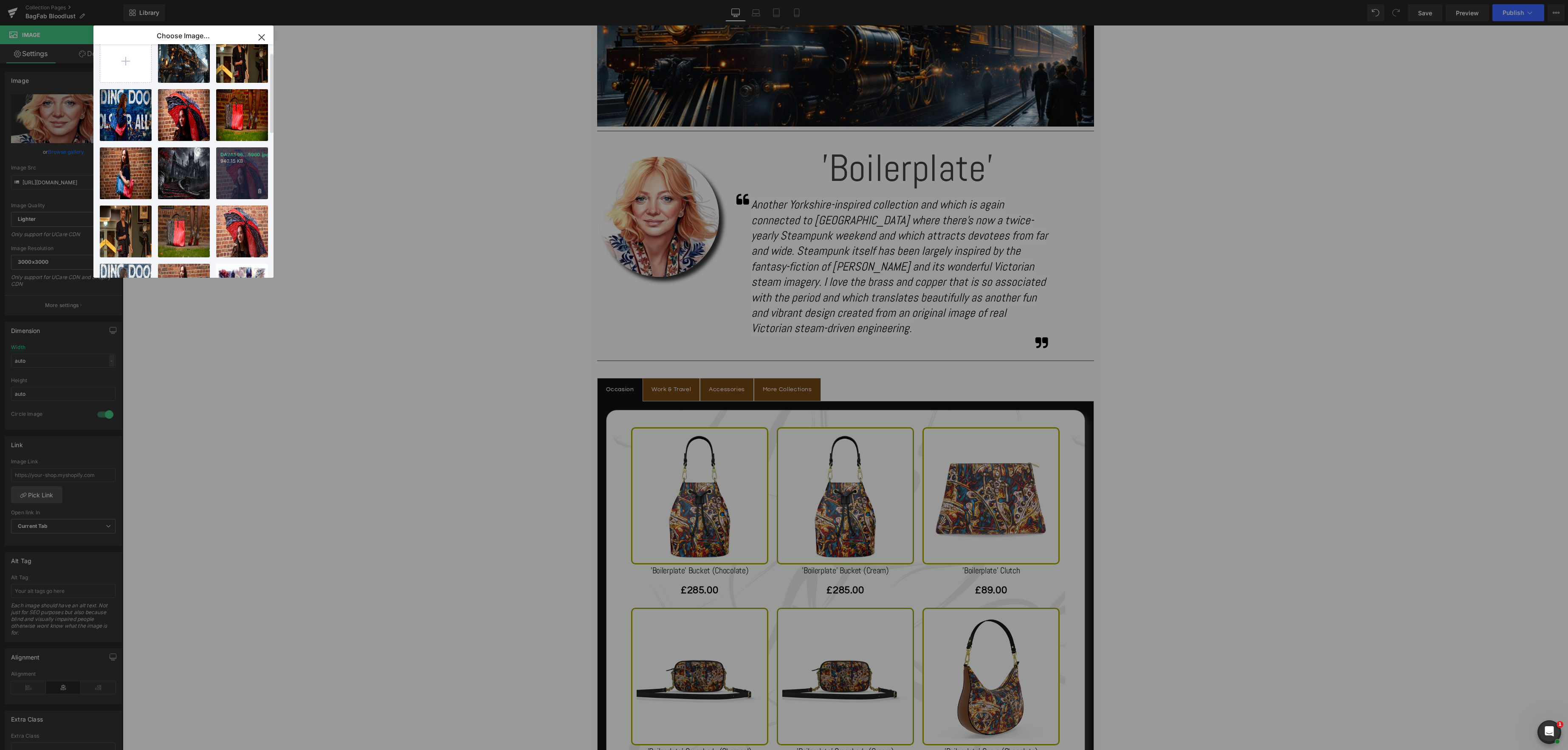
scroll to position [0, 0]
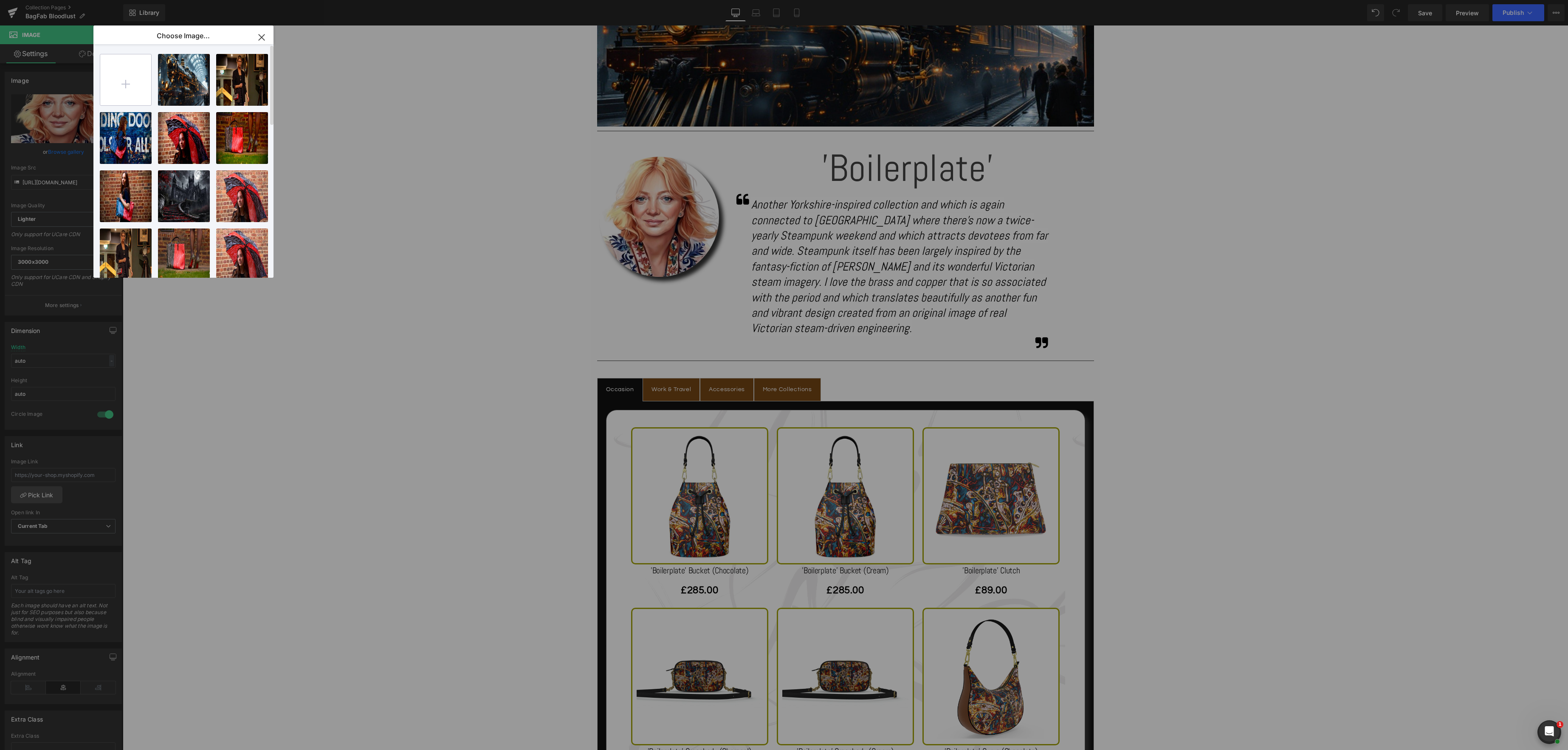
click at [123, 82] on input "file" at bounding box center [126, 79] width 51 height 51
type input "C:\fakepath\IMG_7246.png"
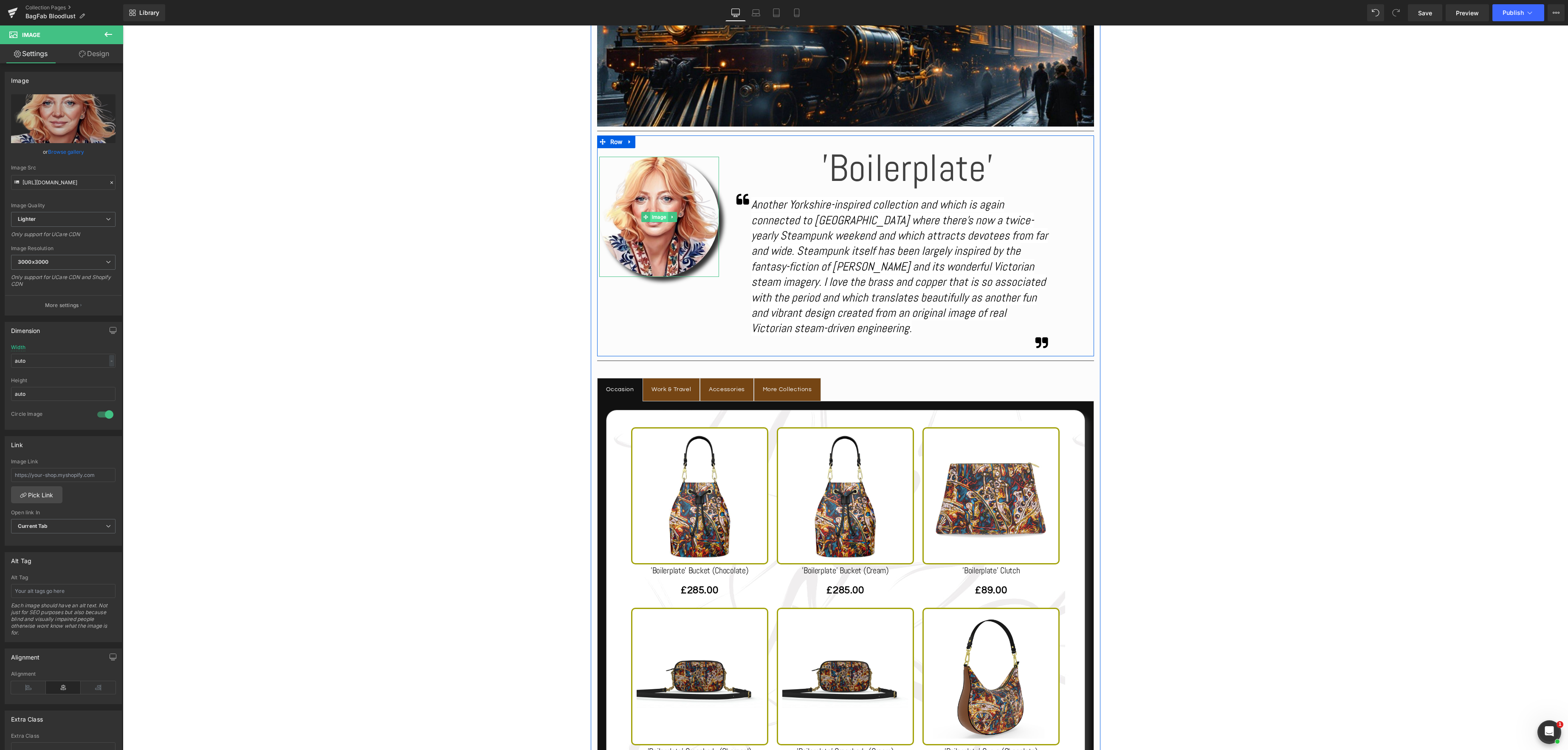
click at [658, 215] on span "Image" at bounding box center [659, 217] width 18 height 10
click at [72, 152] on link "Browse gallery" at bounding box center [66, 152] width 36 height 15
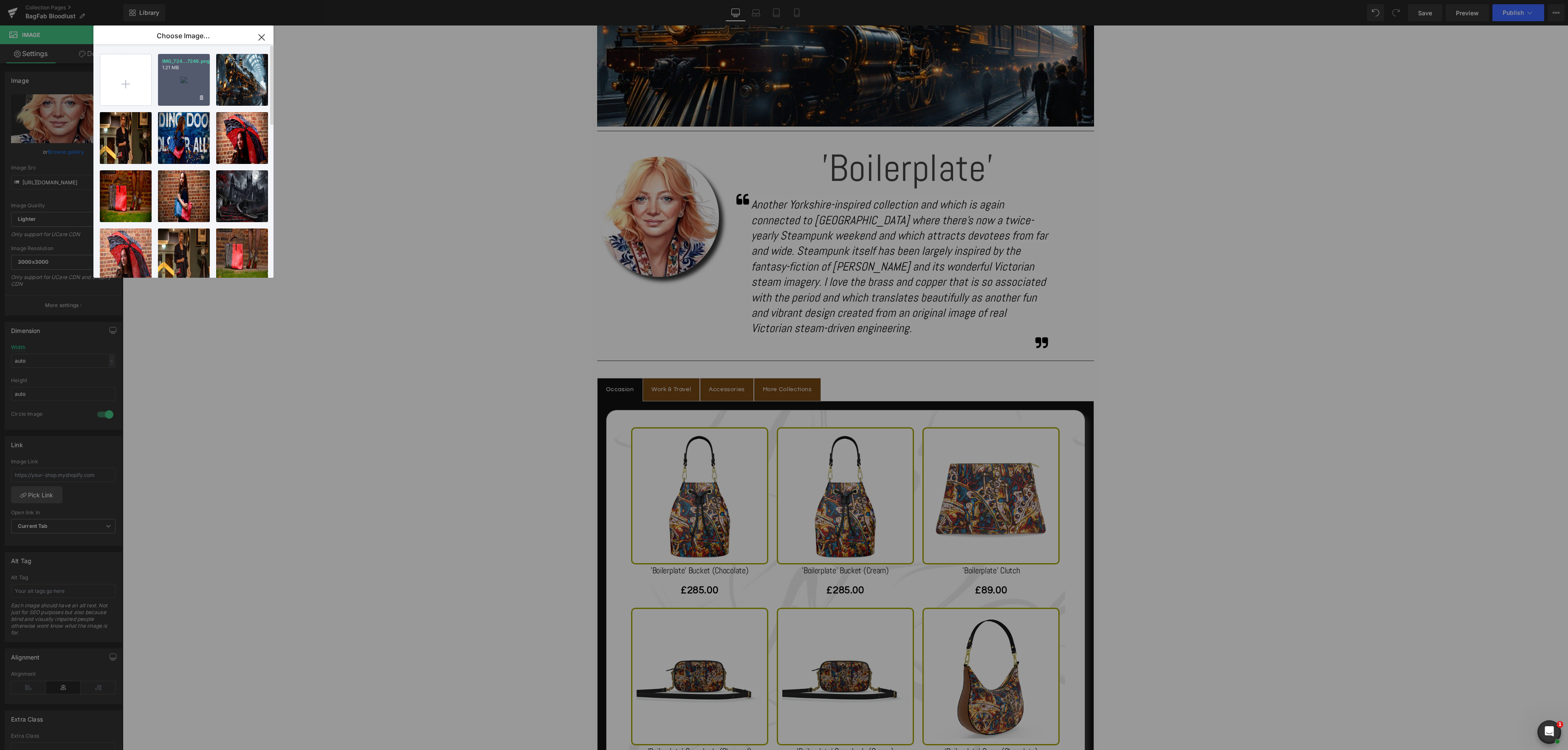
click at [181, 81] on div "IMG_724...7246.png 1.21 MB" at bounding box center [184, 80] width 52 height 52
type input "https://ucarecdn.com/584b5f9a-9511-4039-be53-d38ebcaad4d9/-/format/auto/-/previ…"
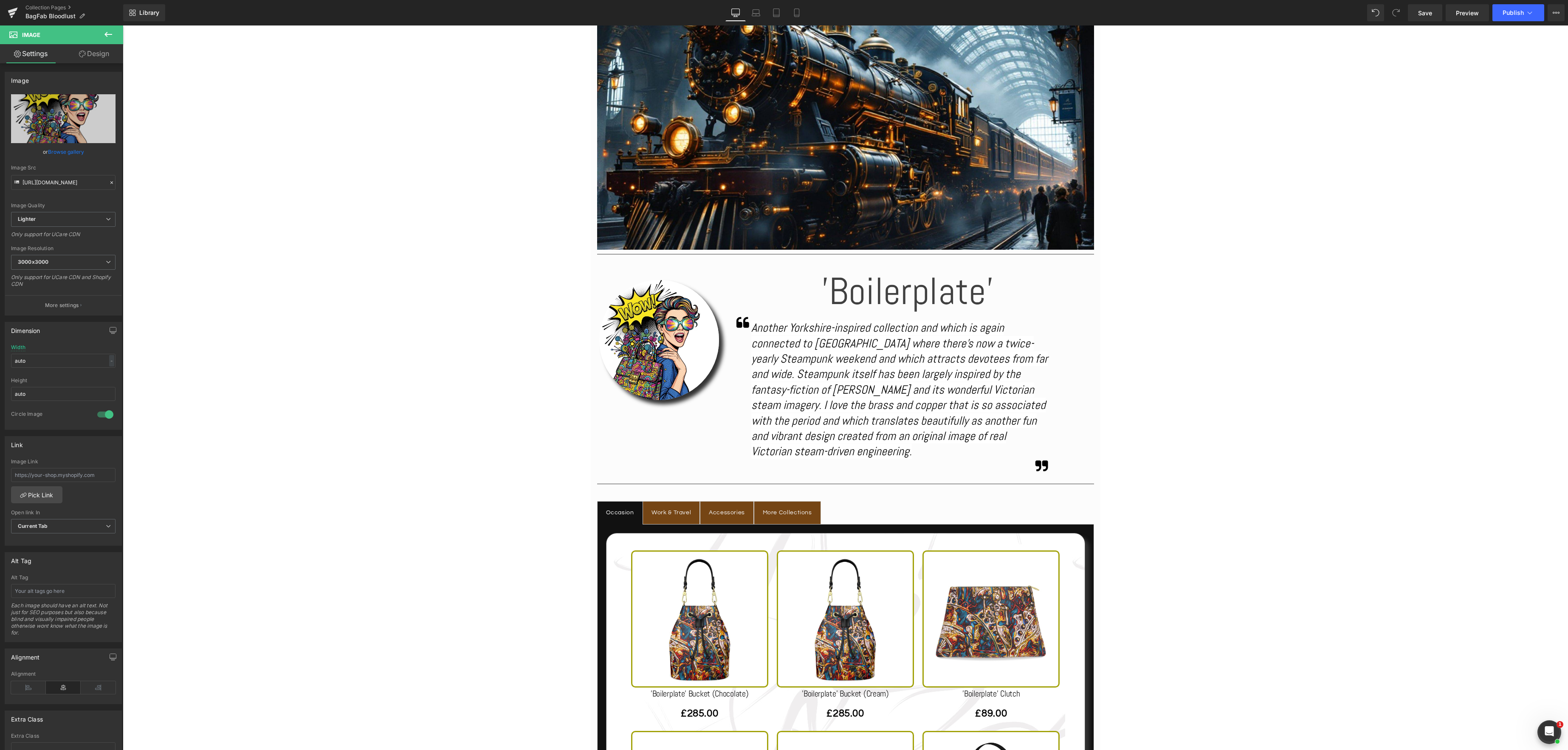
scroll to position [281, 0]
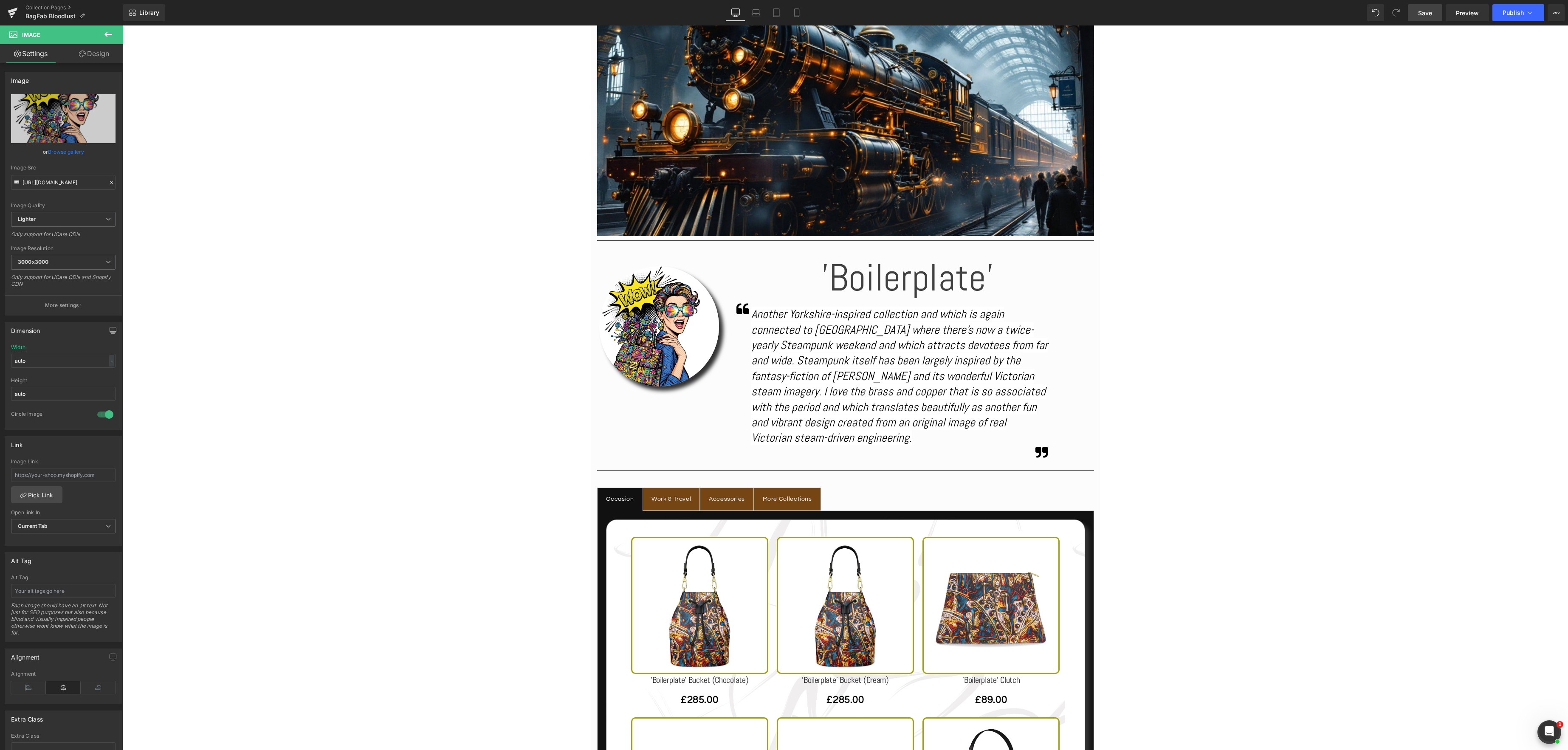
click at [1422, 13] on span "Save" at bounding box center [1425, 13] width 14 height 9
click at [870, 525] on icon at bounding box center [870, 526] width 2 height 4
click at [878, 527] on icon at bounding box center [877, 526] width 6 height 6
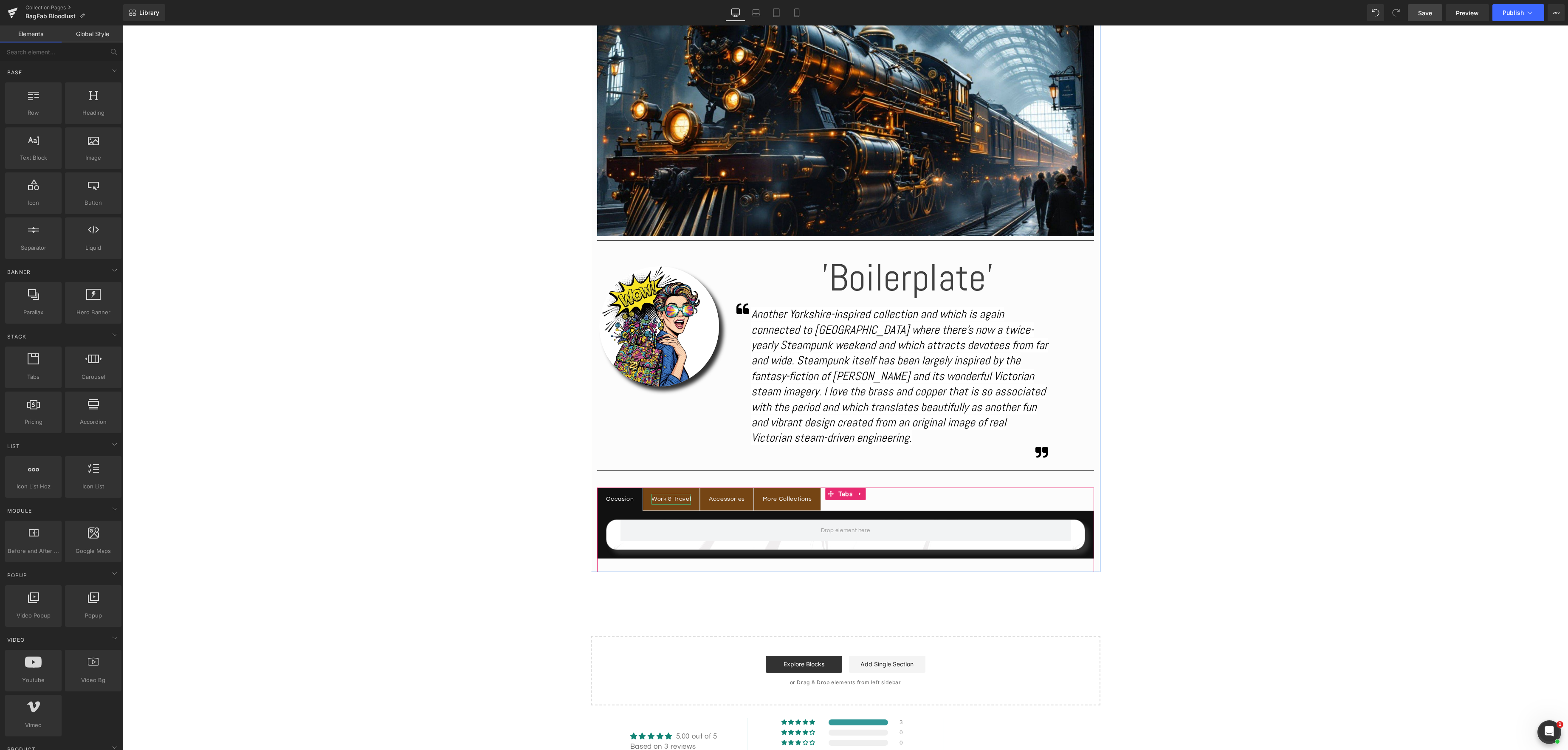
click at [679, 499] on div "Work & Travel" at bounding box center [671, 499] width 39 height 11
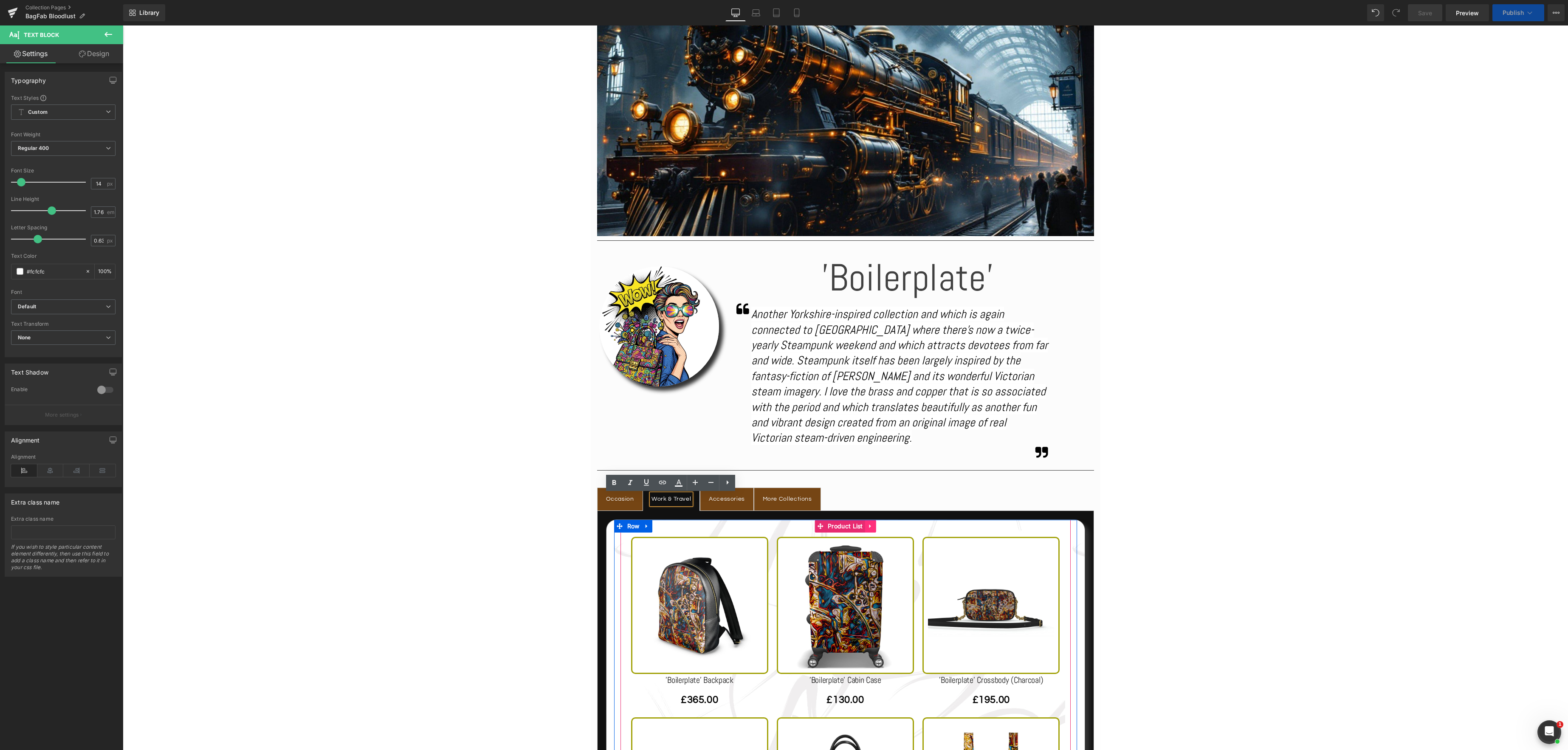
click at [872, 527] on icon at bounding box center [871, 526] width 6 height 6
click at [875, 525] on icon at bounding box center [877, 526] width 6 height 6
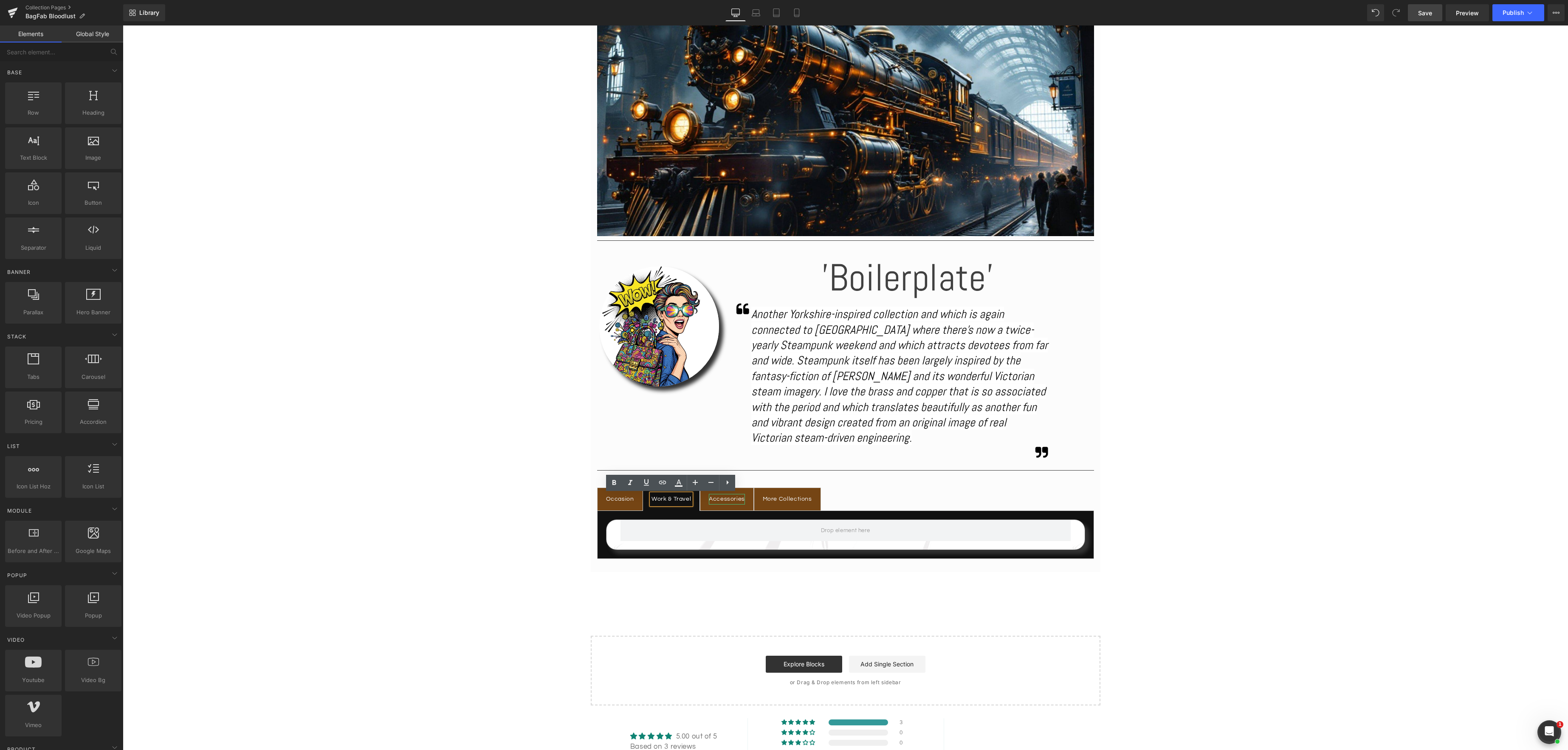
click at [733, 499] on div "Accessories" at bounding box center [727, 499] width 36 height 11
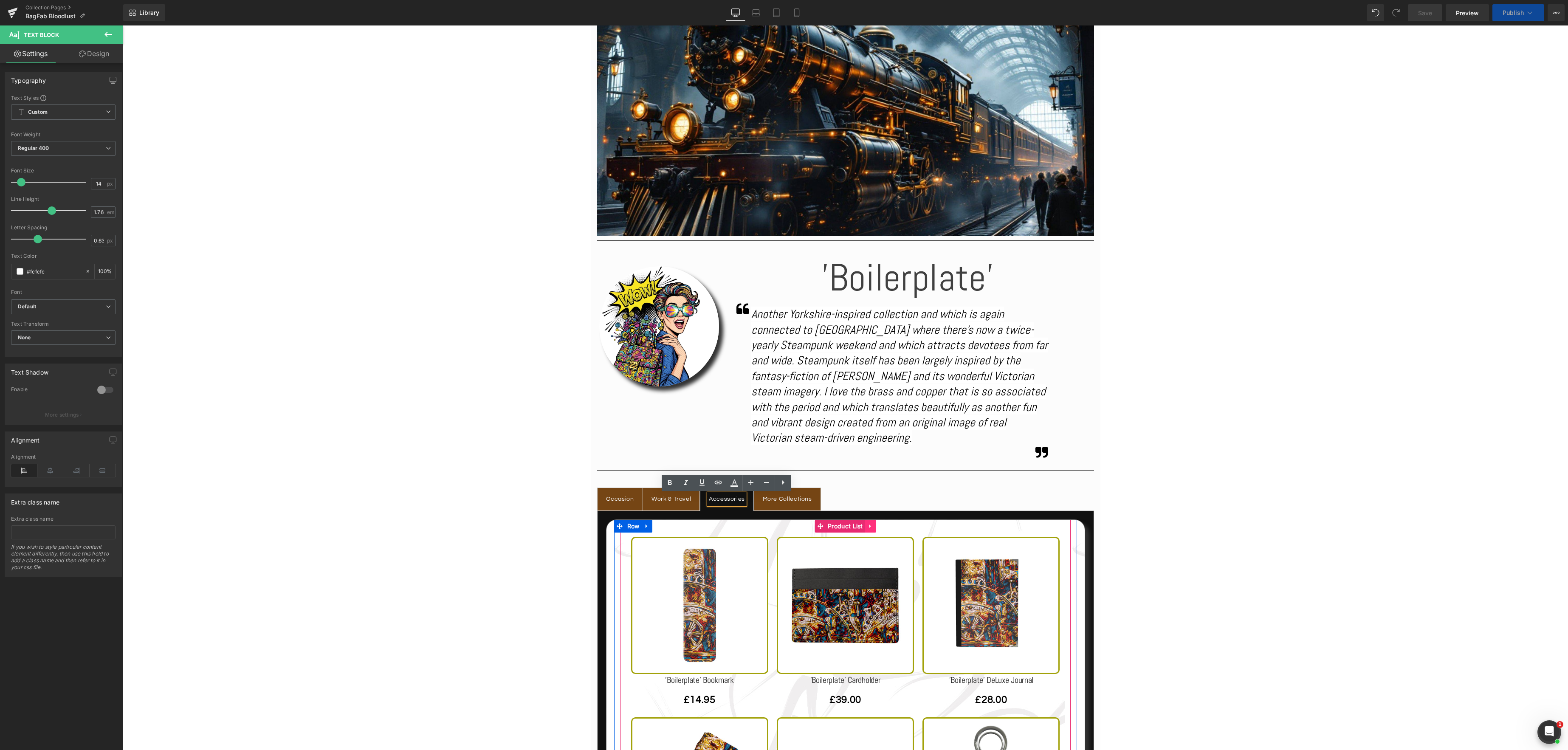
click at [870, 527] on icon at bounding box center [870, 526] width 2 height 4
click at [879, 528] on icon at bounding box center [877, 526] width 6 height 6
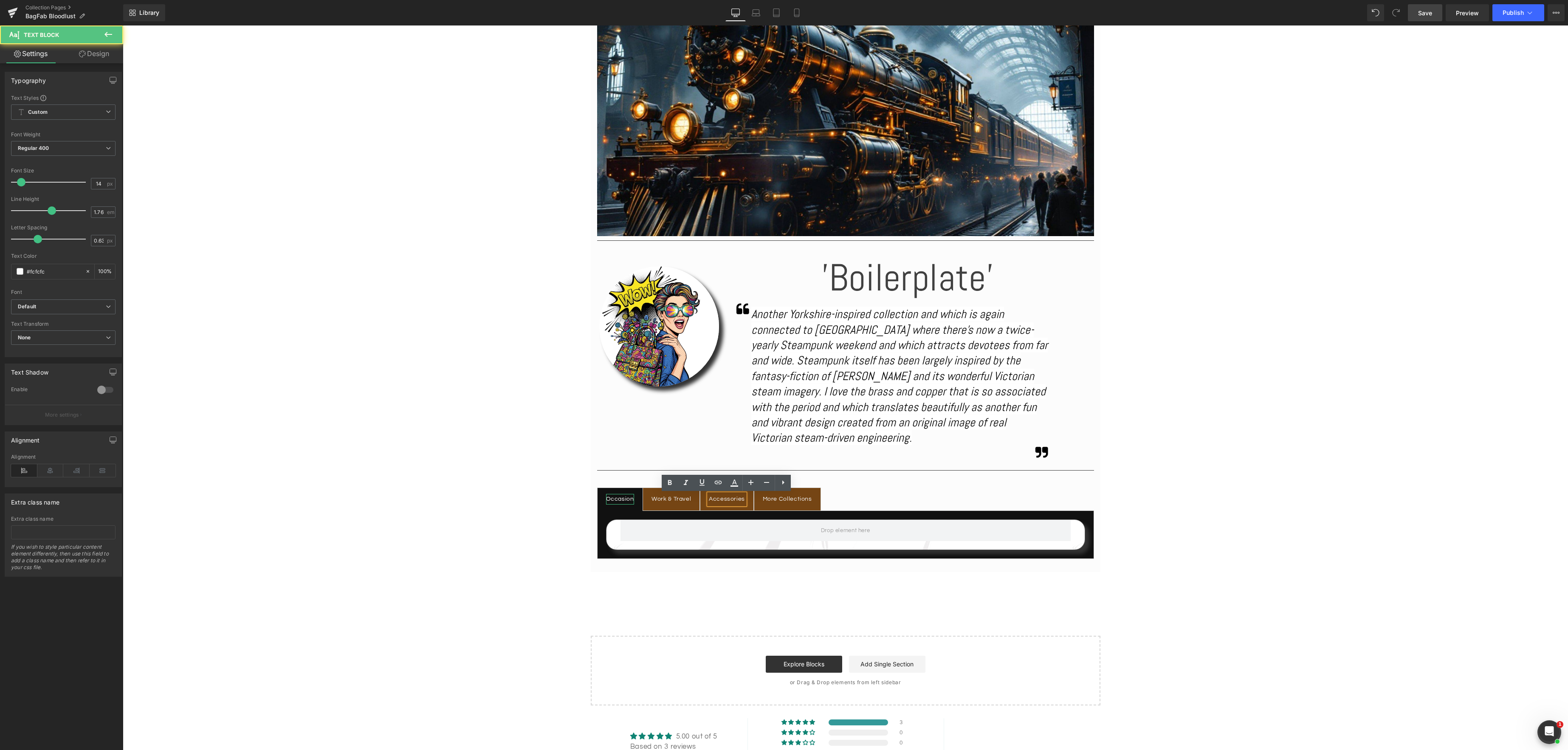
click at [625, 501] on div "Occasion" at bounding box center [621, 499] width 28 height 11
click at [148, 15] on span "Library" at bounding box center [148, 13] width 20 height 8
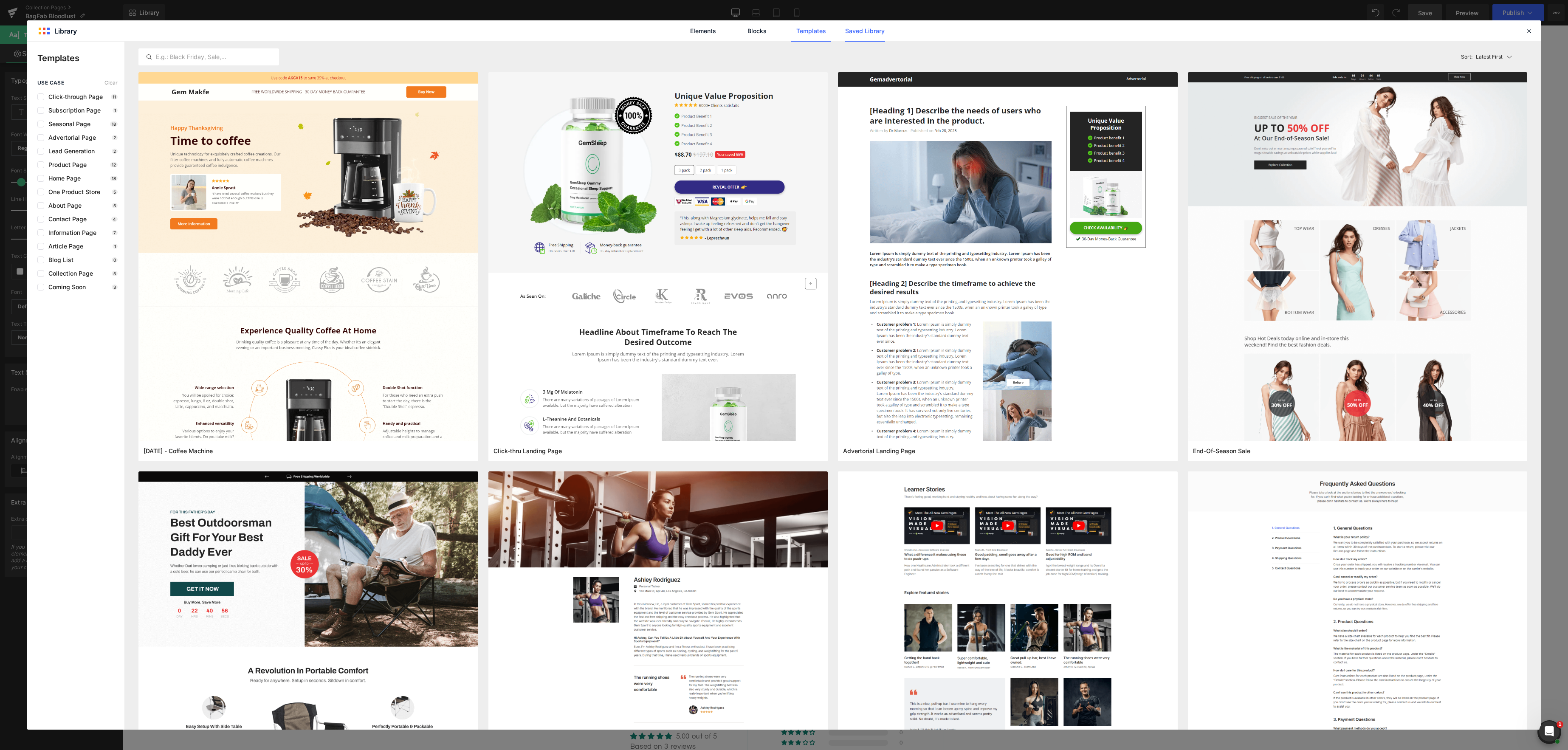
drag, startPoint x: 878, startPoint y: 27, endPoint x: 874, endPoint y: 29, distance: 4.5
click at [878, 27] on link "Saved Library" at bounding box center [864, 31] width 40 height 21
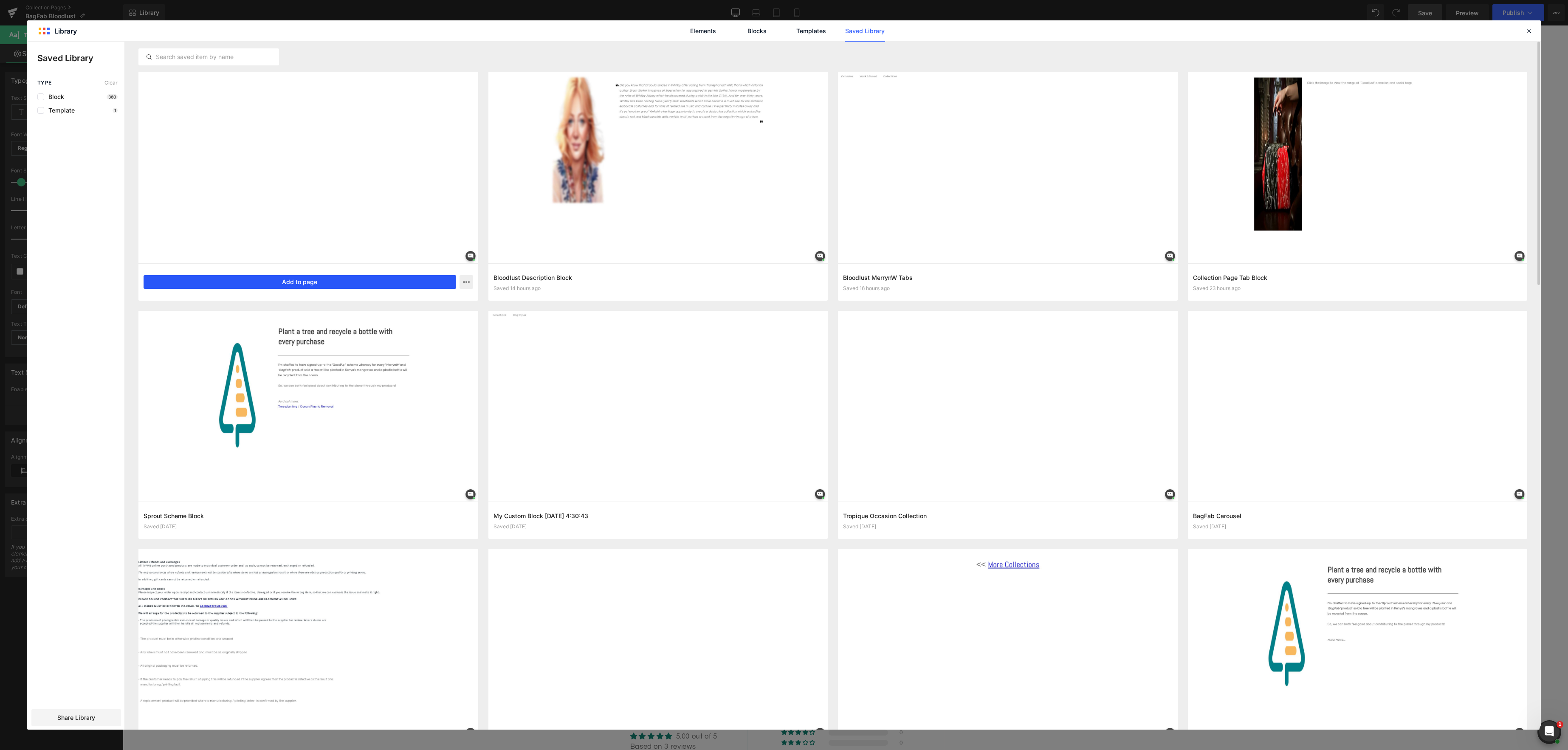
click at [310, 283] on button "Add to page" at bounding box center [300, 281] width 313 height 13
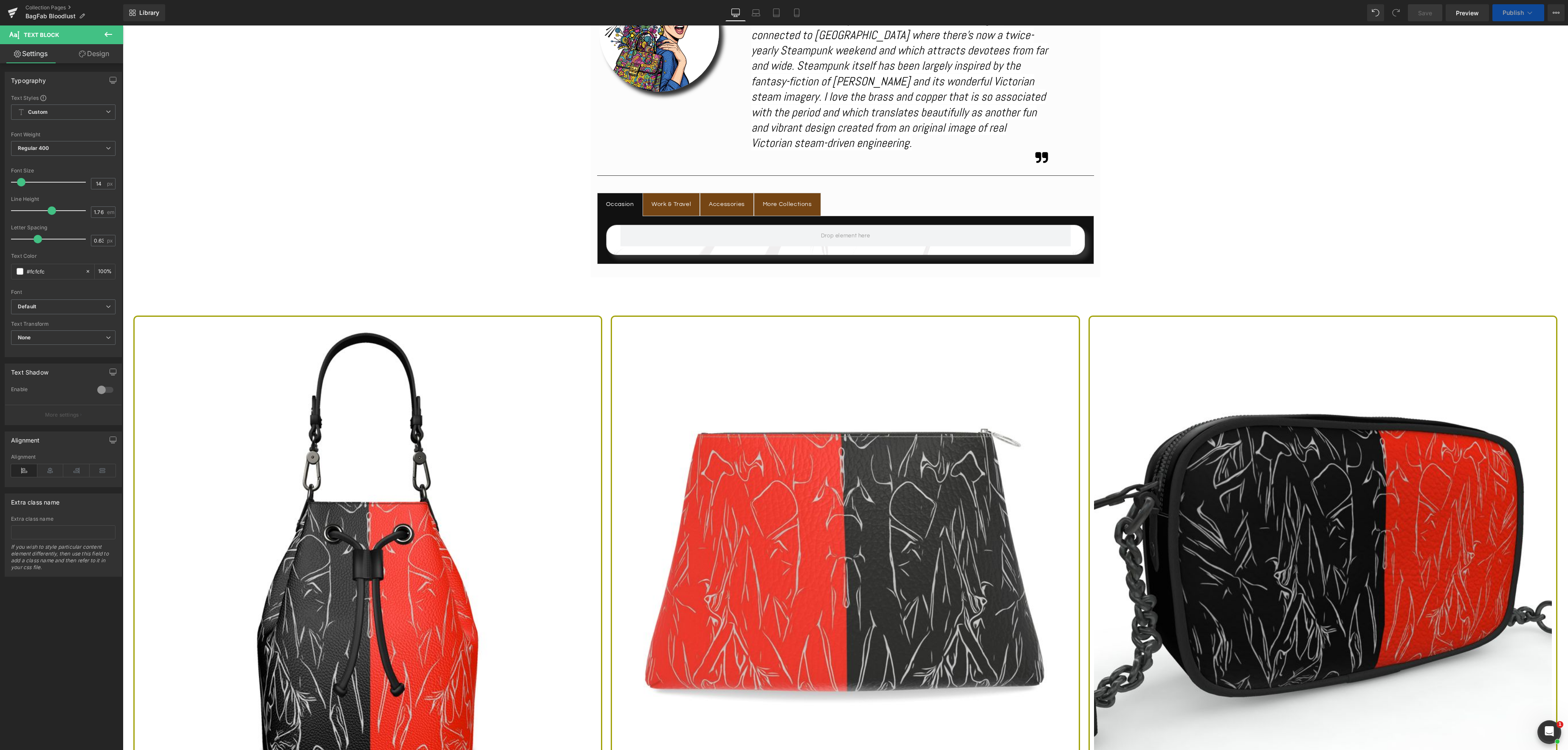
scroll to position [522, 0]
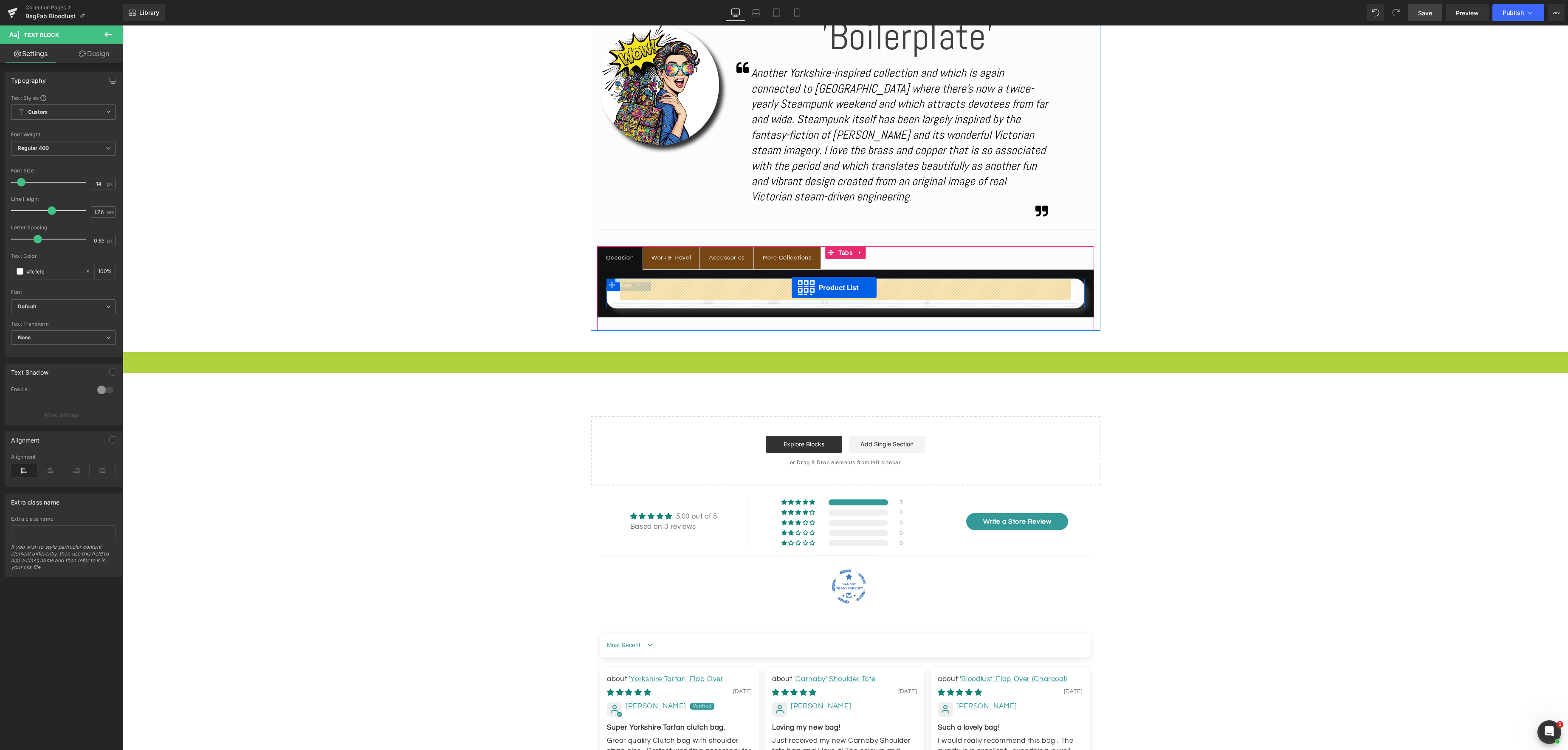
drag, startPoint x: 817, startPoint y: 359, endPoint x: 792, endPoint y: 287, distance: 76.2
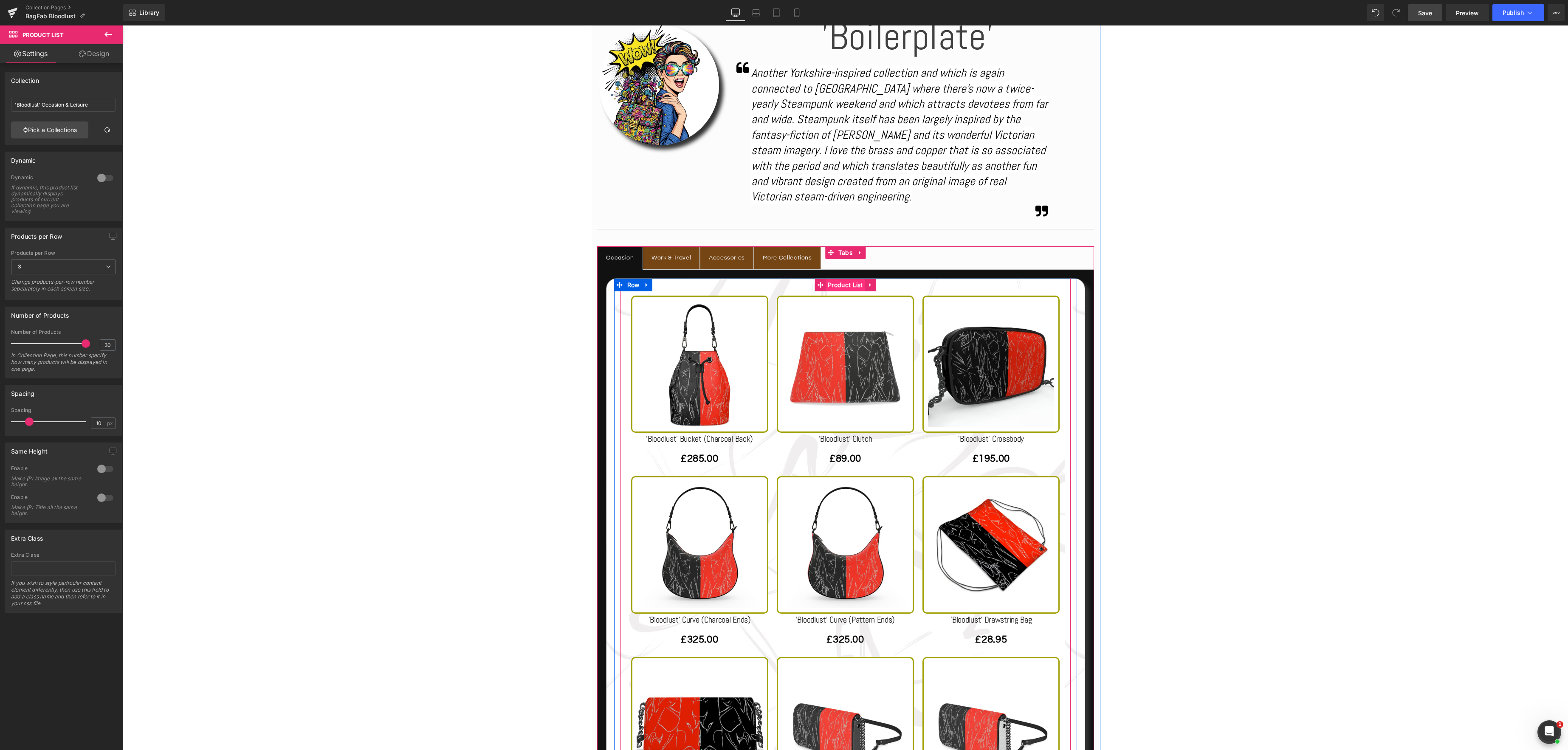
click at [76, 133] on link "Pick a Collections" at bounding box center [49, 130] width 77 height 17
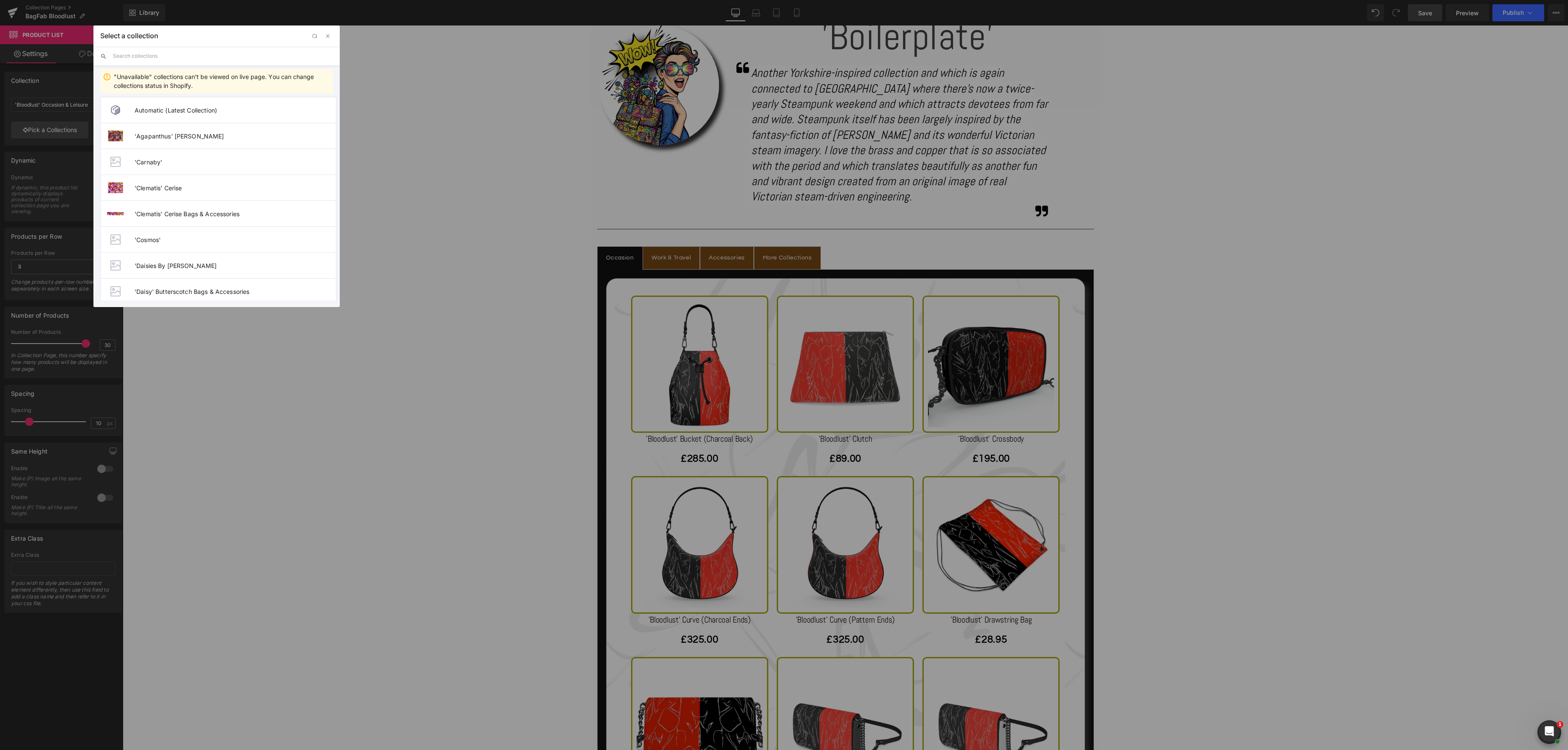
click at [145, 59] on input "text" at bounding box center [223, 56] width 220 height 19
type input "bagfab"
click at [186, 187] on span "BagFab - ‘Boilerplate’" at bounding box center [233, 188] width 198 height 7
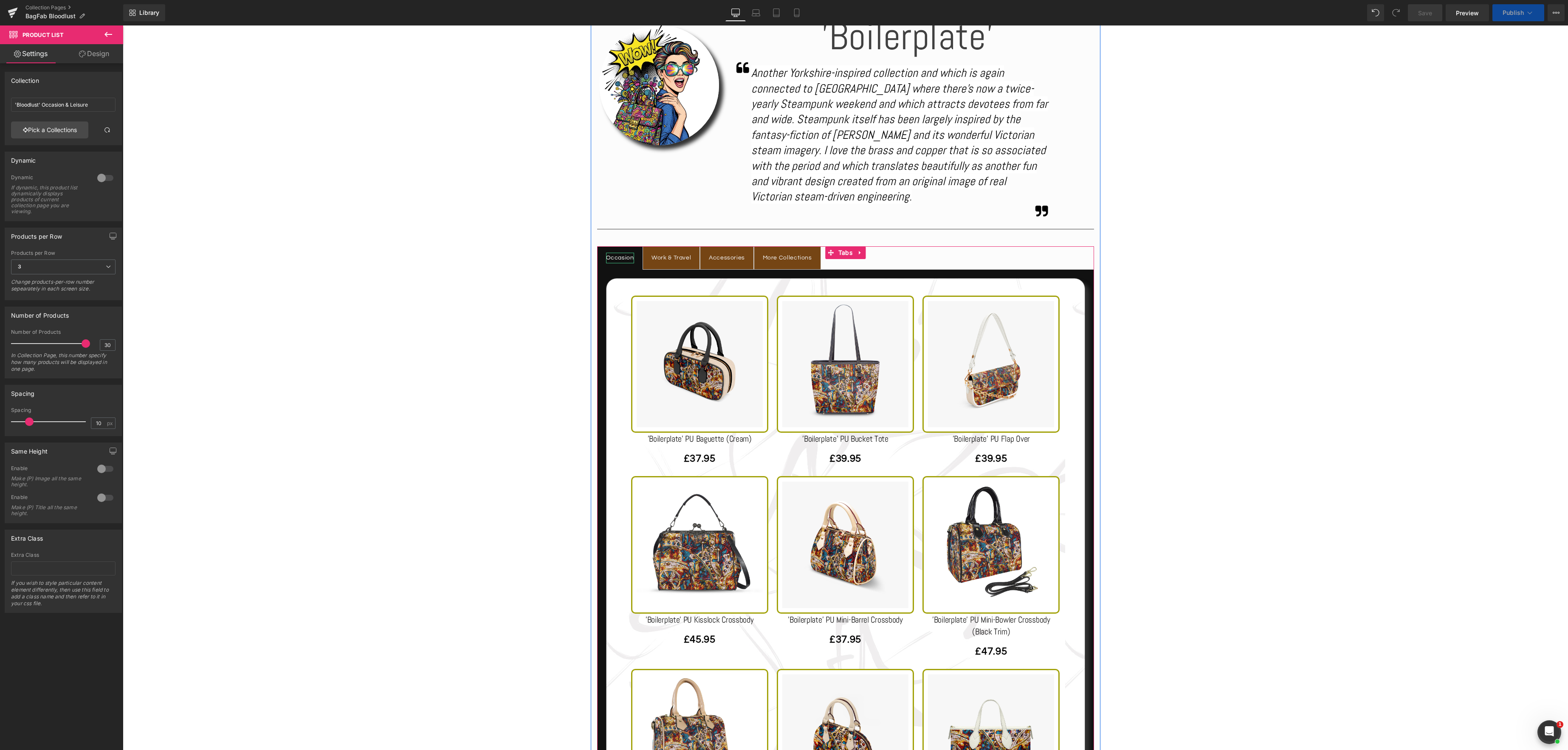
click at [622, 259] on div "Occasion" at bounding box center [621, 258] width 28 height 11
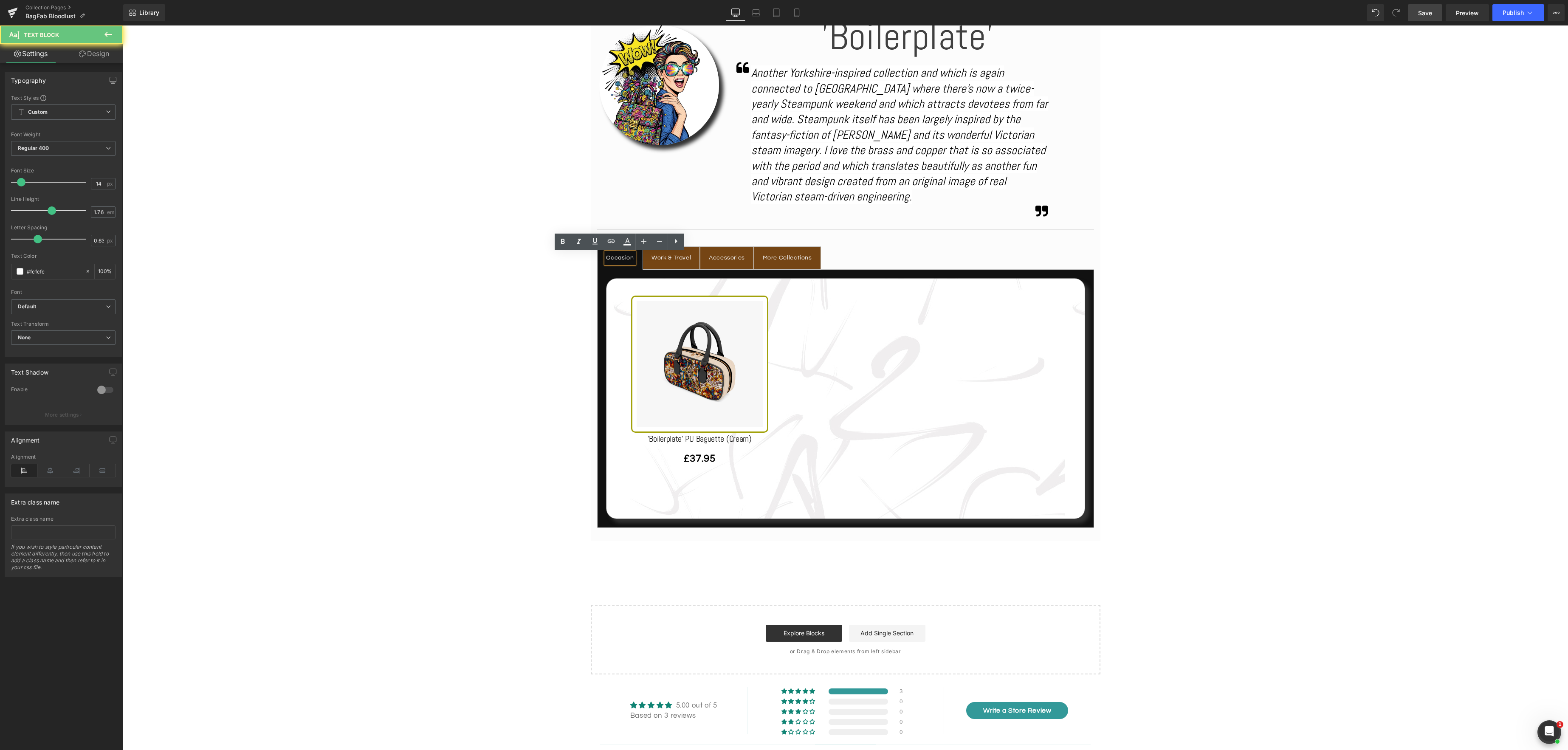
click at [626, 258] on div "Occasion" at bounding box center [621, 258] width 28 height 11
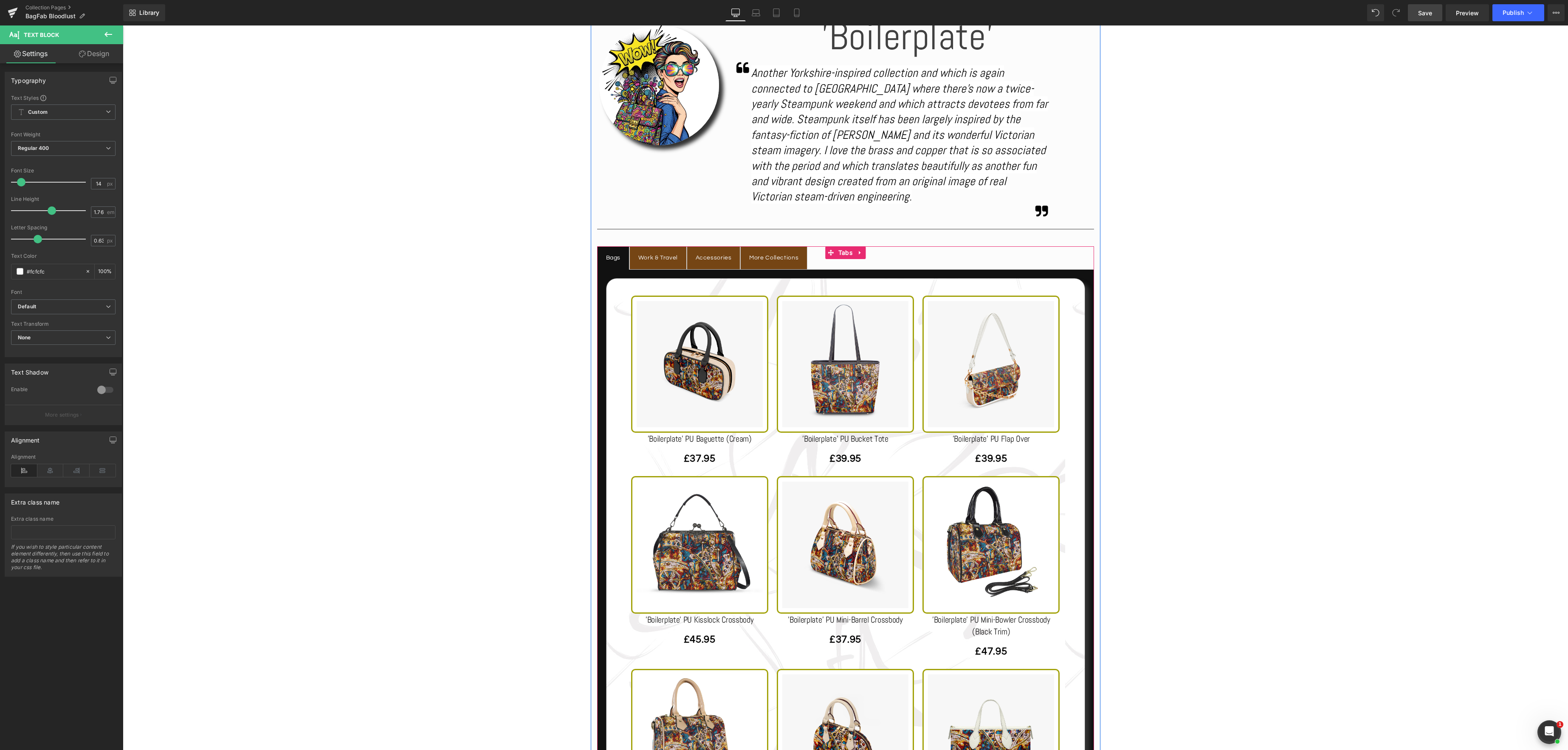
click at [841, 254] on div "Bags Text Block Work & Travel Text Block Accessories Text Block More Collection…" at bounding box center [845, 762] width 497 height 1031
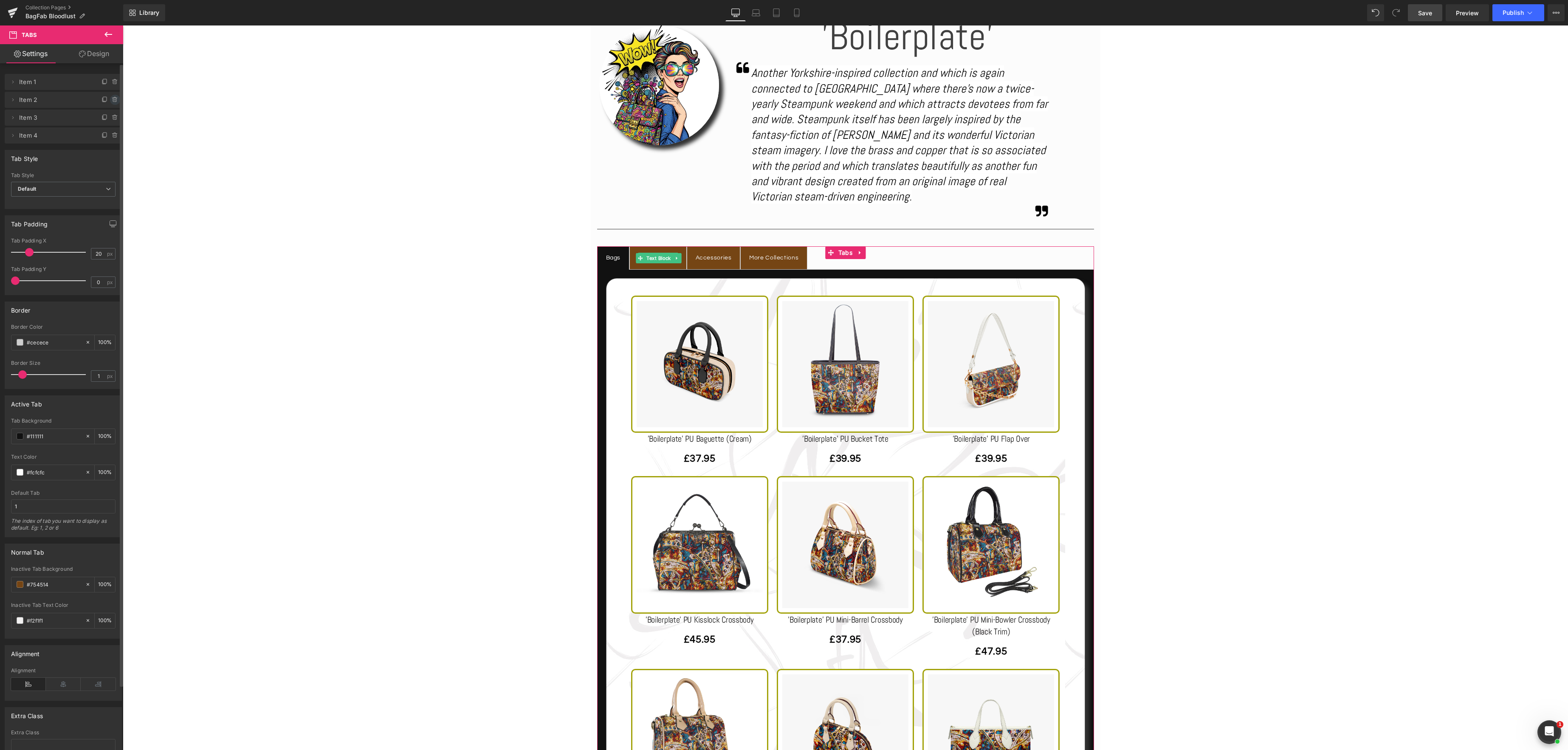
click at [113, 99] on icon at bounding box center [115, 100] width 7 height 7
click at [113, 99] on button "Delete" at bounding box center [106, 101] width 27 height 11
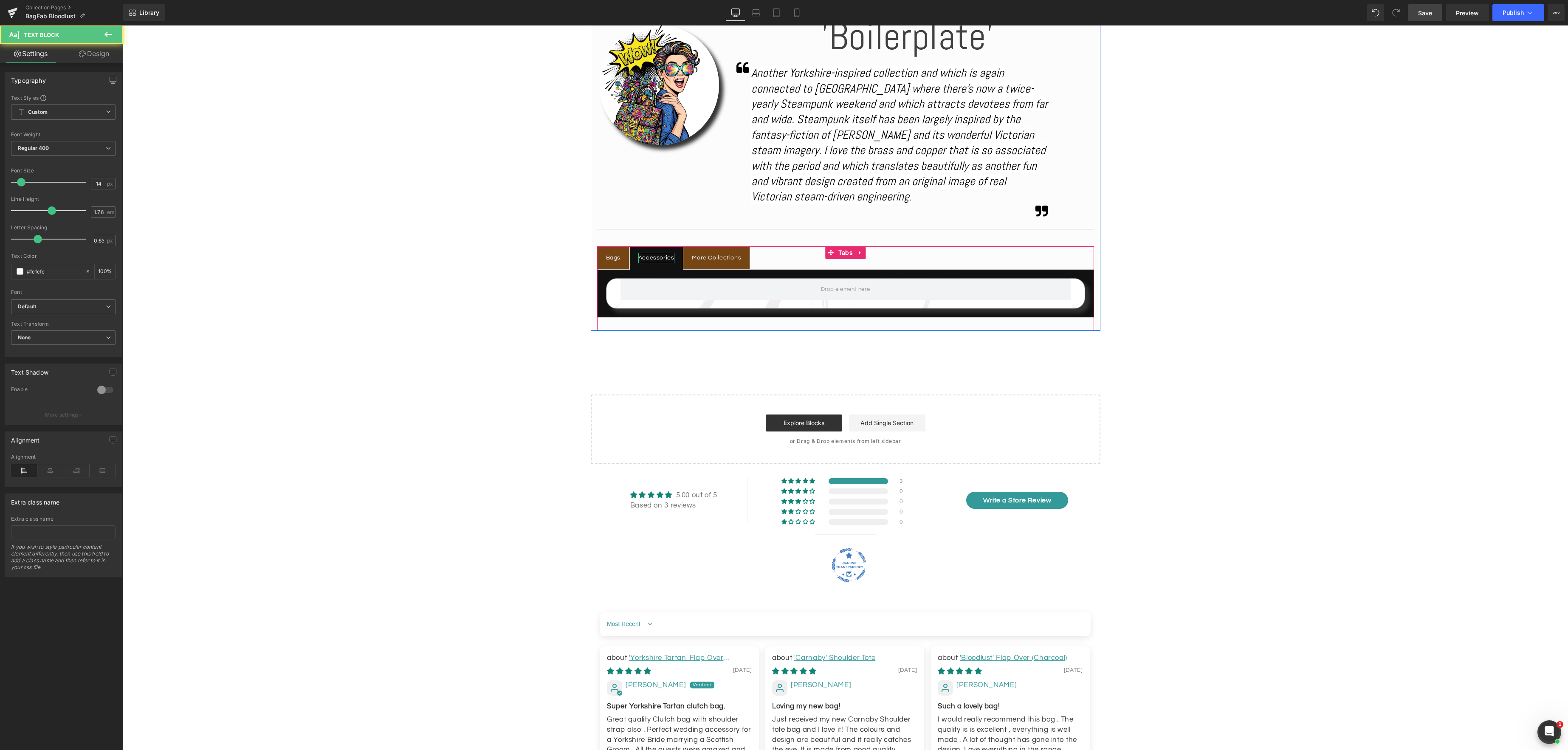
click at [654, 258] on div "Accessories" at bounding box center [657, 258] width 36 height 11
click at [158, 14] on span "Library" at bounding box center [148, 13] width 20 height 8
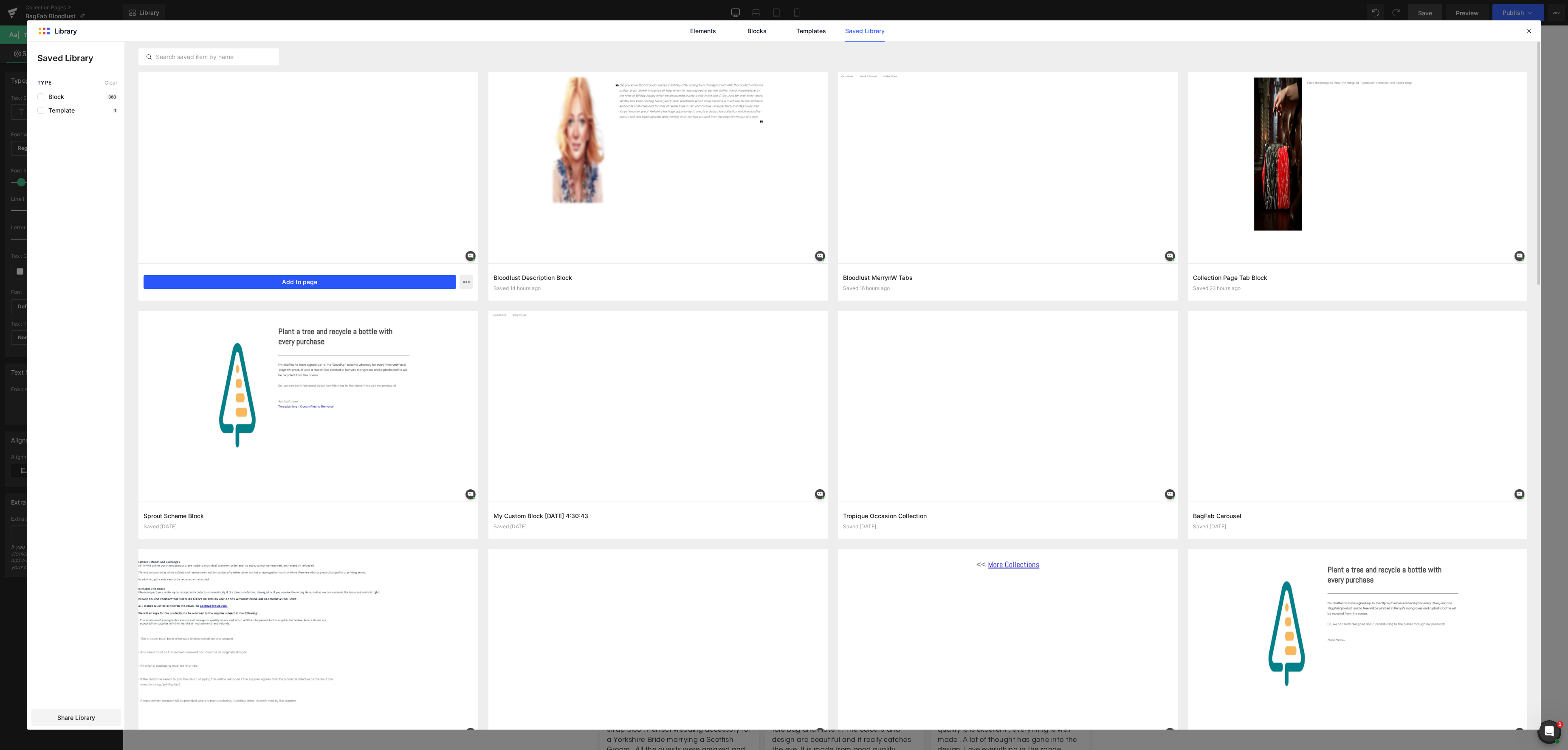
click at [313, 281] on button "Add to page" at bounding box center [300, 281] width 313 height 13
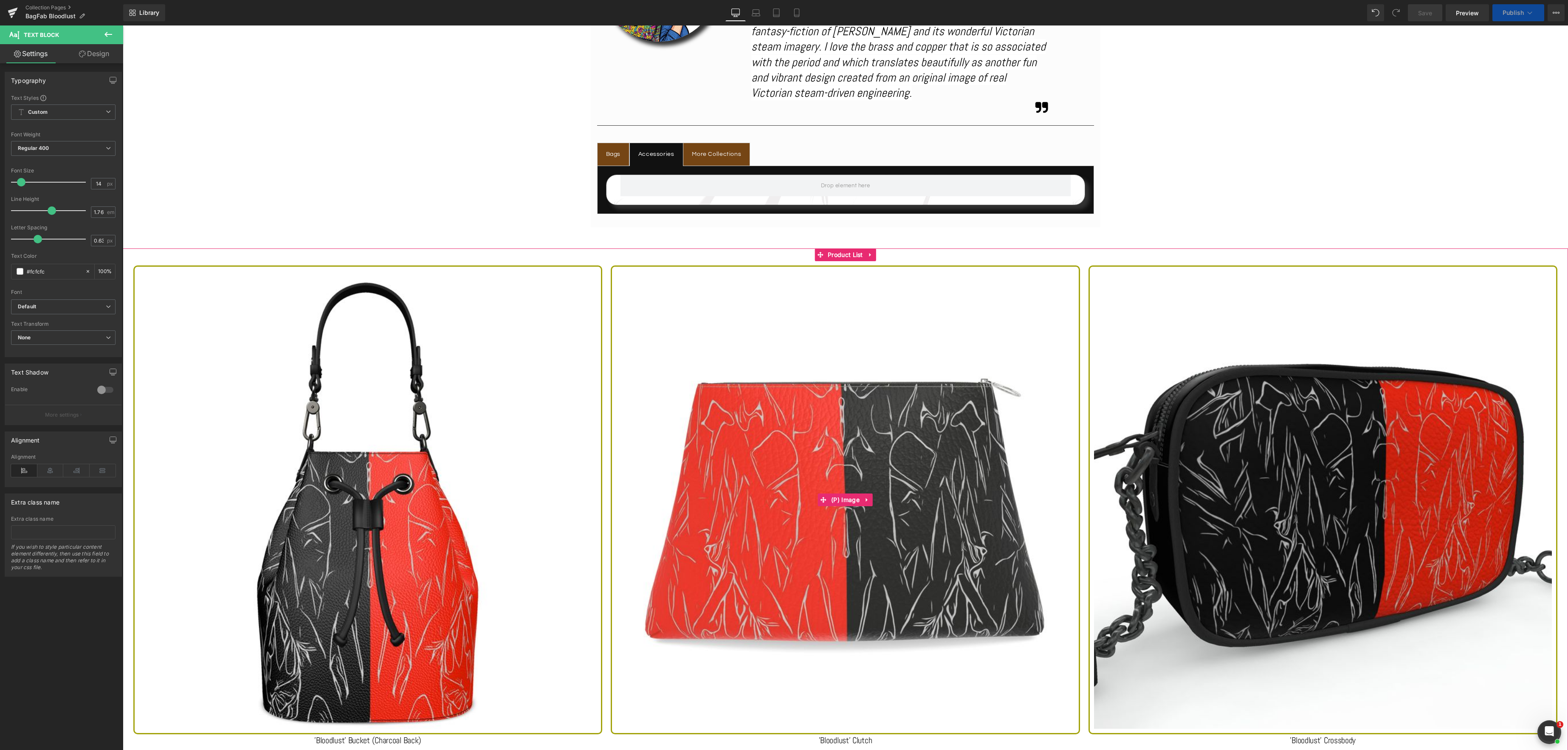
scroll to position [596, 0]
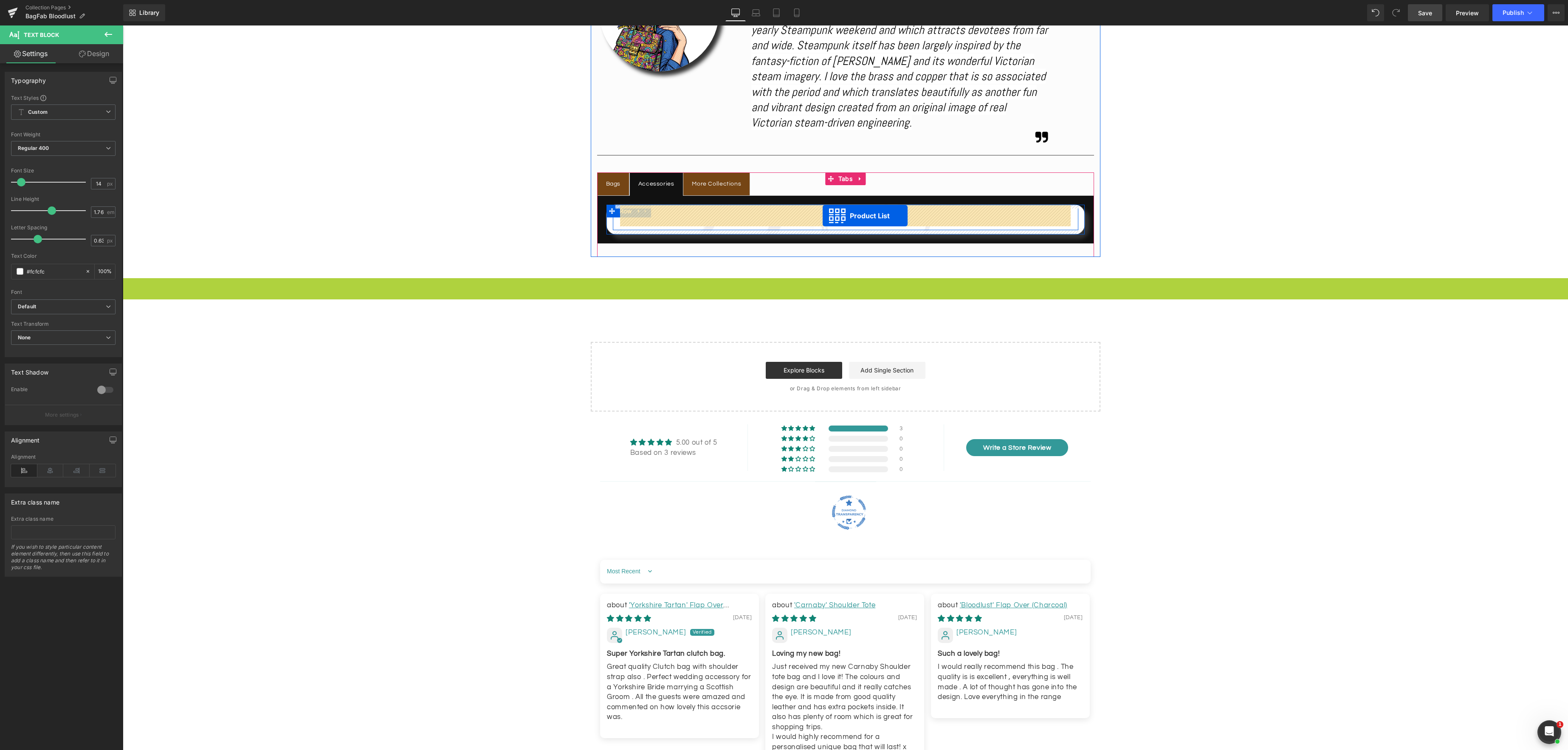
drag, startPoint x: 820, startPoint y: 282, endPoint x: 822, endPoint y: 216, distance: 66.0
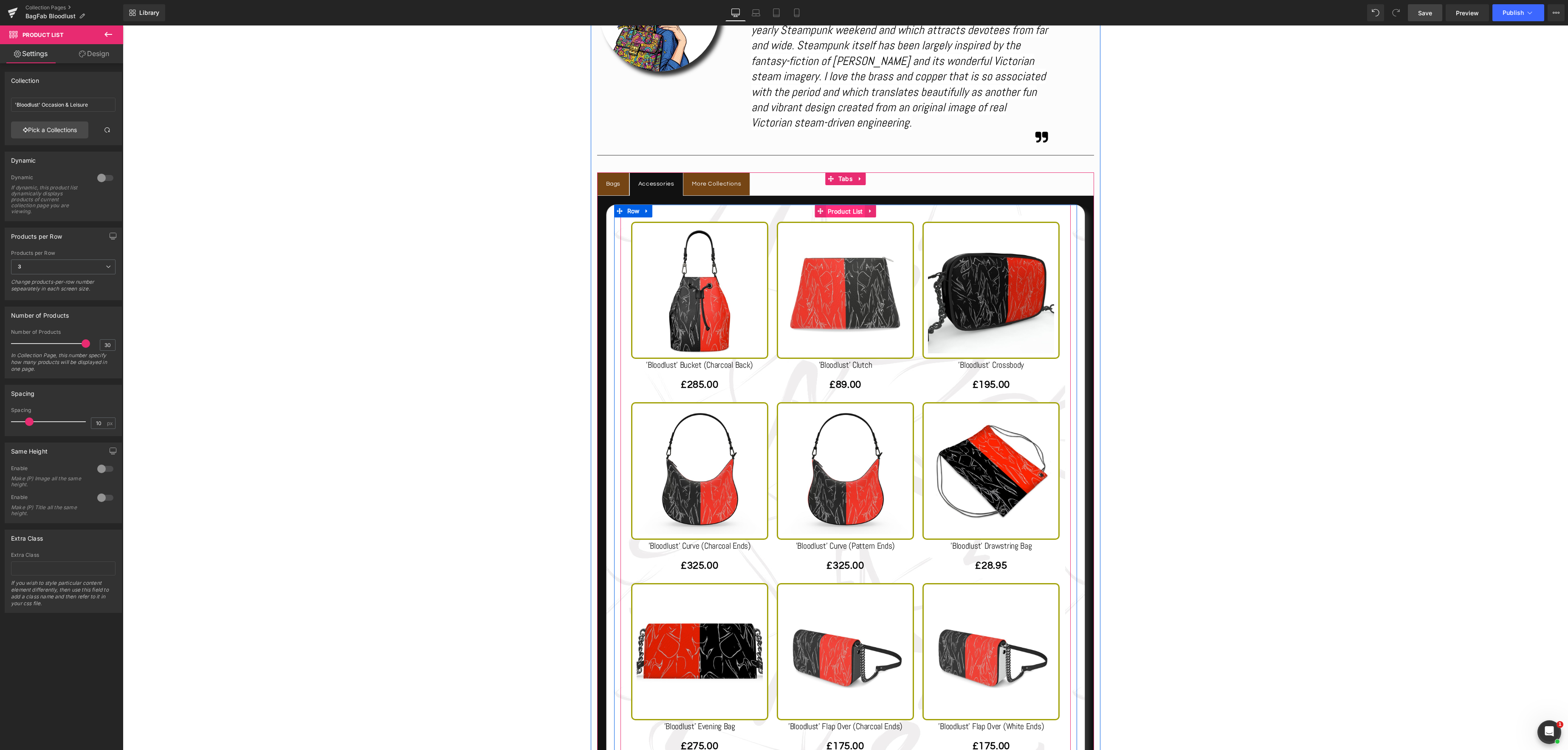
click at [848, 212] on span "Product List" at bounding box center [845, 211] width 39 height 13
click at [57, 132] on link "Pick a Collections" at bounding box center [49, 130] width 77 height 17
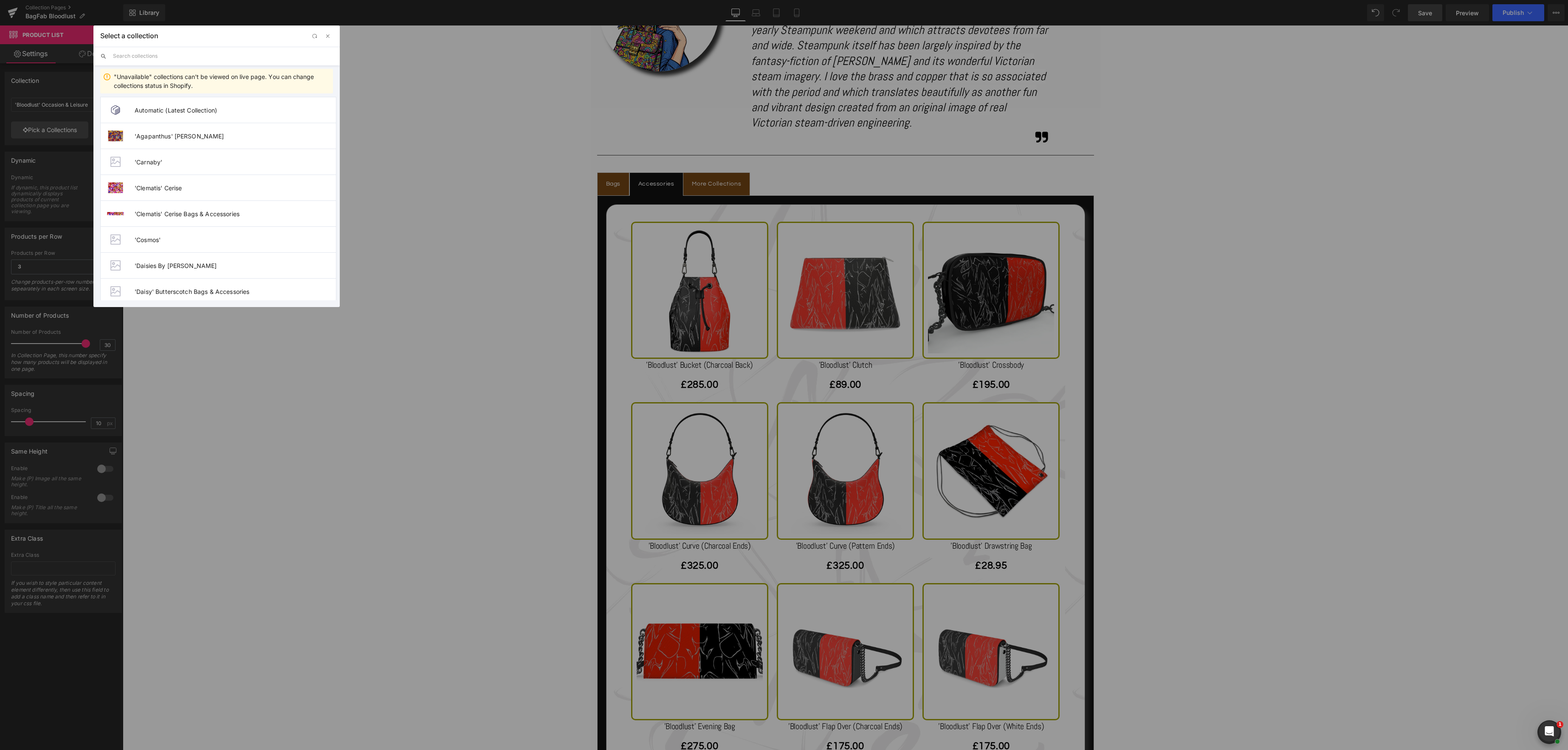
click at [148, 56] on input "text" at bounding box center [223, 56] width 220 height 19
type input "Bagfab"
click at [207, 130] on li "BagFab - 'Boilerplate' Footwear & Accessories" at bounding box center [217, 135] width 233 height 26
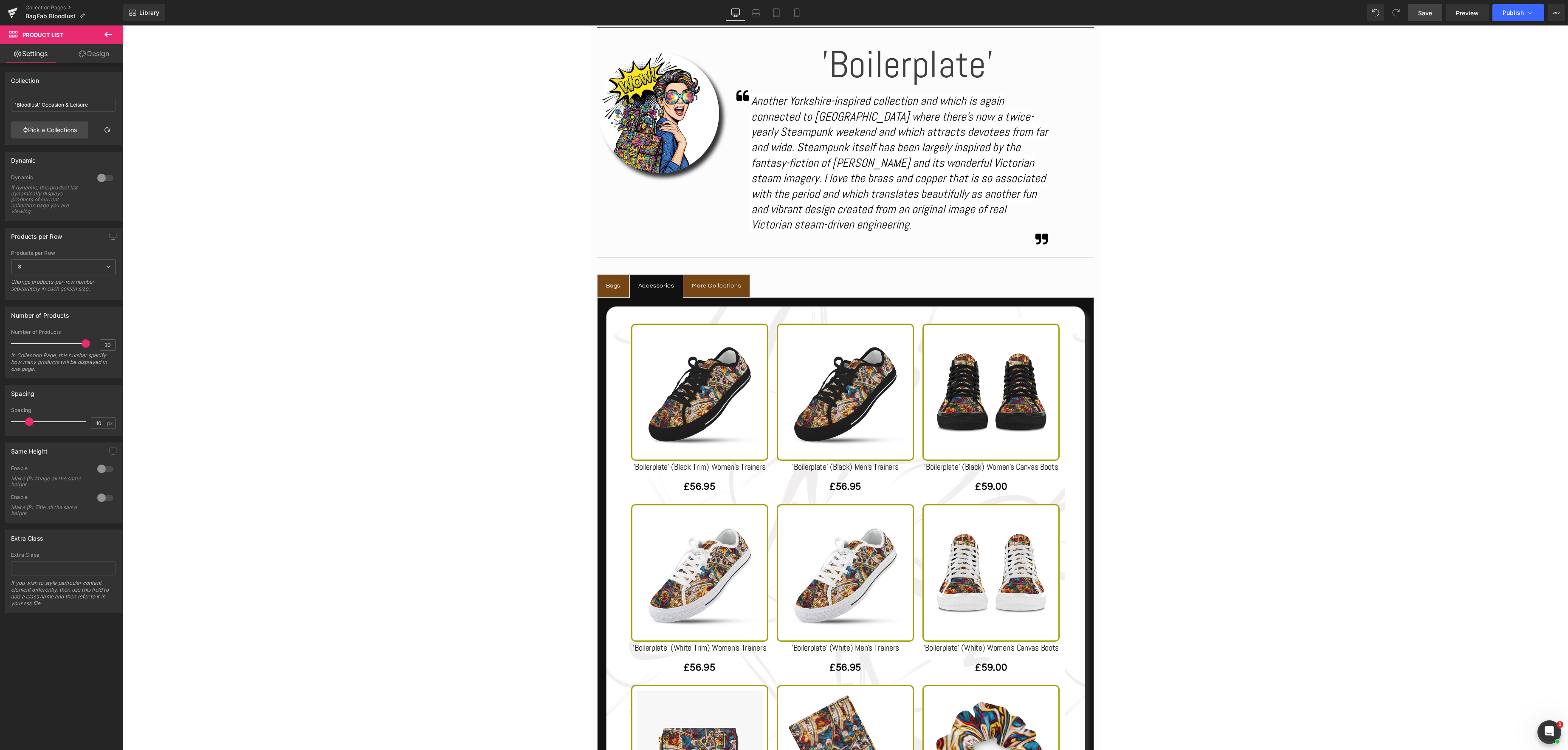
scroll to position [500, 0]
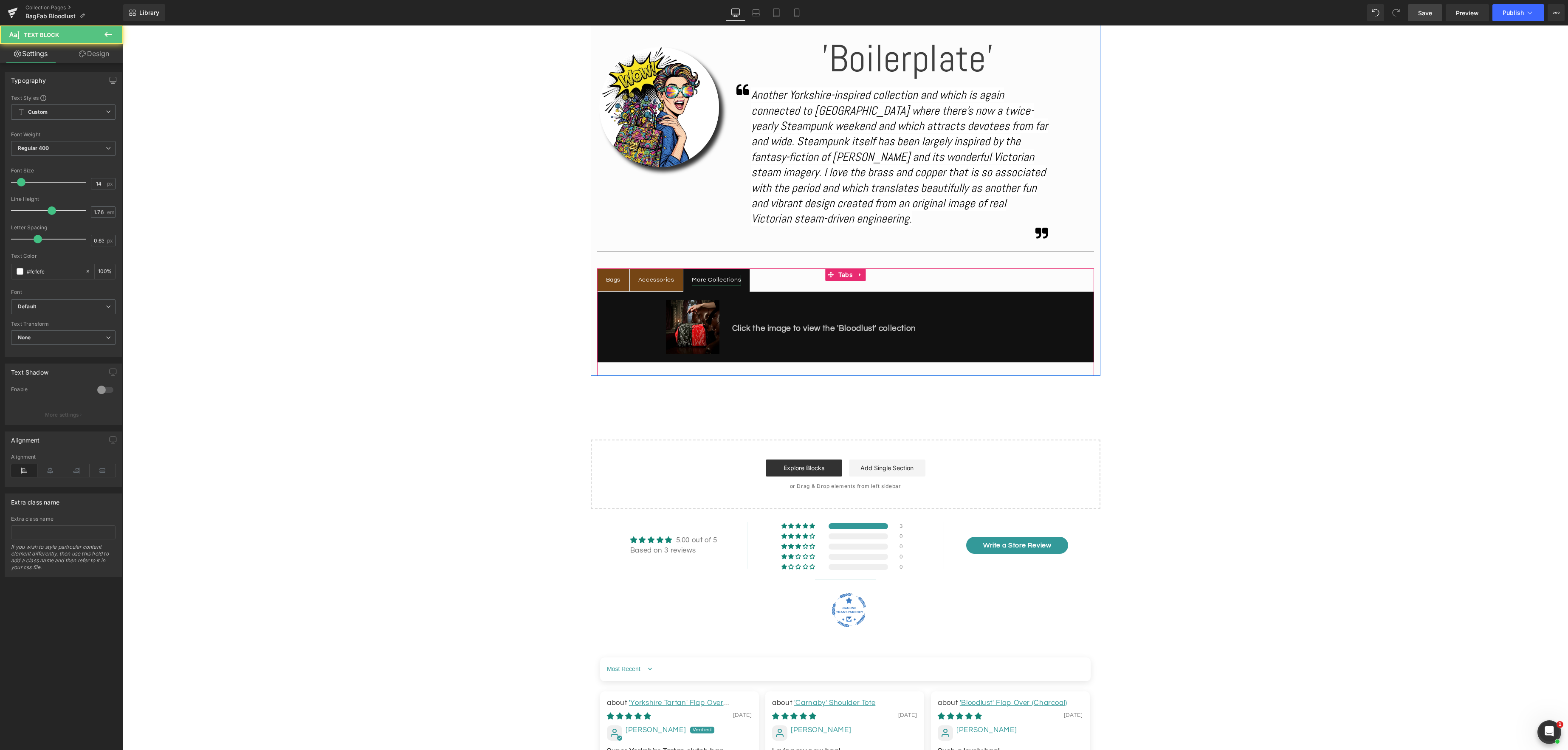
click at [720, 282] on div "More Collections" at bounding box center [716, 280] width 49 height 11
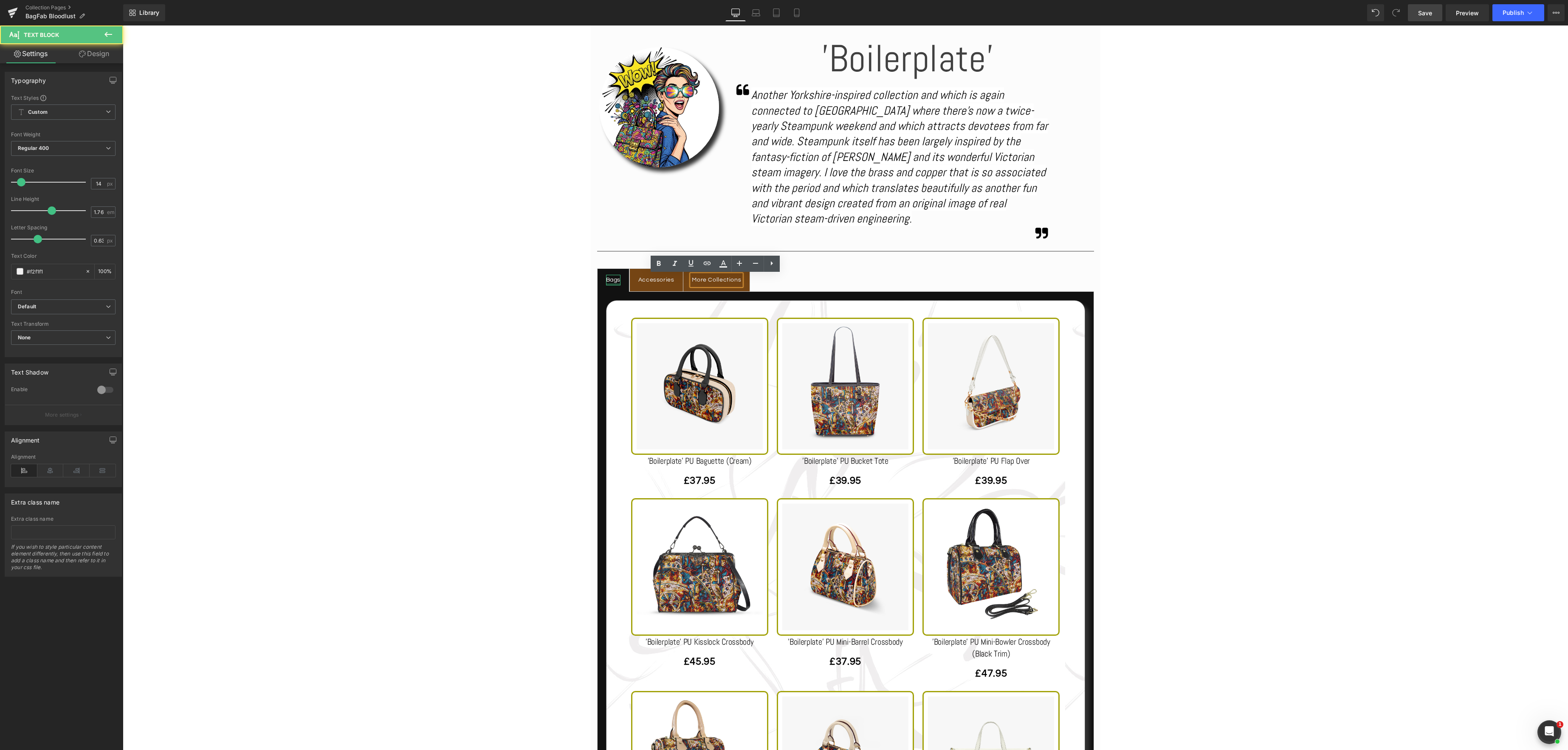
click at [614, 284] on div at bounding box center [614, 284] width 15 height 2
click at [657, 280] on div "Accessories" at bounding box center [657, 280] width 36 height 11
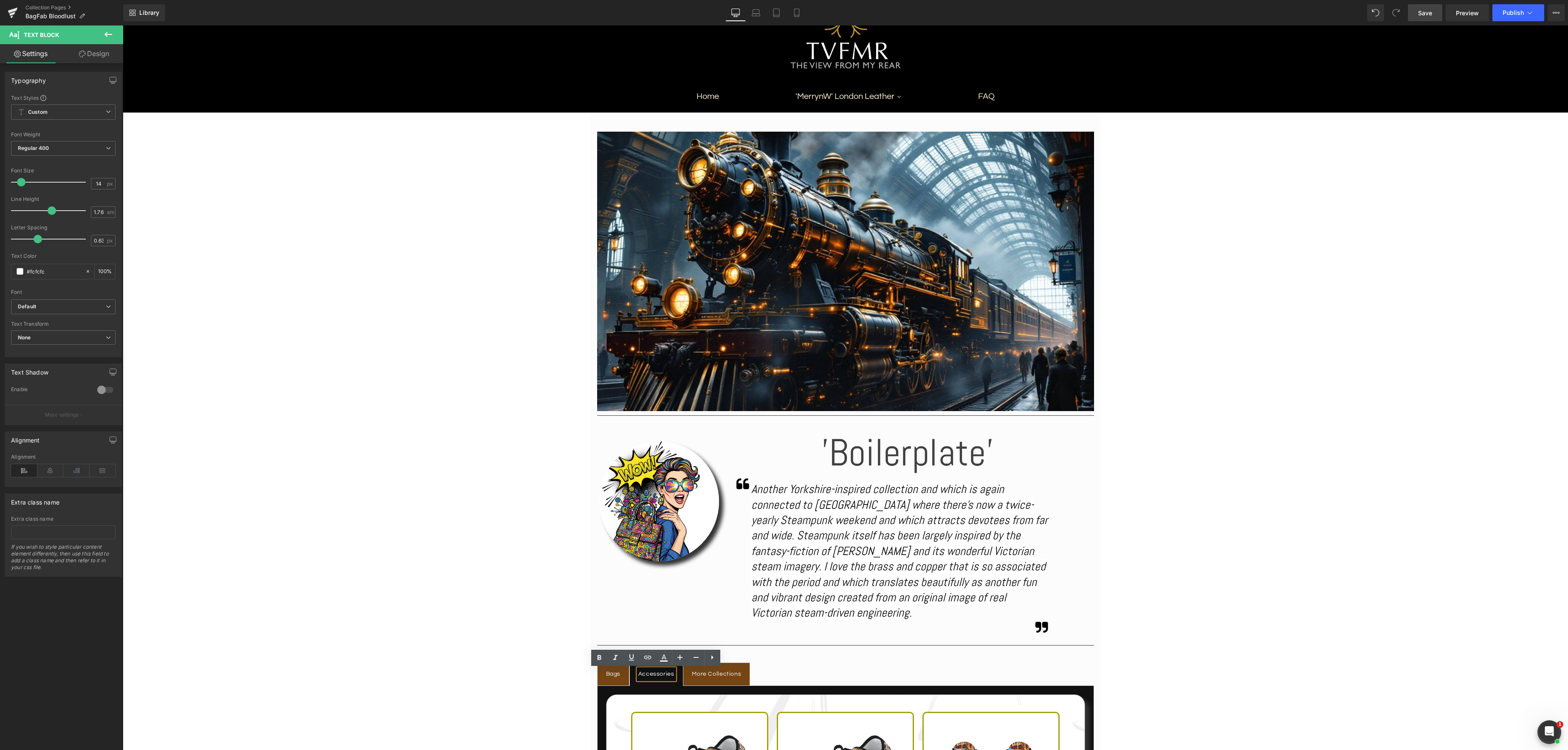
scroll to position [108, 0]
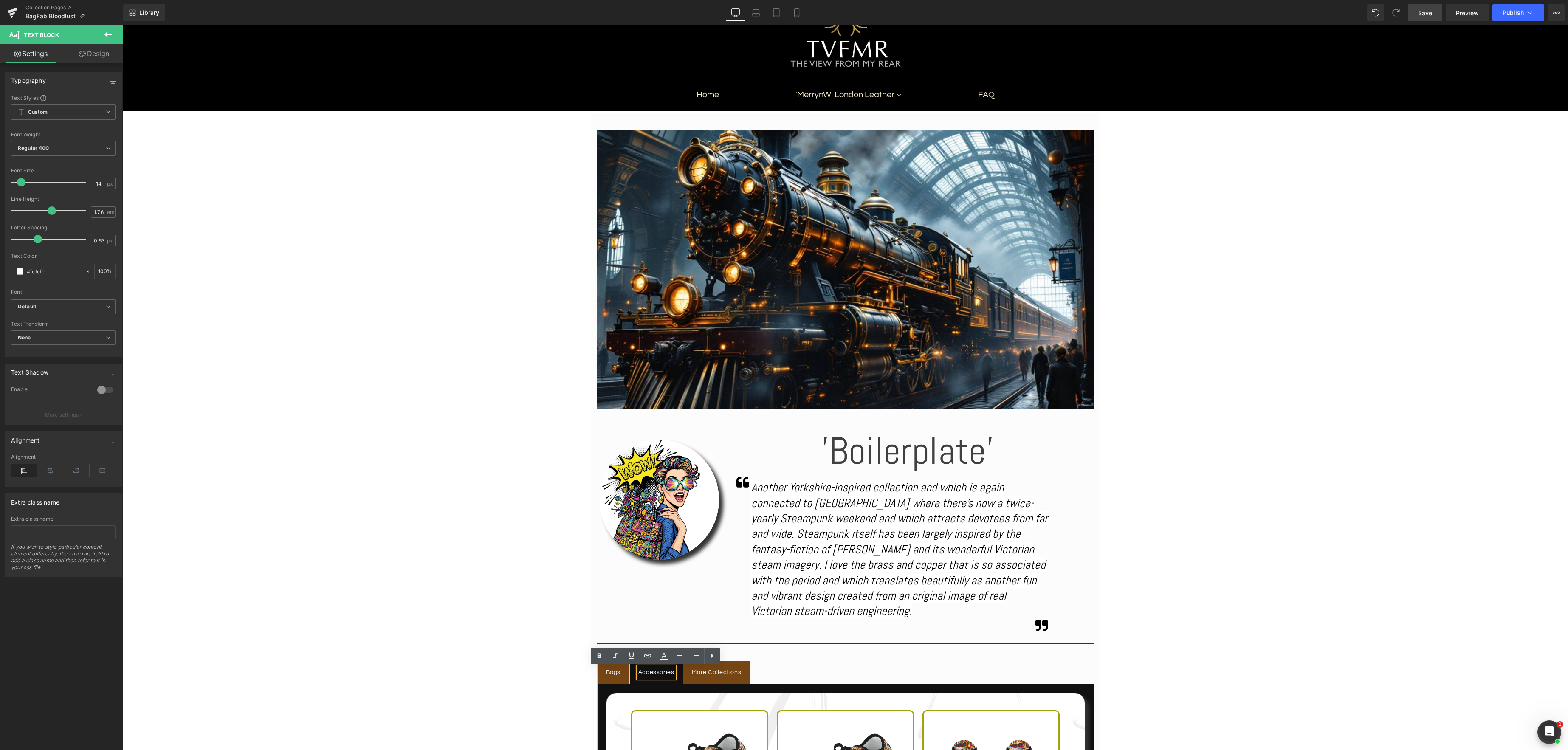
click at [1422, 9] on span "Save" at bounding box center [1425, 13] width 14 height 9
click at [1534, 11] on button "Publish" at bounding box center [1519, 13] width 52 height 17
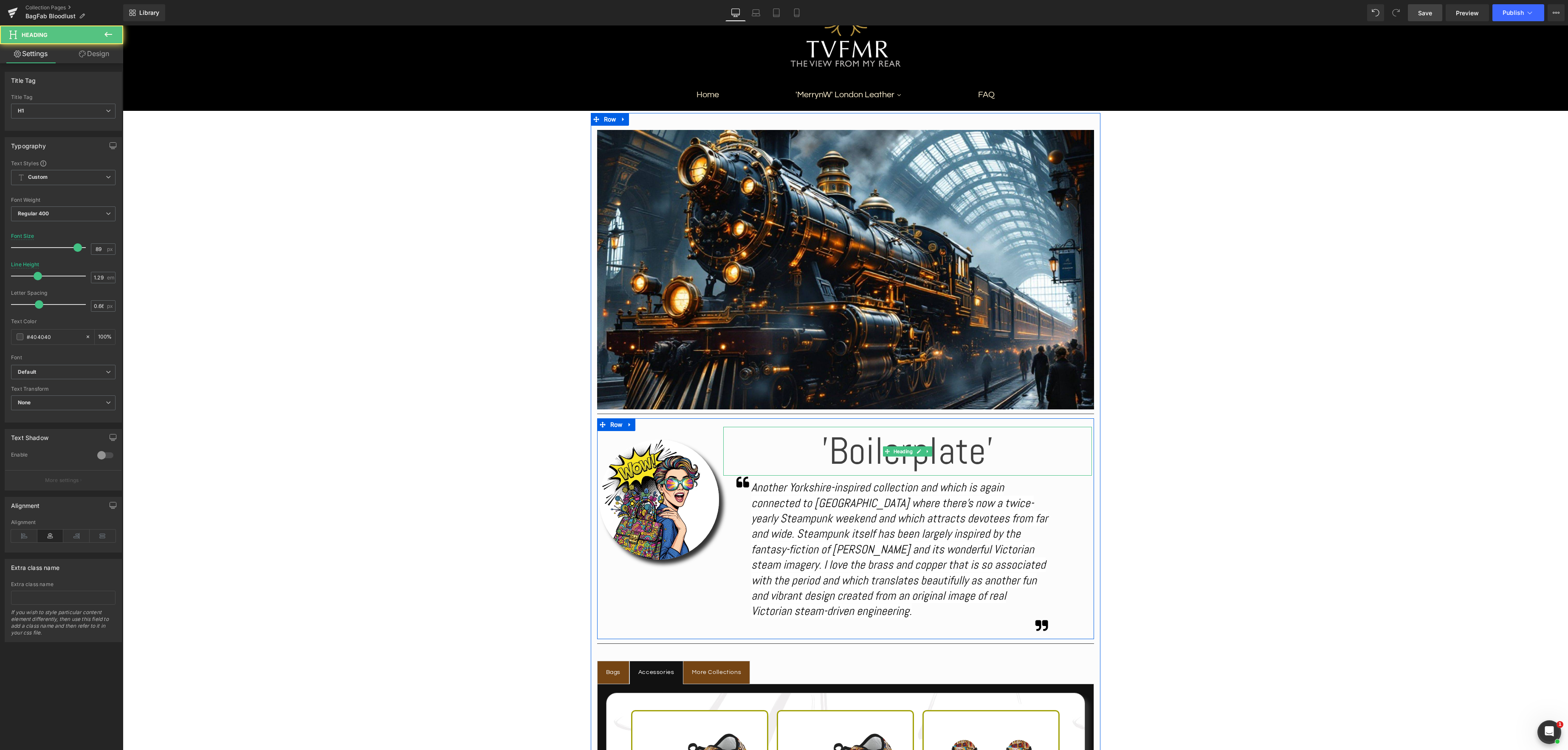
click at [985, 455] on h1 "'Boilerplate'" at bounding box center [907, 451] width 368 height 49
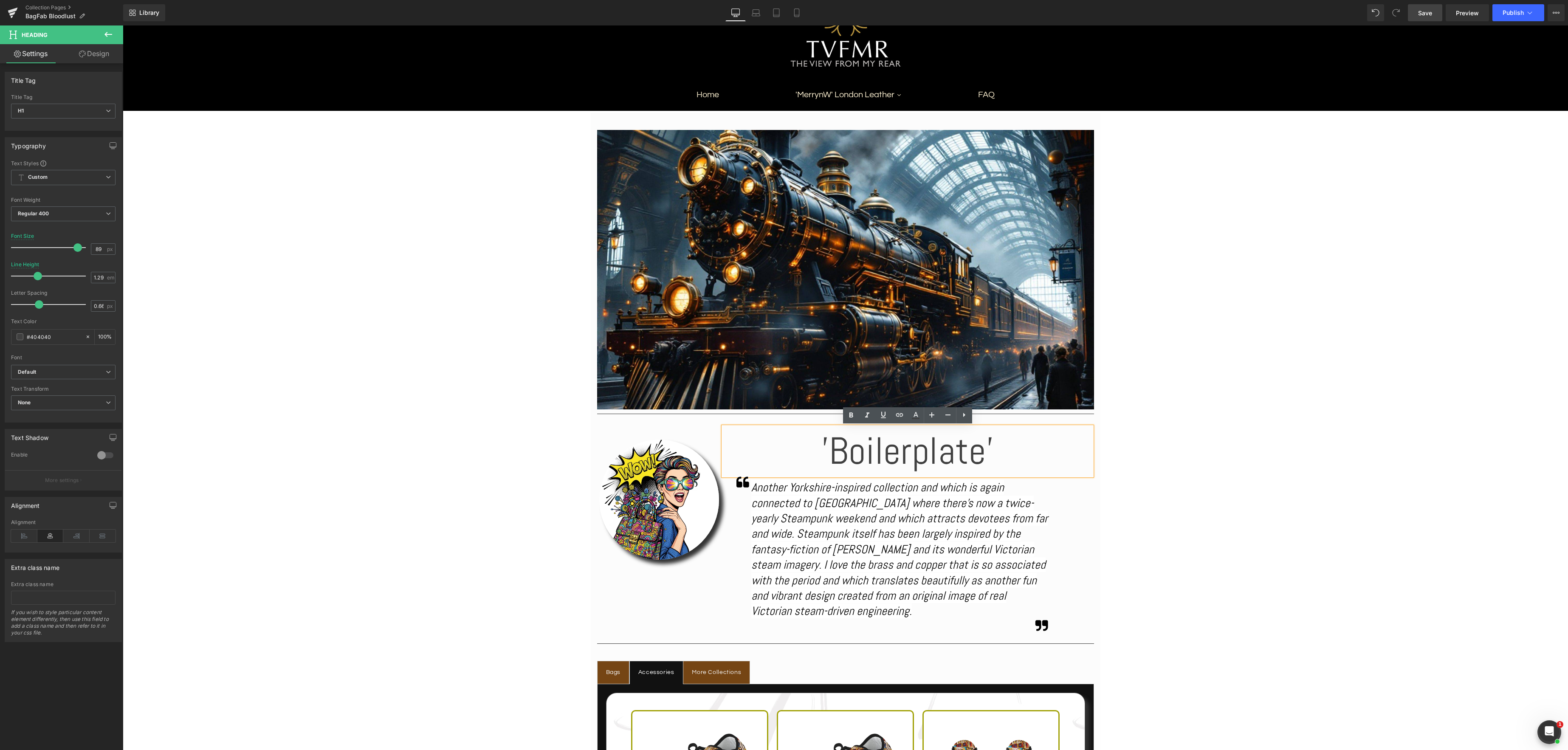
click at [987, 454] on h1 "'Boilerplate'" at bounding box center [907, 451] width 368 height 49
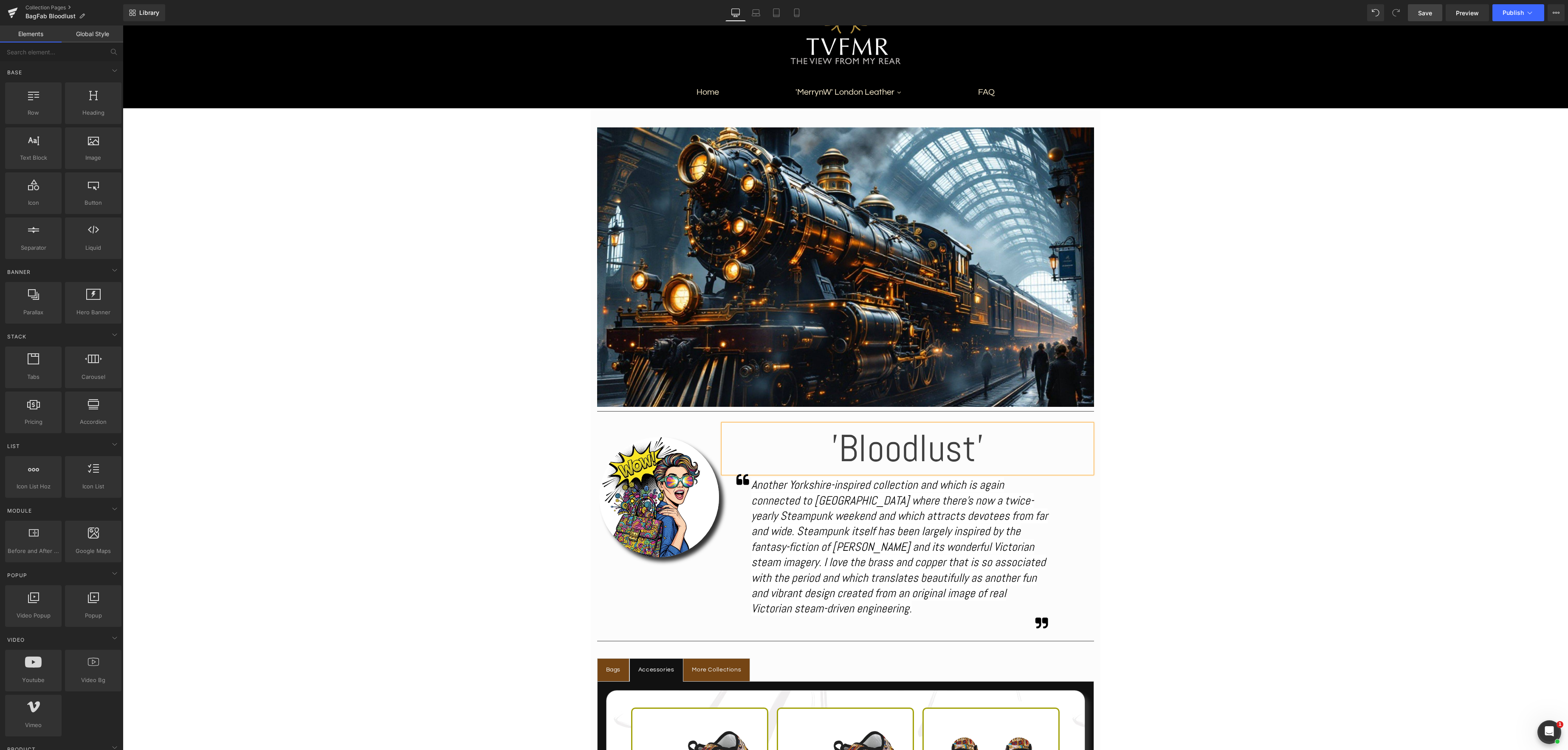
scroll to position [113, 0]
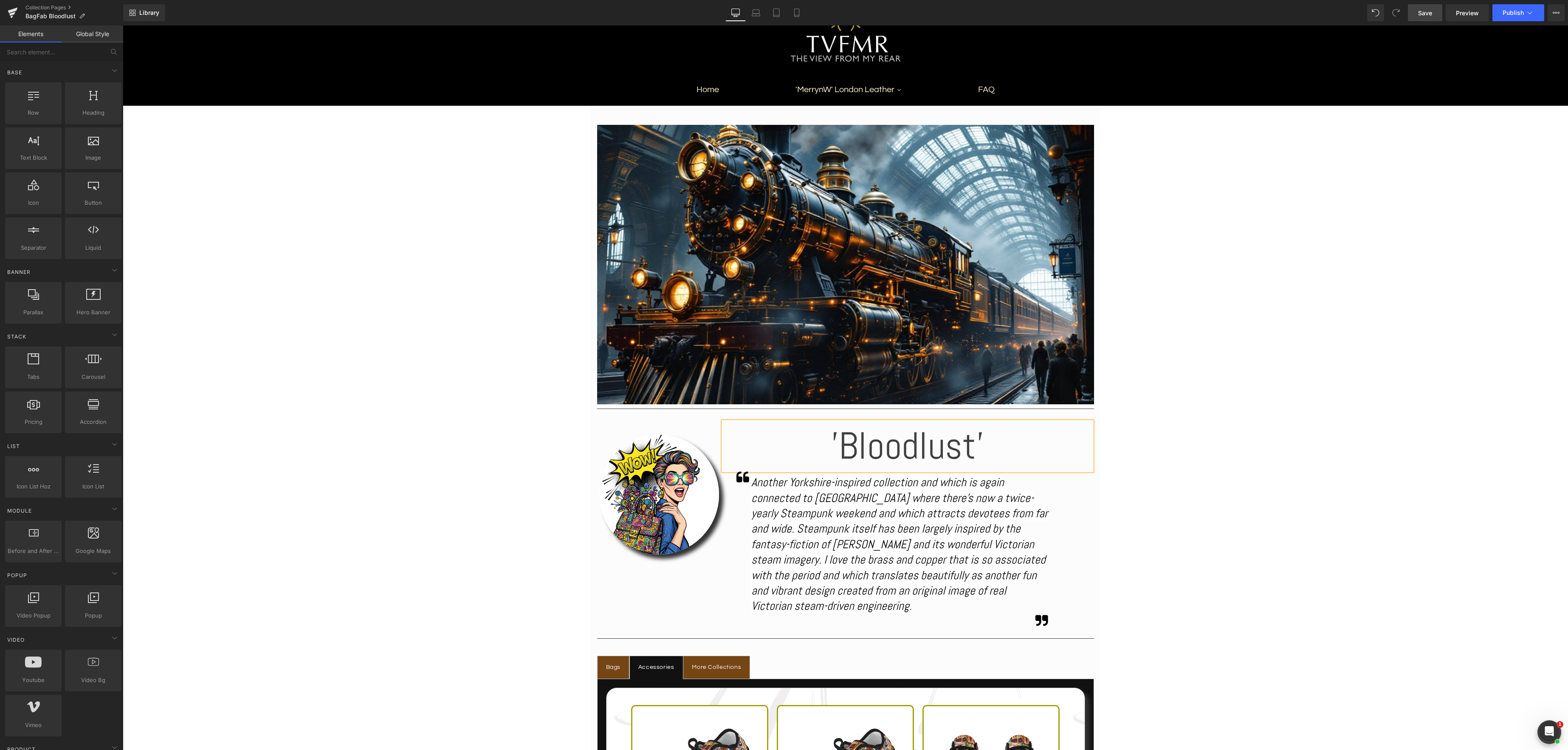
click at [859, 606] on div "Another Yorkshire-inspired collection and which is again connected to Whitby wh…" at bounding box center [900, 544] width 297 height 139
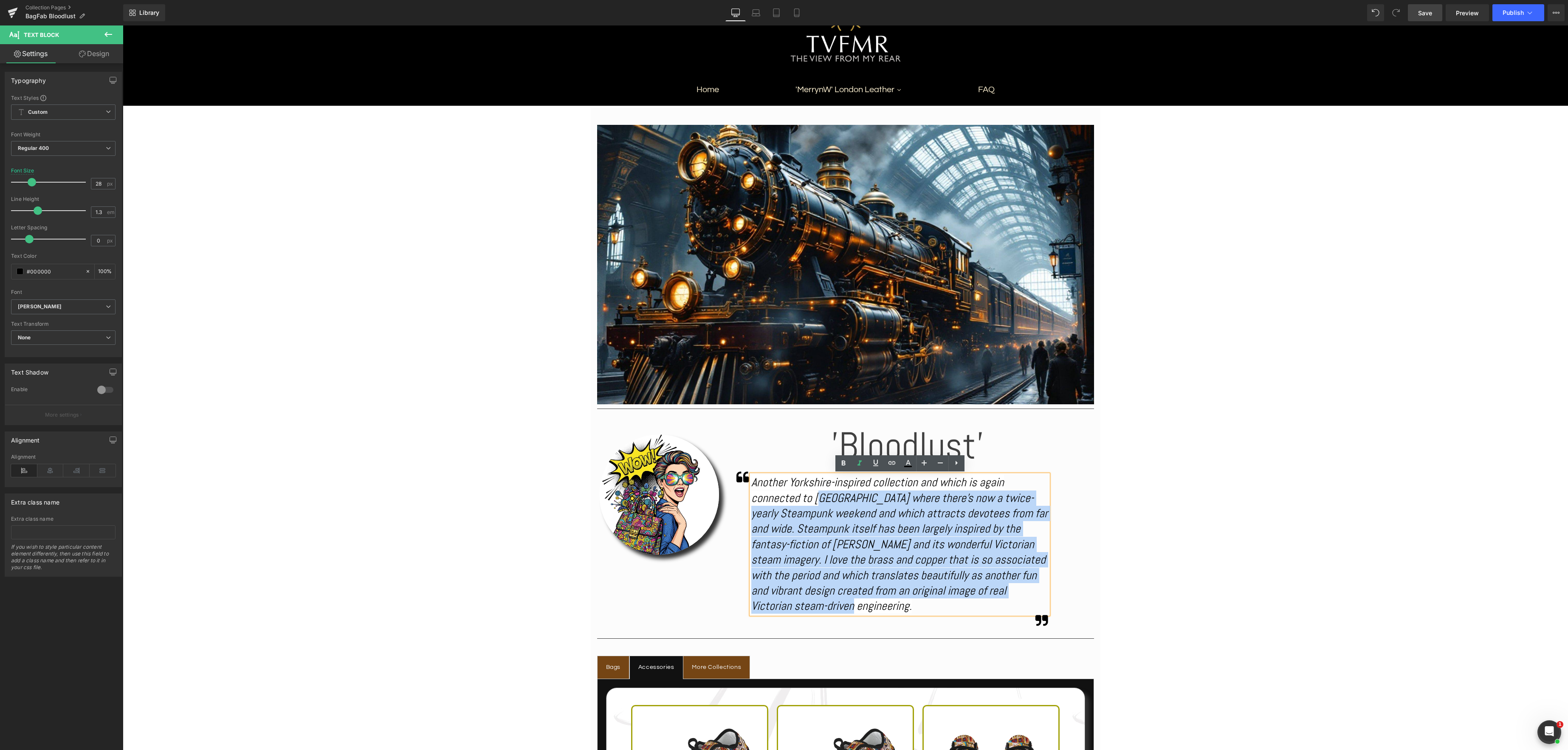
drag, startPoint x: 846, startPoint y: 605, endPoint x: 822, endPoint y: 498, distance: 109.7
click at [822, 498] on div "Another Yorkshire-inspired collection and which is again connected to Whitby wh…" at bounding box center [900, 544] width 297 height 139
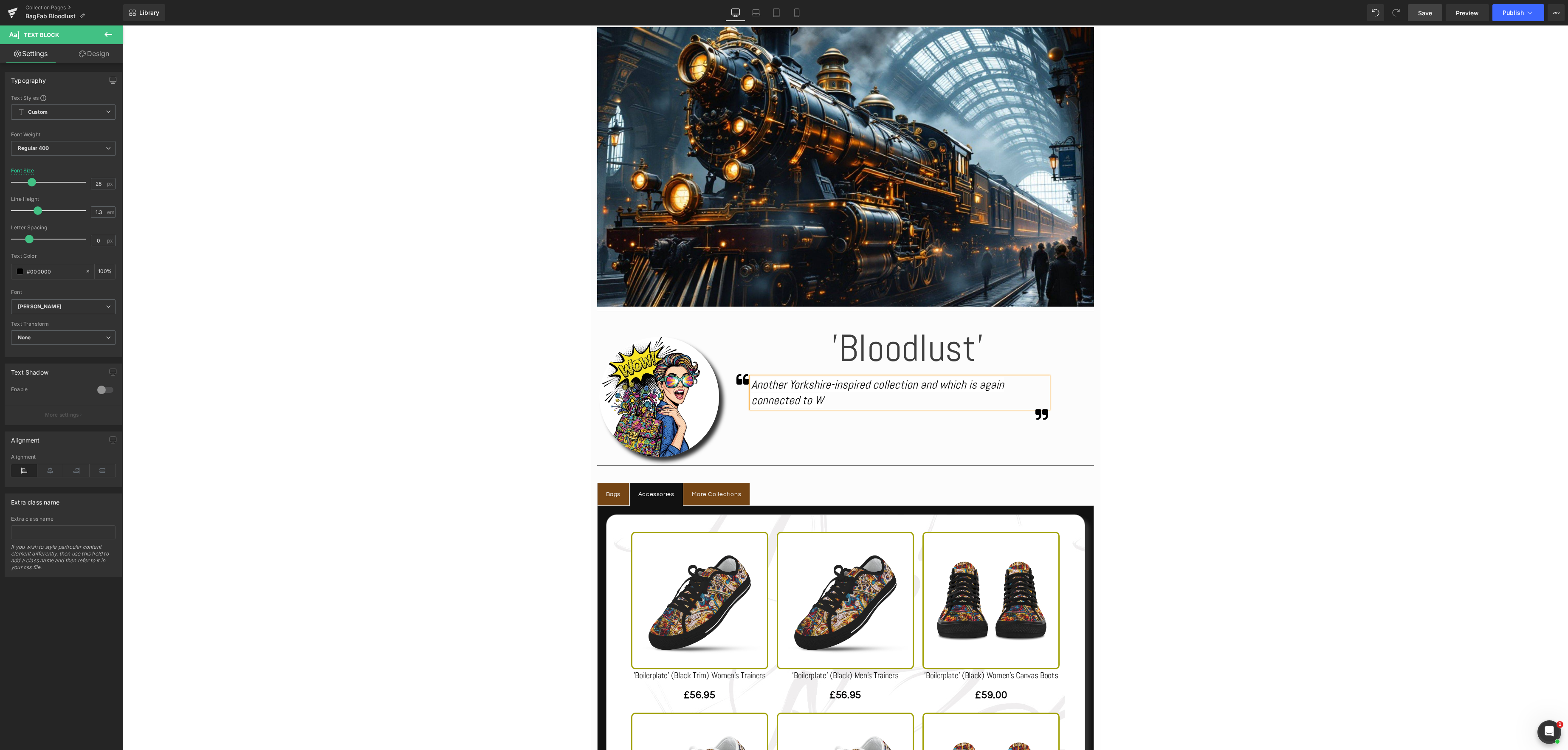
scroll to position [221, 0]
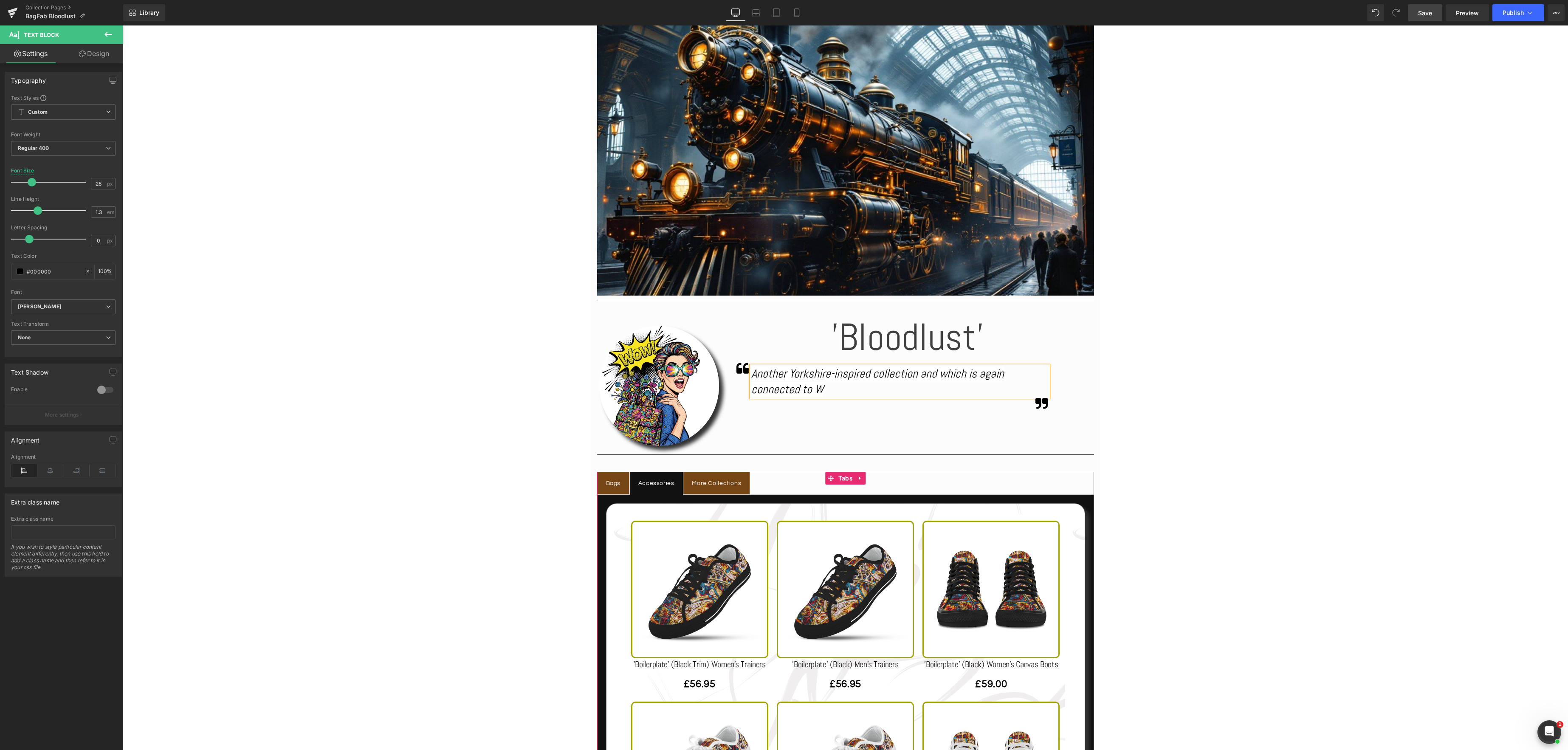
click at [614, 486] on div "Bags" at bounding box center [614, 484] width 15 height 11
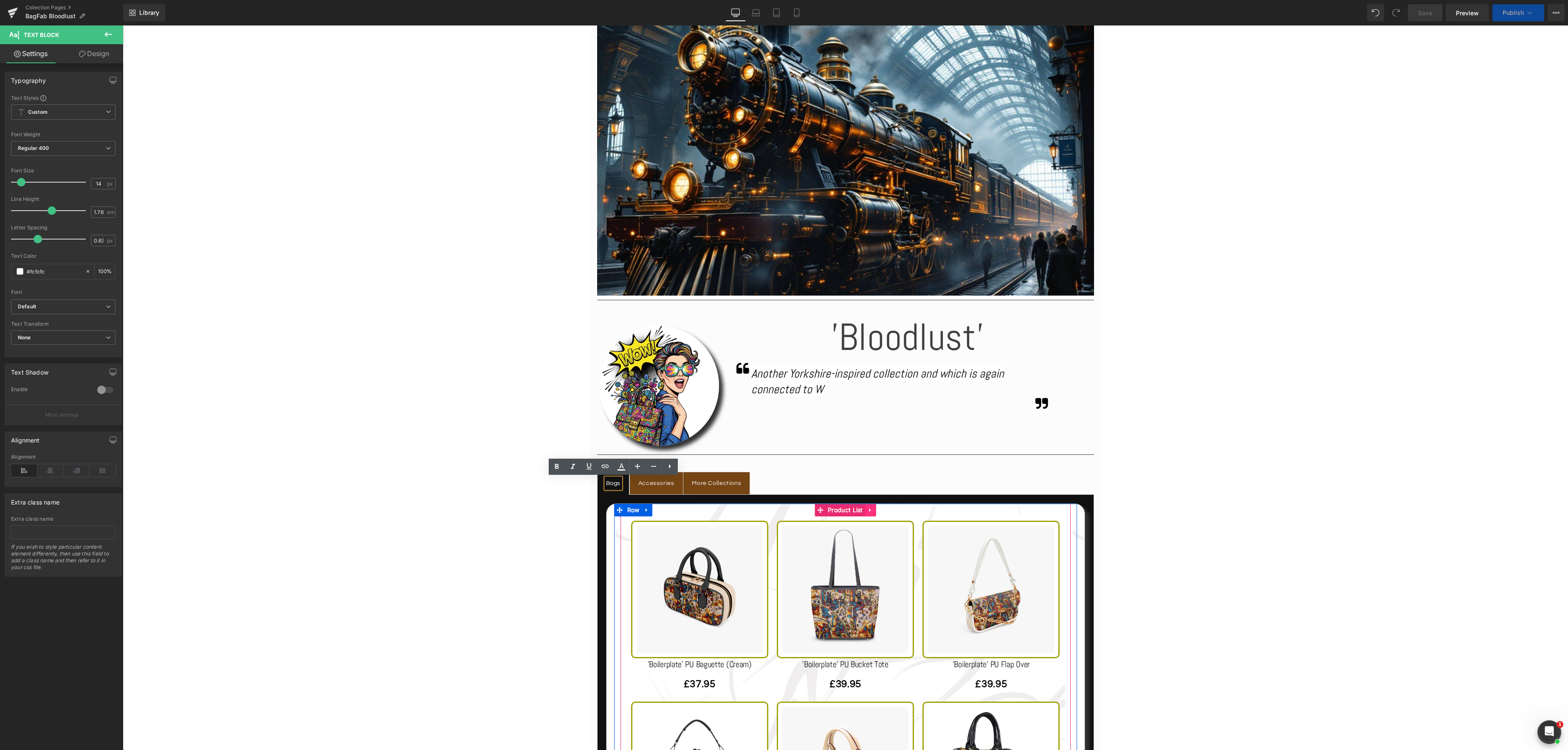
click at [870, 511] on icon at bounding box center [870, 510] width 2 height 4
click at [878, 510] on icon at bounding box center [877, 510] width 6 height 6
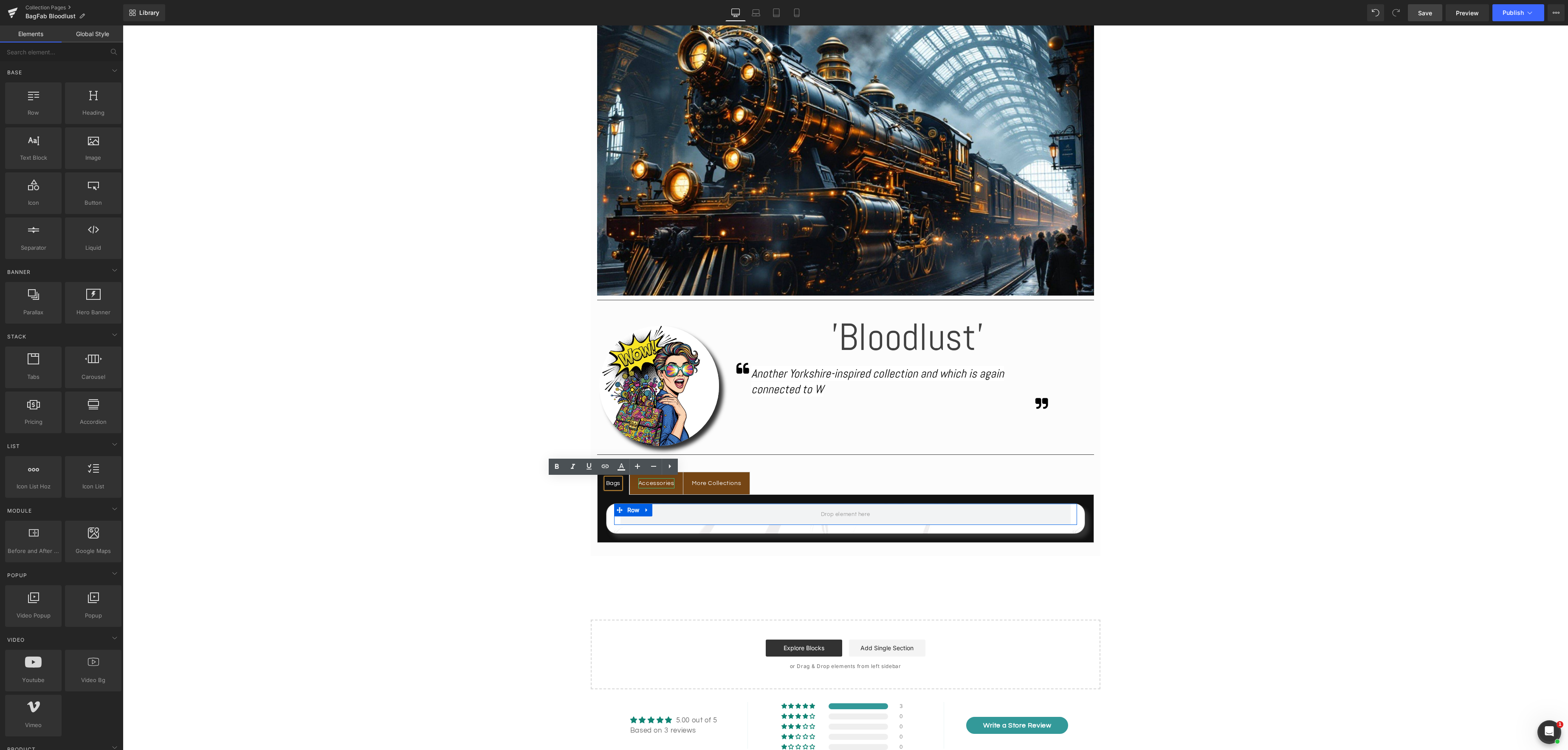
click at [659, 484] on div "Accessories" at bounding box center [657, 484] width 36 height 11
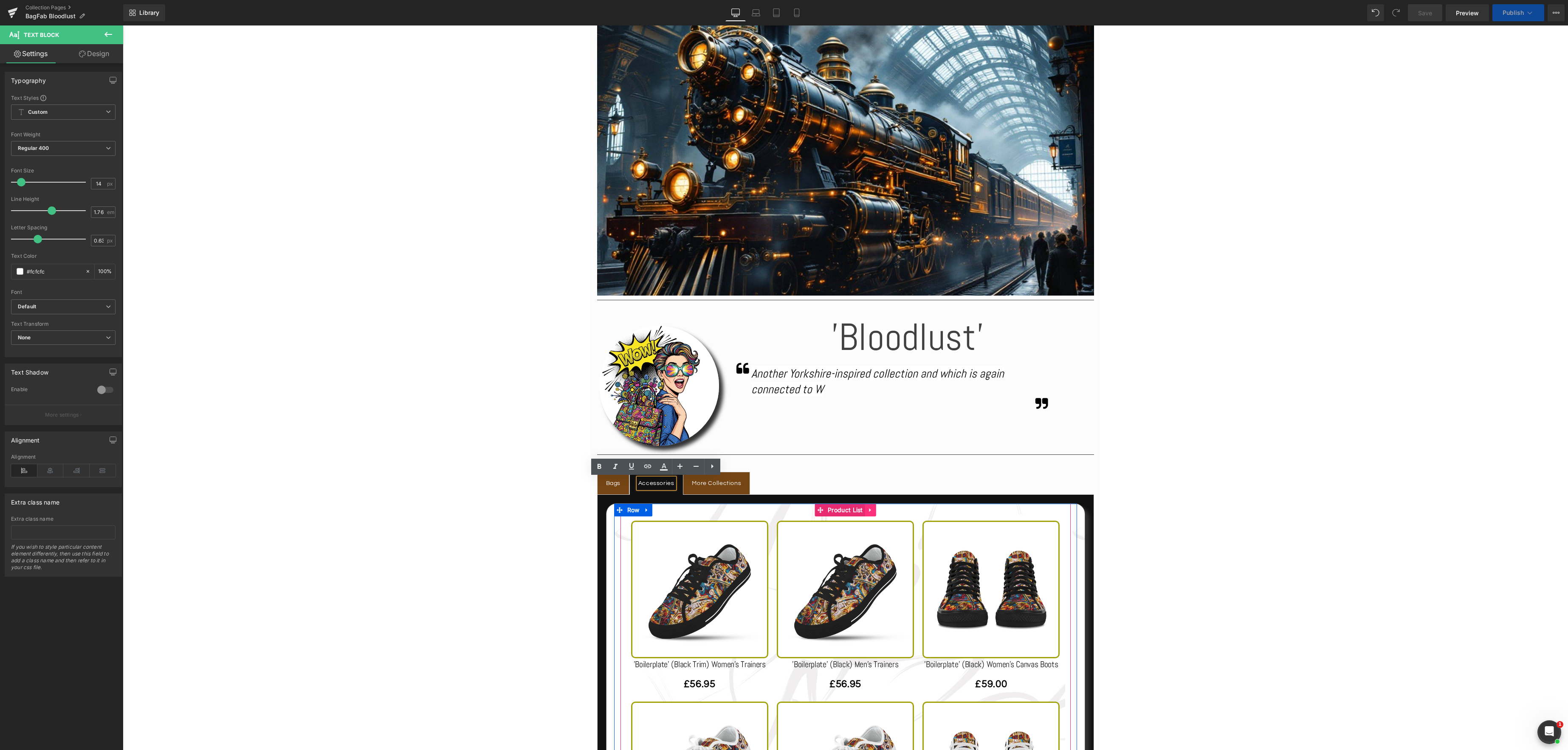
click at [870, 510] on icon at bounding box center [870, 510] width 2 height 4
click at [879, 510] on icon at bounding box center [877, 510] width 6 height 6
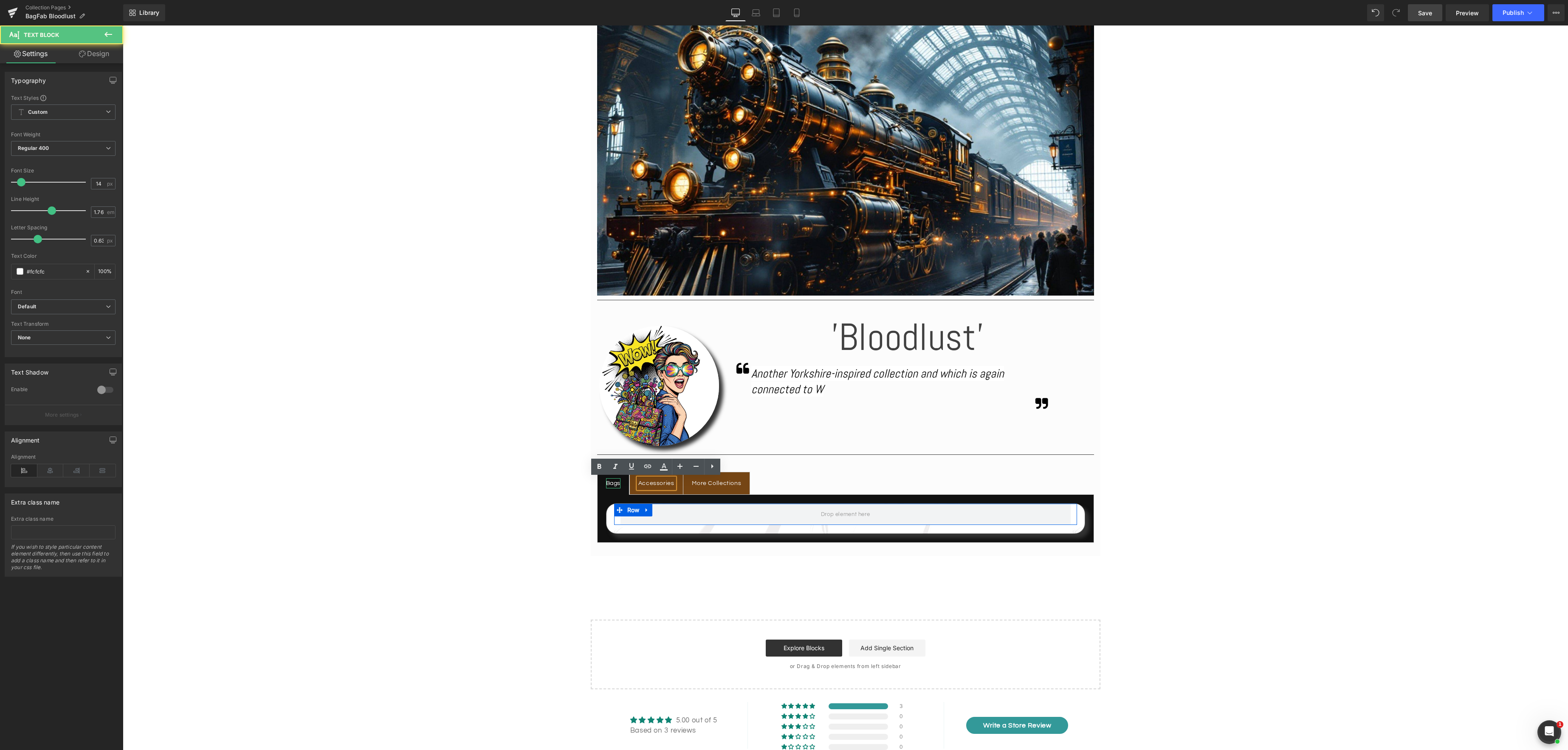
click at [614, 484] on div "Bags" at bounding box center [614, 484] width 15 height 11
drag, startPoint x: 849, startPoint y: 477, endPoint x: 843, endPoint y: 477, distance: 6.0
click at [849, 477] on link "Tabs" at bounding box center [840, 478] width 29 height 13
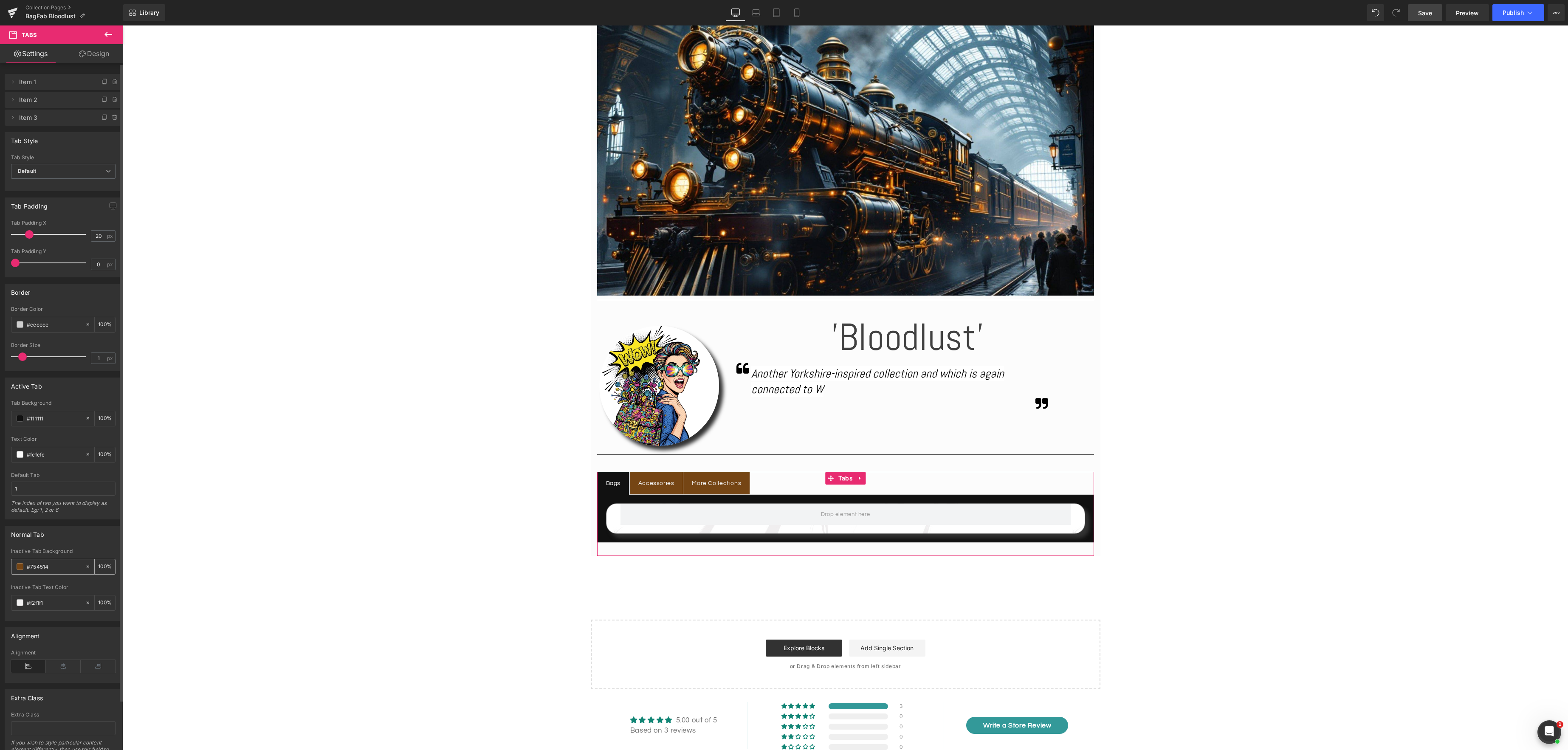
click at [20, 566] on span at bounding box center [20, 566] width 7 height 7
click at [23, 567] on span at bounding box center [20, 566] width 7 height 7
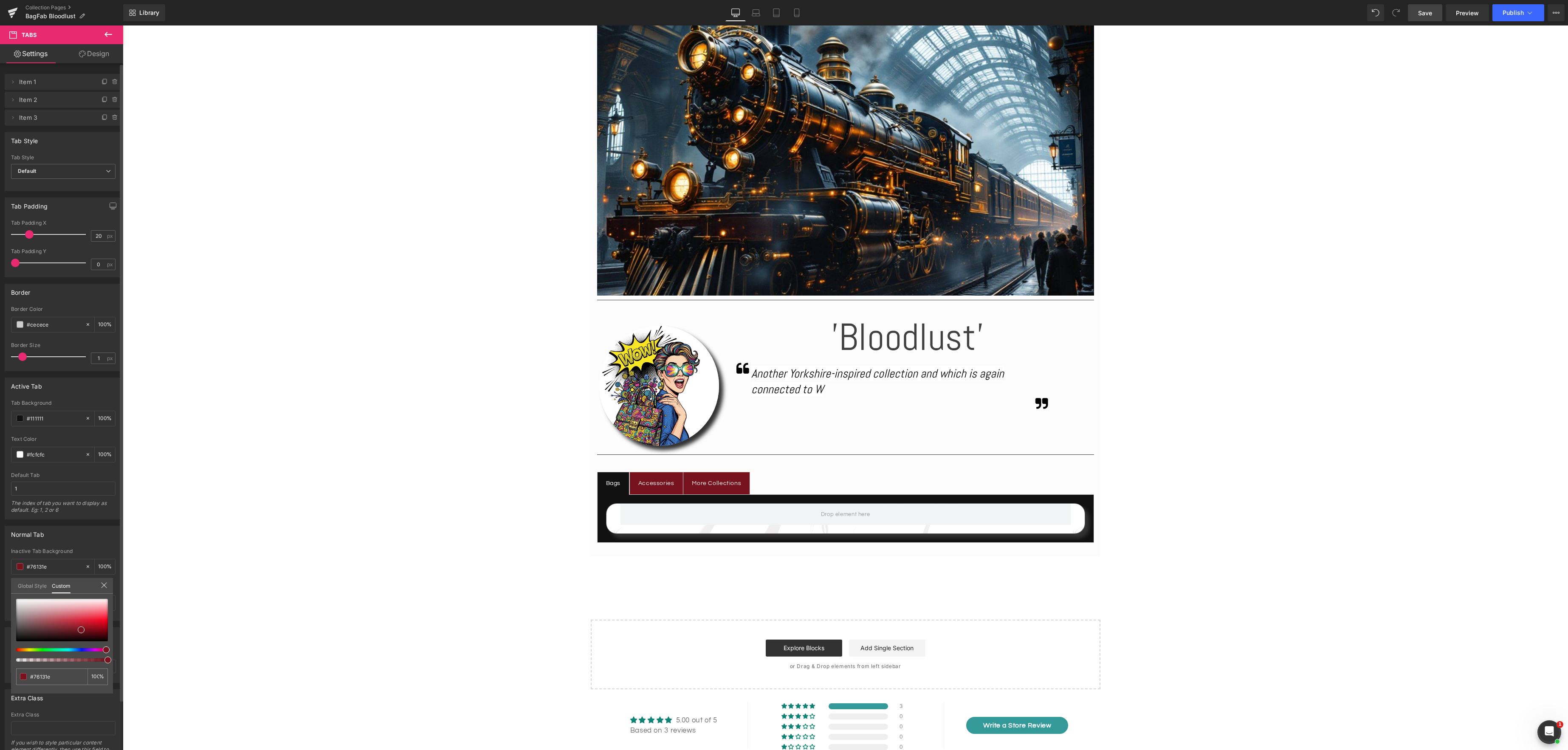
drag, startPoint x: 24, startPoint y: 650, endPoint x: 104, endPoint y: 656, distance: 80.2
click at [104, 656] on div at bounding box center [62, 630] width 92 height 63
drag, startPoint x: 79, startPoint y: 629, endPoint x: 104, endPoint y: 620, distance: 26.6
click at [104, 620] on span at bounding box center [105, 620] width 7 height 7
click at [1424, 13] on span "Save" at bounding box center [1425, 13] width 14 height 9
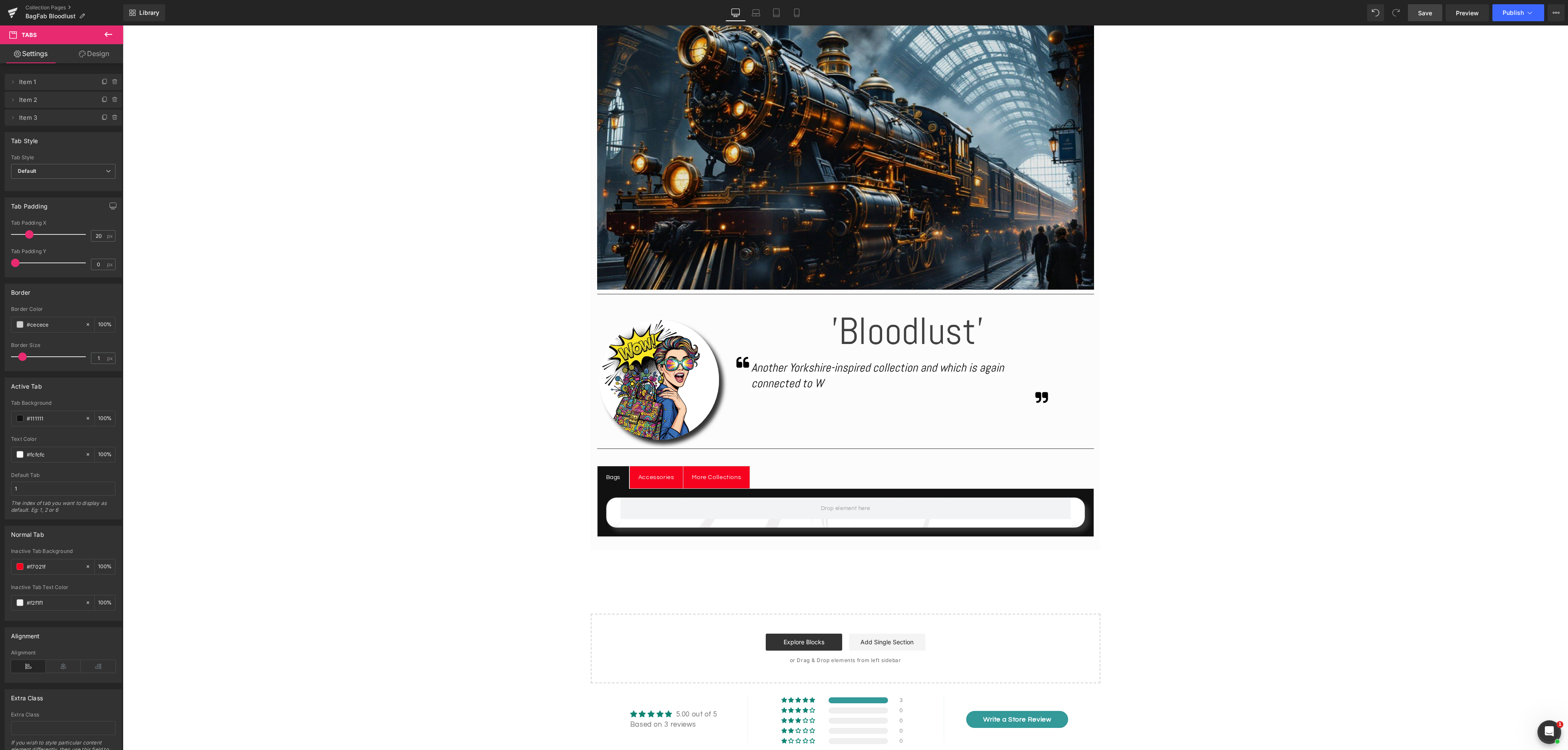
click at [822, 140] on body "Skip to content Your cart is empty Continue shopping Have an account? Log in to…" at bounding box center [845, 665] width 1445 height 1735
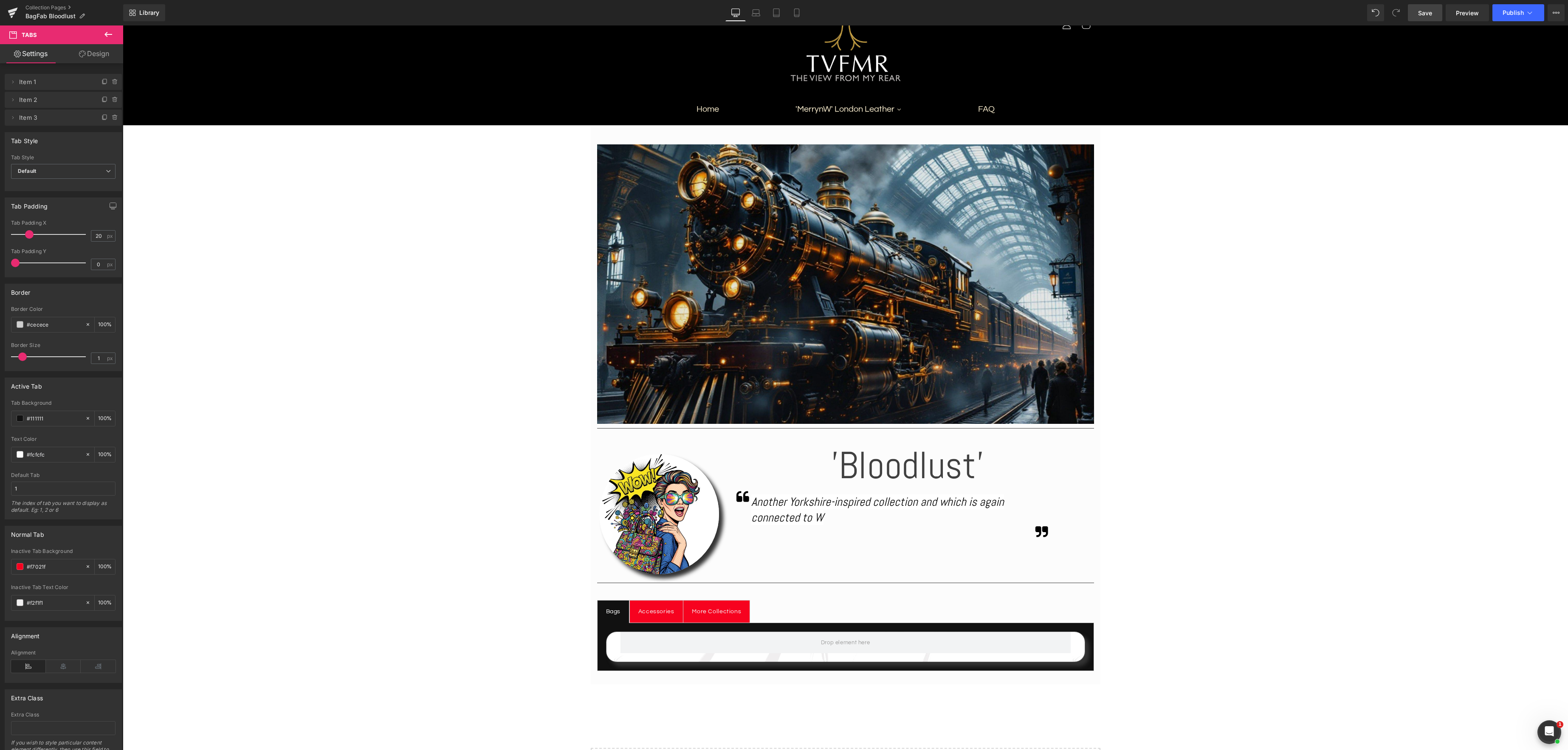
scroll to position [35, 0]
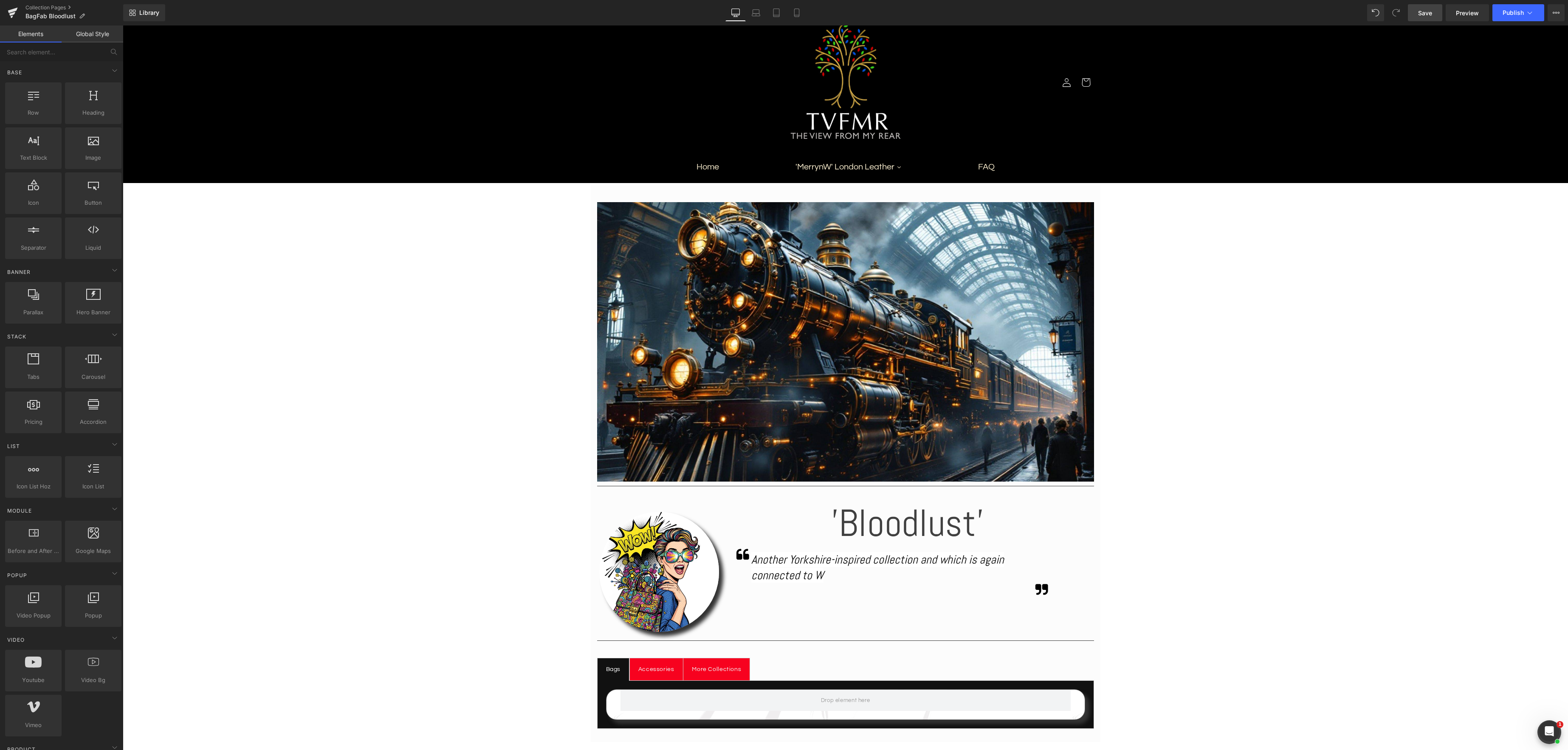
click at [1234, 359] on div "Image Separator Image 'Bloodlust' Heading Icon Another Yorkshire-inspired colle…" at bounding box center [845, 529] width 1445 height 692
drag, startPoint x: 837, startPoint y: 331, endPoint x: 848, endPoint y: 333, distance: 11.2
click at [837, 331] on div "Image" at bounding box center [845, 335] width 497 height 292
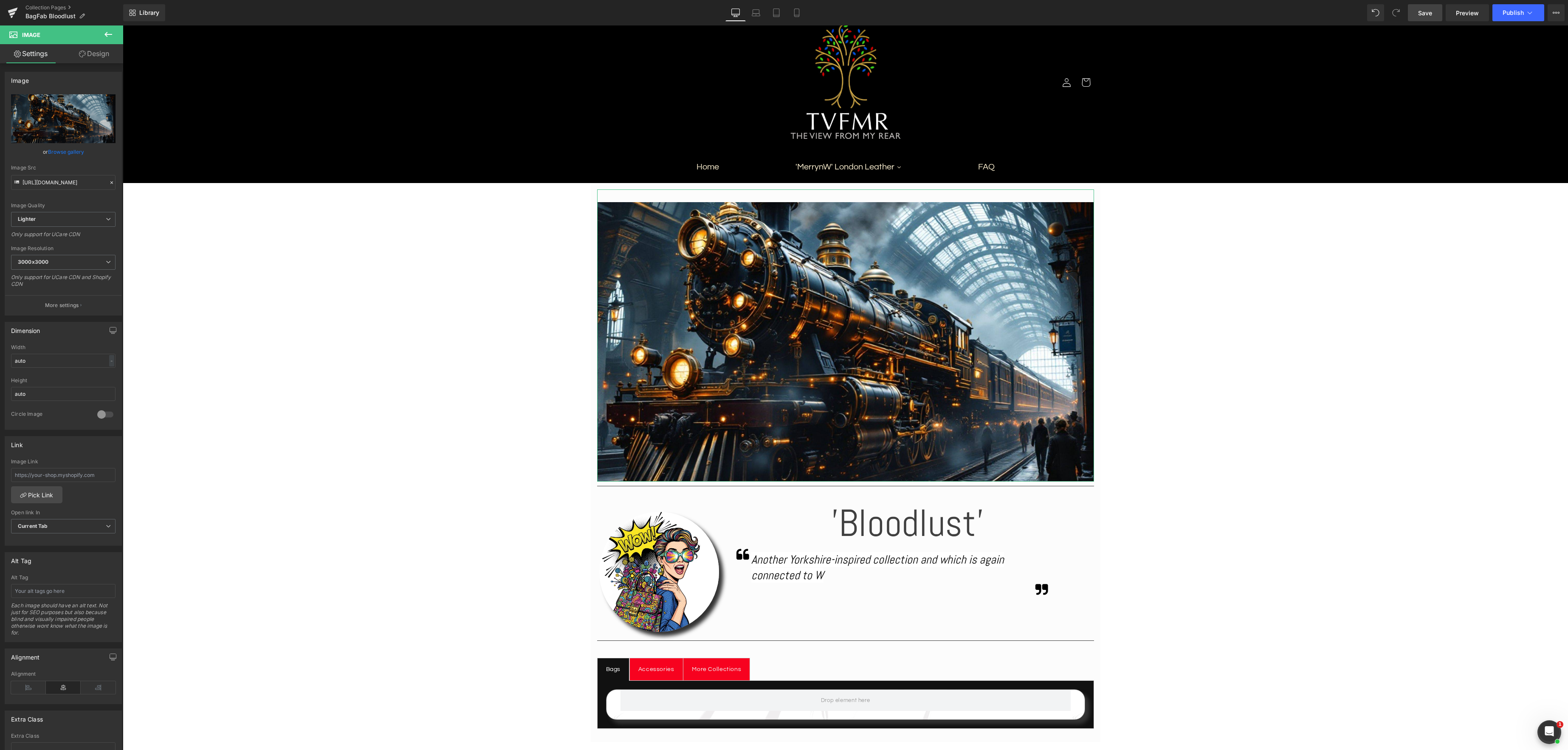
click at [68, 152] on link "Browse gallery" at bounding box center [66, 152] width 36 height 15
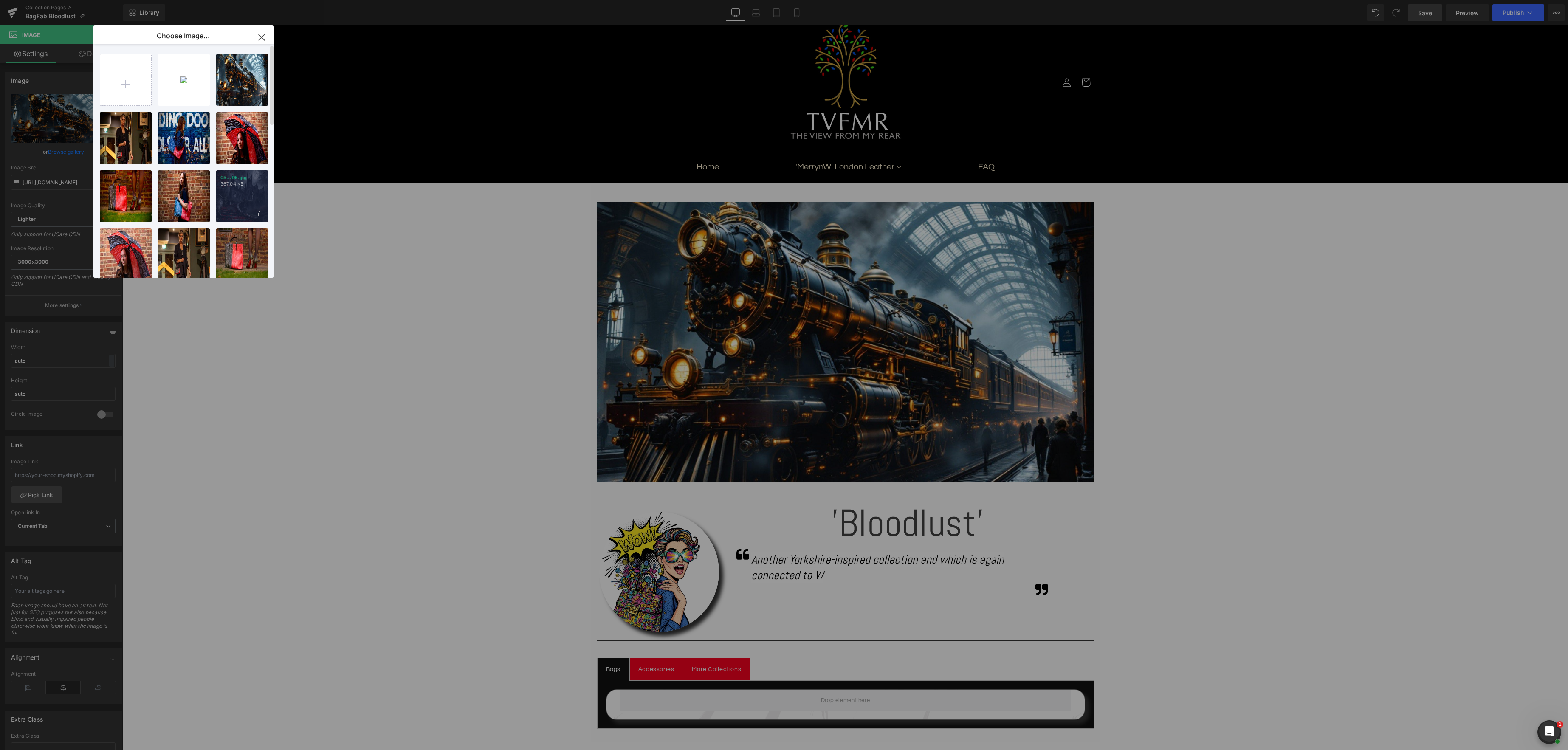
click at [249, 199] on div "05...05.jpg 367.04 KB" at bounding box center [242, 196] width 52 height 52
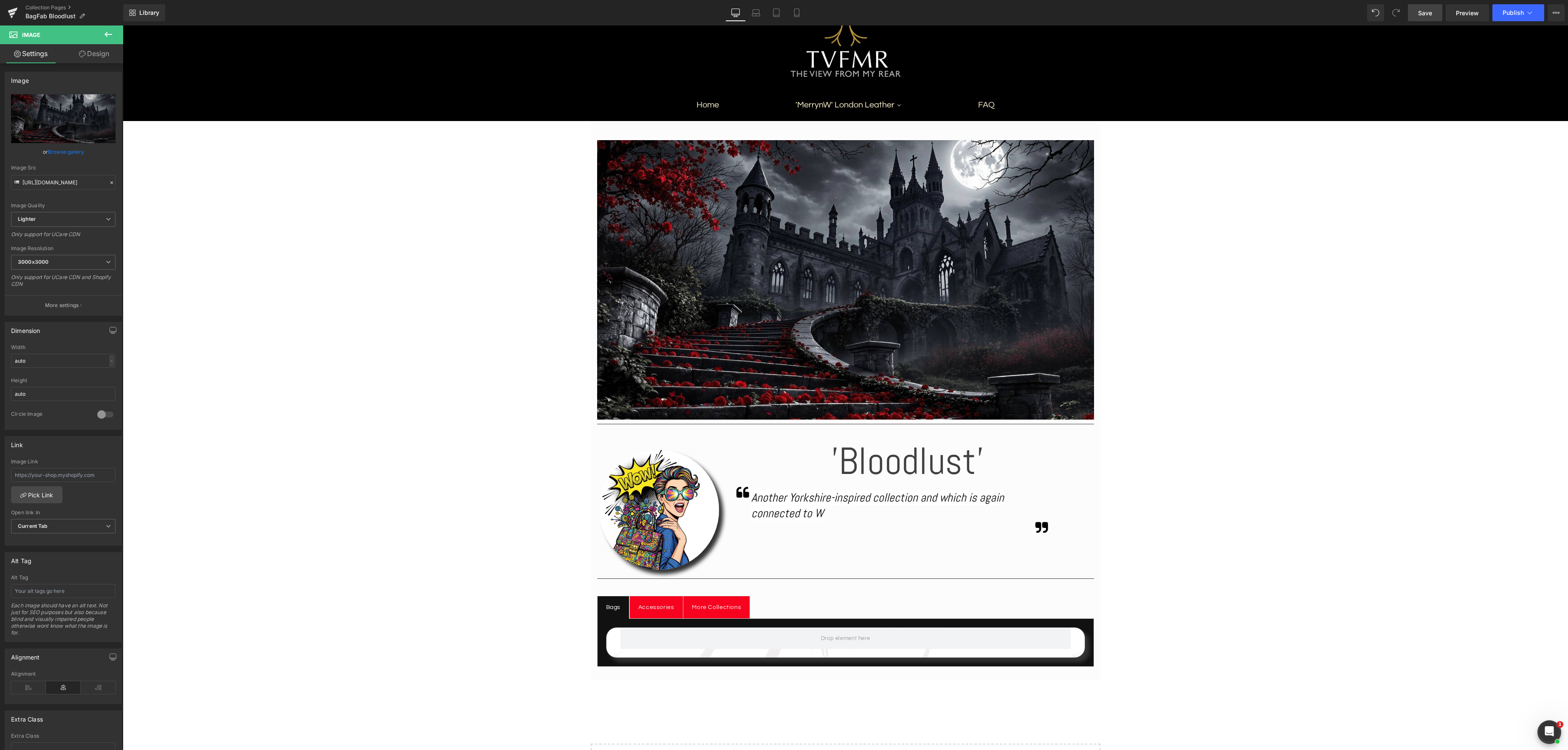
scroll to position [103, 0]
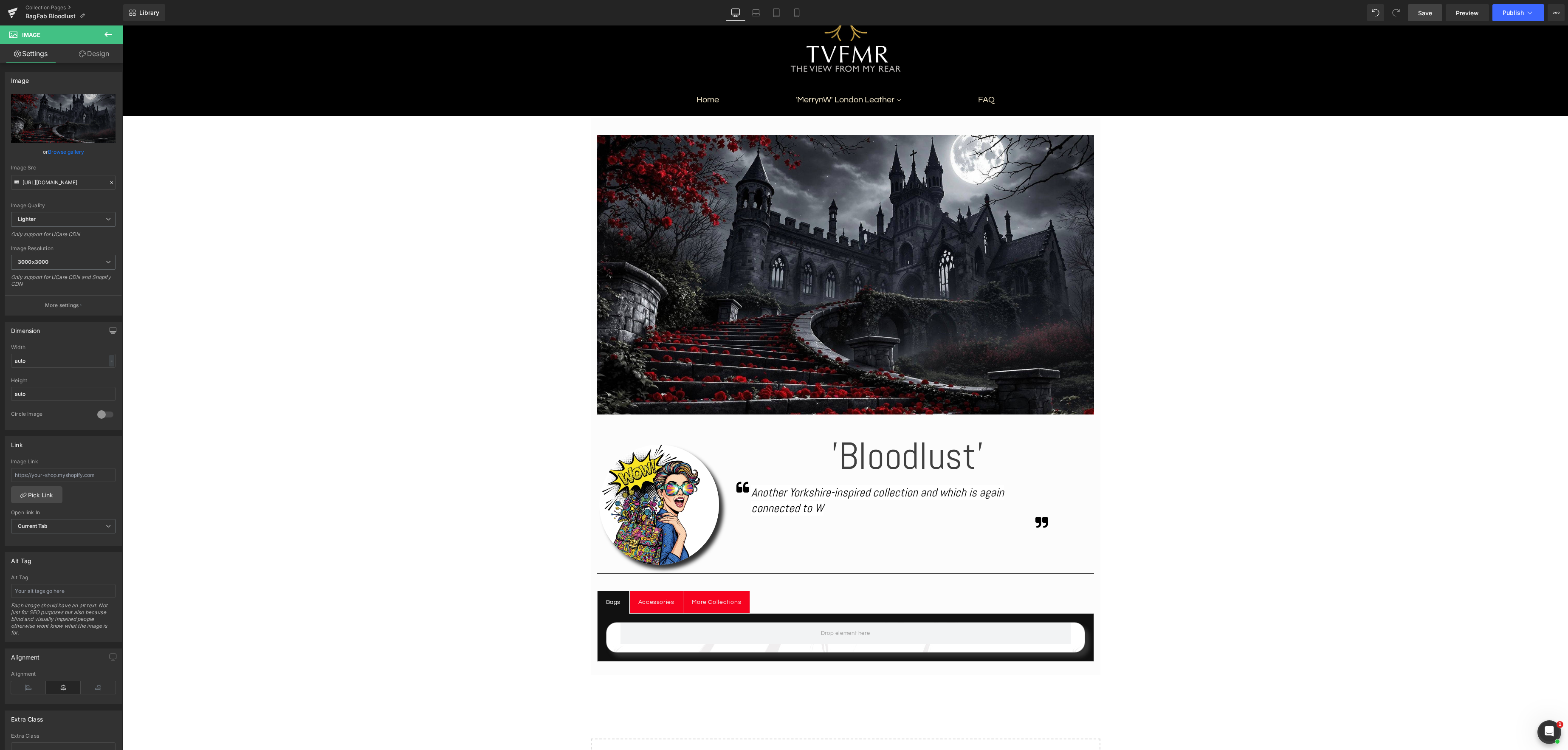
click at [1427, 12] on span "Save" at bounding box center [1425, 13] width 14 height 9
click at [148, 13] on span "Library" at bounding box center [148, 13] width 20 height 8
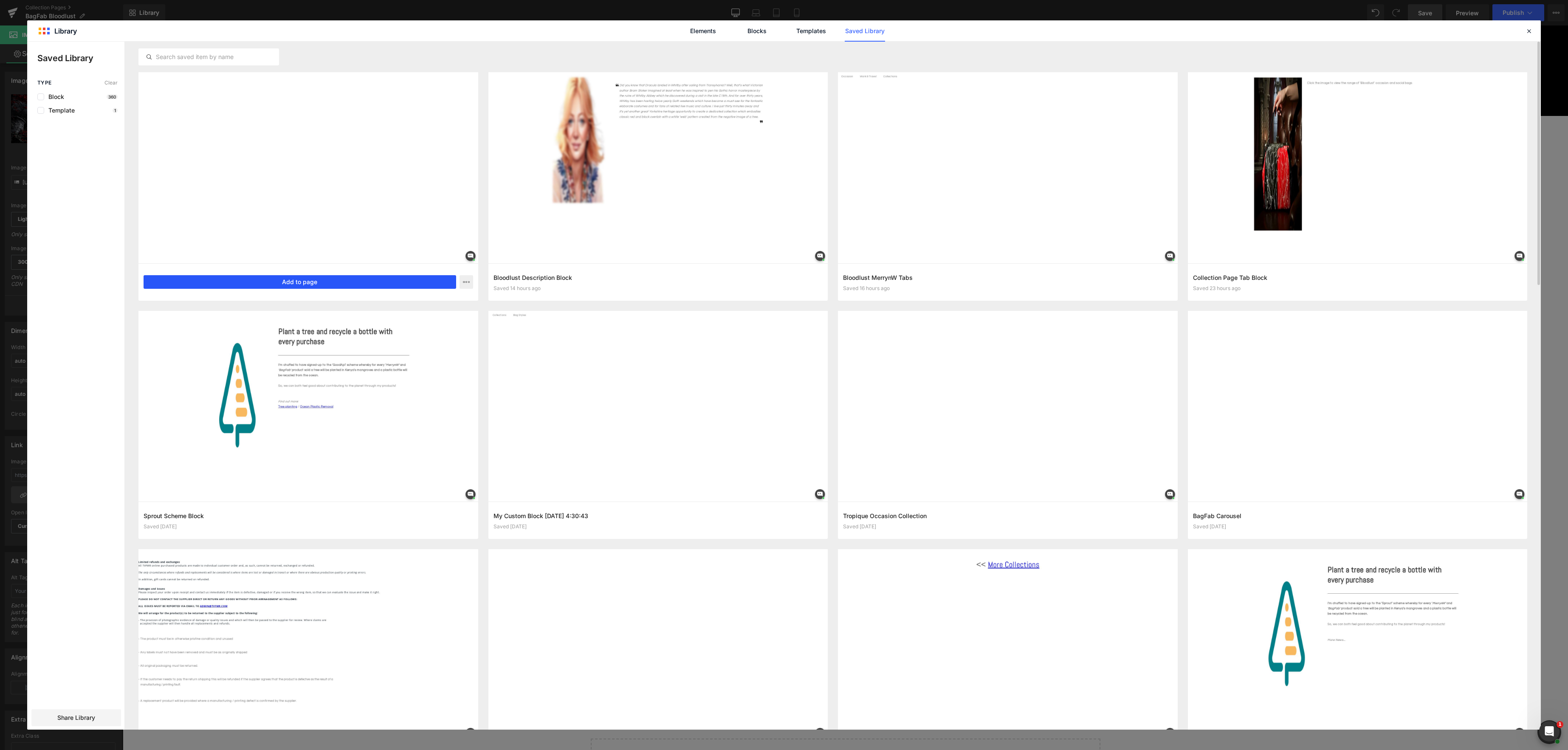
click at [309, 279] on button "Add to page" at bounding box center [300, 281] width 313 height 13
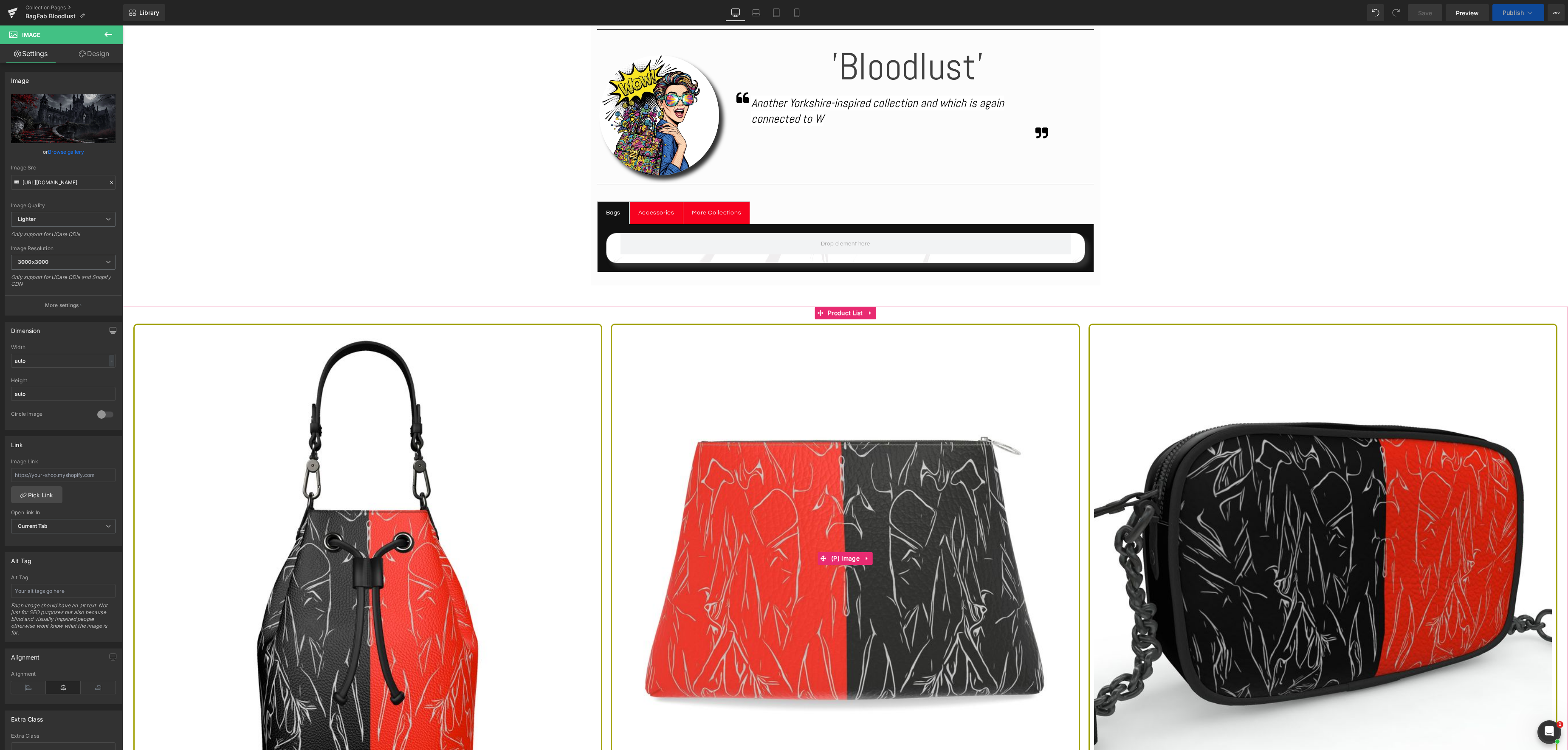
scroll to position [476, 0]
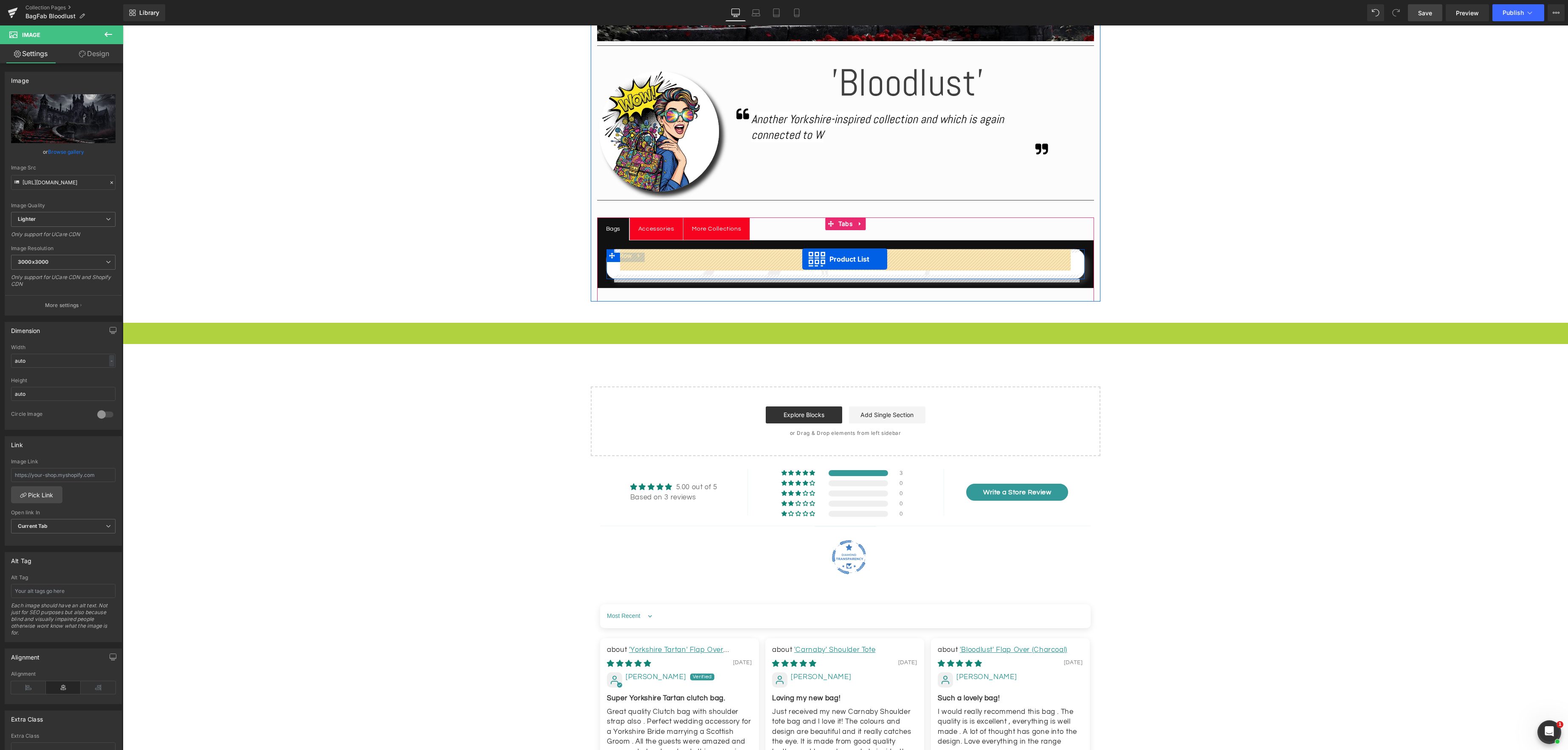
drag, startPoint x: 822, startPoint y: 331, endPoint x: 802, endPoint y: 259, distance: 74.7
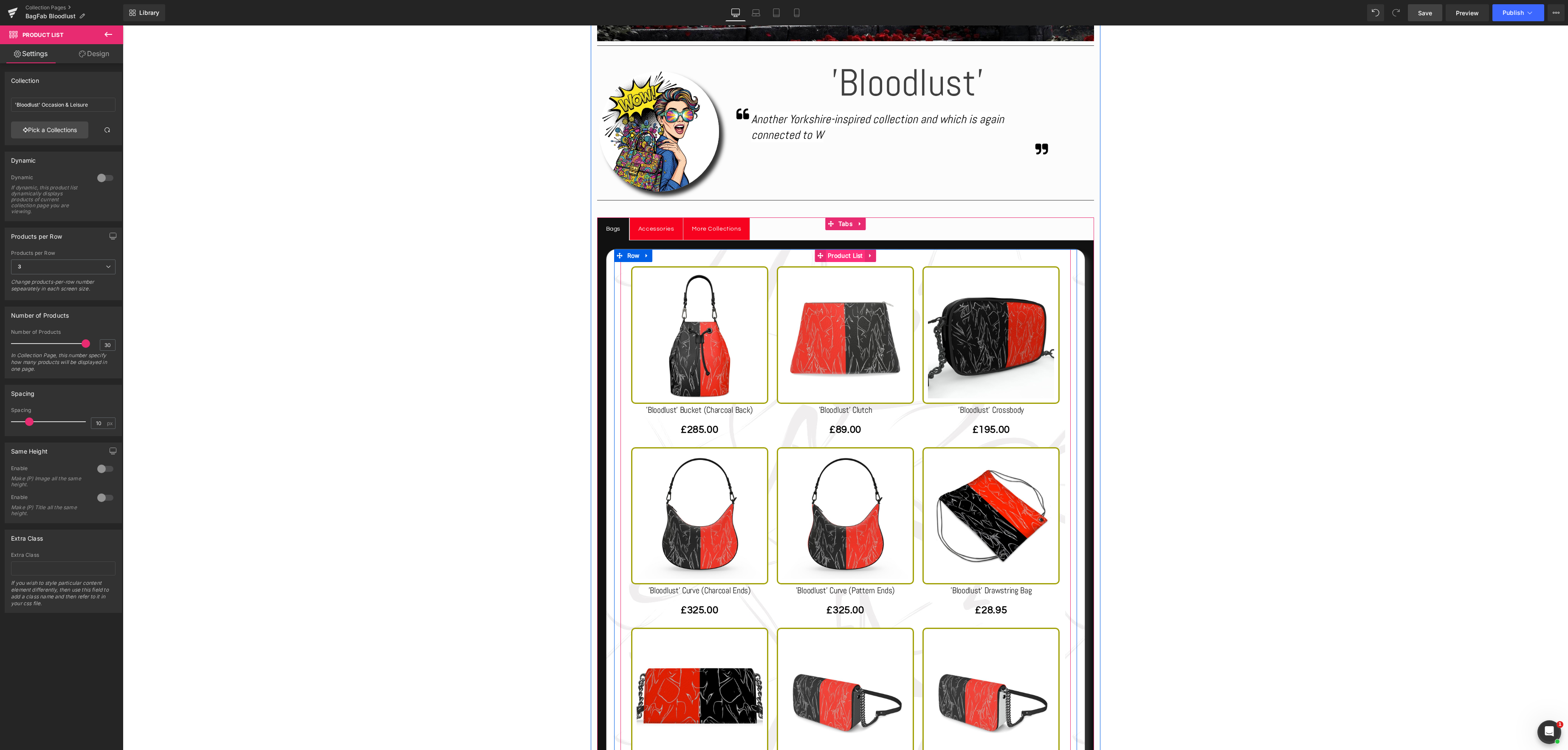
click at [848, 254] on link "Product List" at bounding box center [840, 255] width 50 height 13
click at [57, 134] on link "Pick a Collections" at bounding box center [49, 130] width 77 height 17
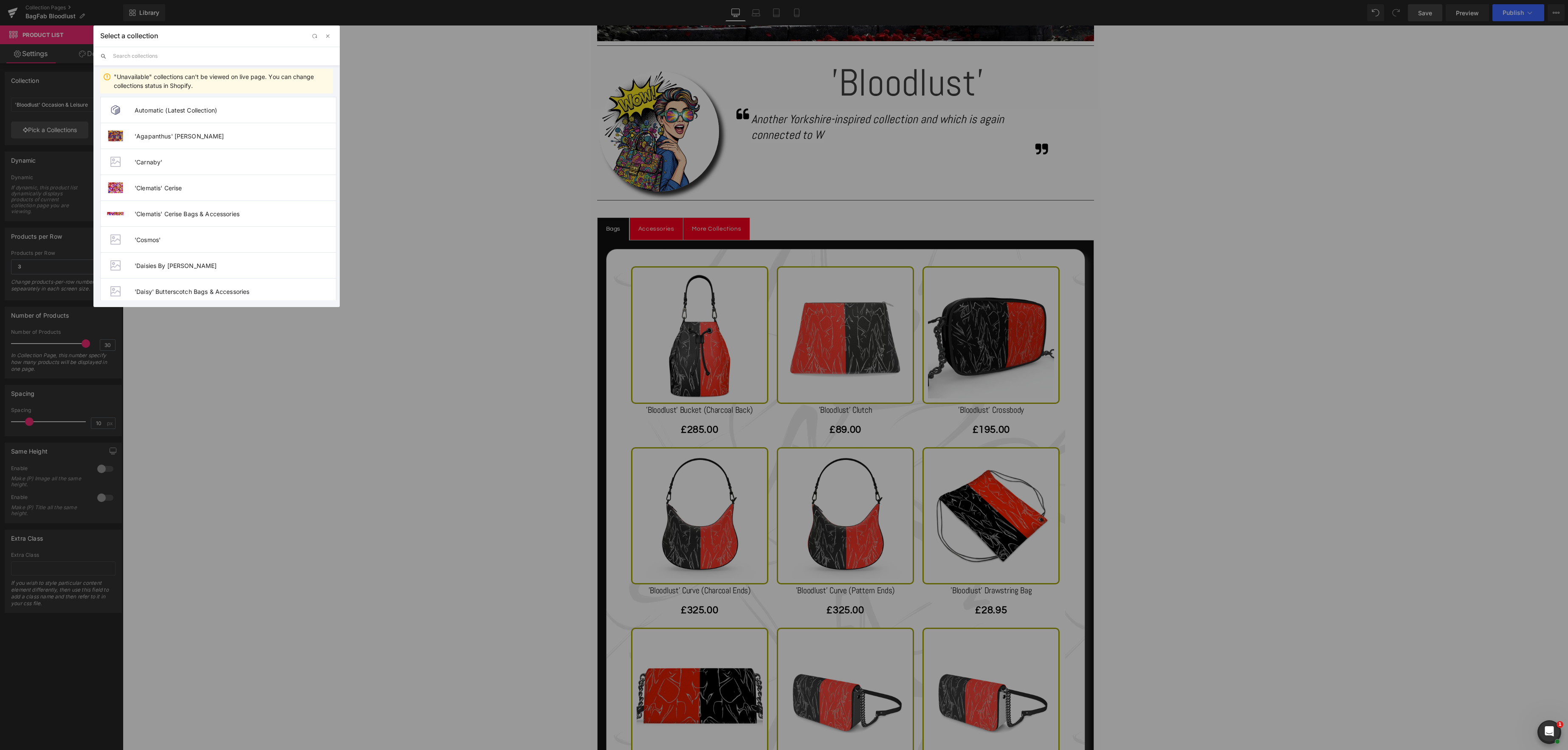
click at [163, 57] on input "text" at bounding box center [223, 56] width 220 height 19
click at [236, 63] on input "Bagfab" at bounding box center [223, 56] width 220 height 19
type input "Bagfab"
click at [177, 163] on span "BagFab - ‘Bloodlust’" at bounding box center [235, 162] width 201 height 7
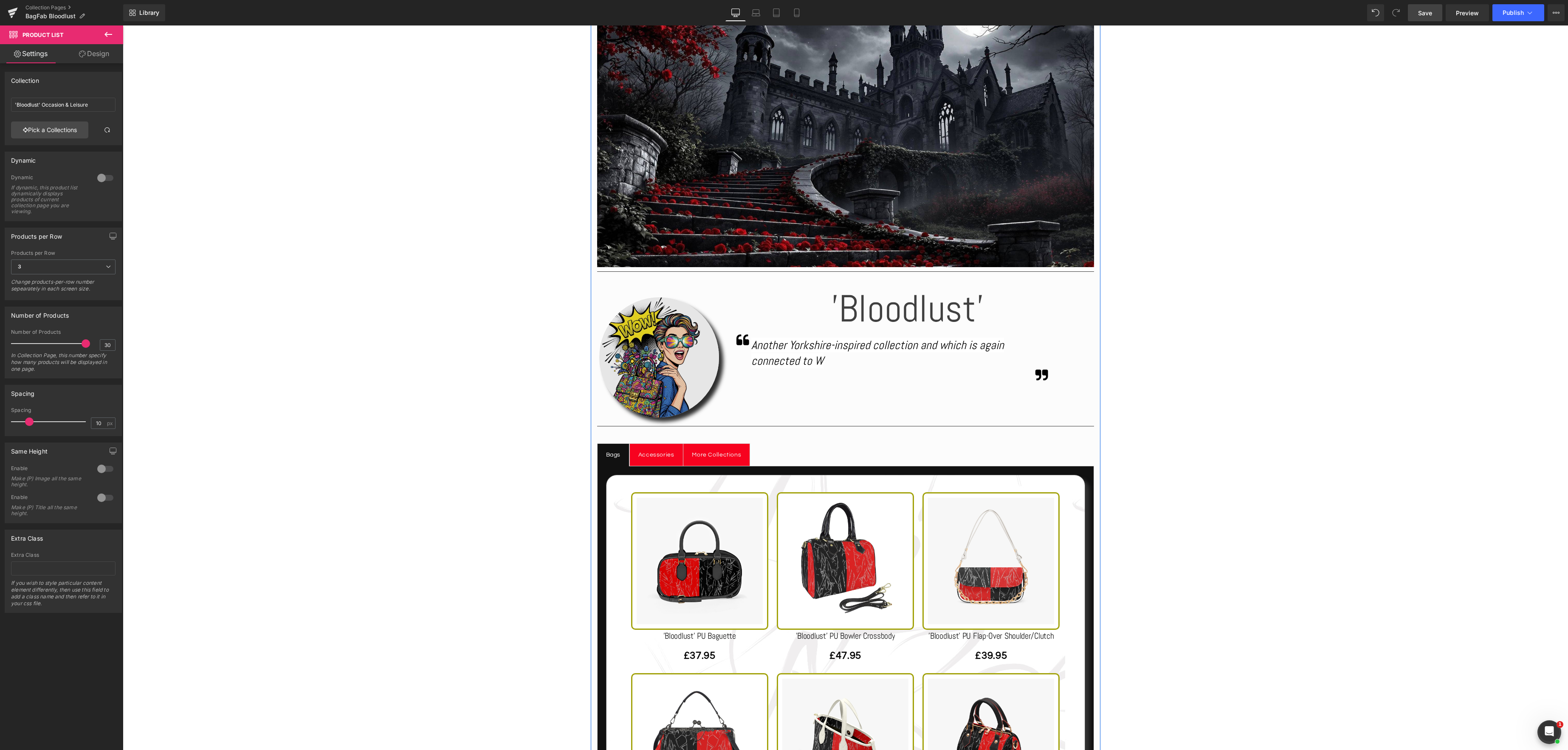
scroll to position [326, 0]
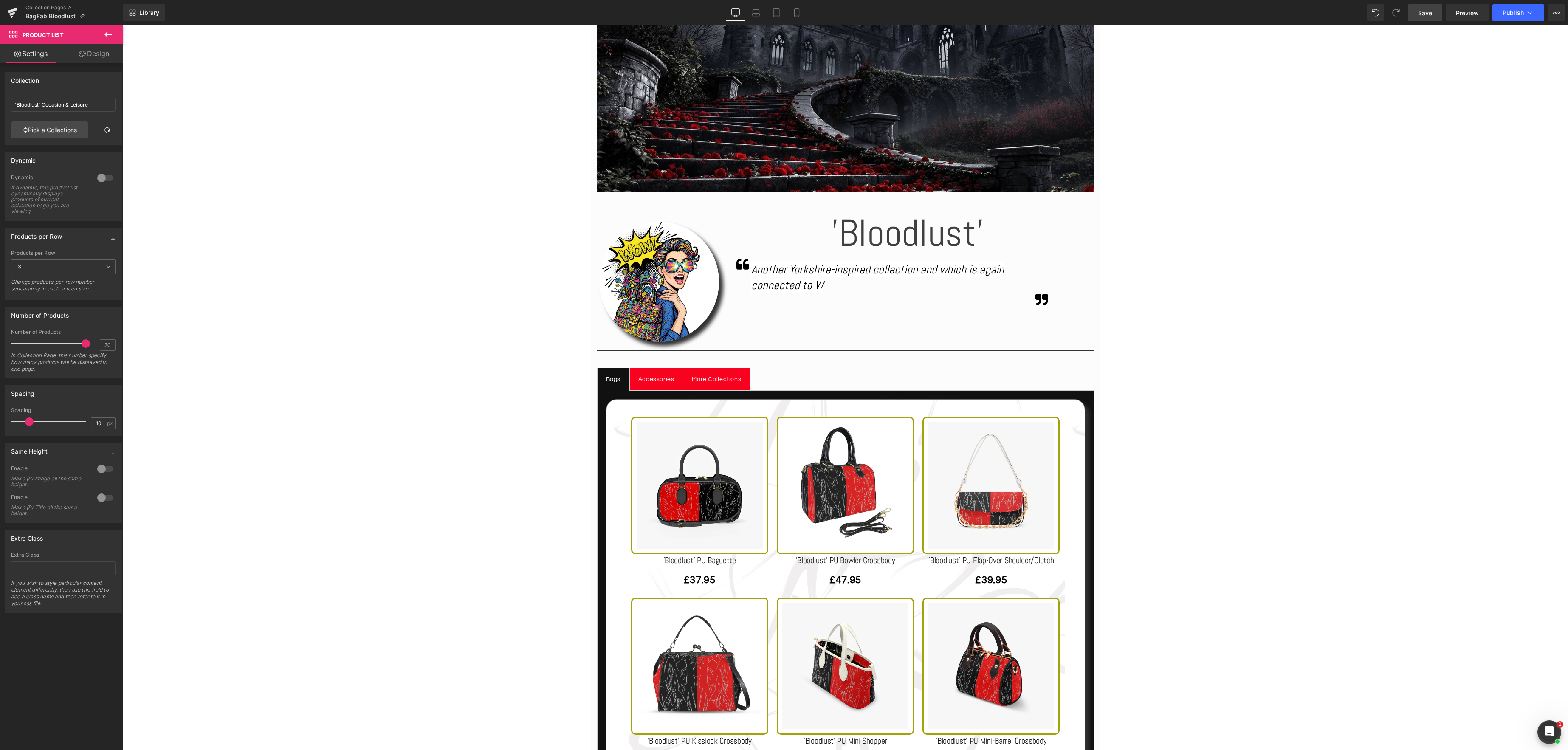
drag, startPoint x: 1427, startPoint y: 12, endPoint x: 1310, endPoint y: 123, distance: 161.3
click at [1427, 12] on span "Save" at bounding box center [1425, 13] width 14 height 9
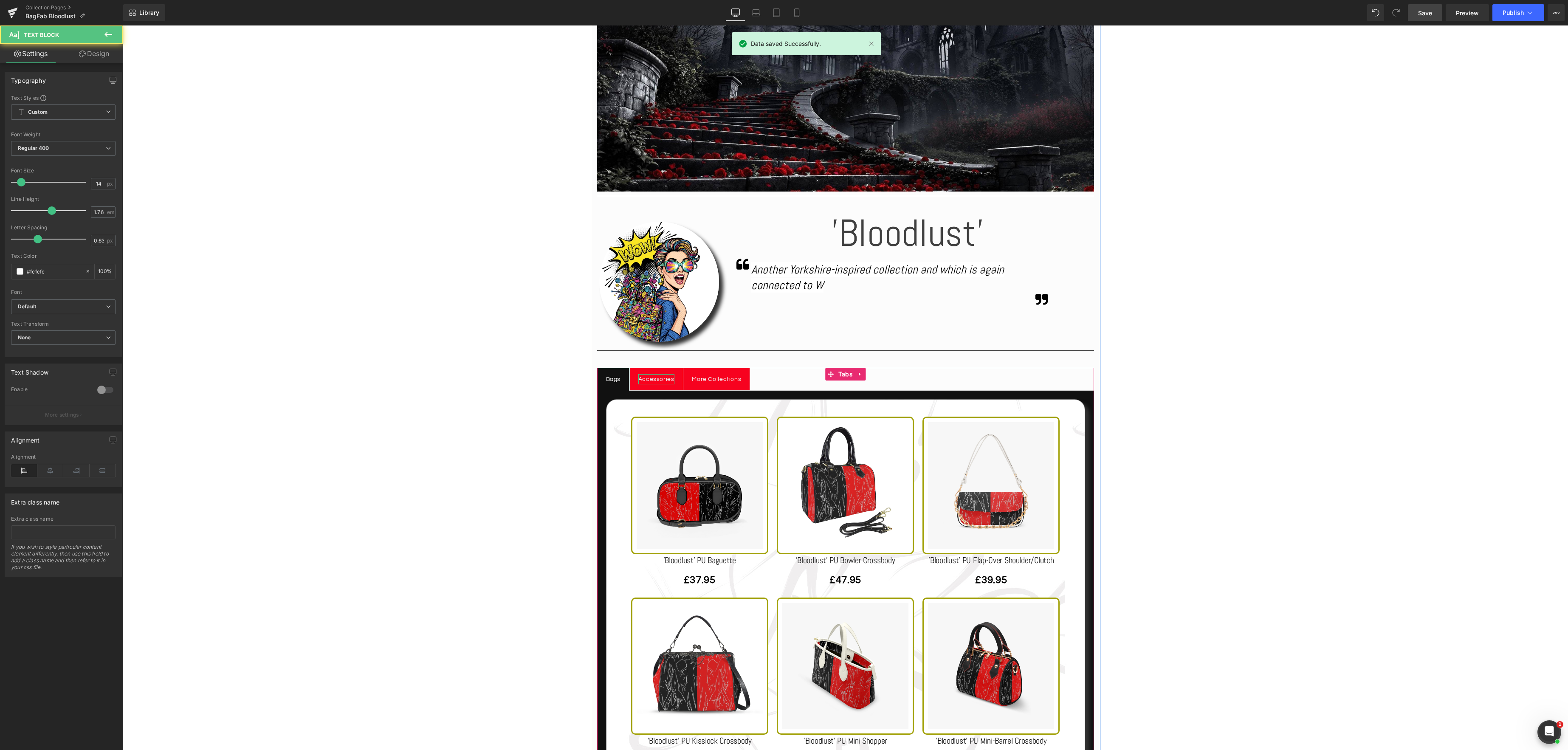
click at [651, 382] on div "Accessories" at bounding box center [657, 379] width 36 height 11
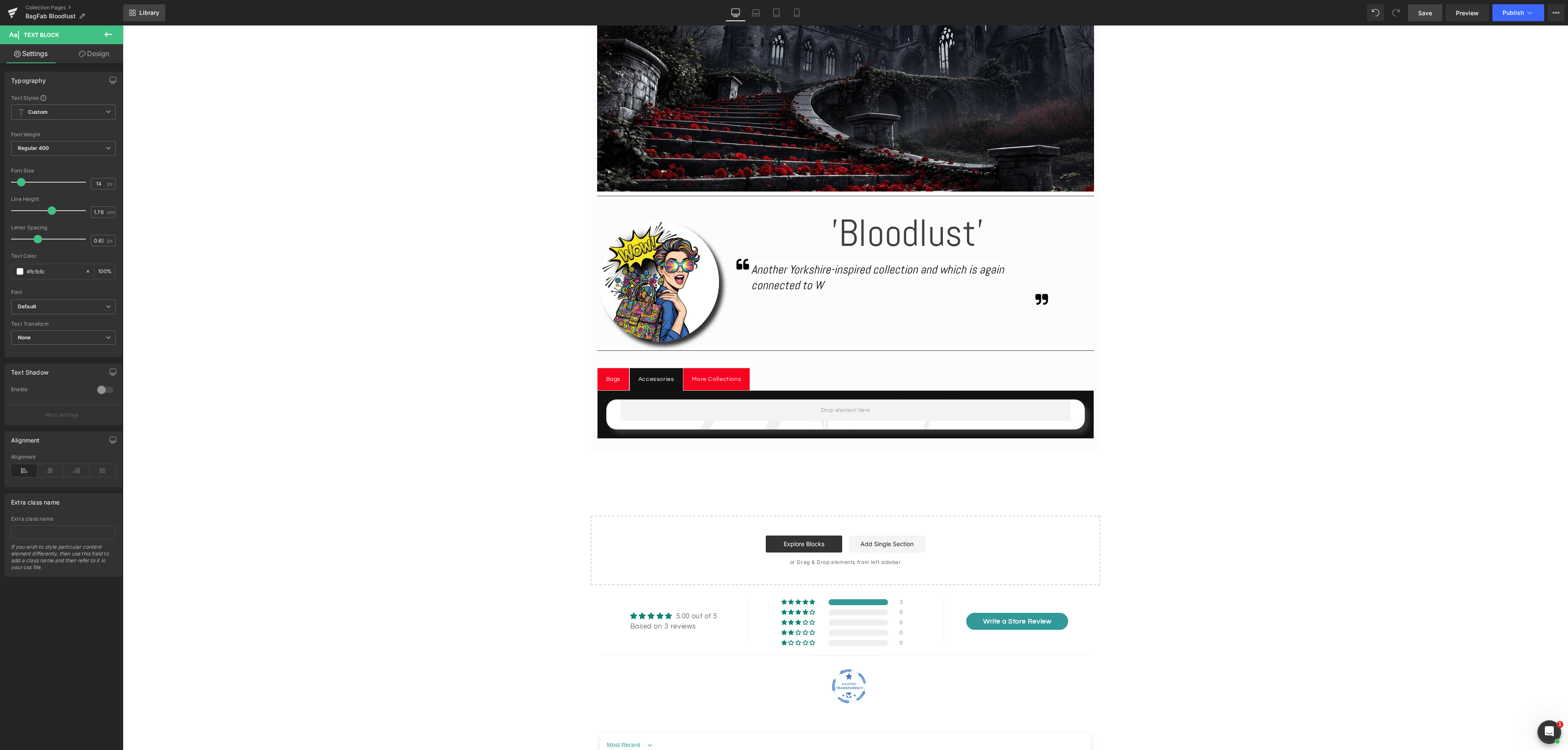
click at [139, 9] on link "Library" at bounding box center [145, 13] width 42 height 17
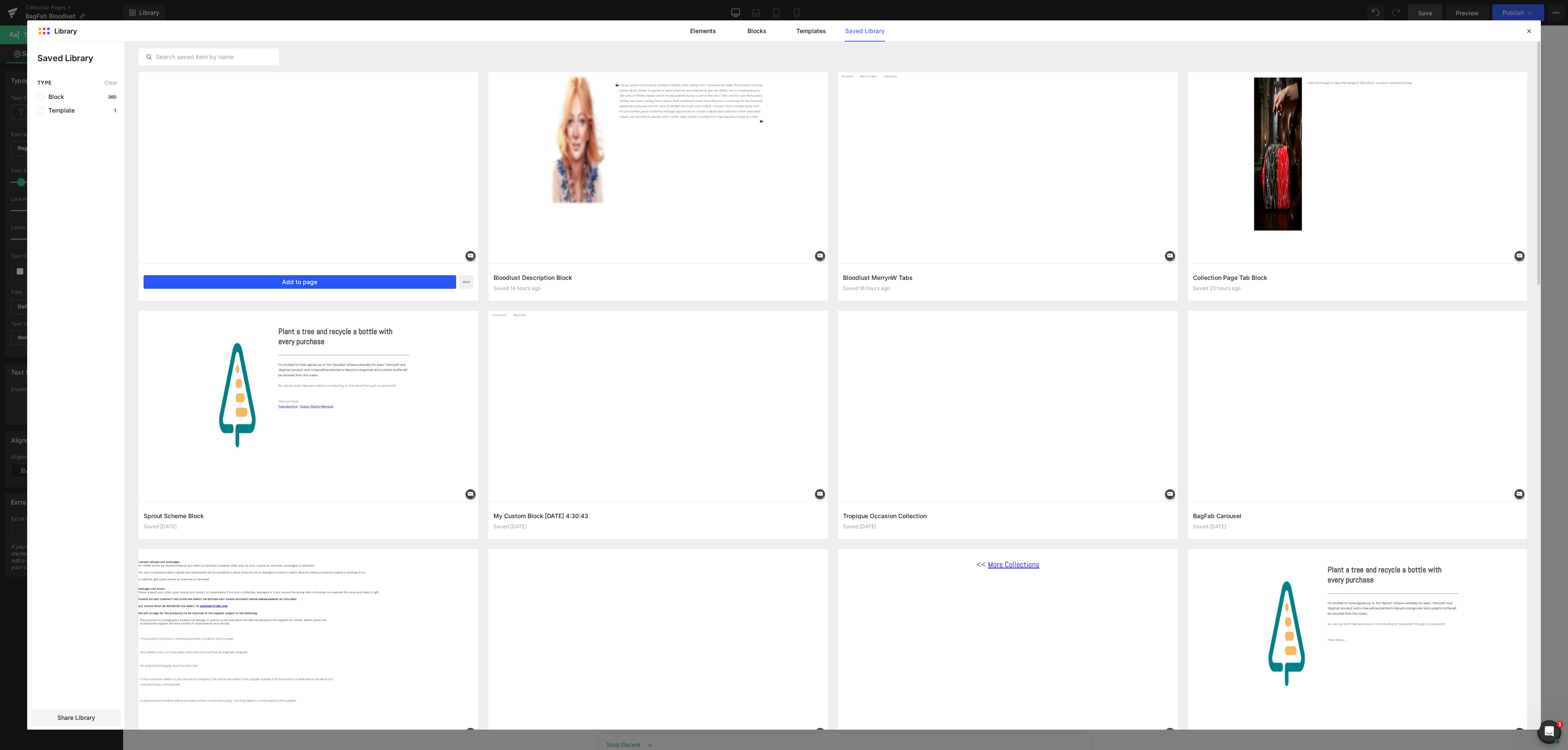
click at [324, 279] on button "Add to page" at bounding box center [300, 281] width 313 height 13
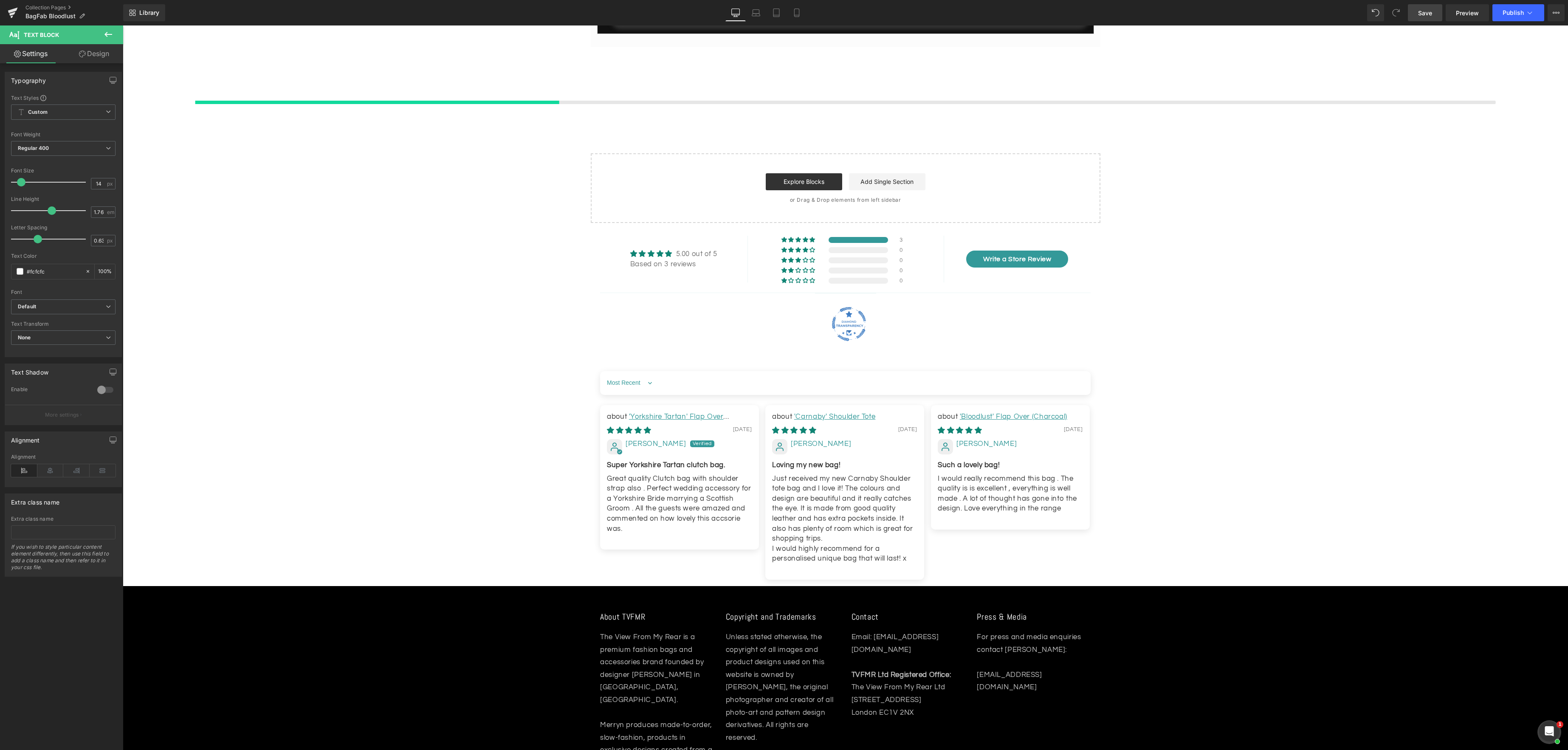
scroll to position [731, 0]
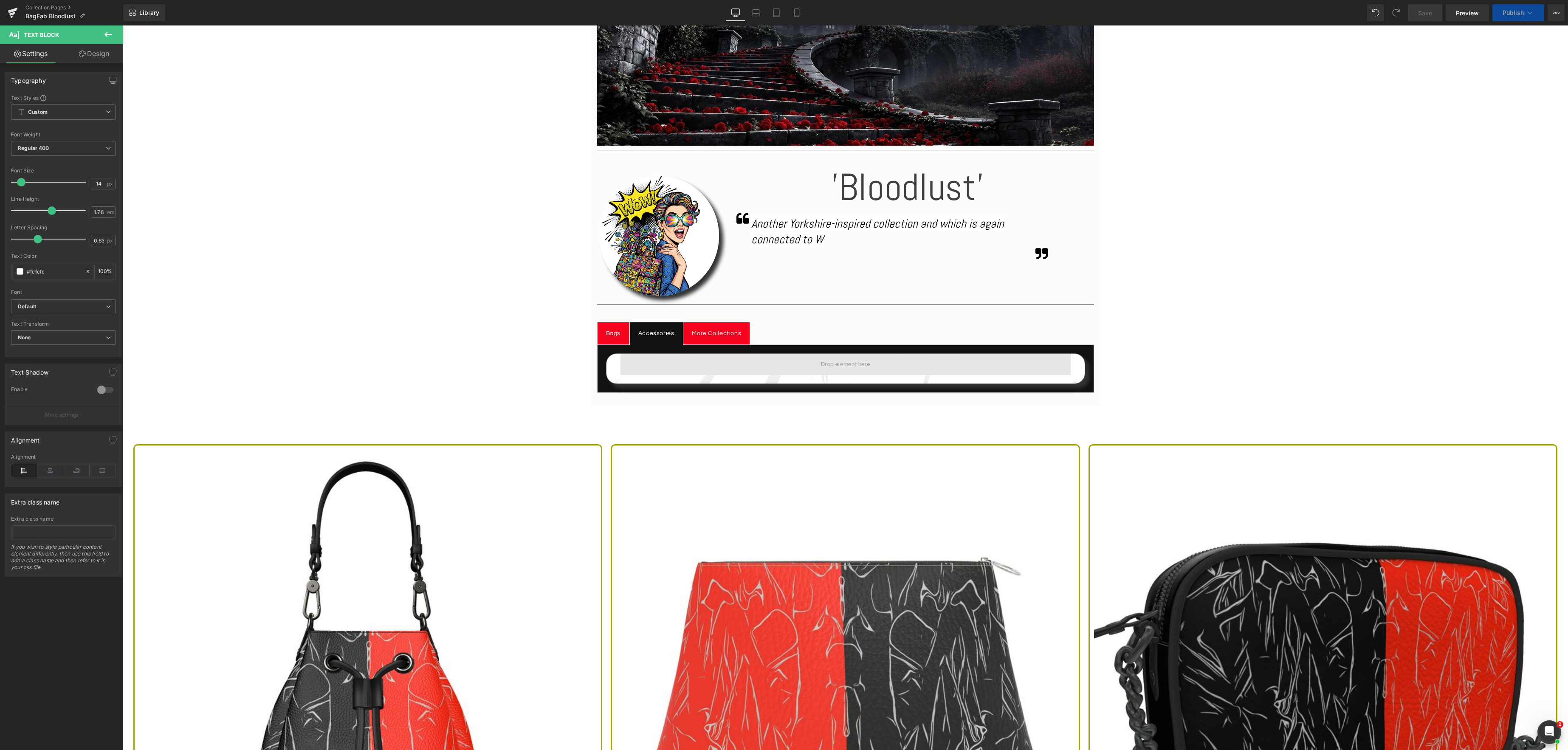
scroll to position [353, 0]
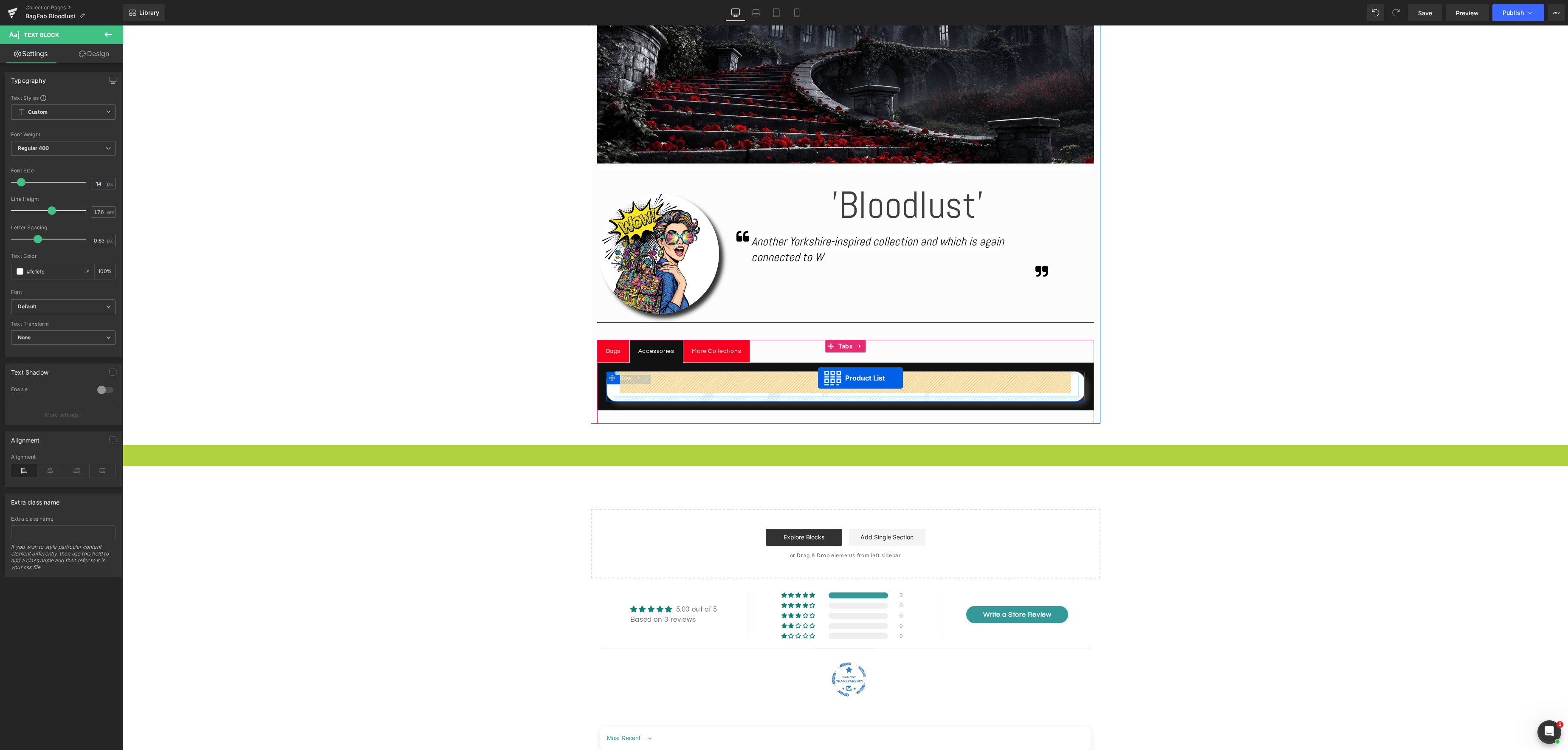
drag, startPoint x: 821, startPoint y: 451, endPoint x: 818, endPoint y: 378, distance: 73.1
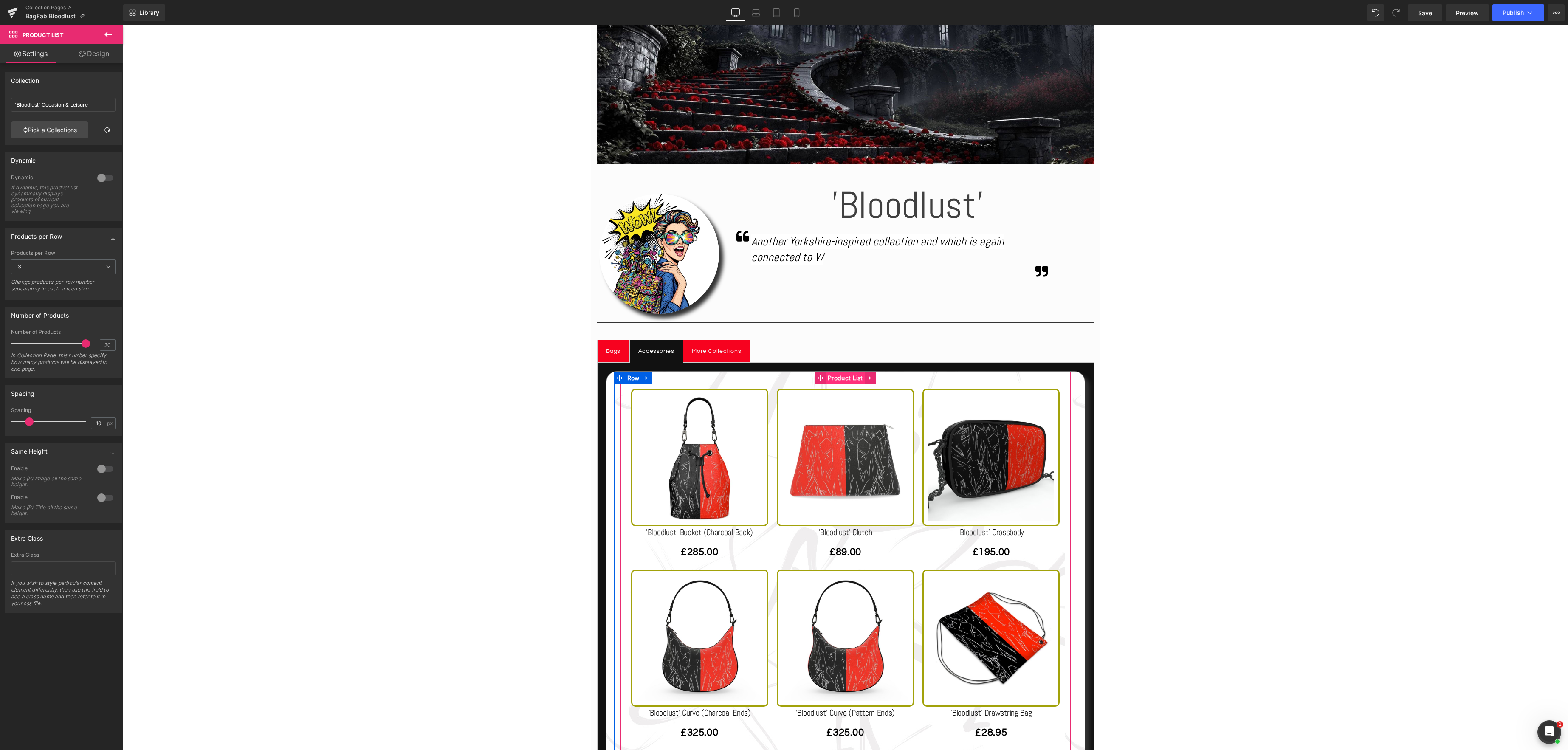
click at [843, 378] on span "Product List" at bounding box center [845, 378] width 39 height 13
click at [66, 129] on link "Pick a Collections" at bounding box center [49, 130] width 77 height 17
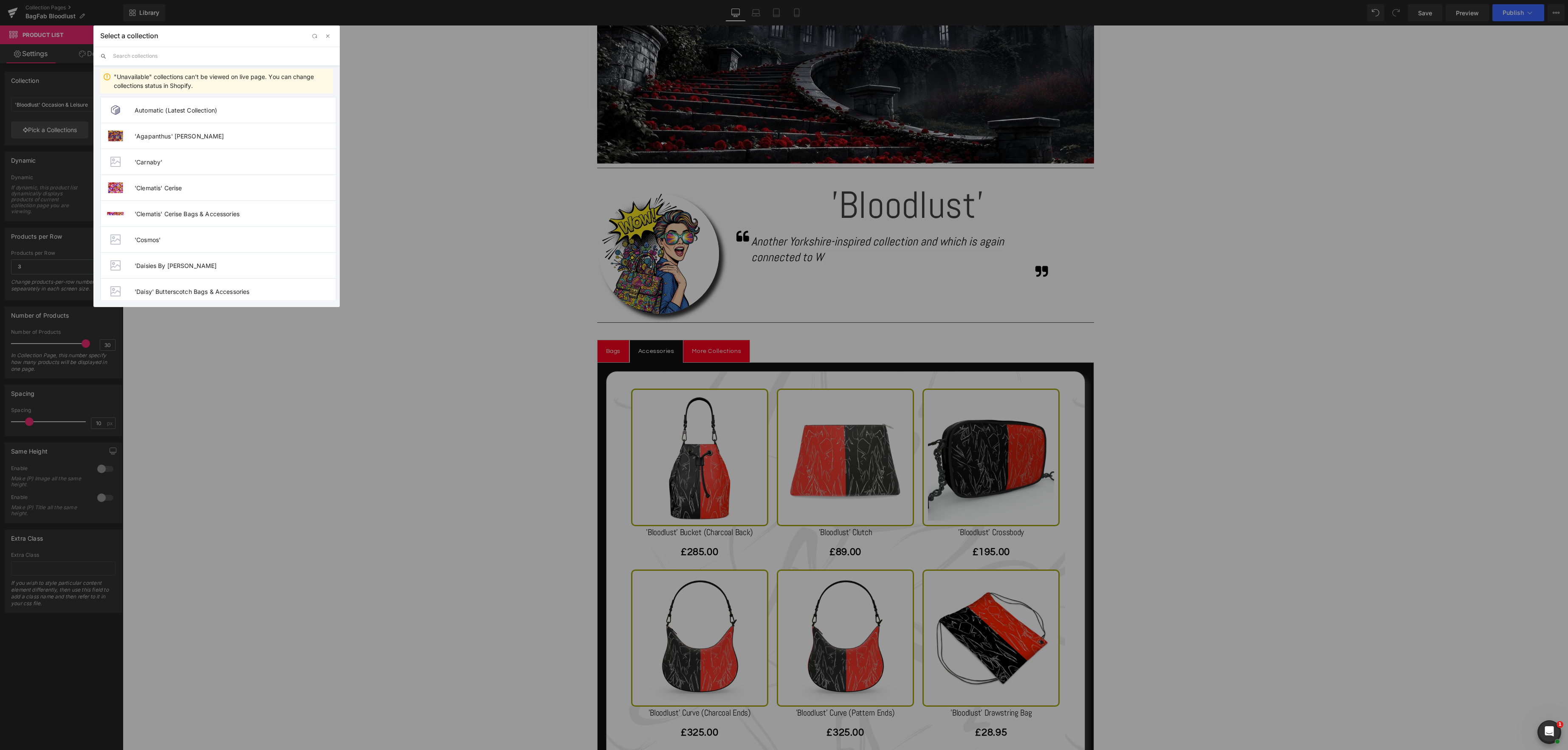
click at [158, 60] on input "text" at bounding box center [223, 56] width 220 height 19
type input "Bagfab"
click at [223, 112] on span "BagFab - 'Bloodlust' Footwear & Accessories" at bounding box center [233, 110] width 198 height 7
type input "BagFab - 'Bloodlust' Footwear & Accessories"
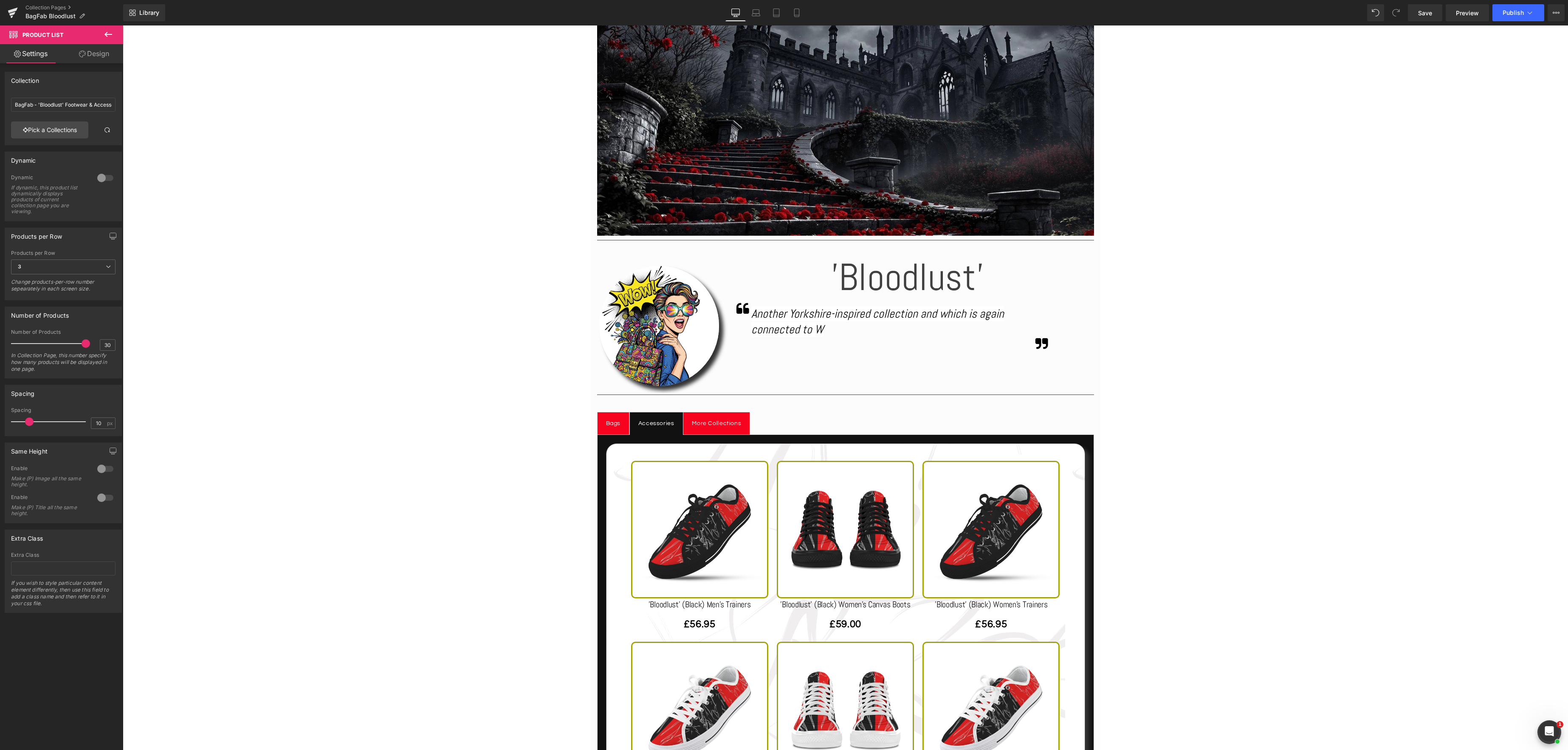
scroll to position [275, 0]
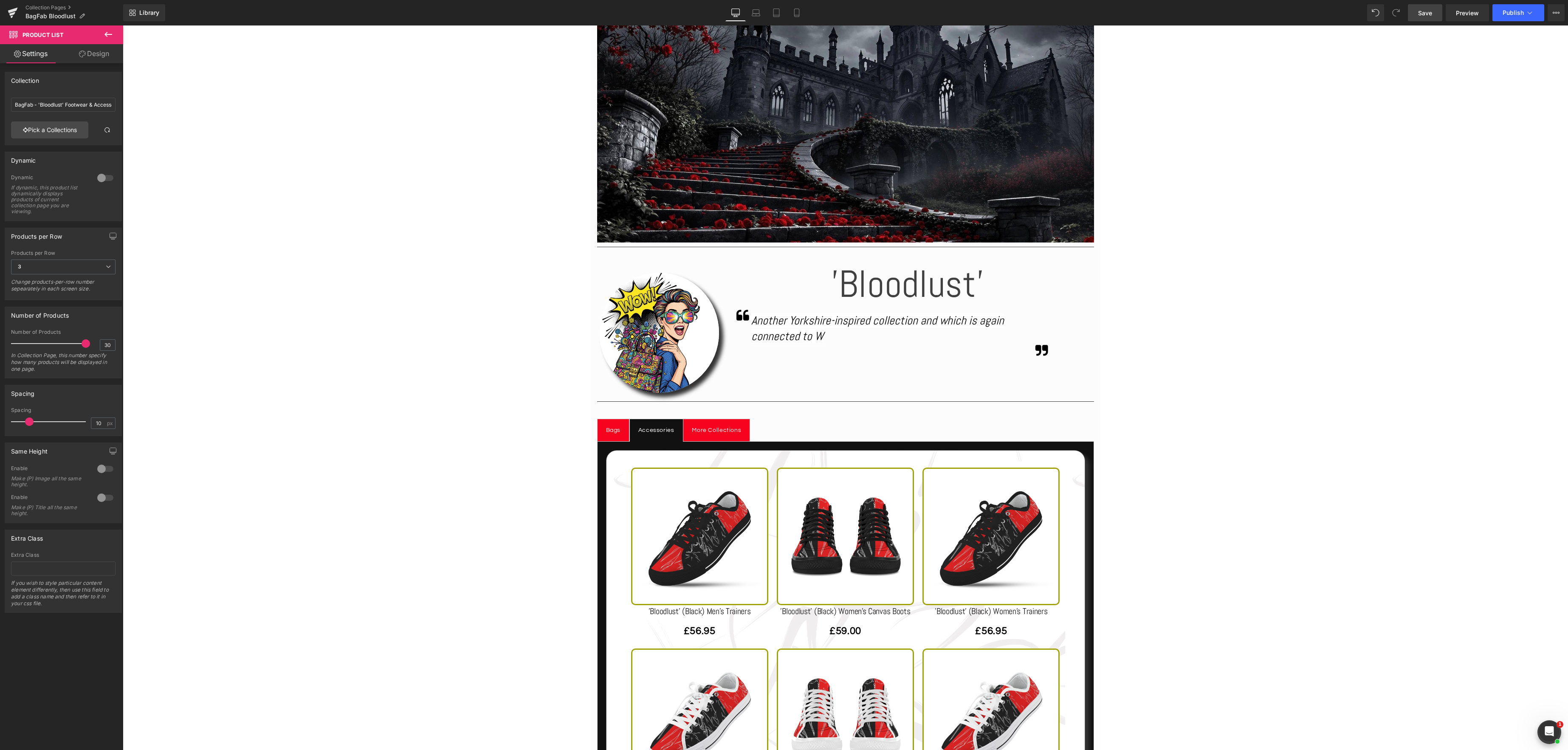
click at [1420, 15] on span "Save" at bounding box center [1425, 13] width 14 height 9
click at [39, 8] on link "Collection Pages" at bounding box center [74, 7] width 97 height 7
click at [45, 6] on link "Collection Pages" at bounding box center [74, 7] width 97 height 7
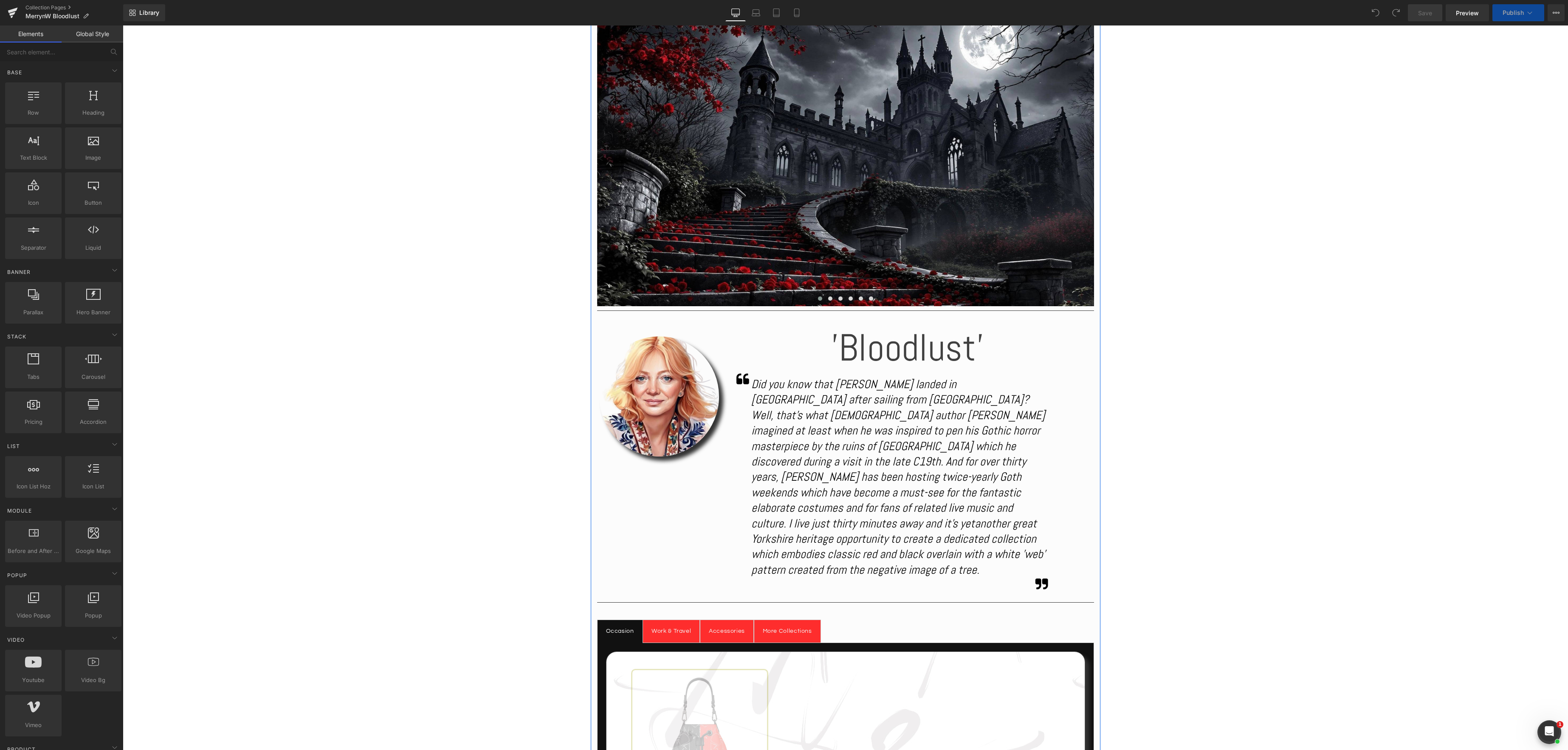
scroll to position [254, 0]
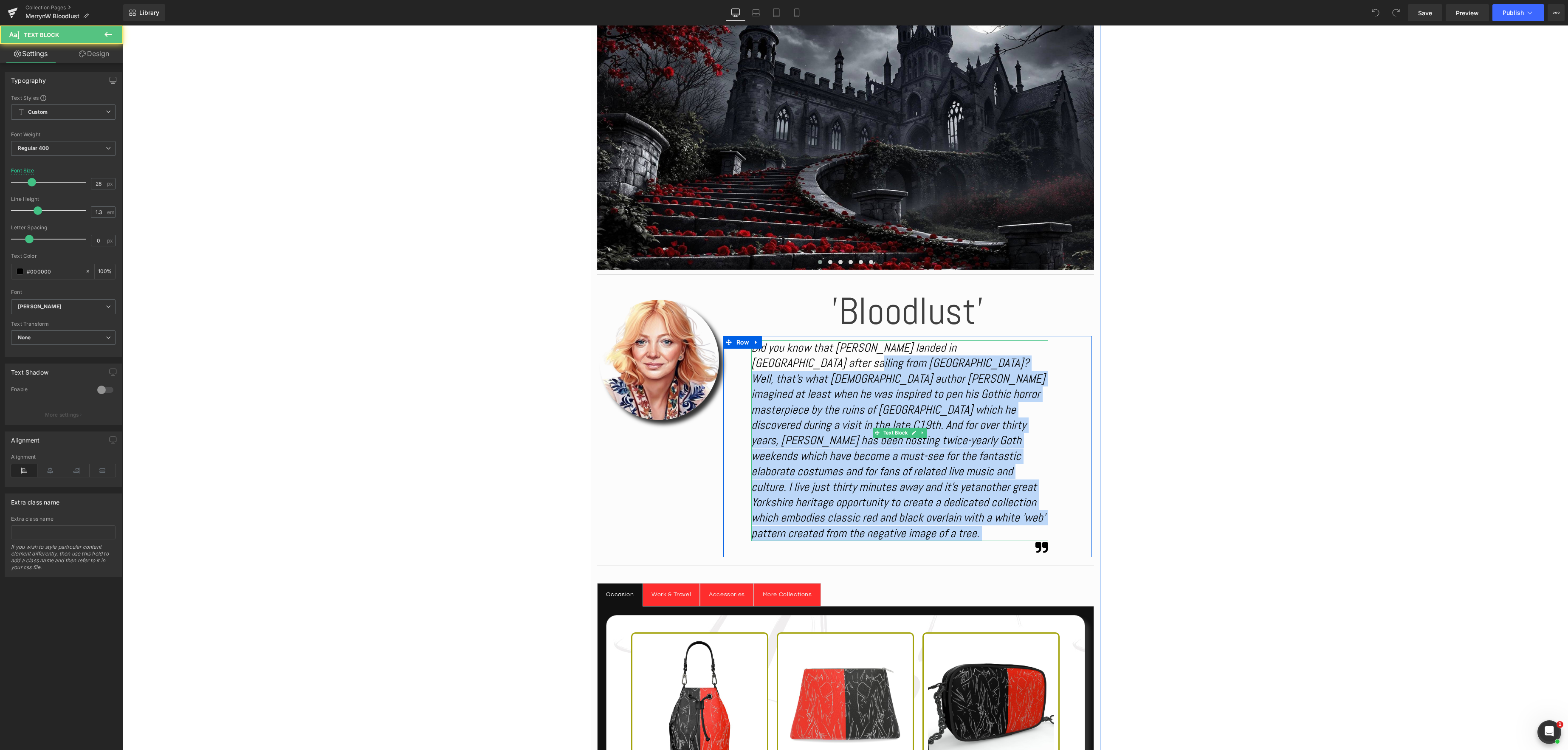
drag, startPoint x: 755, startPoint y: 347, endPoint x: 794, endPoint y: 390, distance: 58.1
click at [781, 364] on icon "Did you know that [PERSON_NAME] landed in [GEOGRAPHIC_DATA] after sailing from …" at bounding box center [899, 417] width 294 height 154
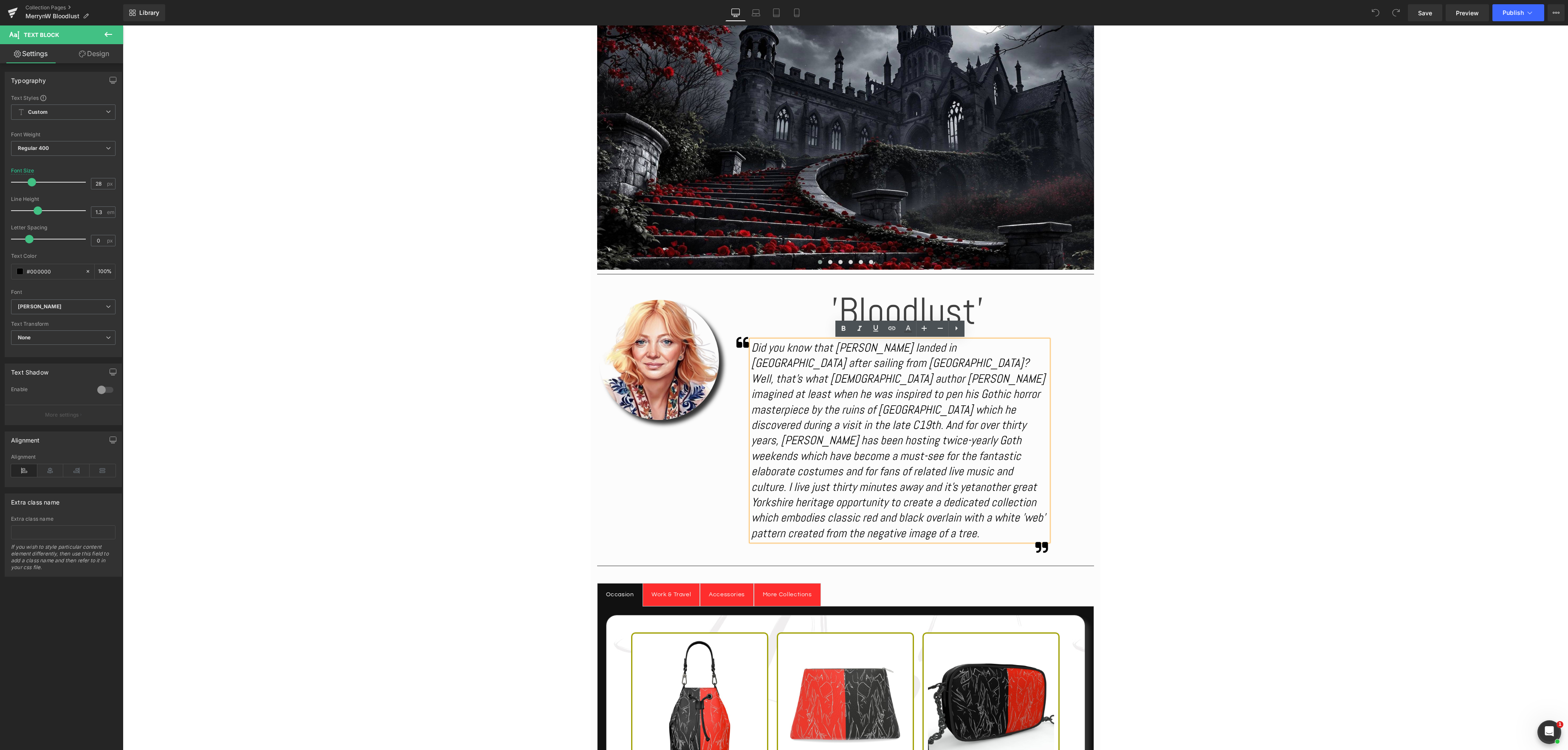
click at [877, 518] on div "Did you know that [PERSON_NAME] landed in [GEOGRAPHIC_DATA] after sailing from …" at bounding box center [900, 441] width 297 height 201
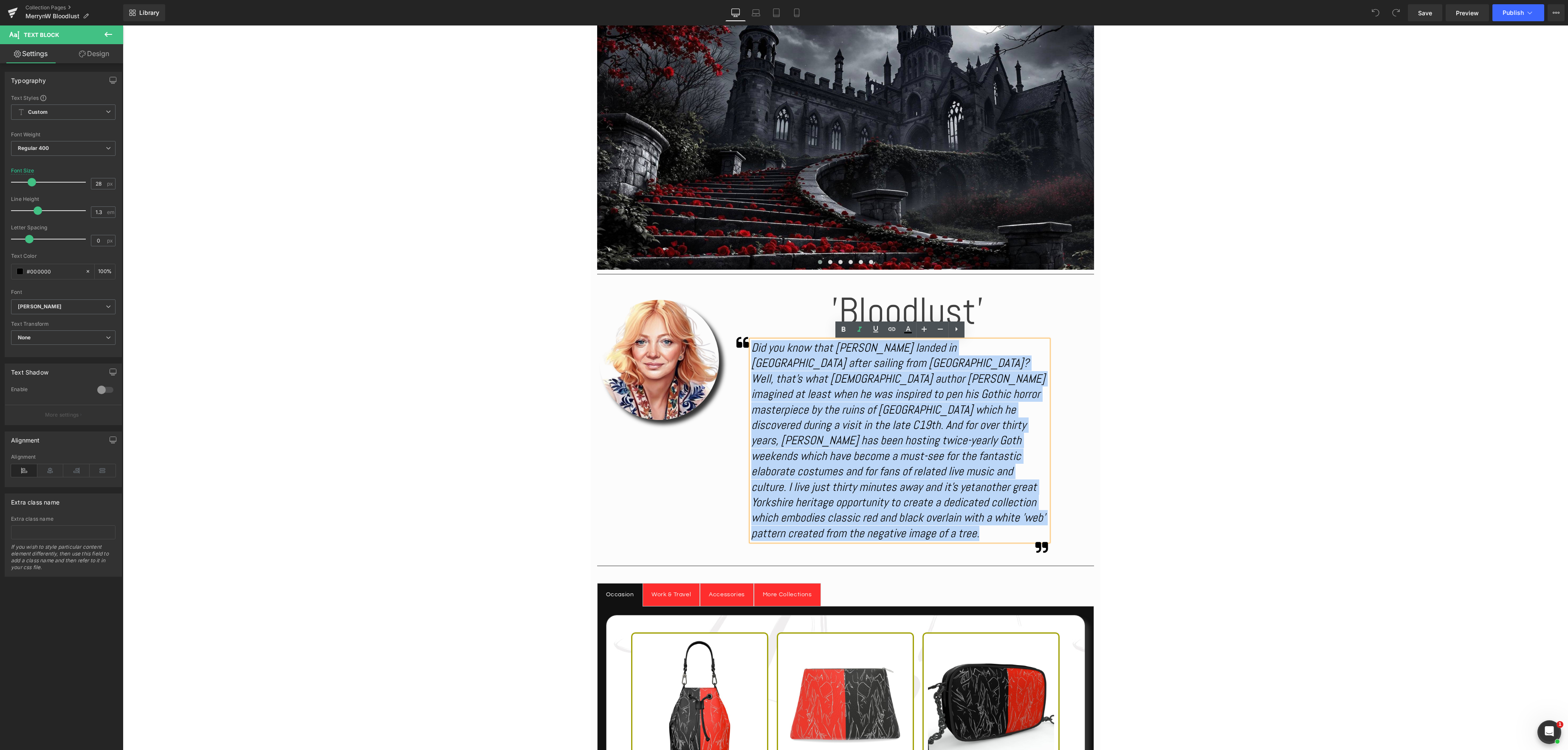
drag, startPoint x: 876, startPoint y: 518, endPoint x: 753, endPoint y: 349, distance: 209.0
click at [753, 349] on div "Did you know that [PERSON_NAME] landed in [GEOGRAPHIC_DATA] after sailing from …" at bounding box center [900, 441] width 297 height 201
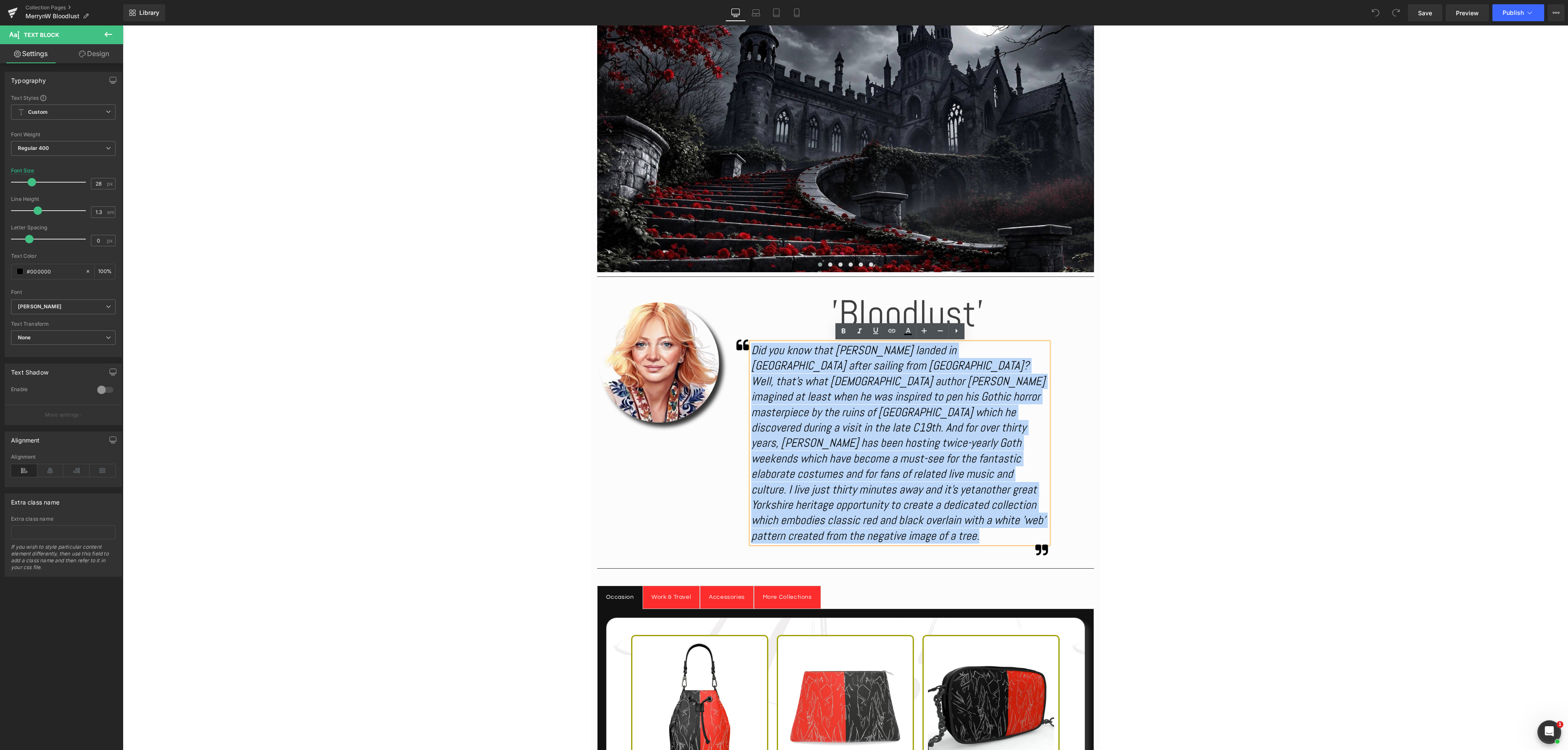
copy div "Did you know that [PERSON_NAME] landed in [GEOGRAPHIC_DATA] after sailing from …"
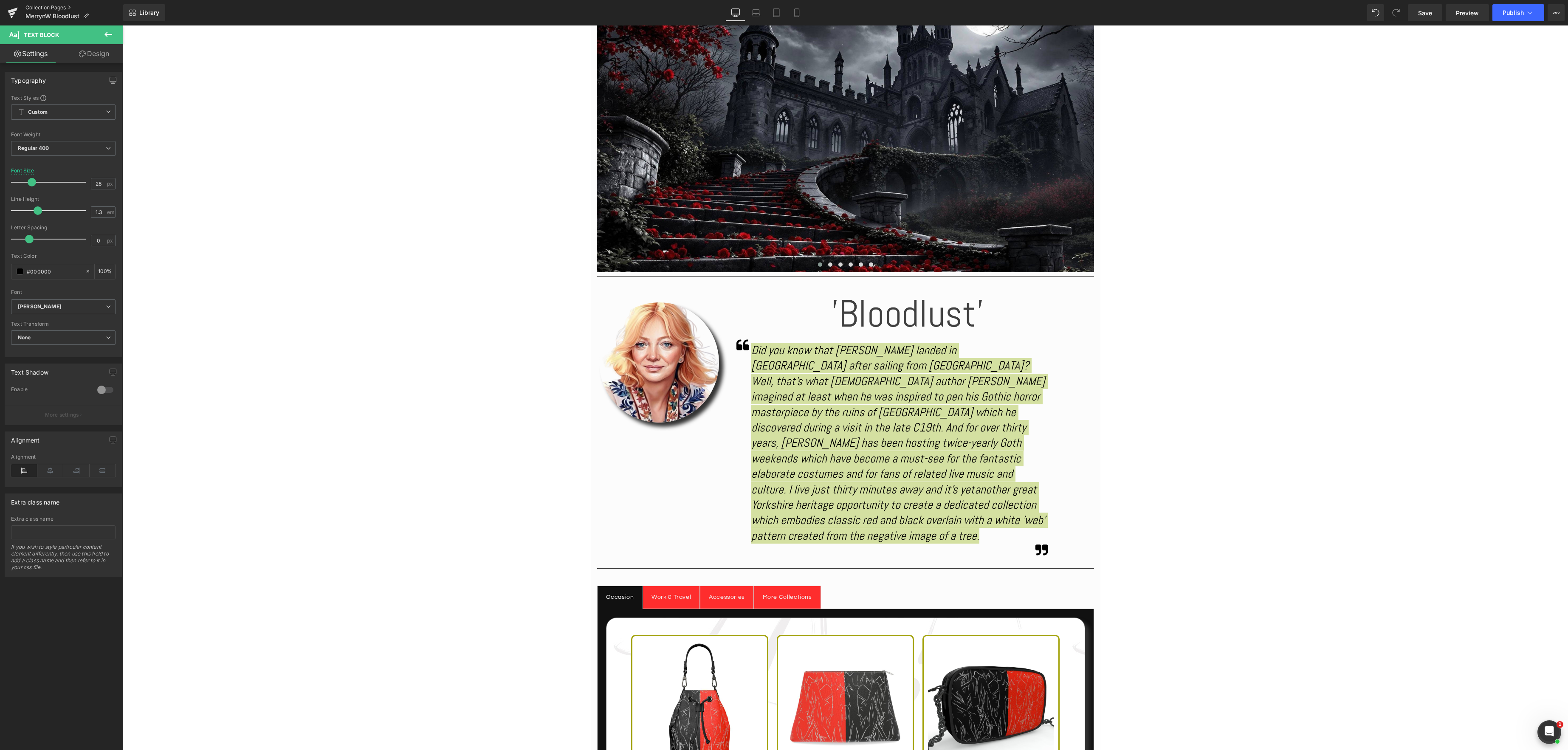
click at [49, 7] on link "Collection Pages" at bounding box center [74, 7] width 97 height 7
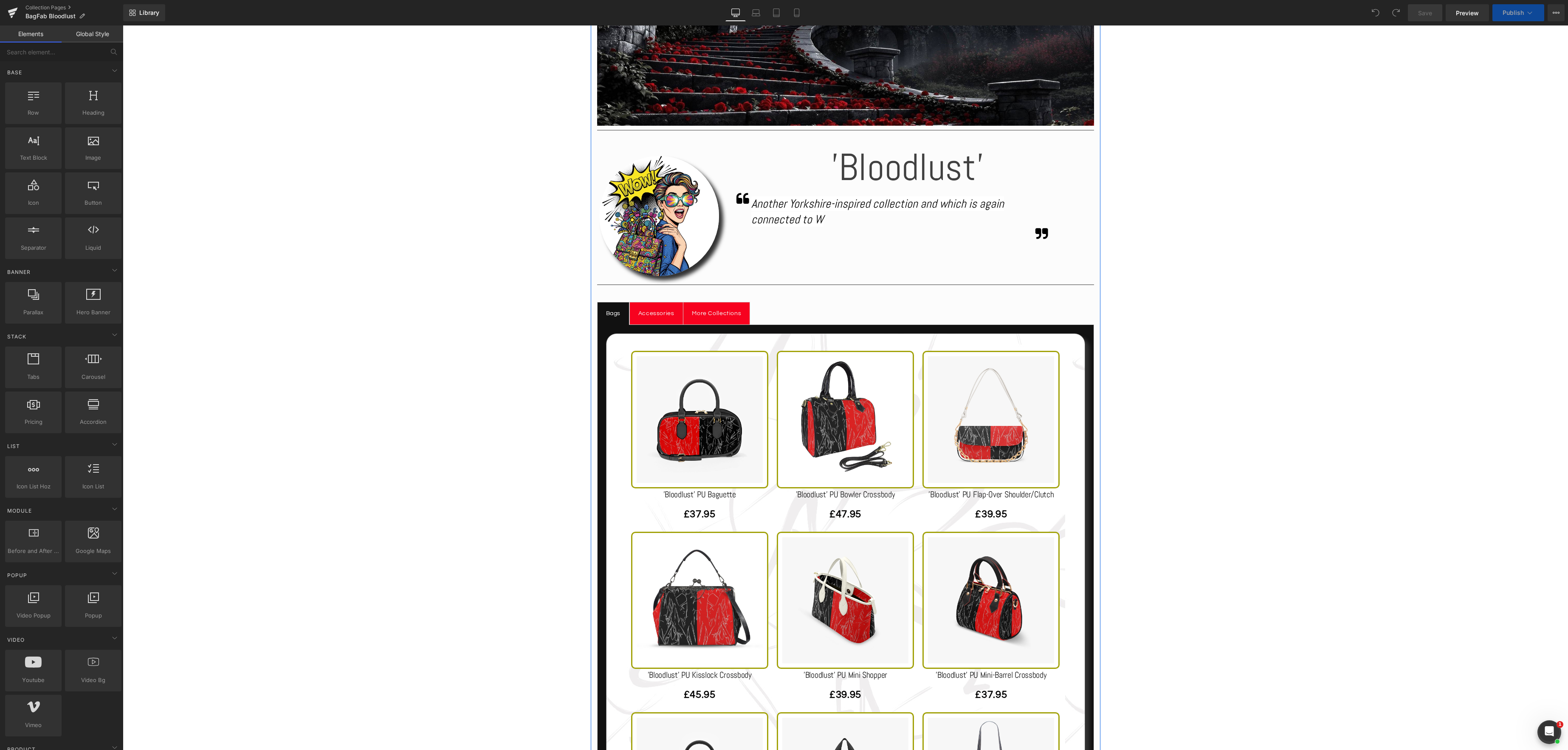
scroll to position [332, 0]
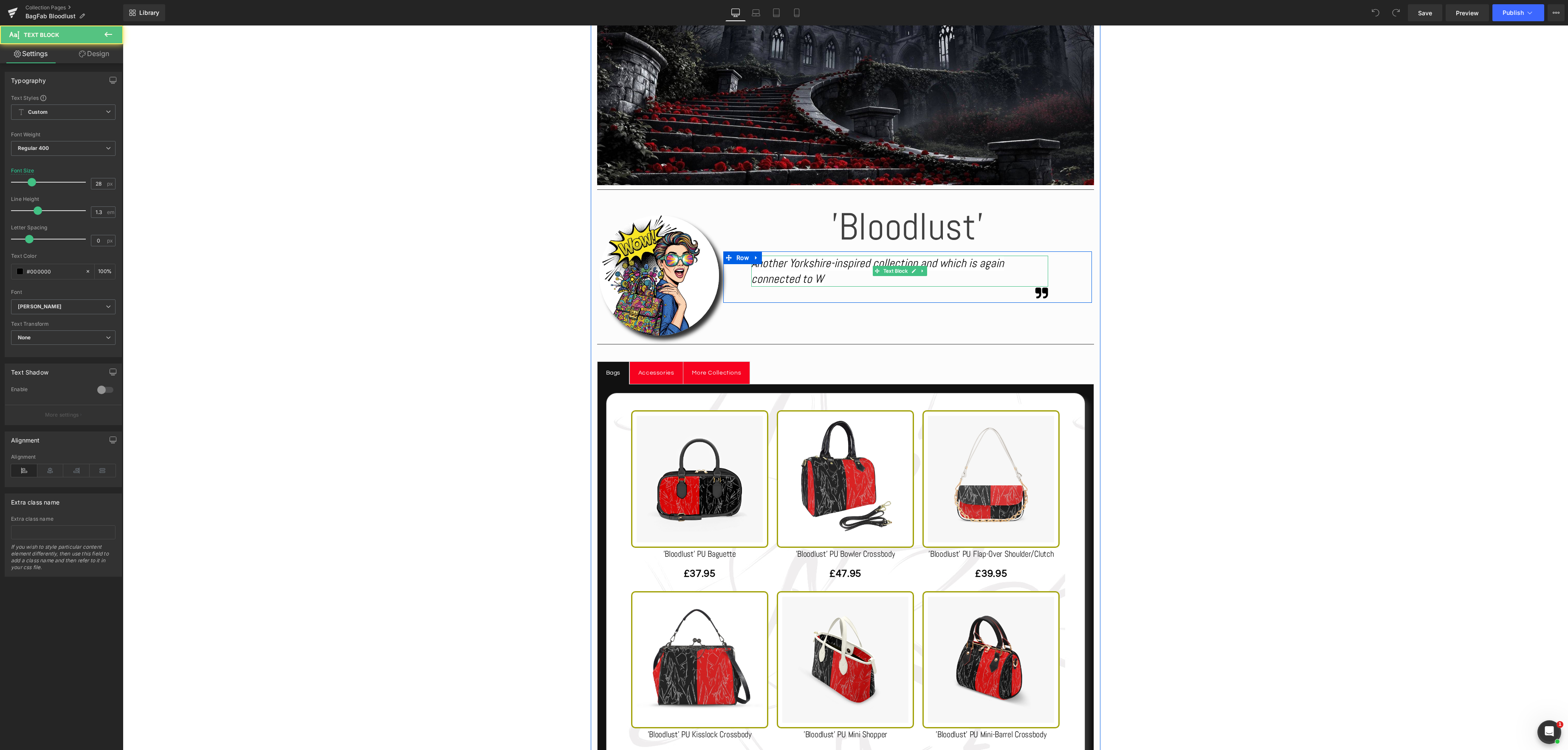
click at [833, 281] on div "Another Yorkshire-inspired collection and which is again connected to W" at bounding box center [900, 271] width 297 height 31
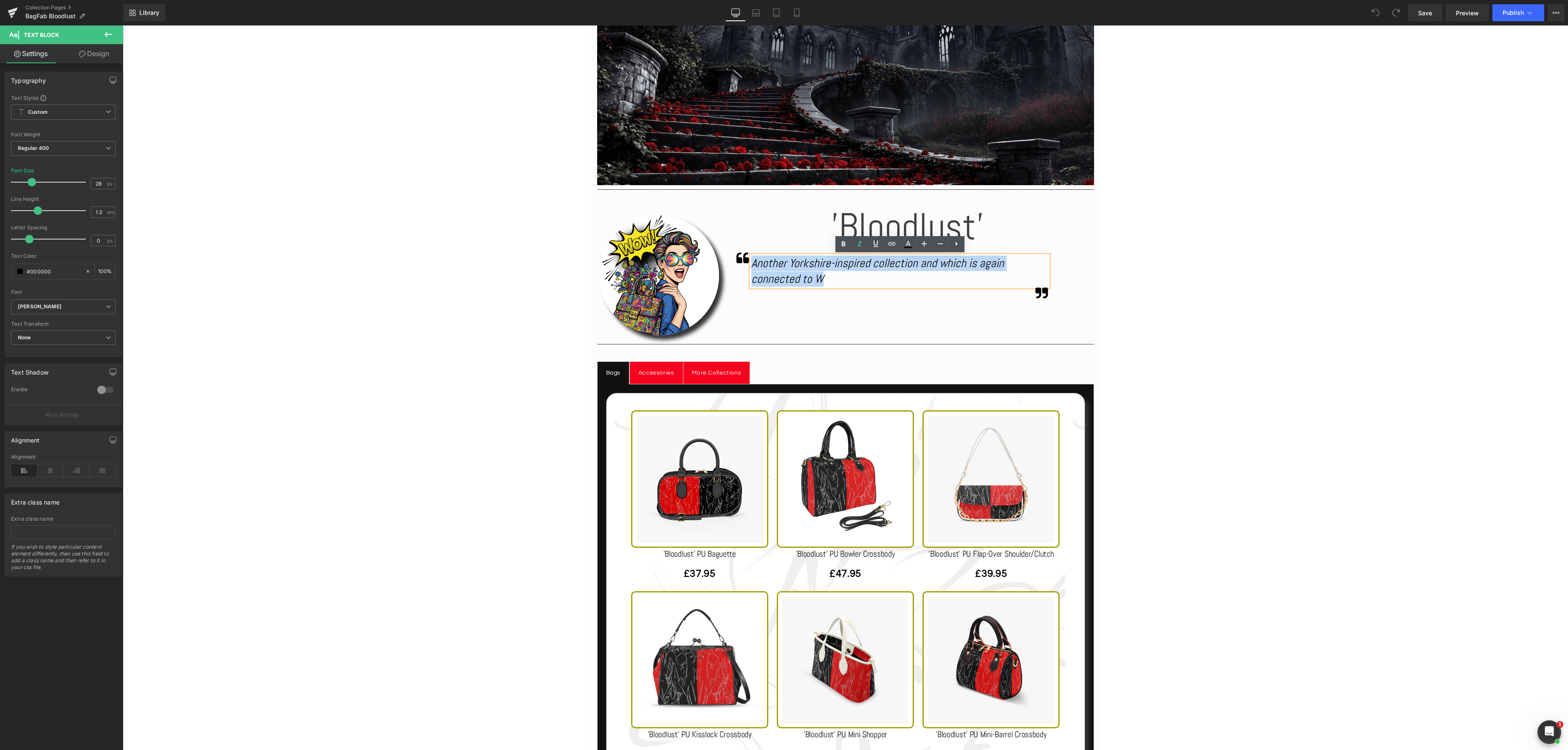
drag, startPoint x: 829, startPoint y: 278, endPoint x: 753, endPoint y: 260, distance: 78.1
click at [753, 260] on div "Another Yorkshire-inspired collection and which is again connected to W" at bounding box center [900, 271] width 297 height 31
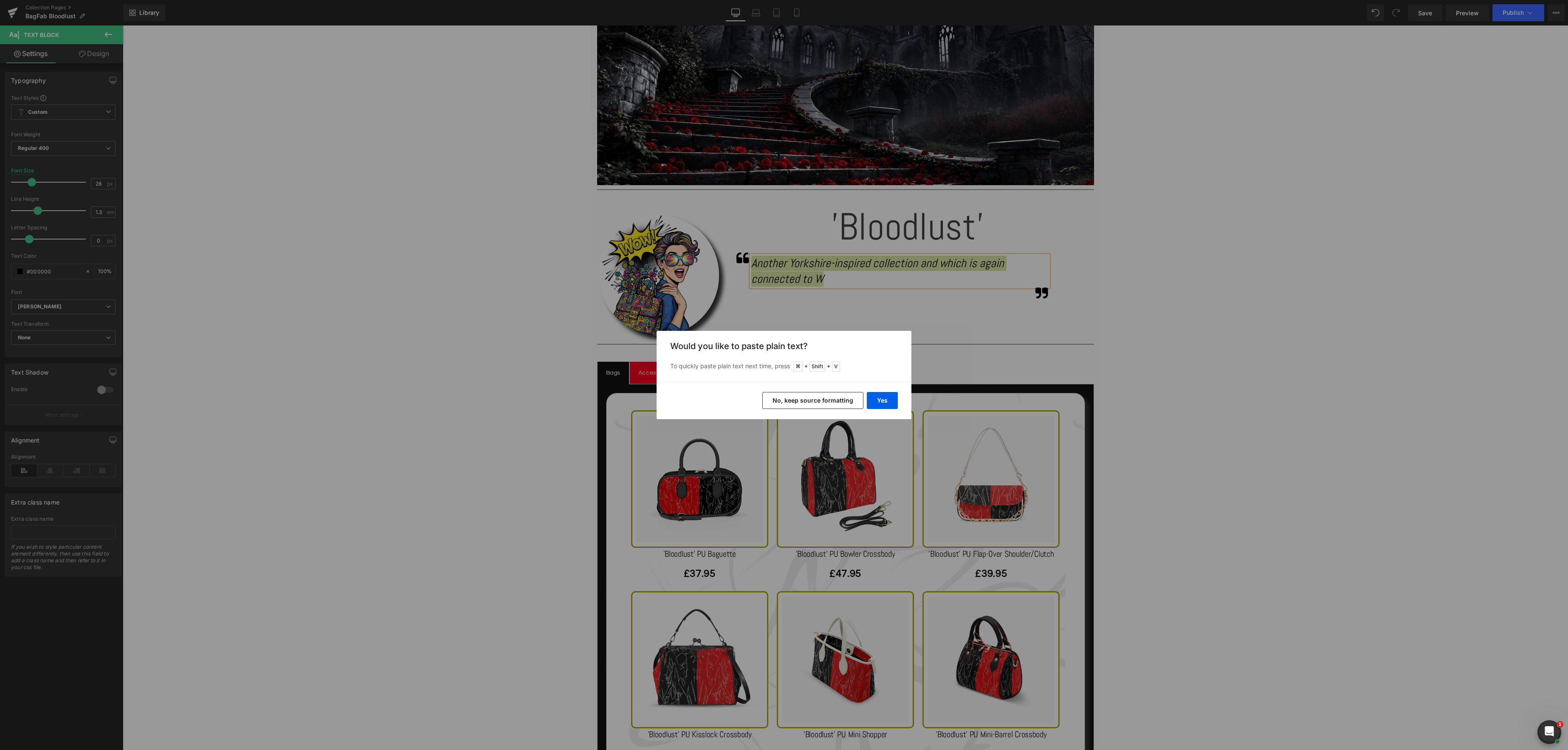
click at [827, 399] on button "No, keep source formatting" at bounding box center [813, 401] width 101 height 17
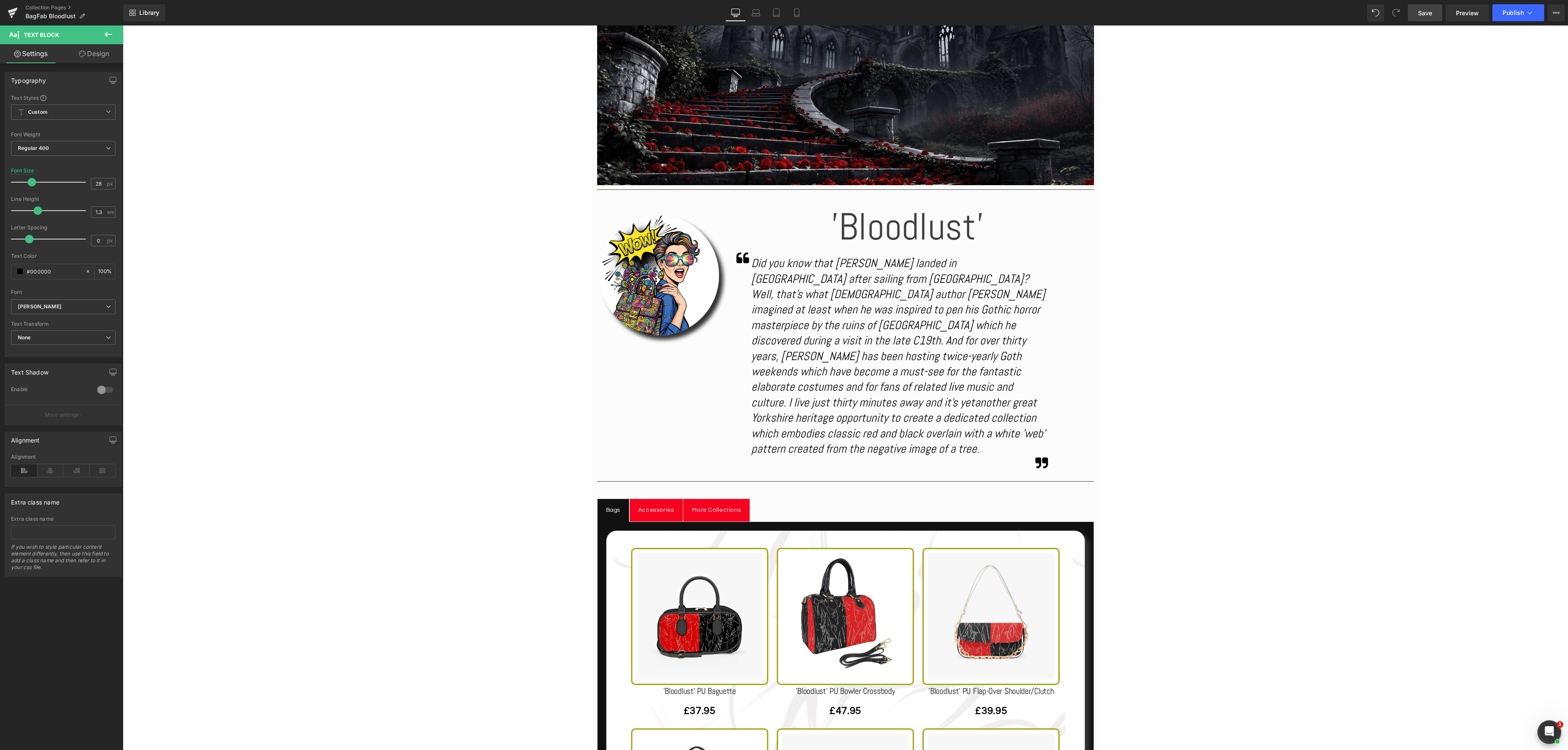
click at [1427, 14] on span "Save" at bounding box center [1425, 13] width 14 height 9
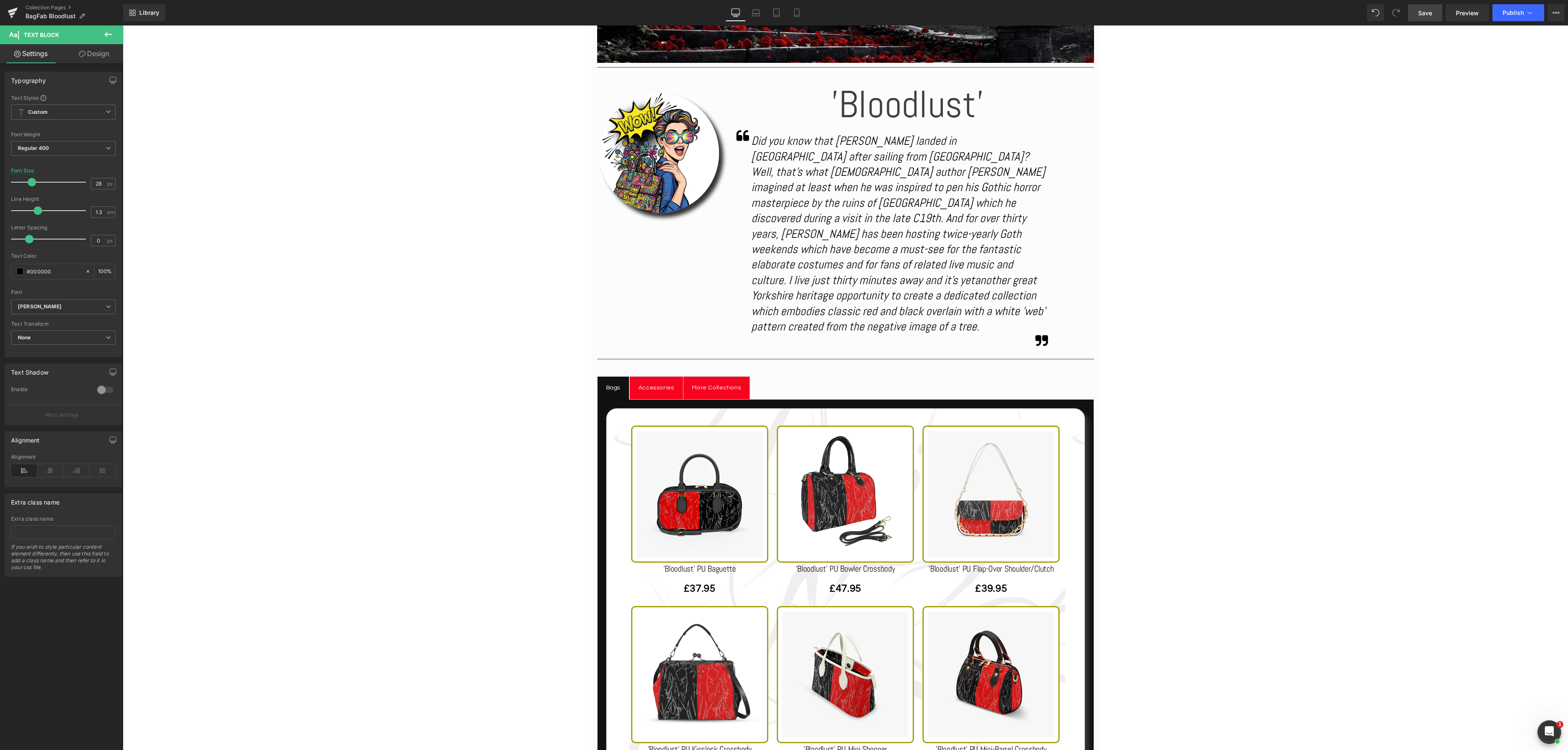
scroll to position [481, 0]
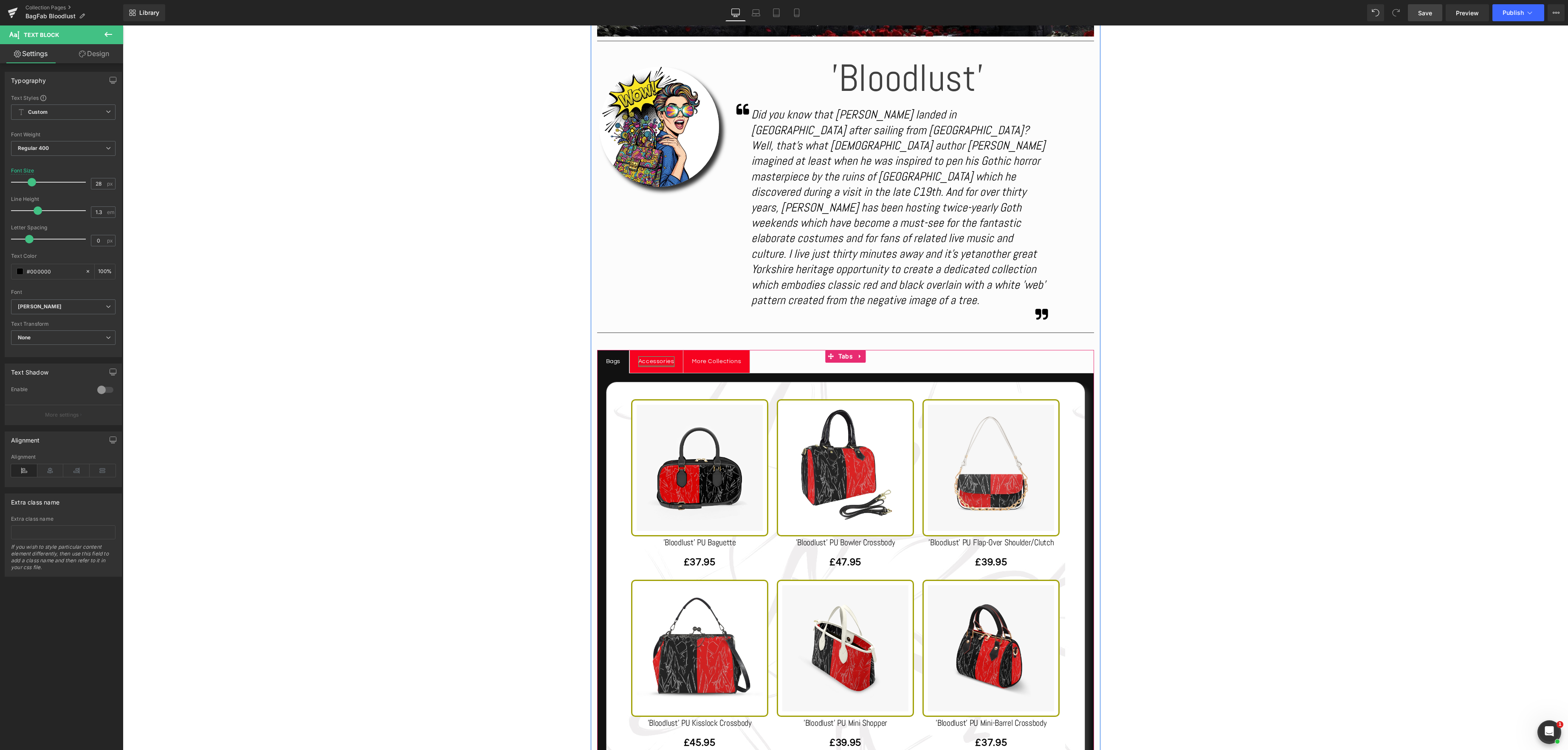
click at [651, 364] on div at bounding box center [657, 365] width 36 height 2
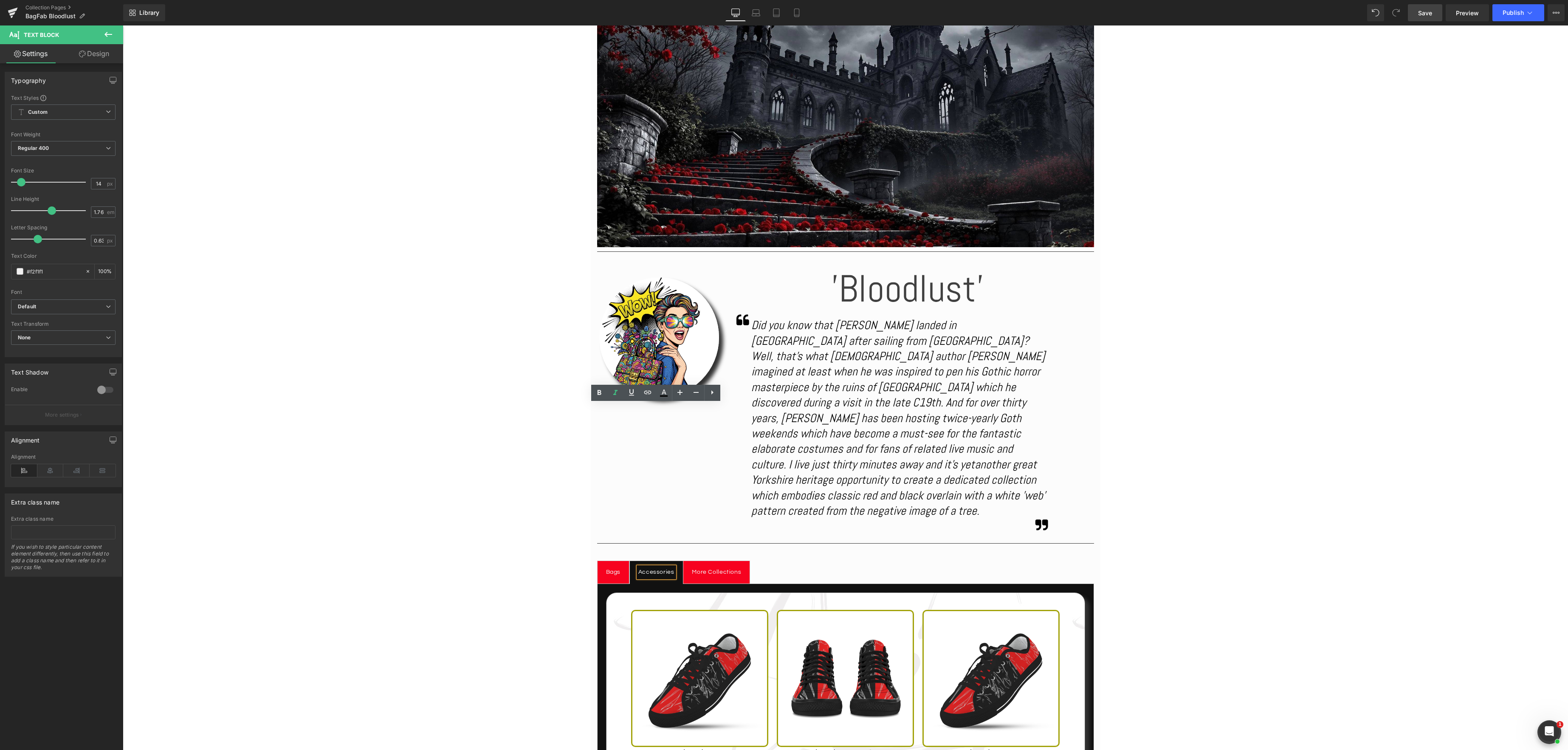
scroll to position [204, 0]
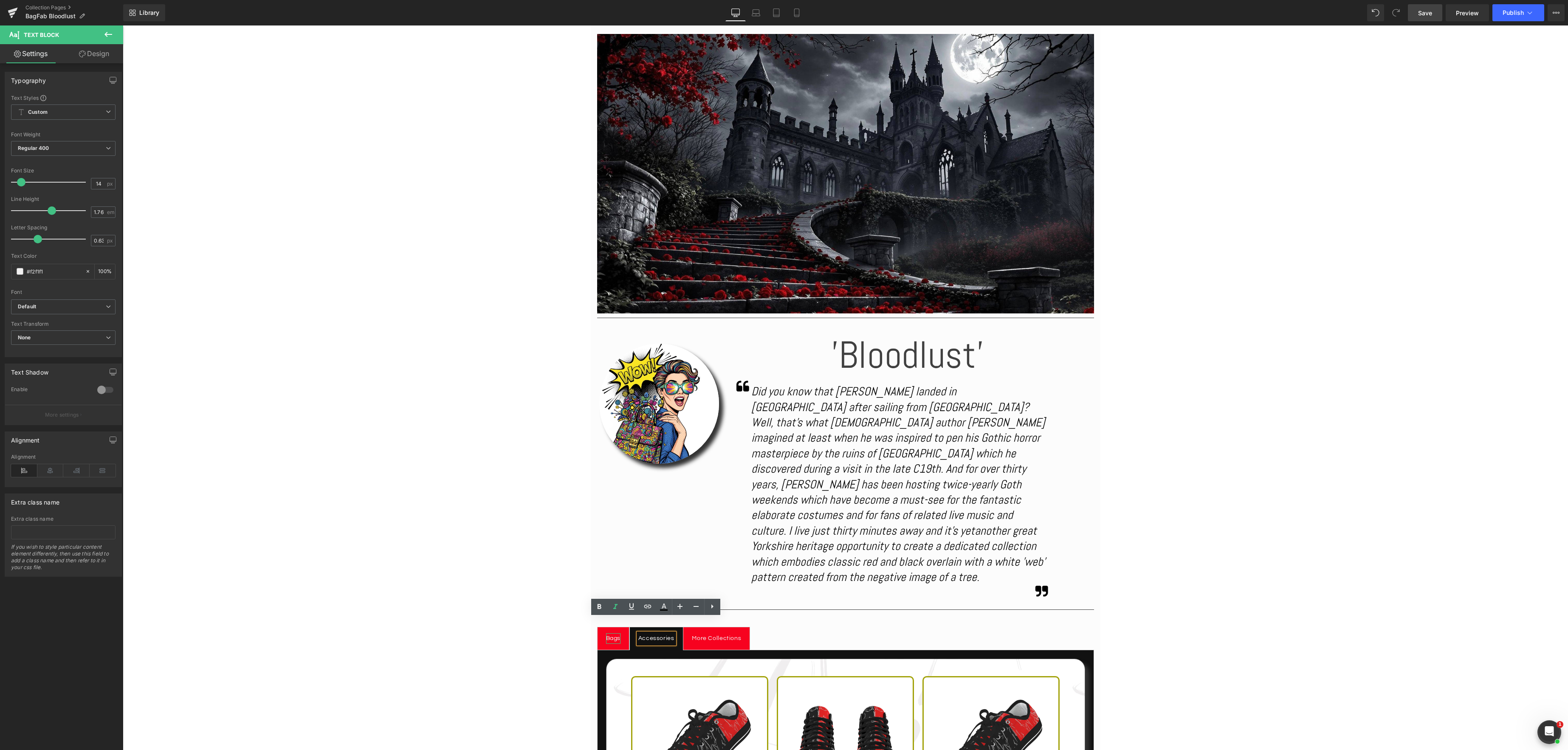
click at [614, 633] on div "Bags" at bounding box center [614, 638] width 15 height 11
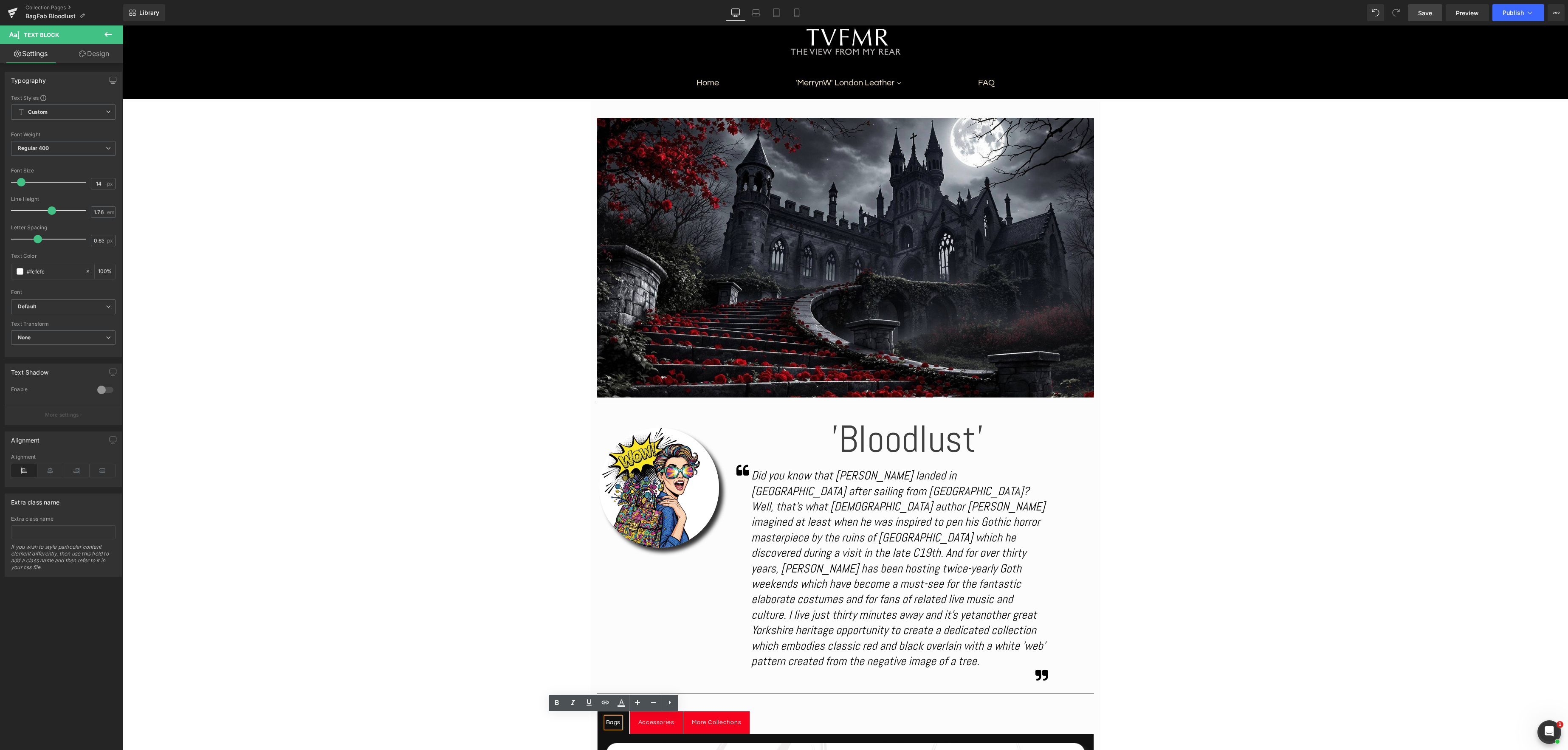
scroll to position [103, 0]
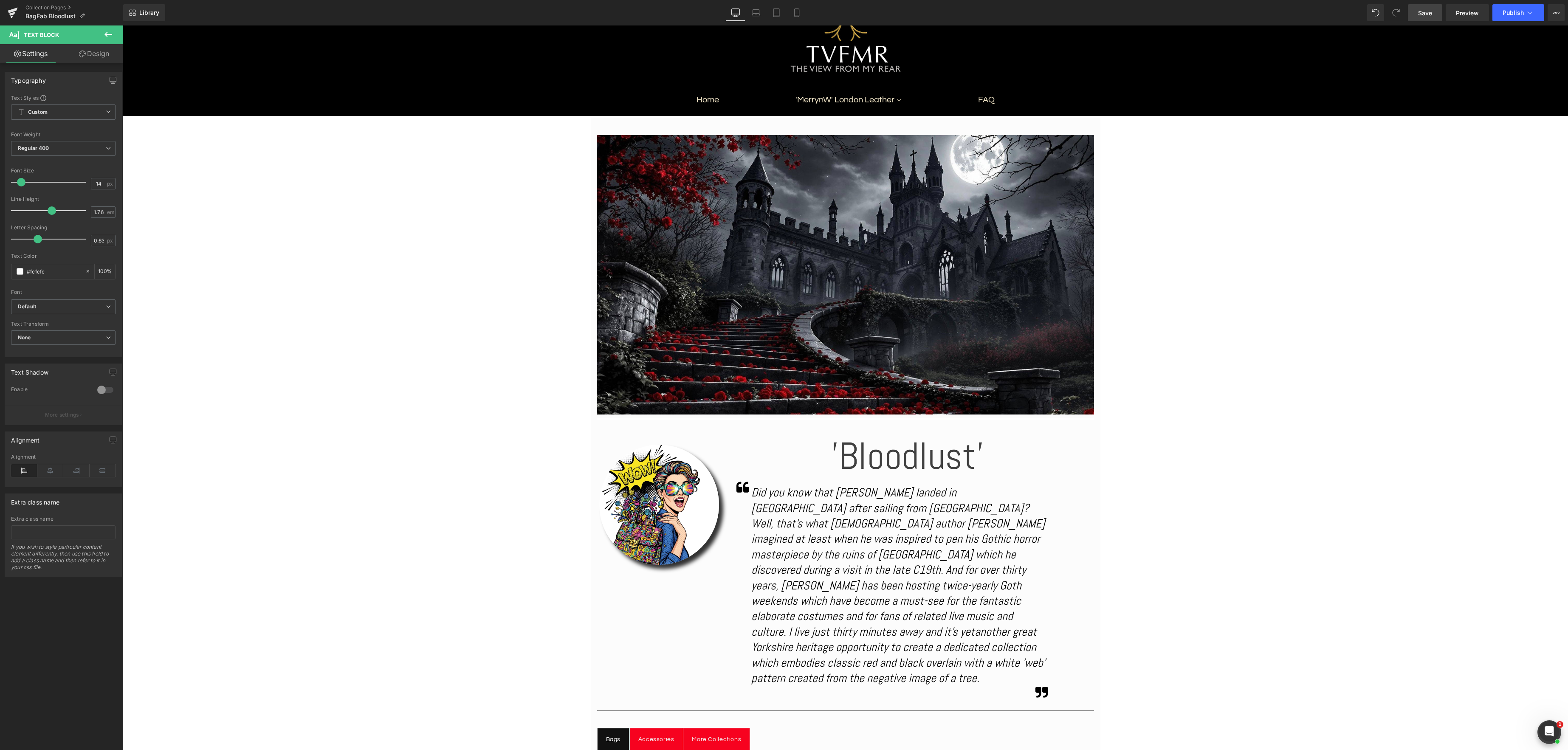
click at [1427, 14] on span "Save" at bounding box center [1425, 13] width 14 height 9
click at [1532, 13] on icon at bounding box center [1530, 13] width 9 height 9
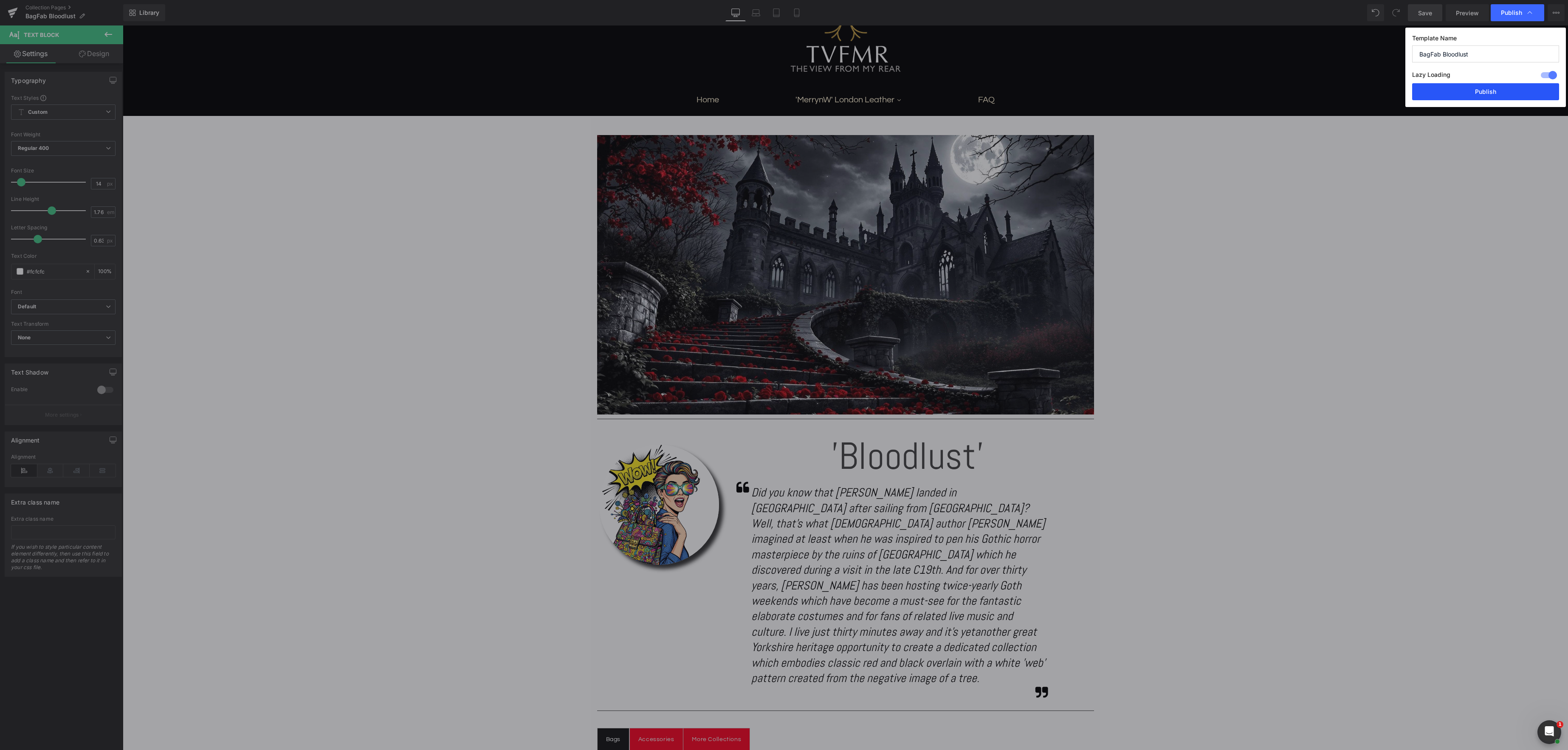
drag, startPoint x: 1490, startPoint y: 92, endPoint x: 1323, endPoint y: 233, distance: 218.6
click at [1490, 92] on button "Publish" at bounding box center [1486, 92] width 147 height 17
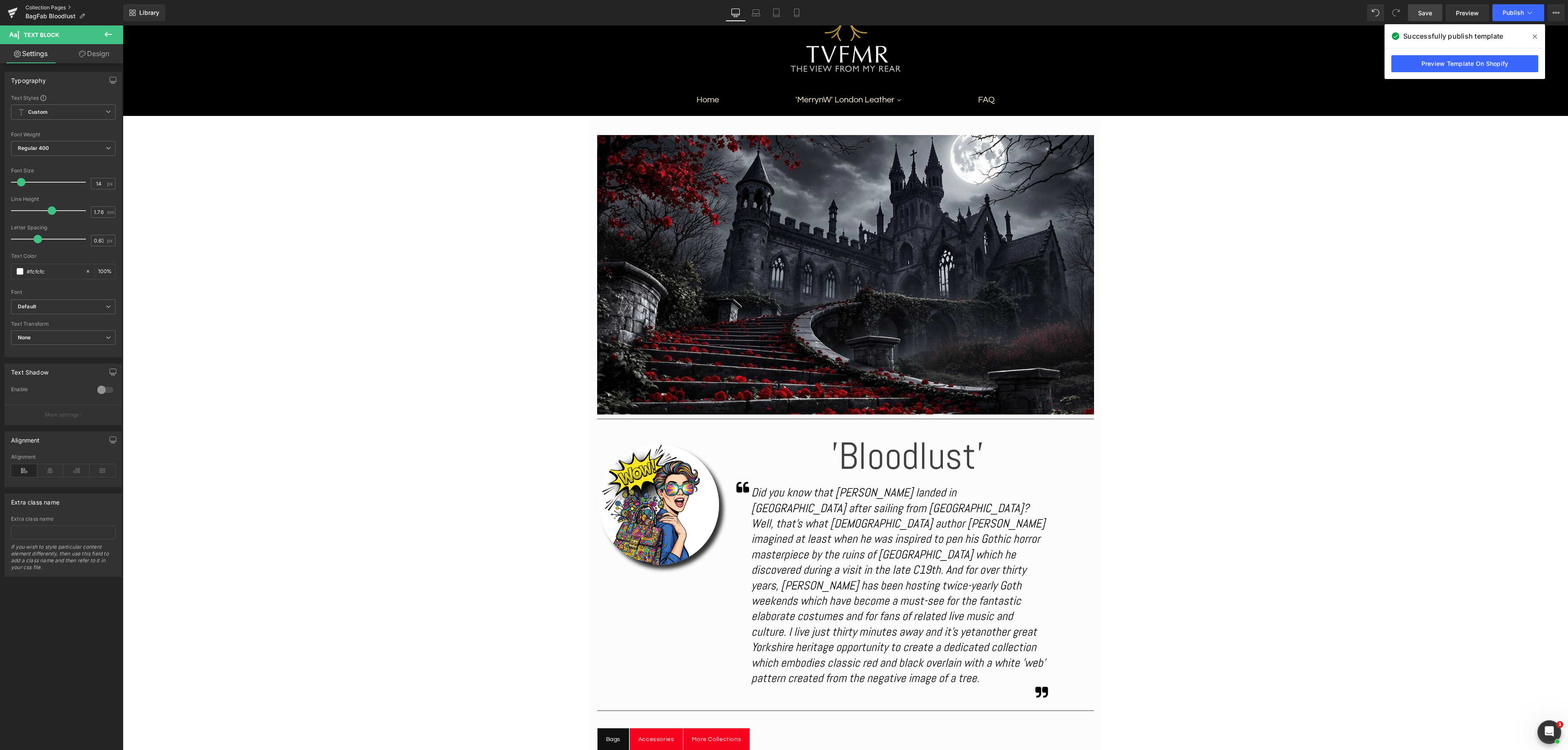
click at [53, 6] on link "Collection Pages" at bounding box center [74, 7] width 97 height 7
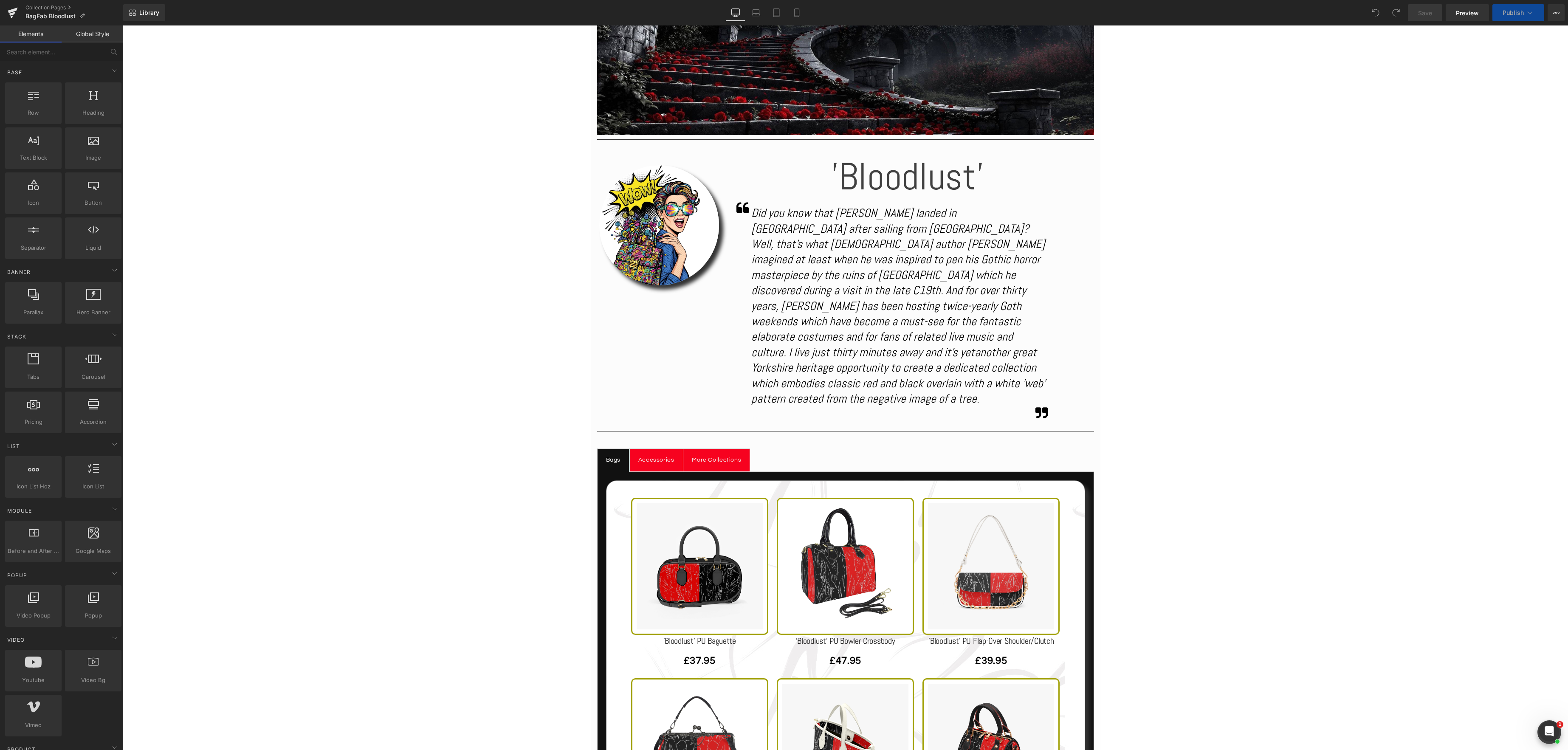
scroll to position [335, 0]
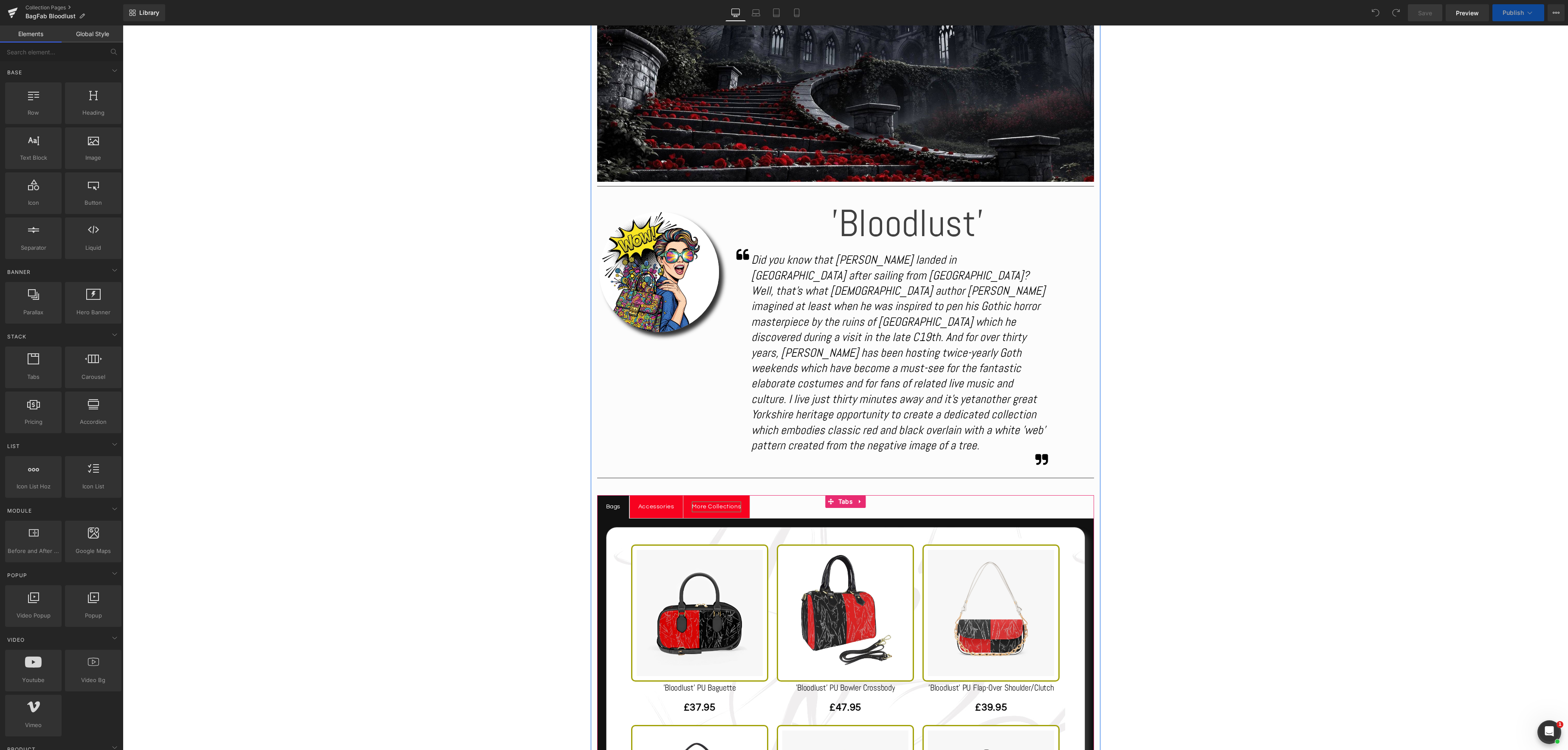
click at [713, 502] on div "More Collections" at bounding box center [716, 507] width 49 height 11
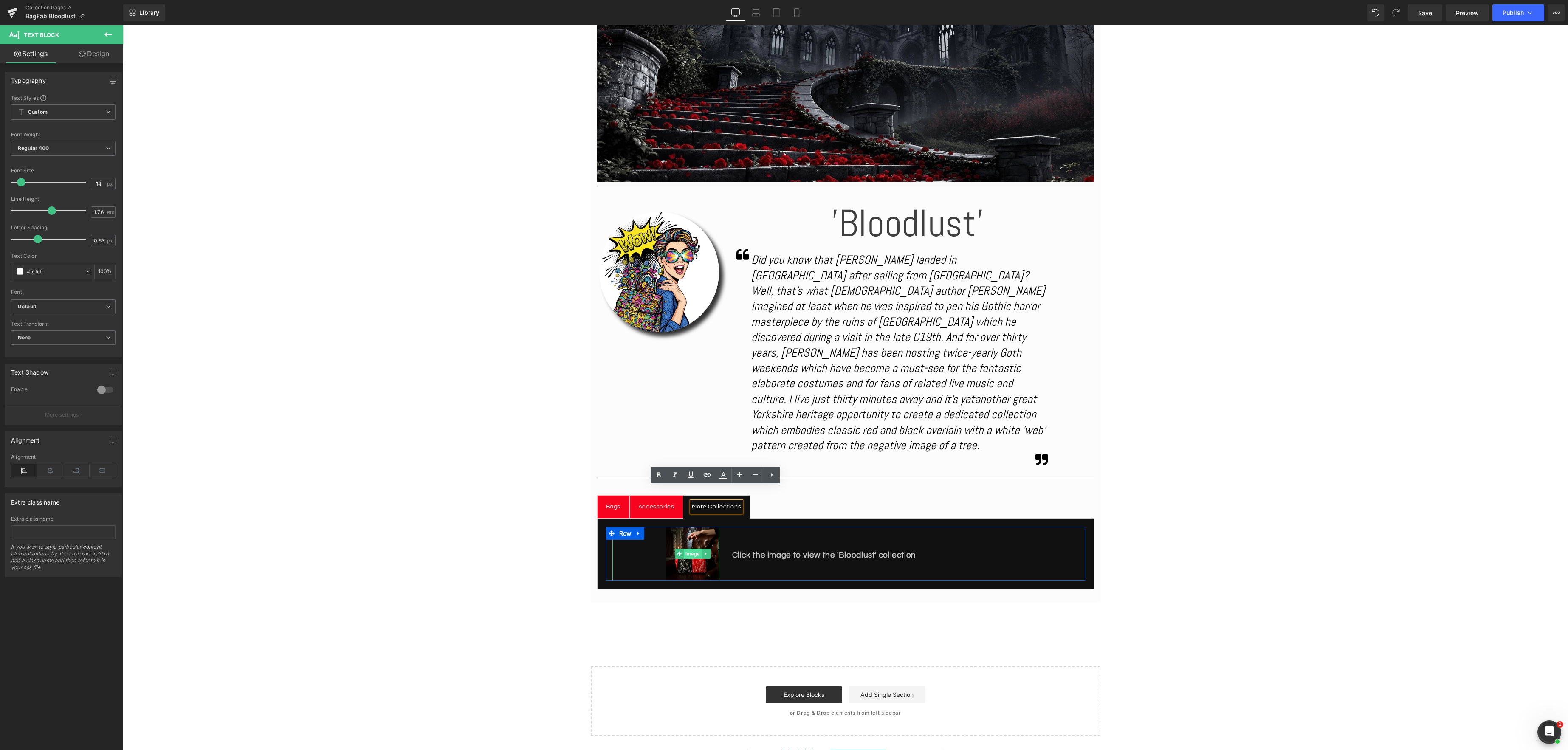
click at [691, 549] on span "Image" at bounding box center [693, 554] width 18 height 10
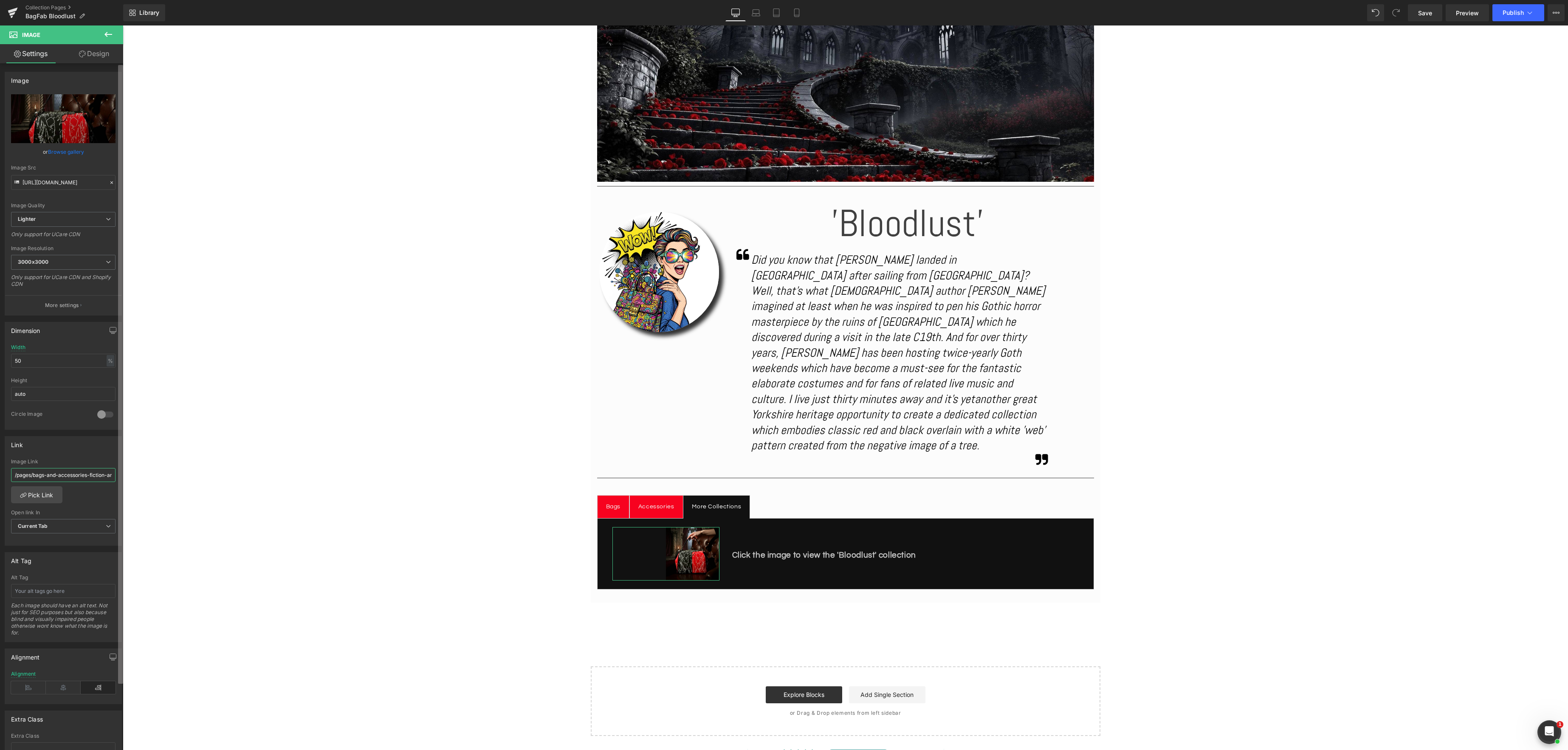
scroll to position [0, 63]
drag, startPoint x: 182, startPoint y: 499, endPoint x: 125, endPoint y: 473, distance: 62.6
click at [42, 498] on link "Pick Link" at bounding box center [36, 495] width 51 height 17
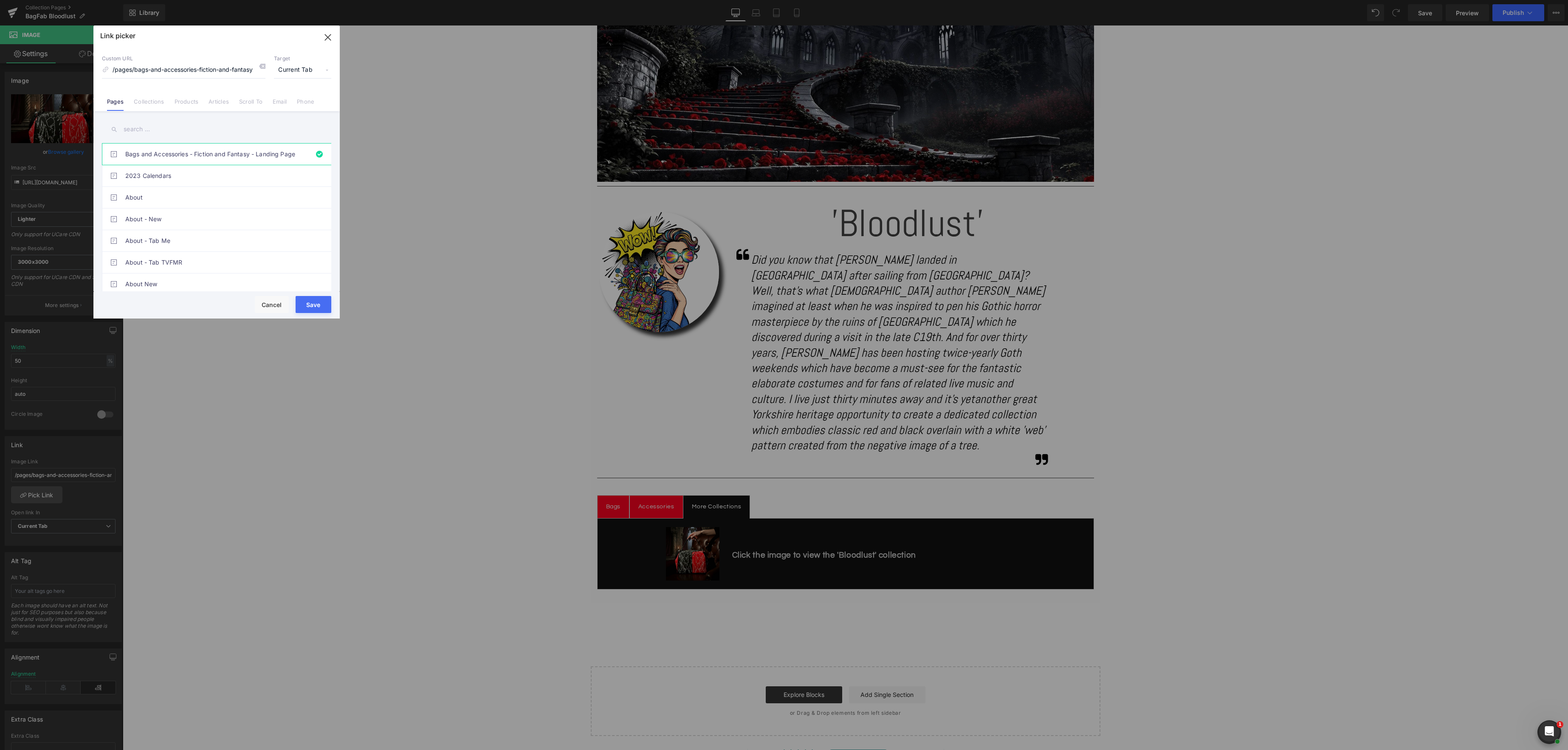
click at [150, 128] on input "text" at bounding box center [217, 129] width 229 height 19
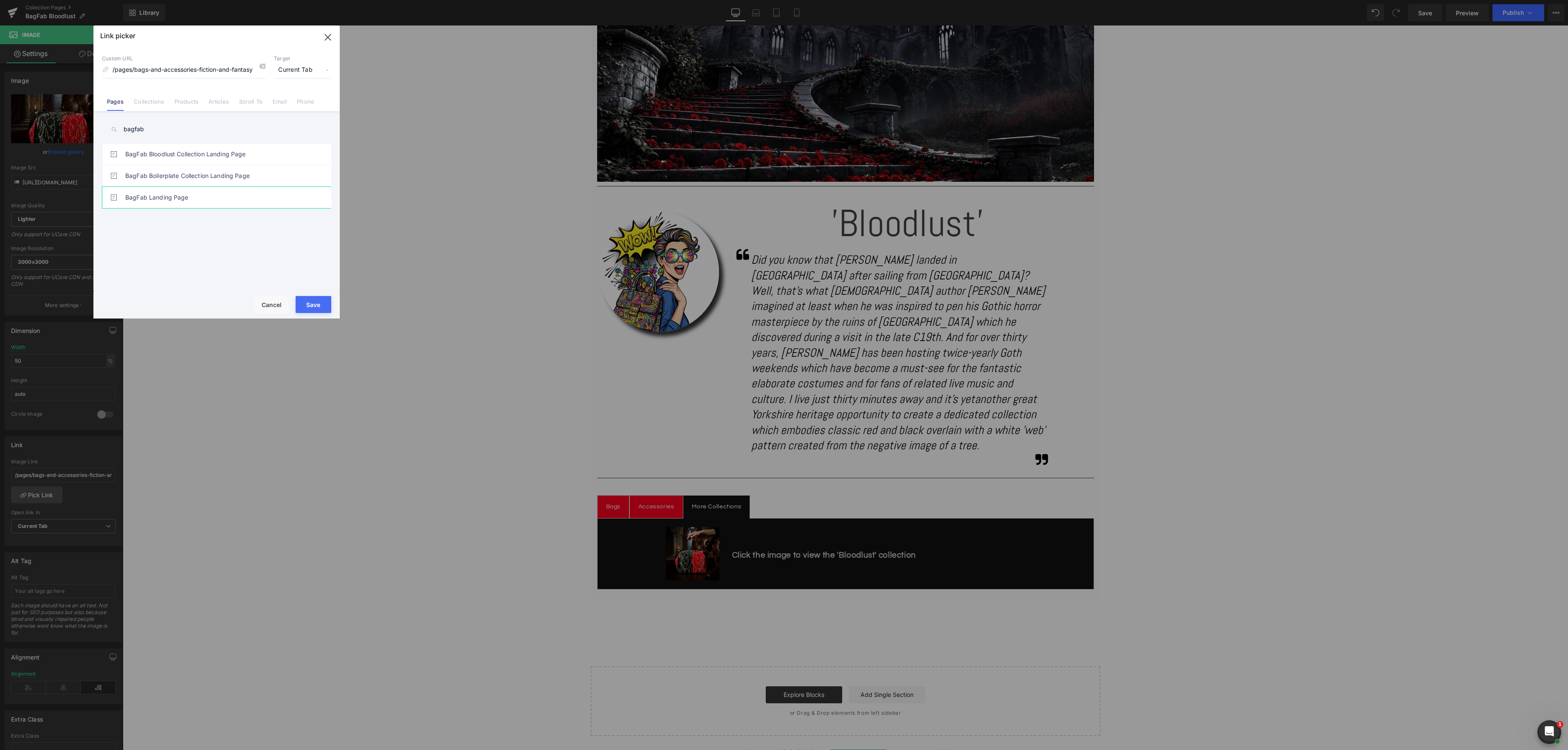
type input "bagfab"
click at [258, 194] on link "BagFab Landing Page" at bounding box center [219, 197] width 187 height 21
type input "/pages/bagfab-landing-page"
click at [322, 307] on button "Save" at bounding box center [313, 305] width 35 height 17
type input "/pages/bagfab-landing-page"
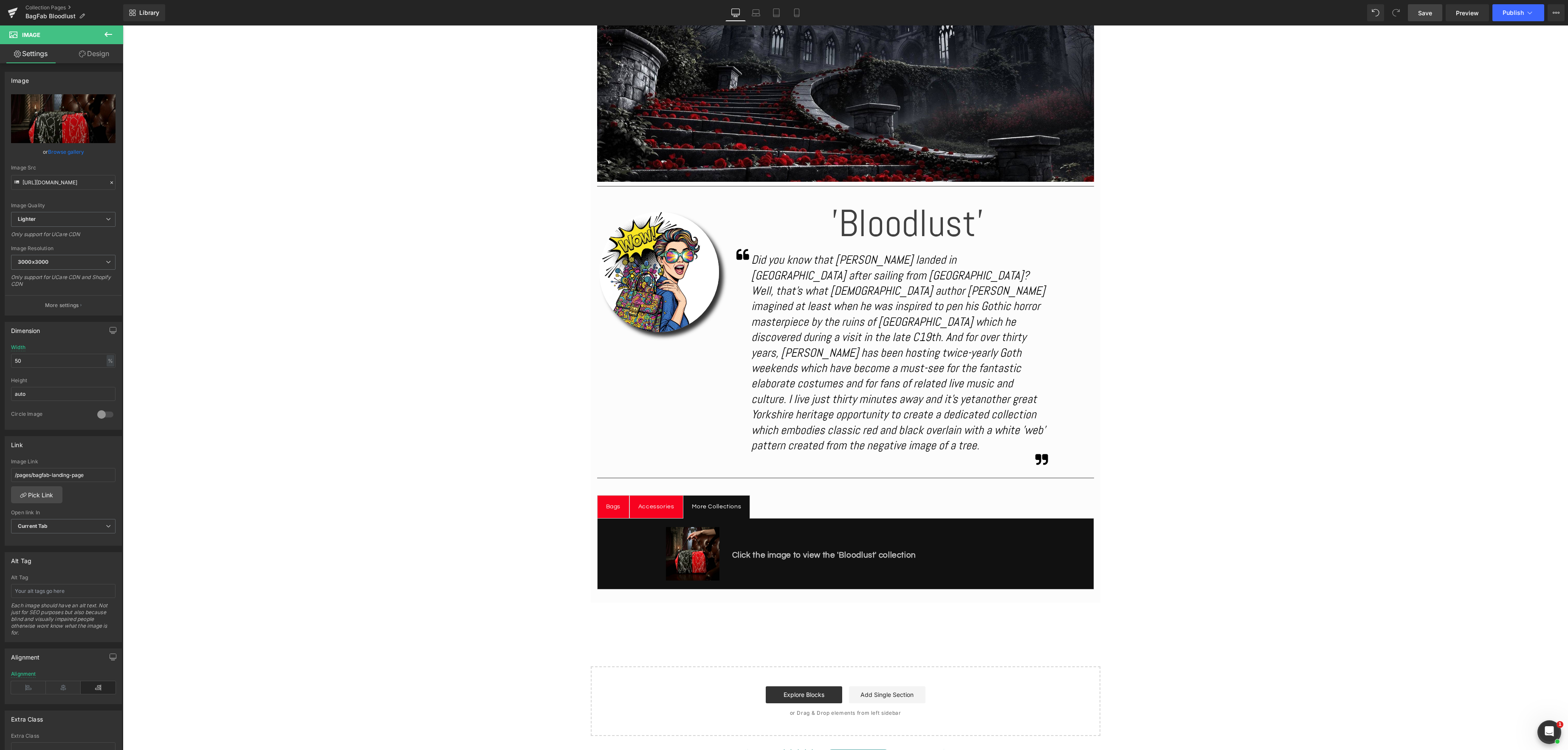
click at [1422, 14] on span "Save" at bounding box center [1425, 13] width 14 height 9
click at [1535, 13] on button "Publish" at bounding box center [1519, 13] width 52 height 17
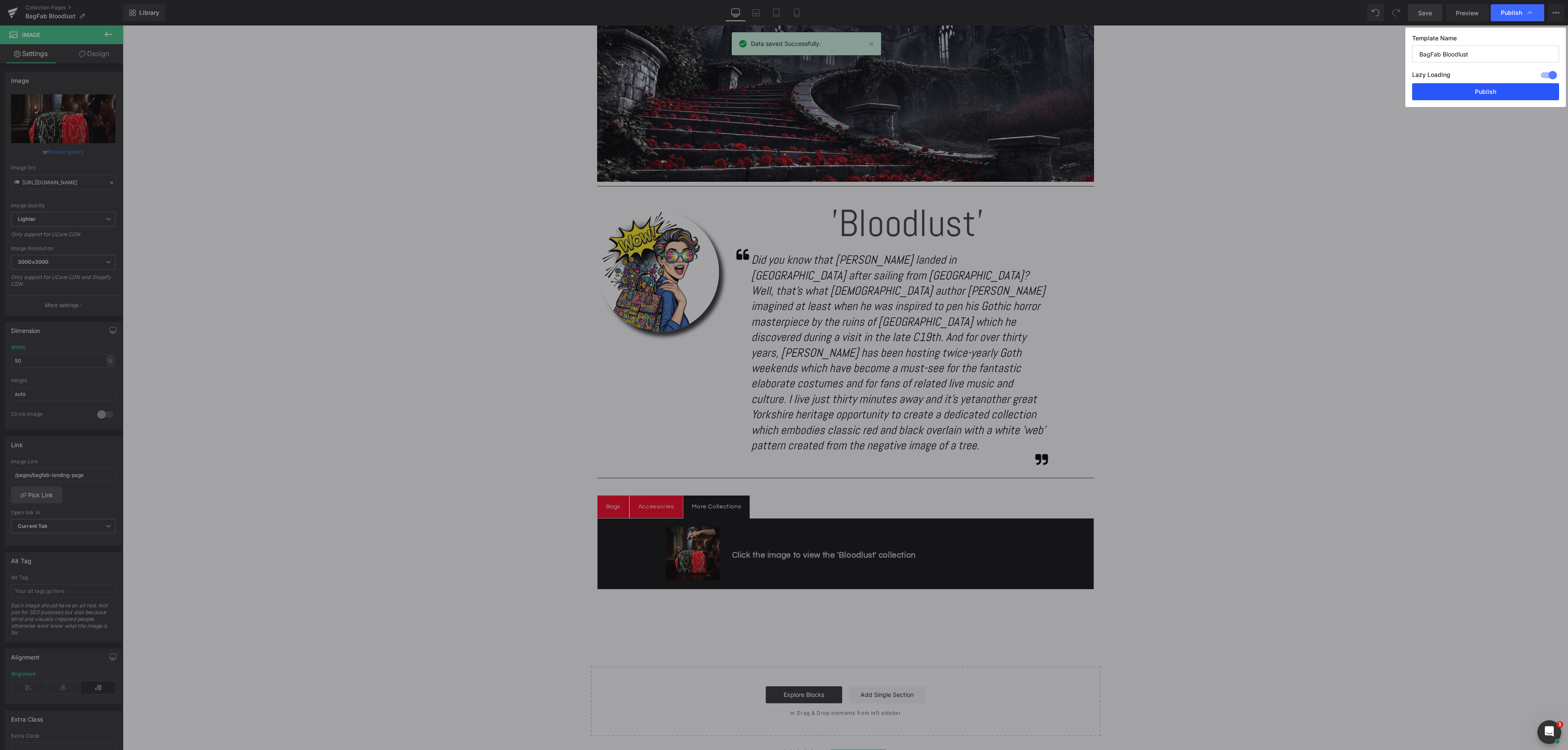
click at [1500, 93] on button "Publish" at bounding box center [1486, 92] width 147 height 17
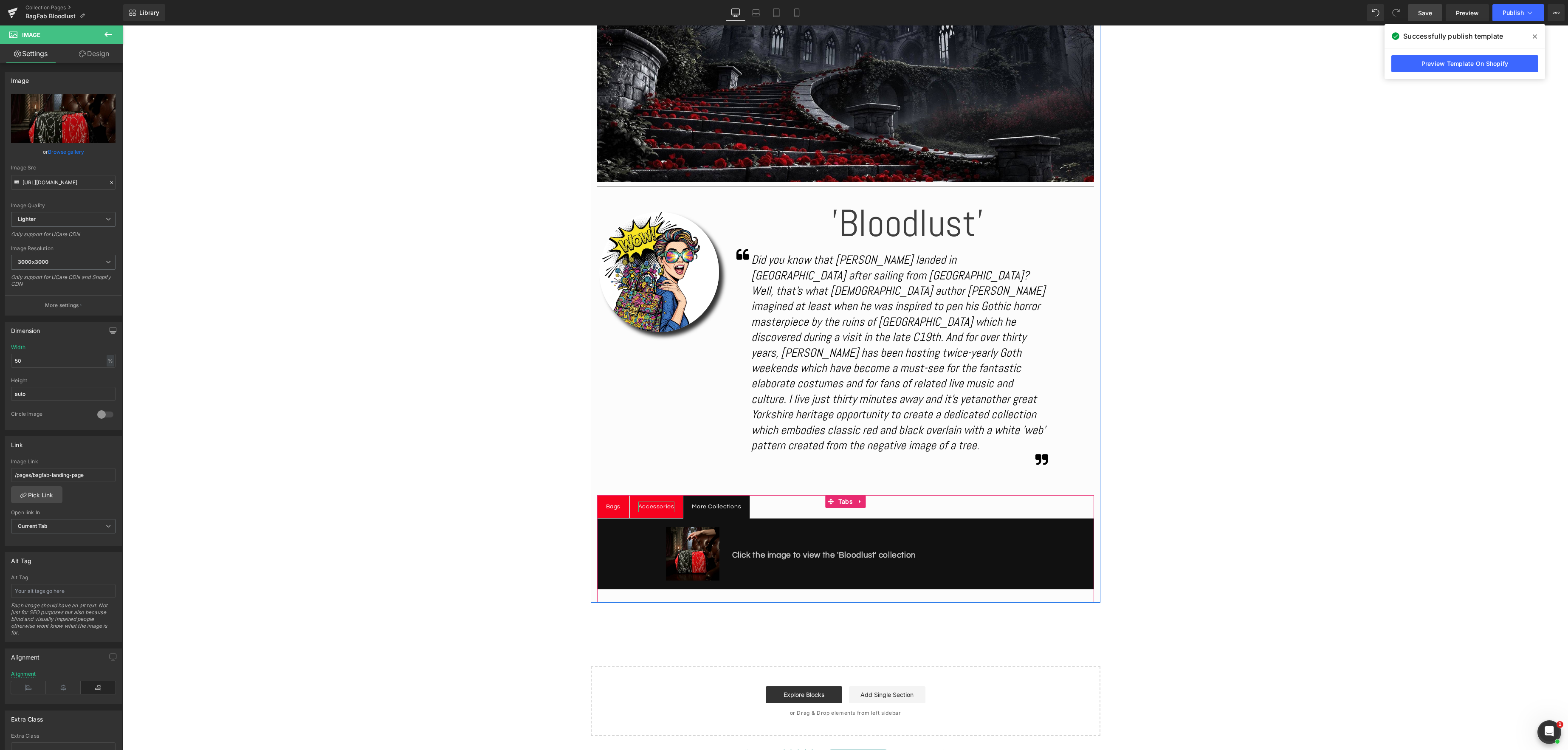
click at [653, 502] on div "Accessories" at bounding box center [657, 507] width 36 height 11
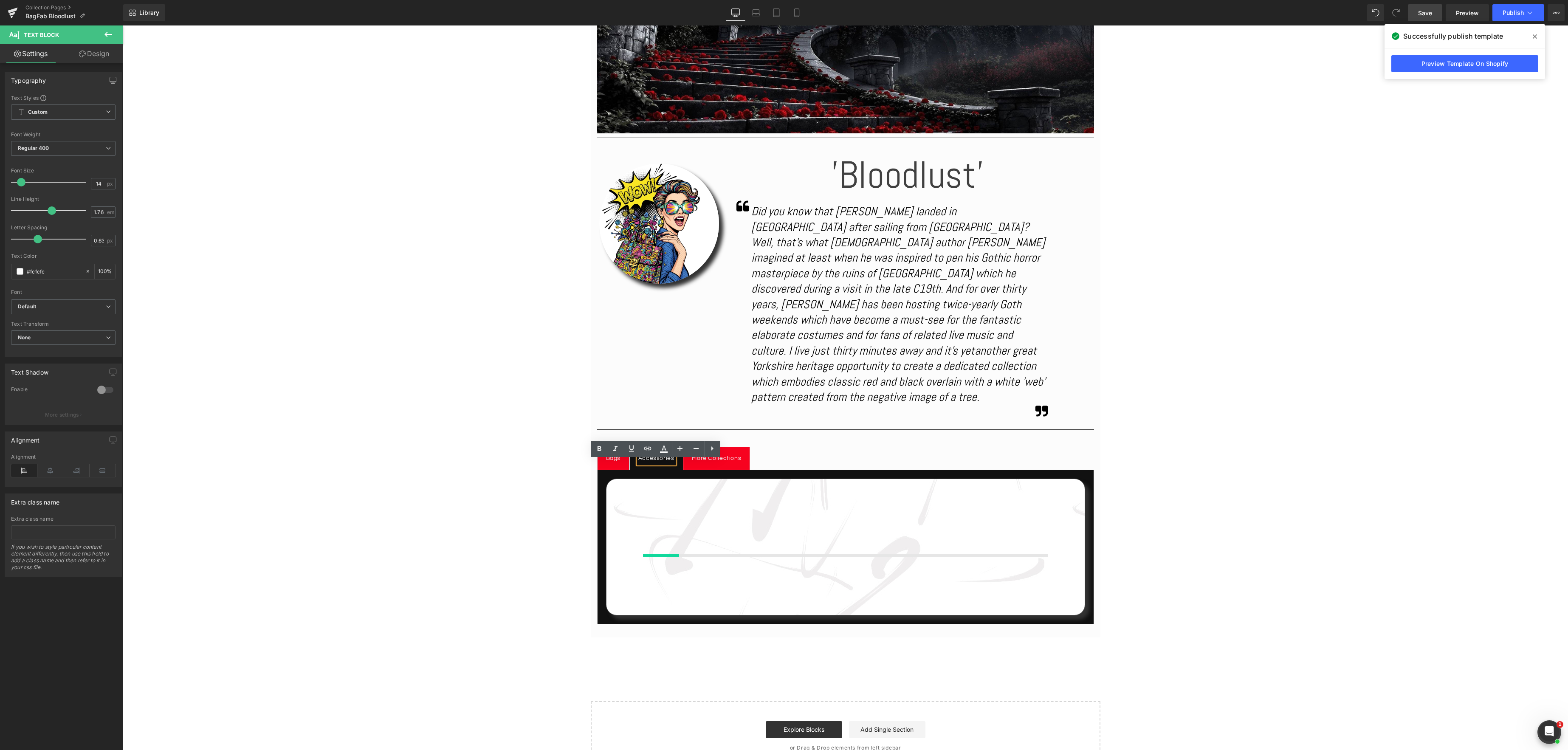
scroll to position [385, 0]
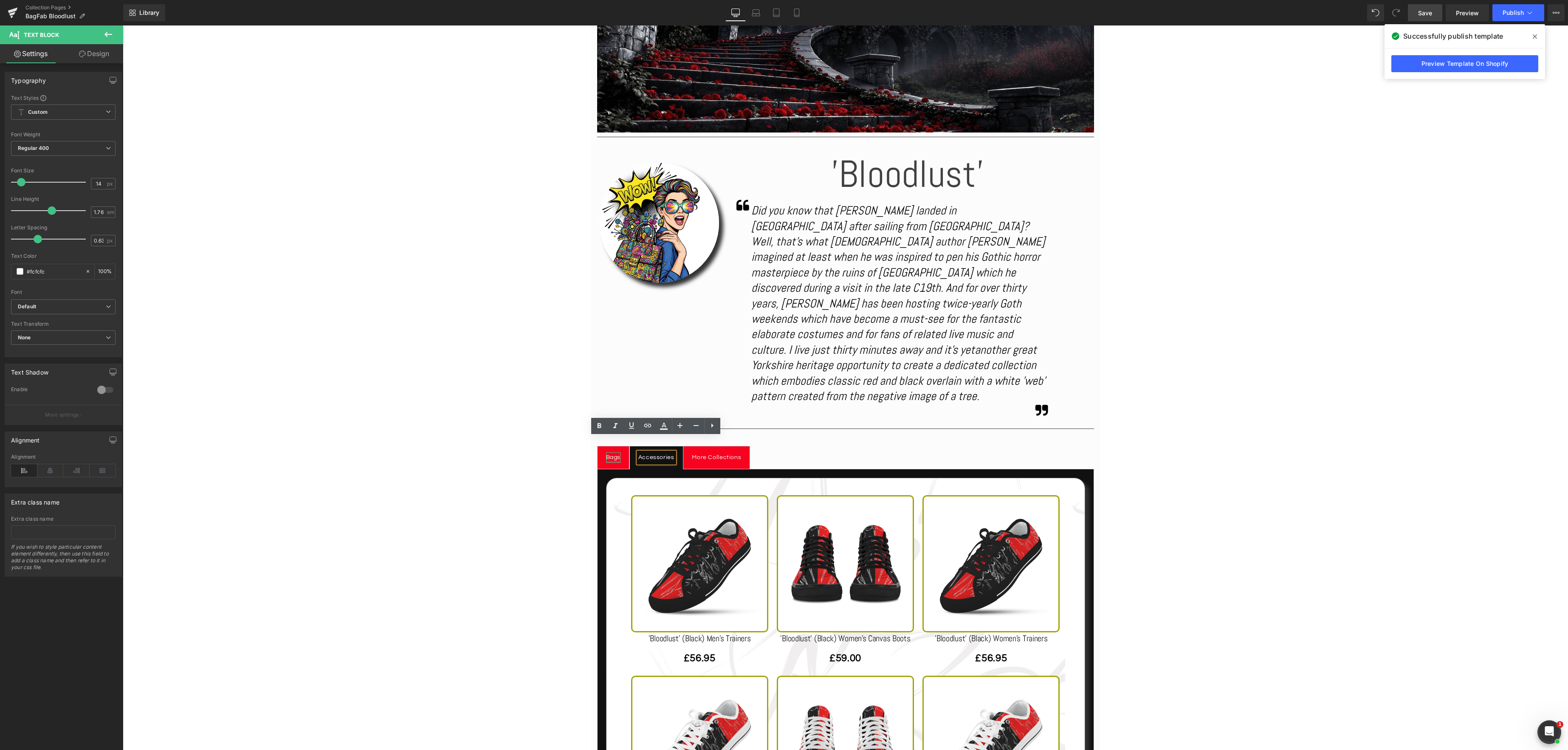
click at [614, 461] on div at bounding box center [614, 462] width 15 height 2
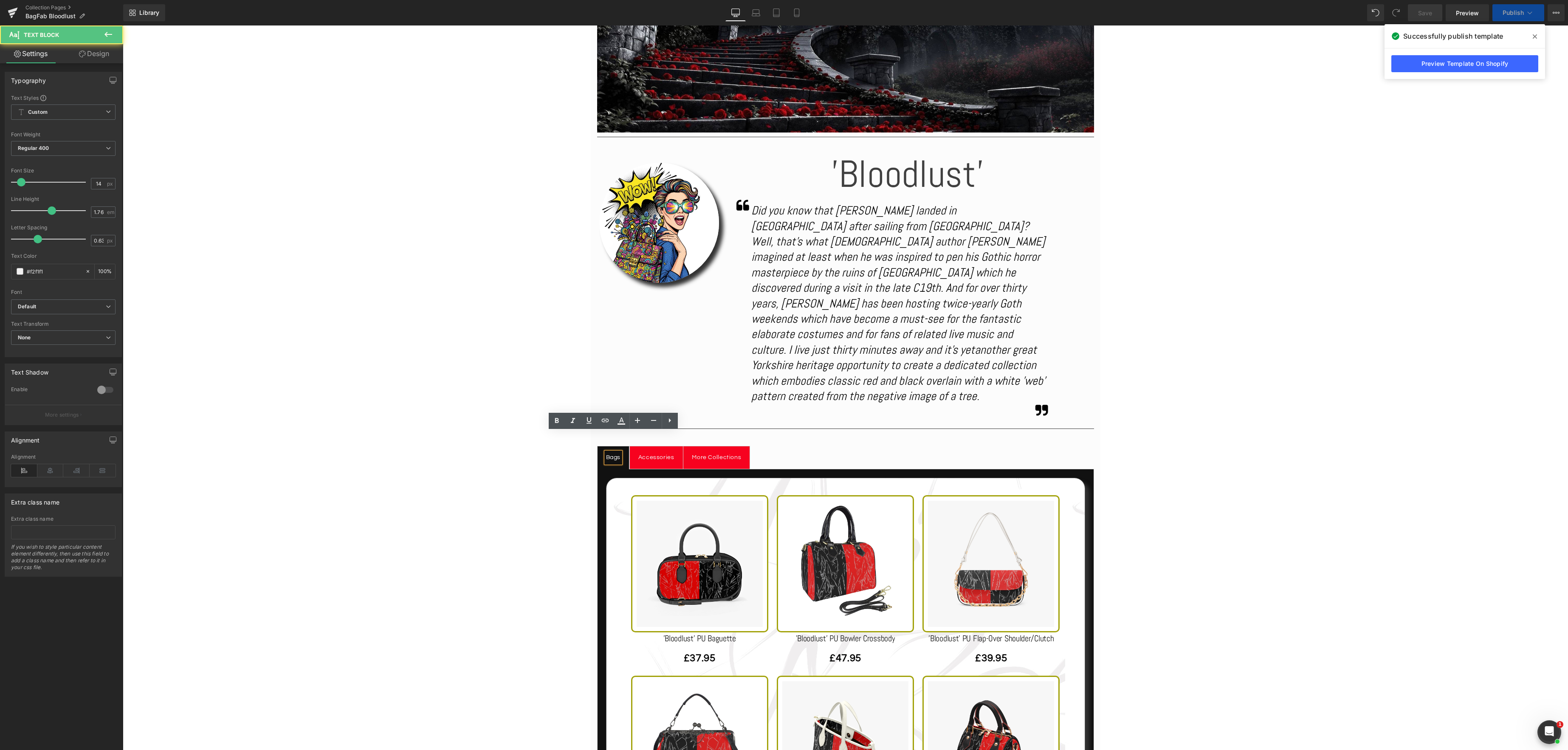
scroll to position [390, 0]
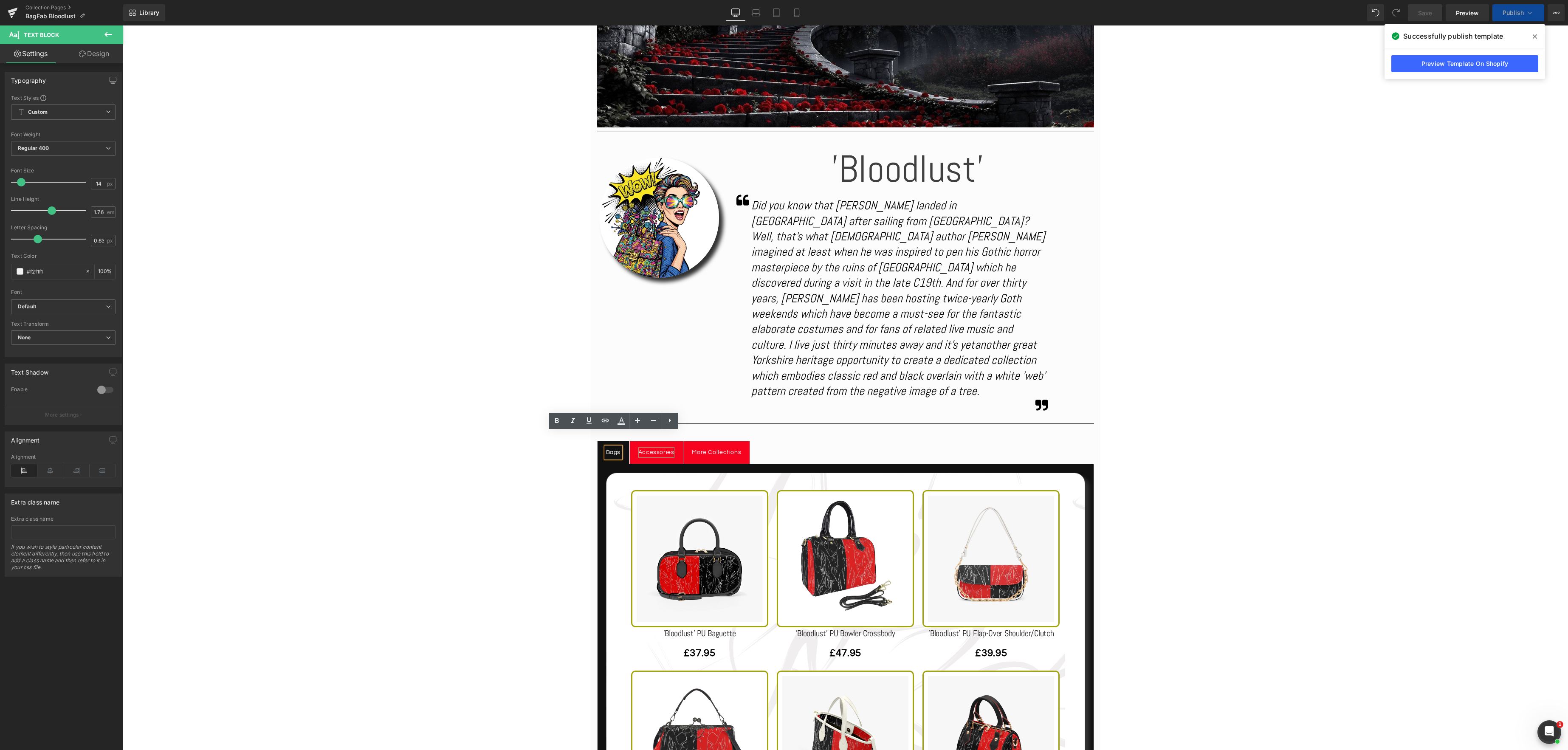
click at [654, 447] on div "Accessories" at bounding box center [657, 452] width 36 height 11
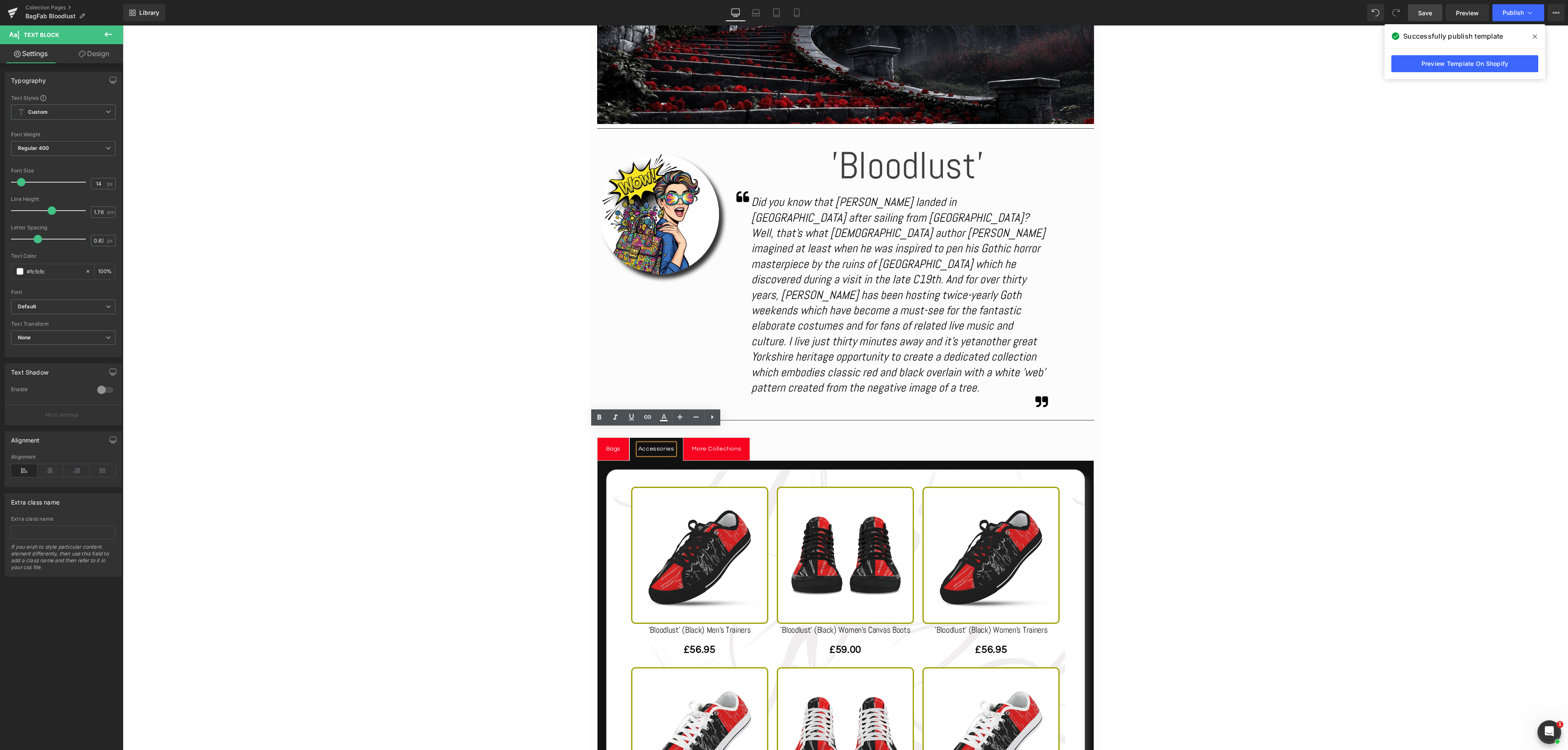
scroll to position [390, 0]
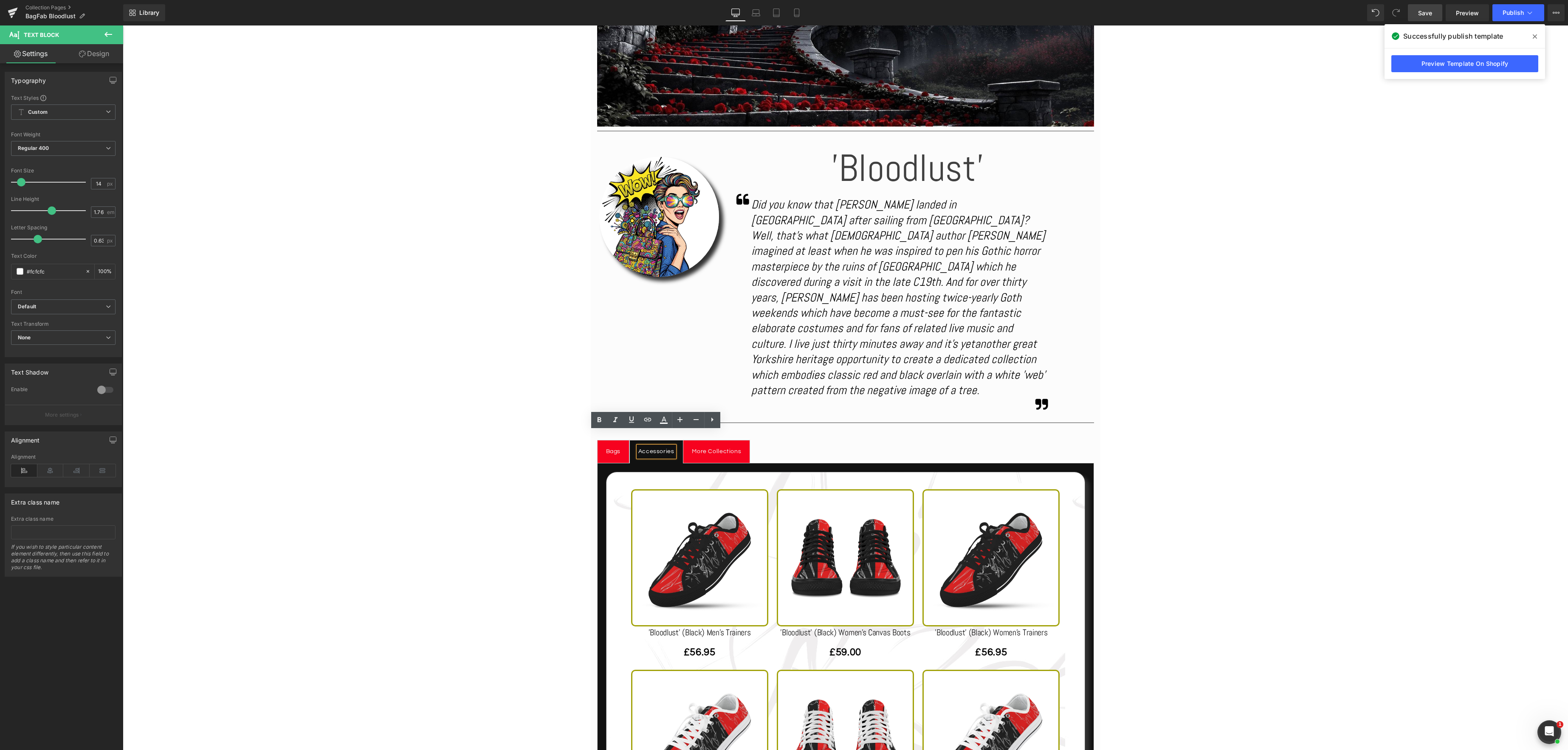
click at [1424, 15] on span "Save" at bounding box center [1425, 13] width 14 height 9
click at [1534, 13] on button "Publish" at bounding box center [1519, 13] width 52 height 17
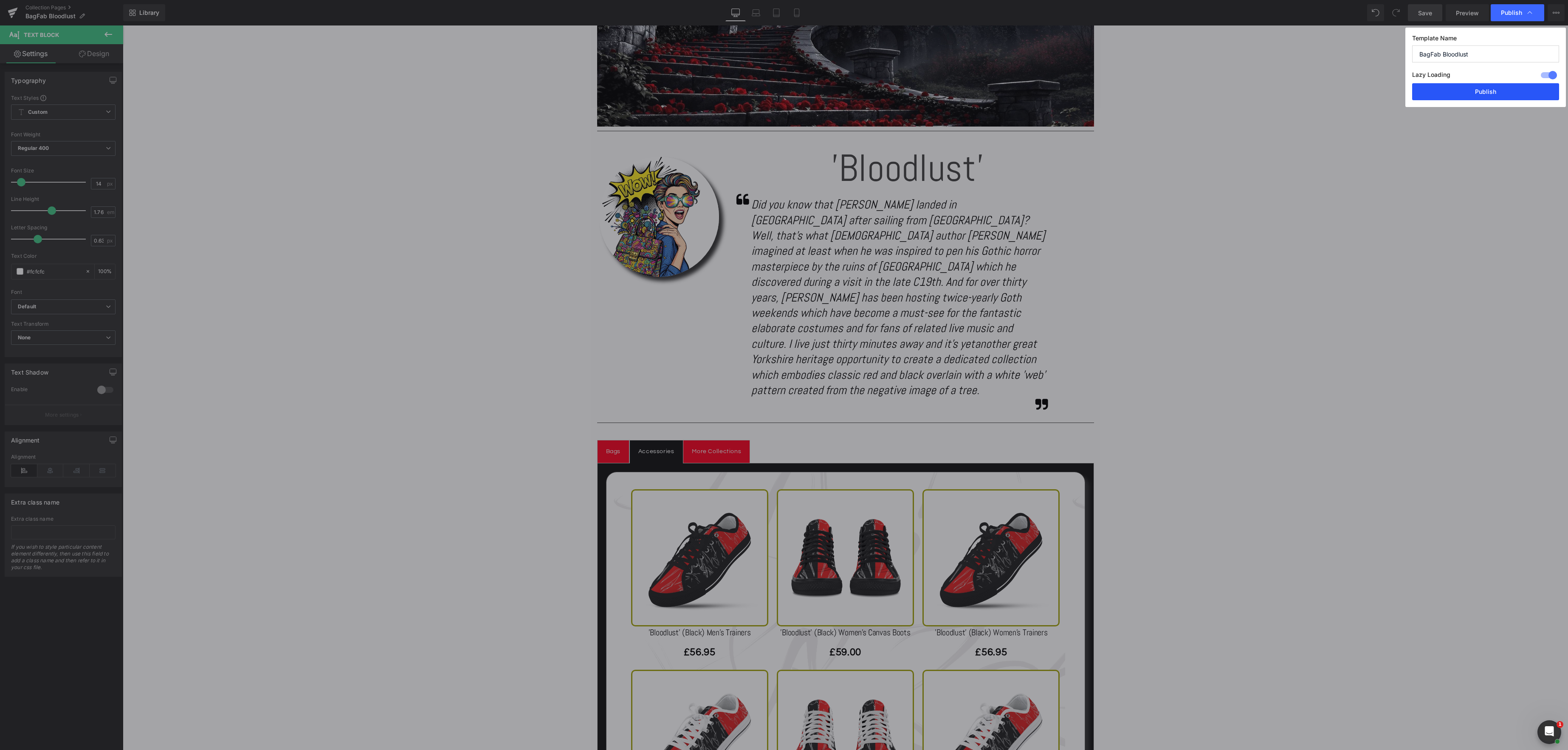
click at [1489, 92] on button "Publish" at bounding box center [1486, 92] width 147 height 17
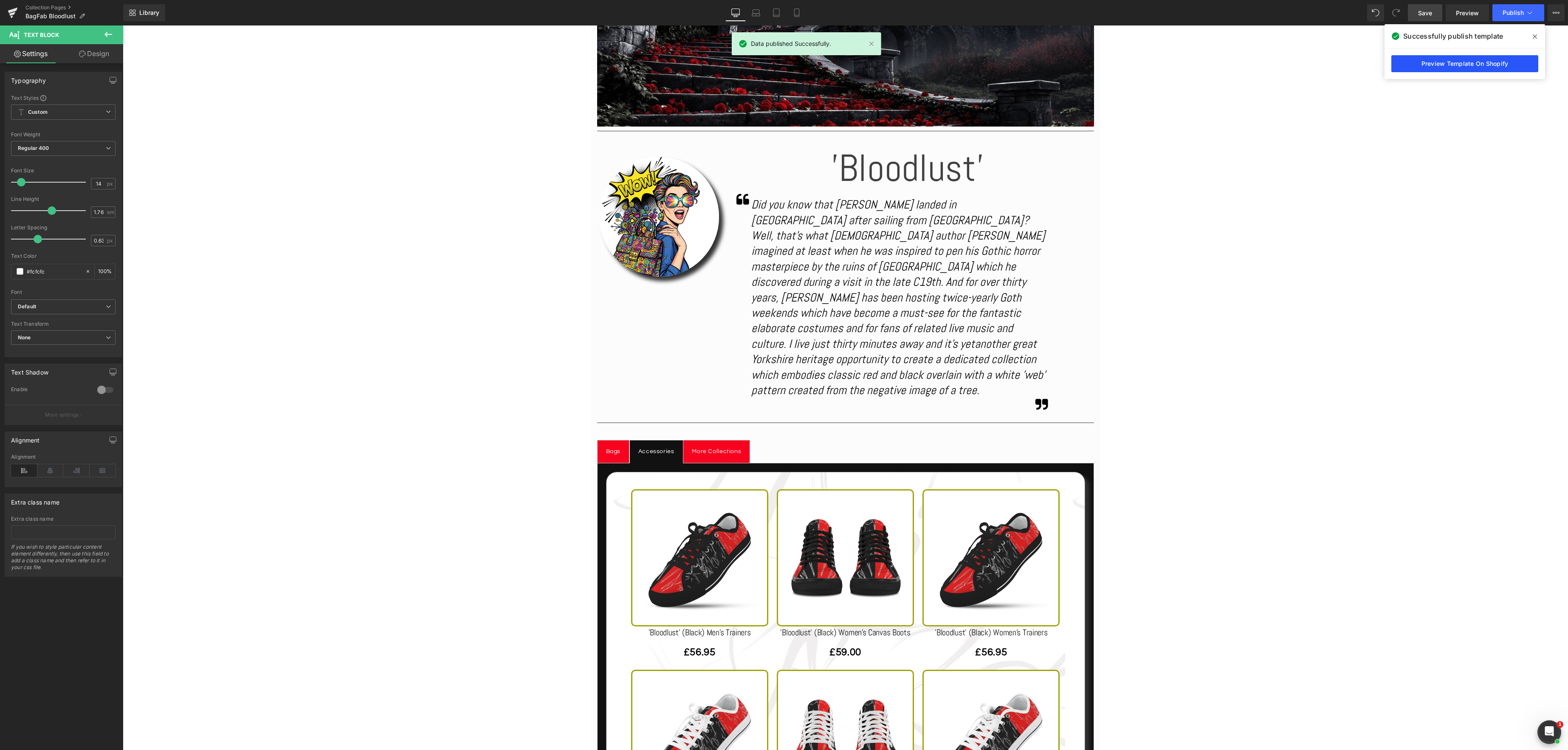
click at [1485, 65] on link "Preview Template On Shopify" at bounding box center [1464, 64] width 147 height 17
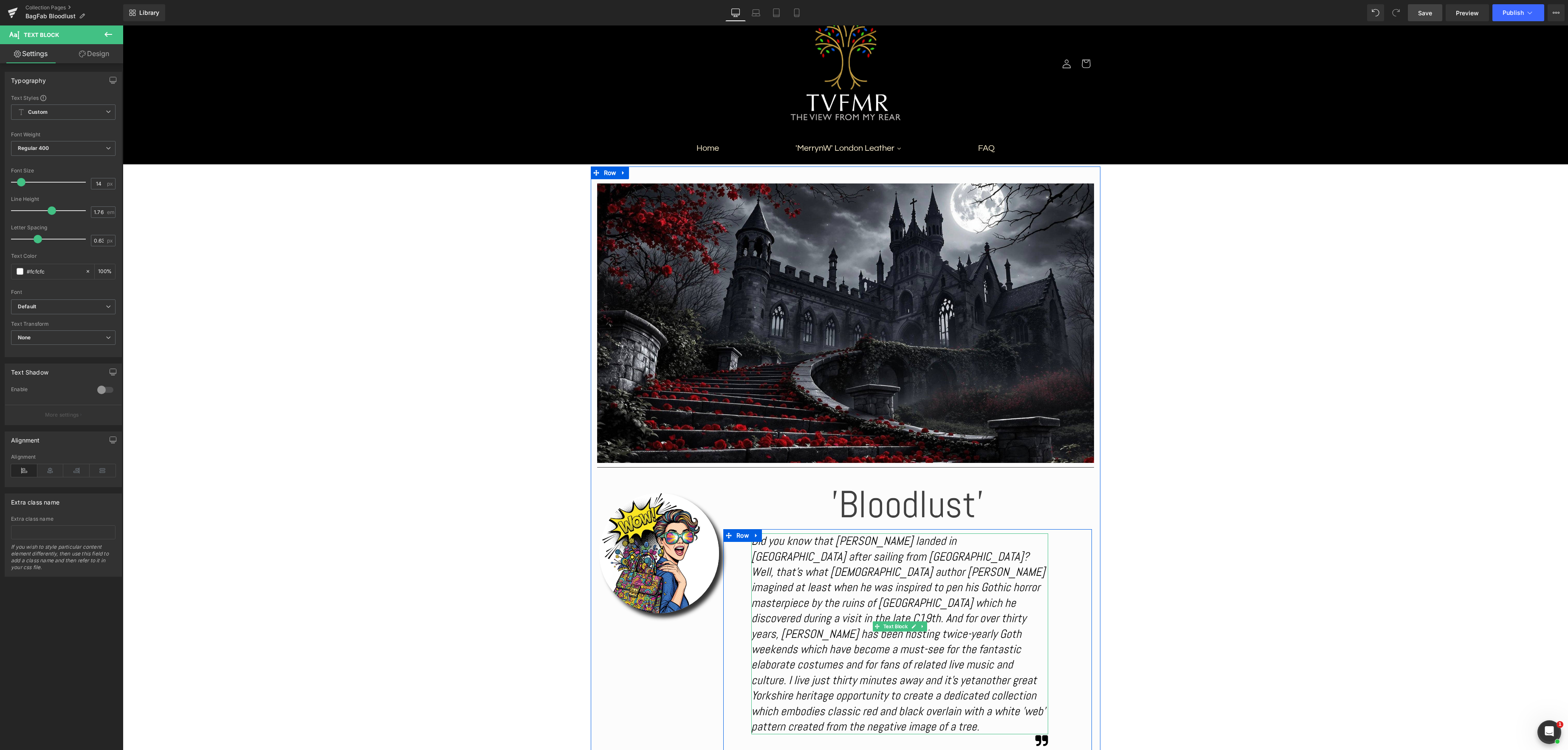
scroll to position [43, 0]
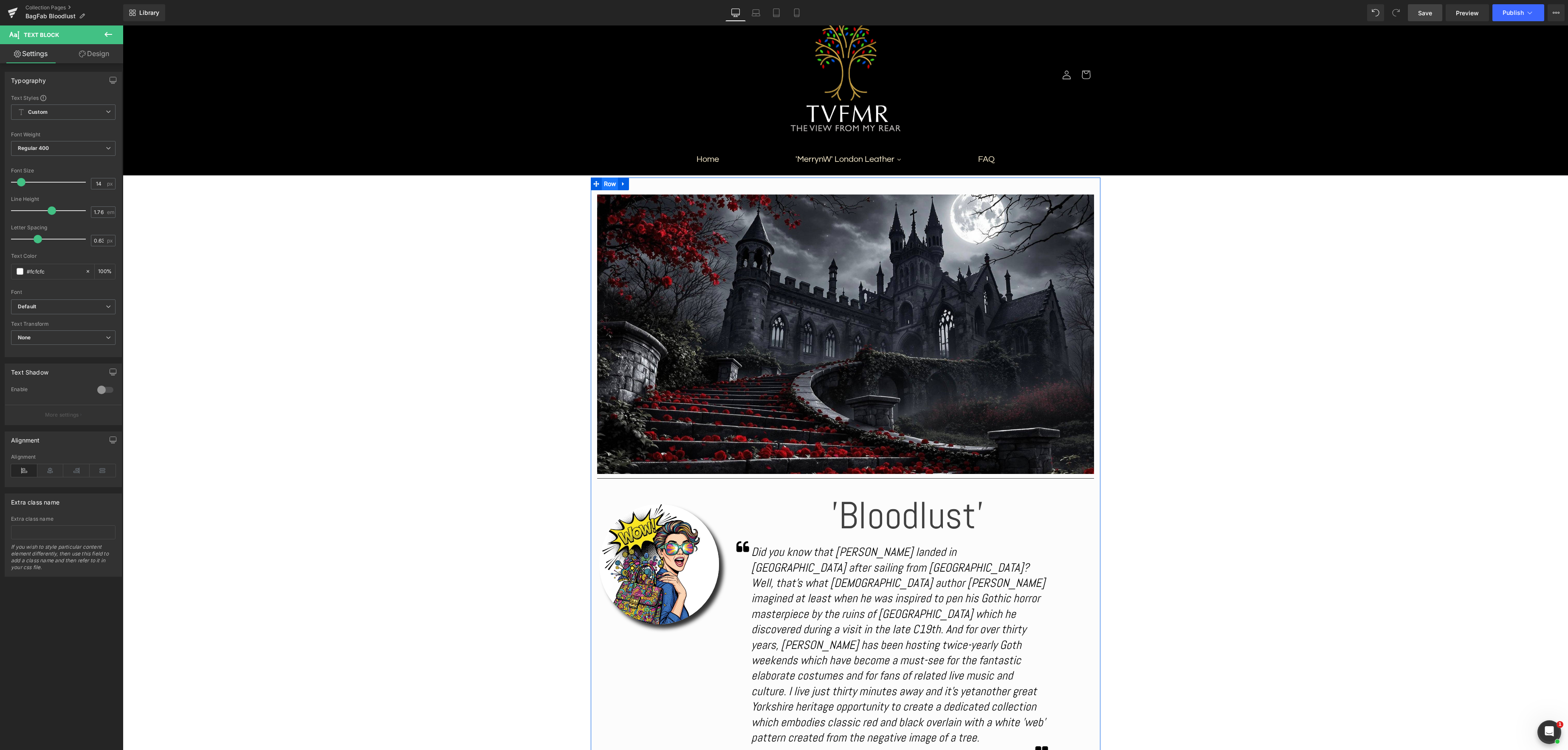
click at [609, 181] on span "Row" at bounding box center [610, 184] width 16 height 13
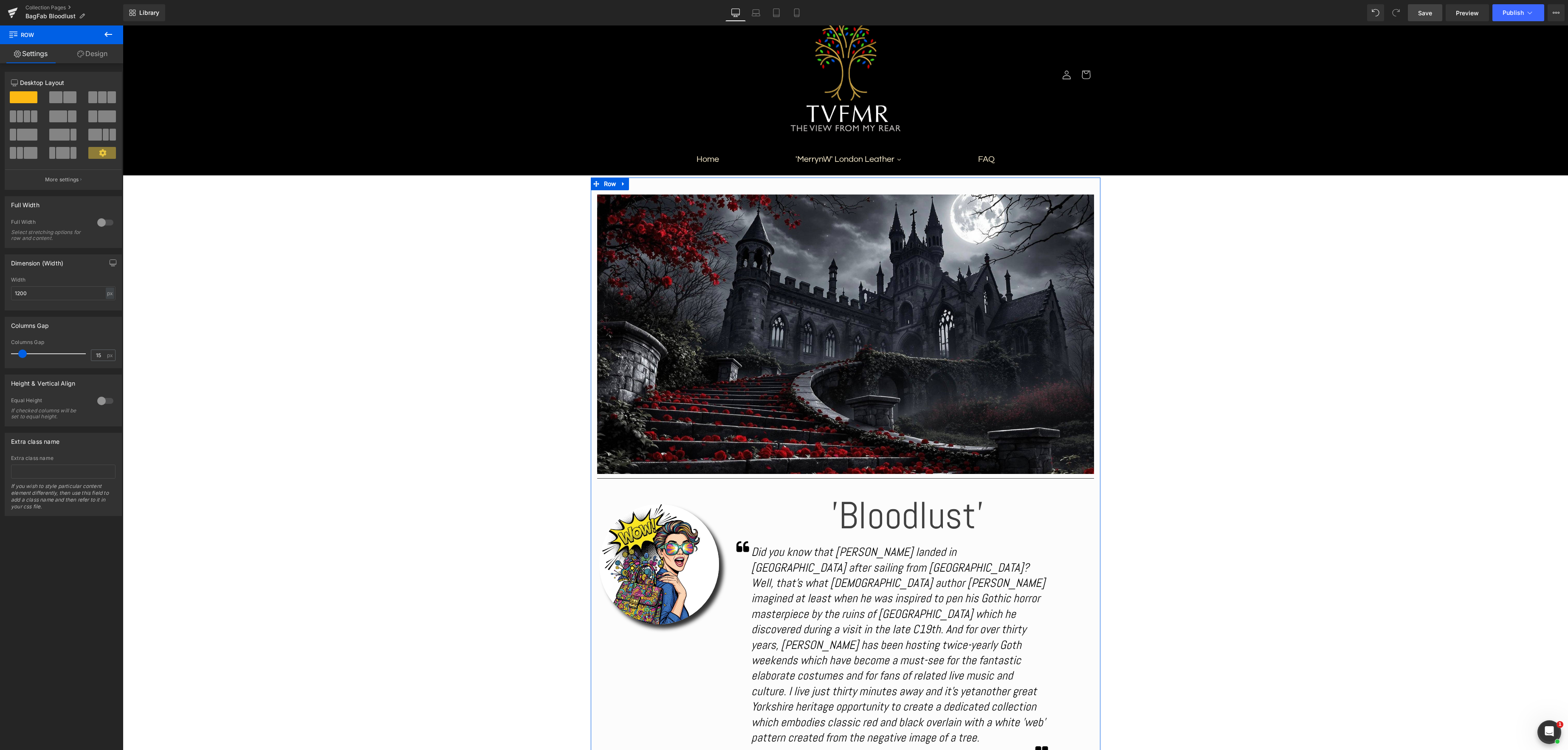
click at [96, 49] on link "Design" at bounding box center [92, 53] width 61 height 19
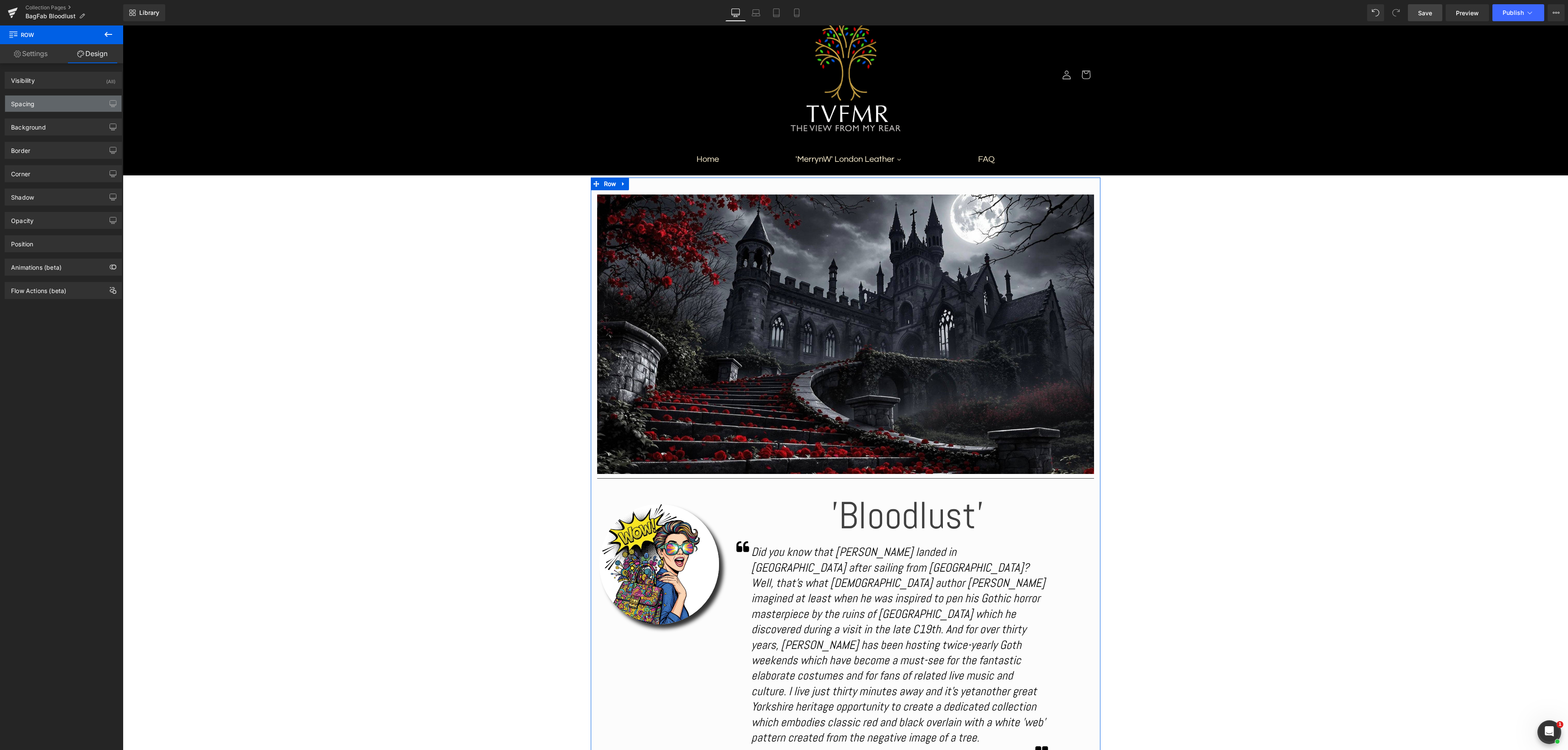
click at [51, 106] on div "Spacing" at bounding box center [63, 104] width 116 height 16
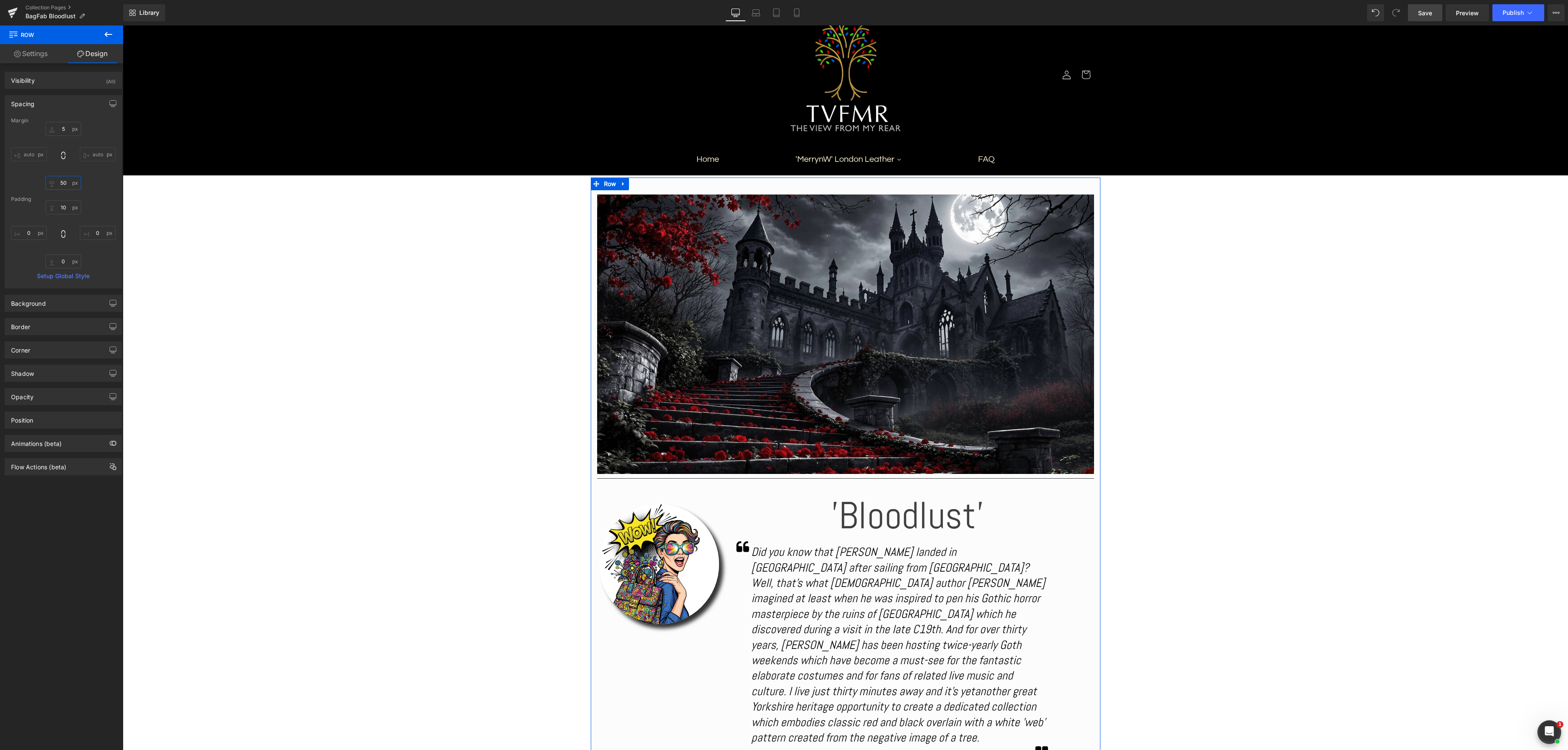
drag, startPoint x: 64, startPoint y: 184, endPoint x: 79, endPoint y: 186, distance: 15.1
click at [64, 184] on input "50" at bounding box center [63, 183] width 35 height 14
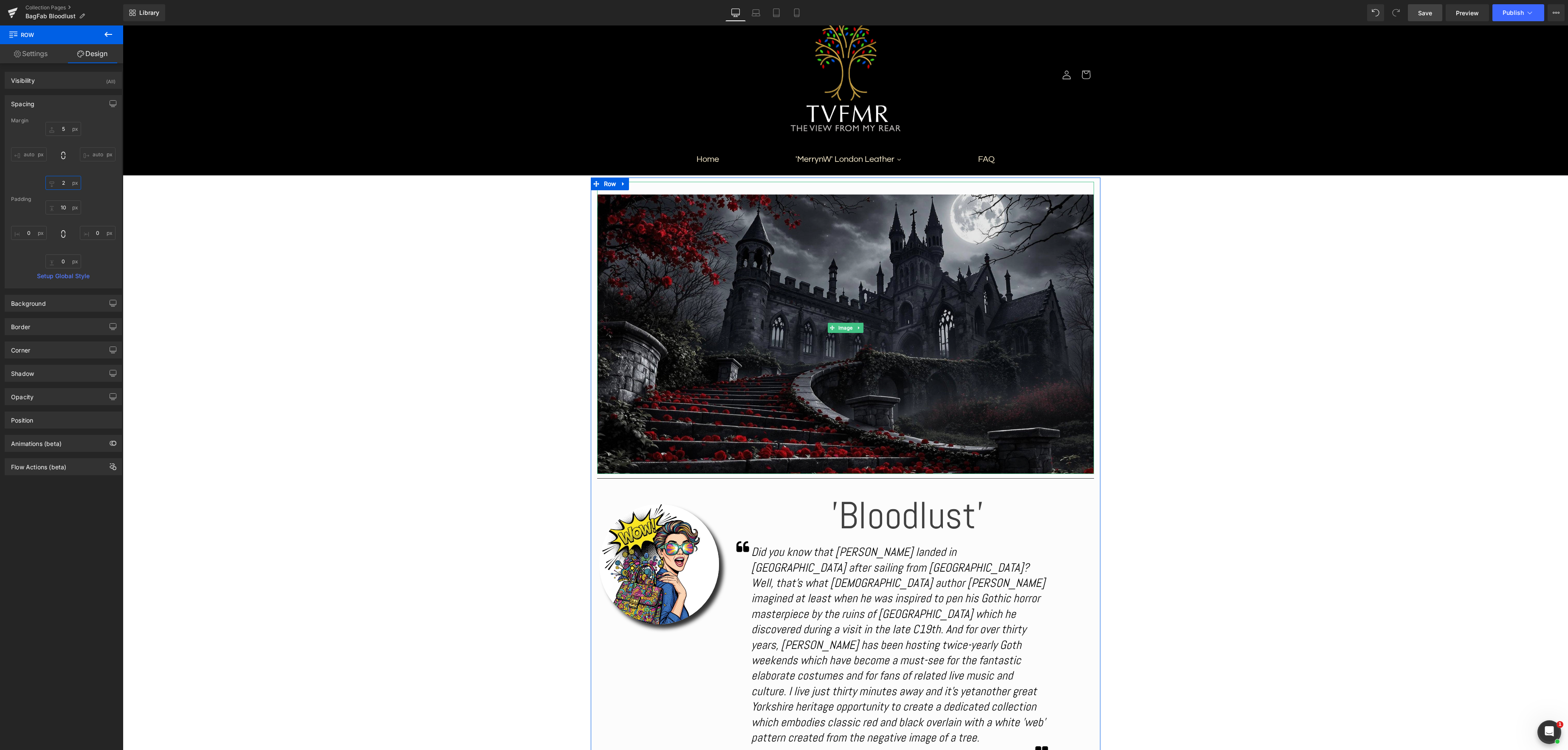
type input "20"
click at [844, 327] on span "Image" at bounding box center [845, 327] width 18 height 10
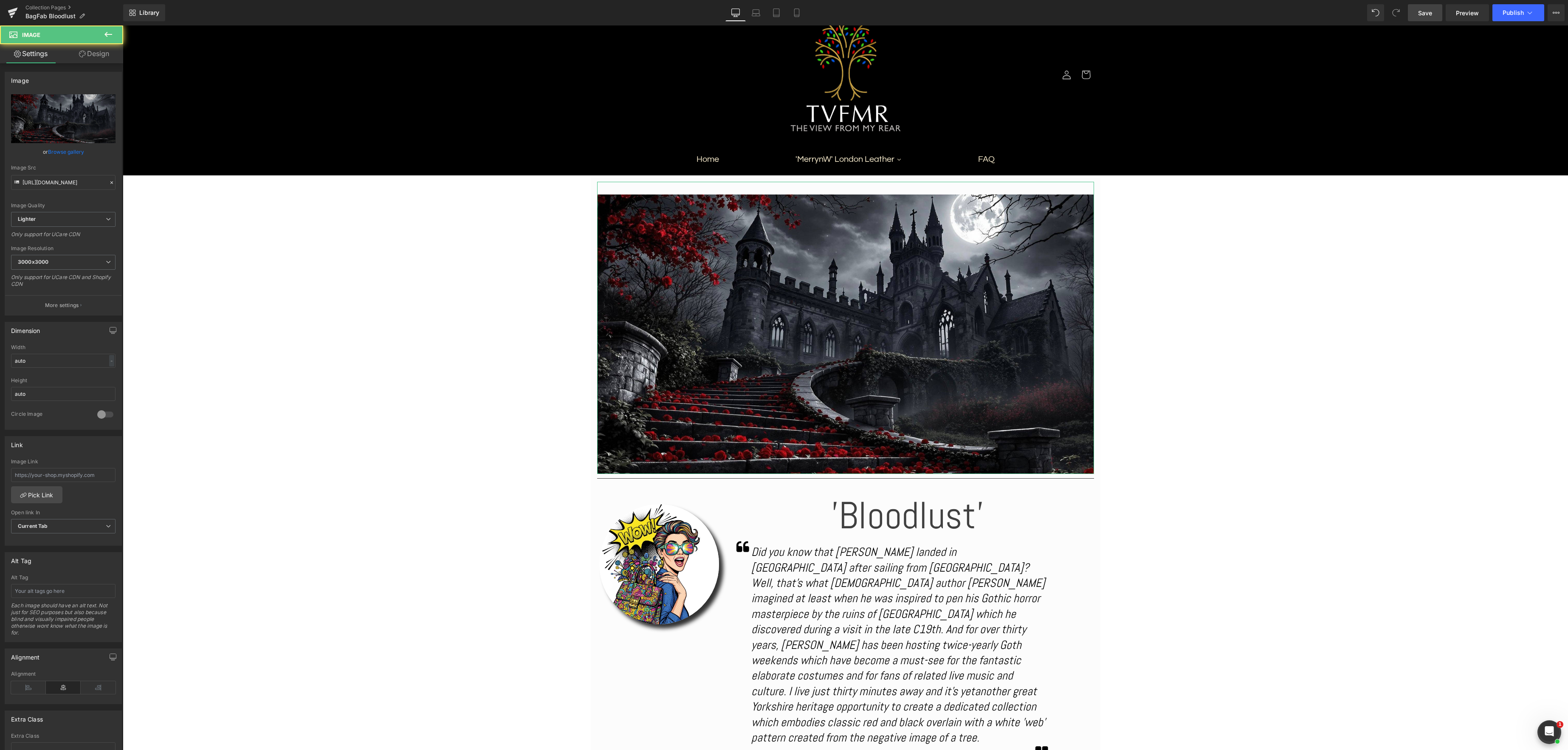
drag, startPoint x: 97, startPoint y: 55, endPoint x: 89, endPoint y: 61, distance: 10.0
click at [98, 55] on link "Design" at bounding box center [94, 53] width 61 height 19
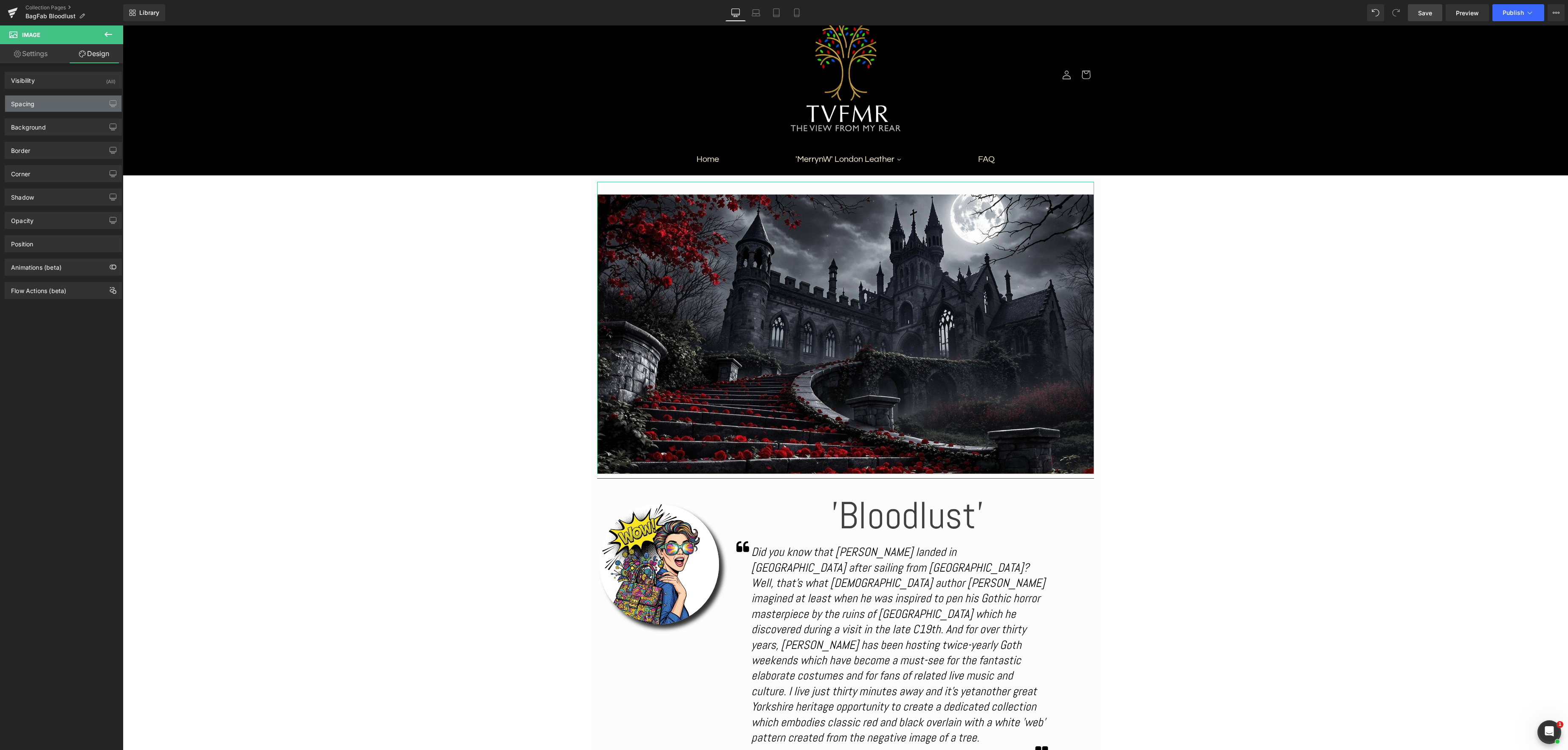
click at [60, 104] on div "Spacing" at bounding box center [63, 104] width 116 height 16
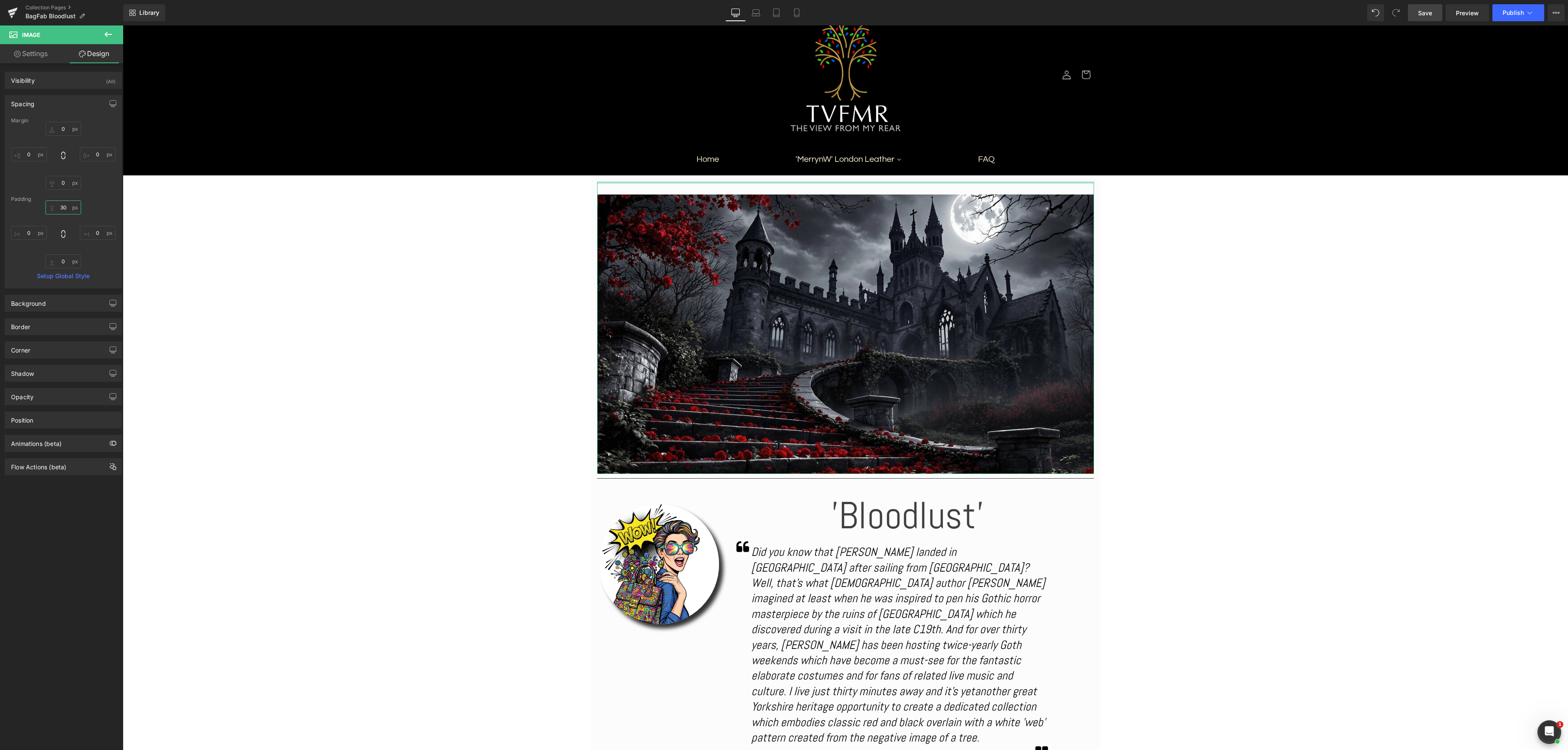
click at [65, 210] on input "30" at bounding box center [63, 207] width 35 height 14
type input "0"
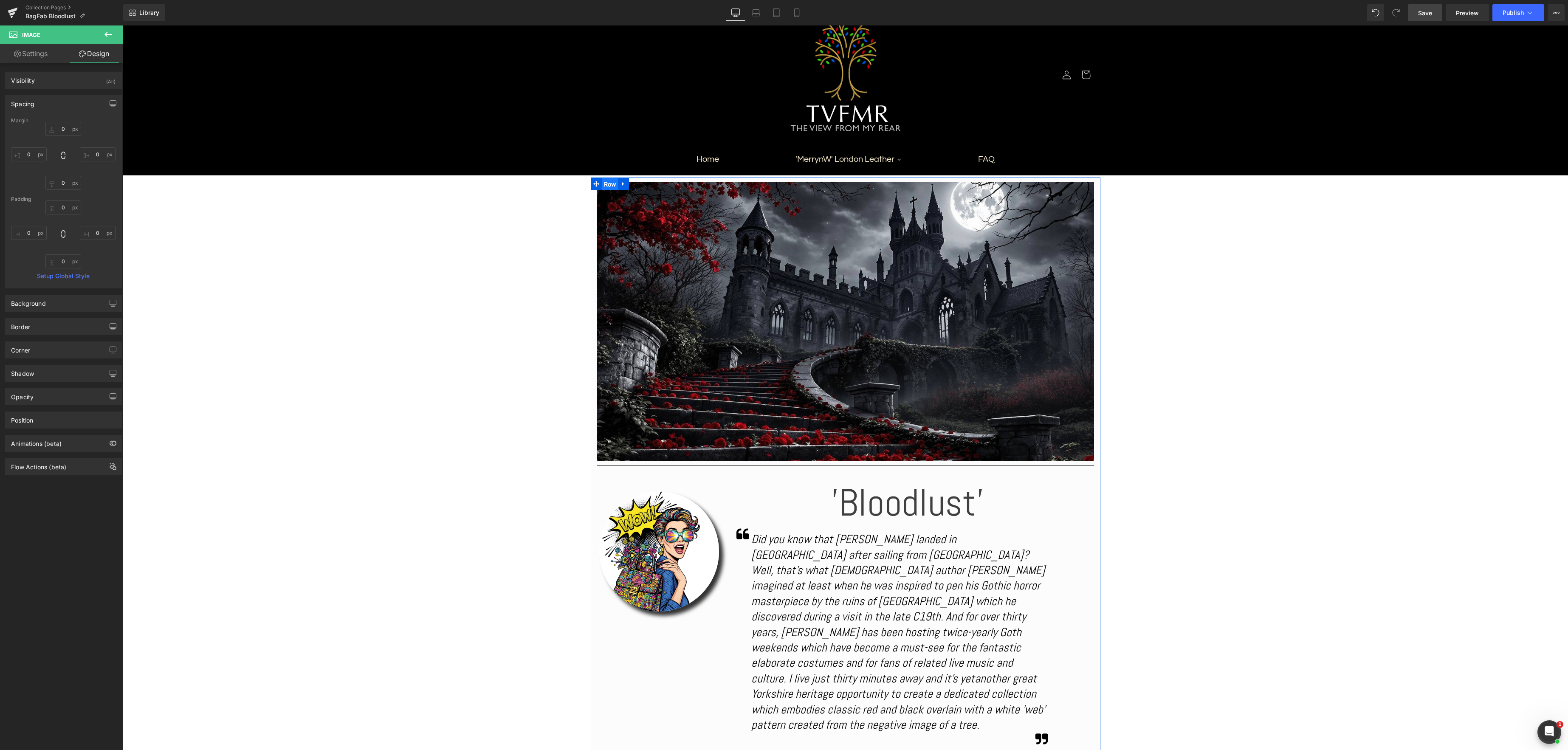
click at [603, 181] on span "Row" at bounding box center [610, 185] width 16 height 13
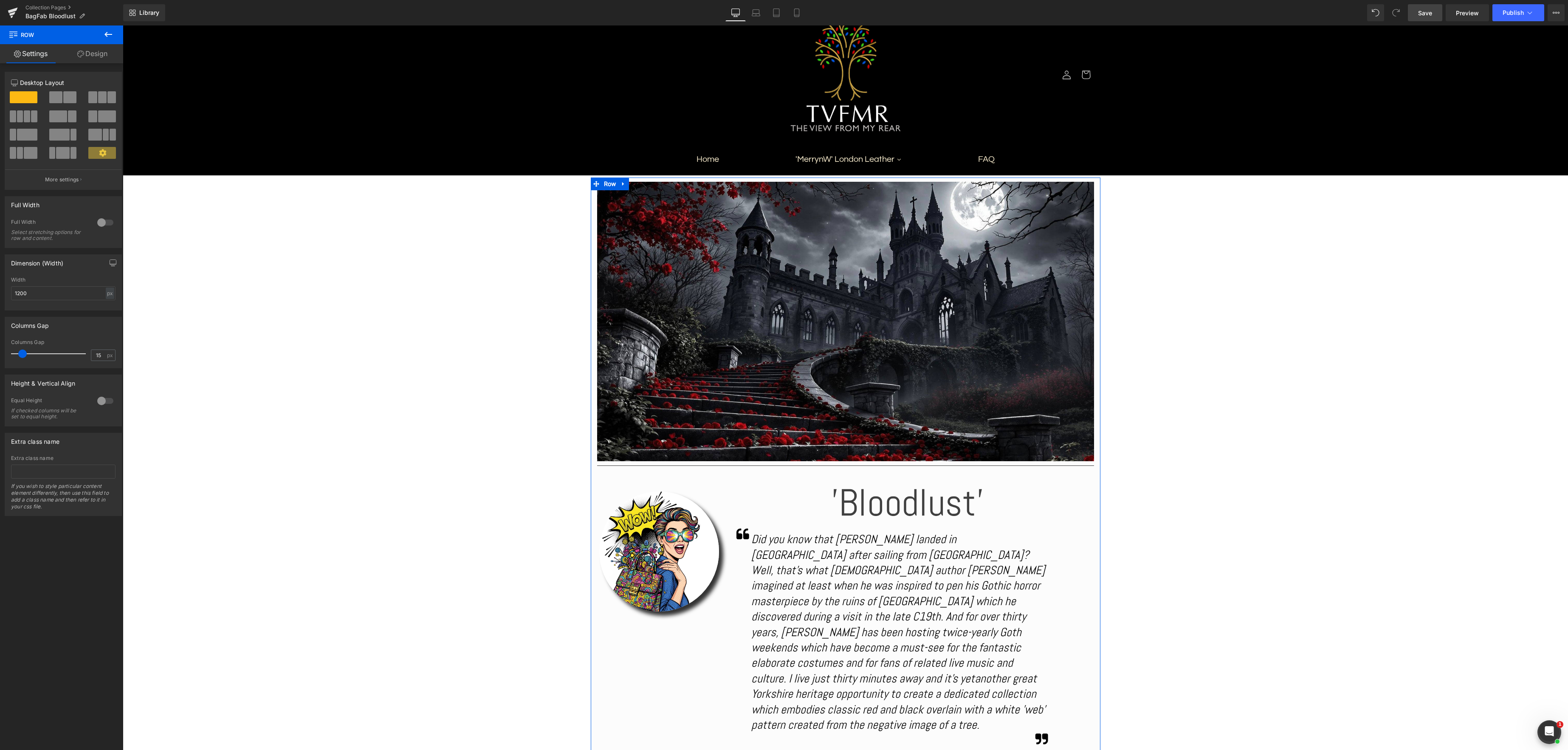
drag, startPoint x: 93, startPoint y: 52, endPoint x: 79, endPoint y: 62, distance: 17.2
click at [93, 52] on link "Design" at bounding box center [92, 53] width 61 height 19
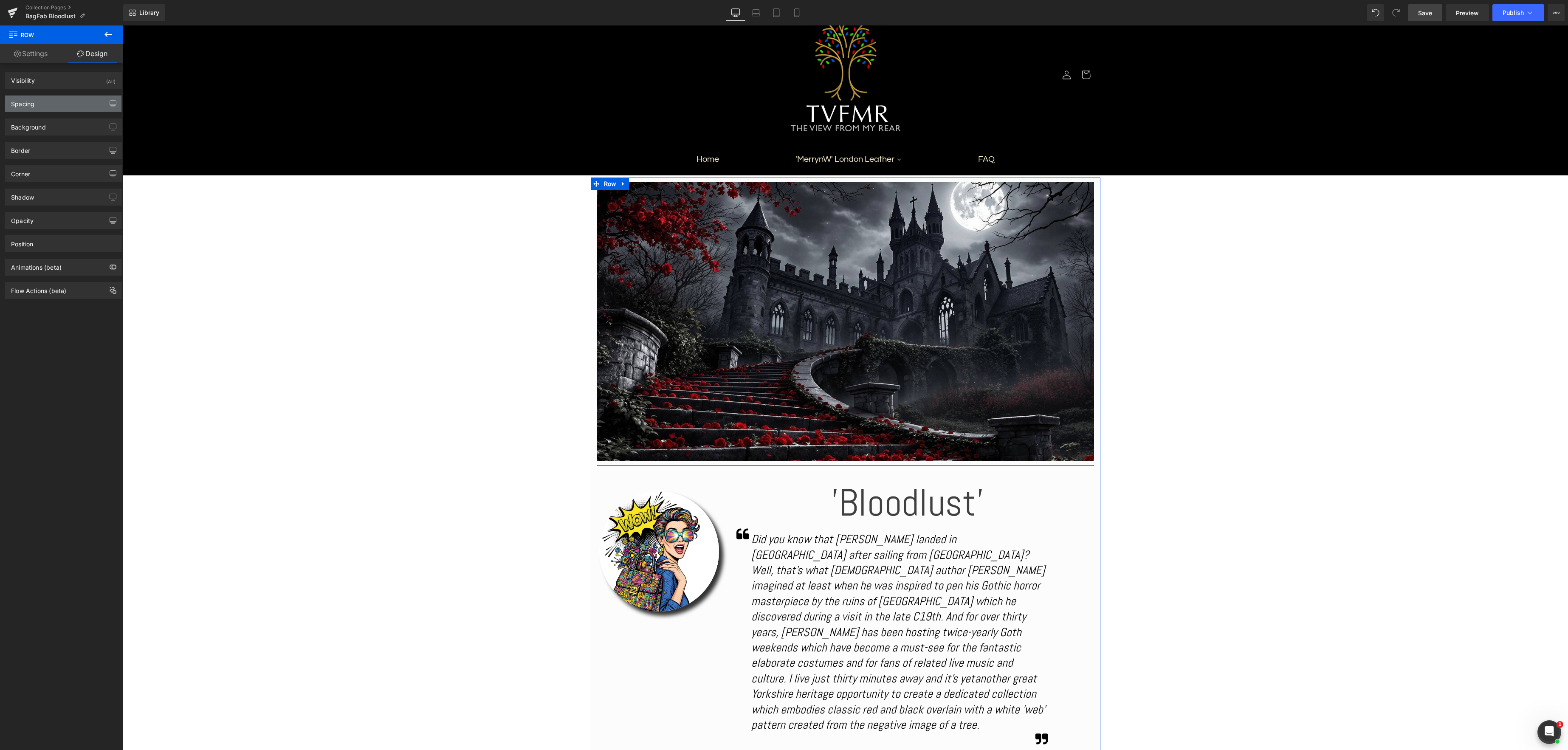
click at [47, 105] on div "Spacing" at bounding box center [63, 104] width 116 height 16
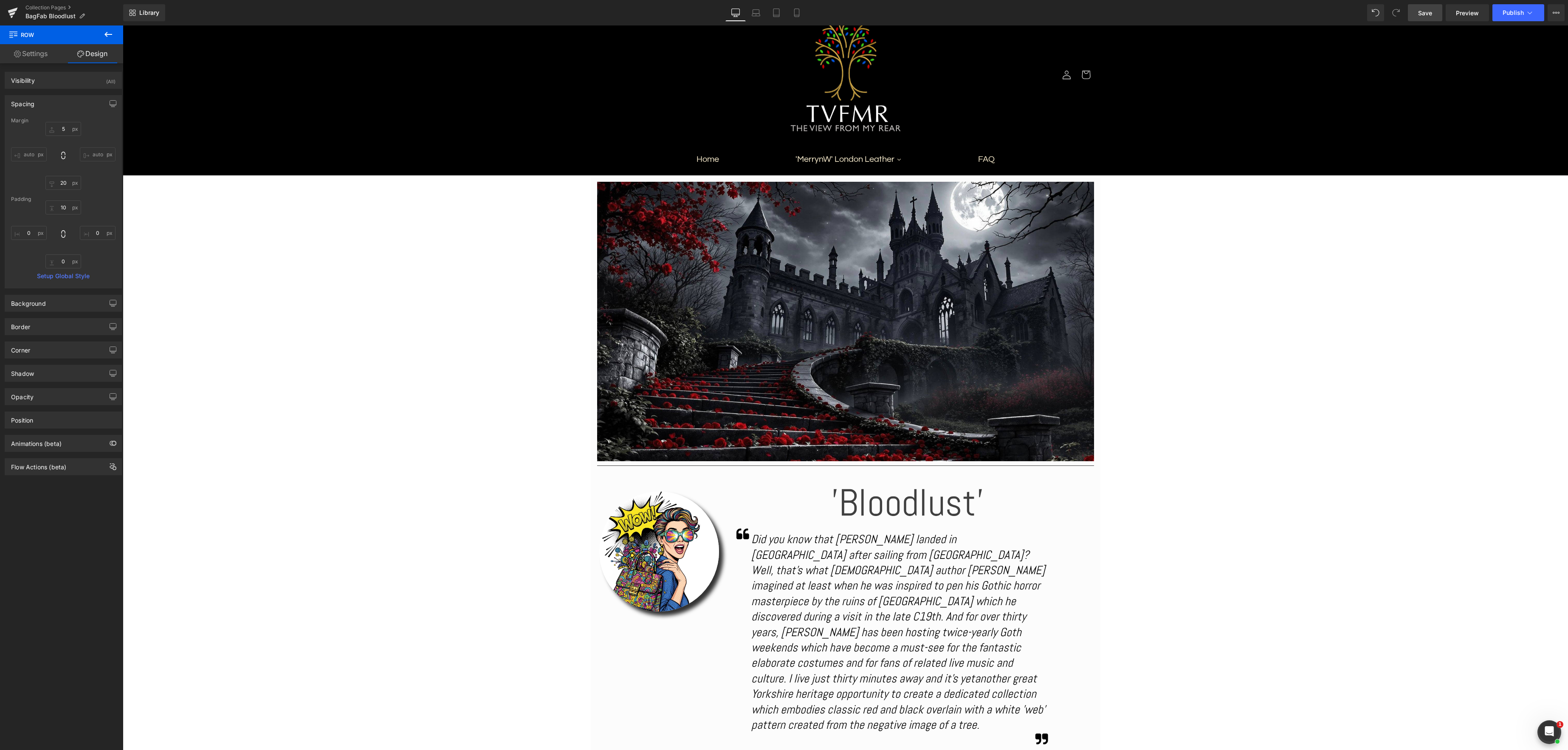
click at [1424, 16] on span "Save" at bounding box center [1425, 13] width 14 height 9
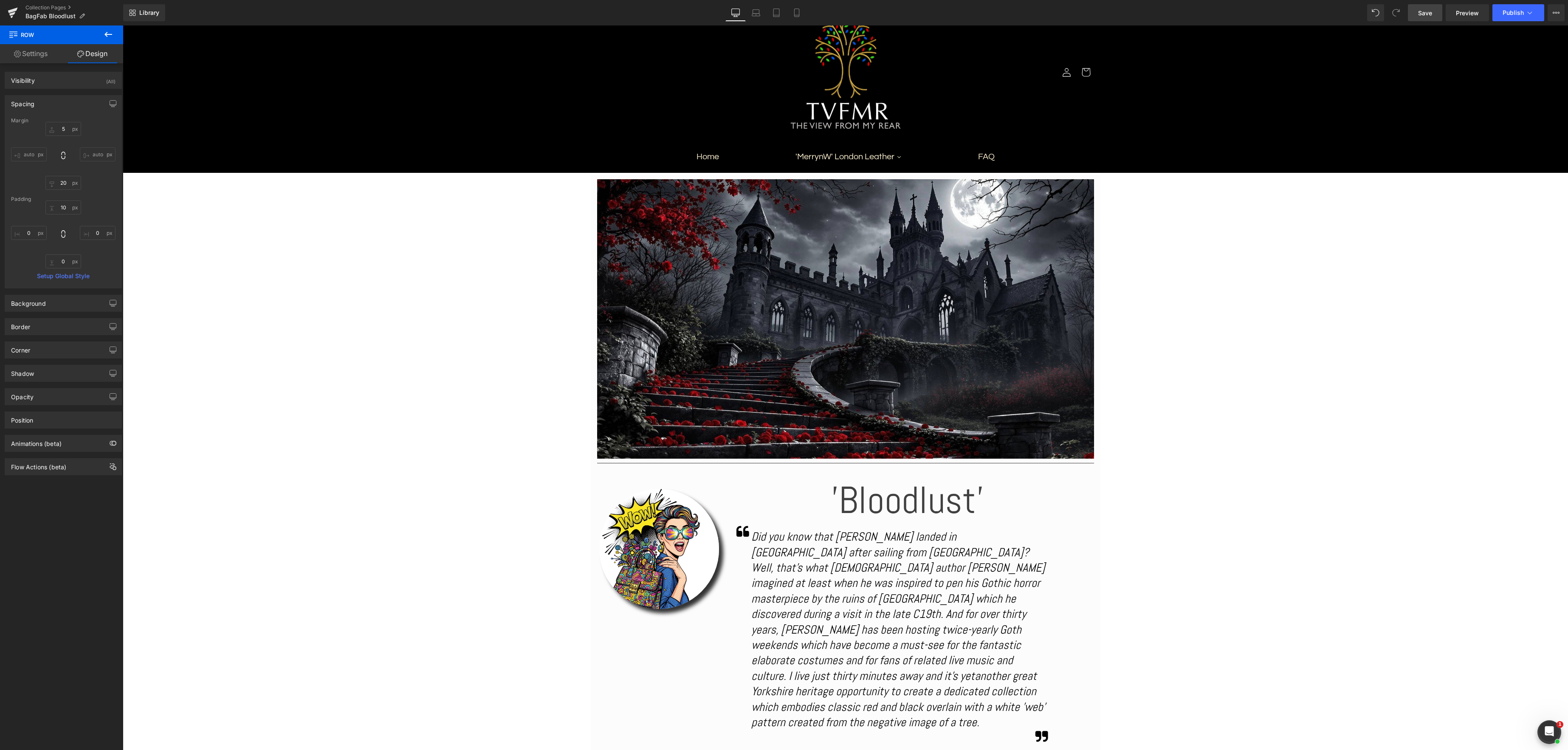
scroll to position [0, 0]
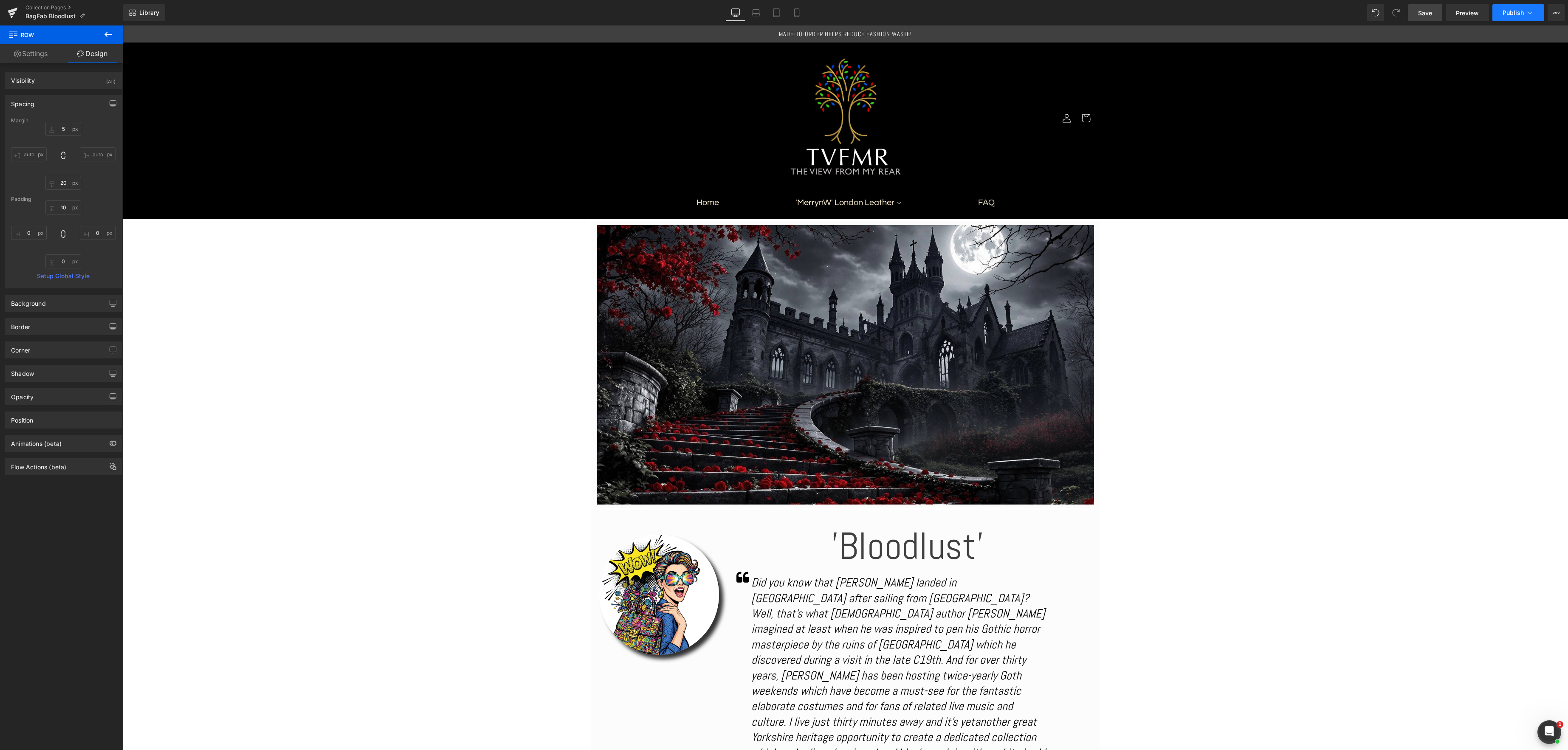
click at [1530, 10] on icon at bounding box center [1530, 13] width 9 height 9
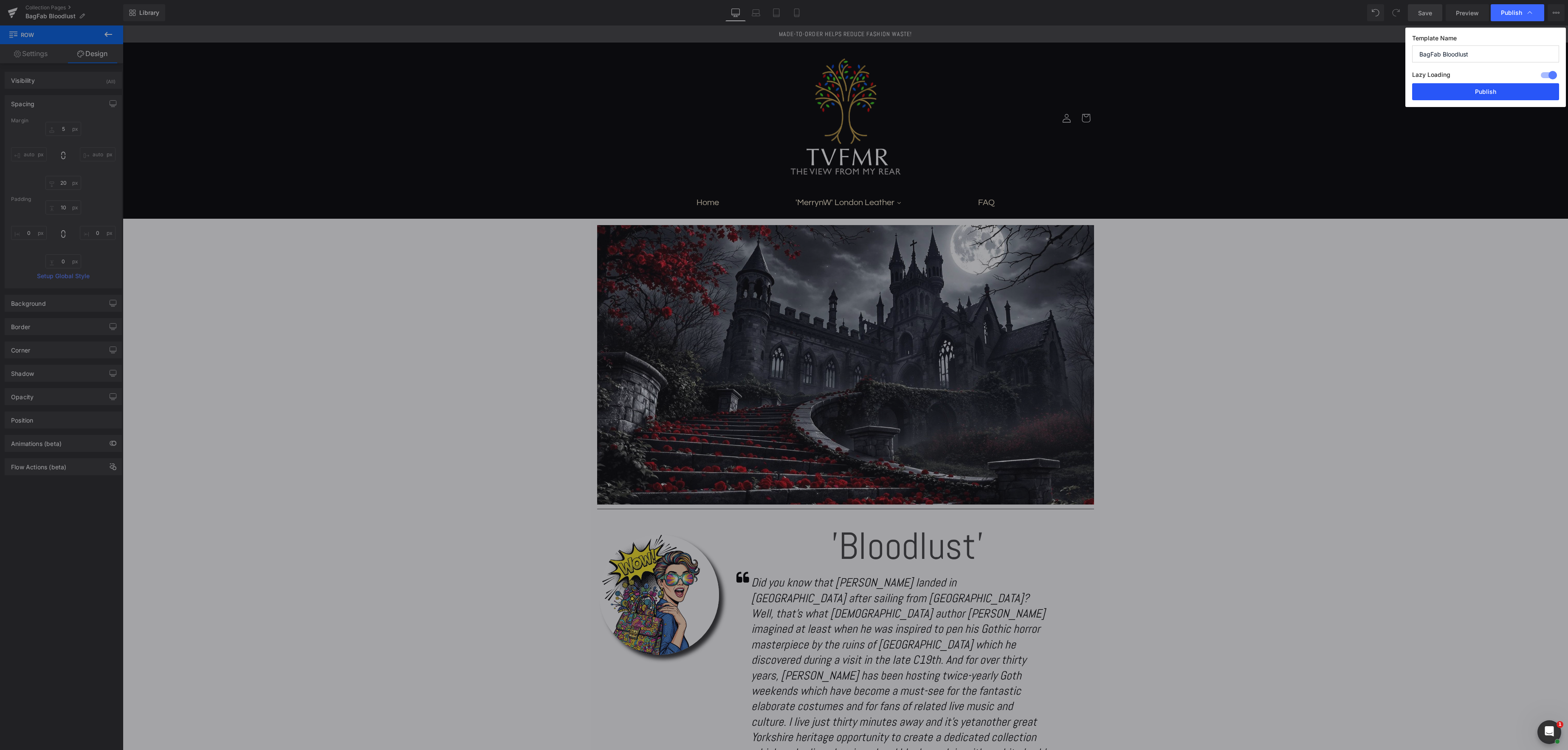
click at [1509, 93] on button "Publish" at bounding box center [1486, 92] width 147 height 17
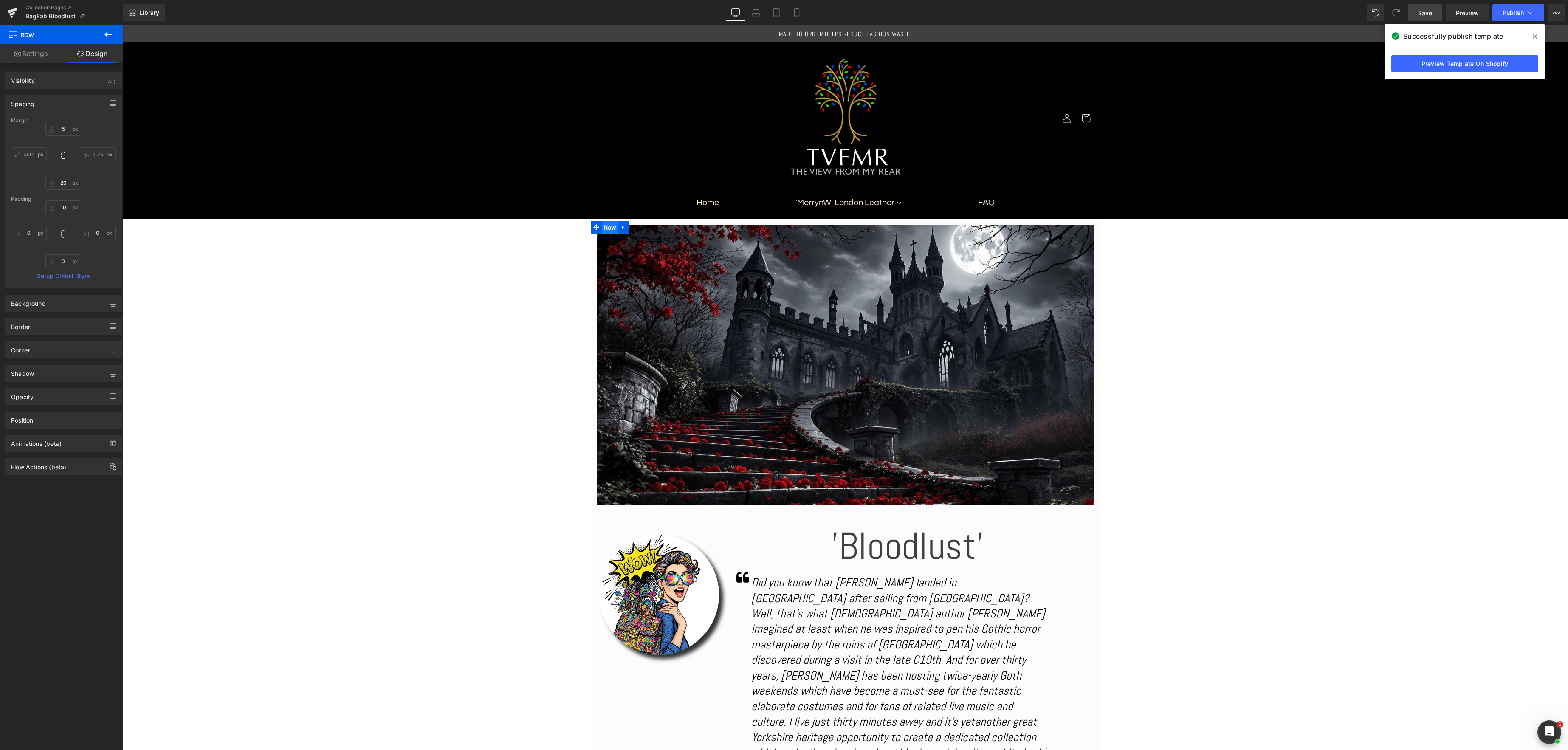
click at [608, 229] on span "Row" at bounding box center [610, 228] width 16 height 13
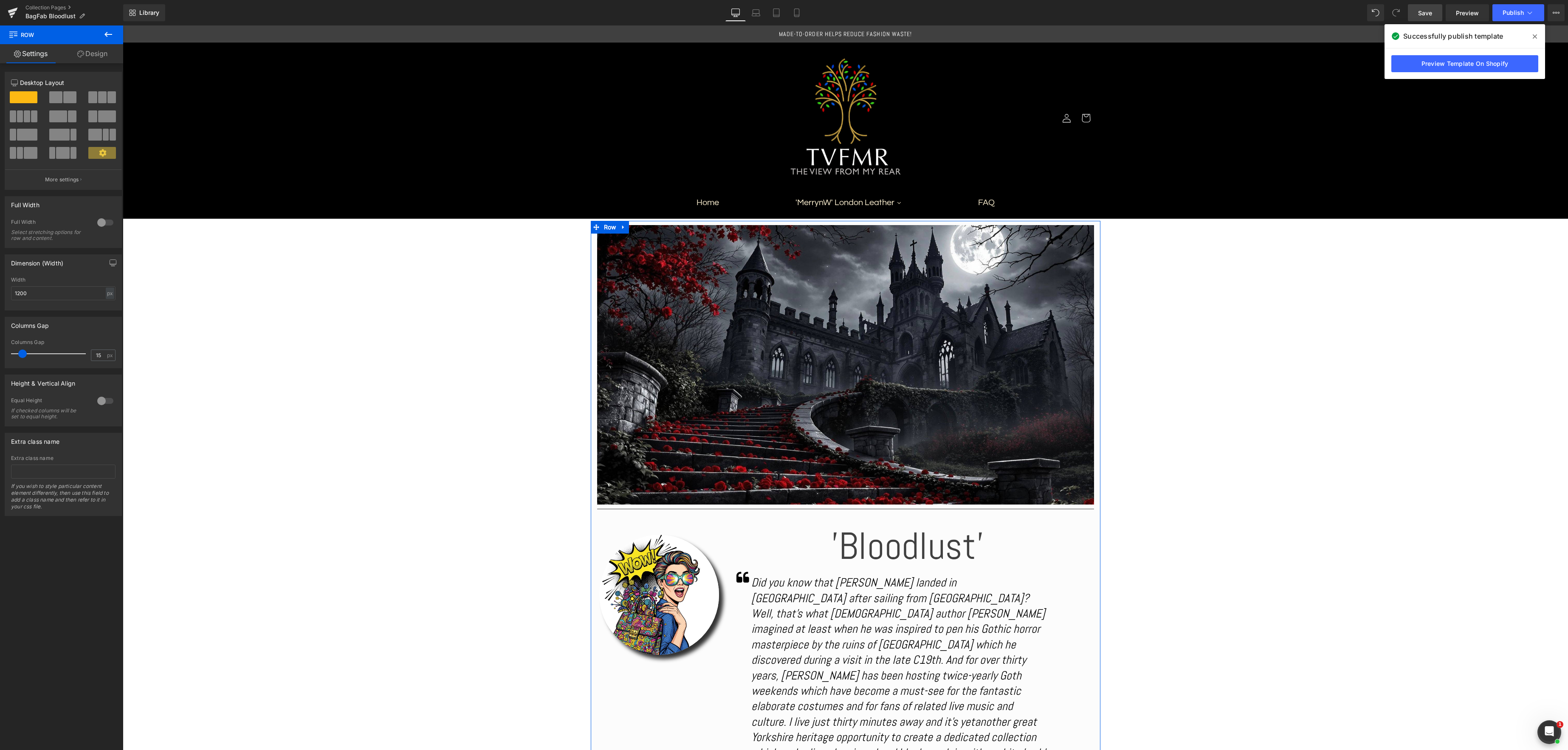
click at [96, 57] on link "Design" at bounding box center [92, 53] width 61 height 19
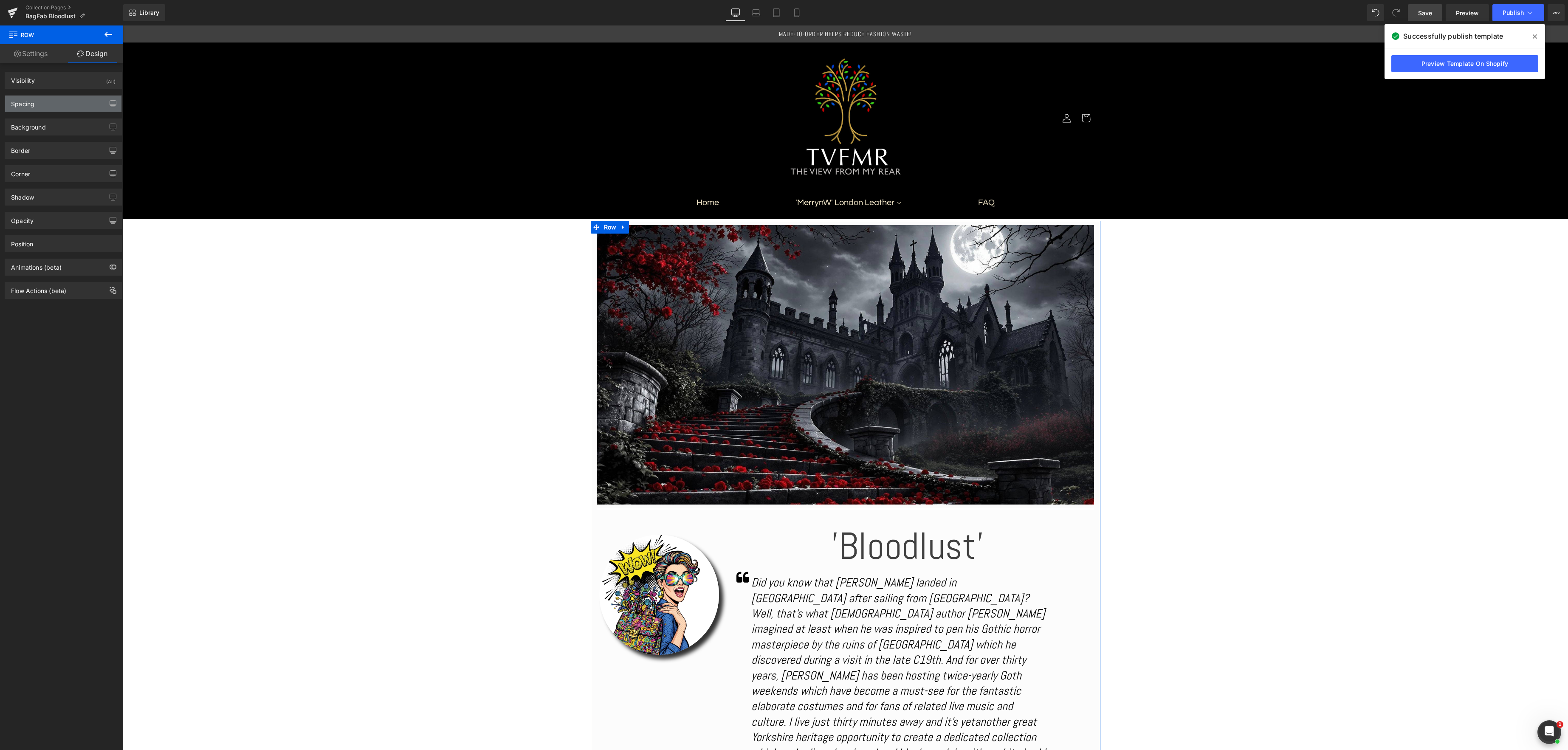
click at [53, 104] on div "Spacing" at bounding box center [63, 104] width 116 height 16
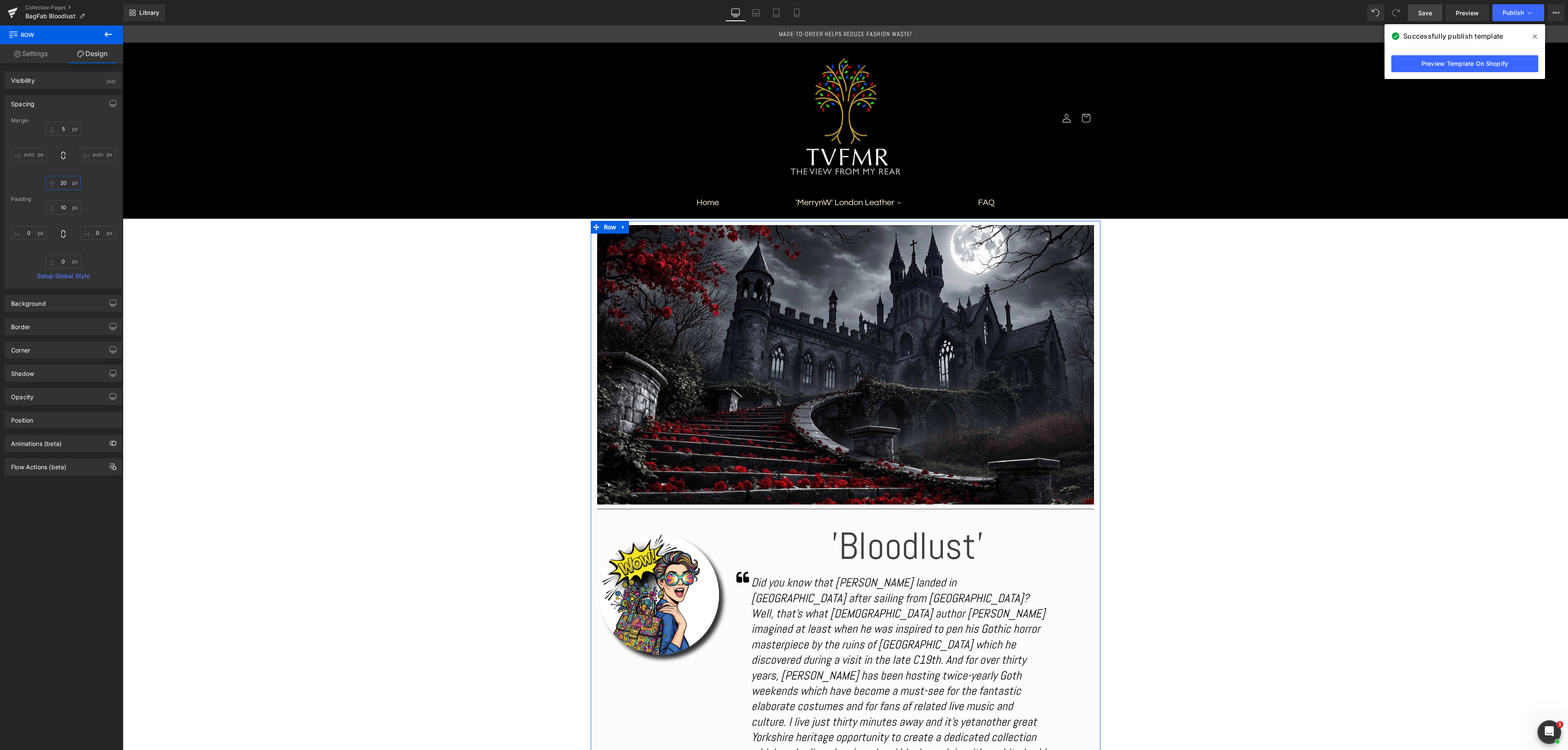
click at [68, 183] on input "20" at bounding box center [63, 183] width 35 height 14
type input "50"
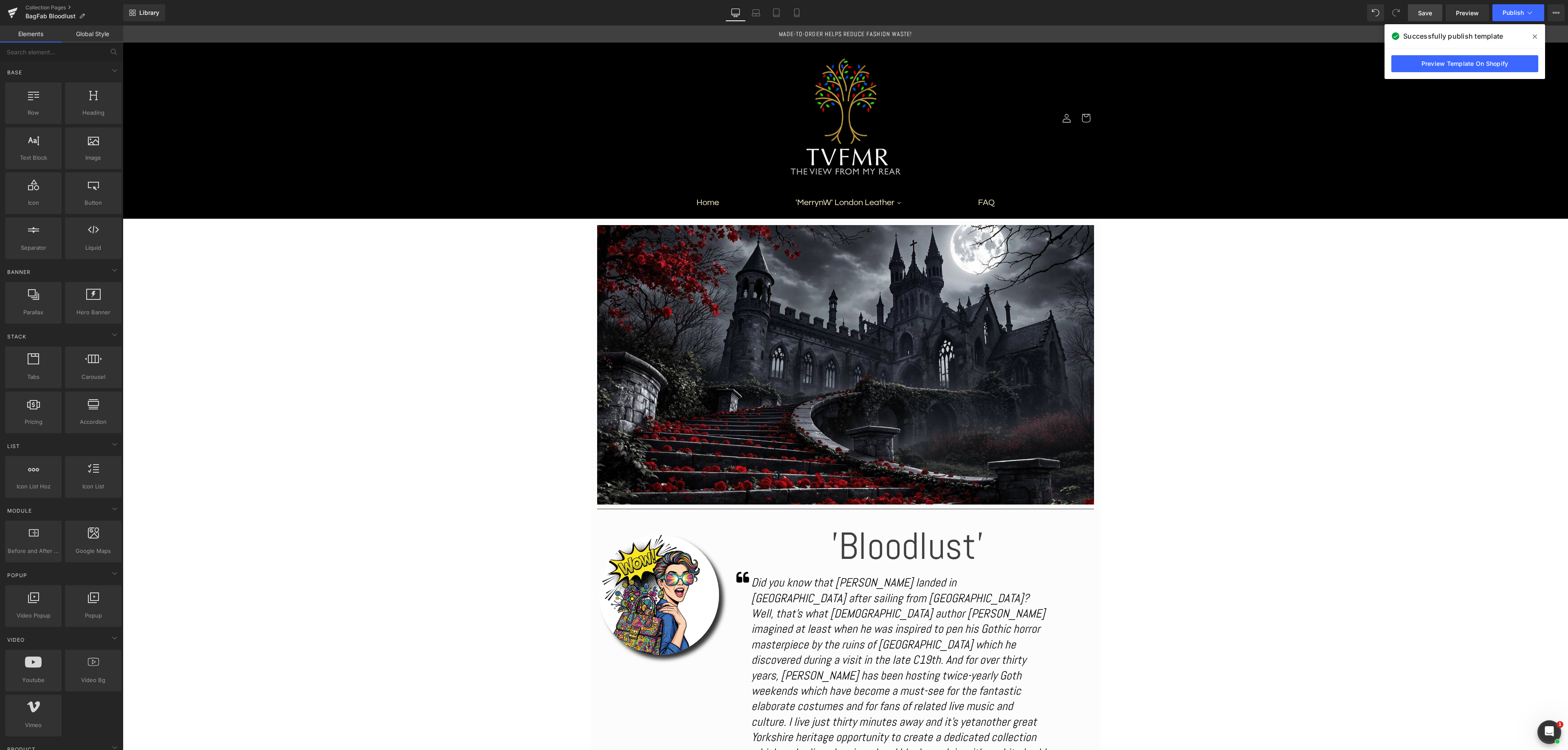
click at [843, 367] on span "Image" at bounding box center [845, 364] width 18 height 10
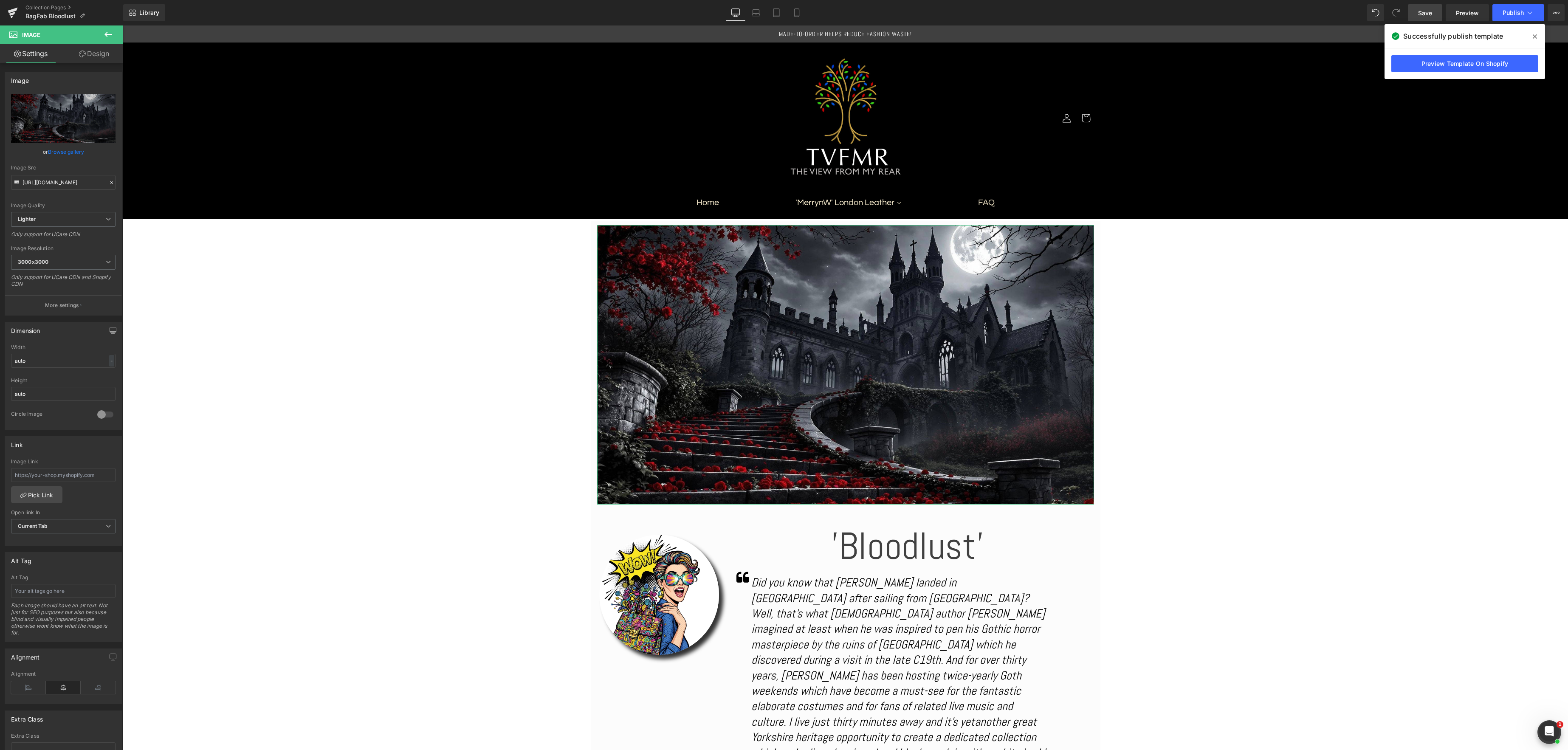
click at [107, 55] on link "Design" at bounding box center [94, 53] width 61 height 19
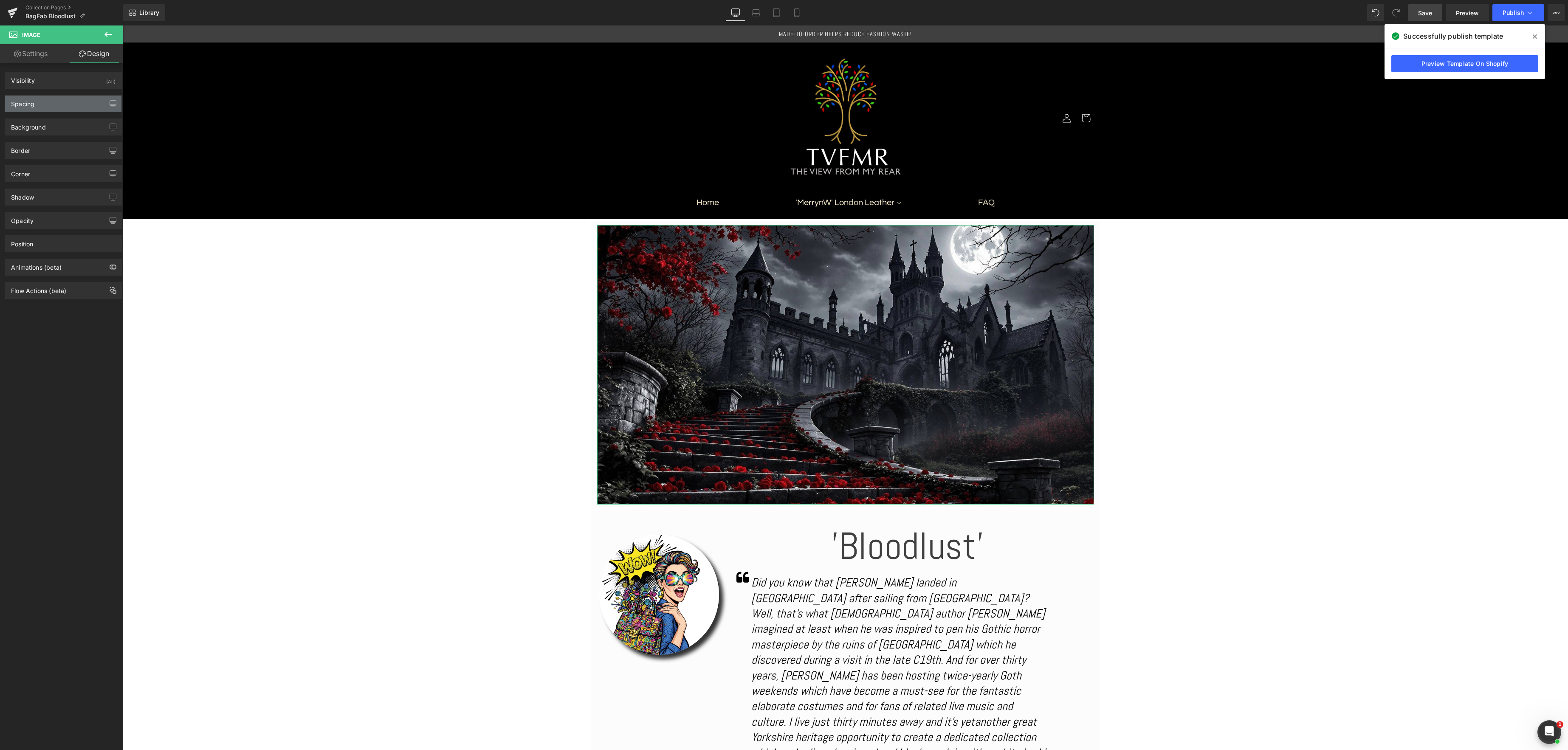
click at [63, 102] on div "Spacing" at bounding box center [63, 104] width 116 height 16
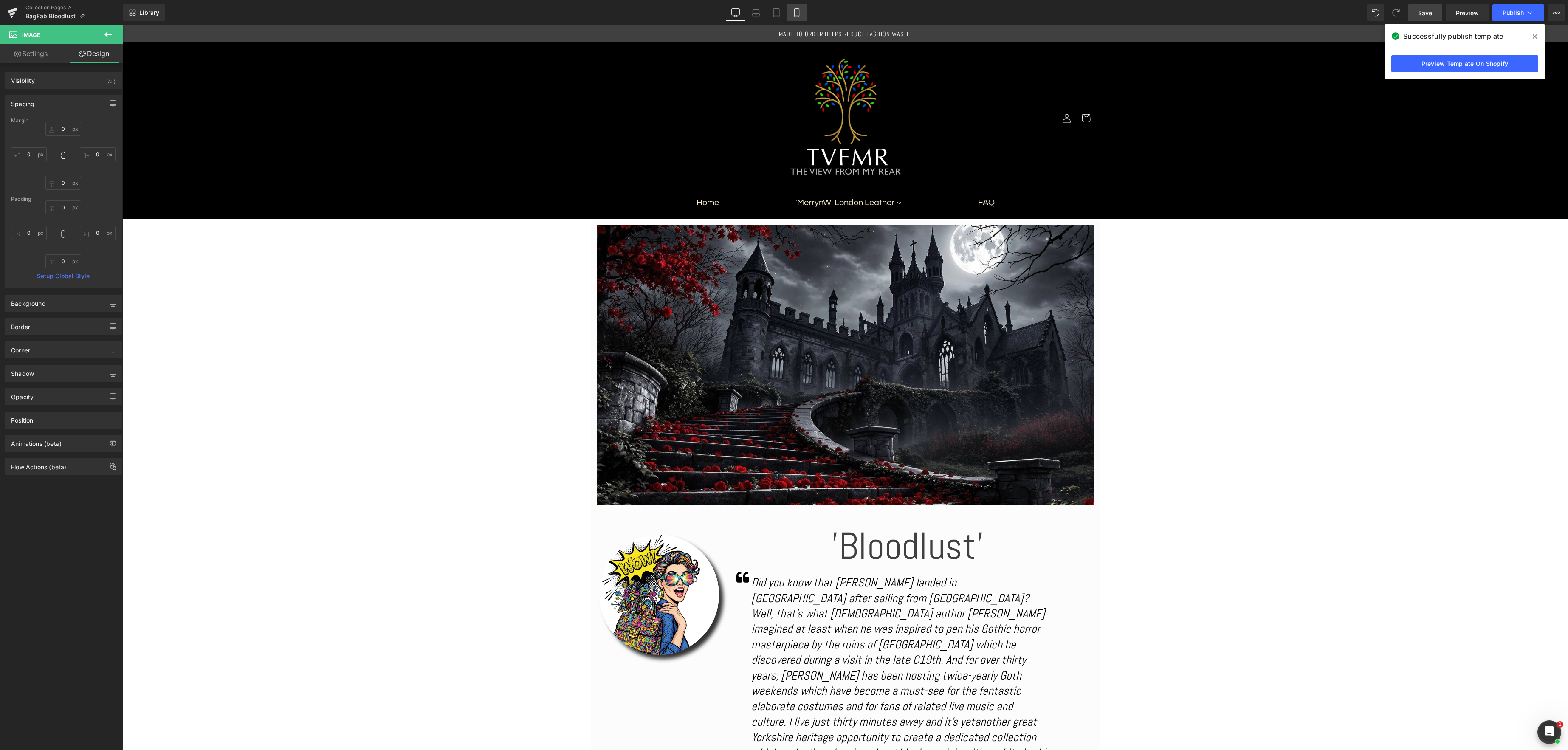
click at [797, 14] on icon at bounding box center [797, 13] width 9 height 9
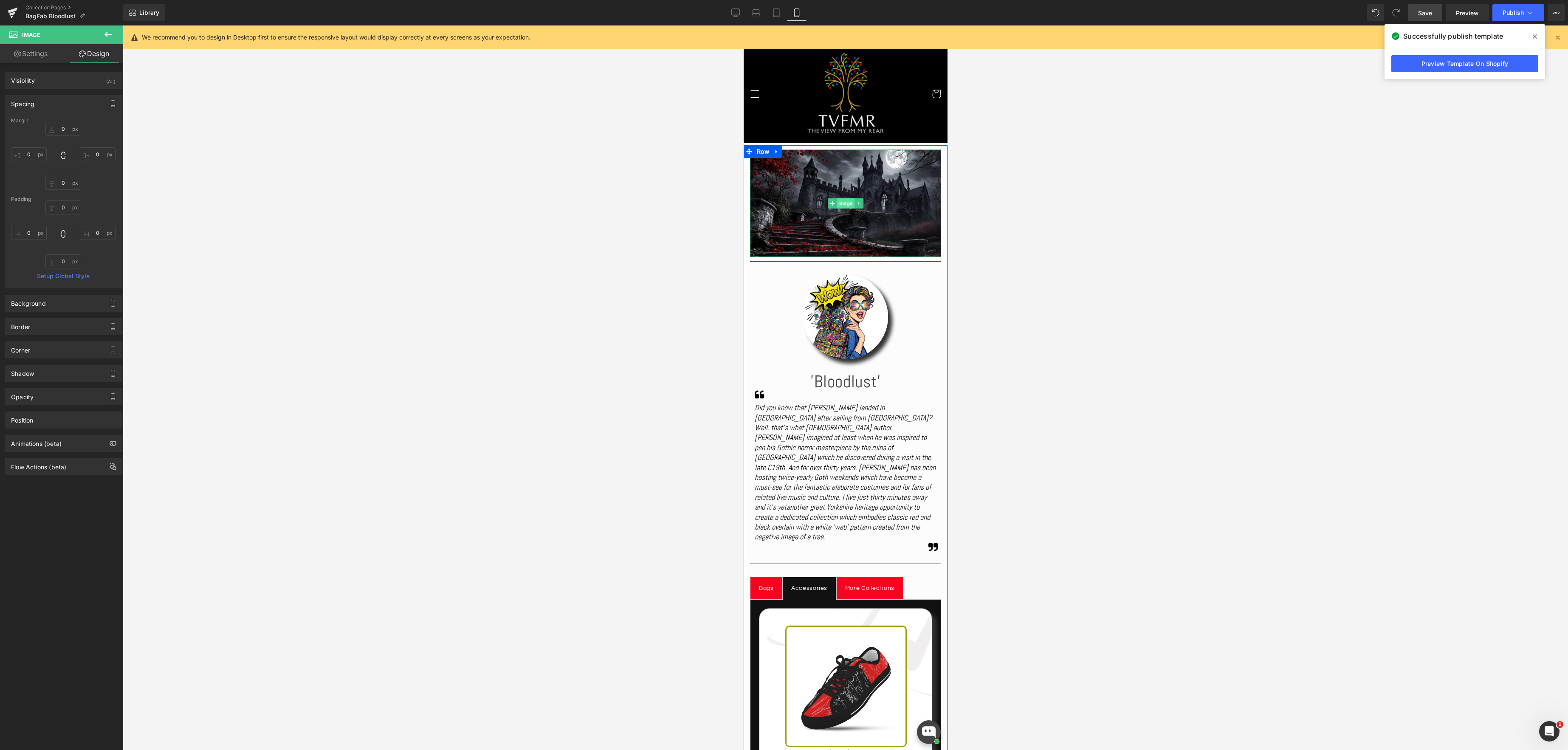
click at [848, 203] on div "Image" at bounding box center [844, 203] width 191 height 108
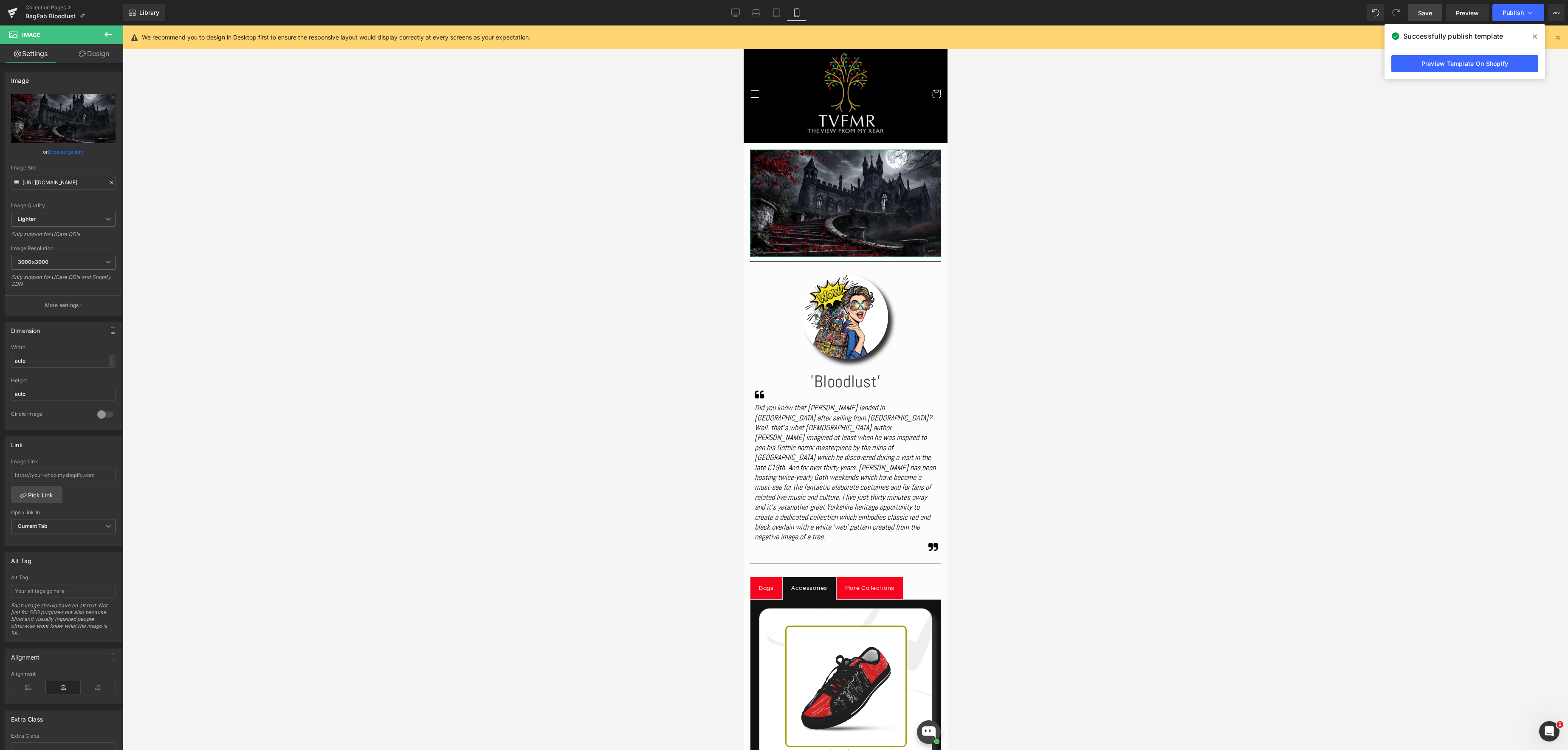
drag, startPoint x: 98, startPoint y: 53, endPoint x: 86, endPoint y: 67, distance: 18.4
click at [98, 53] on link "Design" at bounding box center [94, 53] width 61 height 19
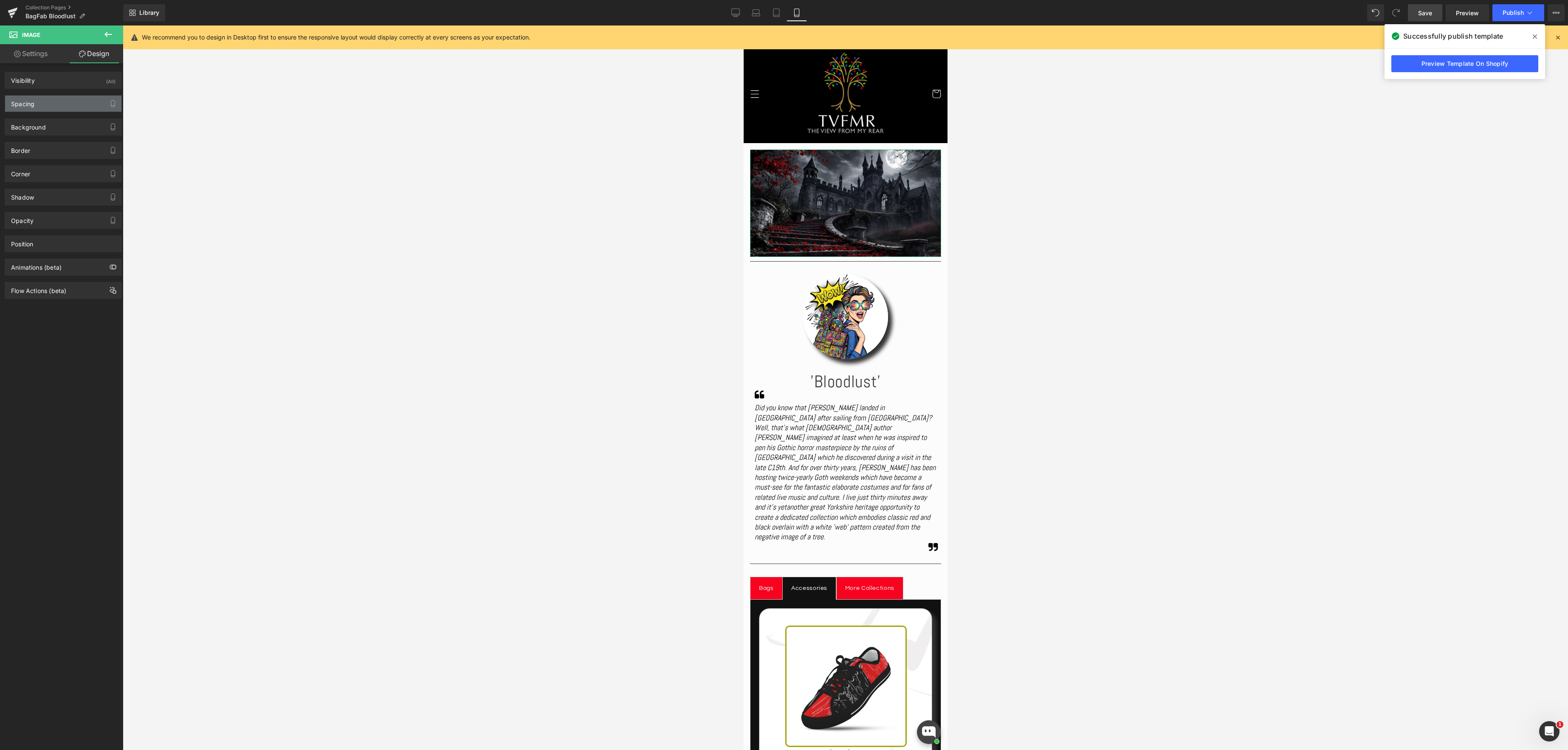
click at [75, 110] on div "Spacing" at bounding box center [63, 104] width 116 height 16
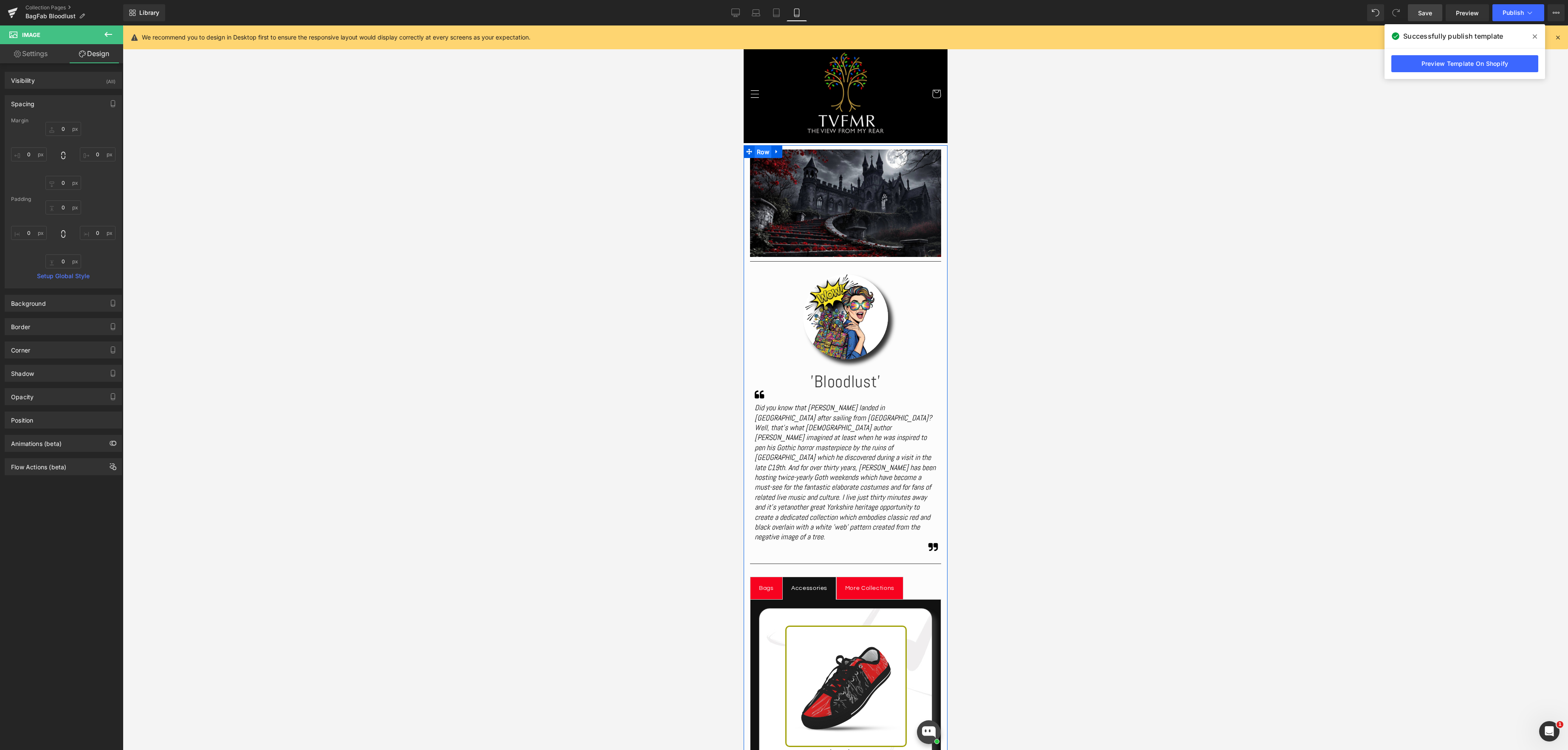
click at [759, 151] on span "Row" at bounding box center [762, 152] width 16 height 13
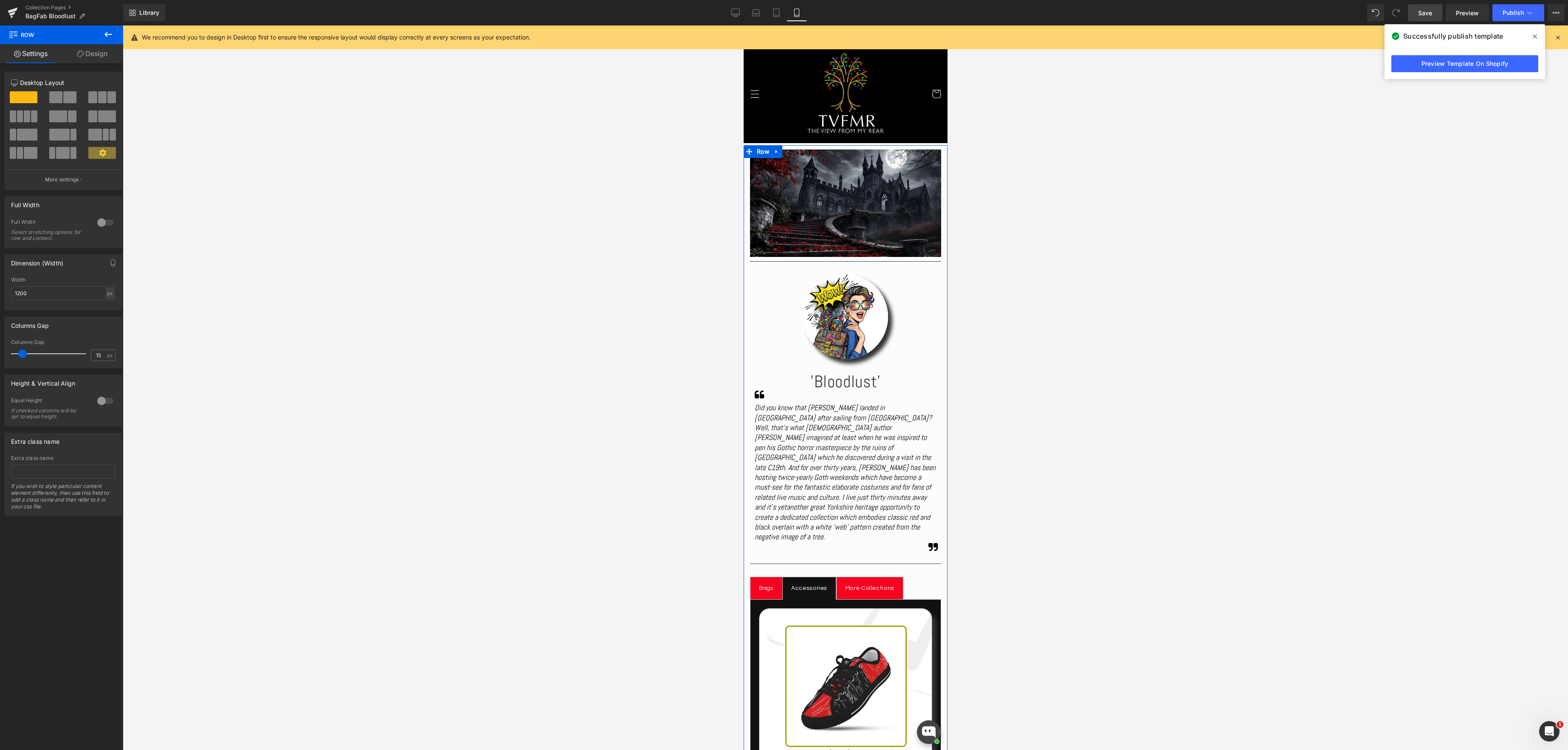
click at [90, 52] on link "Design" at bounding box center [92, 53] width 61 height 19
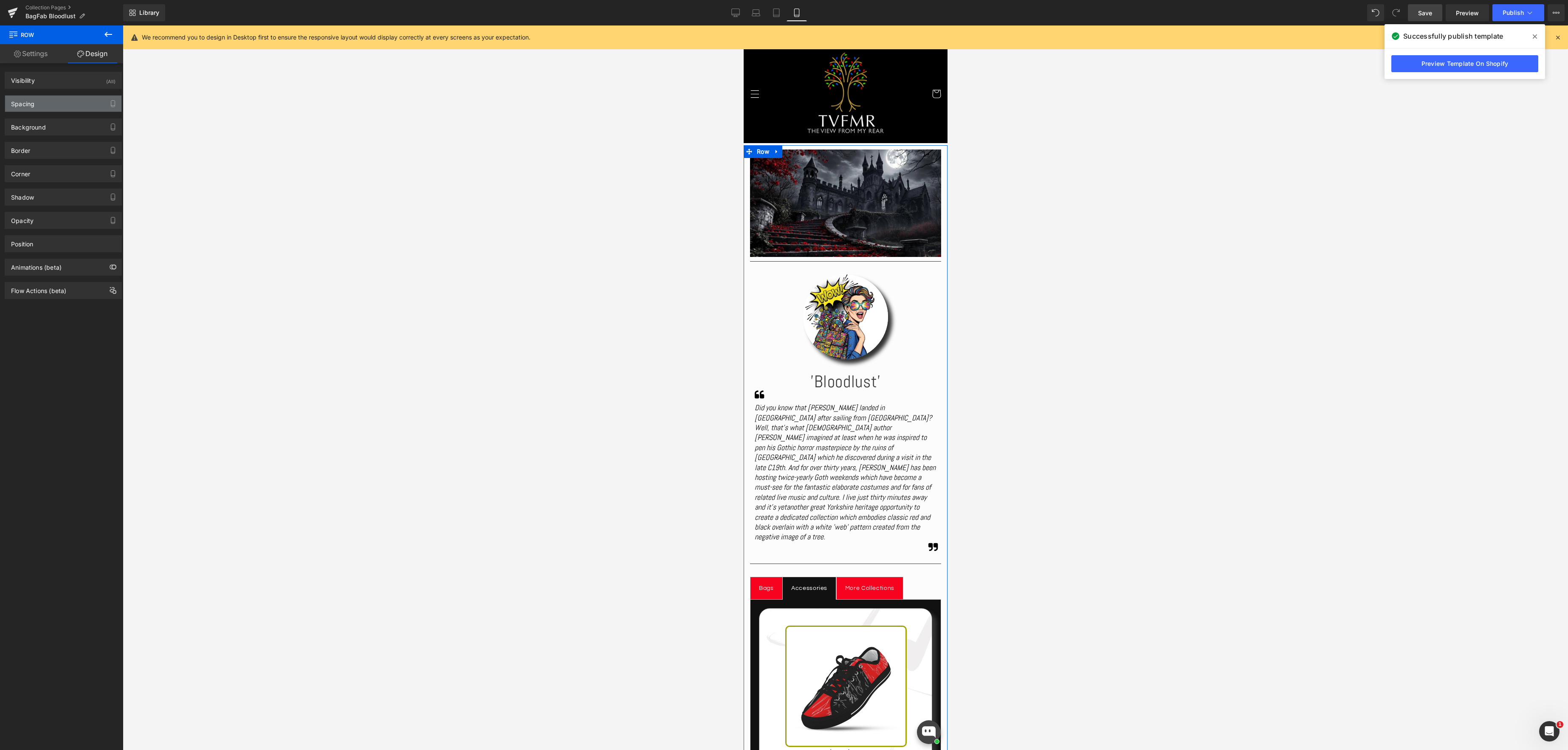
click at [67, 102] on div "Spacing" at bounding box center [63, 104] width 116 height 16
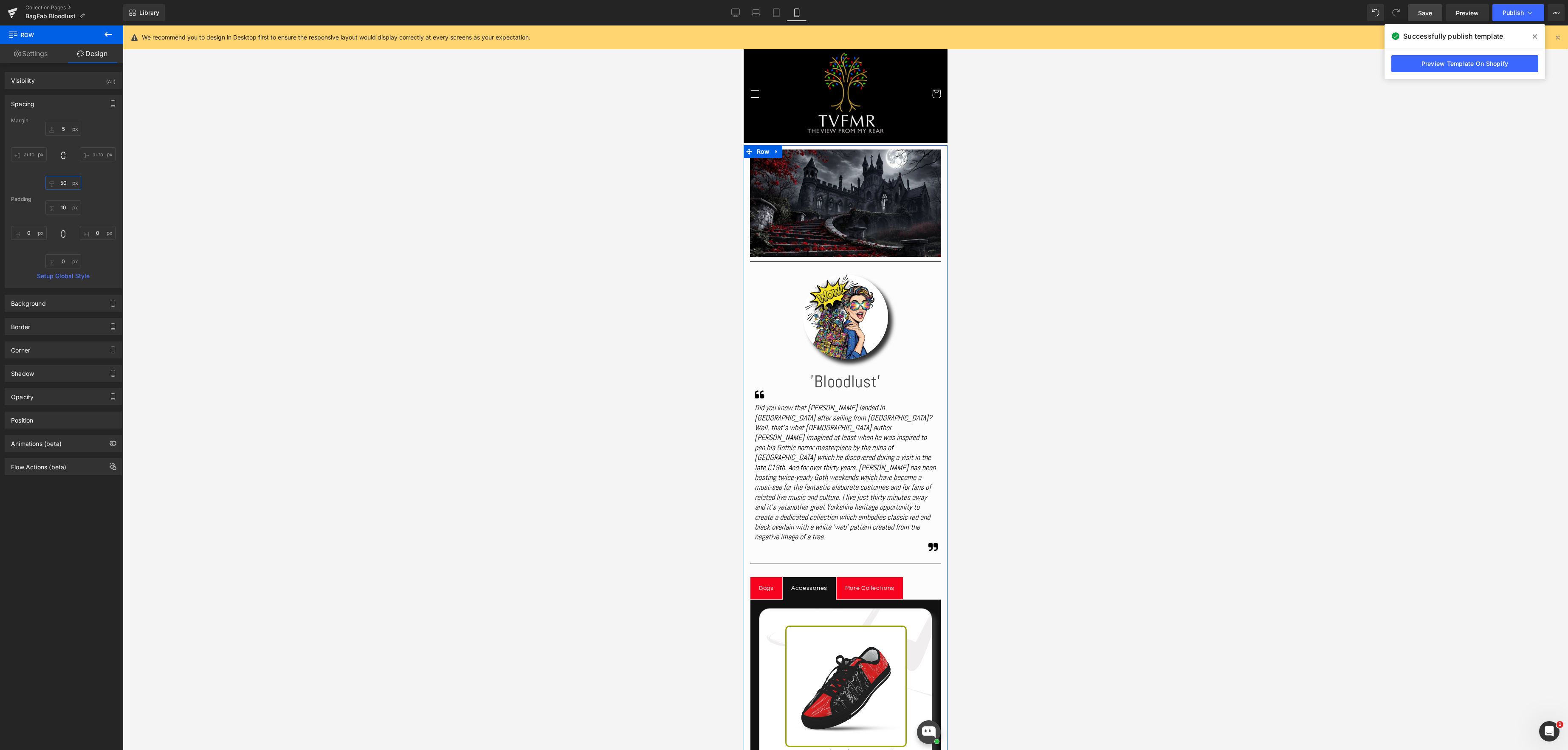
click at [64, 185] on input "50" at bounding box center [63, 183] width 35 height 14
type input "50"
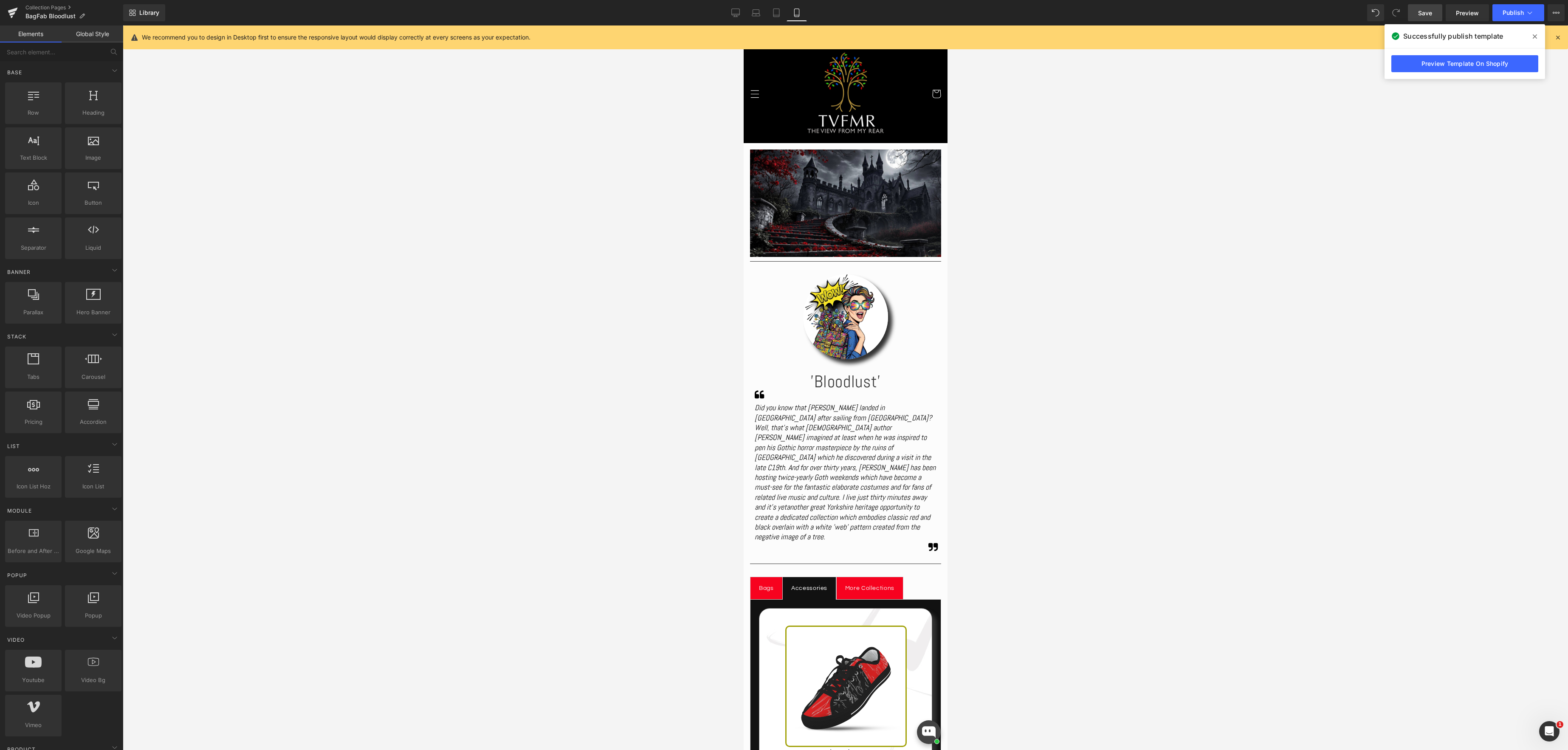
click at [349, 269] on div at bounding box center [845, 387] width 1445 height 724
drag, startPoint x: 845, startPoint y: 203, endPoint x: 834, endPoint y: 203, distance: 11.0
click at [845, 203] on div "Image" at bounding box center [844, 203] width 191 height 108
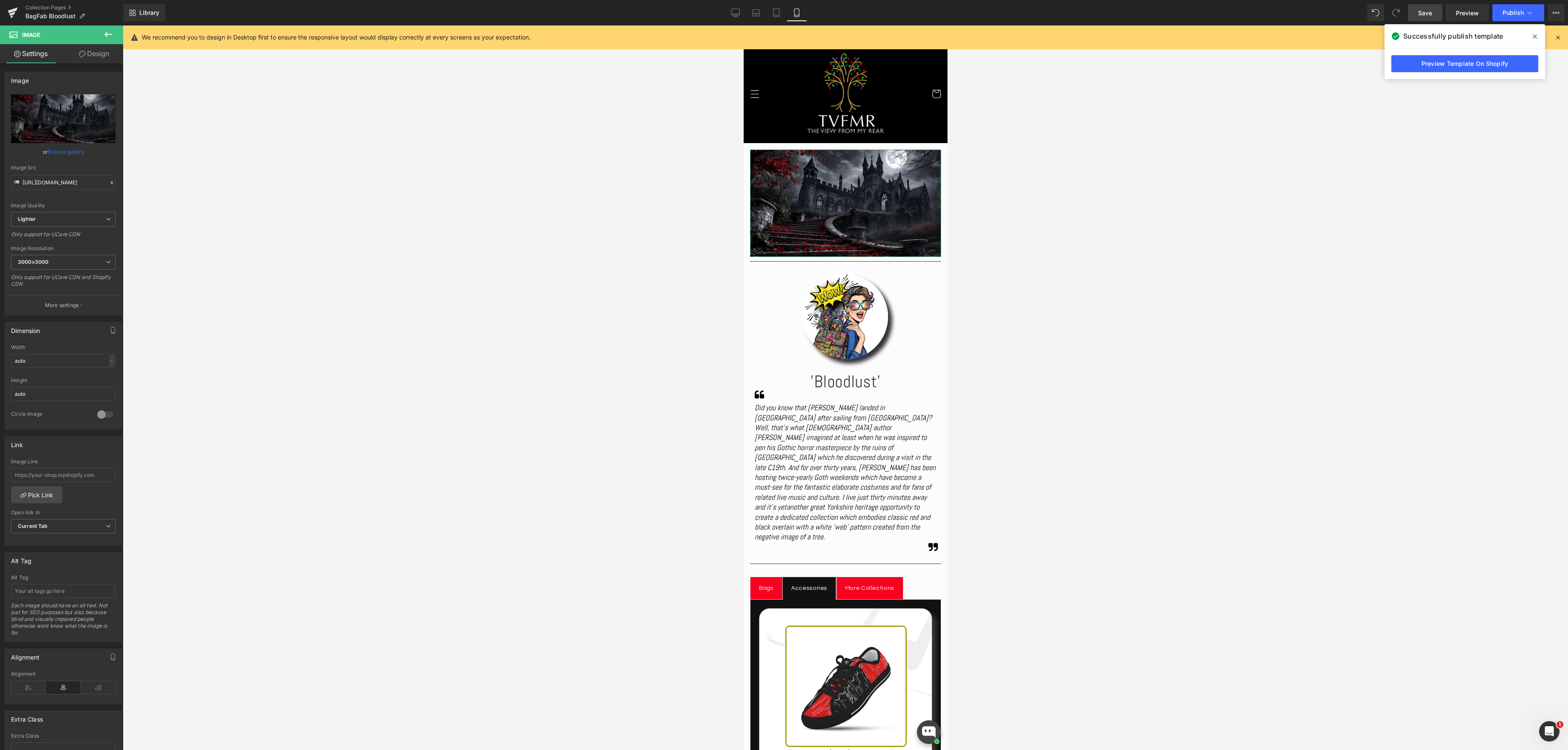
drag, startPoint x: 104, startPoint y: 53, endPoint x: 90, endPoint y: 67, distance: 19.8
click at [104, 53] on link "Design" at bounding box center [94, 53] width 61 height 19
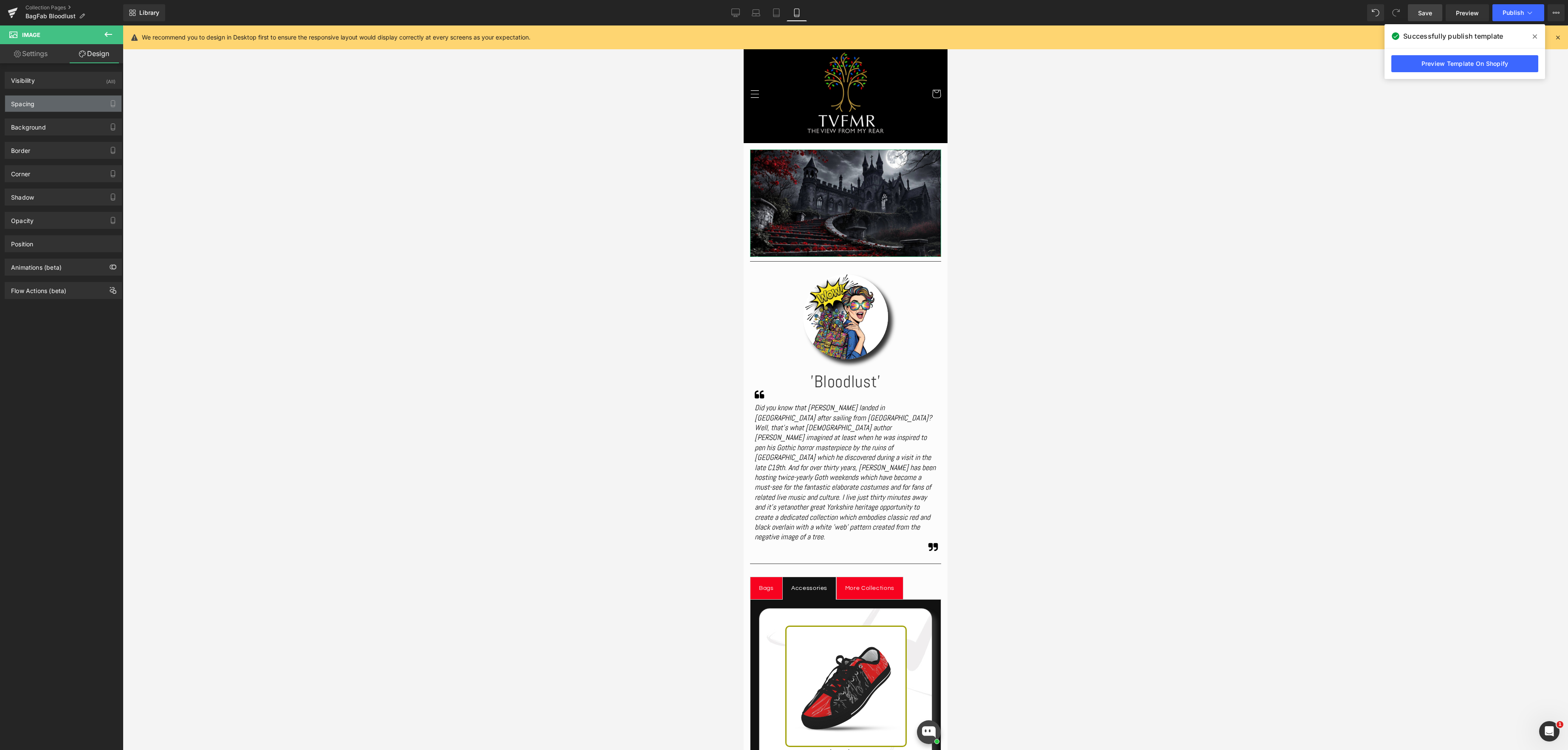
click at [61, 104] on div "Spacing" at bounding box center [63, 104] width 116 height 16
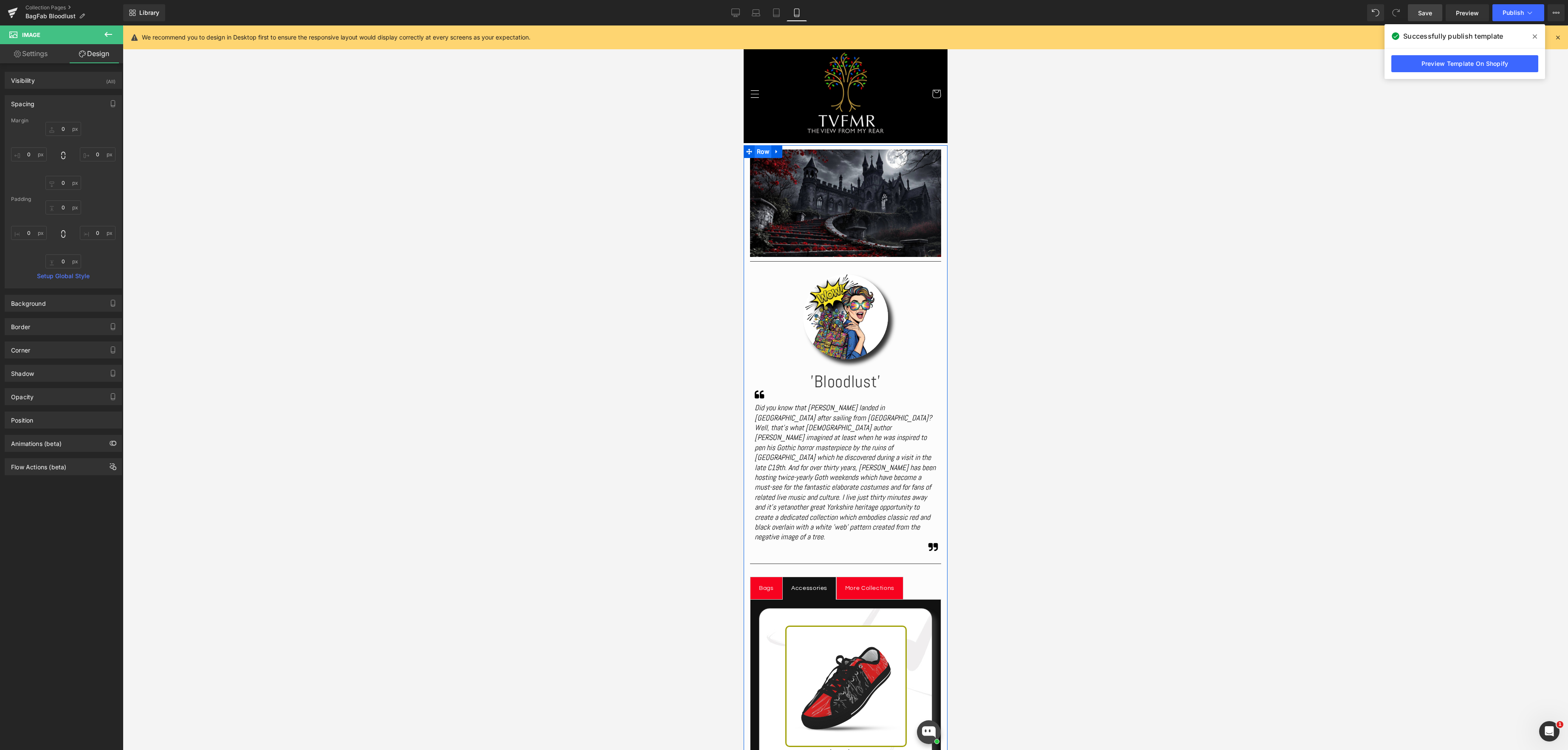
click at [760, 151] on span "Row" at bounding box center [762, 152] width 16 height 13
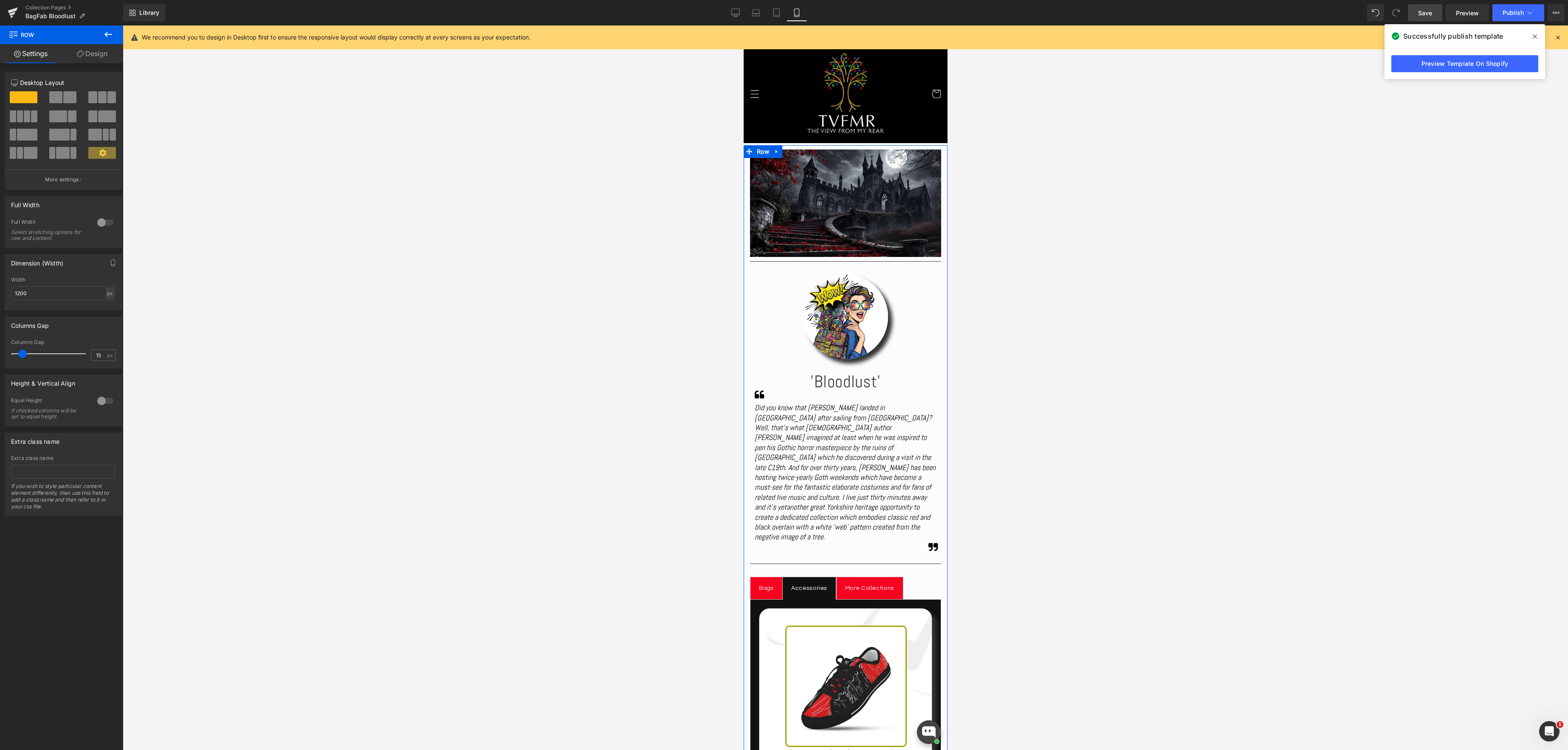
click at [101, 54] on link "Design" at bounding box center [92, 53] width 61 height 19
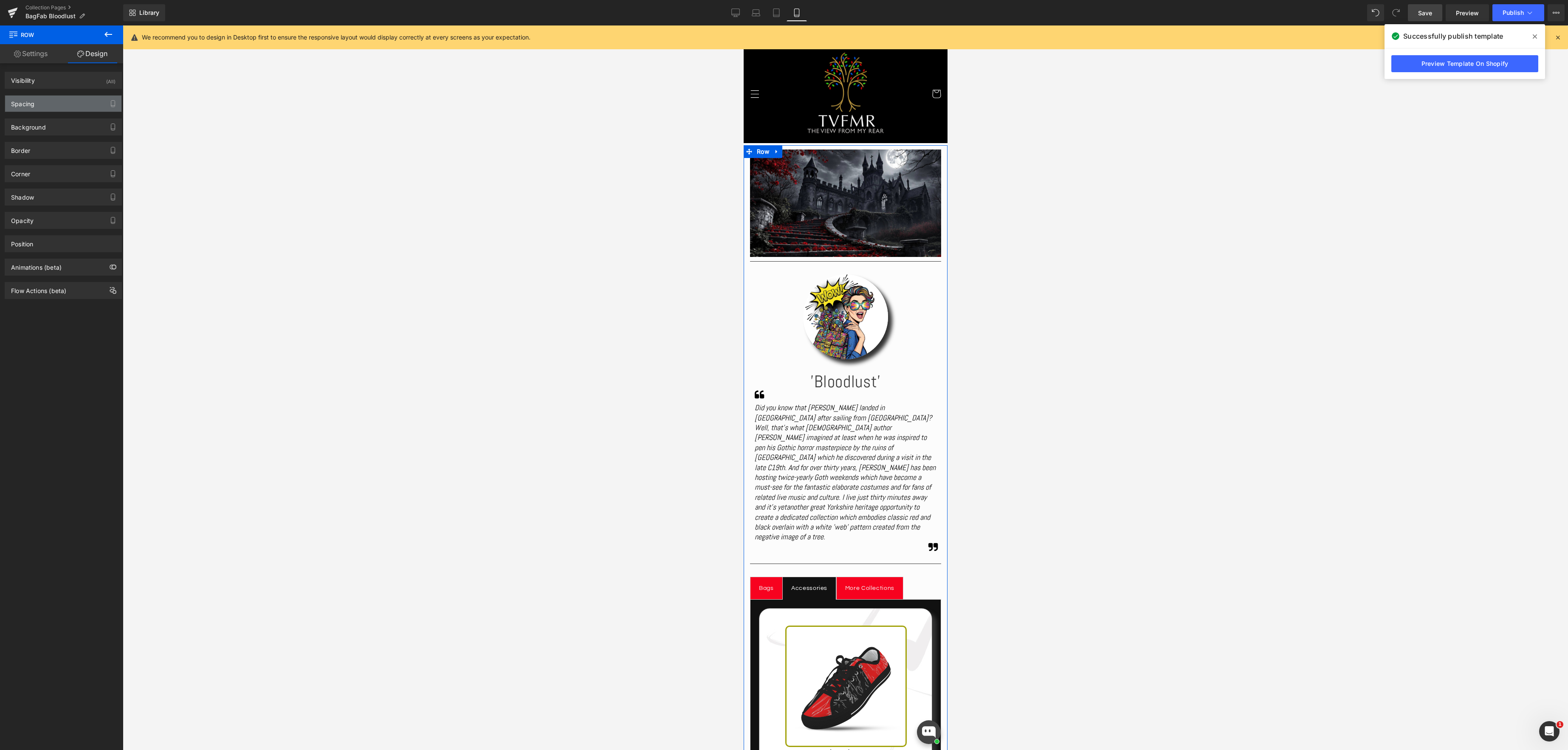
click at [52, 103] on div "Spacing" at bounding box center [63, 104] width 116 height 16
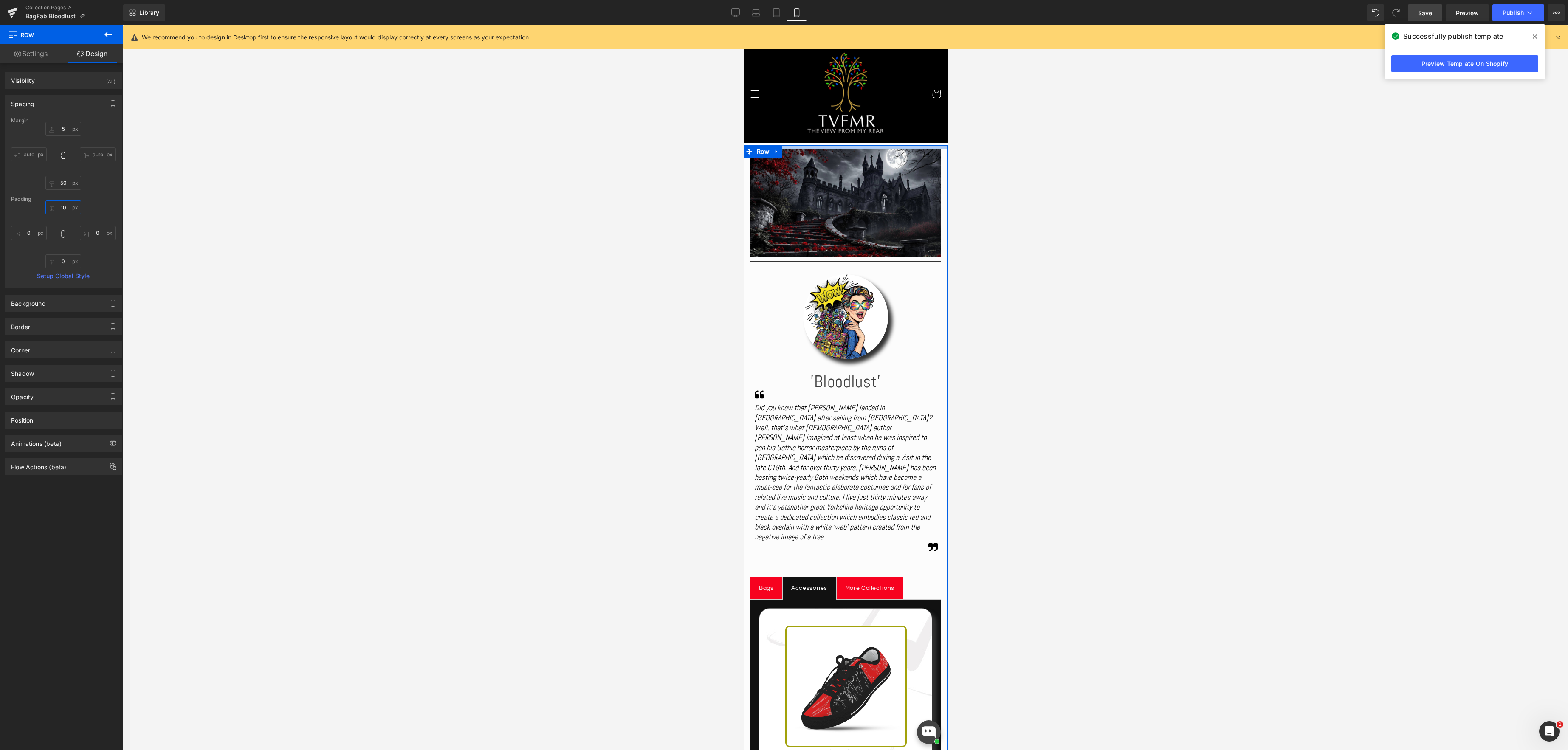
click at [67, 207] on input "10" at bounding box center [63, 207] width 35 height 14
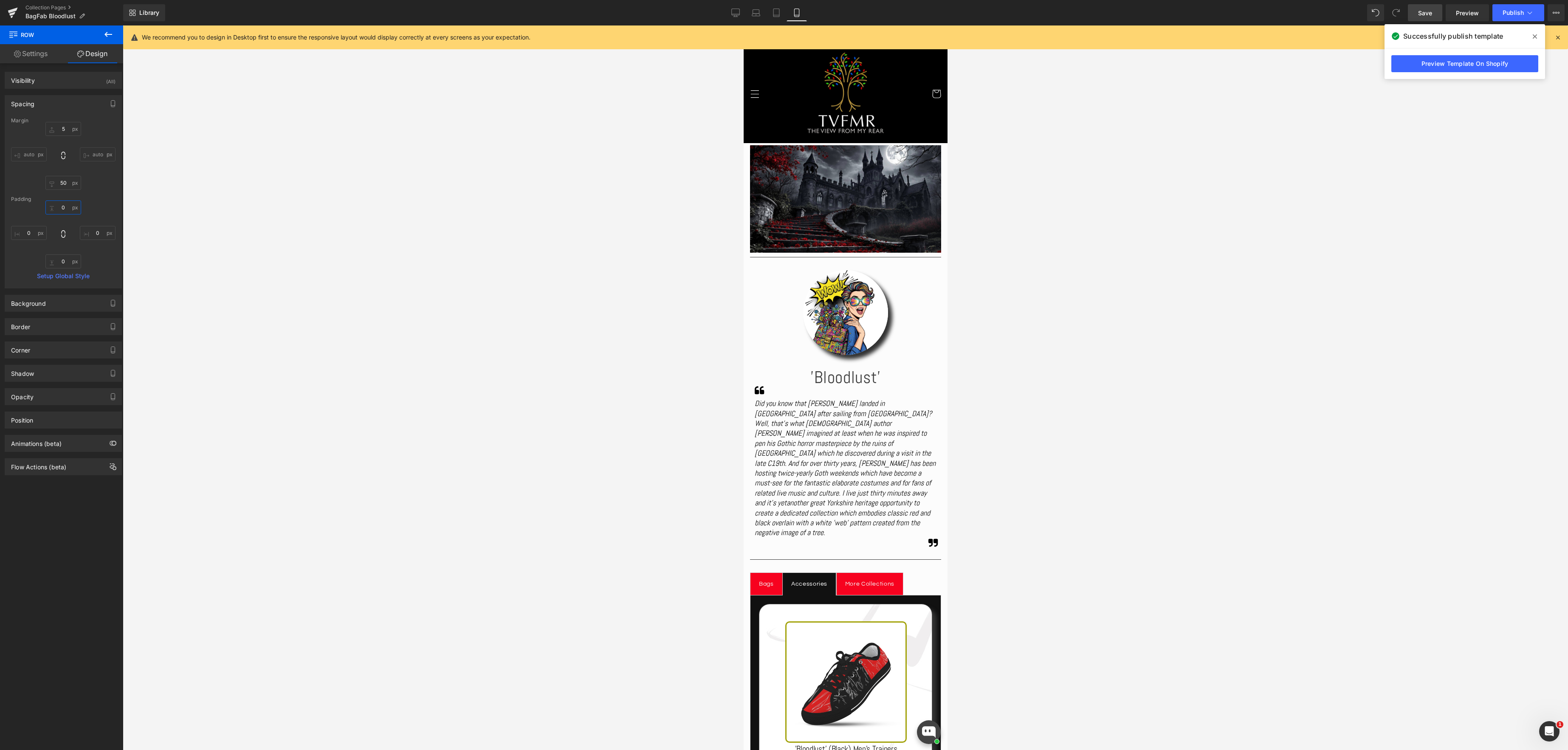
type input "0"
click at [1428, 15] on span "Save" at bounding box center [1425, 13] width 14 height 9
click at [724, 13] on icon at bounding box center [726, 13] width 9 height 9
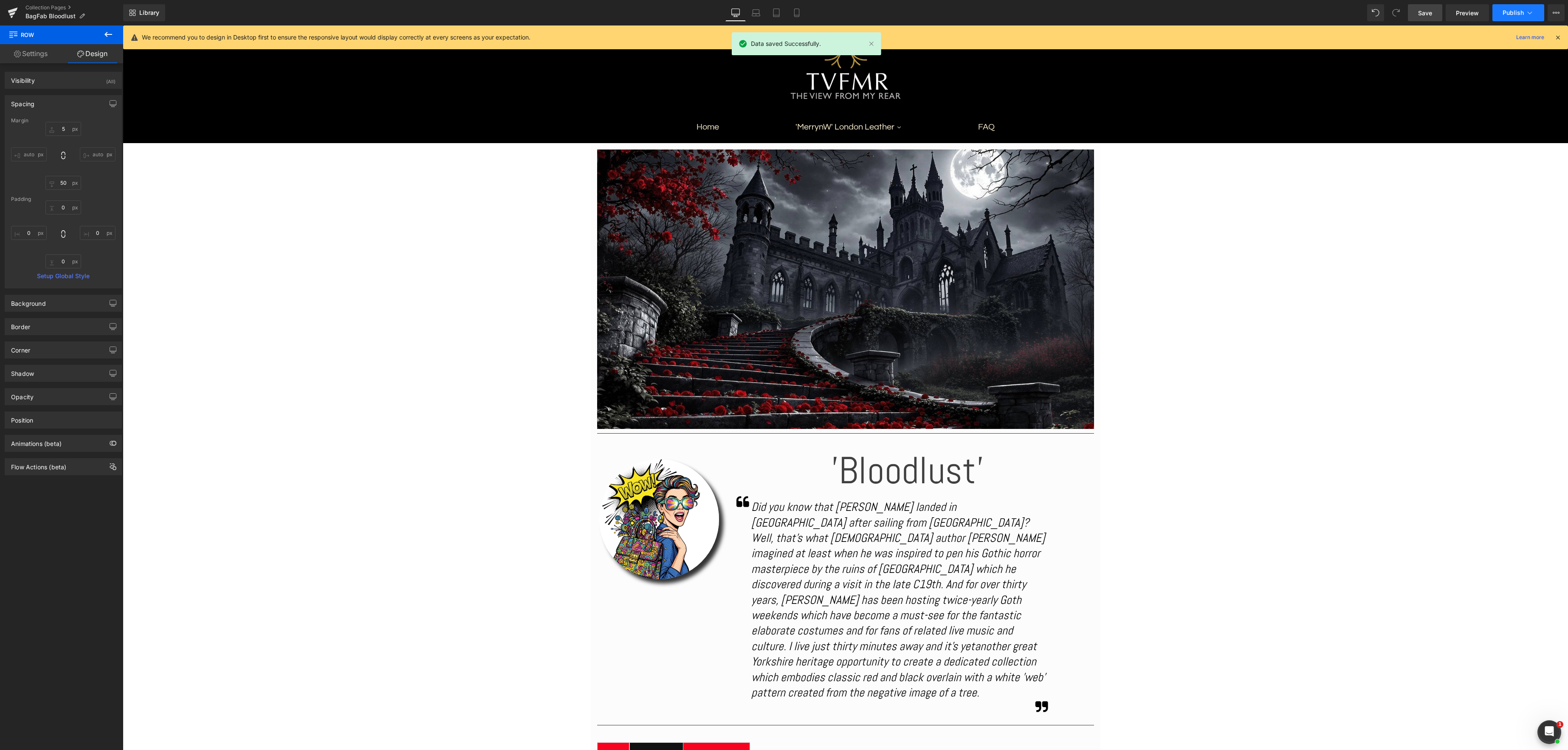
click at [1508, 16] on button "Publish" at bounding box center [1519, 13] width 52 height 17
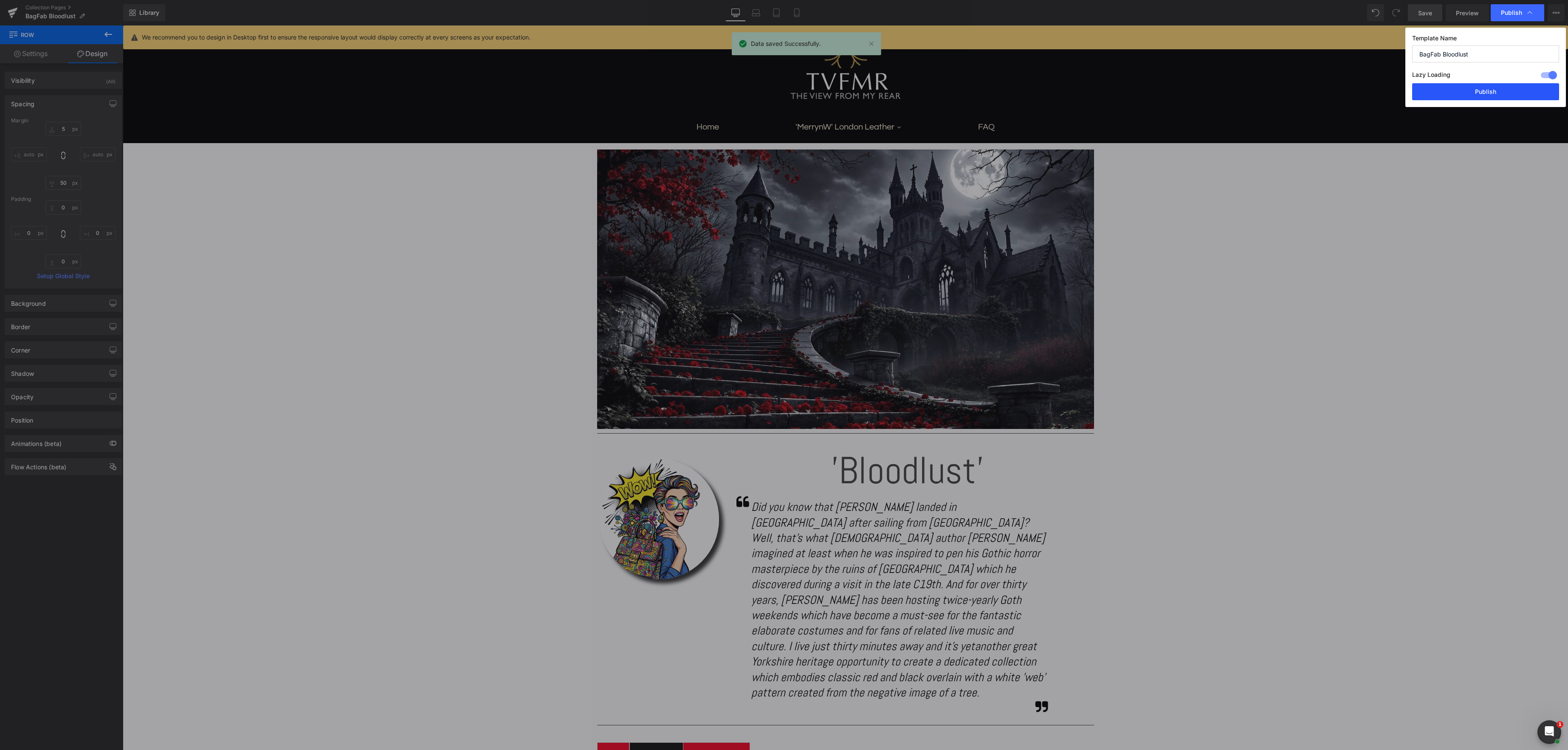
drag, startPoint x: 1492, startPoint y: 94, endPoint x: 1369, endPoint y: 69, distance: 125.5
click at [1492, 94] on button "Publish" at bounding box center [1486, 92] width 147 height 17
